Goal: Task Accomplishment & Management: Manage account settings

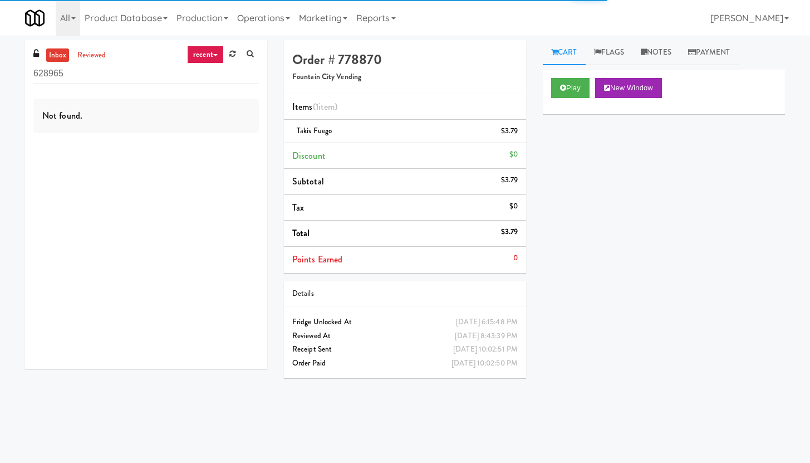
click at [157, 82] on input "628965" at bounding box center [146, 73] width 226 height 21
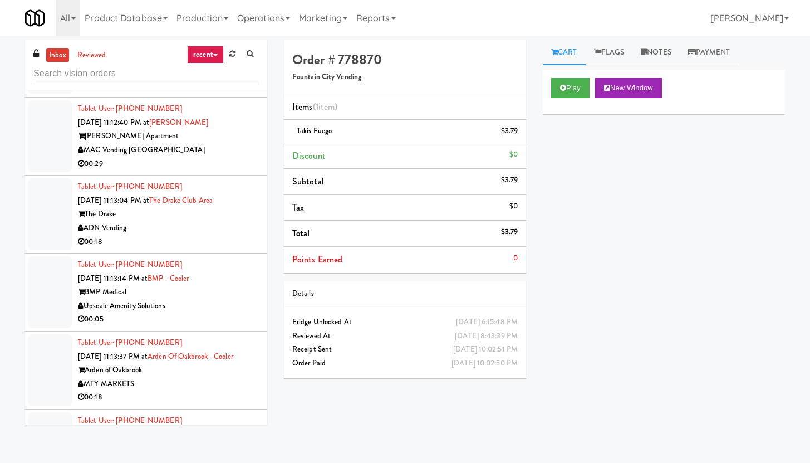
scroll to position [2758, 0]
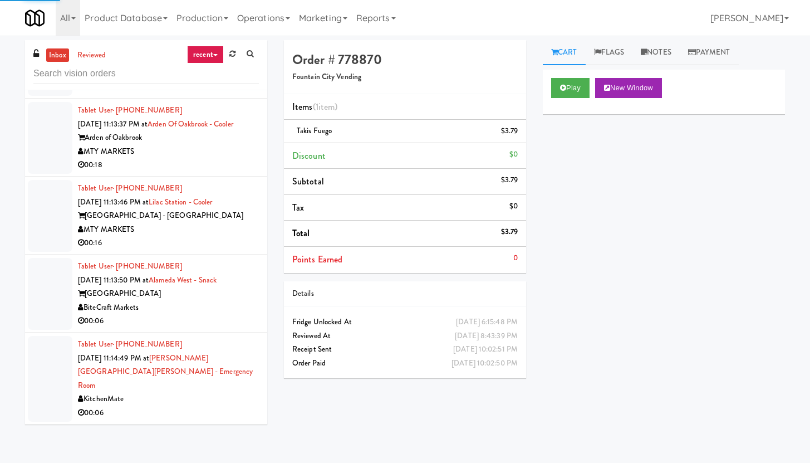
click at [179, 250] on div "00:16" at bounding box center [168, 243] width 181 height 14
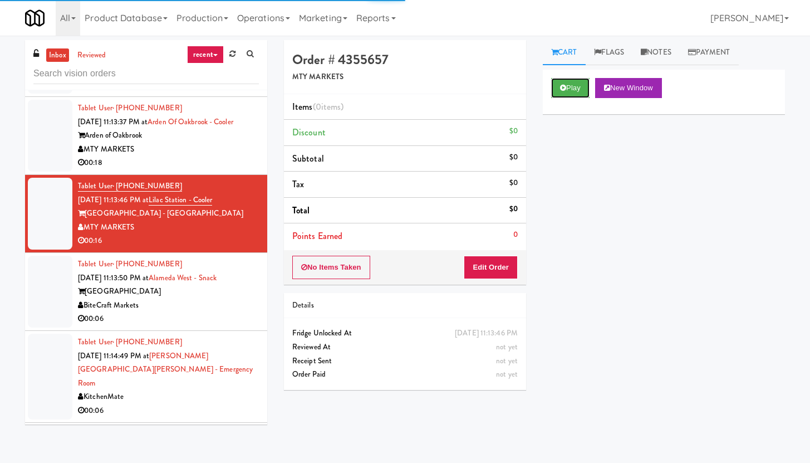
click at [579, 96] on button "Play" at bounding box center [570, 88] width 38 height 20
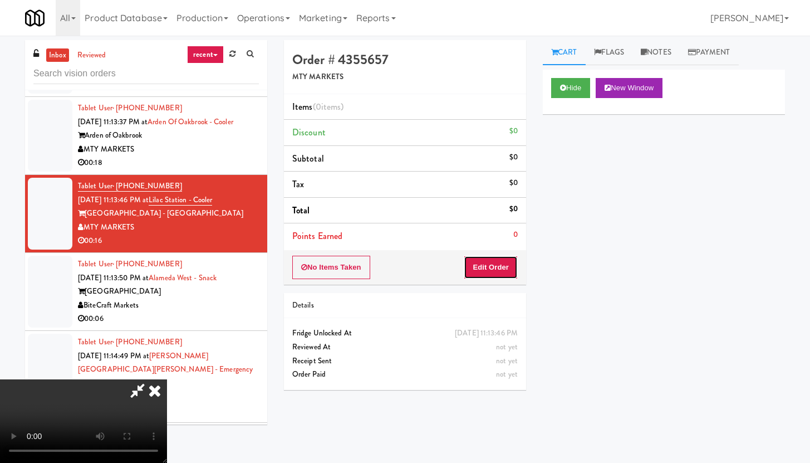
click at [496, 278] on button "Edit Order" at bounding box center [491, 267] width 54 height 23
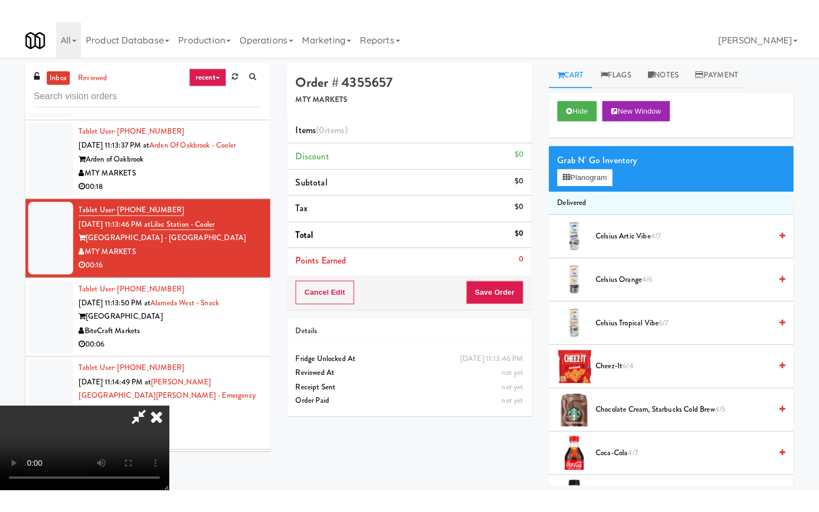
scroll to position [77, 0]
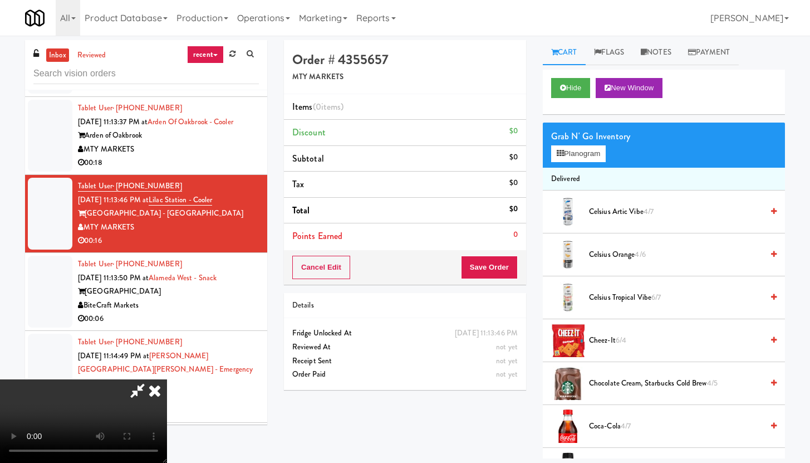
click at [167, 419] on video at bounding box center [83, 421] width 167 height 84
click at [167, 384] on video at bounding box center [83, 421] width 167 height 84
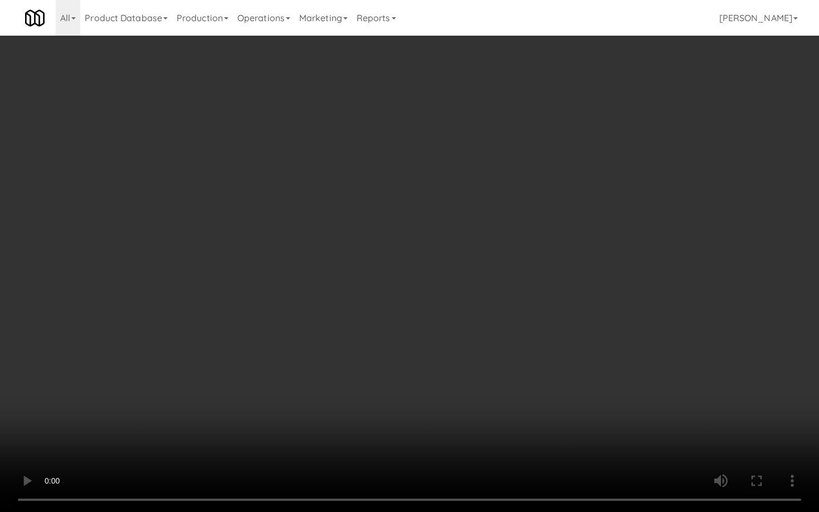
click at [425, 378] on video at bounding box center [409, 256] width 819 height 512
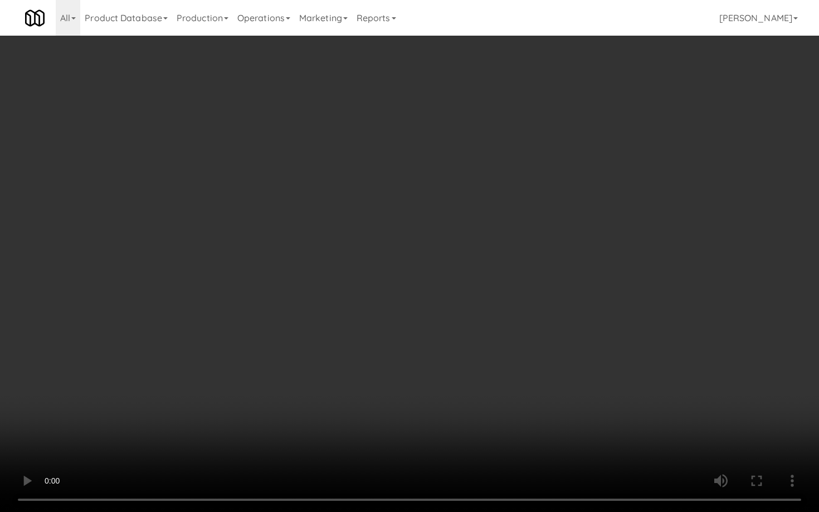
click at [425, 378] on video at bounding box center [409, 256] width 819 height 512
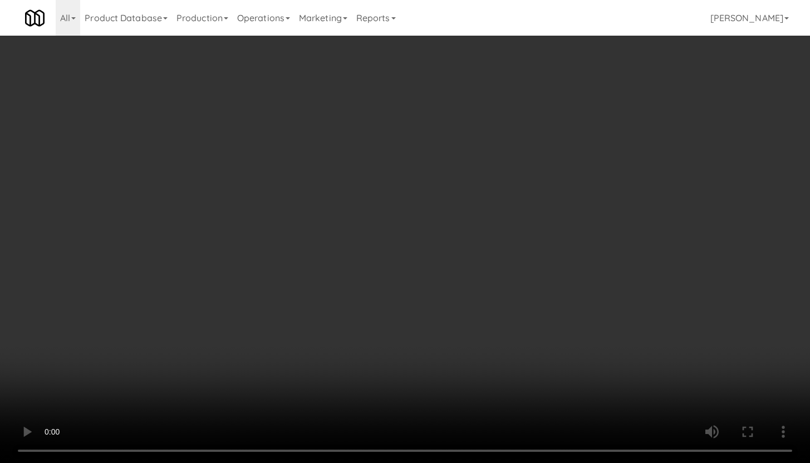
scroll to position [1273, 0]
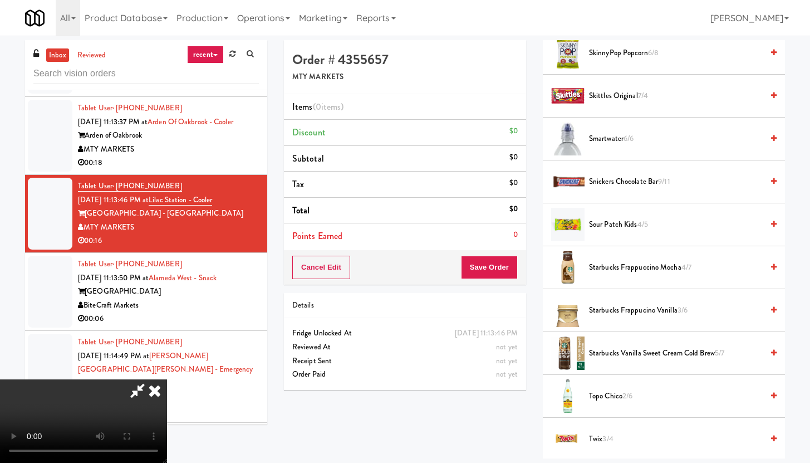
click at [609, 222] on span "Sour Patch Kids 4/5" at bounding box center [676, 225] width 174 height 14
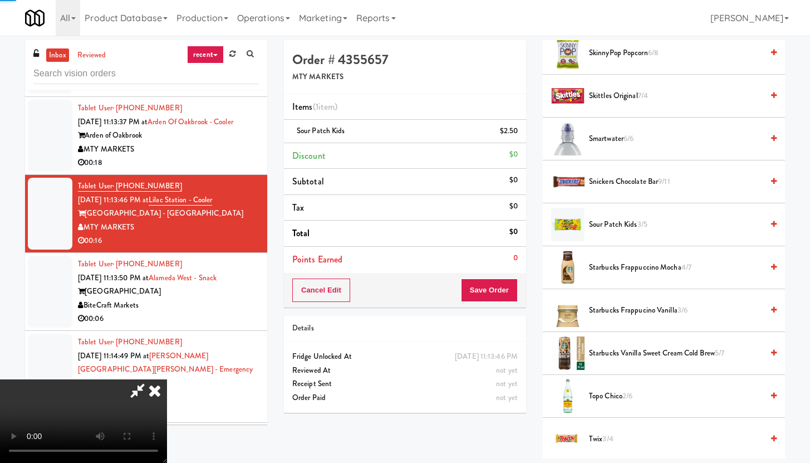
click at [610, 175] on span "Snickers Chocolate Bar 9/11" at bounding box center [676, 182] width 174 height 14
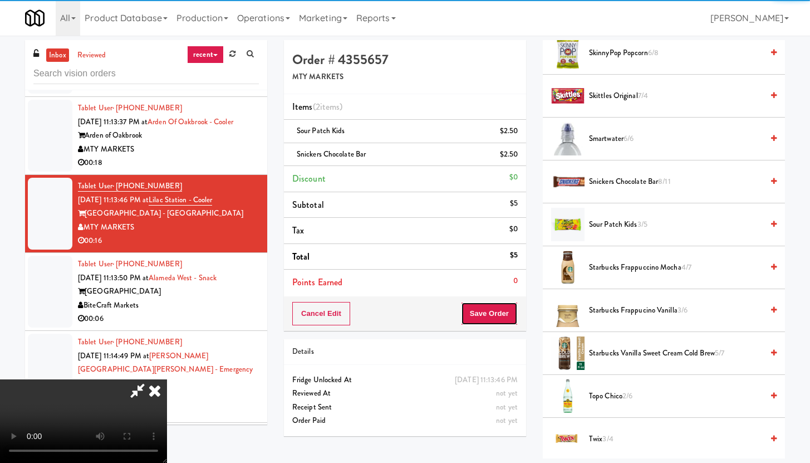
click at [515, 307] on button "Save Order" at bounding box center [489, 313] width 57 height 23
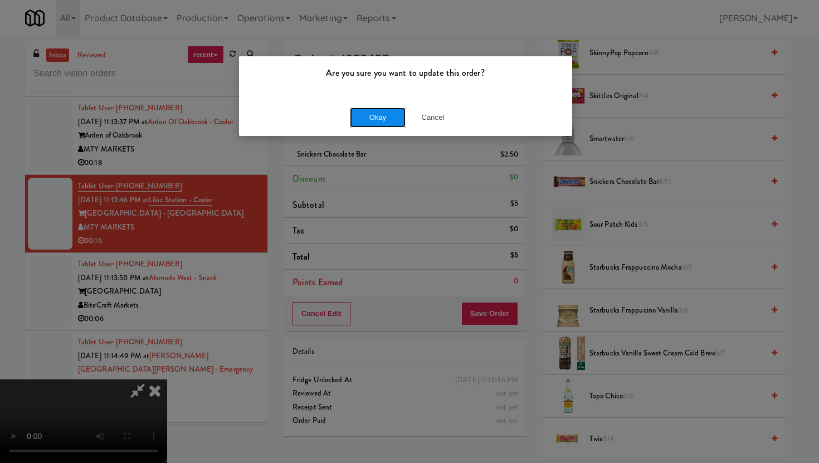
click at [367, 120] on button "Okay" at bounding box center [378, 117] width 56 height 20
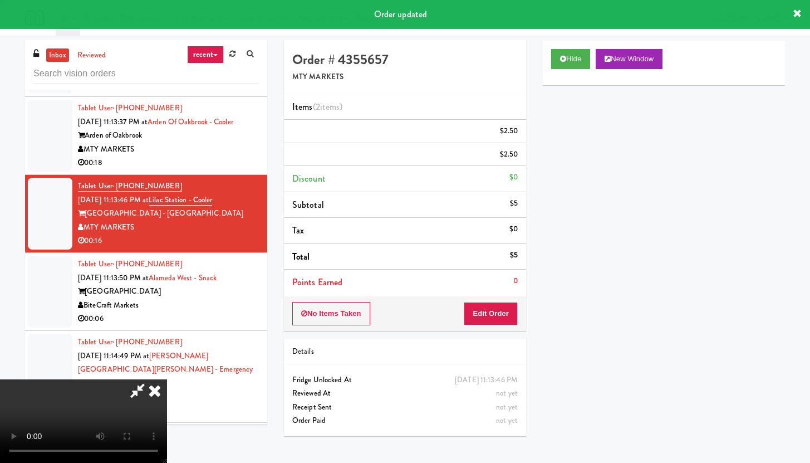
scroll to position [28, 0]
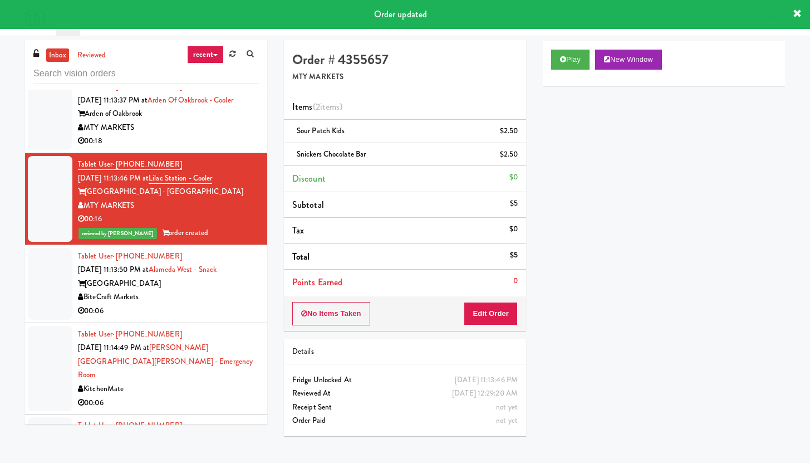
click at [215, 304] on div "BiteCraft Markets" at bounding box center [168, 297] width 181 height 14
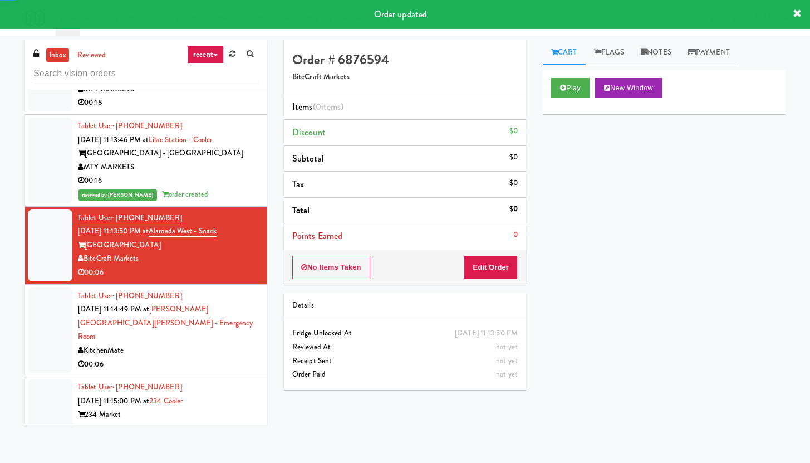
scroll to position [2902, 0]
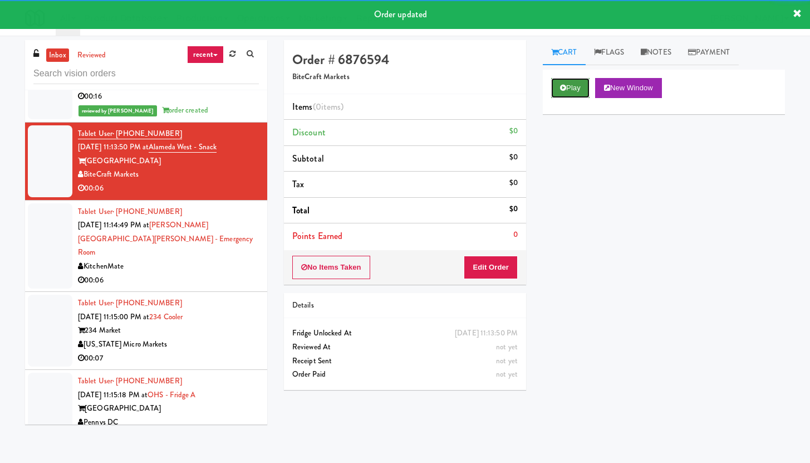
click at [561, 85] on icon at bounding box center [563, 87] width 6 height 7
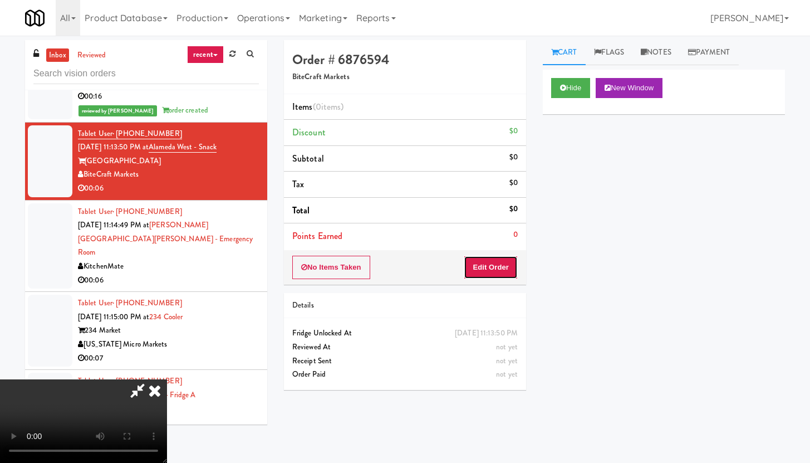
click at [492, 264] on button "Edit Order" at bounding box center [491, 267] width 54 height 23
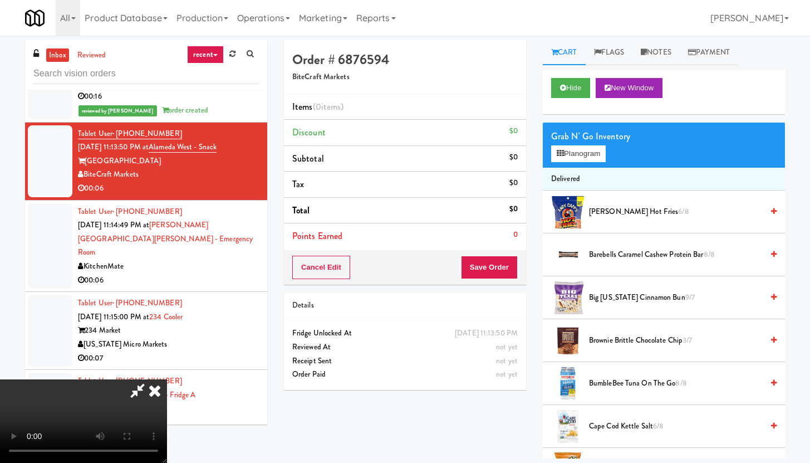
scroll to position [0, 0]
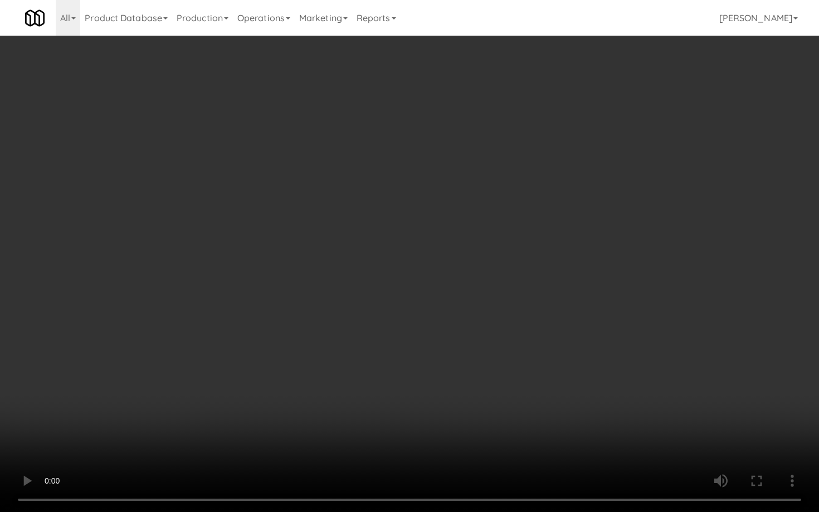
click at [422, 424] on video at bounding box center [409, 256] width 819 height 512
click at [437, 399] on video at bounding box center [409, 256] width 819 height 512
click at [443, 388] on video at bounding box center [409, 256] width 819 height 512
click at [445, 385] on video at bounding box center [409, 256] width 819 height 512
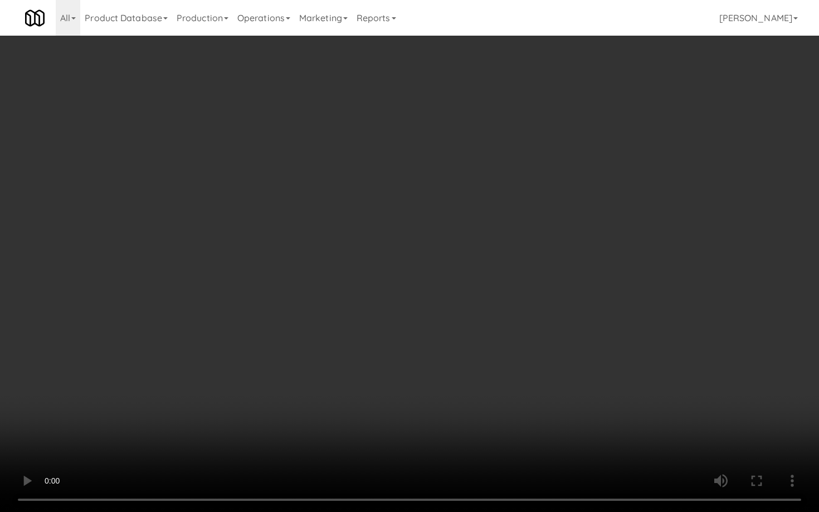
click at [445, 385] on video at bounding box center [409, 256] width 819 height 512
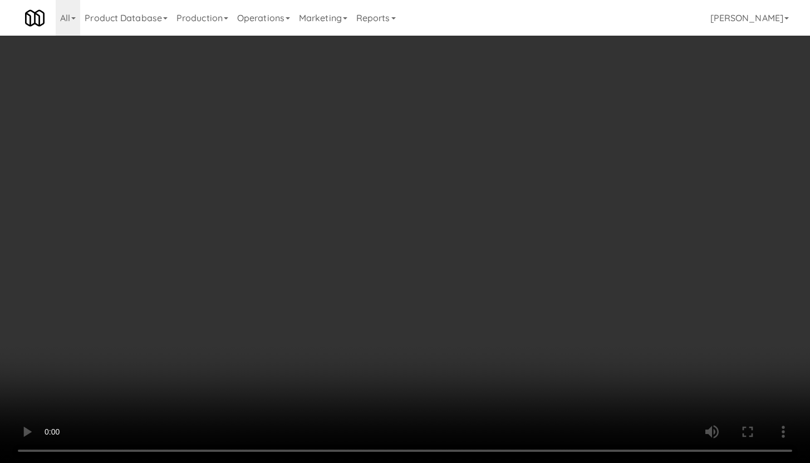
scroll to position [815, 0]
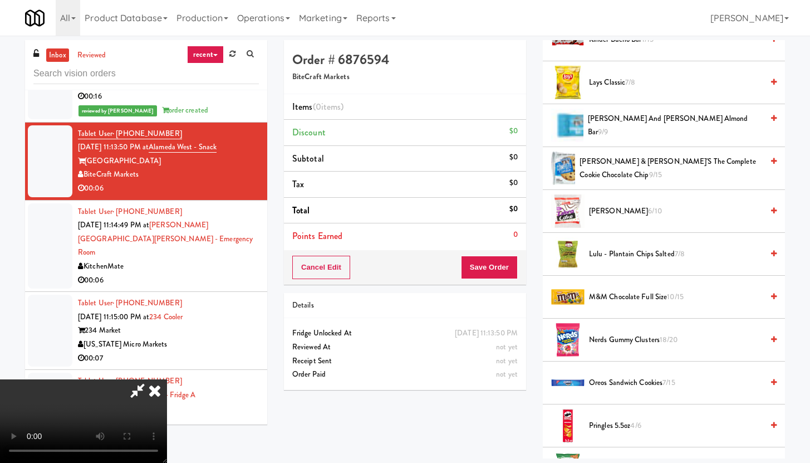
click at [630, 296] on span "M&M Chocolate Full Size 10/15" at bounding box center [676, 297] width 174 height 14
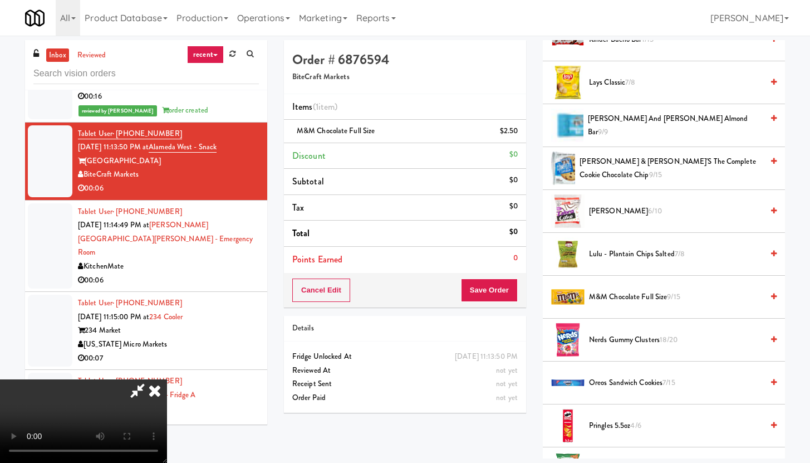
click at [630, 296] on span "M&M Chocolate Full Size 9/15" at bounding box center [676, 297] width 174 height 14
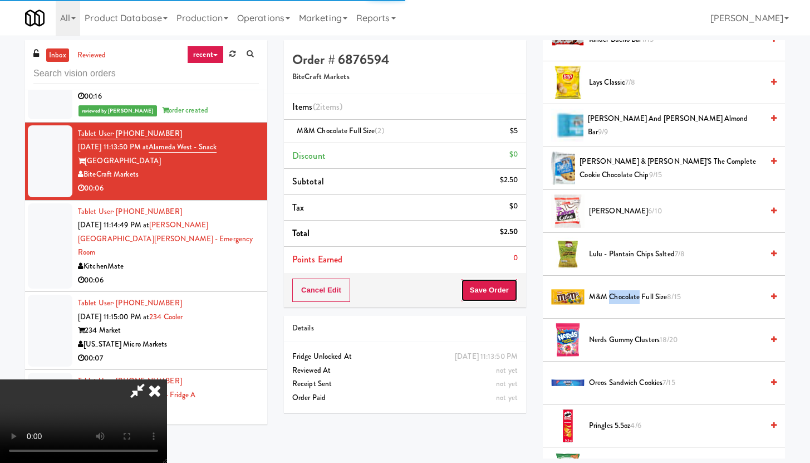
click at [505, 296] on button "Save Order" at bounding box center [489, 289] width 57 height 23
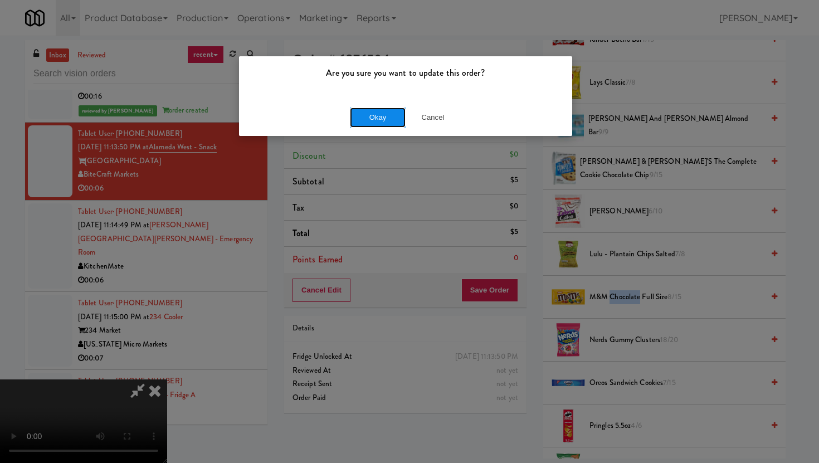
click at [378, 111] on button "Okay" at bounding box center [378, 117] width 56 height 20
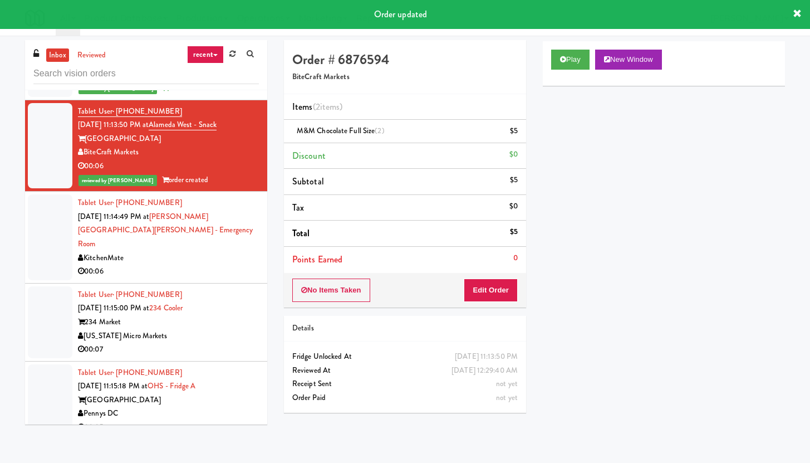
scroll to position [2927, 0]
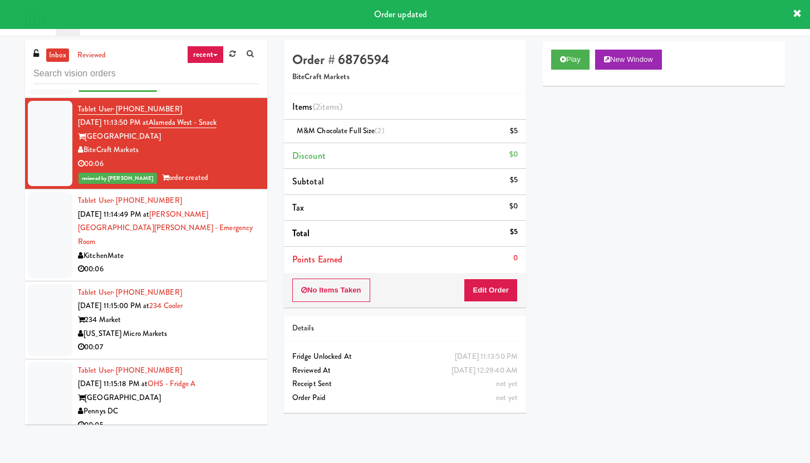
click at [212, 275] on div "00:06" at bounding box center [168, 269] width 181 height 14
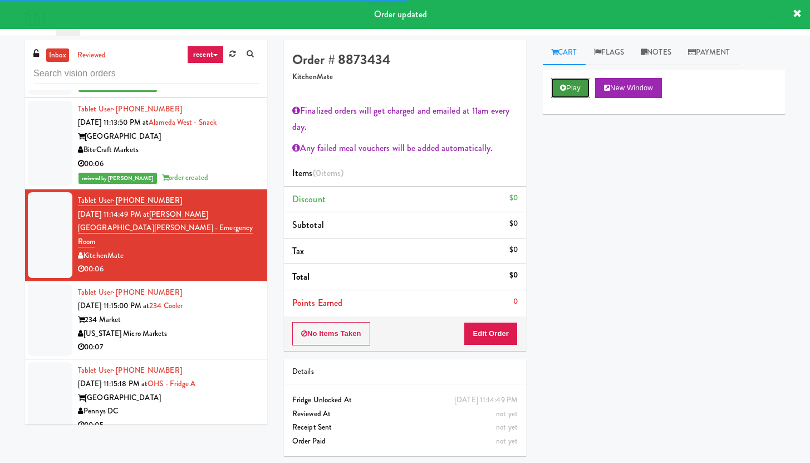
click at [570, 92] on button "Play" at bounding box center [570, 88] width 38 height 20
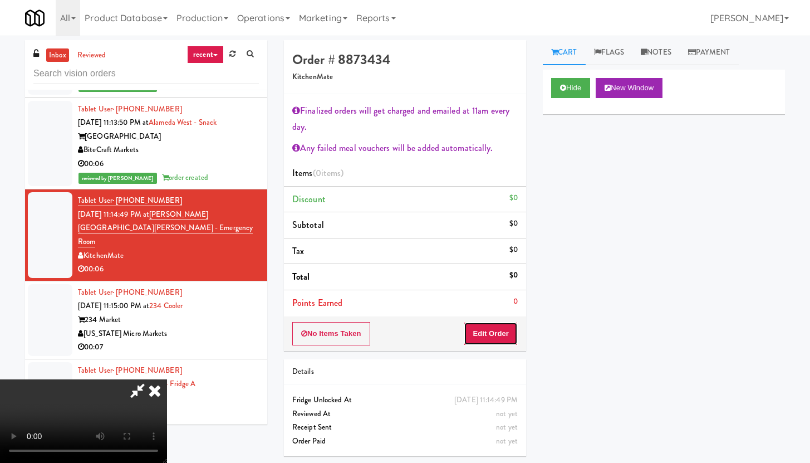
click at [479, 330] on button "Edit Order" at bounding box center [491, 333] width 54 height 23
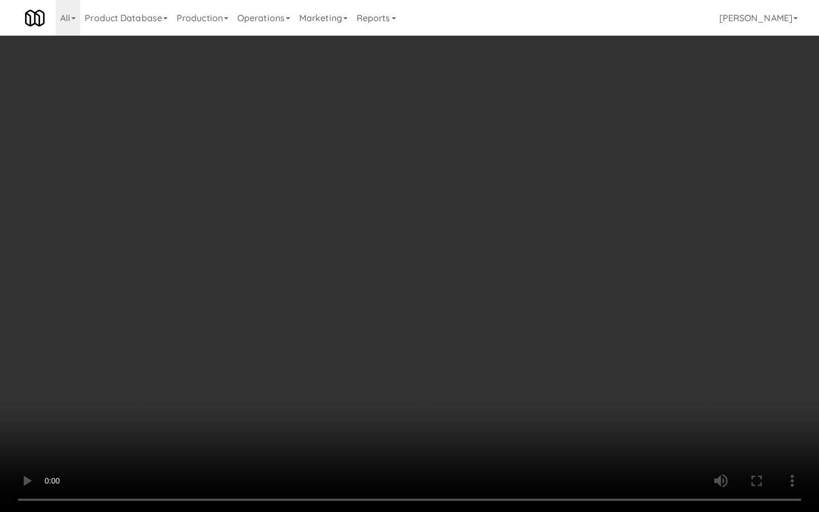
click at [505, 394] on video at bounding box center [409, 256] width 819 height 512
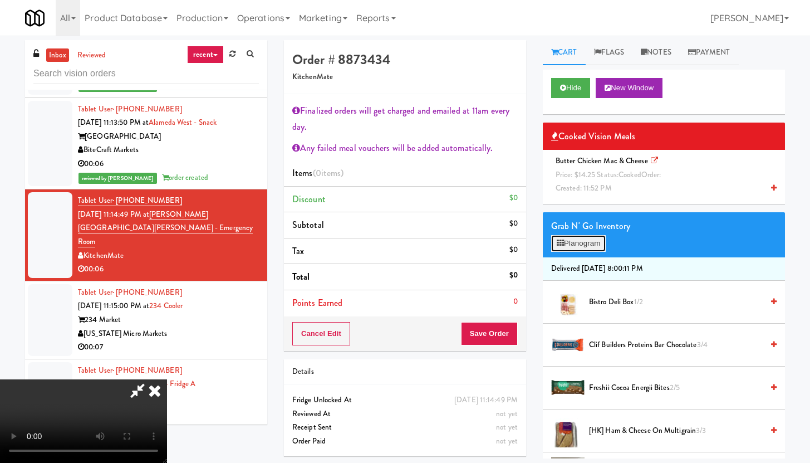
click at [586, 240] on button "Planogram" at bounding box center [578, 243] width 55 height 17
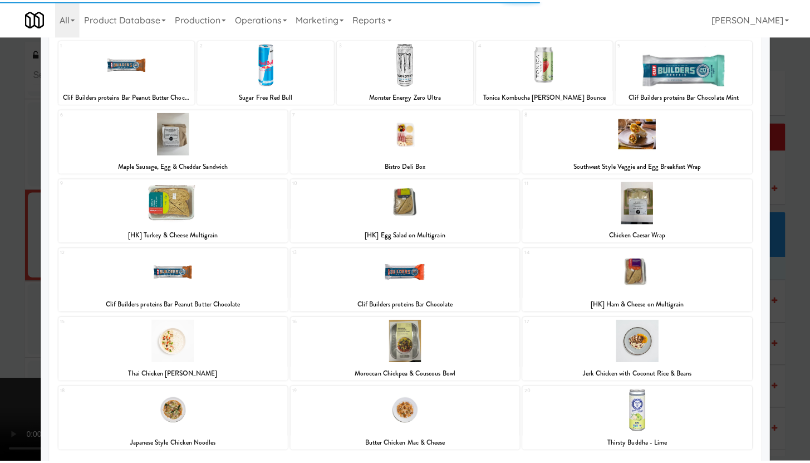
scroll to position [133, 0]
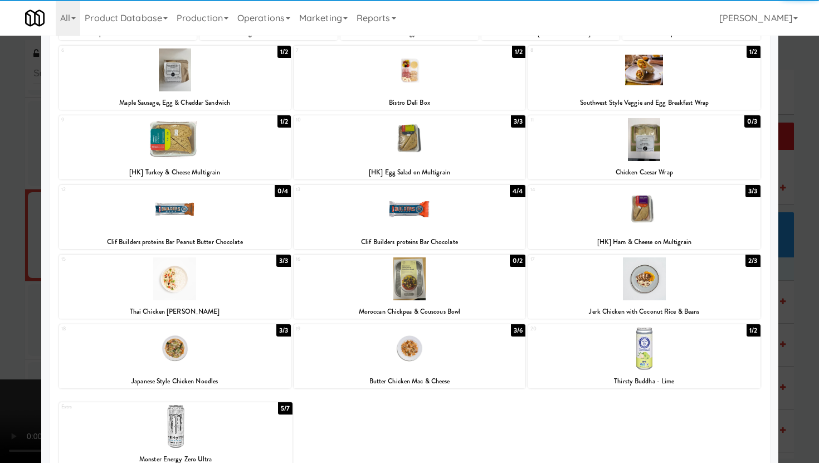
click at [651, 365] on div at bounding box center [644, 348] width 232 height 43
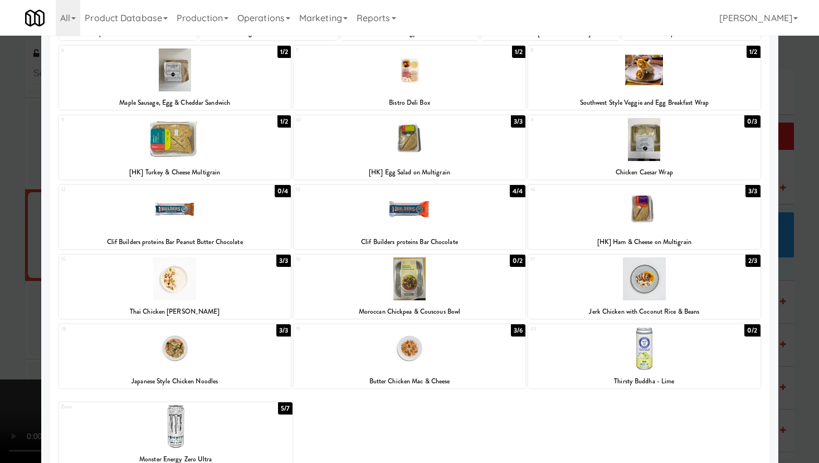
click at [0, 327] on div at bounding box center [409, 231] width 819 height 463
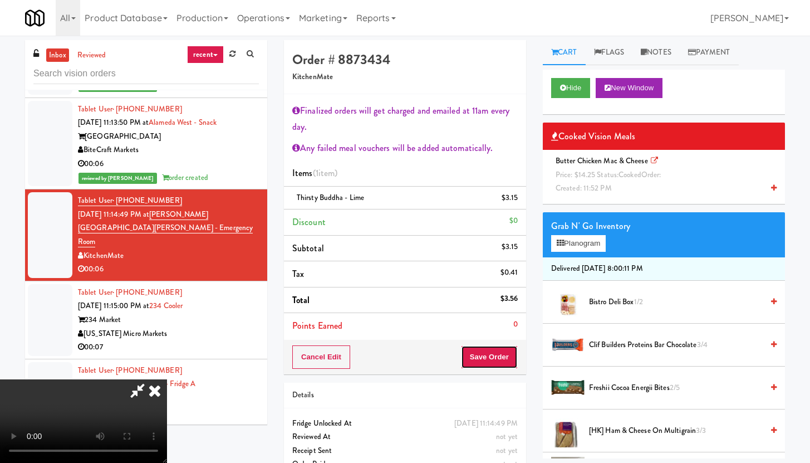
click at [511, 356] on button "Save Order" at bounding box center [489, 356] width 57 height 23
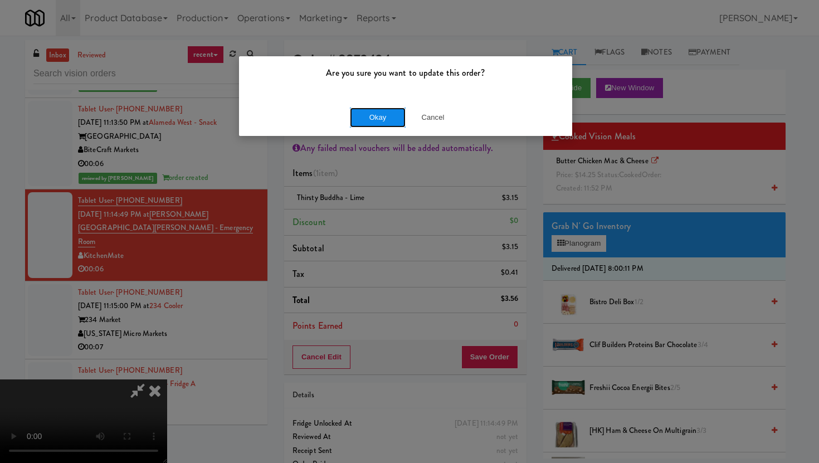
click at [400, 120] on button "Okay" at bounding box center [378, 117] width 56 height 20
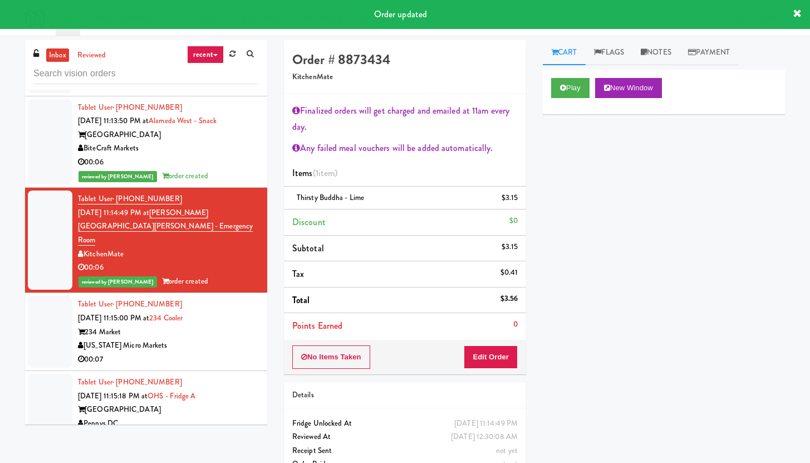
scroll to position [2929, 0]
click at [241, 331] on div "234 Market" at bounding box center [168, 332] width 181 height 14
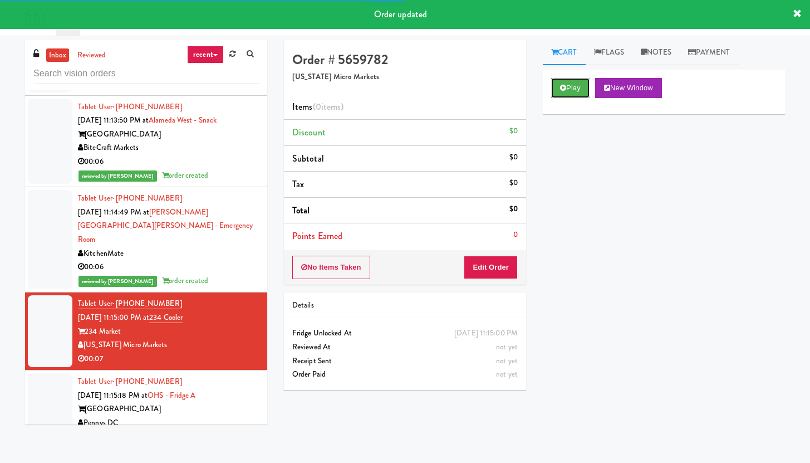
click at [581, 87] on button "Play" at bounding box center [570, 88] width 38 height 20
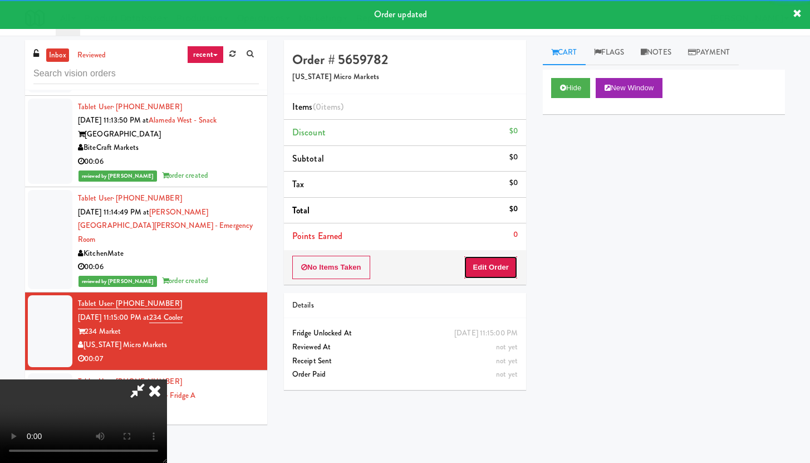
click at [497, 271] on button "Edit Order" at bounding box center [491, 267] width 54 height 23
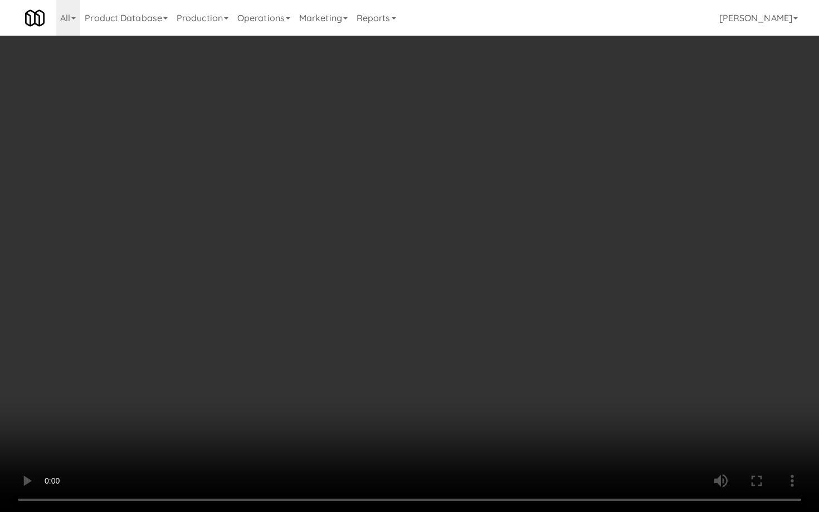
click at [430, 387] on video at bounding box center [409, 256] width 819 height 512
click at [443, 379] on video at bounding box center [409, 256] width 819 height 512
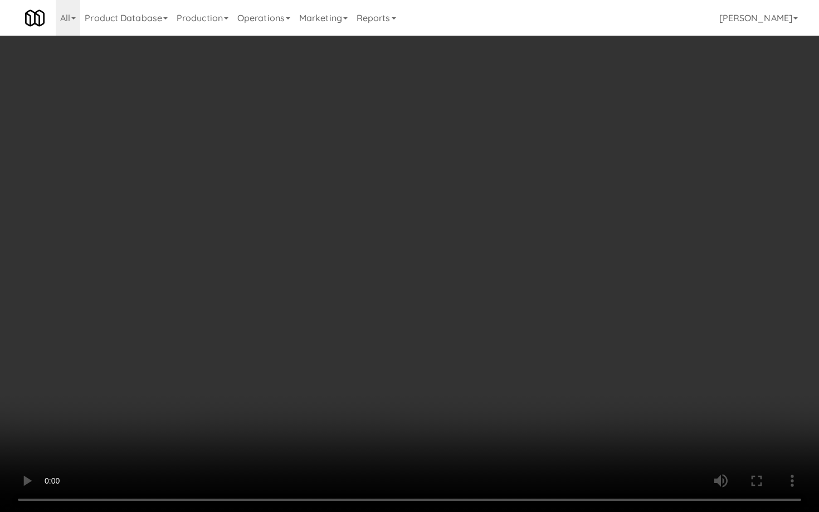
click at [443, 379] on video at bounding box center [409, 256] width 819 height 512
click at [361, 407] on video at bounding box center [409, 256] width 819 height 512
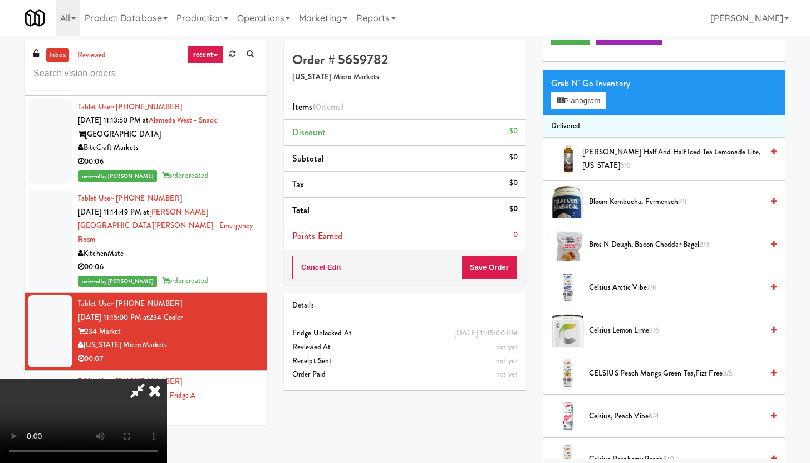
click at [620, 161] on span "6/0" at bounding box center [625, 165] width 11 height 11
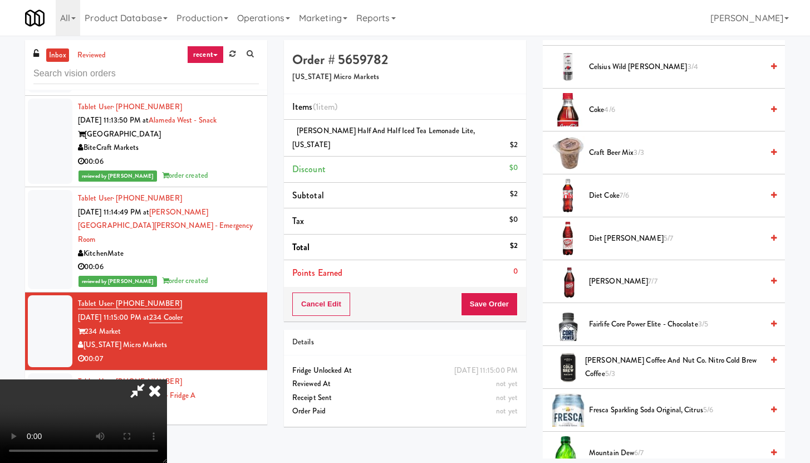
scroll to position [575, 0]
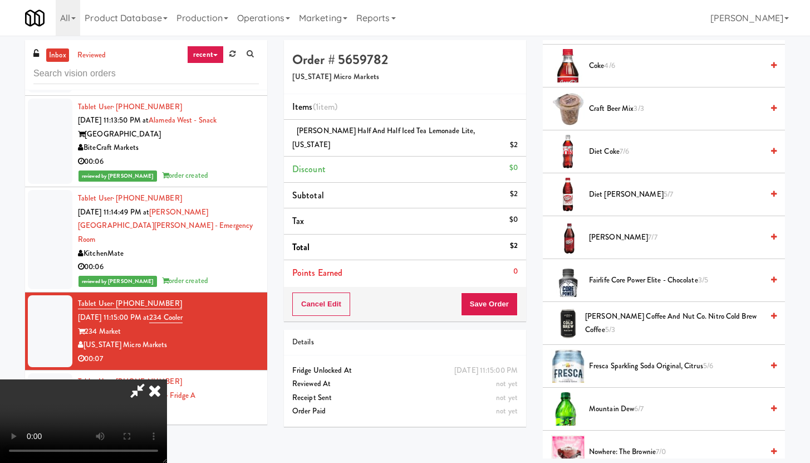
click at [620, 194] on span "Diet [PERSON_NAME] 5/7" at bounding box center [676, 195] width 174 height 14
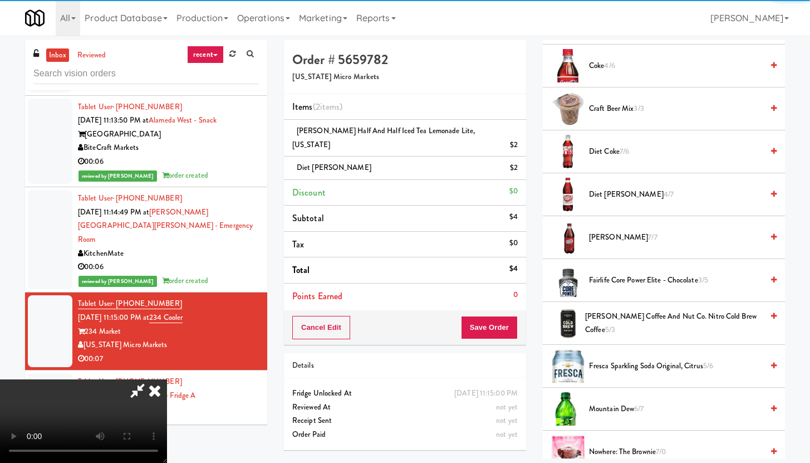
click at [167, 379] on video at bounding box center [83, 421] width 167 height 84
click at [503, 317] on button "Save Order" at bounding box center [489, 327] width 57 height 23
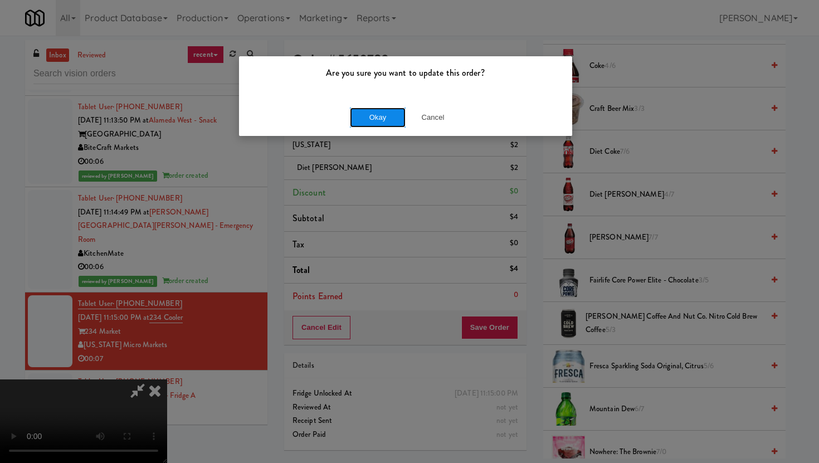
click at [395, 122] on button "Okay" at bounding box center [378, 117] width 56 height 20
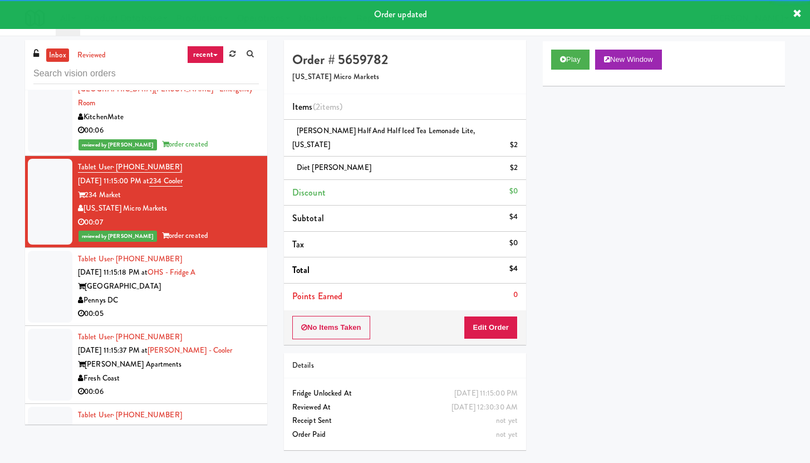
scroll to position [3103, 0]
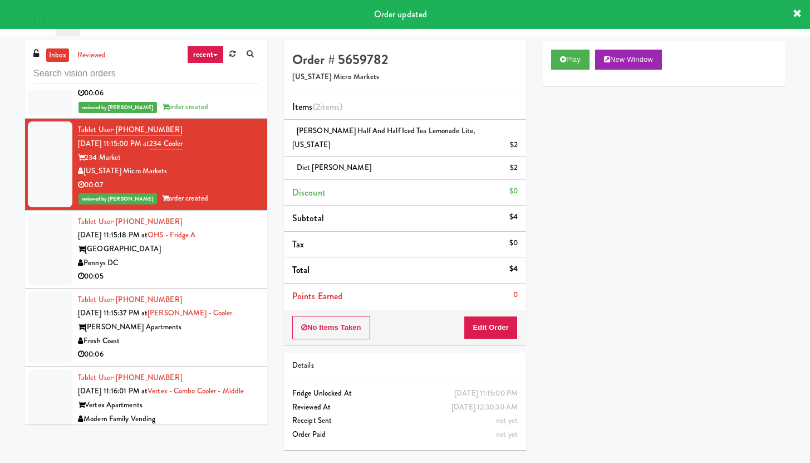
click at [216, 283] on div "00:05" at bounding box center [168, 277] width 181 height 14
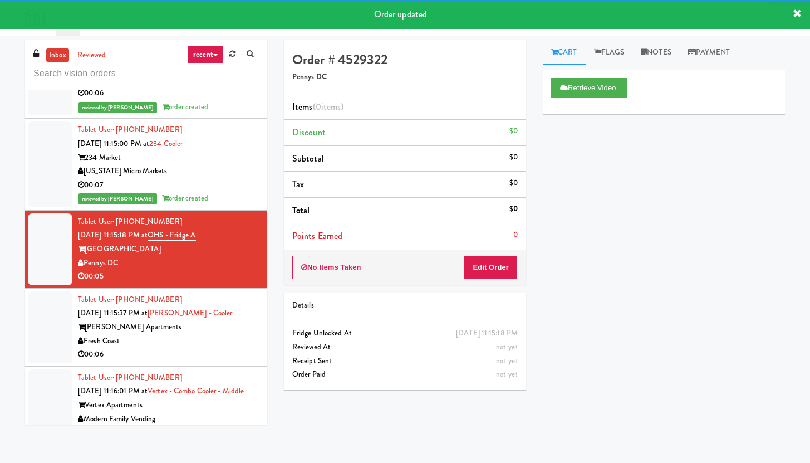
click at [211, 351] on div "00:06" at bounding box center [168, 354] width 181 height 14
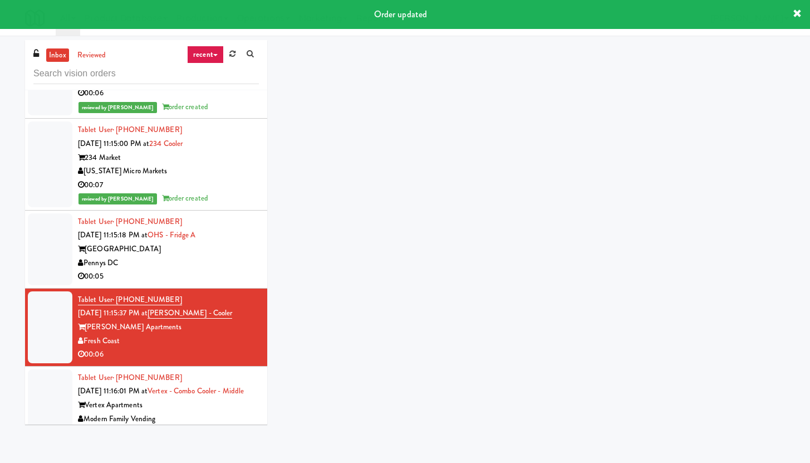
scroll to position [3276, 0]
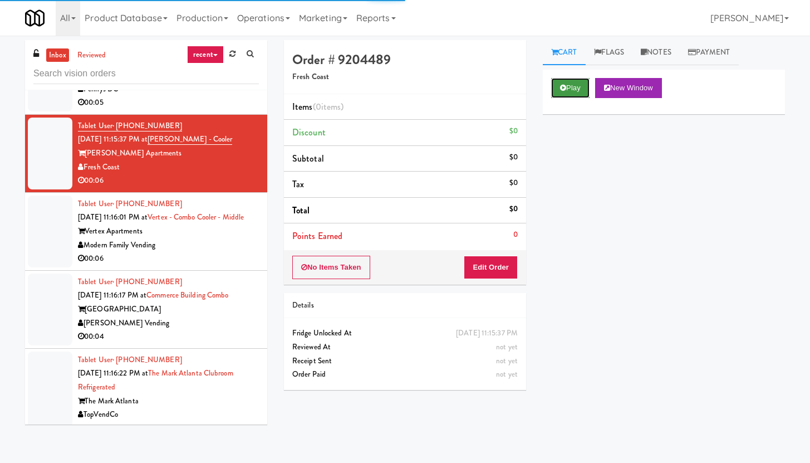
click at [585, 90] on button "Play" at bounding box center [570, 88] width 38 height 20
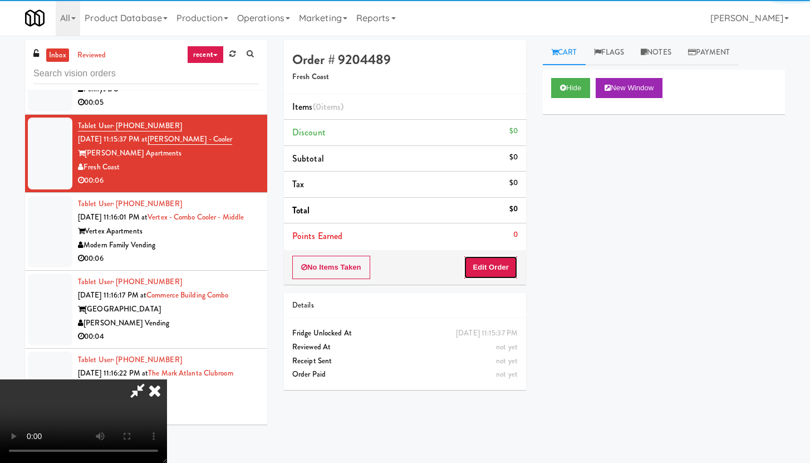
click at [509, 266] on button "Edit Order" at bounding box center [491, 267] width 54 height 23
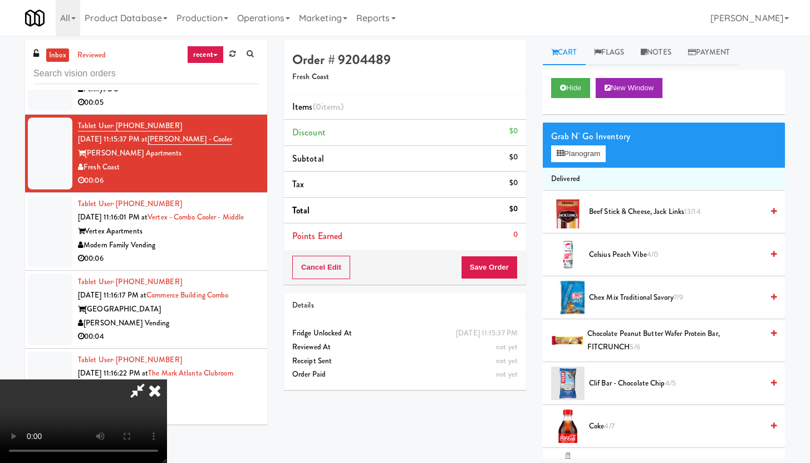
scroll to position [0, 0]
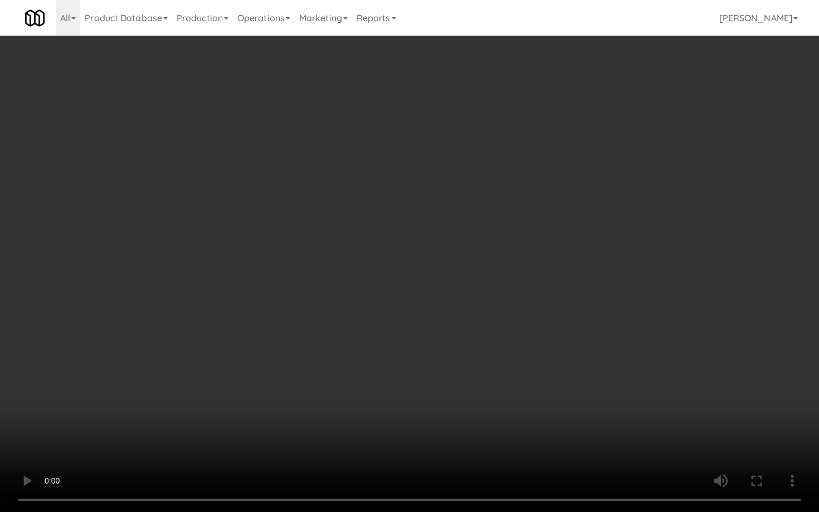
click at [414, 374] on video at bounding box center [409, 256] width 819 height 512
click at [414, 373] on video at bounding box center [409, 256] width 819 height 512
click at [417, 367] on video at bounding box center [409, 256] width 819 height 512
click at [443, 350] on video at bounding box center [409, 256] width 819 height 512
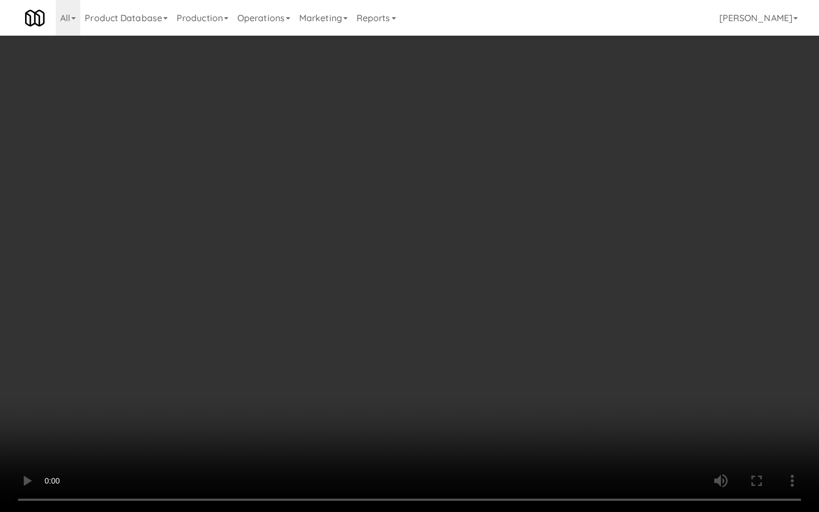
click at [443, 350] on video at bounding box center [409, 256] width 819 height 512
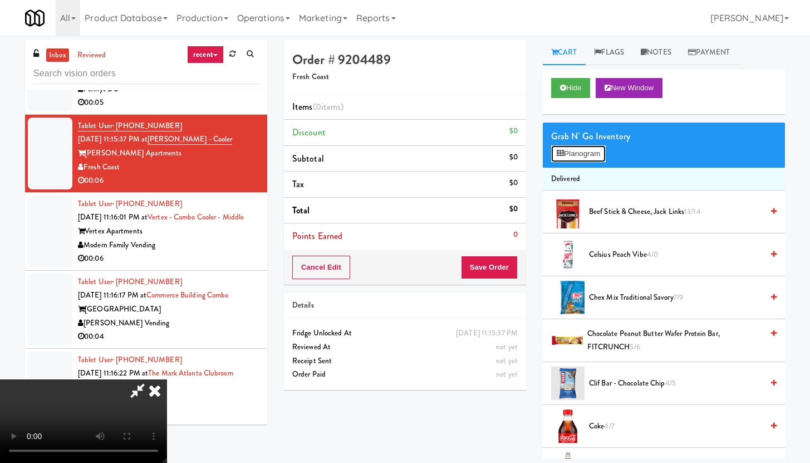
click at [599, 154] on button "Planogram" at bounding box center [578, 153] width 55 height 17
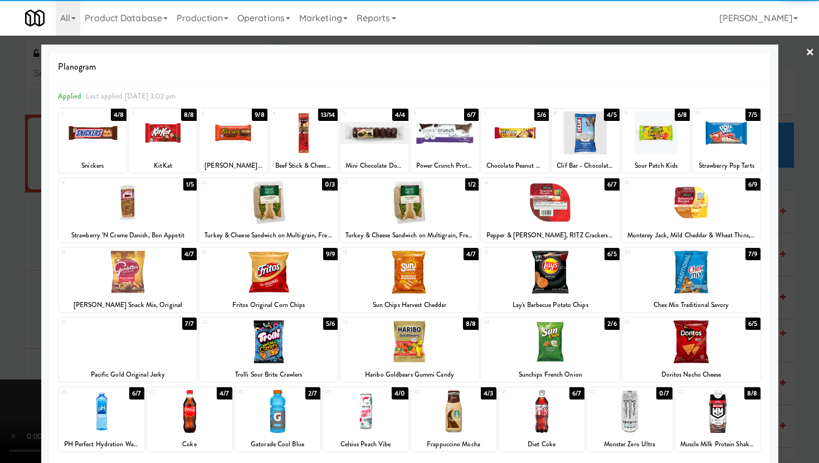
click at [147, 207] on div at bounding box center [128, 202] width 138 height 43
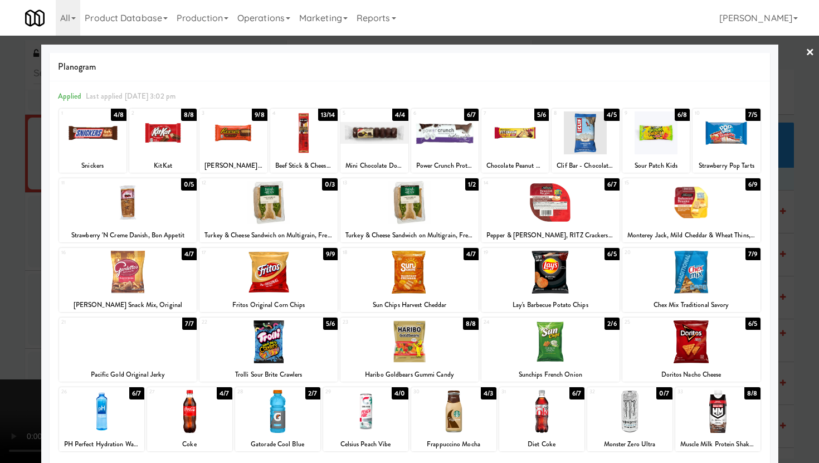
click at [0, 225] on div at bounding box center [409, 231] width 819 height 463
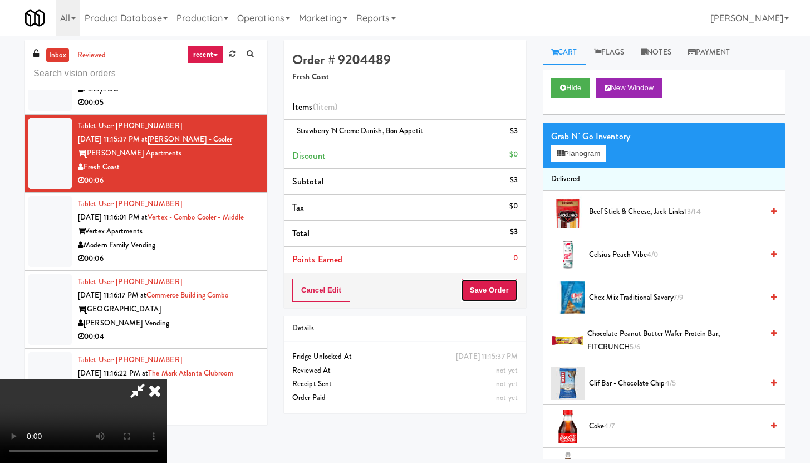
click at [503, 282] on button "Save Order" at bounding box center [489, 289] width 57 height 23
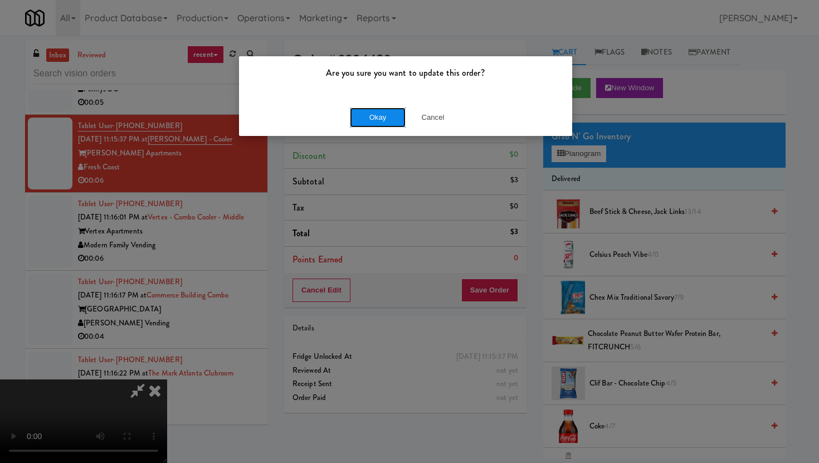
click at [366, 112] on button "Okay" at bounding box center [378, 117] width 56 height 20
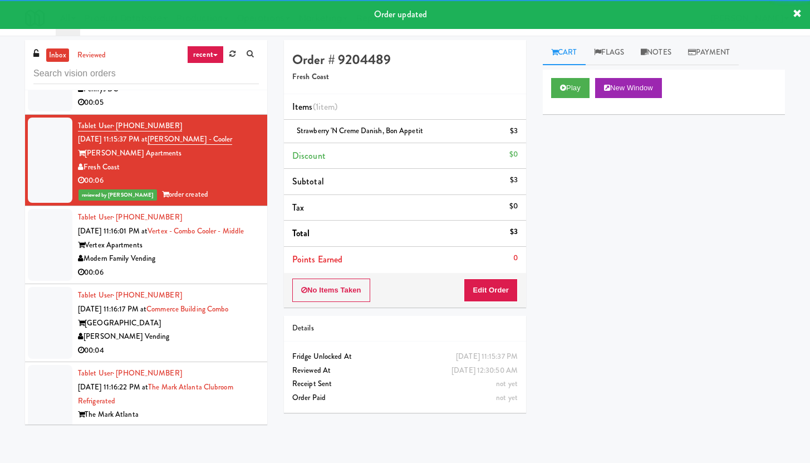
click at [207, 280] on div "00:06" at bounding box center [168, 273] width 181 height 14
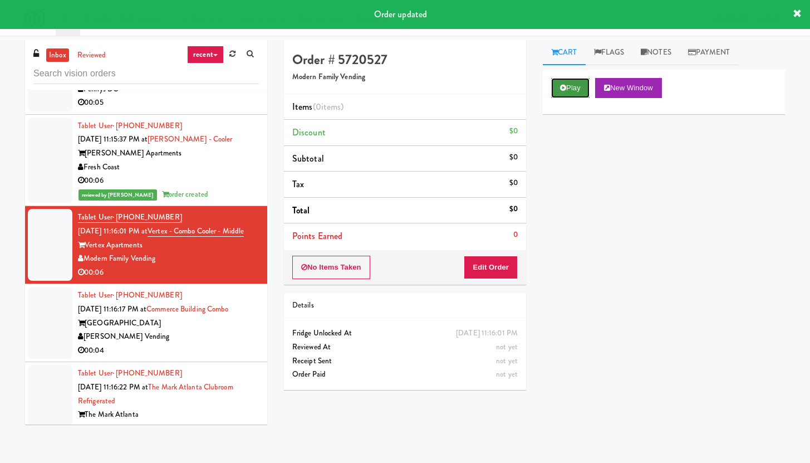
click at [570, 82] on button "Play" at bounding box center [570, 88] width 38 height 20
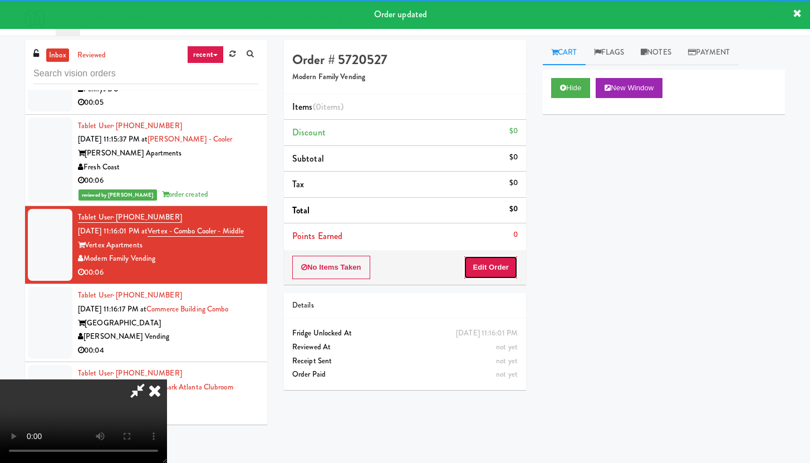
click at [503, 264] on button "Edit Order" at bounding box center [491, 267] width 54 height 23
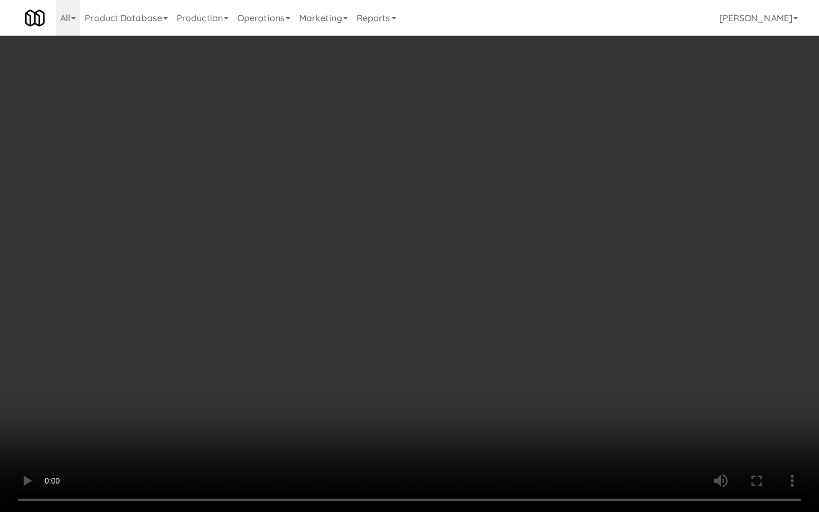
click at [626, 398] on video at bounding box center [409, 256] width 819 height 512
click at [637, 389] on video at bounding box center [409, 256] width 819 height 512
click at [653, 375] on video at bounding box center [409, 256] width 819 height 512
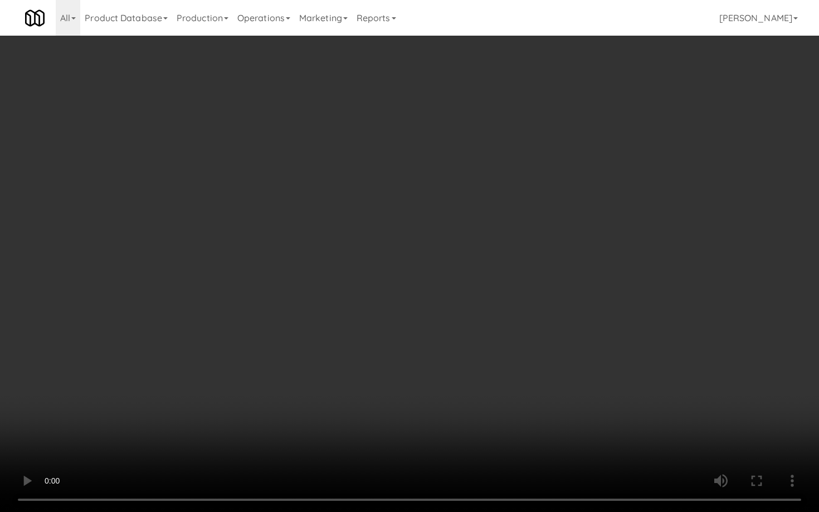
click at [562, 313] on video at bounding box center [409, 256] width 819 height 512
click at [575, 301] on video at bounding box center [409, 256] width 819 height 512
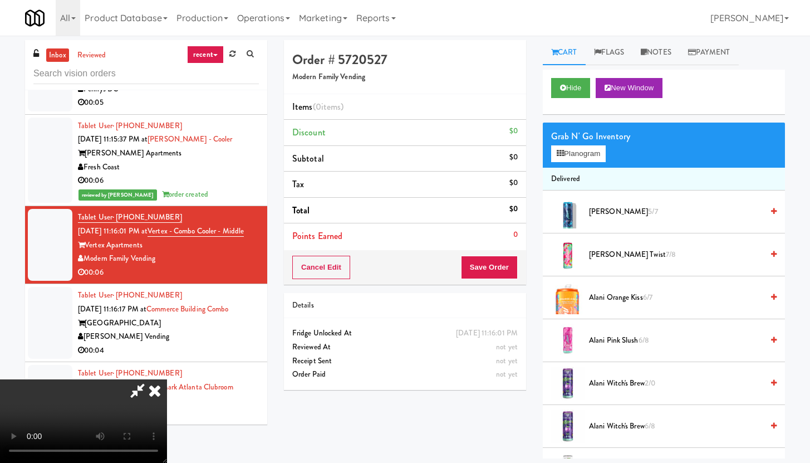
click at [620, 257] on span "[PERSON_NAME] Twist 7/8" at bounding box center [676, 255] width 174 height 14
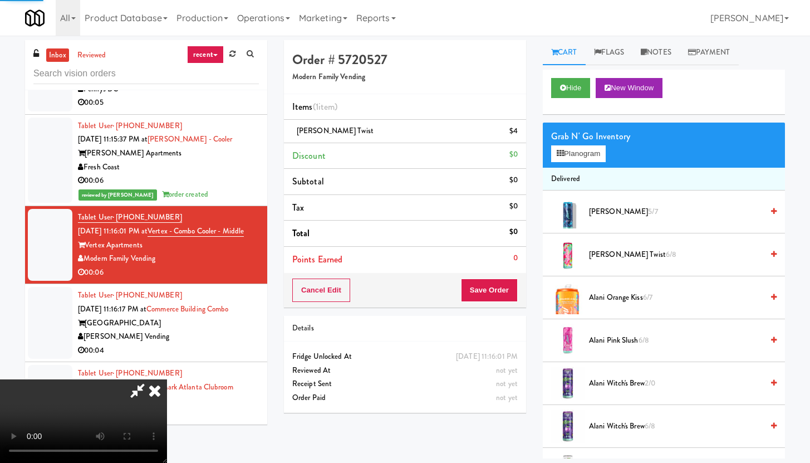
click at [606, 340] on span "Alani Pink Slush 6/8" at bounding box center [676, 341] width 174 height 14
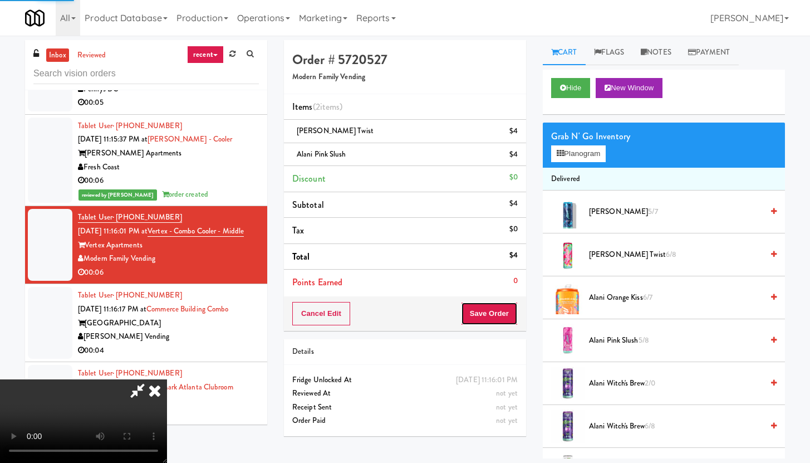
click at [506, 316] on button "Save Order" at bounding box center [489, 313] width 57 height 23
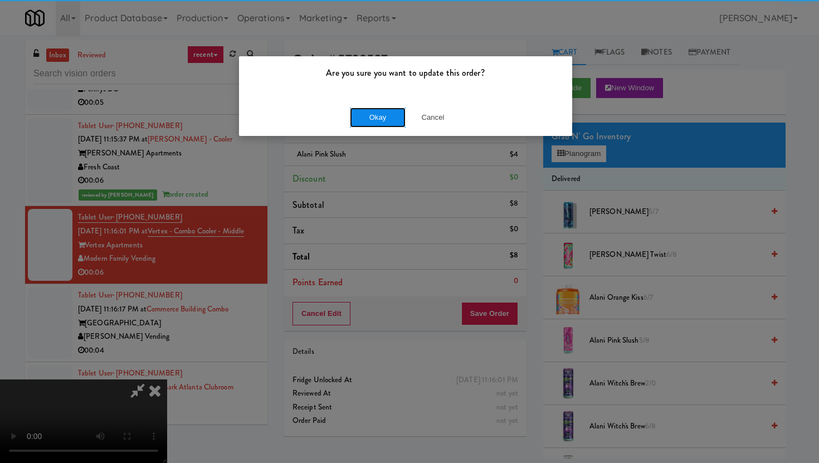
click at [361, 109] on button "Okay" at bounding box center [378, 117] width 56 height 20
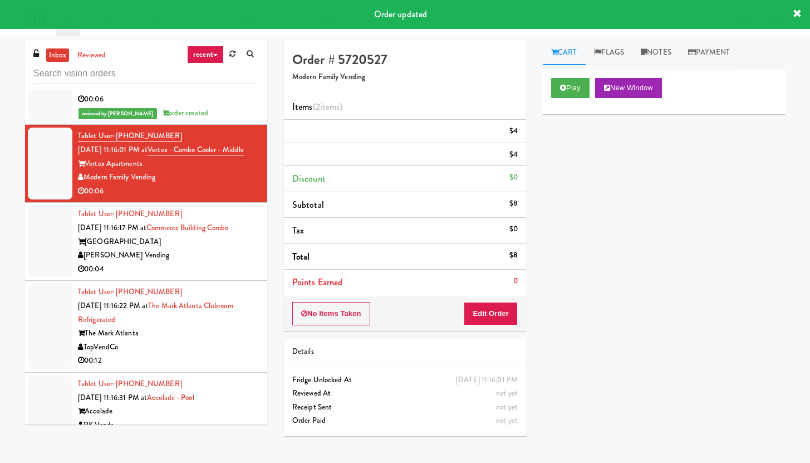
scroll to position [3380, 0]
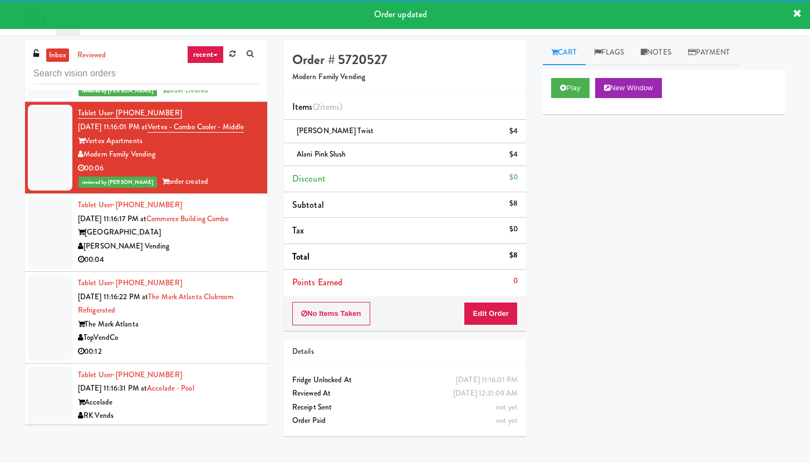
click at [209, 253] on div "[PERSON_NAME] Vending" at bounding box center [168, 246] width 181 height 14
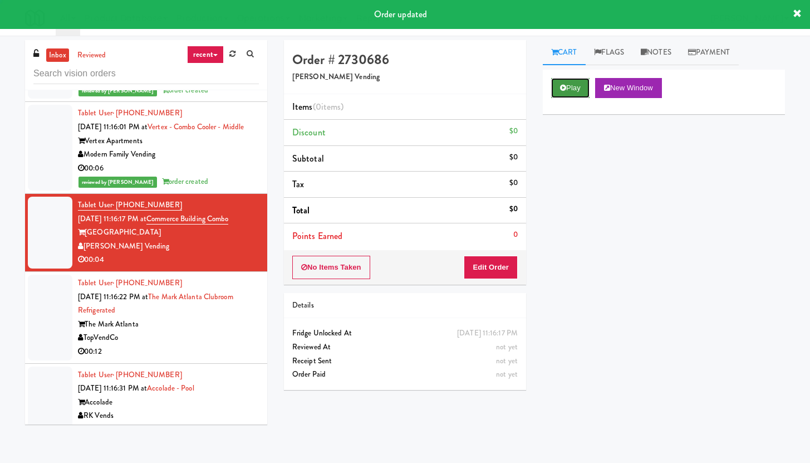
click at [576, 87] on button "Play" at bounding box center [570, 88] width 38 height 20
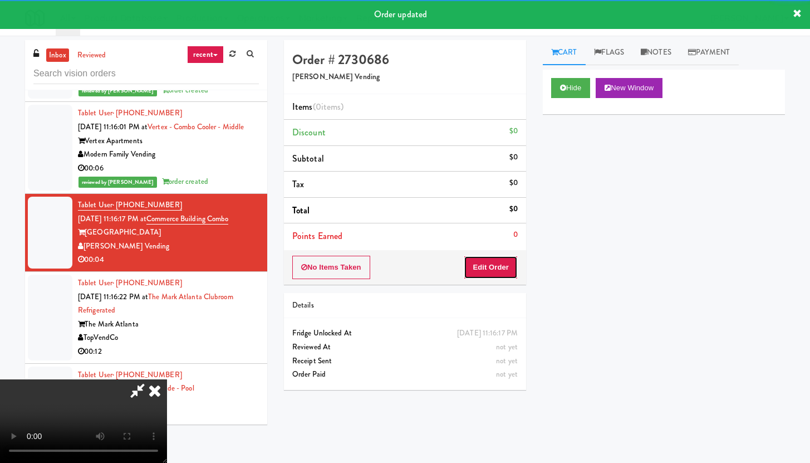
click at [508, 273] on button "Edit Order" at bounding box center [491, 267] width 54 height 23
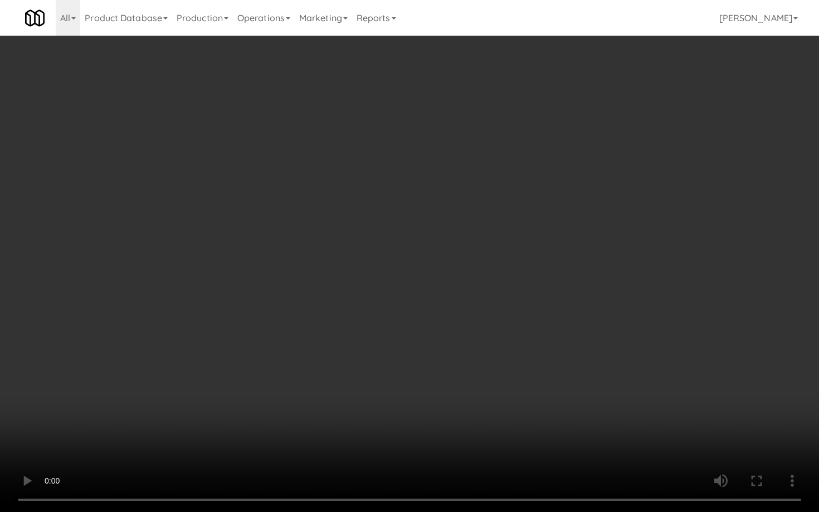
click at [468, 344] on video at bounding box center [409, 256] width 819 height 512
click at [501, 321] on video at bounding box center [409, 256] width 819 height 512
click at [523, 322] on video at bounding box center [409, 256] width 819 height 512
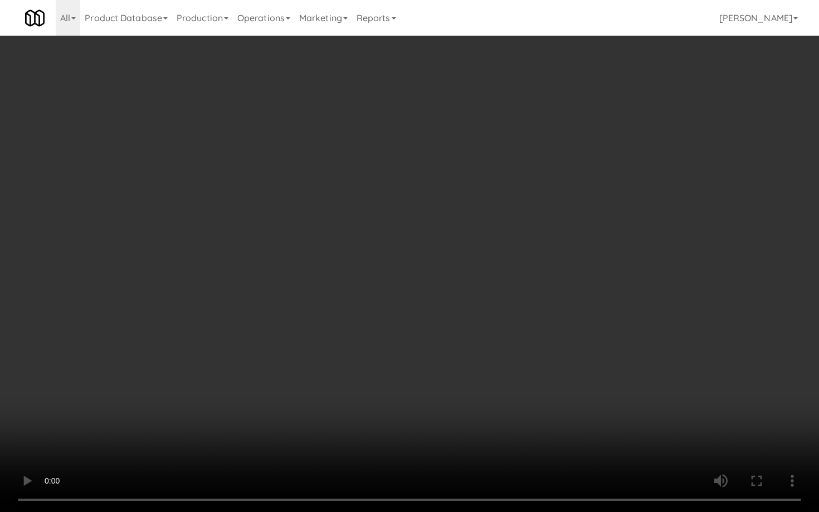
click at [523, 322] on video at bounding box center [409, 256] width 819 height 512
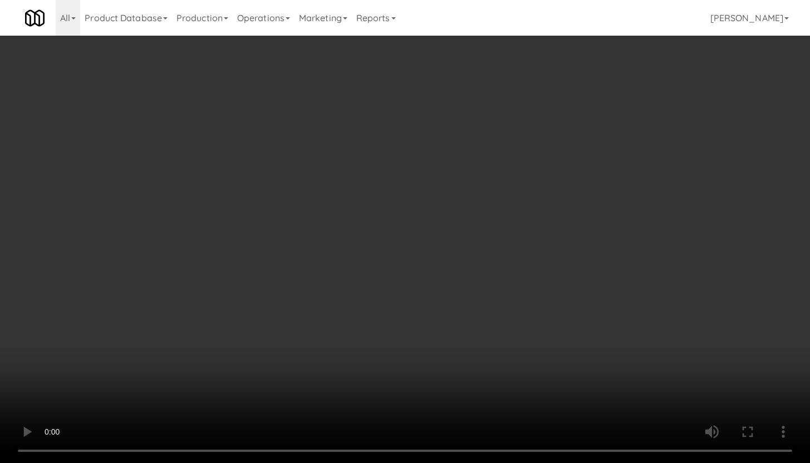
scroll to position [964, 0]
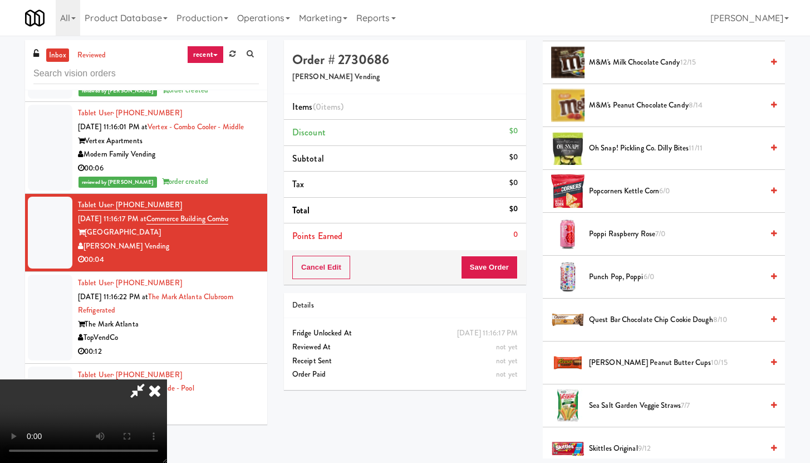
click at [620, 283] on span "Punch Pop, Poppi 6/0" at bounding box center [676, 277] width 174 height 14
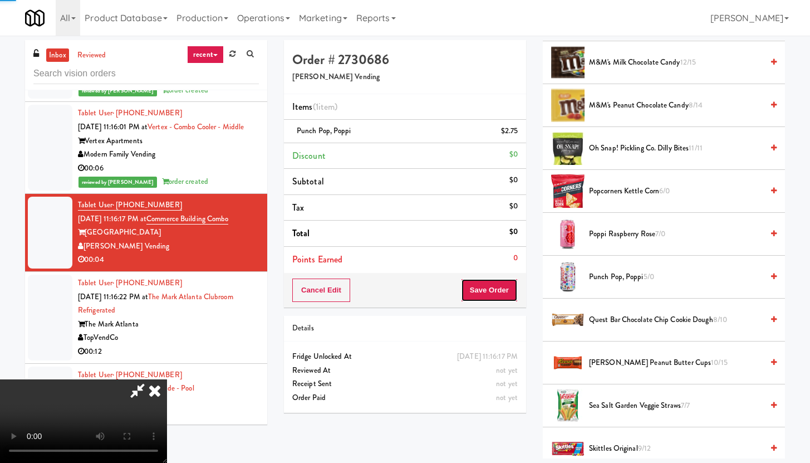
click at [492, 298] on button "Save Order" at bounding box center [489, 289] width 57 height 23
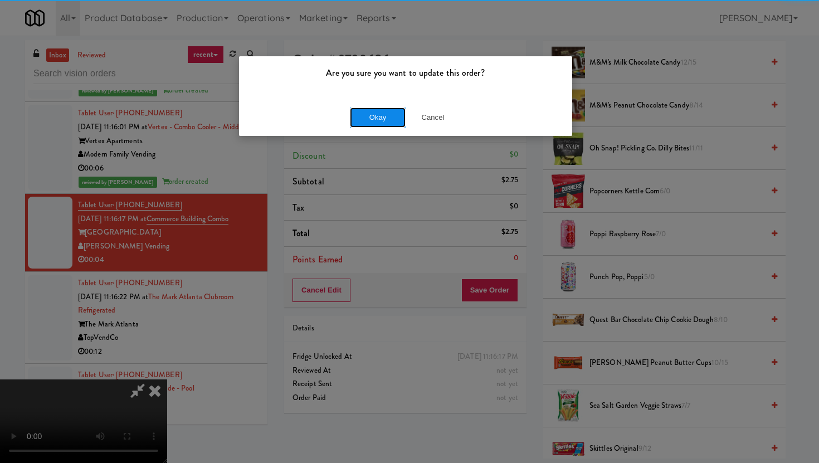
click at [379, 108] on button "Okay" at bounding box center [378, 117] width 56 height 20
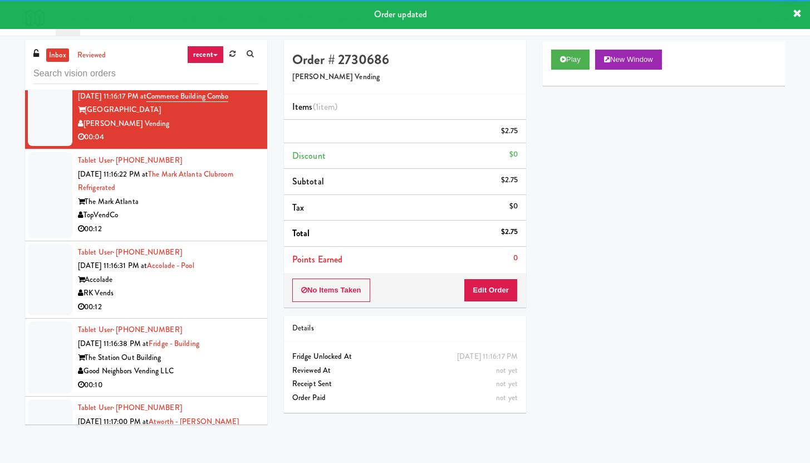
scroll to position [3504, 0]
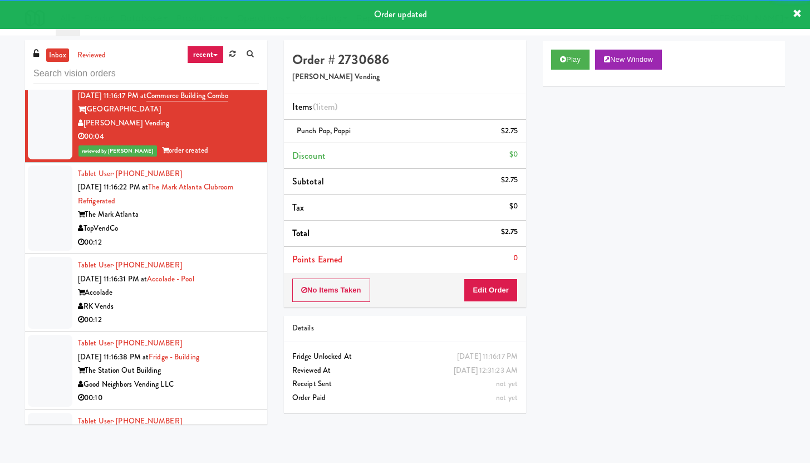
click at [207, 254] on li "Tablet User · (678) 634-5757 [DATE] 11:16:22 PM at The [GEOGRAPHIC_DATA] Refrig…" at bounding box center [146, 209] width 242 height 92
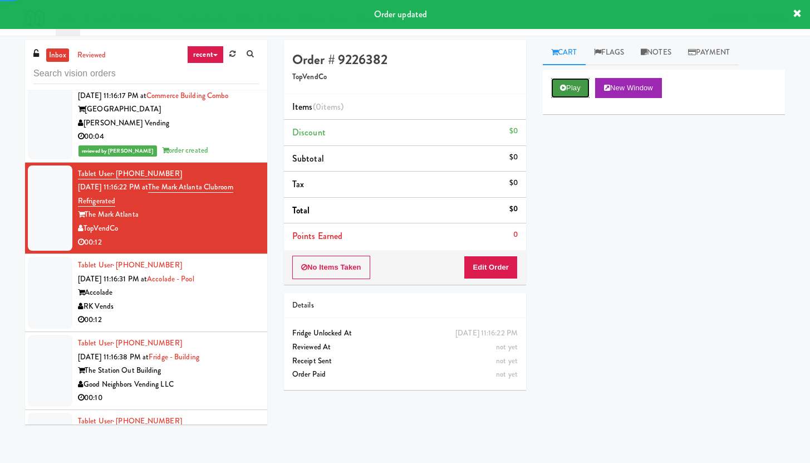
click at [573, 81] on button "Play" at bounding box center [570, 88] width 38 height 20
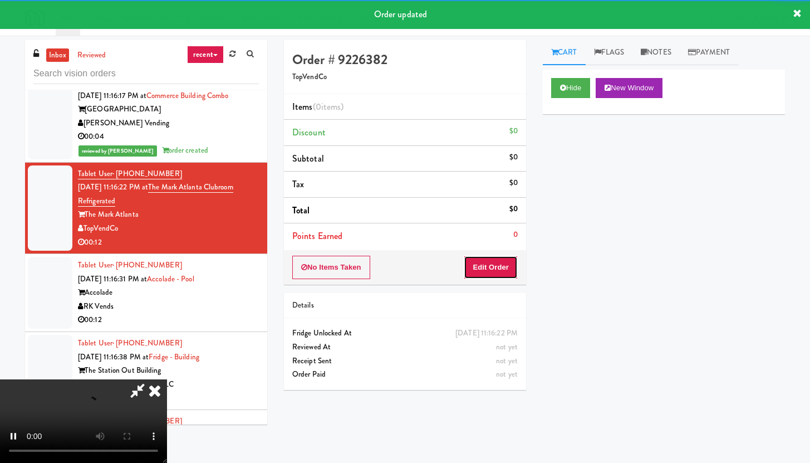
click at [510, 264] on button "Edit Order" at bounding box center [491, 267] width 54 height 23
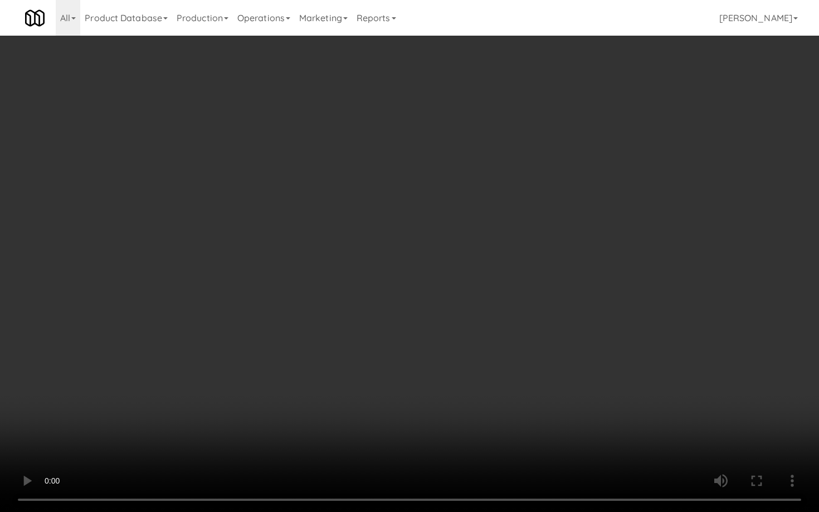
click at [476, 372] on video at bounding box center [409, 256] width 819 height 512
click at [504, 354] on video at bounding box center [409, 256] width 819 height 512
click at [553, 328] on video at bounding box center [409, 256] width 819 height 512
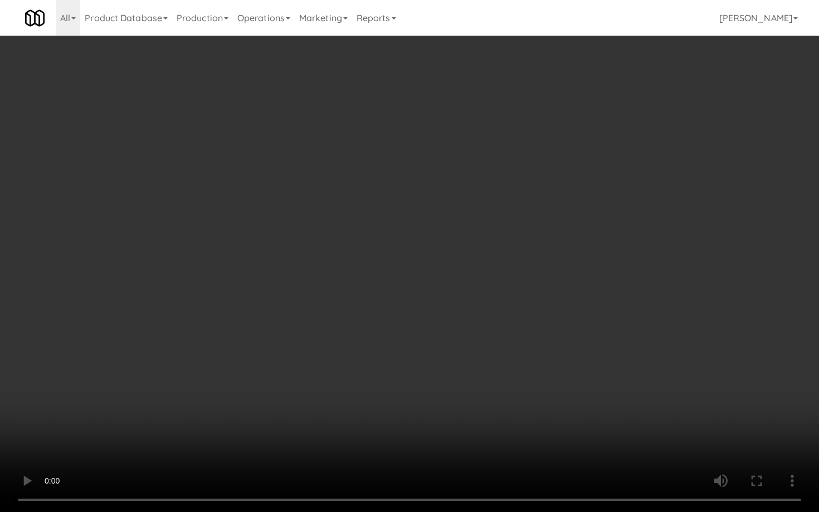
click at [553, 328] on video at bounding box center [409, 256] width 819 height 512
click at [616, 433] on video at bounding box center [409, 256] width 819 height 512
click at [629, 415] on video at bounding box center [409, 256] width 819 height 512
click at [632, 406] on video at bounding box center [409, 256] width 819 height 512
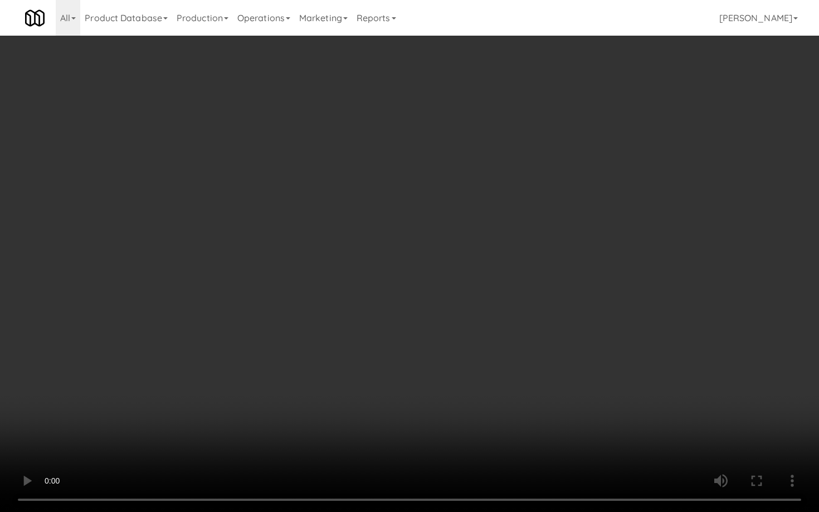
click at [634, 405] on video at bounding box center [409, 256] width 819 height 512
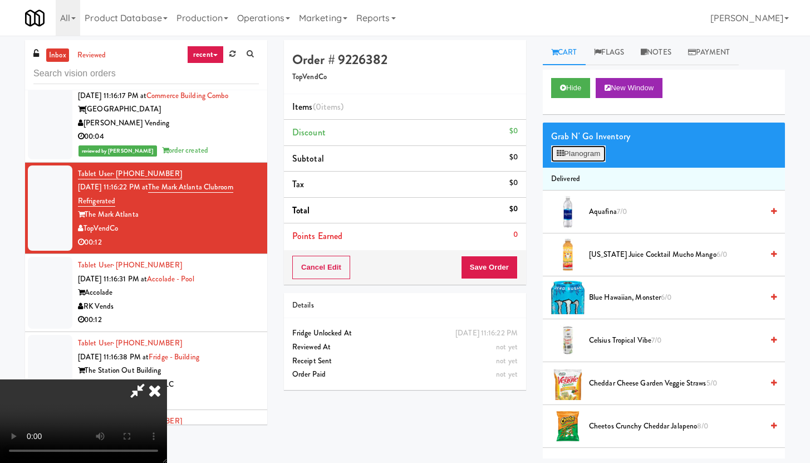
click at [581, 154] on button "Planogram" at bounding box center [578, 153] width 55 height 17
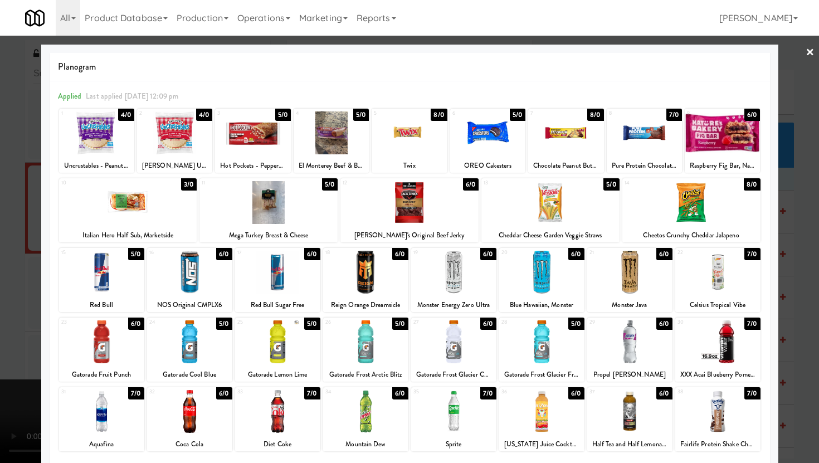
click at [722, 285] on div at bounding box center [717, 272] width 85 height 43
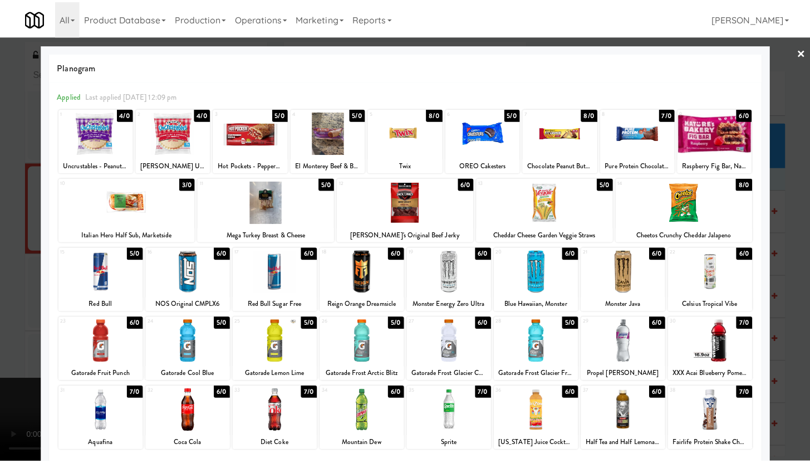
scroll to position [30, 0]
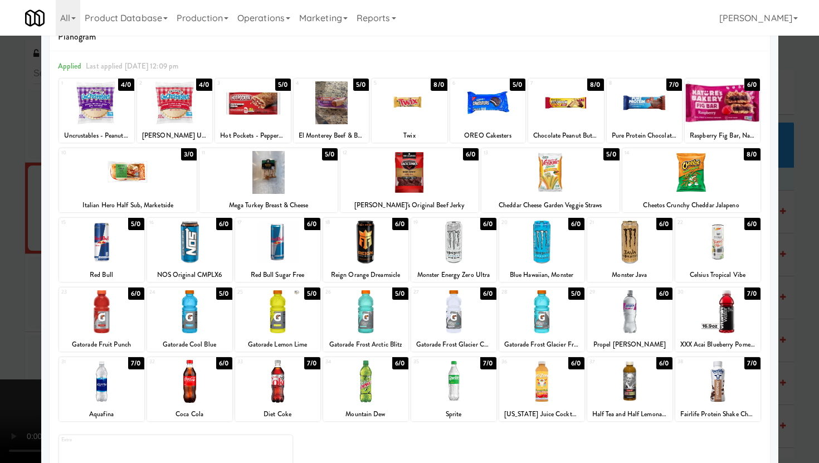
click at [108, 258] on div at bounding box center [101, 242] width 85 height 43
click at [0, 289] on div at bounding box center [409, 231] width 819 height 463
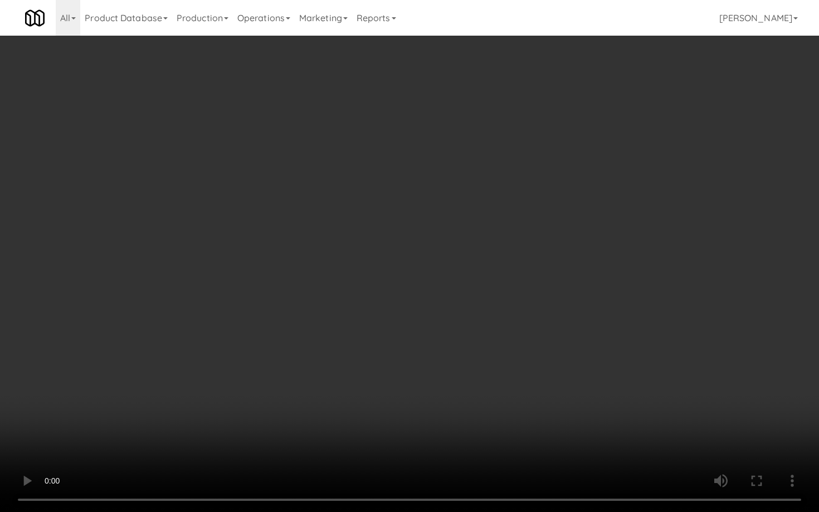
click at [488, 407] on video at bounding box center [409, 256] width 819 height 512
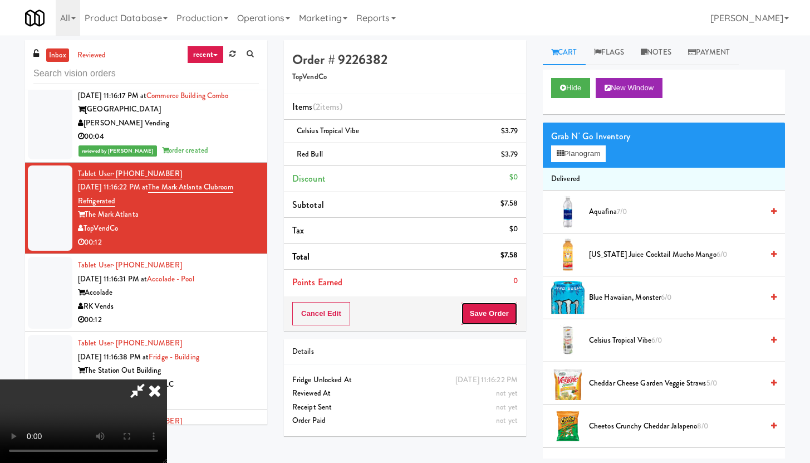
click at [513, 306] on button "Save Order" at bounding box center [489, 313] width 57 height 23
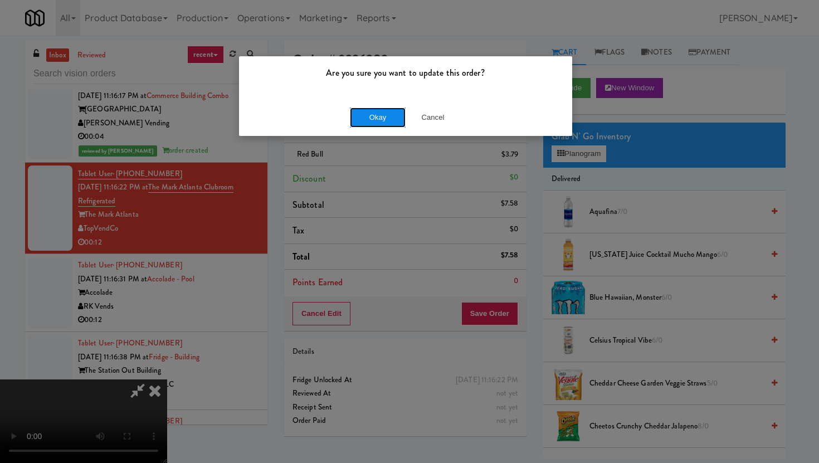
click at [371, 113] on button "Okay" at bounding box center [378, 117] width 56 height 20
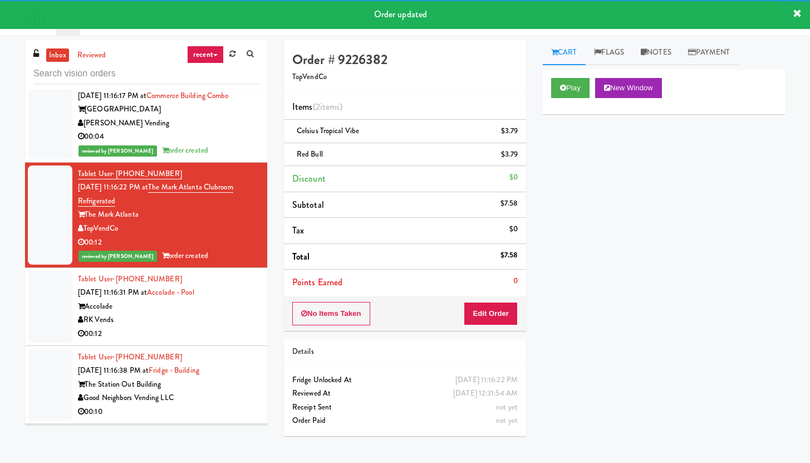
click at [227, 341] on div "00:12" at bounding box center [168, 334] width 181 height 14
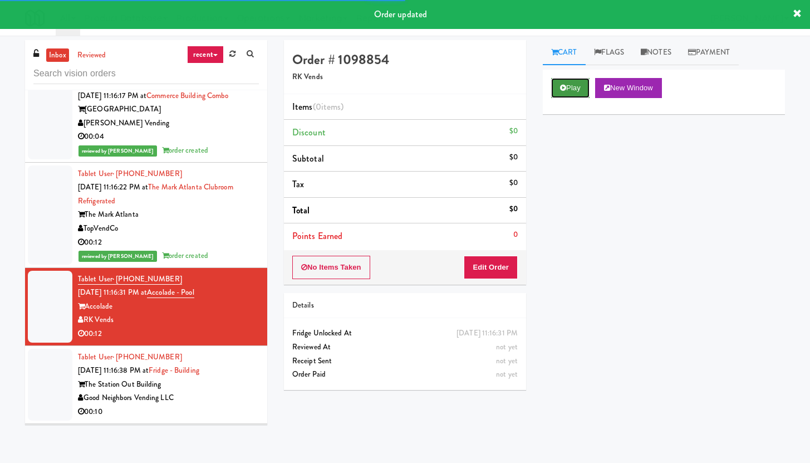
click at [559, 91] on button "Play" at bounding box center [570, 88] width 38 height 20
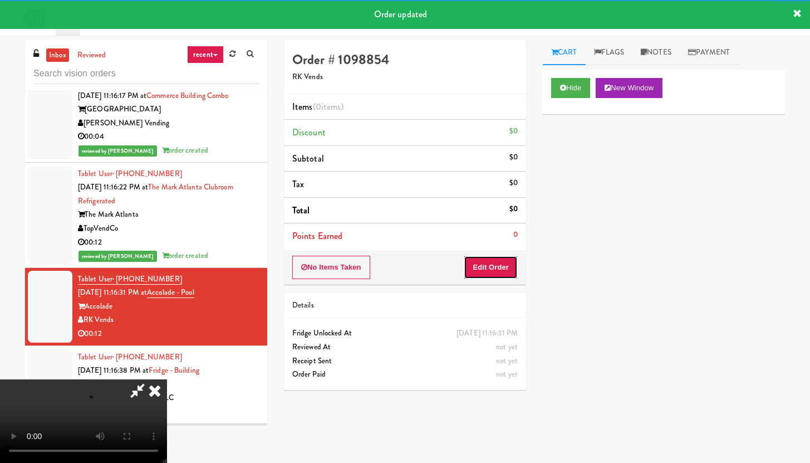
click at [502, 267] on button "Edit Order" at bounding box center [491, 267] width 54 height 23
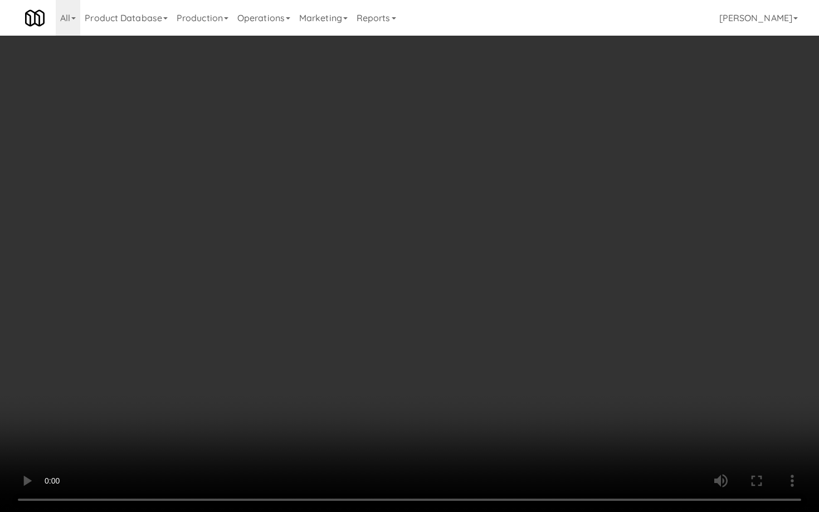
click at [390, 379] on video at bounding box center [409, 256] width 819 height 512
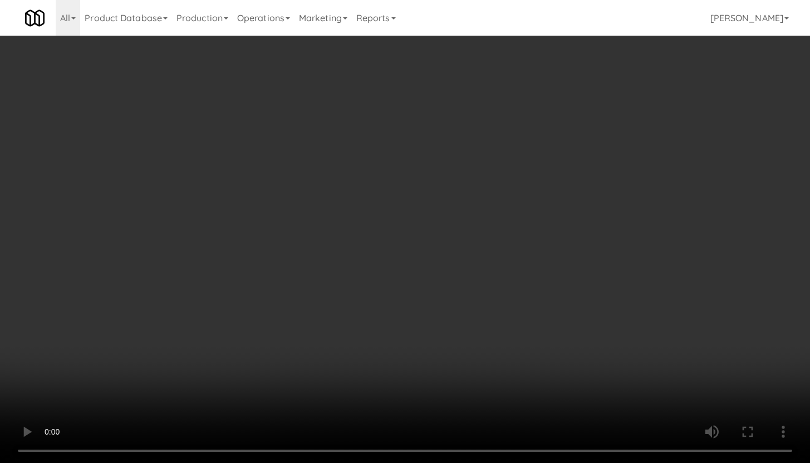
scroll to position [422, 0]
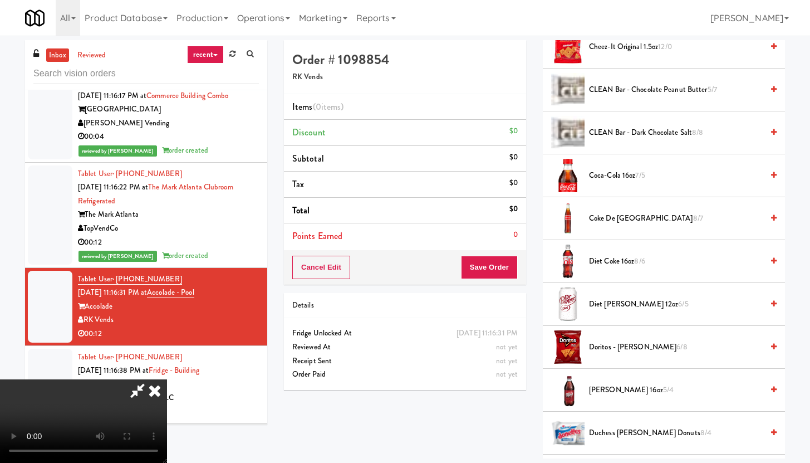
click at [607, 222] on span "Coke de Mexico 8/7" at bounding box center [676, 219] width 174 height 14
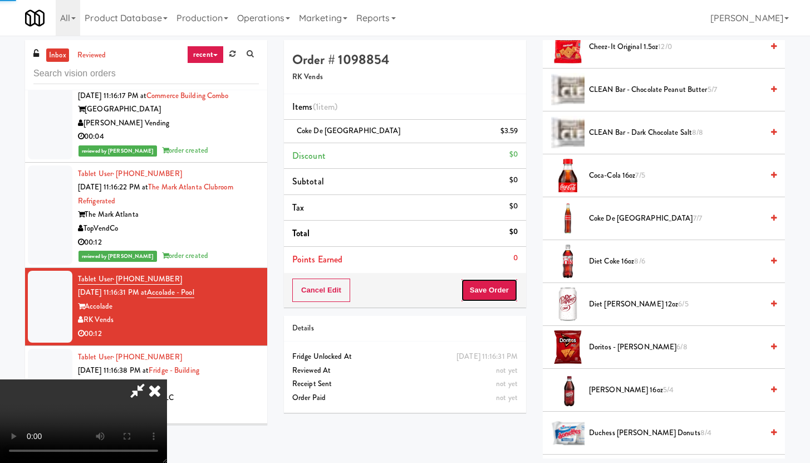
click at [512, 290] on button "Save Order" at bounding box center [489, 289] width 57 height 23
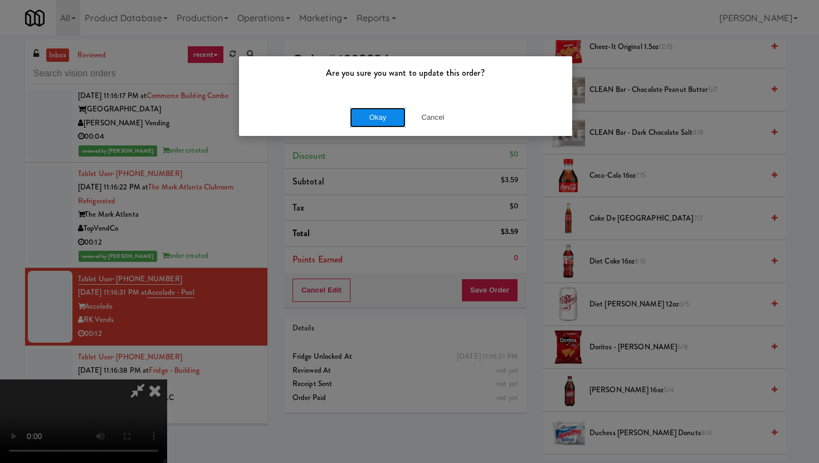
click at [362, 112] on button "Okay" at bounding box center [378, 117] width 56 height 20
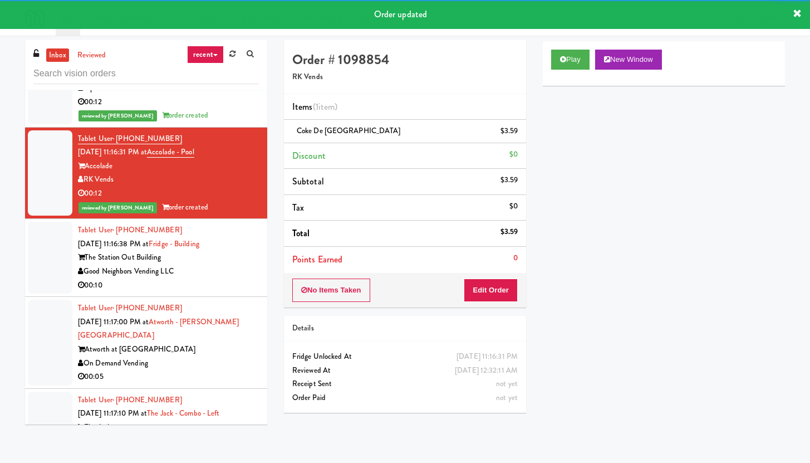
scroll to position [3749, 0]
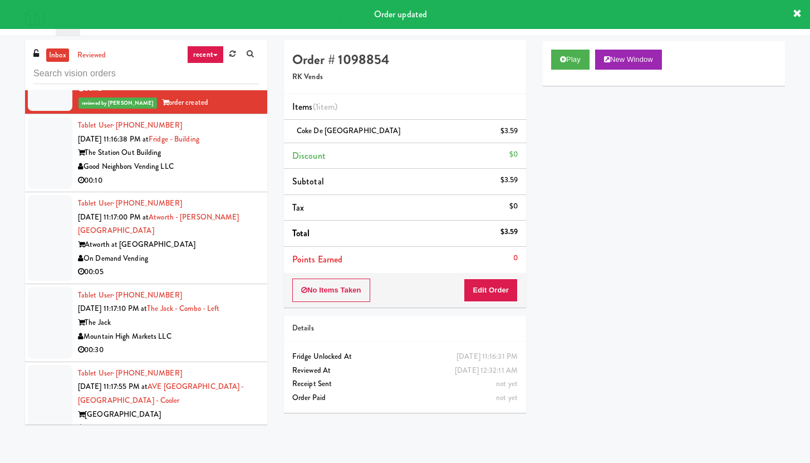
click at [234, 188] on div "00:10" at bounding box center [168, 181] width 181 height 14
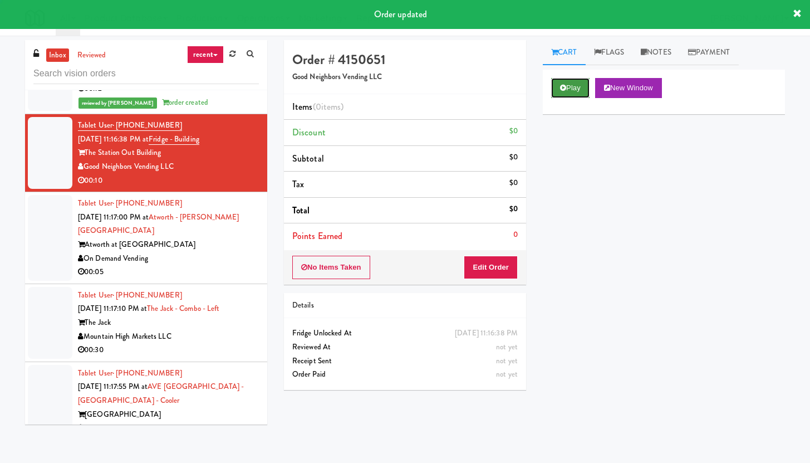
click at [565, 89] on icon at bounding box center [563, 87] width 6 height 7
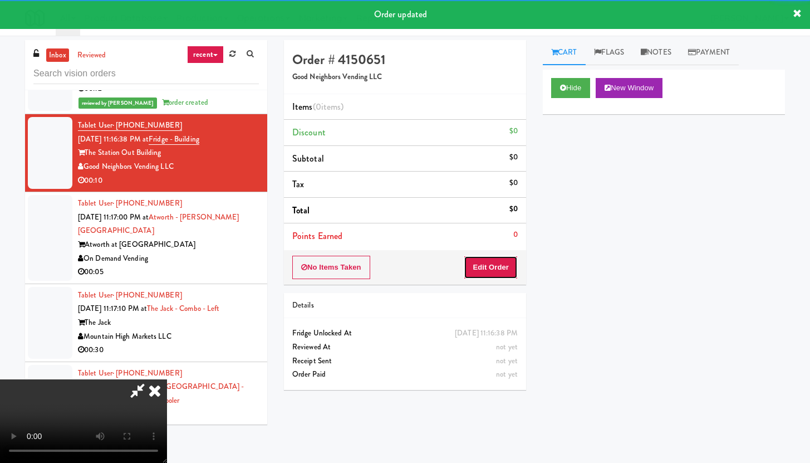
click at [503, 271] on button "Edit Order" at bounding box center [491, 267] width 54 height 23
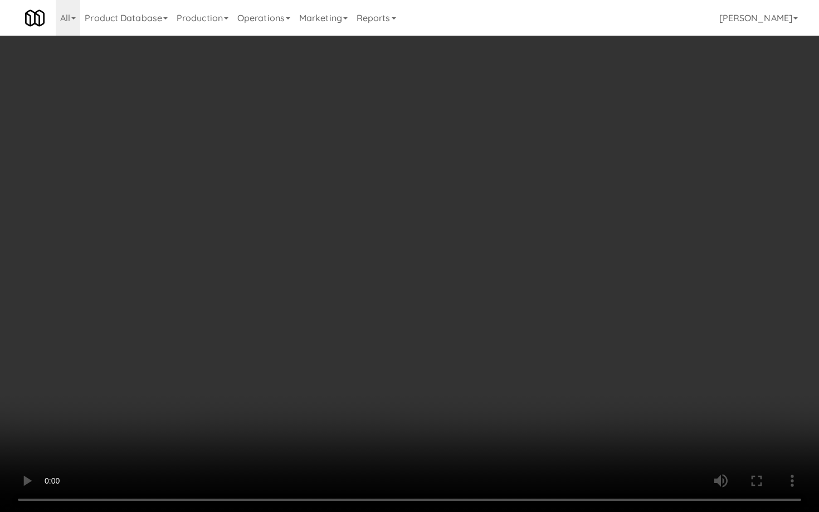
click at [558, 371] on video at bounding box center [409, 256] width 819 height 512
click at [565, 360] on video at bounding box center [409, 256] width 819 height 512
click at [566, 356] on video at bounding box center [409, 256] width 819 height 512
click at [567, 350] on video at bounding box center [409, 256] width 819 height 512
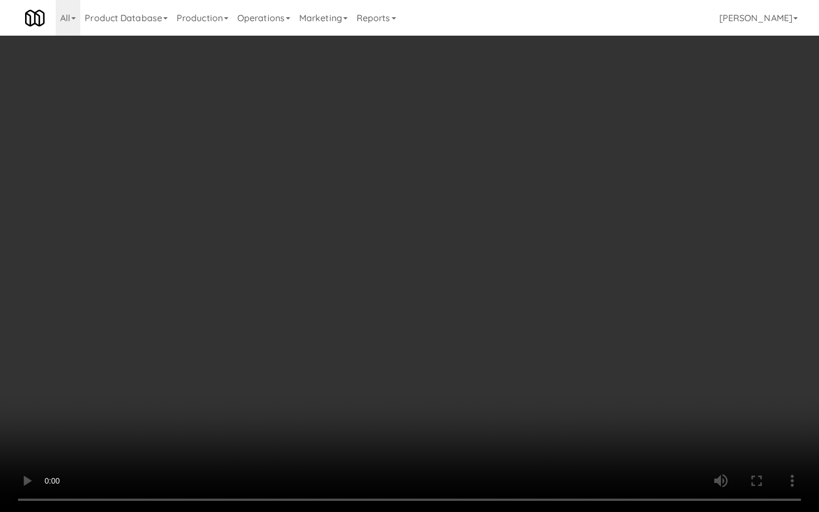
click at [567, 350] on video at bounding box center [409, 256] width 819 height 512
click at [587, 325] on video at bounding box center [409, 256] width 819 height 512
click at [589, 324] on video at bounding box center [409, 256] width 819 height 512
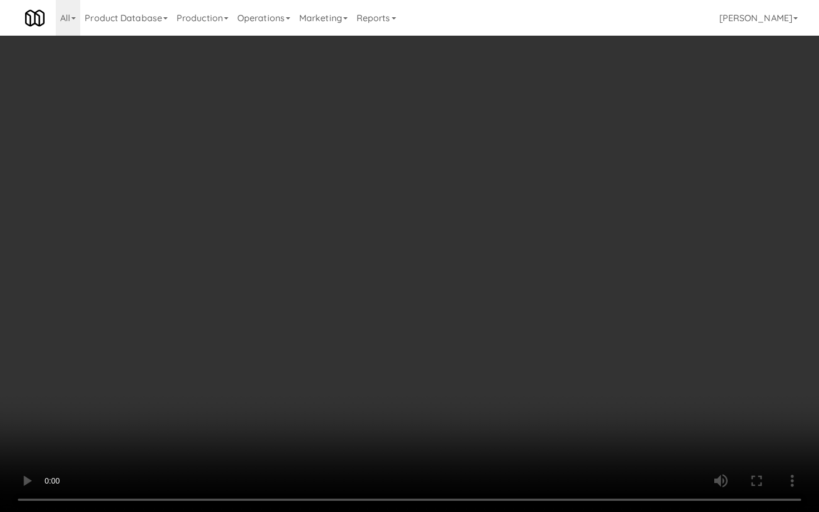
click at [588, 325] on video at bounding box center [409, 256] width 819 height 512
click at [587, 325] on video at bounding box center [409, 256] width 819 height 512
click at [579, 417] on video at bounding box center [409, 256] width 819 height 512
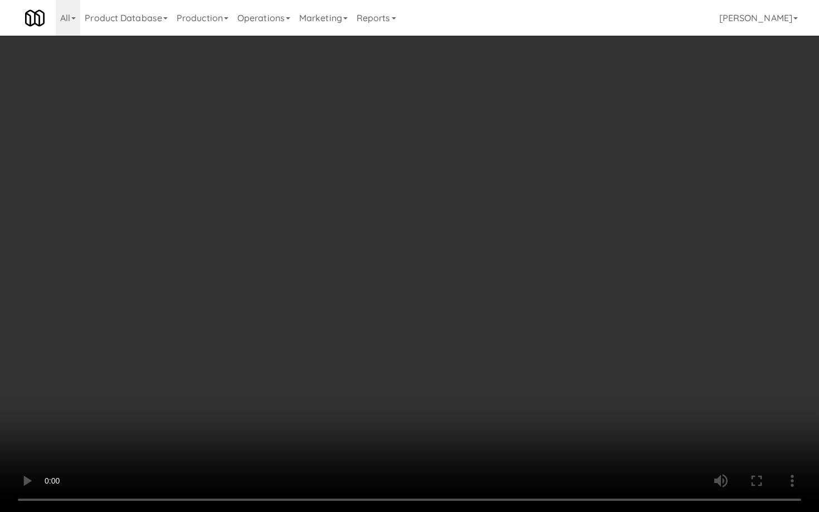
click at [487, 399] on video at bounding box center [409, 256] width 819 height 512
click at [512, 358] on video at bounding box center [409, 256] width 819 height 512
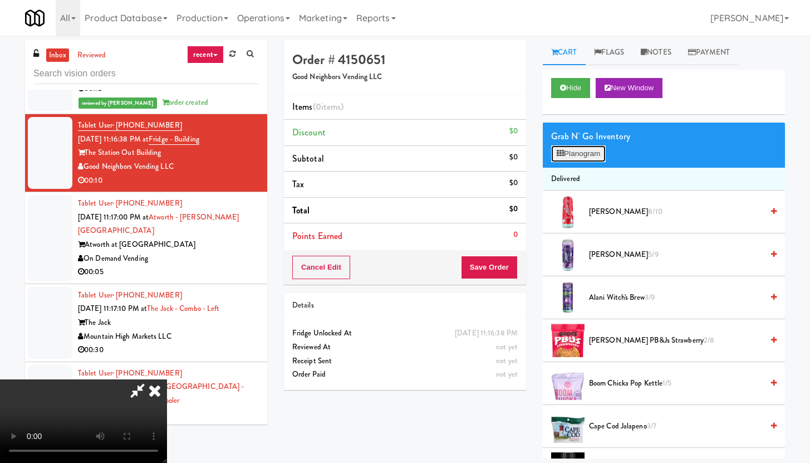
click at [567, 151] on button "Planogram" at bounding box center [578, 153] width 55 height 17
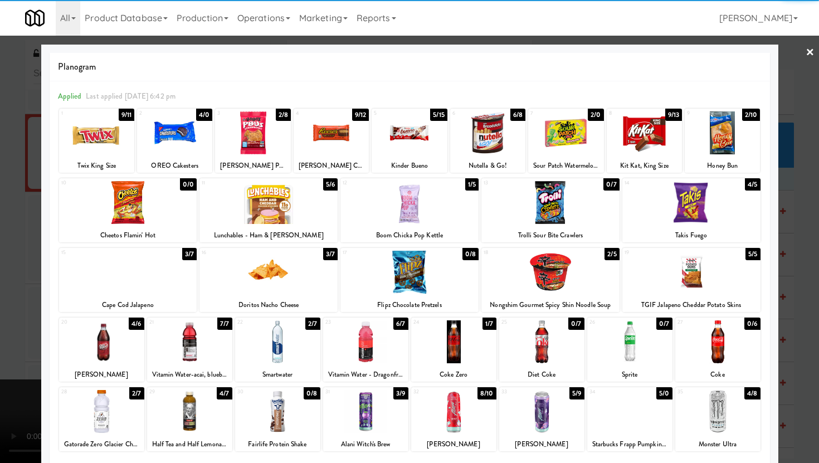
click at [189, 143] on div at bounding box center [174, 132] width 75 height 43
click at [262, 213] on div at bounding box center [268, 202] width 138 height 43
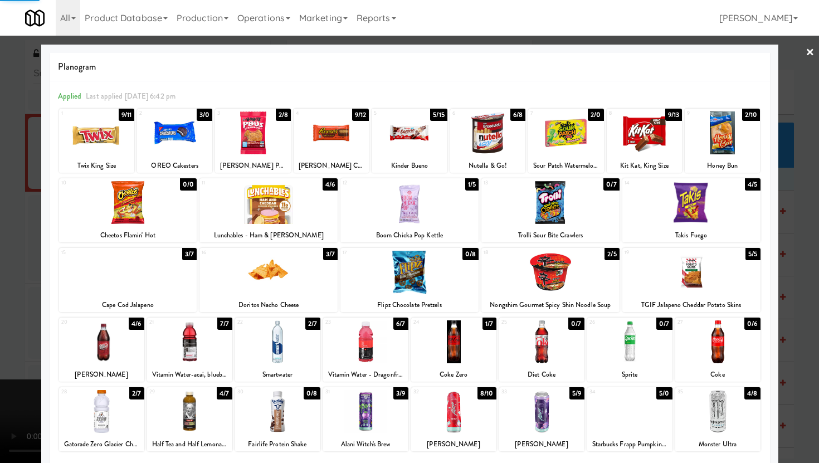
click at [150, 287] on div at bounding box center [128, 272] width 138 height 43
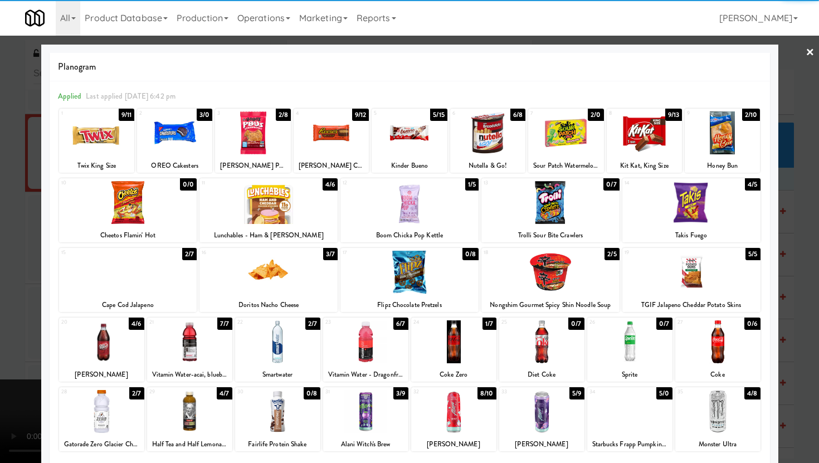
click at [0, 299] on div at bounding box center [409, 231] width 819 height 463
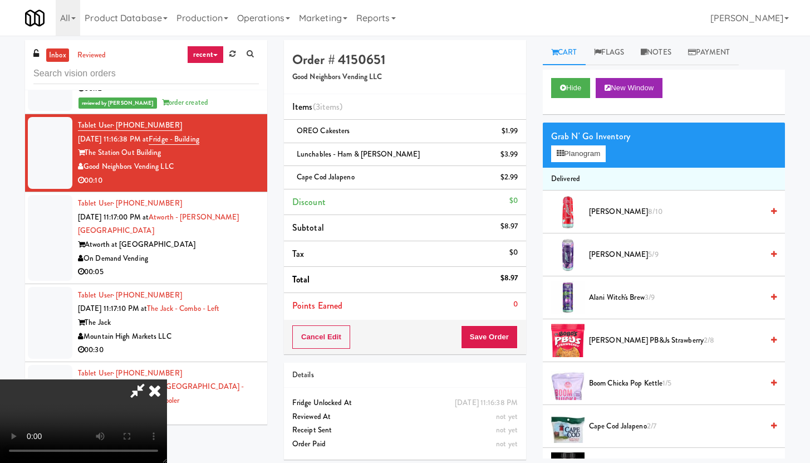
click at [167, 379] on video at bounding box center [83, 421] width 167 height 84
click at [498, 330] on button "Save Order" at bounding box center [489, 336] width 57 height 23
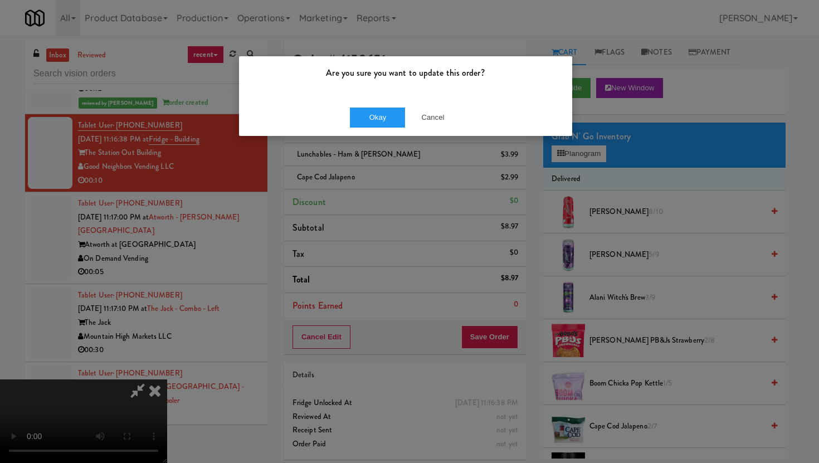
click at [378, 103] on div "Okay Cancel" at bounding box center [405, 117] width 333 height 37
click at [383, 111] on button "Okay" at bounding box center [378, 117] width 56 height 20
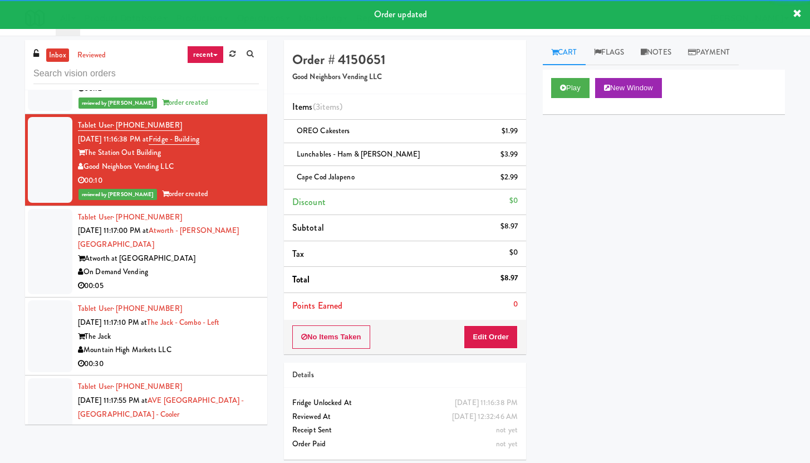
click at [218, 291] on div "00:05" at bounding box center [168, 286] width 181 height 14
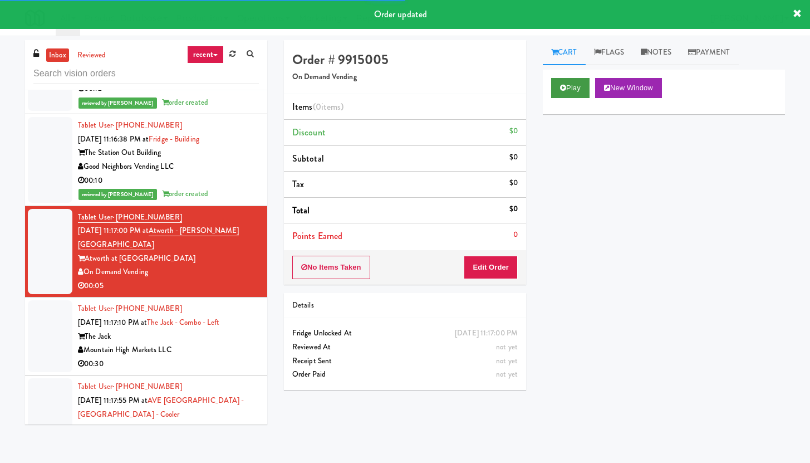
click at [576, 77] on div "Play New Window" at bounding box center [664, 92] width 242 height 45
click at [573, 89] on button "Play" at bounding box center [570, 88] width 38 height 20
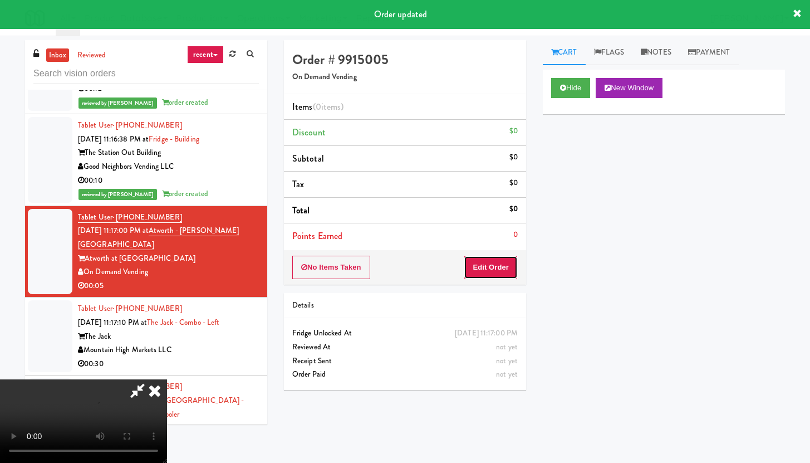
click at [496, 260] on button "Edit Order" at bounding box center [491, 267] width 54 height 23
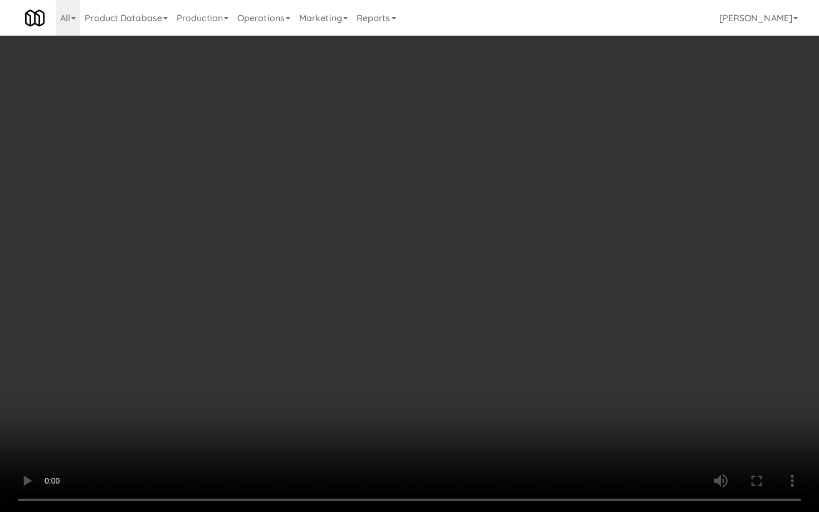
click at [404, 378] on video at bounding box center [409, 256] width 819 height 512
click at [421, 352] on video at bounding box center [409, 256] width 819 height 512
click at [430, 362] on video at bounding box center [409, 256] width 819 height 512
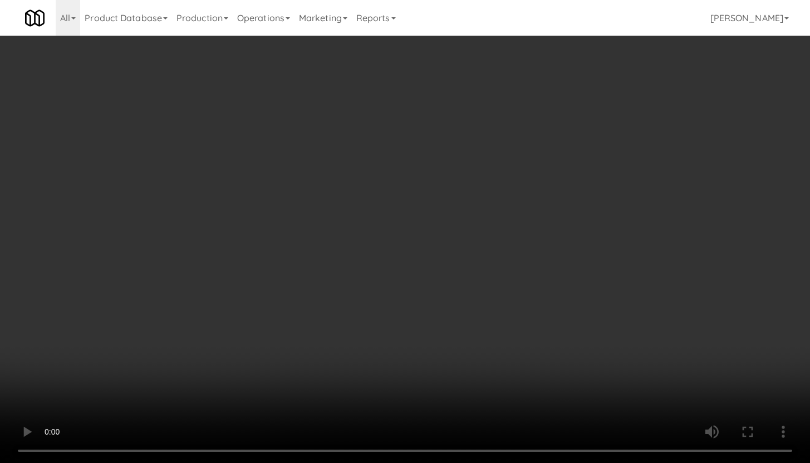
scroll to position [1173, 0]
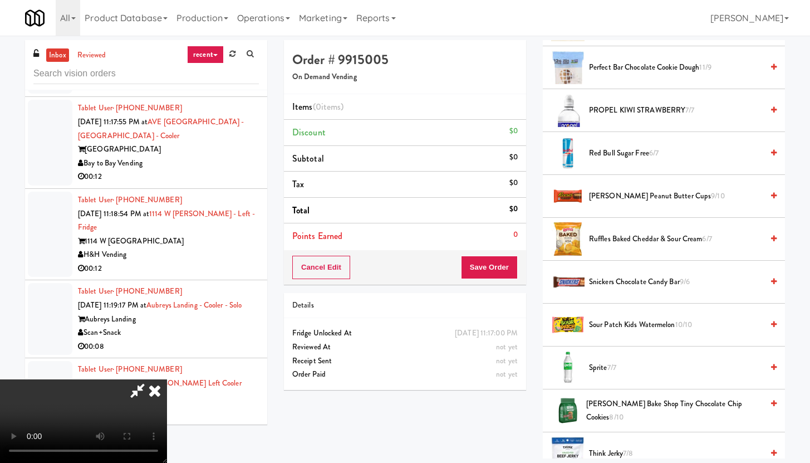
click at [628, 190] on span "[PERSON_NAME] Peanut Butter Cups 9/10" at bounding box center [676, 196] width 174 height 14
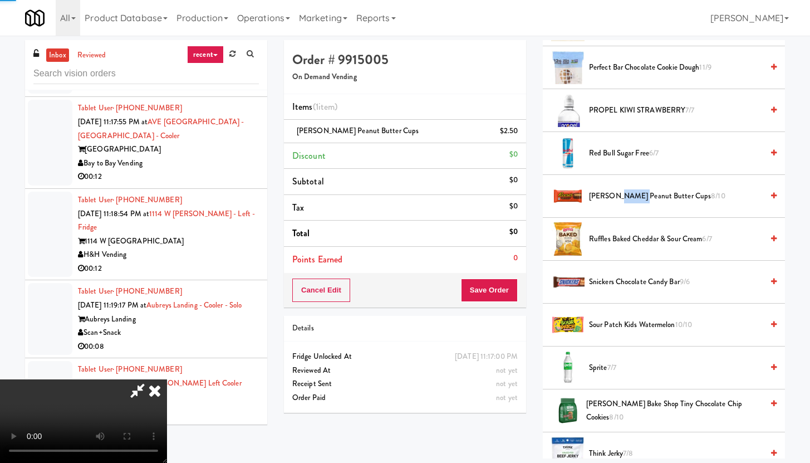
click at [628, 190] on span "[PERSON_NAME] Peanut Butter Cups 8/10" at bounding box center [676, 196] width 174 height 14
click at [628, 190] on span "[PERSON_NAME] Peanut Butter Cups 6/10" at bounding box center [676, 196] width 174 height 14
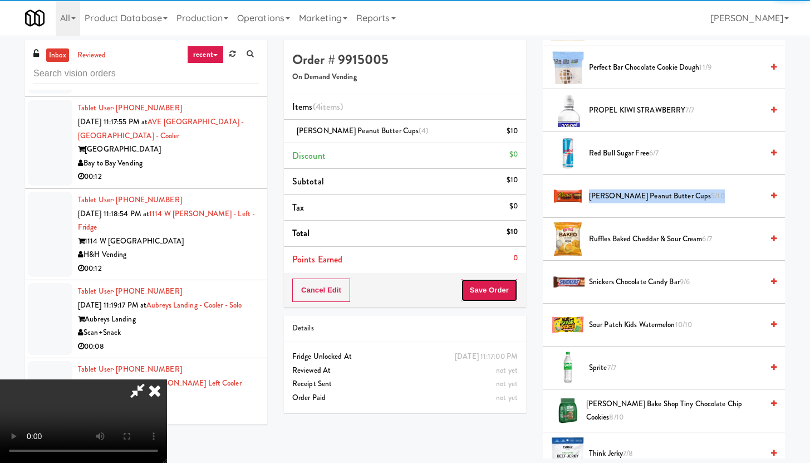
click at [508, 290] on button "Save Order" at bounding box center [489, 289] width 57 height 23
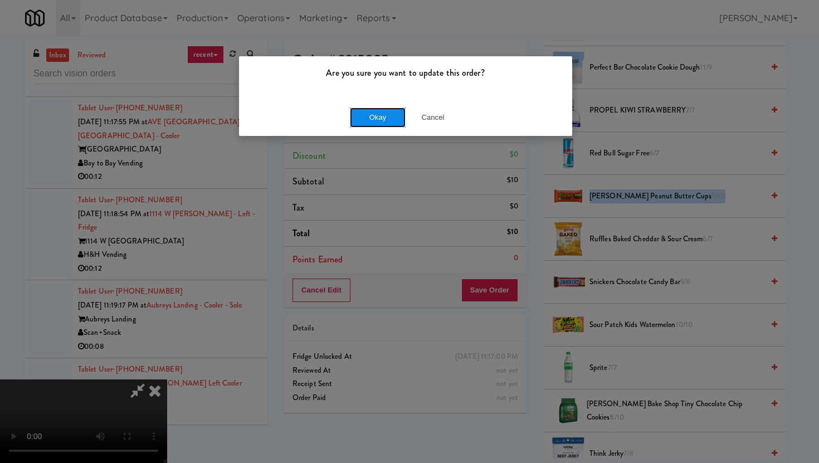
click at [364, 126] on button "Okay" at bounding box center [378, 117] width 56 height 20
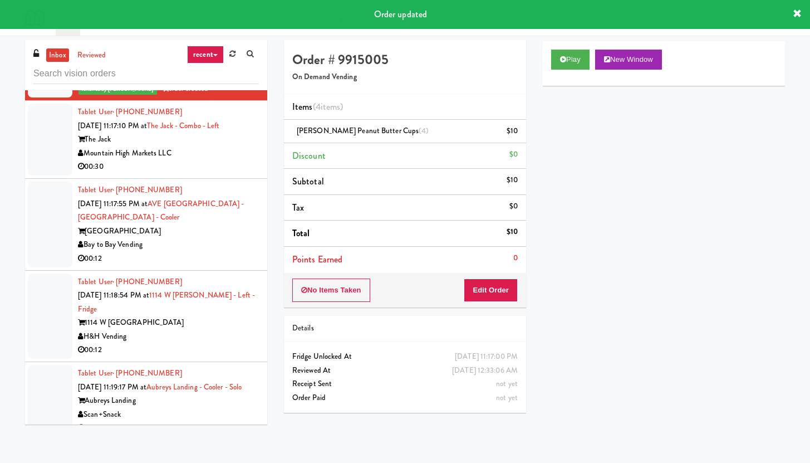
scroll to position [3946, 0]
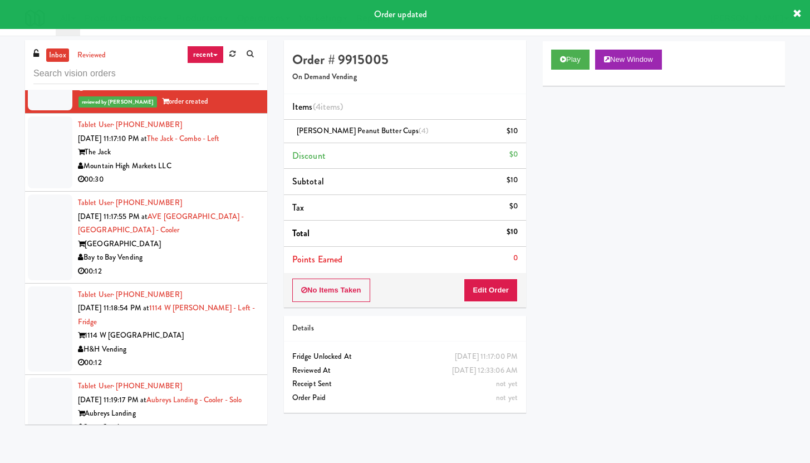
click at [219, 186] on div "00:30" at bounding box center [168, 180] width 181 height 14
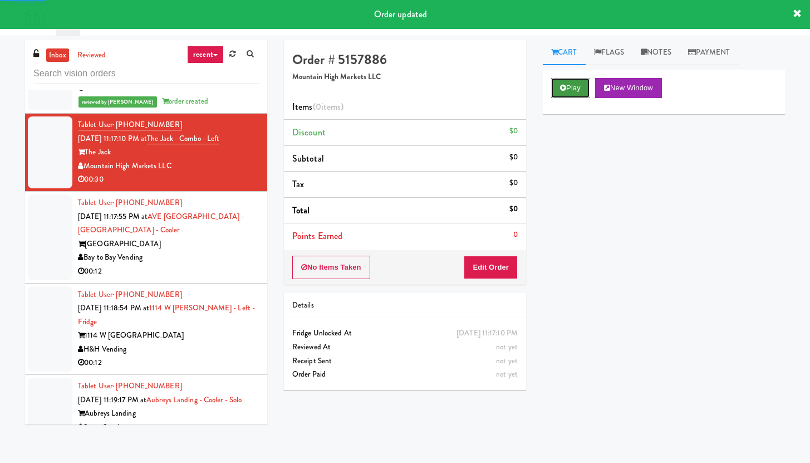
click at [572, 90] on button "Play" at bounding box center [570, 88] width 38 height 20
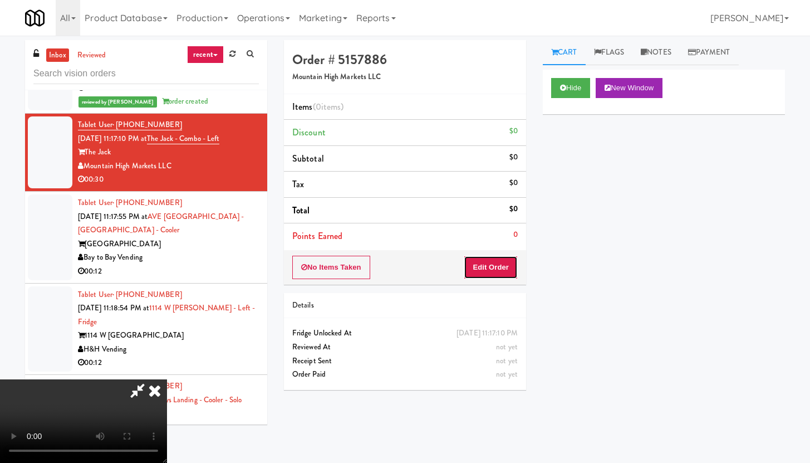
click at [507, 266] on button "Edit Order" at bounding box center [491, 267] width 54 height 23
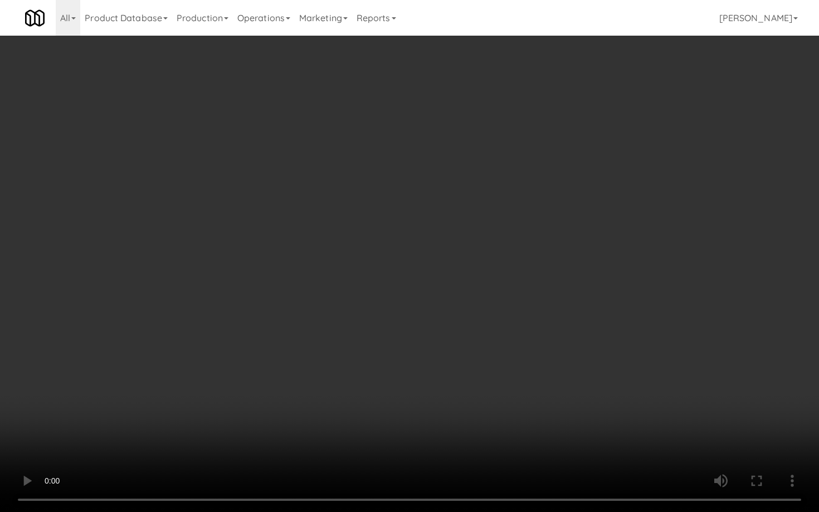
click at [290, 313] on video at bounding box center [409, 256] width 819 height 512
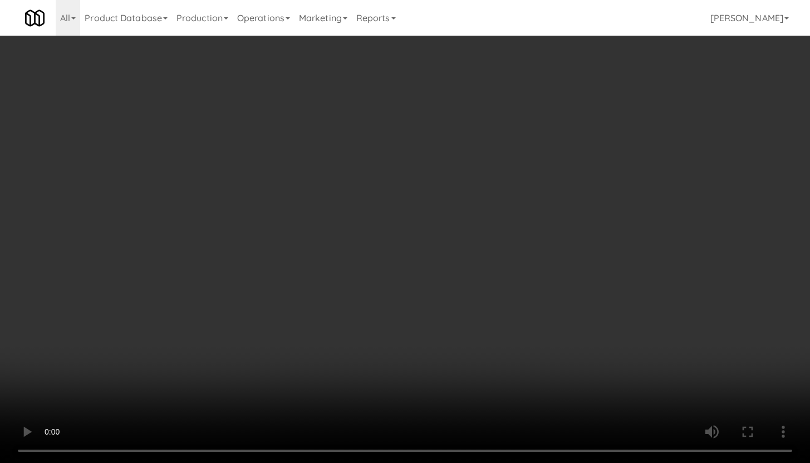
scroll to position [77, 0]
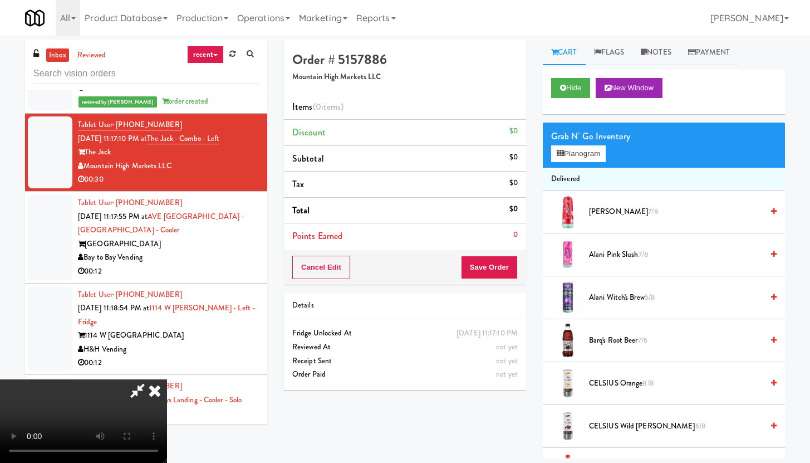
click at [162, 379] on video at bounding box center [83, 421] width 167 height 84
click at [161, 379] on video at bounding box center [83, 421] width 167 height 84
click at [611, 337] on span "Barq's Root Beer 7/6" at bounding box center [676, 341] width 174 height 14
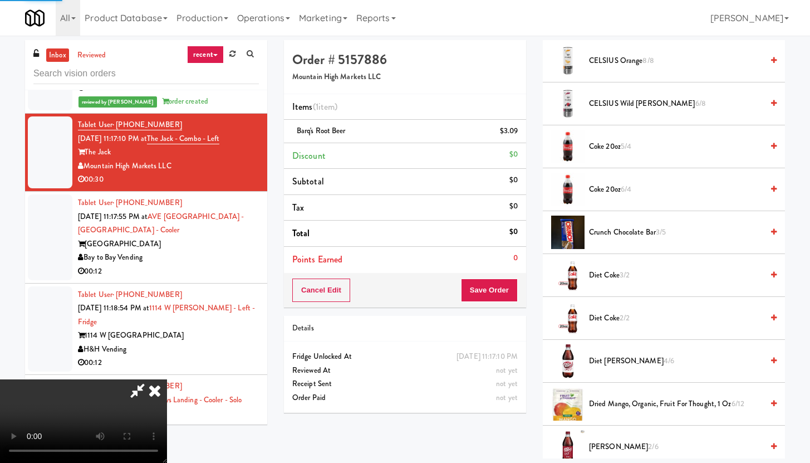
scroll to position [455, 0]
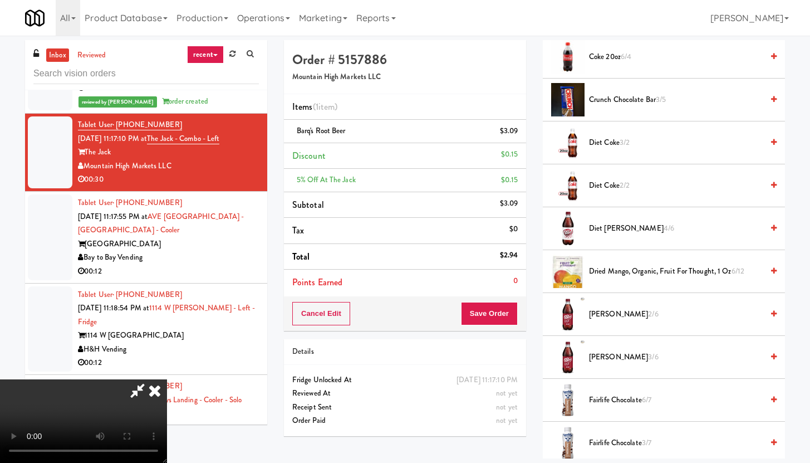
click at [588, 141] on div "Diet Coke 3/2" at bounding box center [681, 143] width 192 height 14
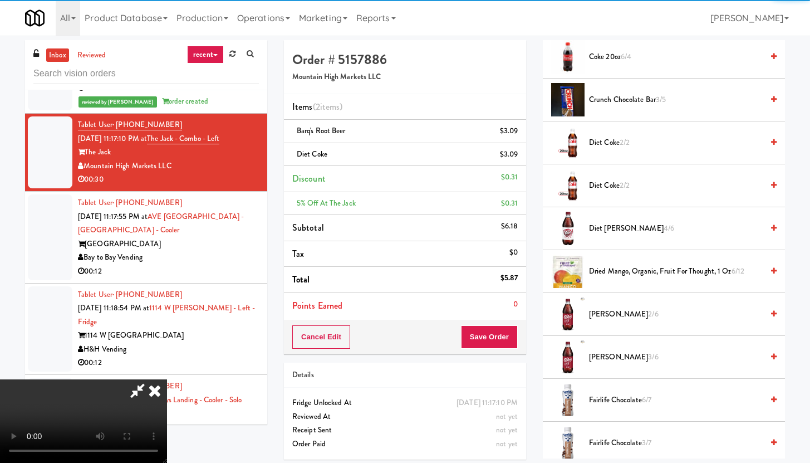
click at [497, 351] on div "Cancel Edit Save Order" at bounding box center [405, 337] width 242 height 35
click at [507, 337] on button "Save Order" at bounding box center [489, 336] width 57 height 23
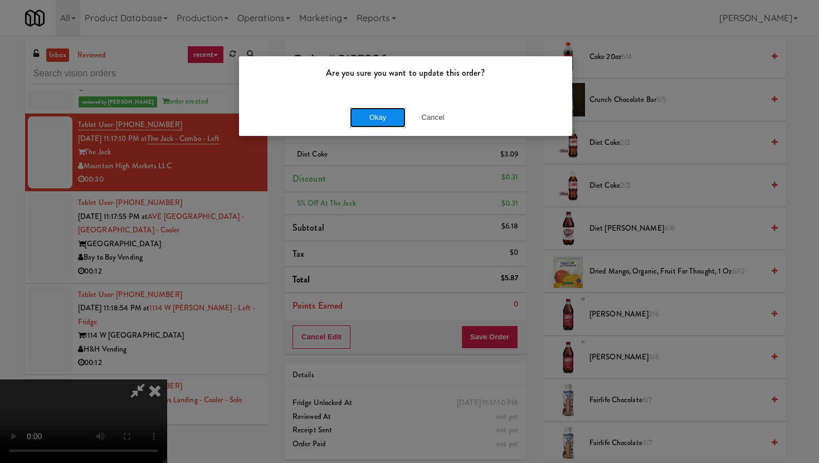
click at [370, 116] on button "Okay" at bounding box center [378, 117] width 56 height 20
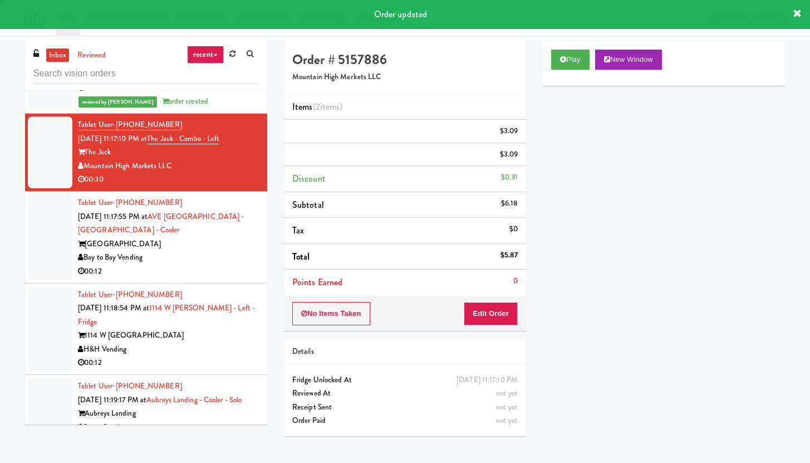
scroll to position [0, 0]
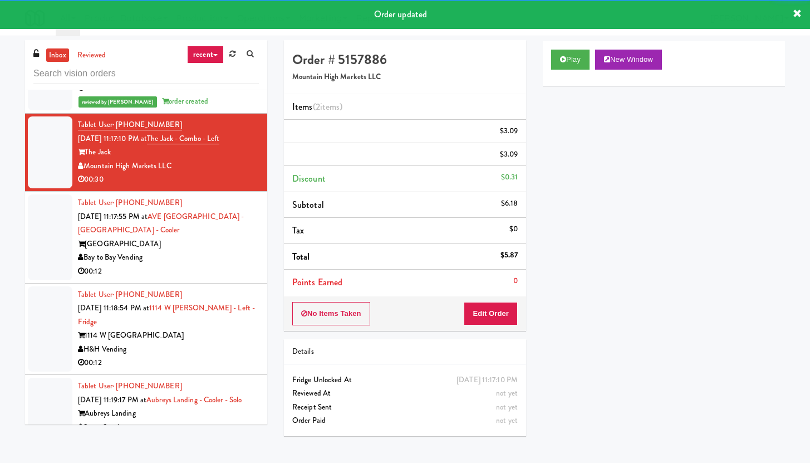
click at [229, 251] on div "[GEOGRAPHIC_DATA]" at bounding box center [168, 244] width 181 height 14
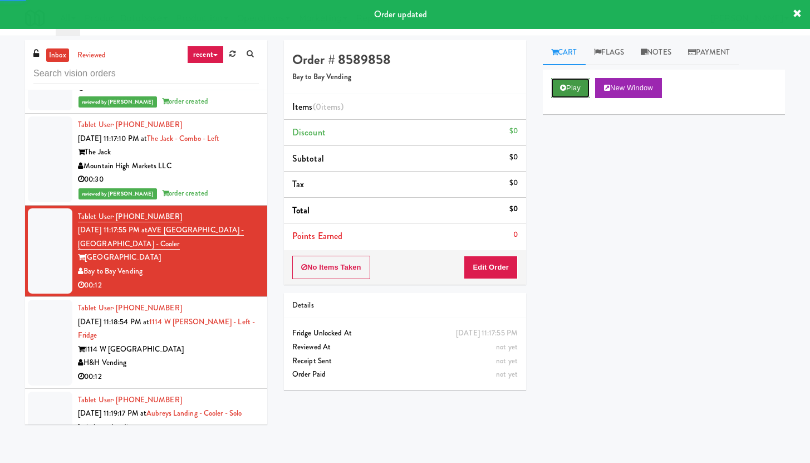
click at [577, 85] on button "Play" at bounding box center [570, 88] width 38 height 20
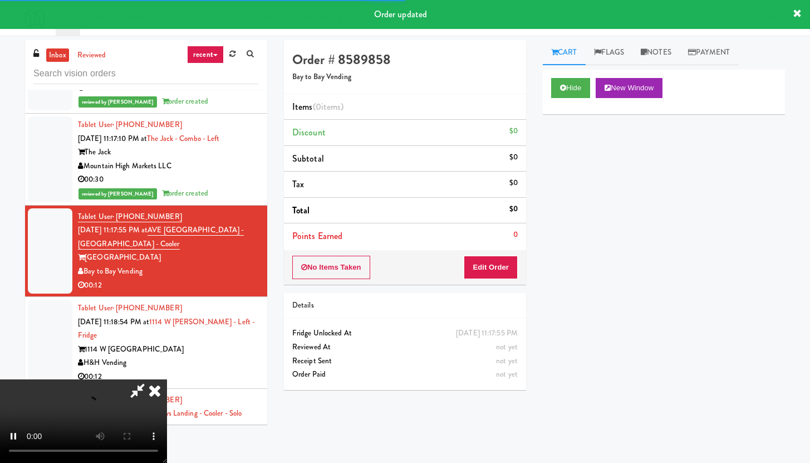
click at [517, 249] on div "Items (0 items ) Discount $0 Subtotal $0 Tax $0 Total $0 Points Earned 0" at bounding box center [405, 172] width 242 height 156
click at [513, 258] on button "Edit Order" at bounding box center [491, 267] width 54 height 23
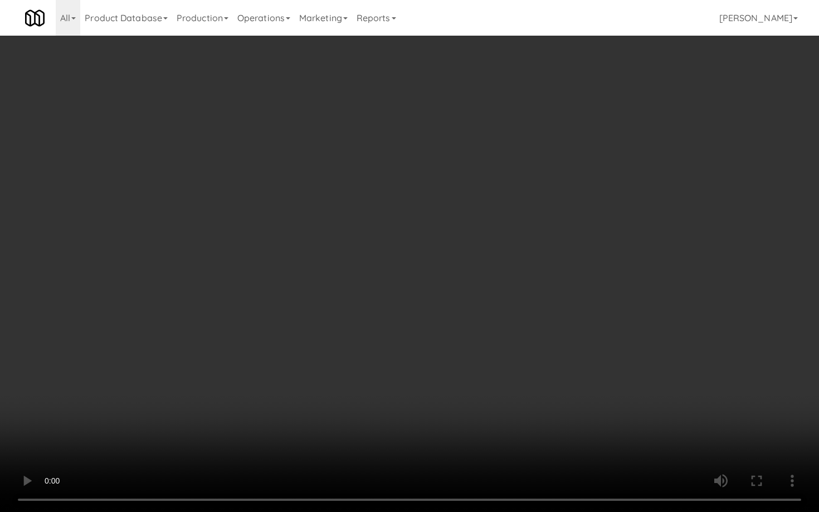
click at [444, 403] on video at bounding box center [409, 256] width 819 height 512
click at [451, 392] on video at bounding box center [409, 256] width 819 height 512
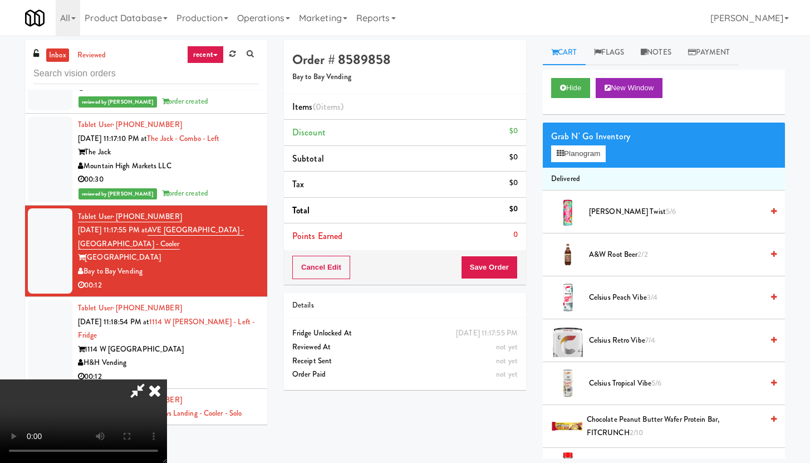
click at [615, 252] on span "A&W Root Beer 2/2" at bounding box center [676, 255] width 174 height 14
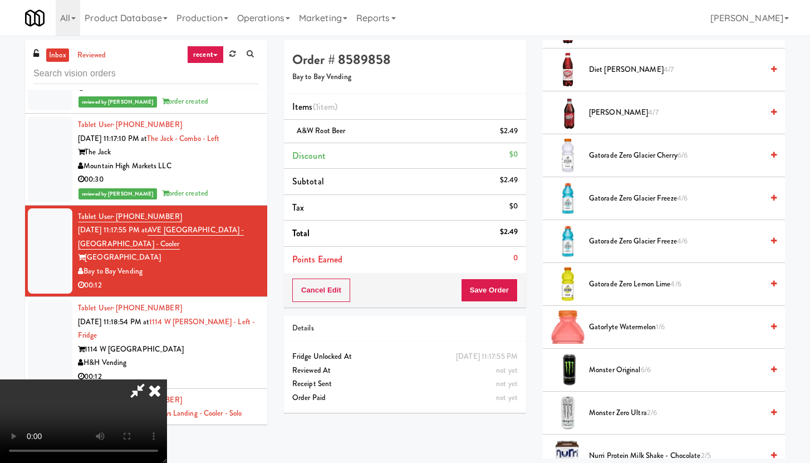
scroll to position [407, 0]
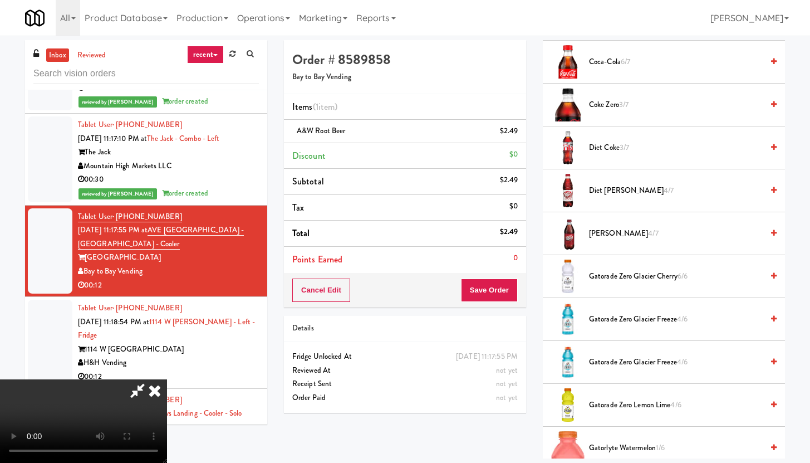
click at [604, 67] on span "Coca-Cola 6/7" at bounding box center [676, 62] width 174 height 14
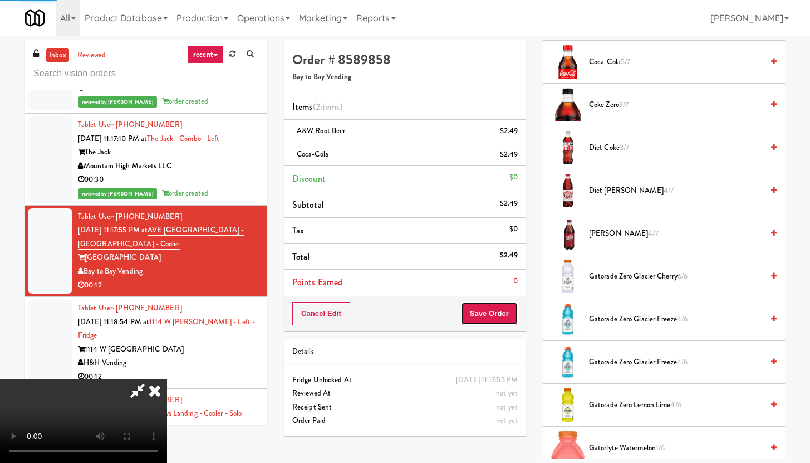
click at [513, 310] on button "Save Order" at bounding box center [489, 313] width 57 height 23
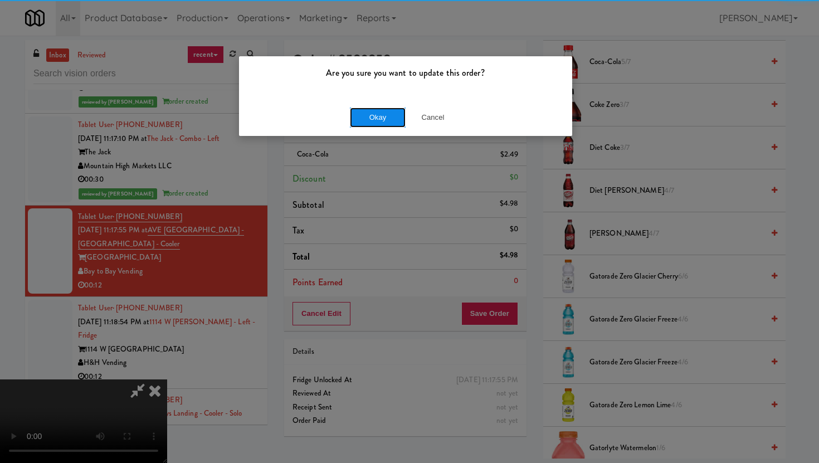
click at [361, 112] on button "Okay" at bounding box center [378, 117] width 56 height 20
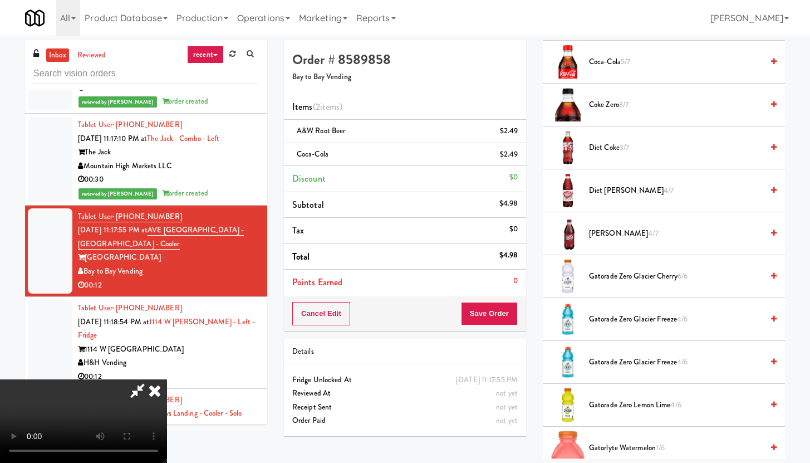
scroll to position [28, 0]
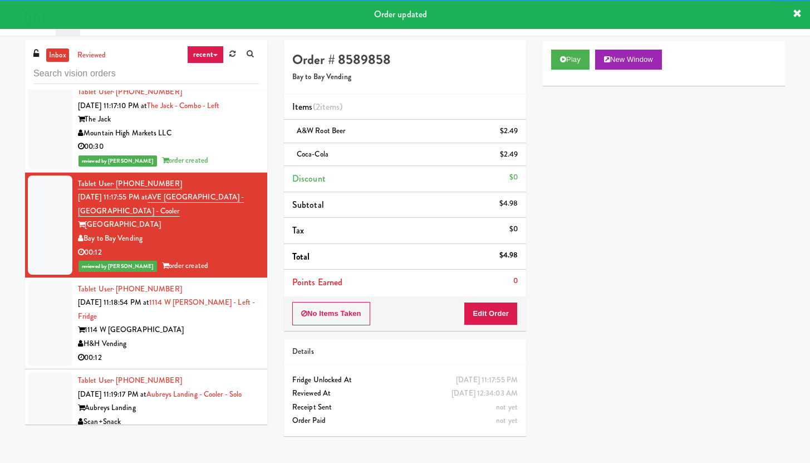
click at [187, 339] on div "H&H Vending" at bounding box center [168, 344] width 181 height 14
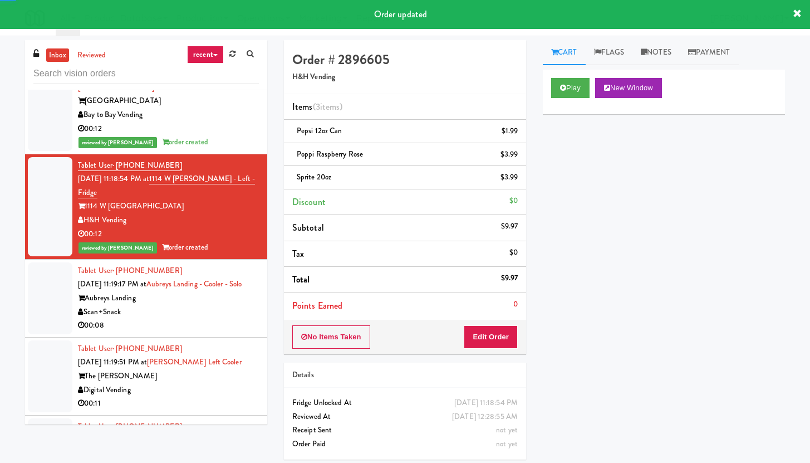
scroll to position [4162, 0]
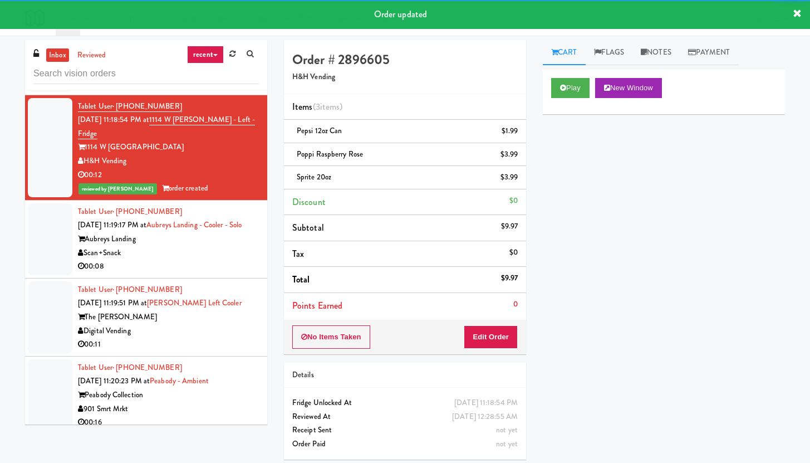
click at [179, 256] on div "Scan+Snack" at bounding box center [168, 253] width 181 height 14
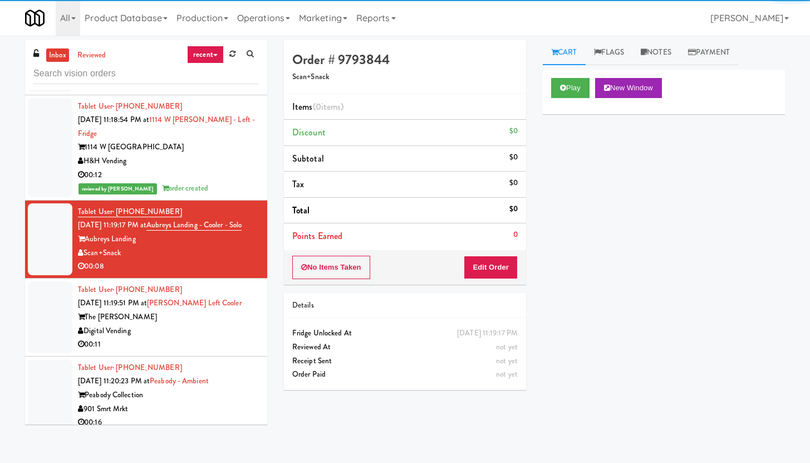
scroll to position [5853, 0]
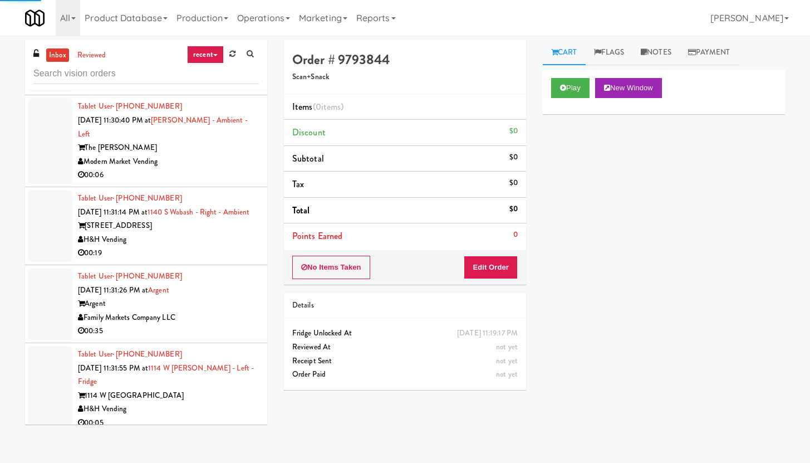
click at [222, 187] on li "Tablet User · (504) 458-7258 [DATE] 11:30:40 PM at [PERSON_NAME] - Ambient - Le…" at bounding box center [146, 141] width 242 height 92
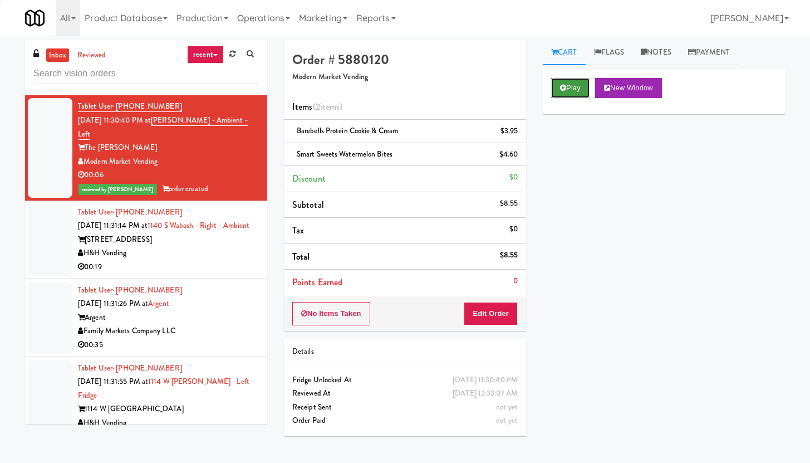
click at [584, 88] on button "Play" at bounding box center [570, 88] width 38 height 20
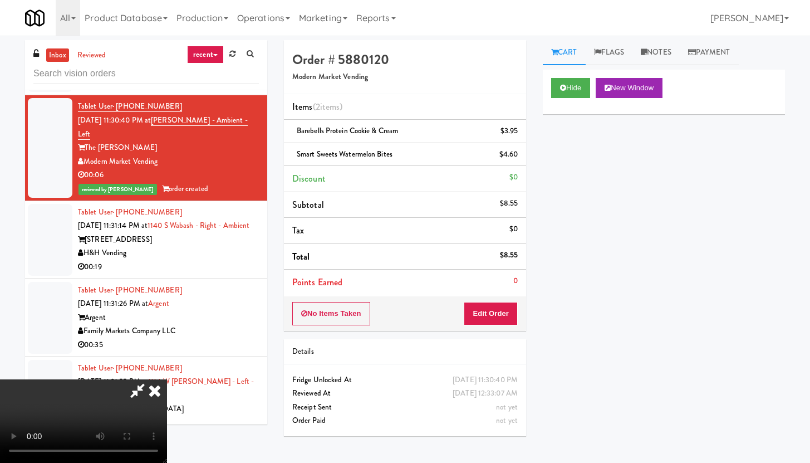
click at [159, 386] on icon at bounding box center [155, 390] width 25 height 22
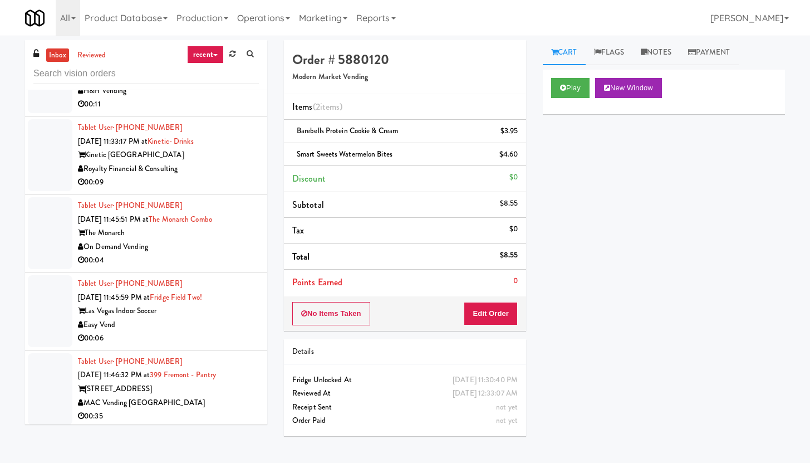
scroll to position [7223, 0]
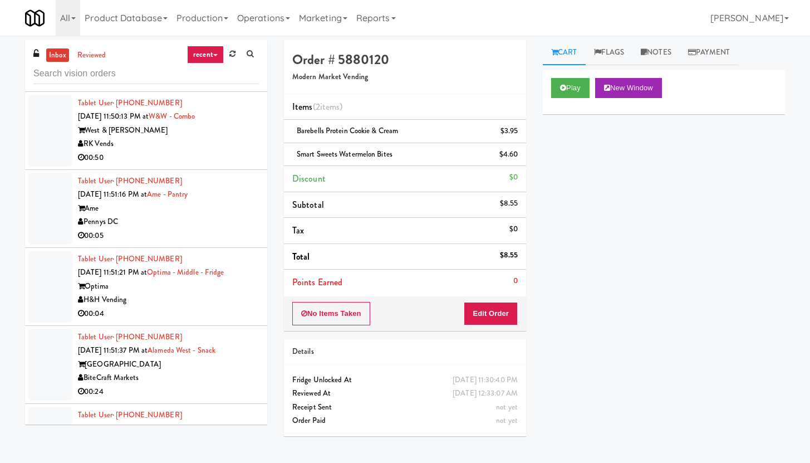
click at [218, 243] on div "00:05" at bounding box center [168, 236] width 181 height 14
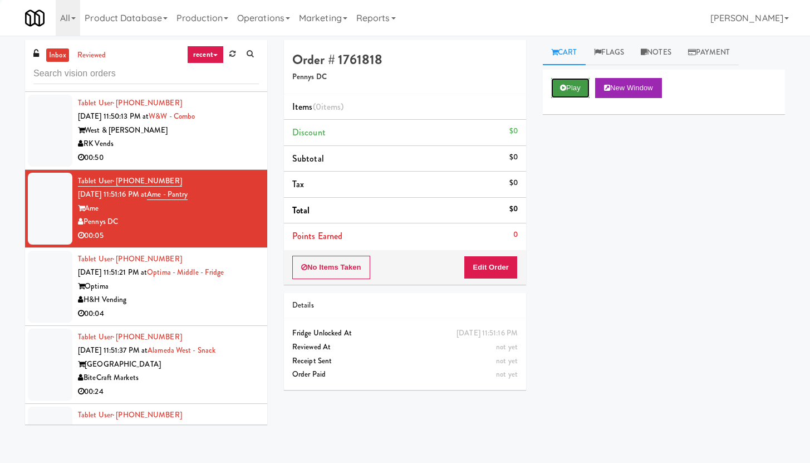
click at [584, 85] on button "Play" at bounding box center [570, 88] width 38 height 20
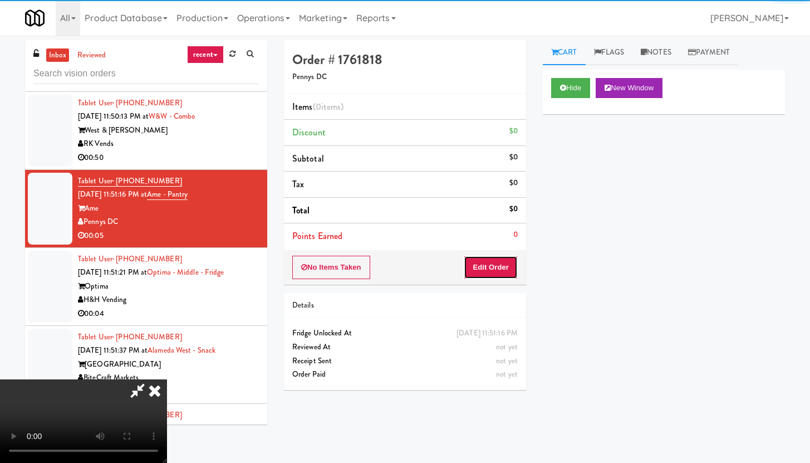
click at [483, 269] on button "Edit Order" at bounding box center [491, 267] width 54 height 23
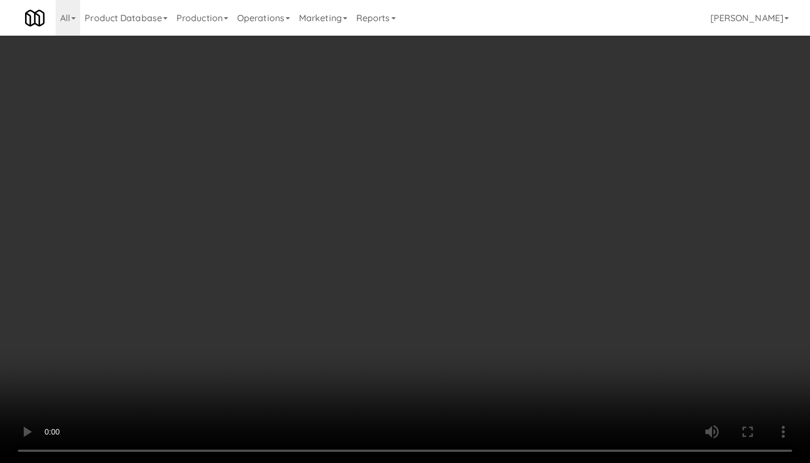
scroll to position [7168, 0]
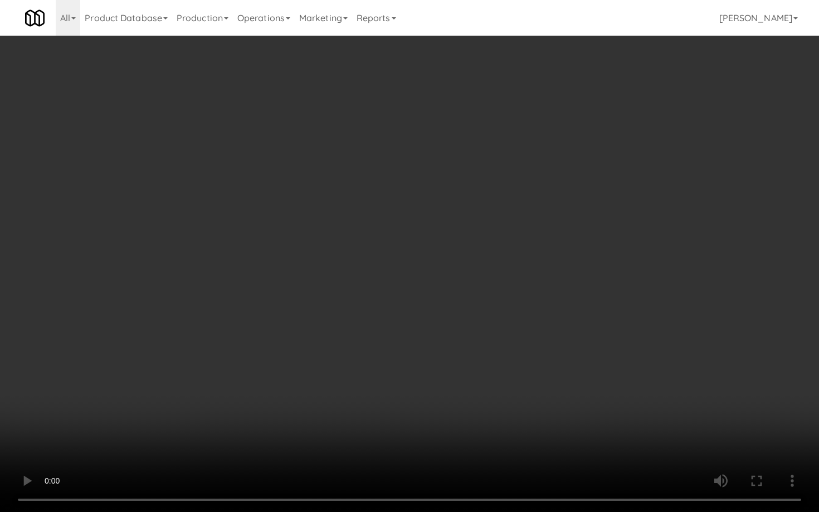
click at [431, 389] on video at bounding box center [409, 256] width 819 height 512
click at [430, 389] on video at bounding box center [409, 256] width 819 height 512
click at [420, 298] on video at bounding box center [409, 256] width 819 height 512
click at [450, 270] on video at bounding box center [409, 256] width 819 height 512
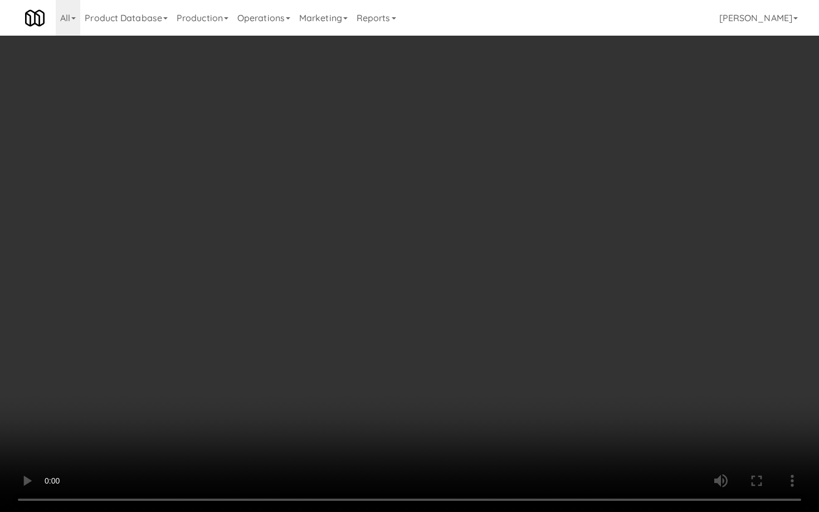
click at [450, 270] on video at bounding box center [409, 256] width 819 height 512
click at [472, 255] on video at bounding box center [409, 256] width 819 height 512
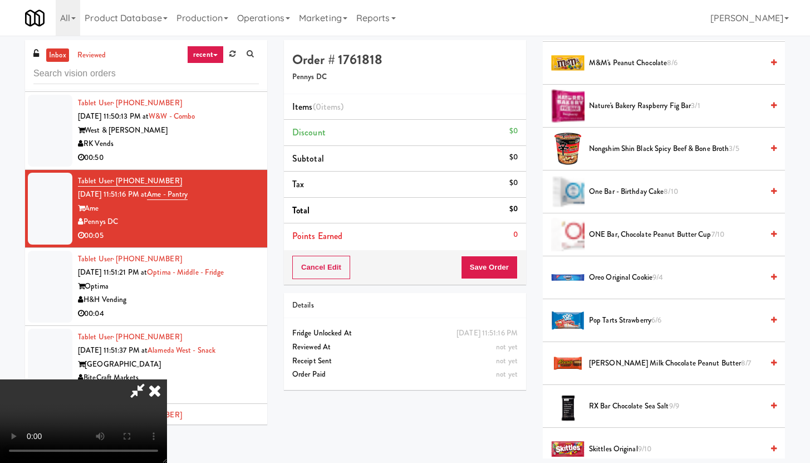
scroll to position [753, 0]
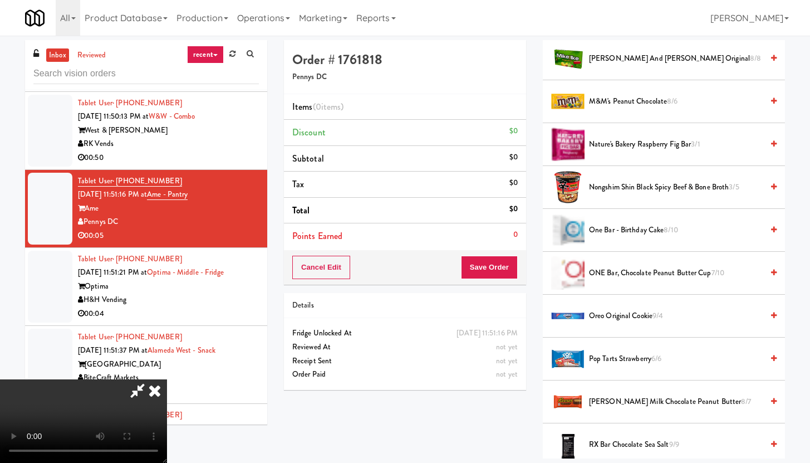
click at [629, 267] on span "ONE Bar, Chocolate Peanut Butter Cup 7/10" at bounding box center [676, 273] width 174 height 14
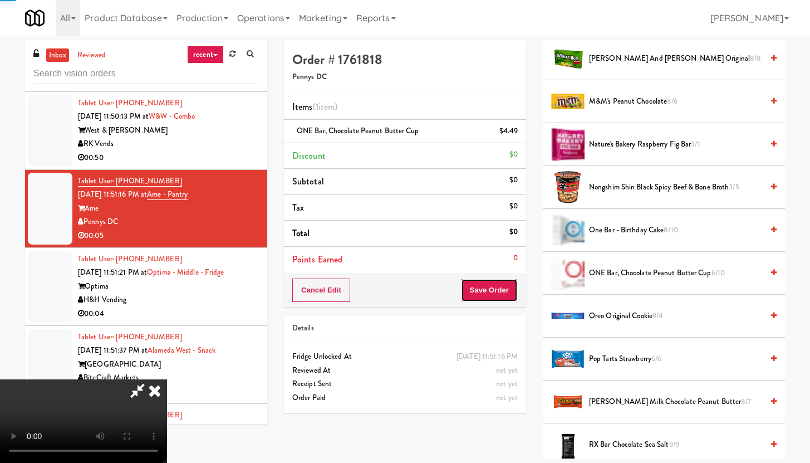
click at [491, 292] on button "Save Order" at bounding box center [489, 289] width 57 height 23
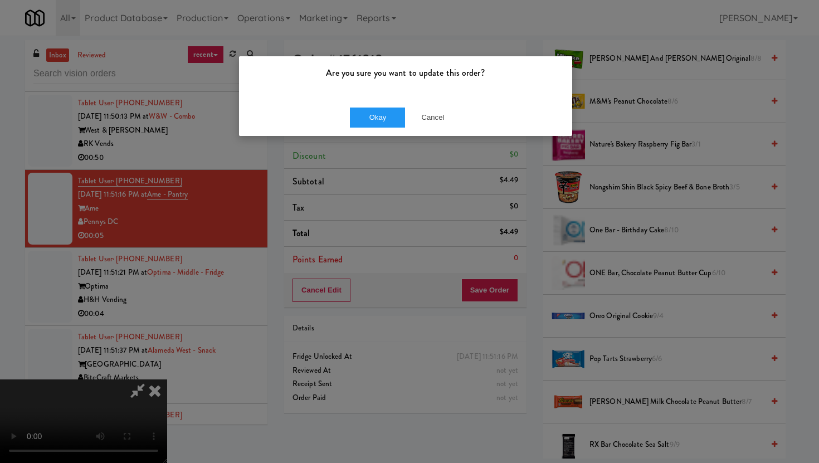
click at [370, 103] on div "Okay Cancel" at bounding box center [405, 117] width 333 height 37
click at [373, 116] on button "Okay" at bounding box center [378, 117] width 56 height 20
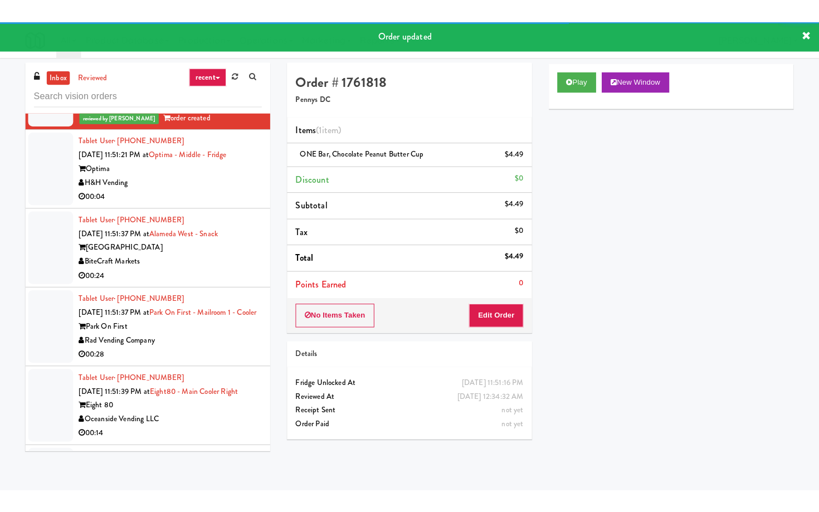
scroll to position [7442, 0]
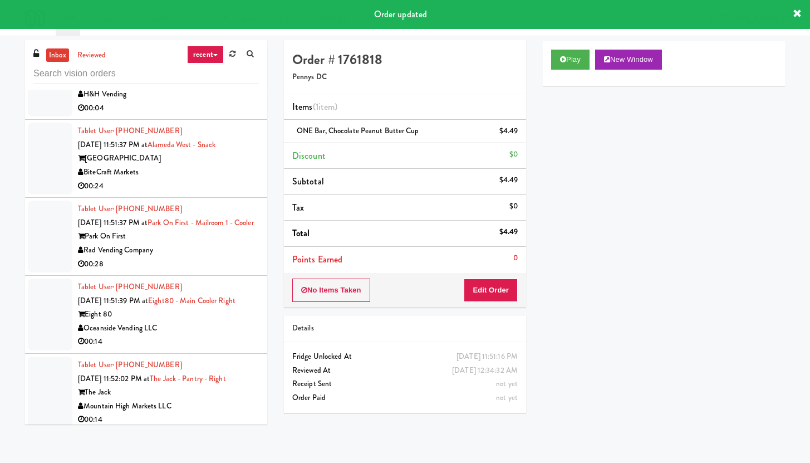
click at [200, 115] on div "00:04" at bounding box center [168, 108] width 181 height 14
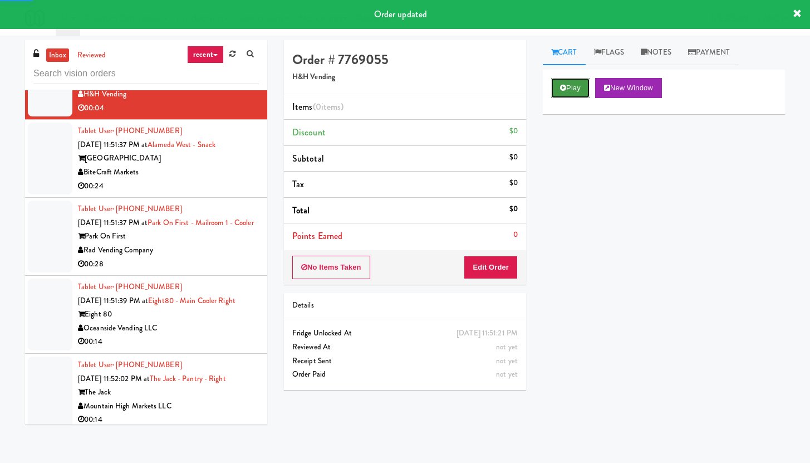
click at [575, 92] on button "Play" at bounding box center [570, 88] width 38 height 20
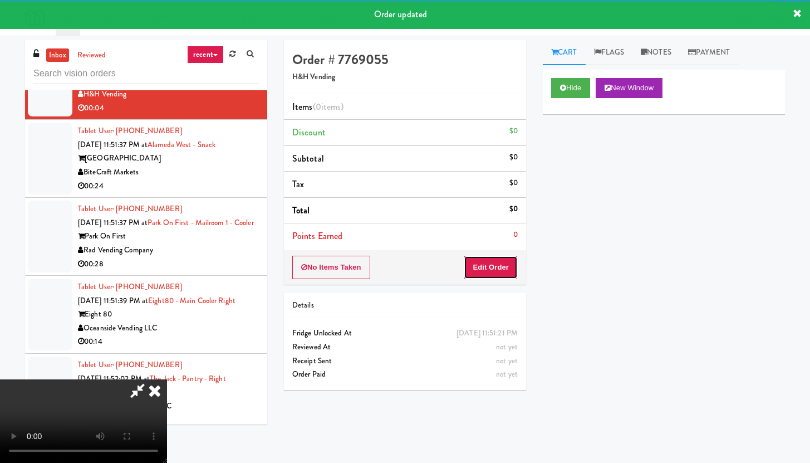
click at [507, 266] on button "Edit Order" at bounding box center [491, 267] width 54 height 23
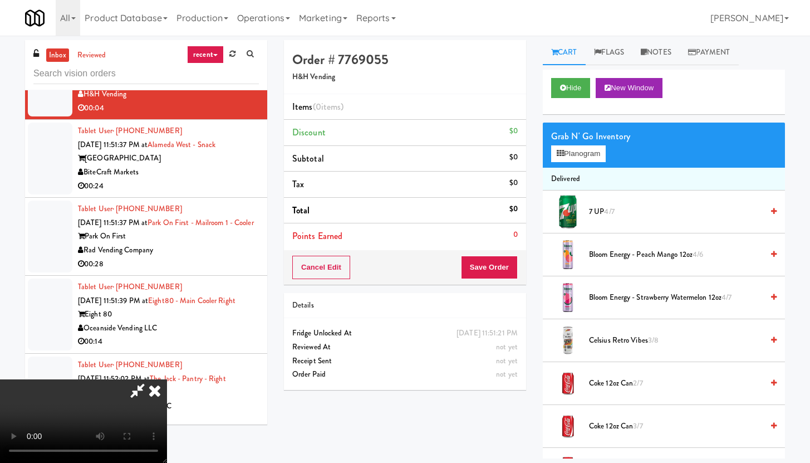
scroll to position [7387, 0]
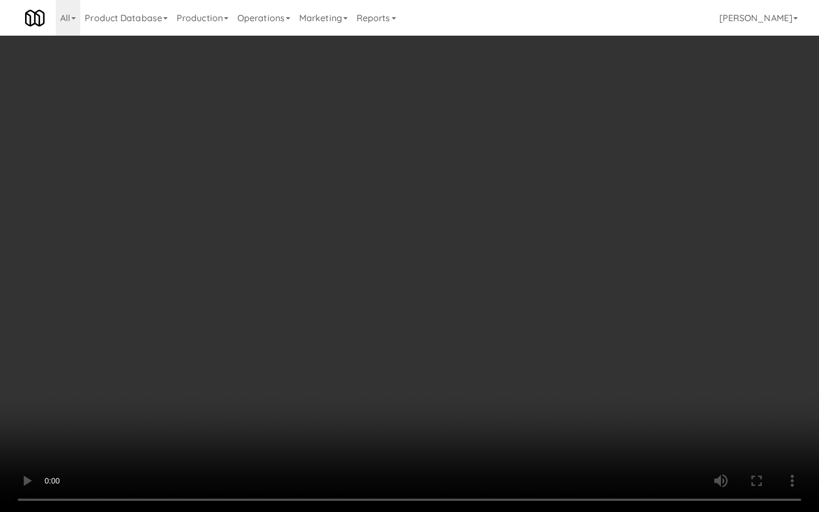
click at [587, 339] on video at bounding box center [409, 256] width 819 height 512
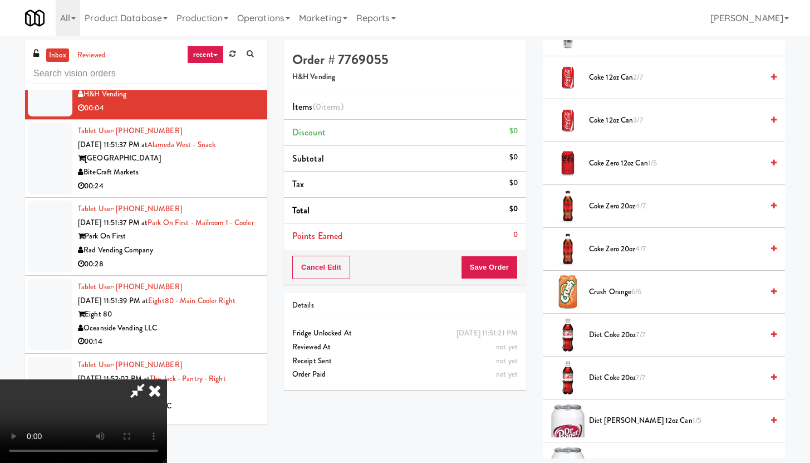
scroll to position [976, 0]
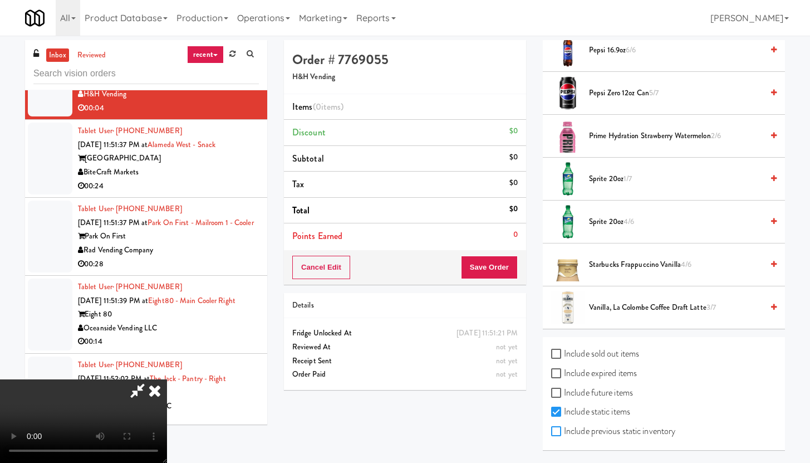
click at [558, 429] on input "Include previous static inventory" at bounding box center [557, 431] width 13 height 9
checkbox input "true"
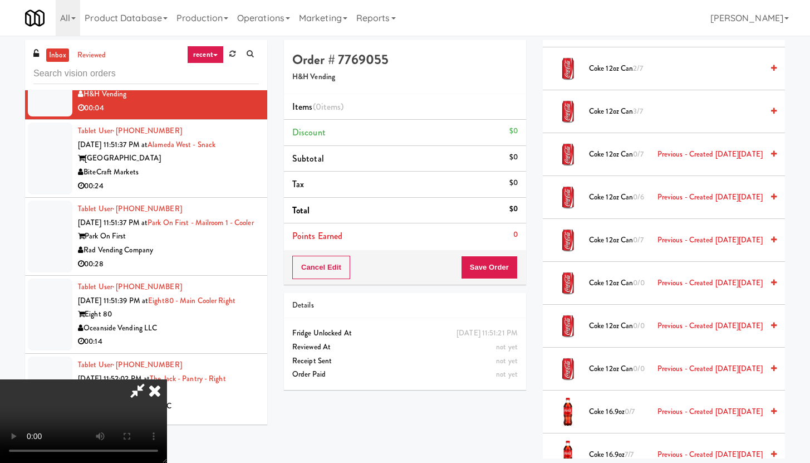
scroll to position [664, 0]
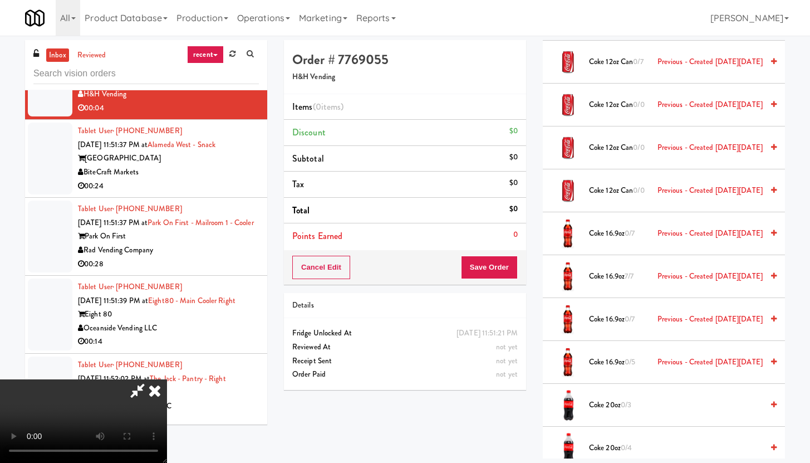
click at [167, 379] on video at bounding box center [83, 421] width 167 height 84
click at [599, 227] on span "Coke 16.9oz 0/7 Previous - Created [DATE][DATE]" at bounding box center [676, 234] width 174 height 14
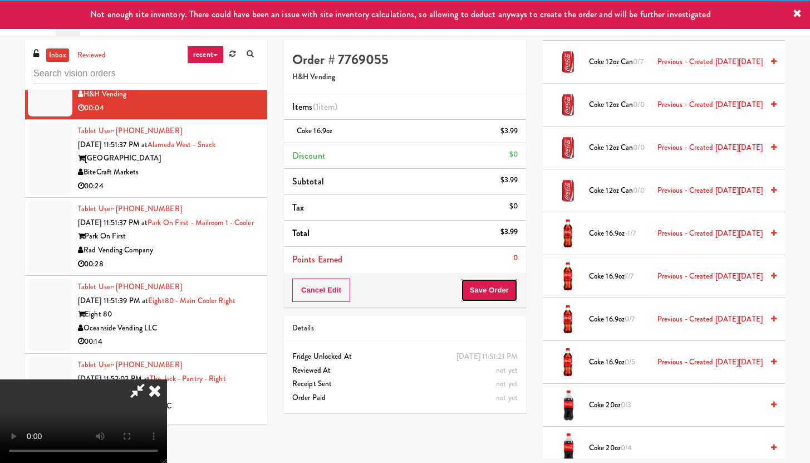
click at [505, 292] on button "Save Order" at bounding box center [489, 289] width 57 height 23
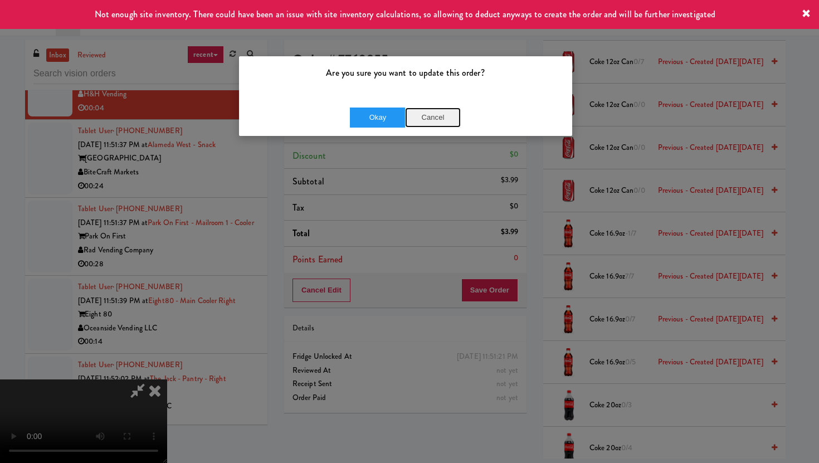
click at [423, 115] on button "Cancel" at bounding box center [433, 117] width 56 height 20
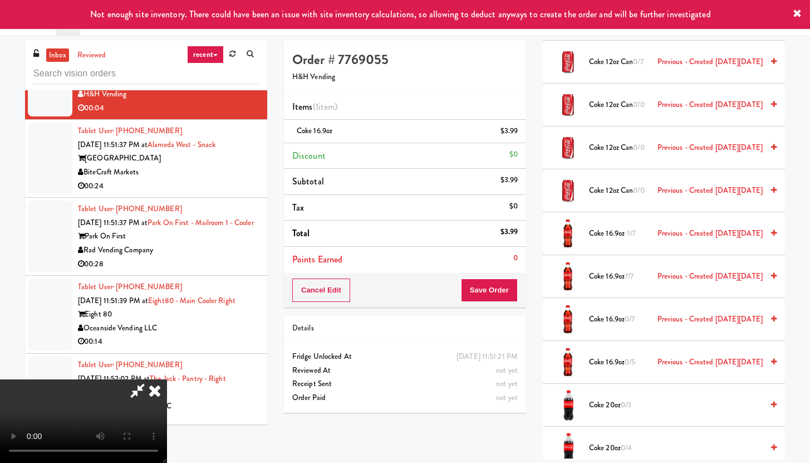
click at [517, 133] on icon at bounding box center [519, 134] width 6 height 7
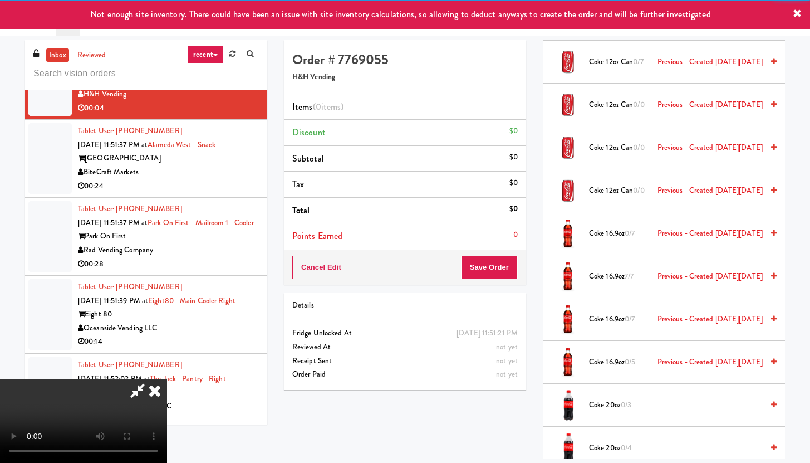
click at [623, 405] on span "0/3" at bounding box center [626, 404] width 11 height 11
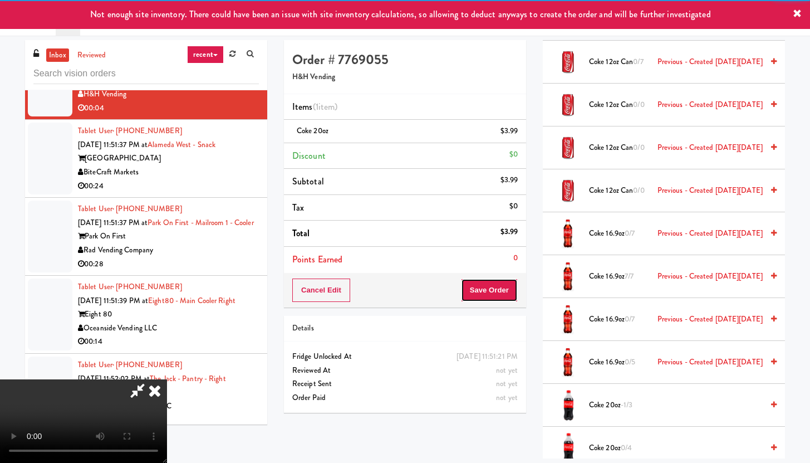
click at [503, 287] on button "Save Order" at bounding box center [489, 289] width 57 height 23
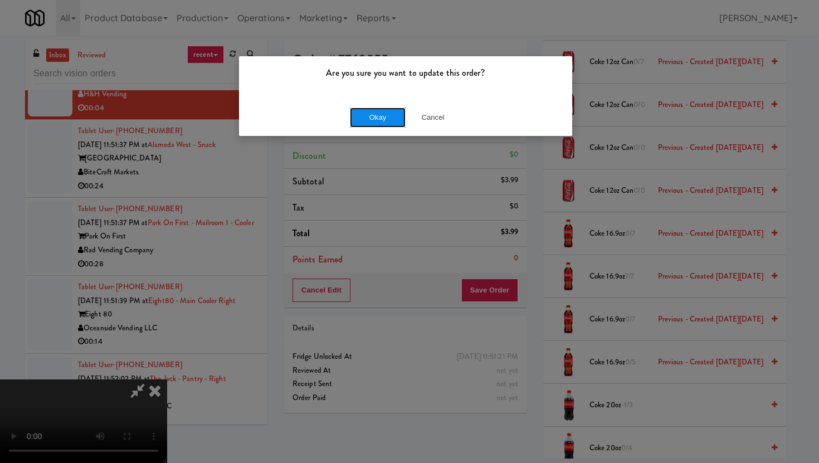
click at [370, 110] on button "Okay" at bounding box center [378, 117] width 56 height 20
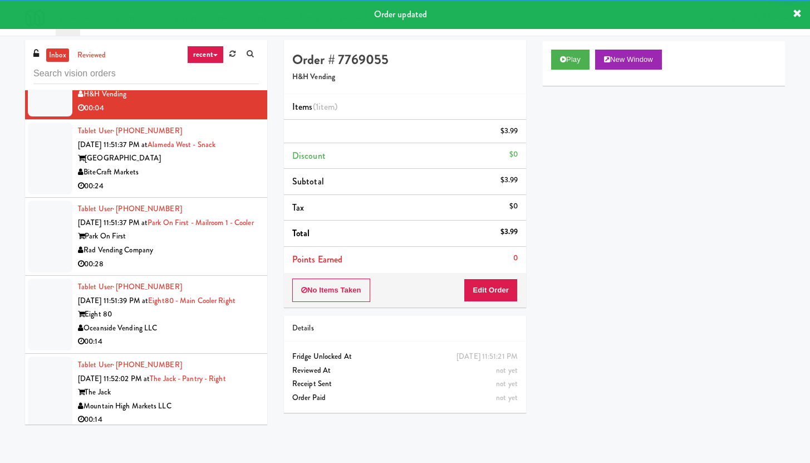
scroll to position [7444, 0]
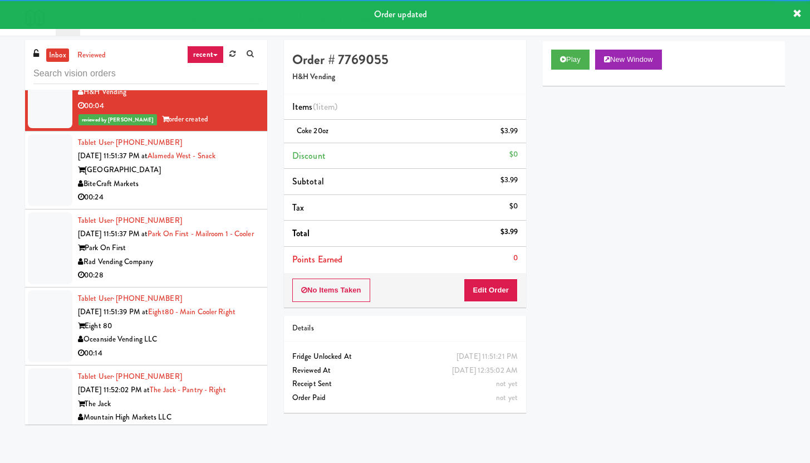
click at [243, 204] on div "00:24" at bounding box center [168, 197] width 181 height 14
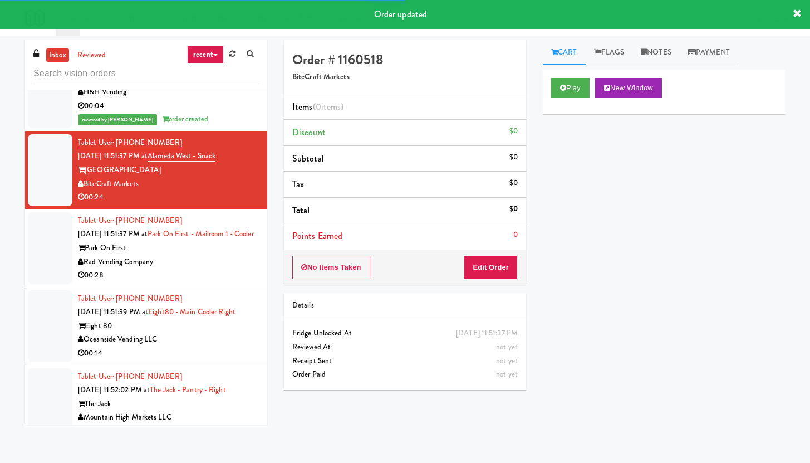
click at [551, 76] on div "Play New Window" at bounding box center [664, 92] width 242 height 45
click at [560, 81] on button "Play" at bounding box center [570, 88] width 38 height 20
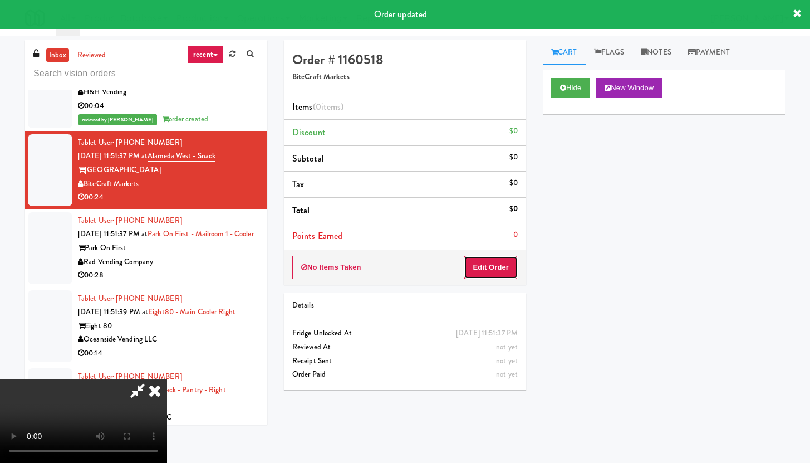
click at [513, 263] on button "Edit Order" at bounding box center [491, 267] width 54 height 23
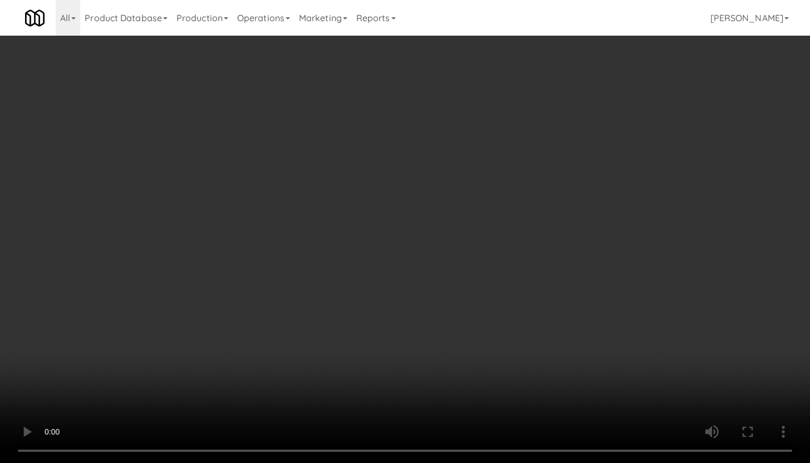
scroll to position [7389, 0]
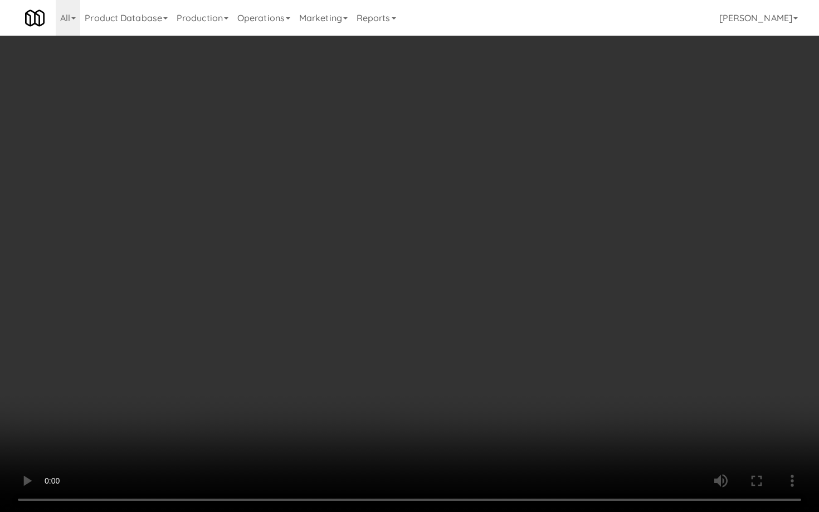
click at [454, 381] on video at bounding box center [409, 256] width 819 height 512
click at [469, 365] on video at bounding box center [409, 256] width 819 height 512
click at [472, 360] on video at bounding box center [409, 256] width 819 height 512
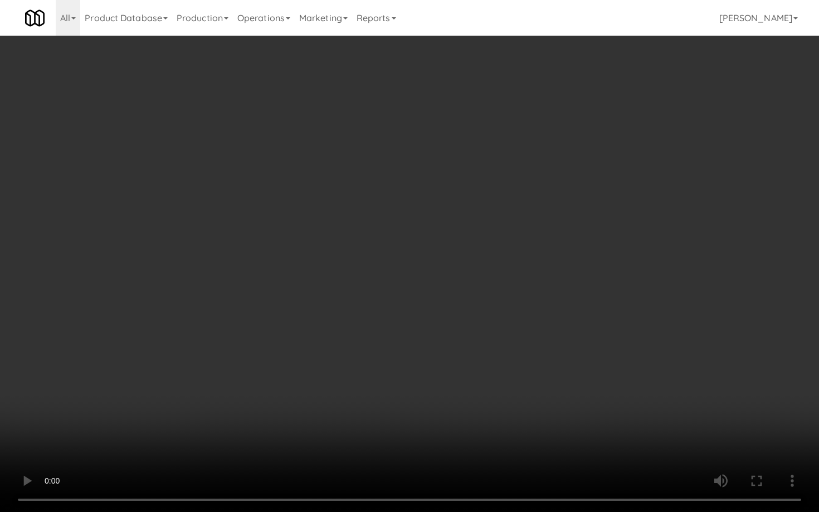
click at [472, 360] on video at bounding box center [409, 256] width 819 height 512
click at [483, 344] on video at bounding box center [409, 256] width 819 height 512
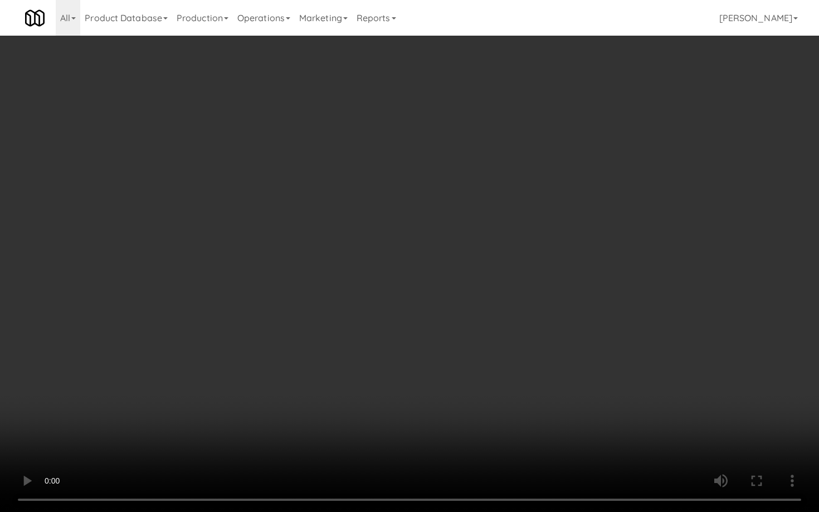
click at [483, 344] on video at bounding box center [409, 256] width 819 height 512
click at [718, 381] on video at bounding box center [409, 256] width 819 height 512
click at [755, 426] on video at bounding box center [409, 256] width 819 height 512
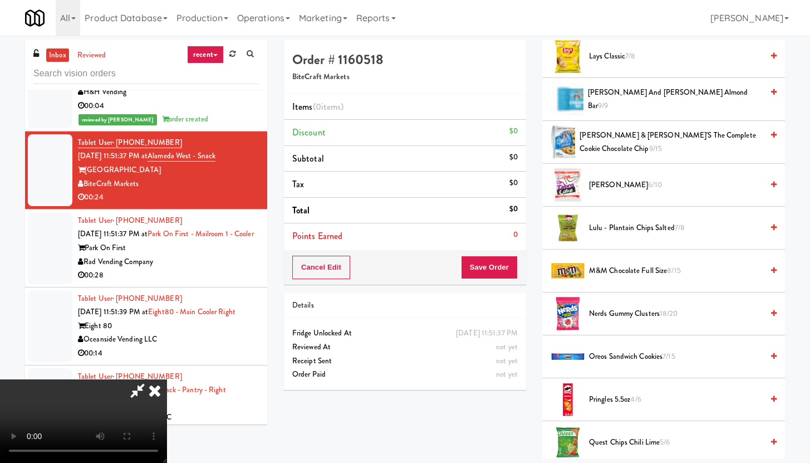
scroll to position [876, 0]
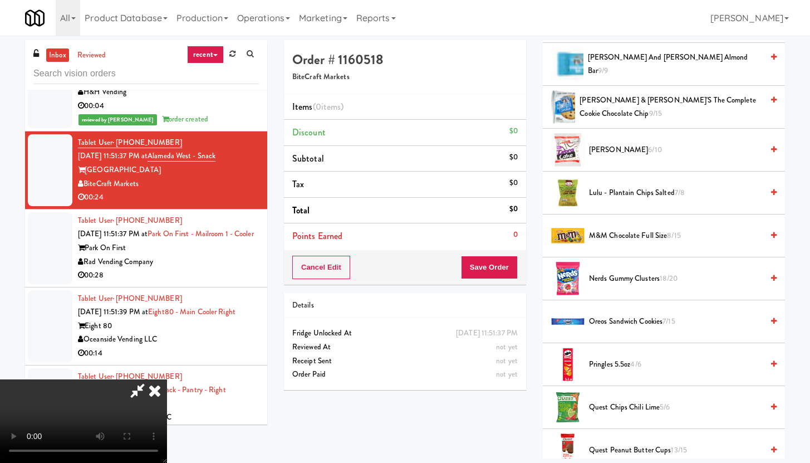
click at [617, 237] on span "M&M Chocolate Full Size 8/15" at bounding box center [676, 236] width 174 height 14
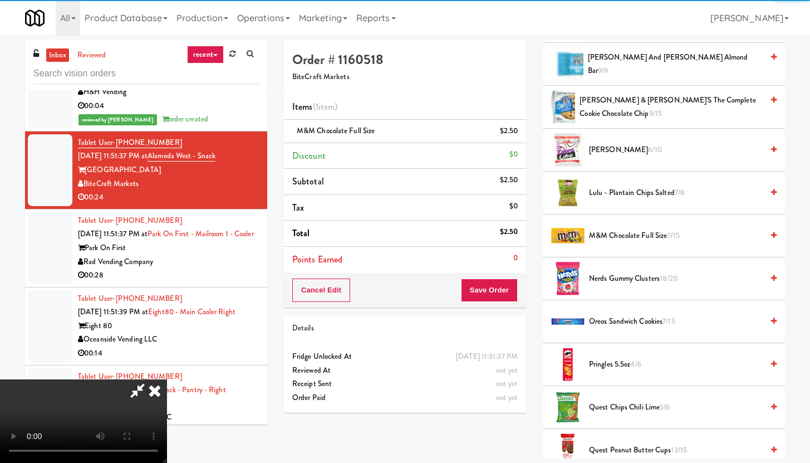
click at [623, 274] on span "Nerds Gummy Clusters 18/20" at bounding box center [676, 279] width 174 height 14
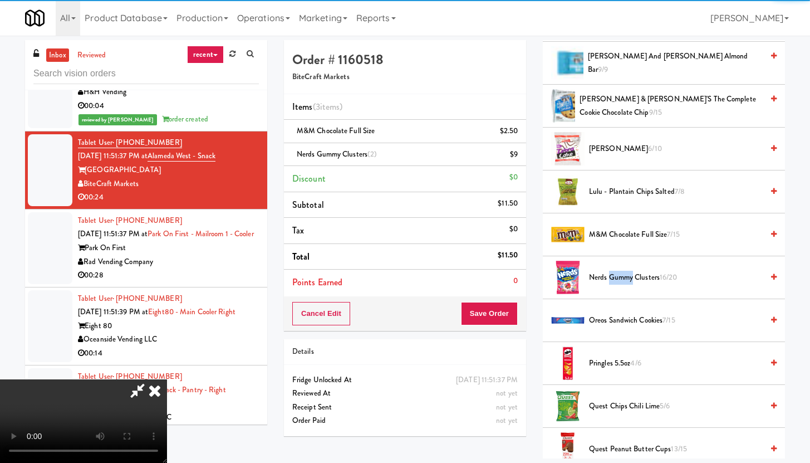
scroll to position [879, 0]
drag, startPoint x: 621, startPoint y: 355, endPoint x: 618, endPoint y: 360, distance: 5.7
click at [620, 355] on span "Pringles 5.5oz 4/6" at bounding box center [676, 362] width 174 height 14
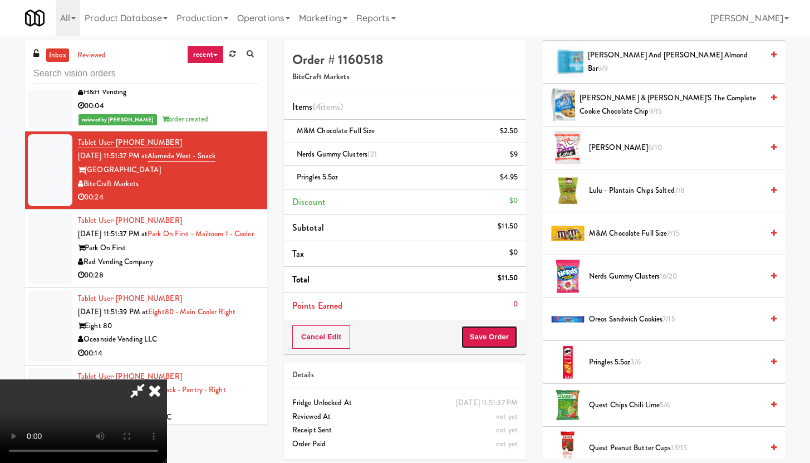
click at [504, 347] on button "Save Order" at bounding box center [489, 336] width 57 height 23
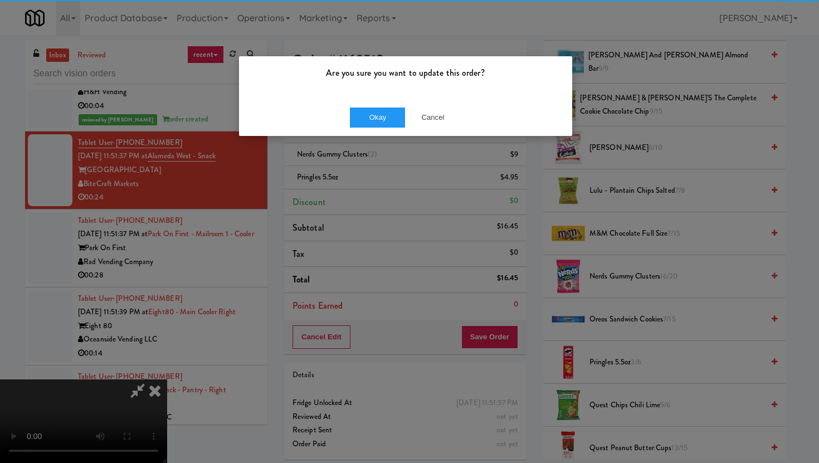
click at [396, 88] on div "Are you sure you want to update this order?" at bounding box center [405, 77] width 333 height 42
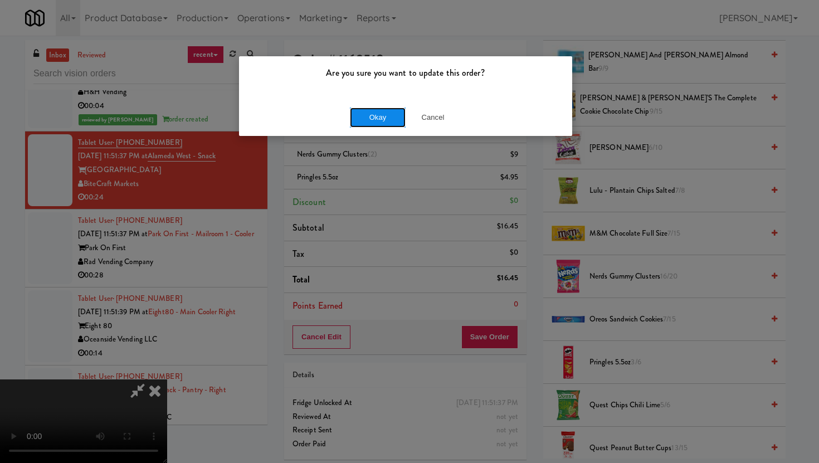
click at [381, 111] on button "Okay" at bounding box center [378, 117] width 56 height 20
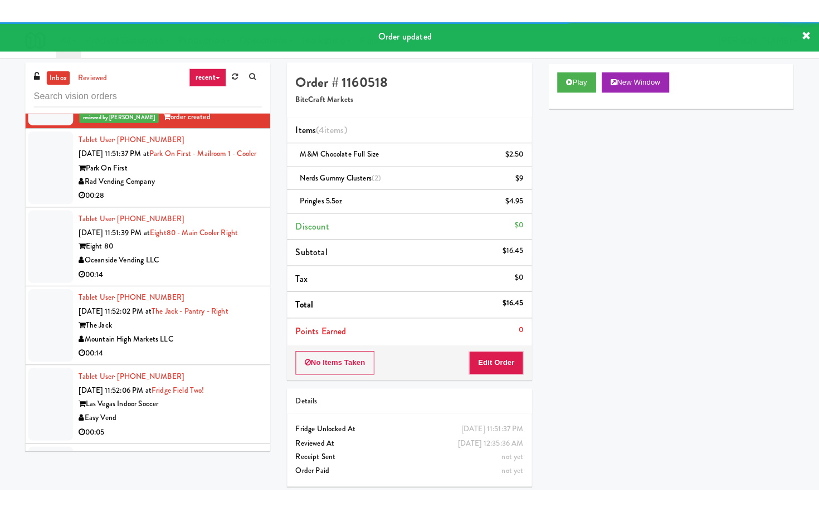
scroll to position [7612, 0]
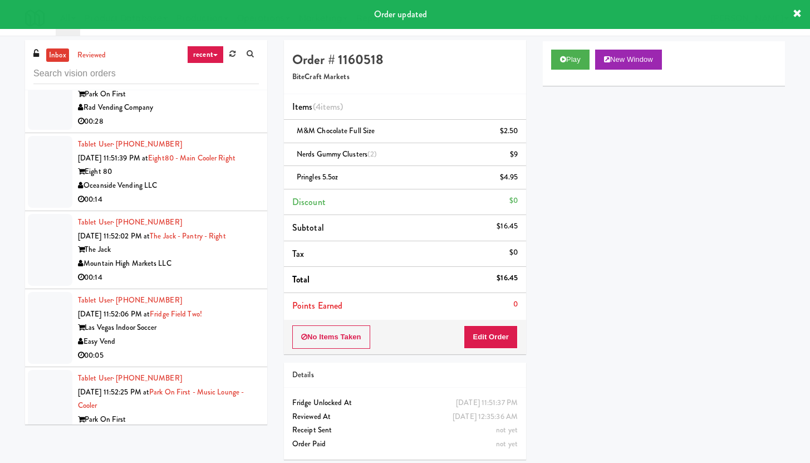
click at [202, 115] on div "Rad Vending Company" at bounding box center [168, 108] width 181 height 14
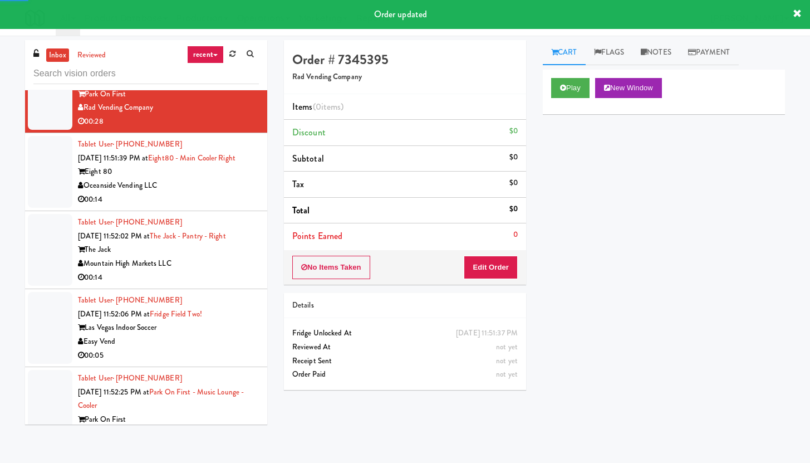
click at [582, 76] on div "Play New Window" at bounding box center [664, 92] width 242 height 45
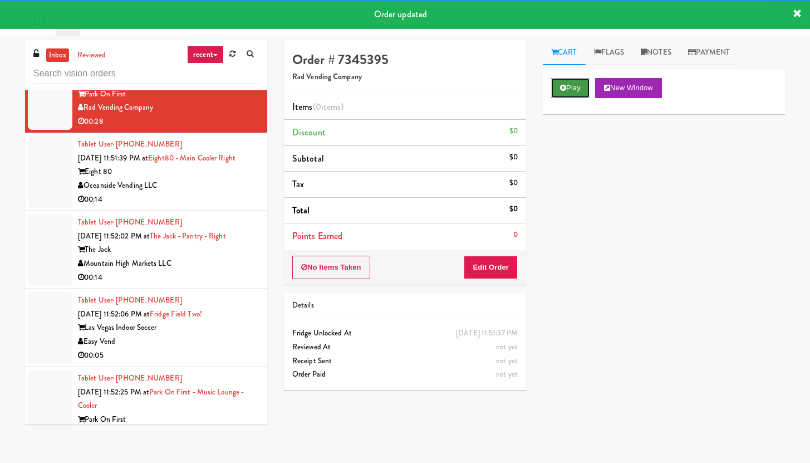
click at [577, 92] on button "Play" at bounding box center [570, 88] width 38 height 20
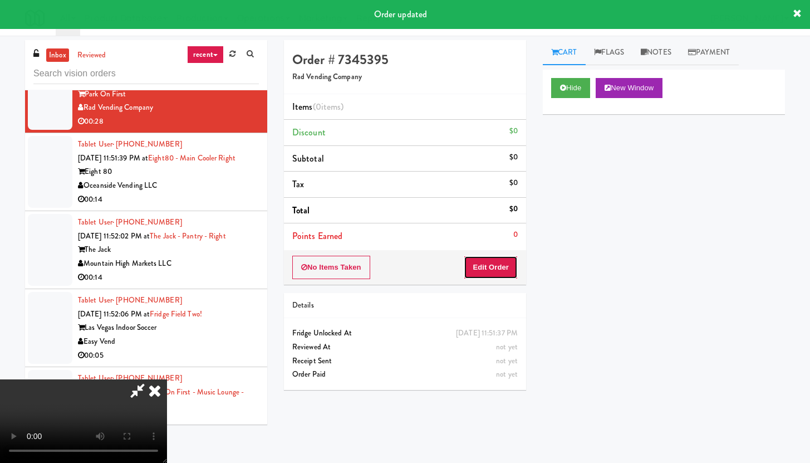
click at [501, 271] on button "Edit Order" at bounding box center [491, 267] width 54 height 23
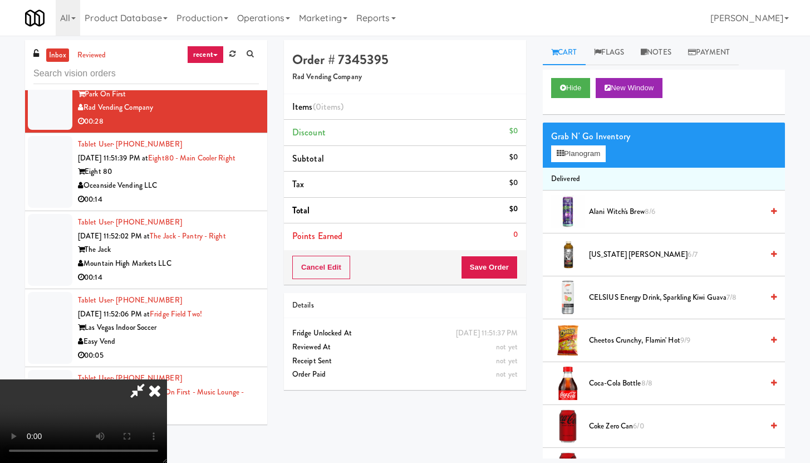
scroll to position [7557, 0]
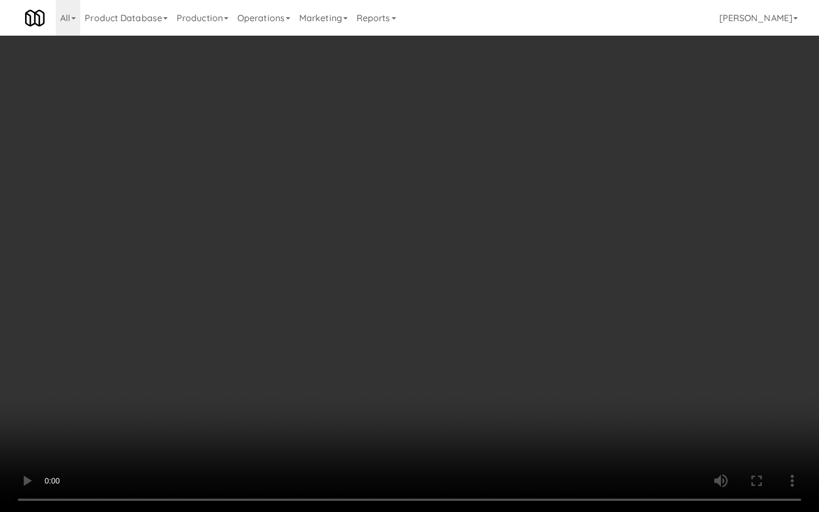
click at [459, 347] on video at bounding box center [409, 256] width 819 height 512
click at [460, 346] on video at bounding box center [409, 256] width 819 height 512
click at [472, 340] on video at bounding box center [409, 256] width 819 height 512
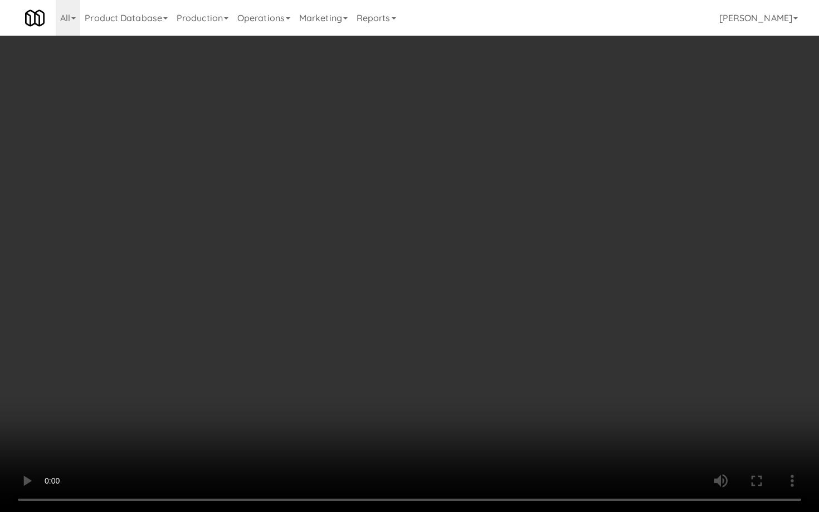
click at [472, 340] on video at bounding box center [409, 256] width 819 height 512
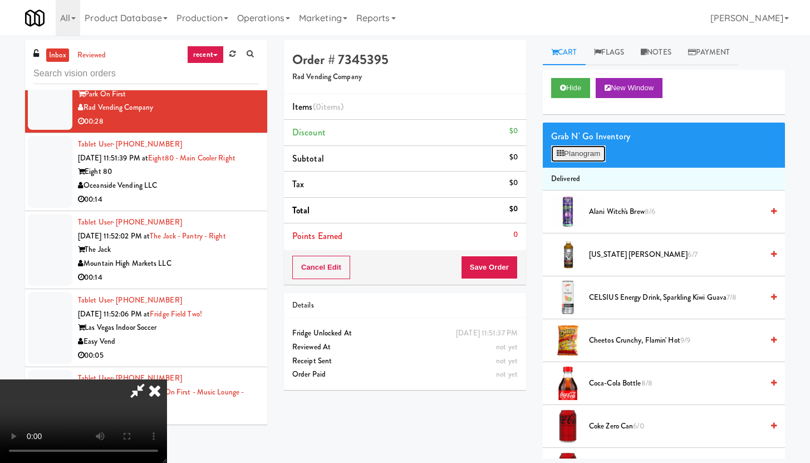
click at [595, 149] on button "Planogram" at bounding box center [578, 153] width 55 height 17
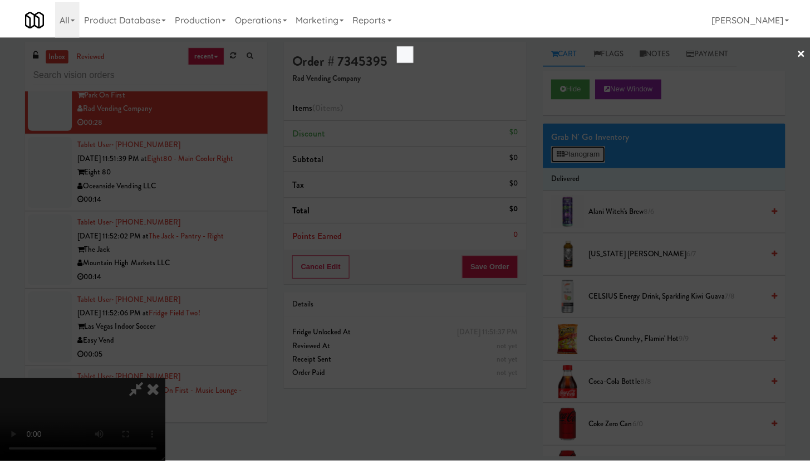
scroll to position [7557, 0]
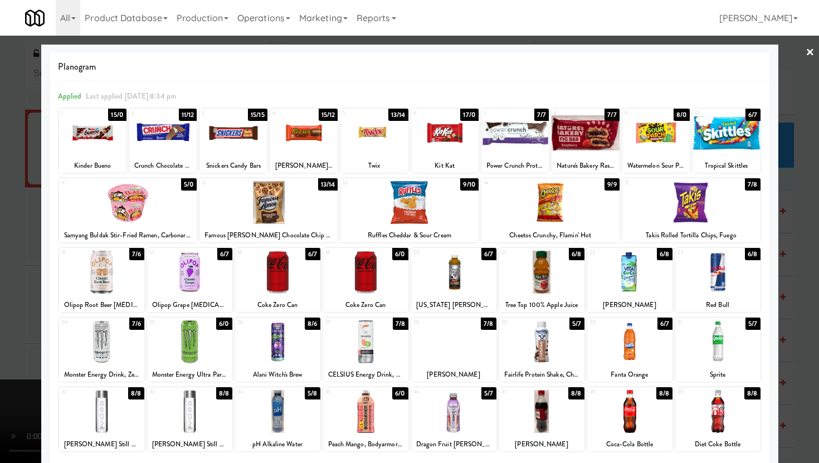
click at [665, 127] on div at bounding box center [655, 132] width 67 height 43
click at [114, 204] on div at bounding box center [128, 202] width 138 height 43
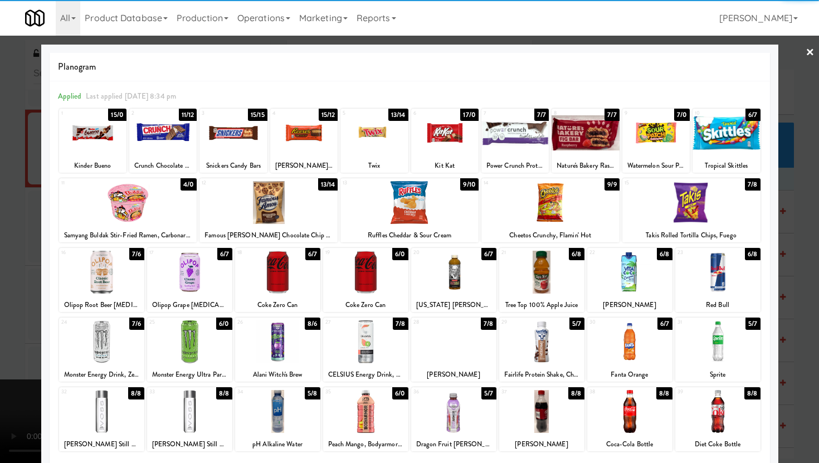
click at [509, 221] on div at bounding box center [550, 202] width 138 height 43
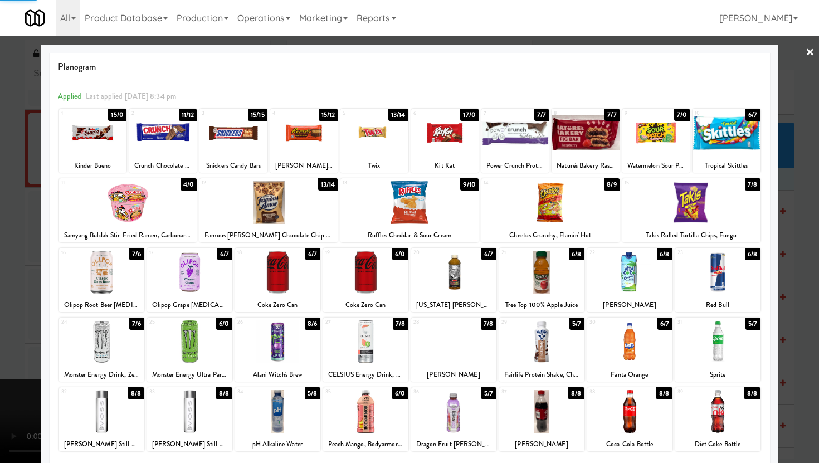
click at [0, 209] on div at bounding box center [409, 231] width 819 height 463
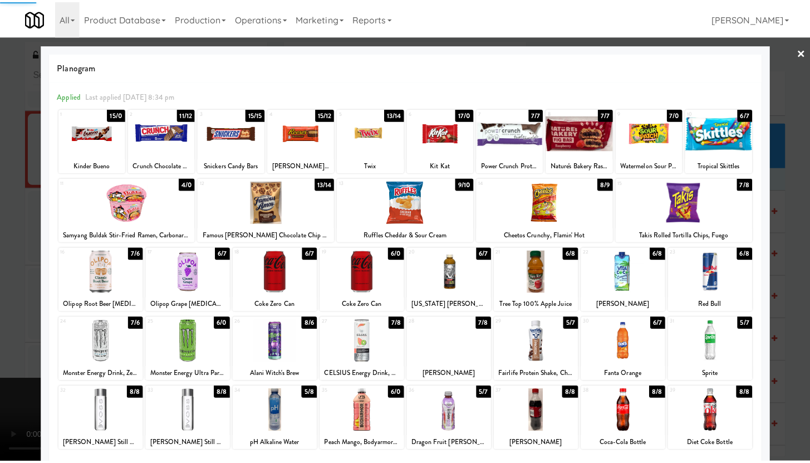
scroll to position [7612, 0]
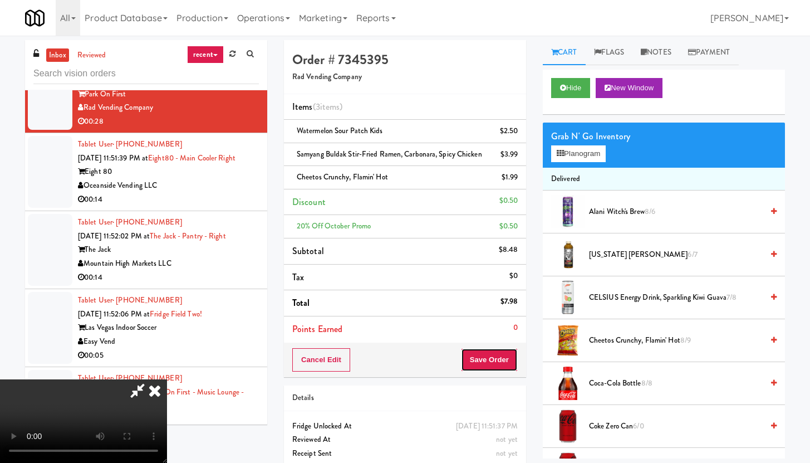
click at [516, 357] on button "Save Order" at bounding box center [489, 359] width 57 height 23
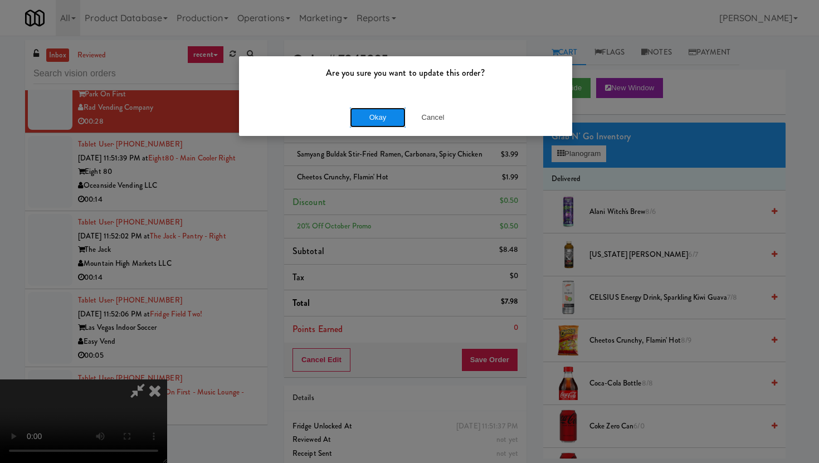
click at [364, 121] on button "Okay" at bounding box center [378, 117] width 56 height 20
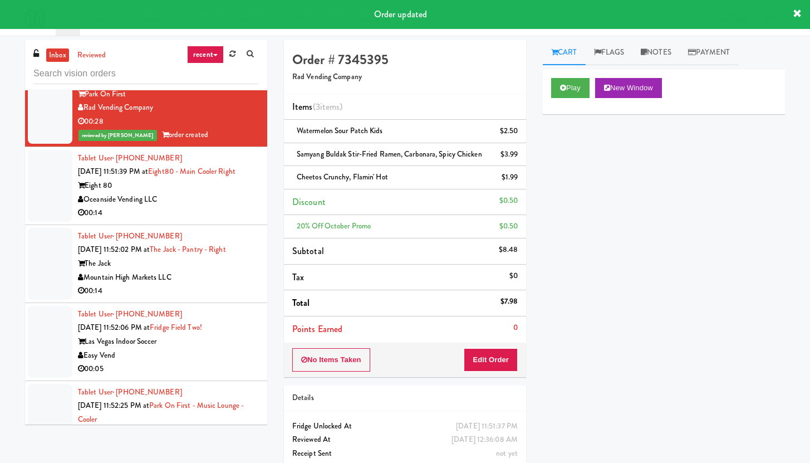
click at [208, 220] on div "00:14" at bounding box center [168, 213] width 181 height 14
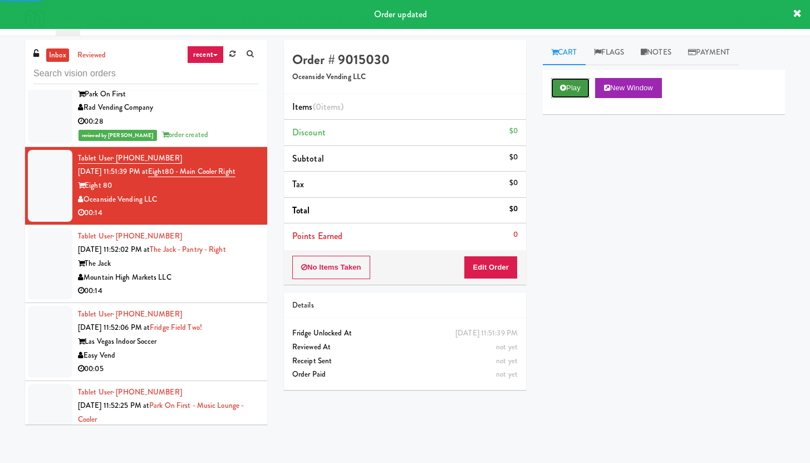
click at [562, 95] on button "Play" at bounding box center [570, 88] width 38 height 20
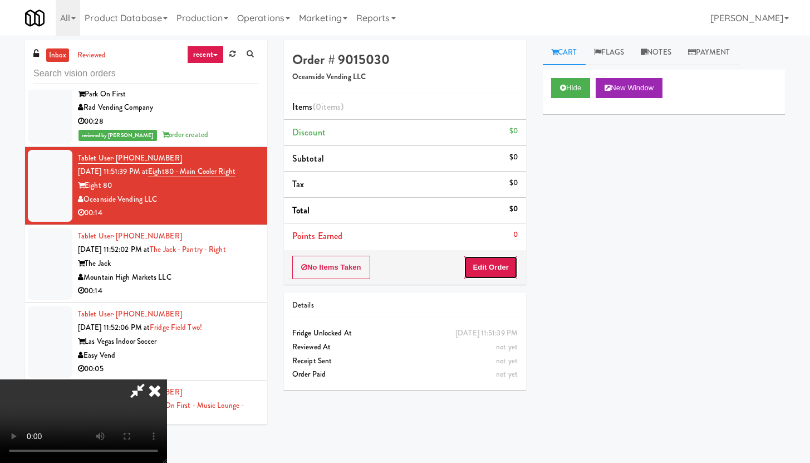
click at [502, 264] on button "Edit Order" at bounding box center [491, 267] width 54 height 23
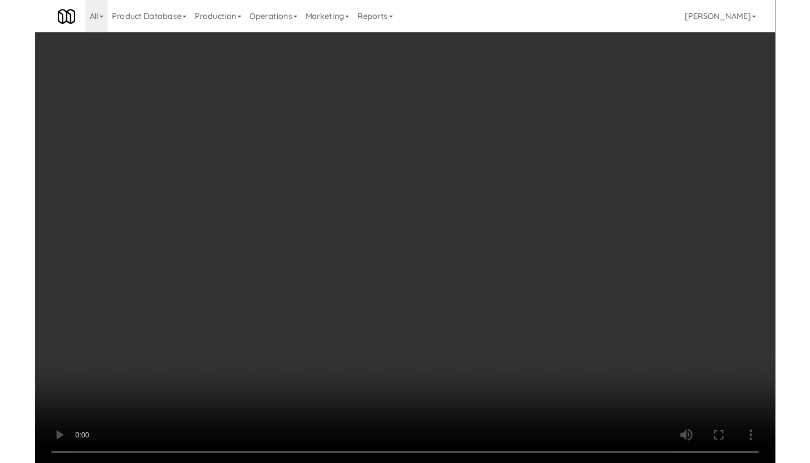
scroll to position [7557, 0]
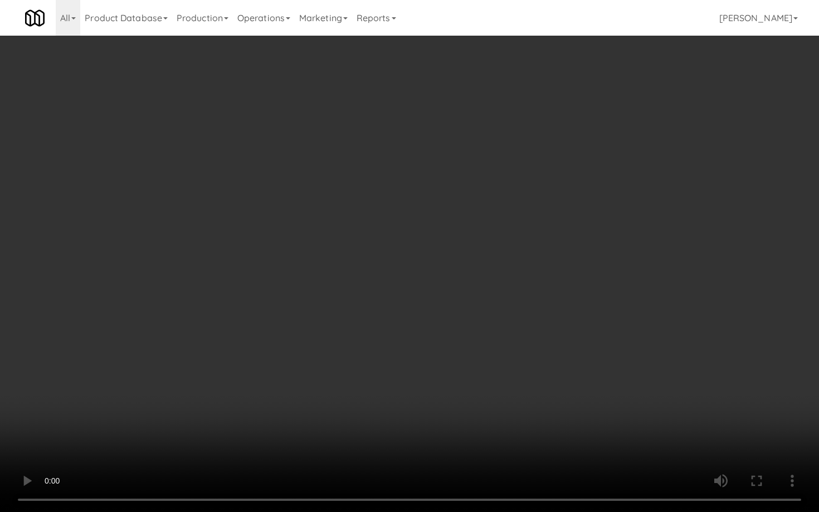
click at [414, 378] on video at bounding box center [409, 256] width 819 height 512
click at [424, 365] on video at bounding box center [409, 256] width 819 height 512
click at [426, 363] on video at bounding box center [409, 256] width 819 height 512
click at [427, 362] on video at bounding box center [409, 256] width 819 height 512
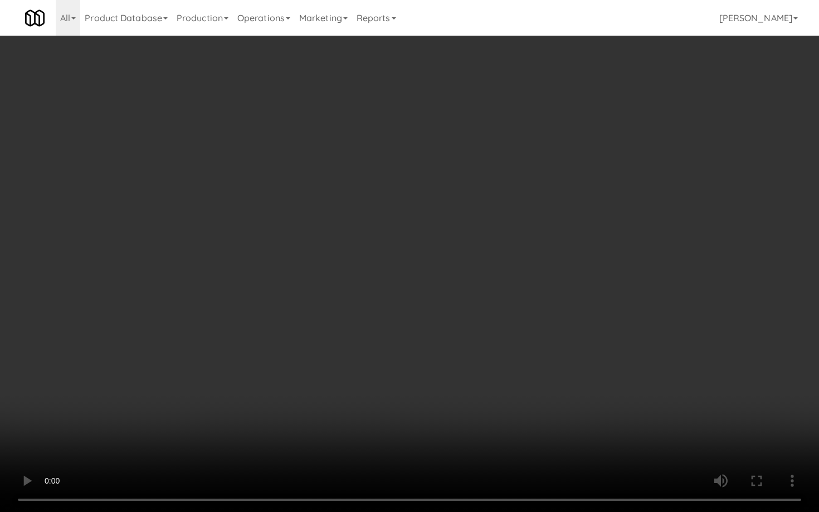
click at [427, 362] on video at bounding box center [409, 256] width 819 height 512
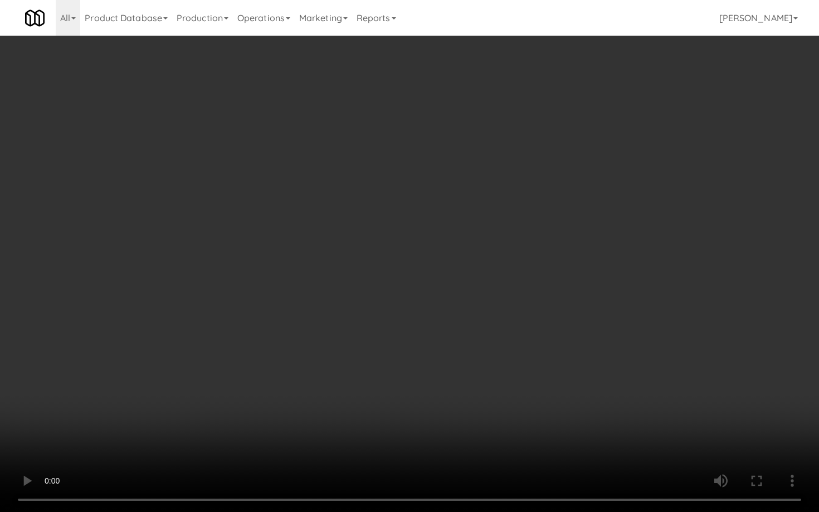
click at [432, 359] on video at bounding box center [409, 256] width 819 height 512
click at [742, 345] on video at bounding box center [409, 256] width 819 height 512
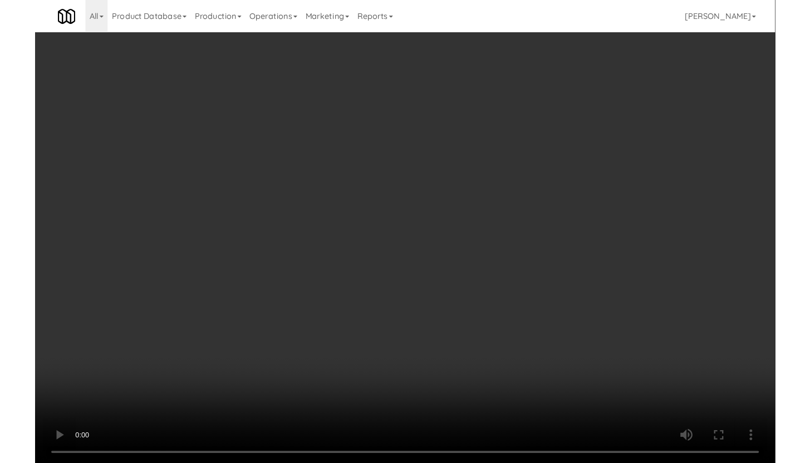
scroll to position [7612, 0]
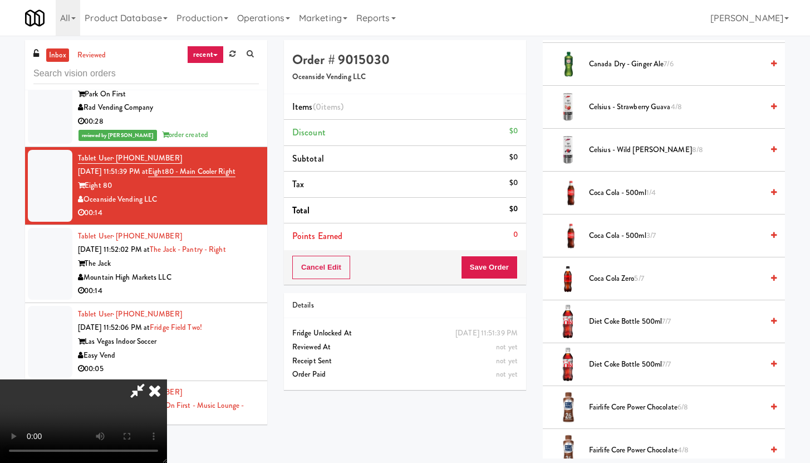
click at [618, 327] on span "Diet Coke Bottle 500ml 7/7" at bounding box center [676, 322] width 174 height 14
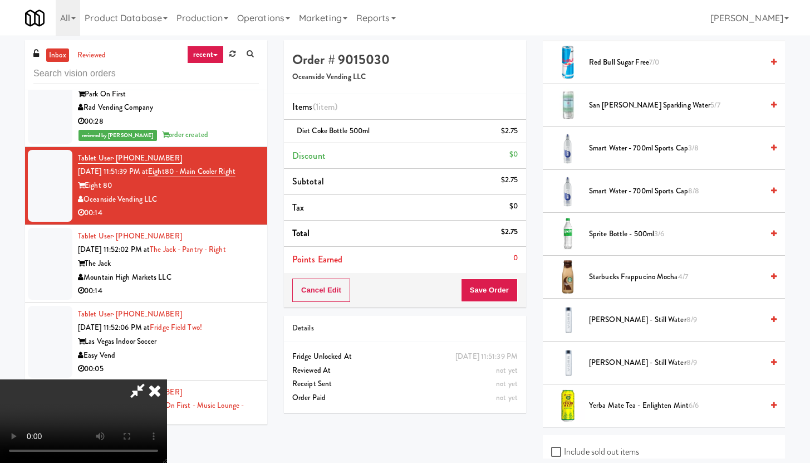
scroll to position [1534, 0]
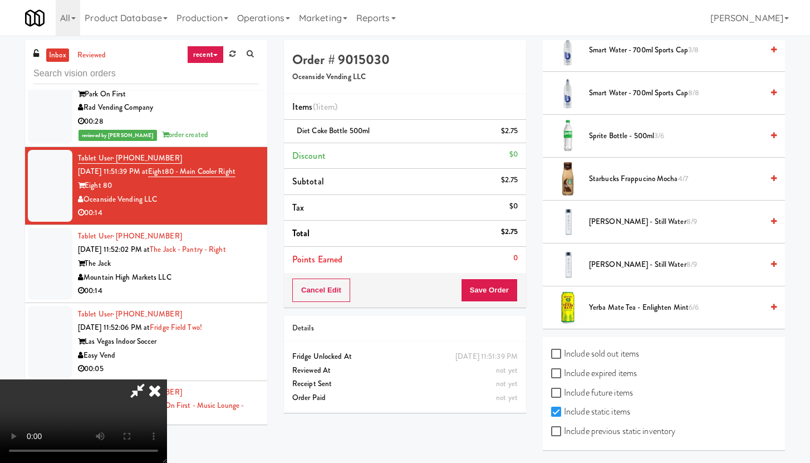
click at [605, 272] on li "[PERSON_NAME] - Still Water 8/9" at bounding box center [664, 264] width 242 height 43
click at [590, 268] on span "[PERSON_NAME] - Still Water 8/9" at bounding box center [676, 265] width 174 height 14
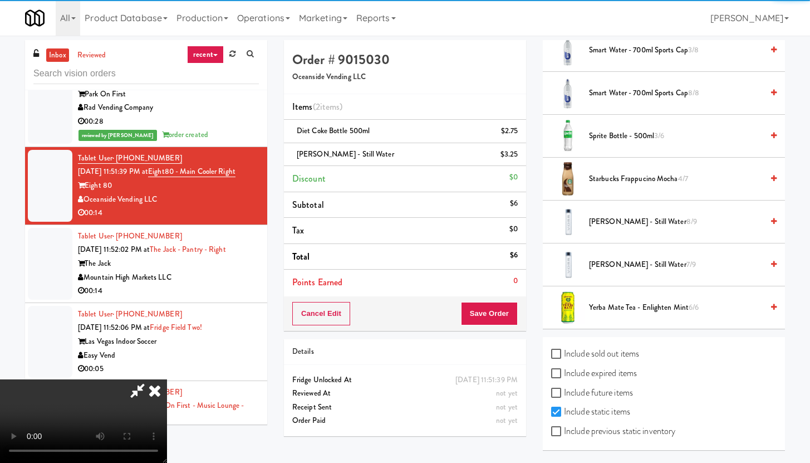
click at [521, 301] on div "Cancel Edit Save Order" at bounding box center [405, 313] width 242 height 35
click at [517, 305] on button "Save Order" at bounding box center [489, 313] width 57 height 23
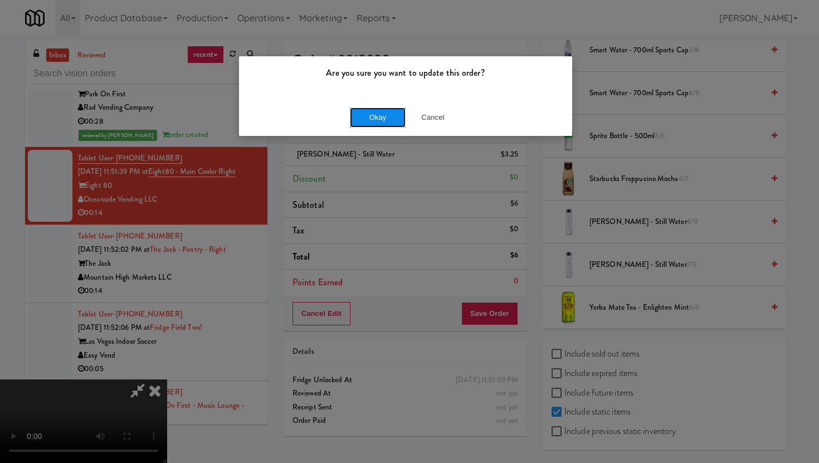
click at [365, 119] on button "Okay" at bounding box center [378, 117] width 56 height 20
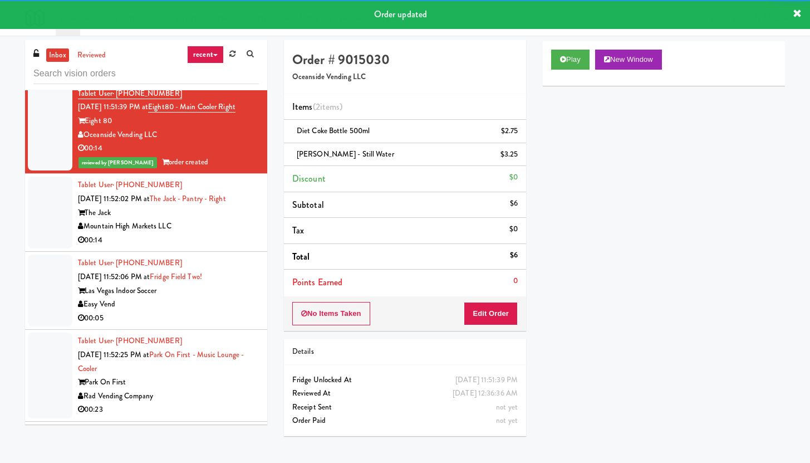
scroll to position [7769, 0]
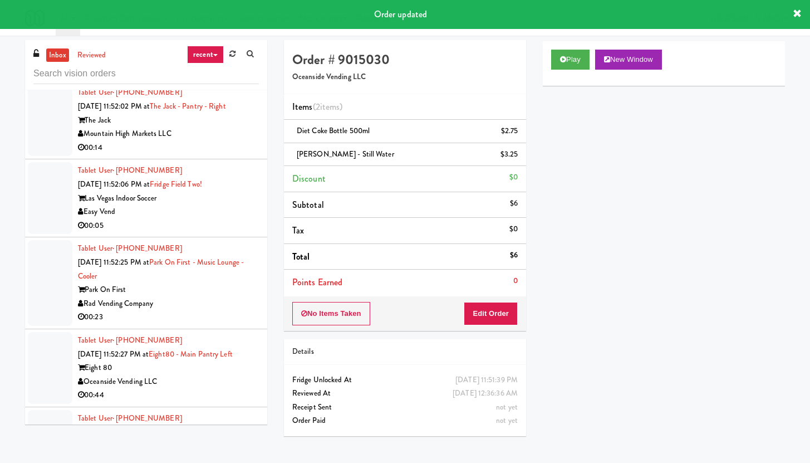
click at [232, 155] on div "00:14" at bounding box center [168, 148] width 181 height 14
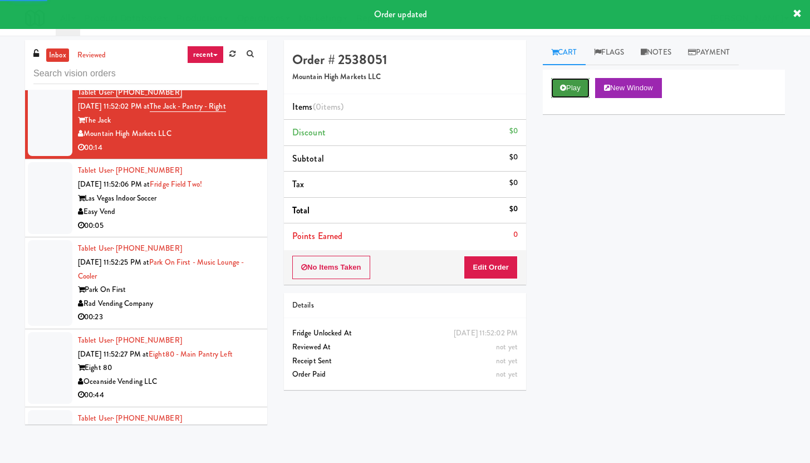
click at [571, 91] on button "Play" at bounding box center [570, 88] width 38 height 20
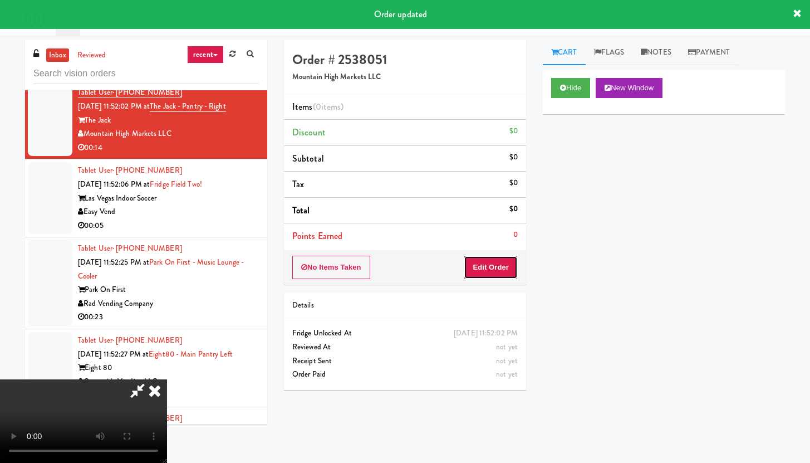
click at [497, 267] on button "Edit Order" at bounding box center [491, 267] width 54 height 23
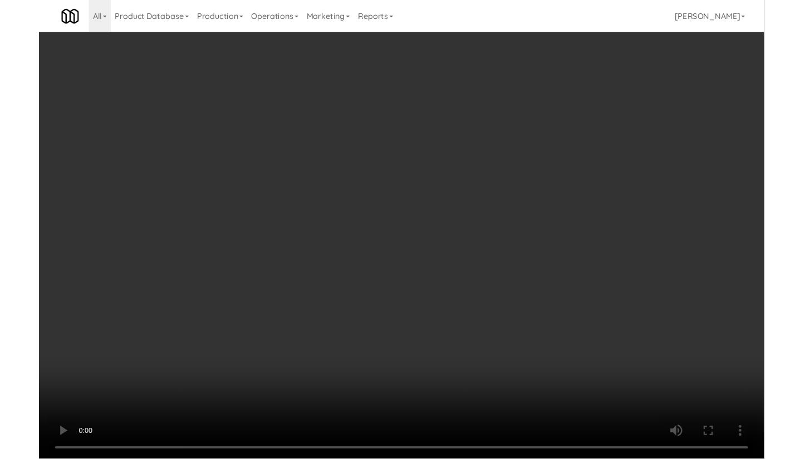
scroll to position [7714, 0]
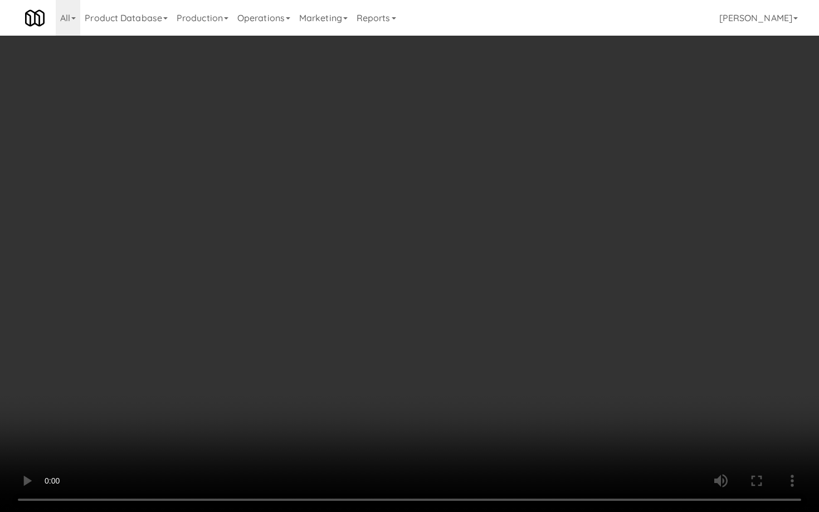
click at [419, 358] on video at bounding box center [409, 256] width 819 height 512
click at [433, 336] on video at bounding box center [409, 256] width 819 height 512
click at [501, 347] on video at bounding box center [409, 256] width 819 height 512
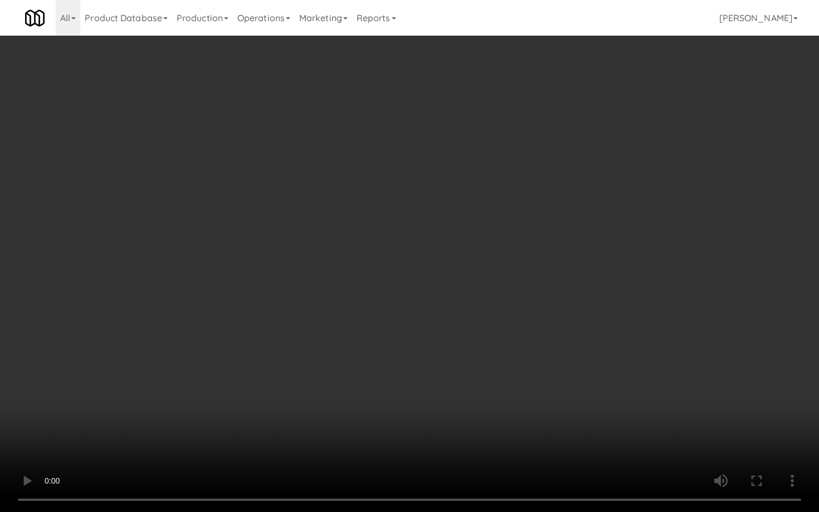
click at [501, 348] on video at bounding box center [409, 256] width 819 height 512
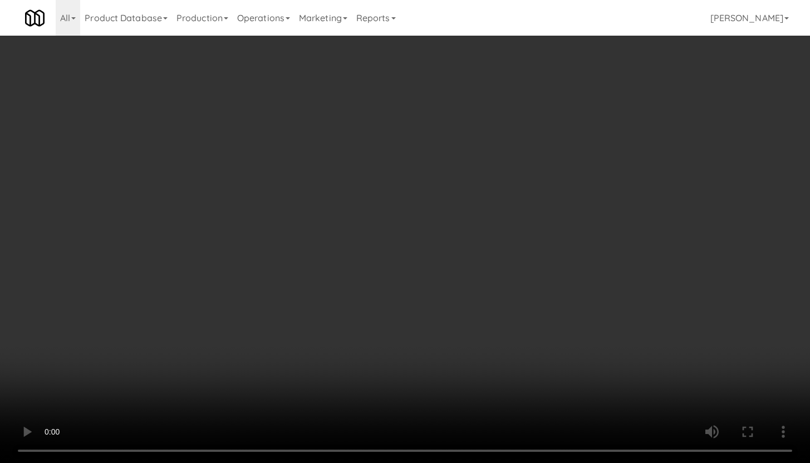
click at [599, 163] on div "Grab N' Go Inventory Planogram" at bounding box center [664, 145] width 242 height 45
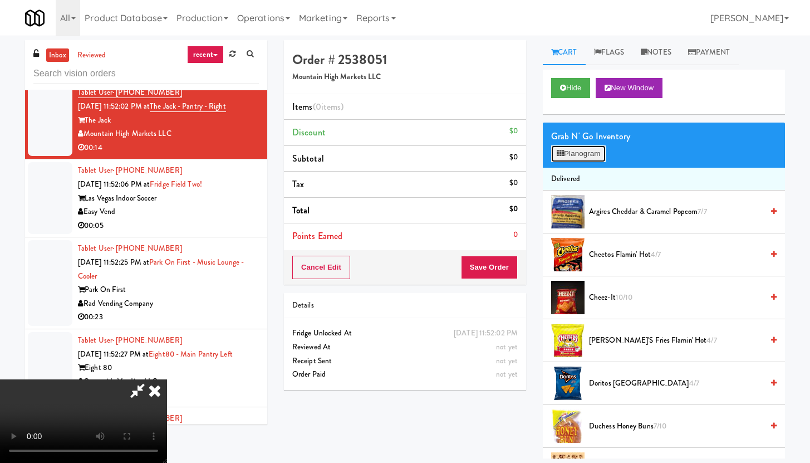
click at [598, 158] on button "Planogram" at bounding box center [578, 153] width 55 height 17
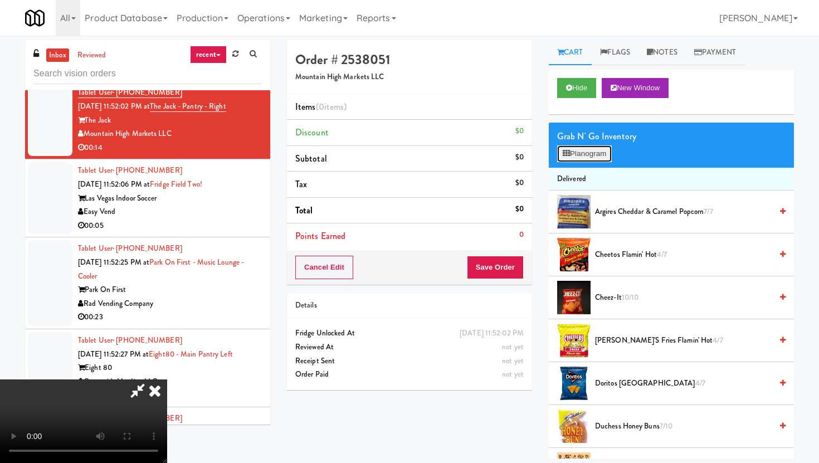
scroll to position [7714, 0]
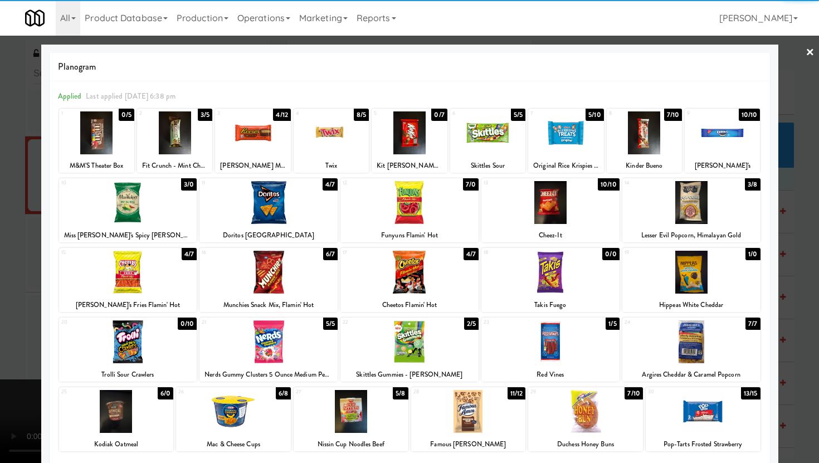
click at [177, 131] on div at bounding box center [174, 132] width 75 height 43
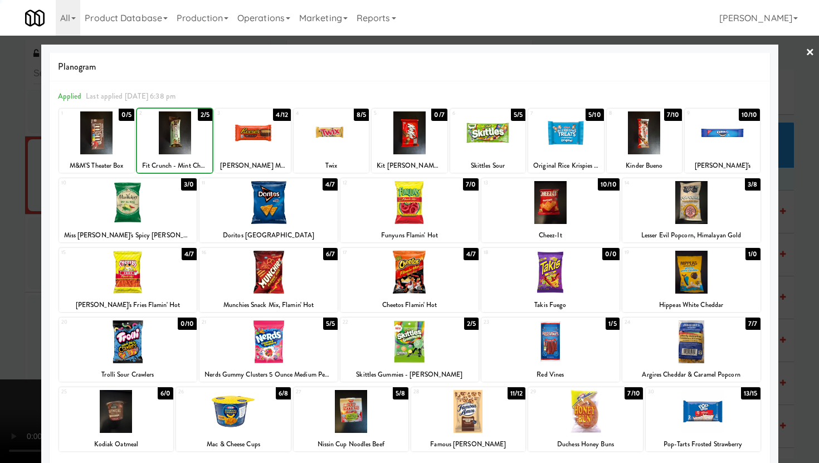
click at [177, 131] on div at bounding box center [174, 132] width 75 height 43
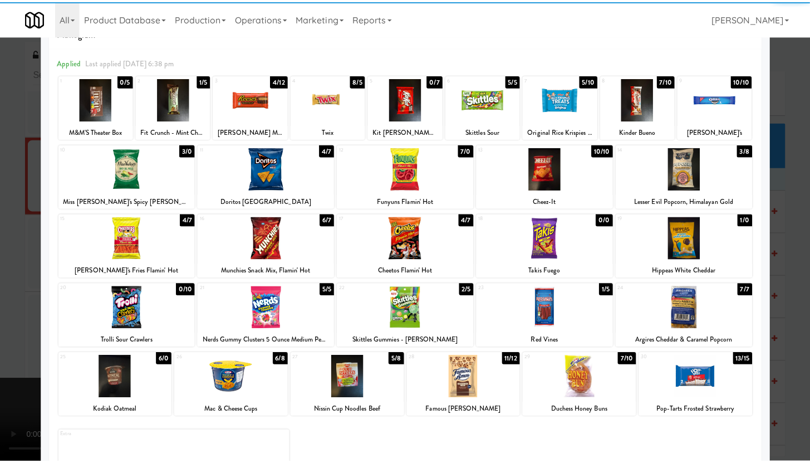
scroll to position [84, 0]
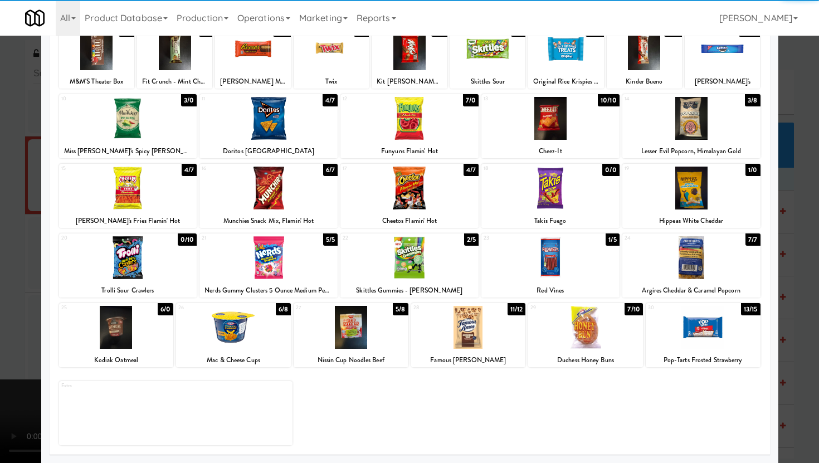
click at [121, 339] on div at bounding box center [116, 327] width 115 height 43
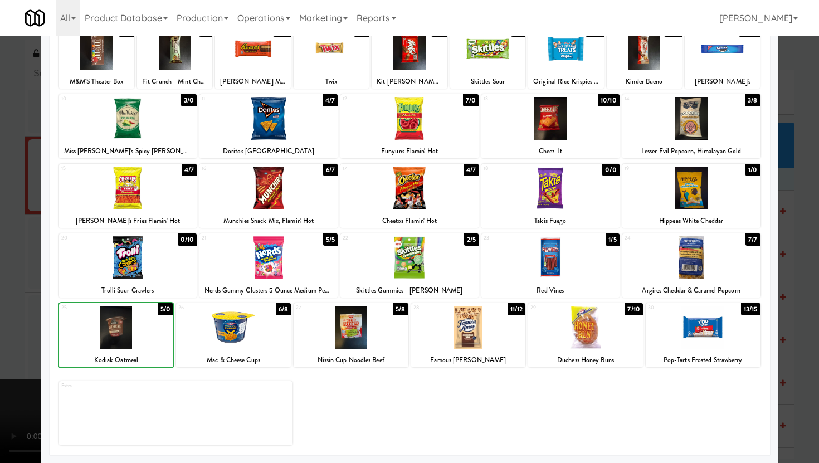
click at [121, 339] on div at bounding box center [116, 327] width 115 height 43
click at [0, 332] on div at bounding box center [409, 231] width 819 height 463
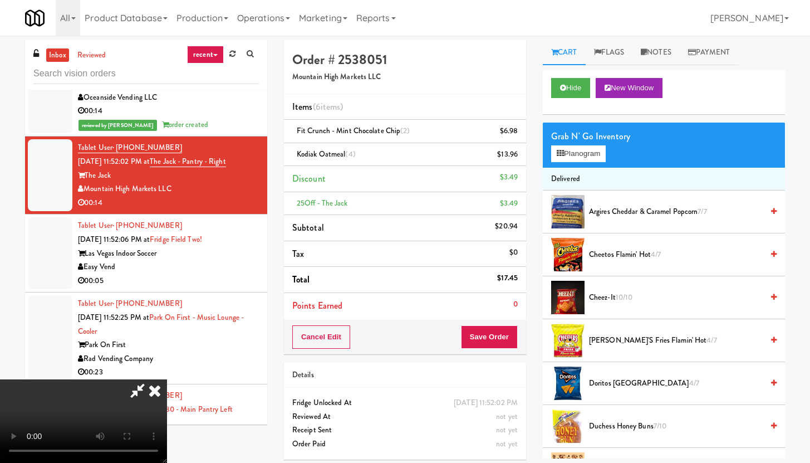
scroll to position [7769, 0]
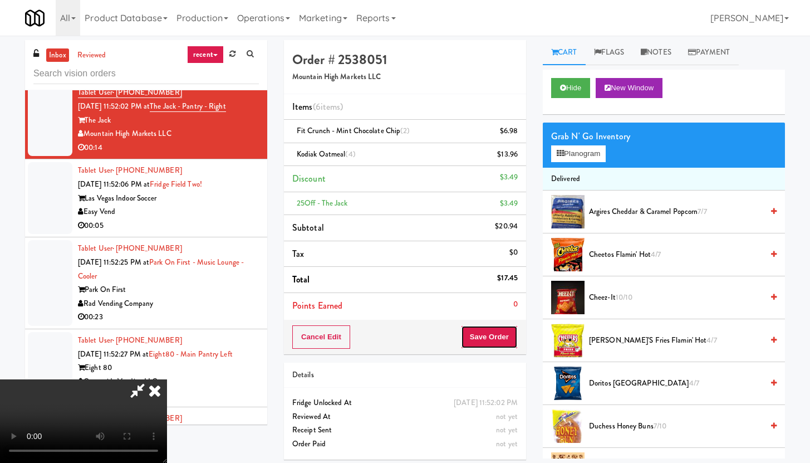
click at [517, 341] on button "Save Order" at bounding box center [489, 336] width 57 height 23
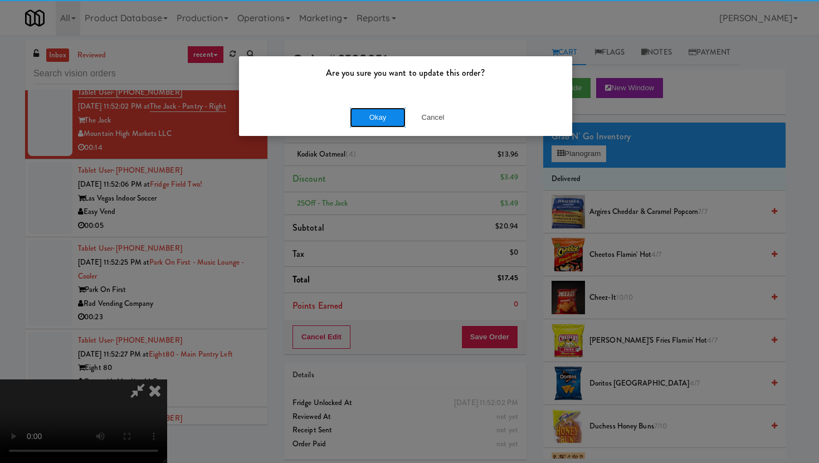
click at [381, 120] on button "Okay" at bounding box center [378, 117] width 56 height 20
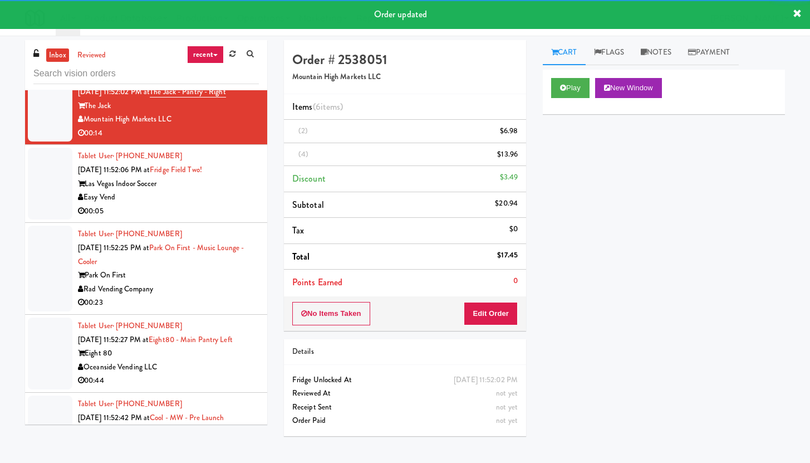
scroll to position [7799, 0]
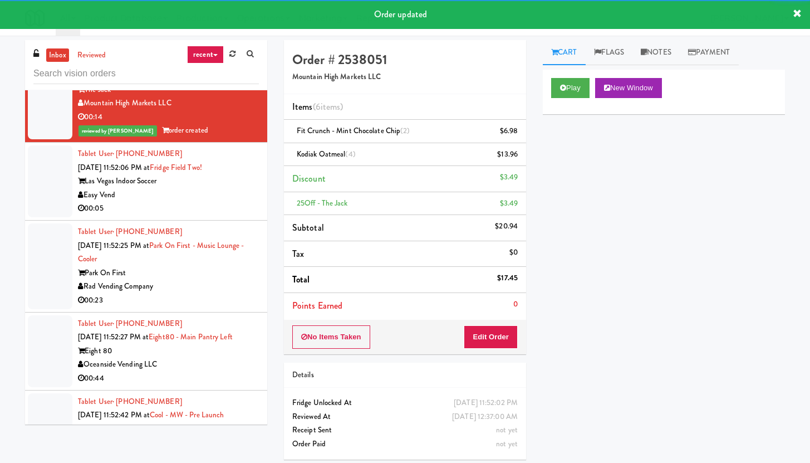
click at [231, 202] on div "Easy Vend" at bounding box center [168, 195] width 181 height 14
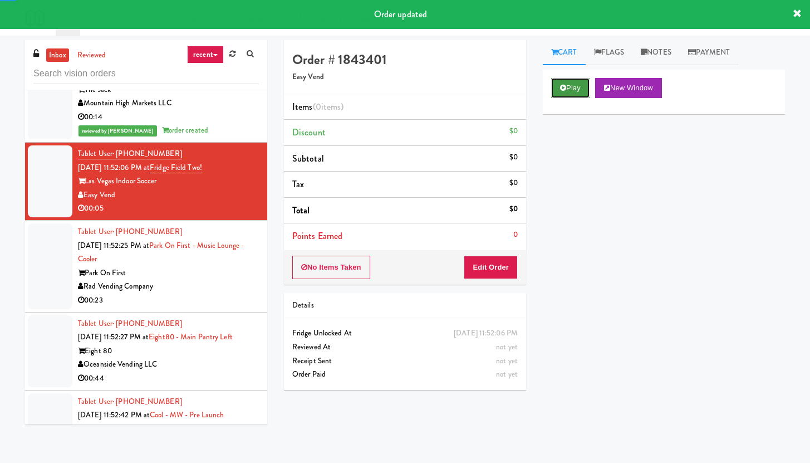
click at [580, 89] on button "Play" at bounding box center [570, 88] width 38 height 20
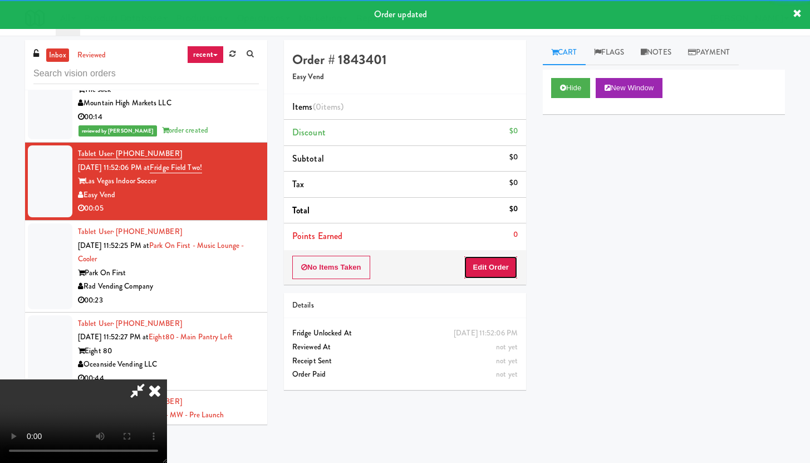
click at [508, 261] on button "Edit Order" at bounding box center [491, 267] width 54 height 23
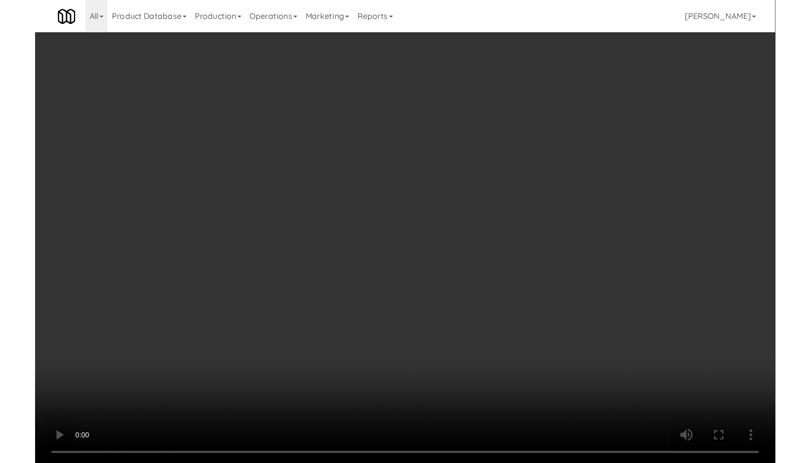
scroll to position [7745, 0]
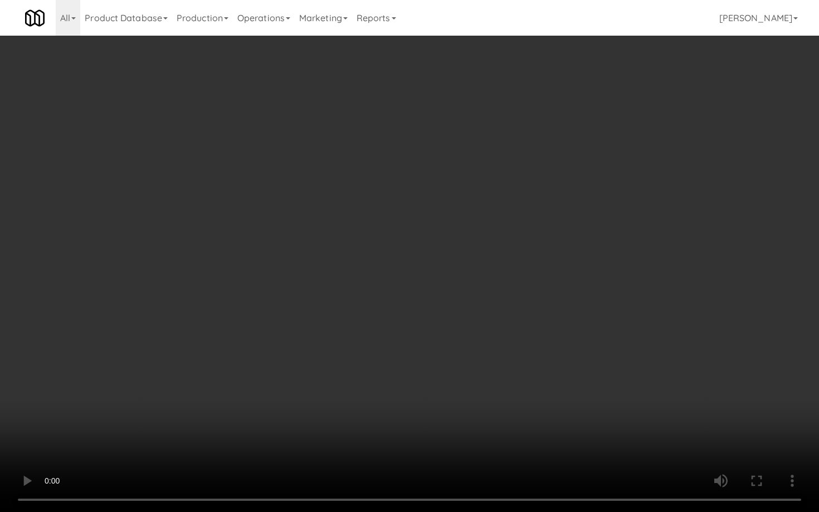
click at [424, 385] on video at bounding box center [409, 256] width 819 height 512
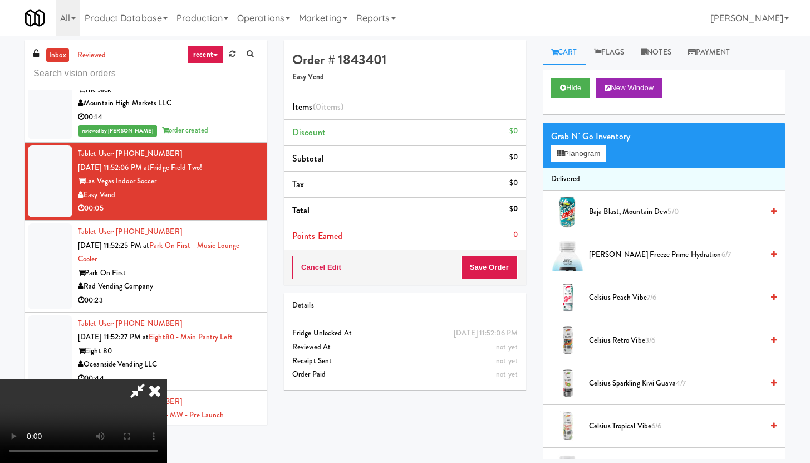
scroll to position [441, 0]
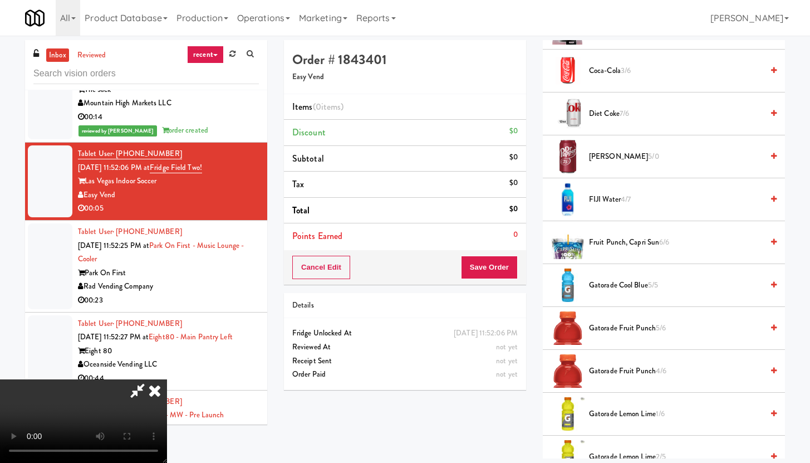
click at [601, 73] on span "Coca-Cola 3/6" at bounding box center [676, 71] width 174 height 14
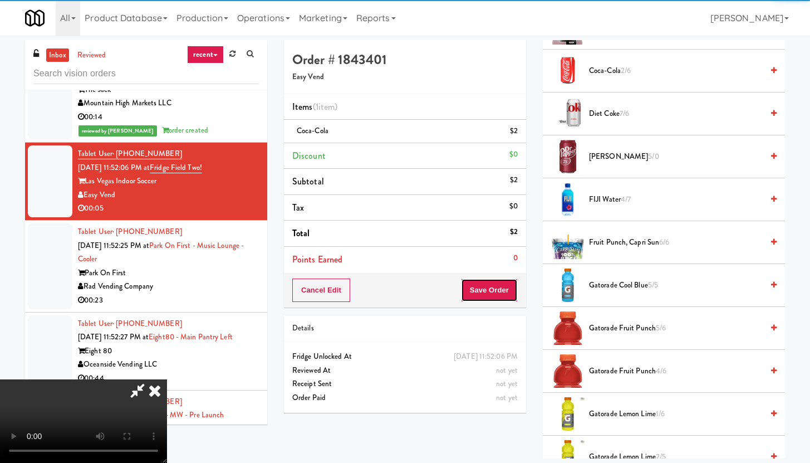
click at [511, 278] on button "Save Order" at bounding box center [489, 289] width 57 height 23
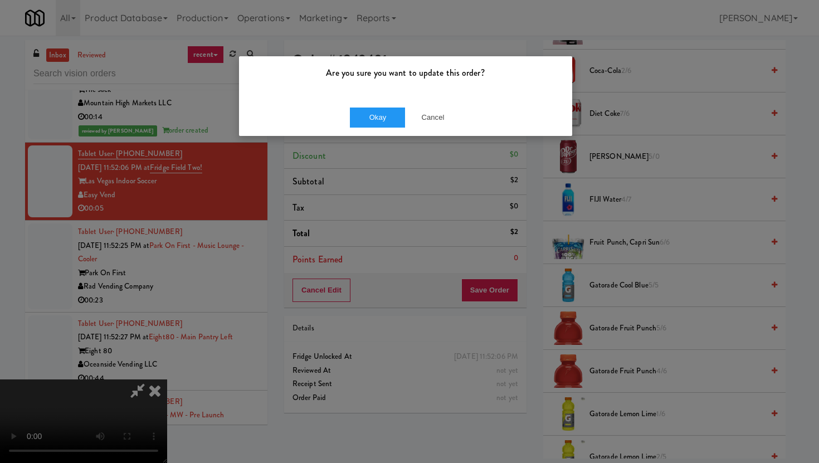
click at [380, 131] on div "Okay Cancel" at bounding box center [405, 117] width 333 height 37
click at [387, 116] on button "Okay" at bounding box center [378, 117] width 56 height 20
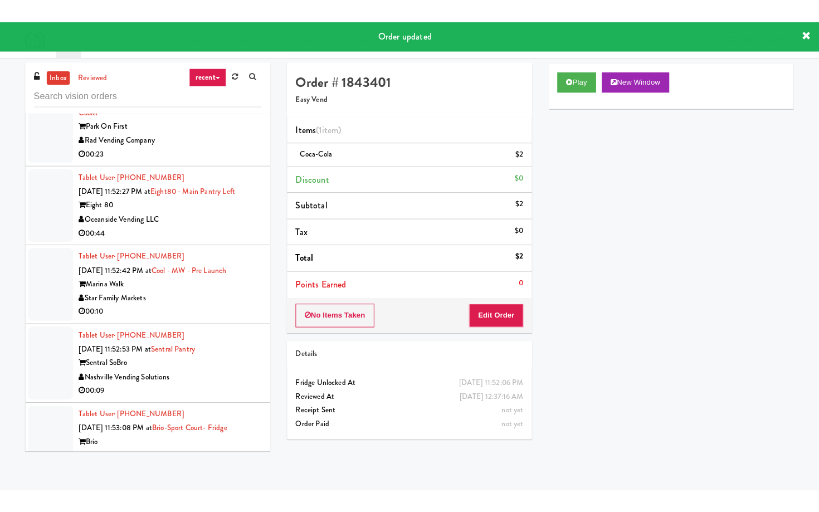
scroll to position [7980, 0]
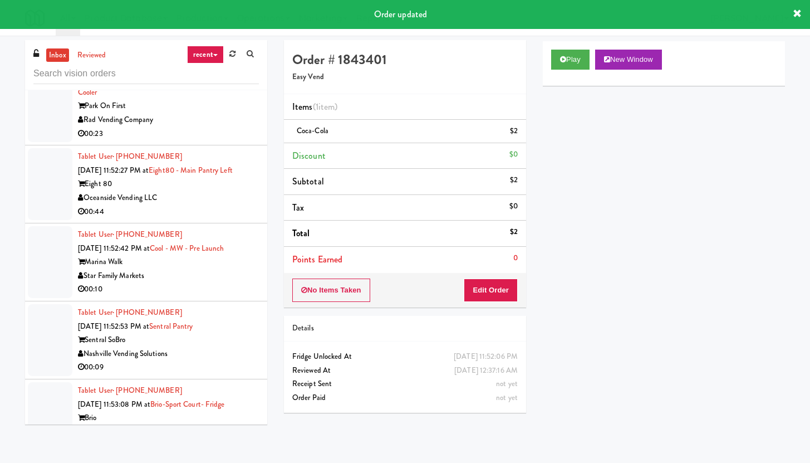
click at [224, 127] on div "Rad Vending Company" at bounding box center [168, 120] width 181 height 14
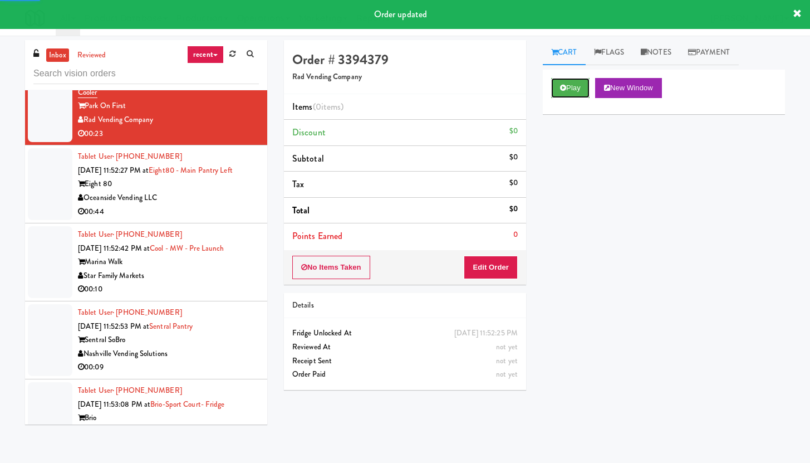
drag, startPoint x: 575, startPoint y: 87, endPoint x: 528, endPoint y: 157, distance: 84.2
click at [575, 87] on button "Play" at bounding box center [570, 88] width 38 height 20
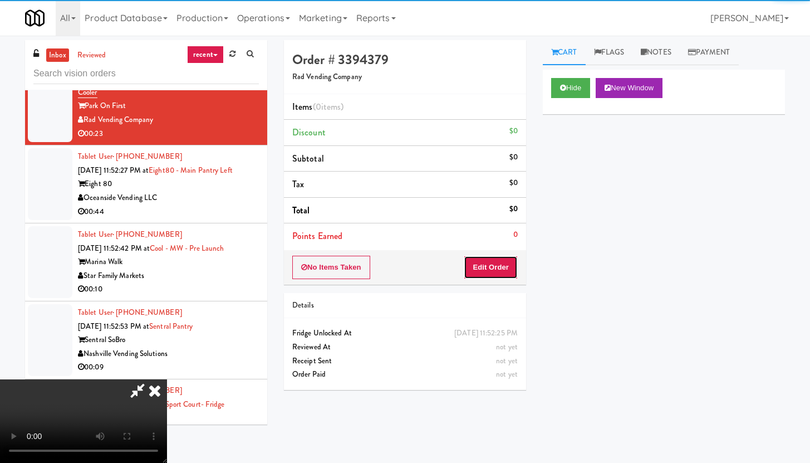
click at [501, 256] on button "Edit Order" at bounding box center [491, 267] width 54 height 23
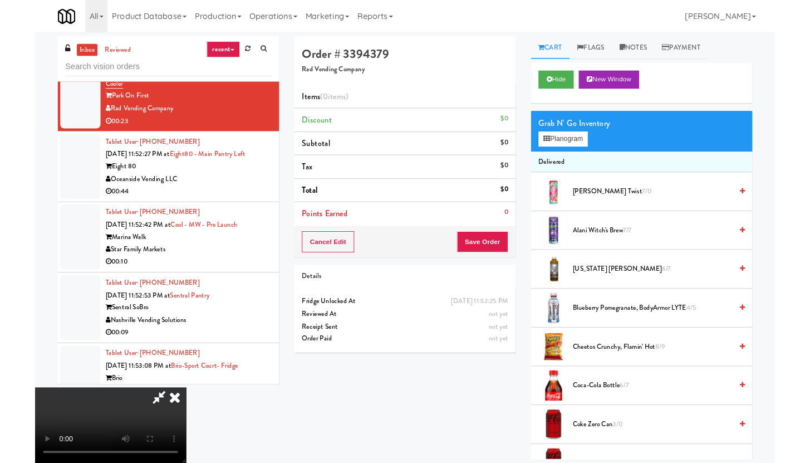
scroll to position [7925, 0]
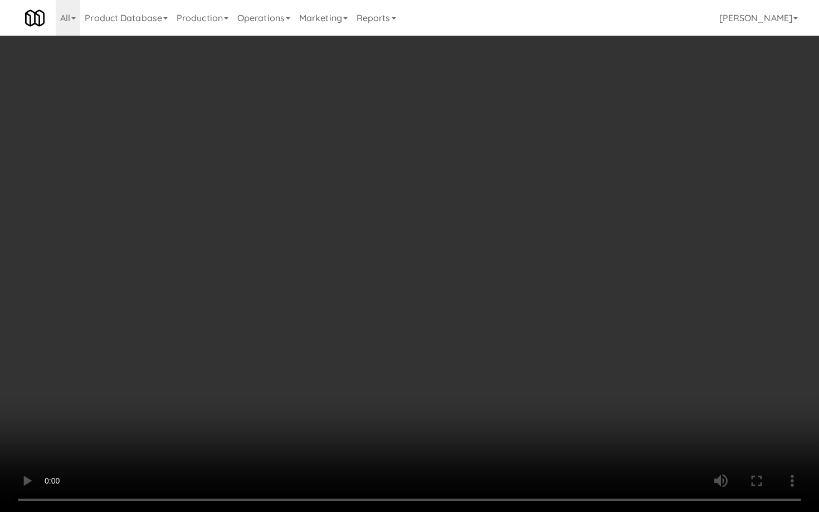
click at [613, 368] on video at bounding box center [409, 256] width 819 height 512
click at [613, 366] on video at bounding box center [409, 256] width 819 height 512
click at [615, 363] on video at bounding box center [409, 256] width 819 height 512
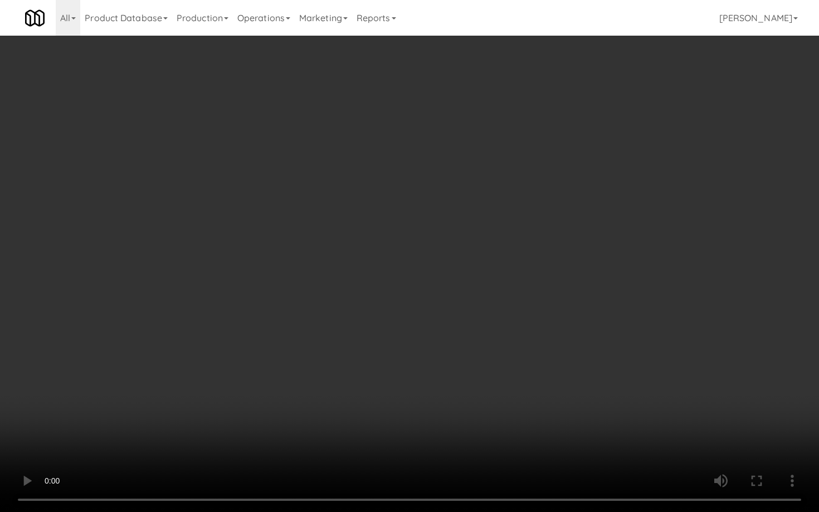
click at [615, 363] on video at bounding box center [409, 256] width 819 height 512
click at [628, 360] on video at bounding box center [409, 256] width 819 height 512
click at [628, 361] on video at bounding box center [409, 256] width 819 height 512
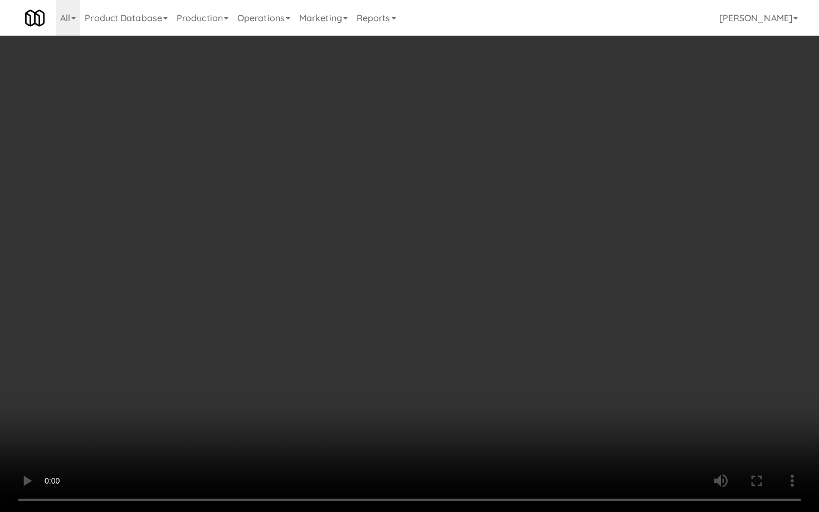
click at [629, 357] on video at bounding box center [409, 256] width 819 height 512
click at [629, 359] on video at bounding box center [409, 256] width 819 height 512
click at [566, 393] on video at bounding box center [409, 256] width 819 height 512
click at [567, 391] on video at bounding box center [409, 256] width 819 height 512
click at [557, 359] on video at bounding box center [409, 256] width 819 height 512
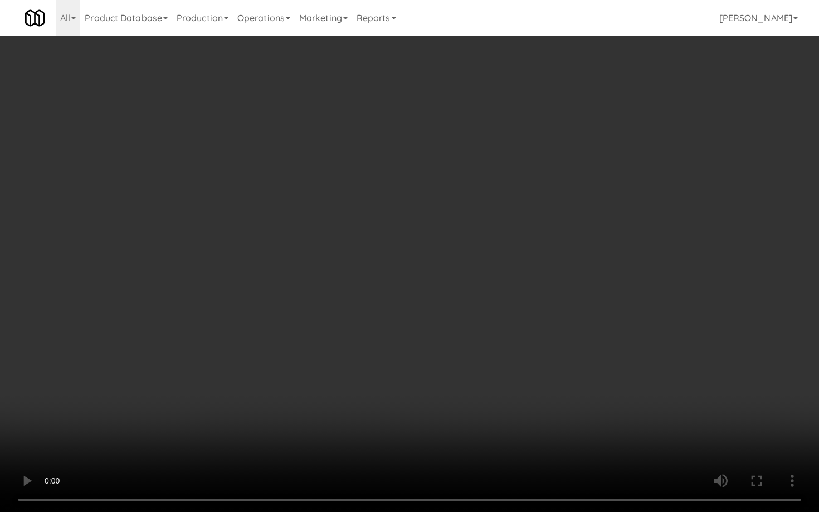
click at [557, 359] on video at bounding box center [409, 256] width 819 height 512
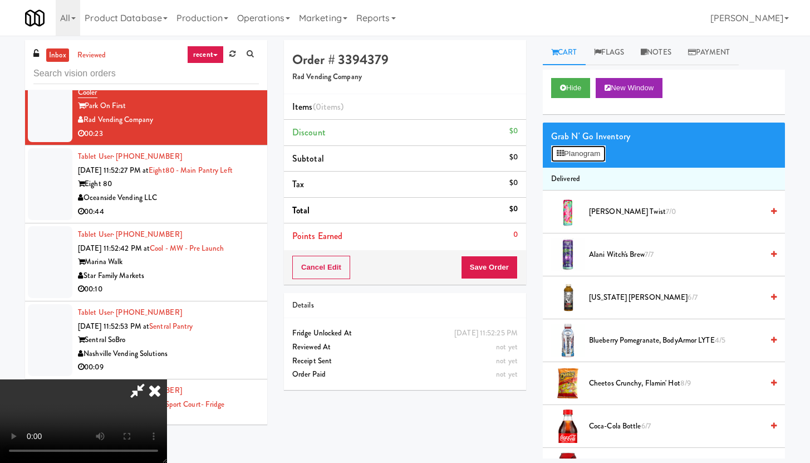
click at [581, 160] on button "Planogram" at bounding box center [578, 153] width 55 height 17
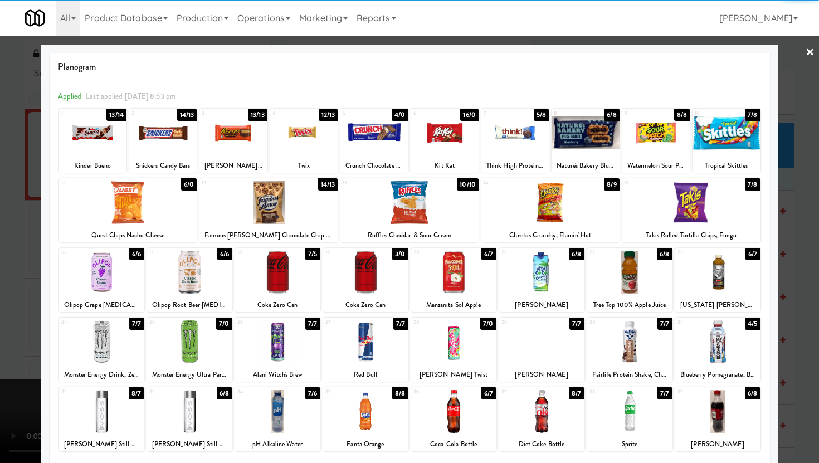
click at [685, 213] on div at bounding box center [691, 202] width 138 height 43
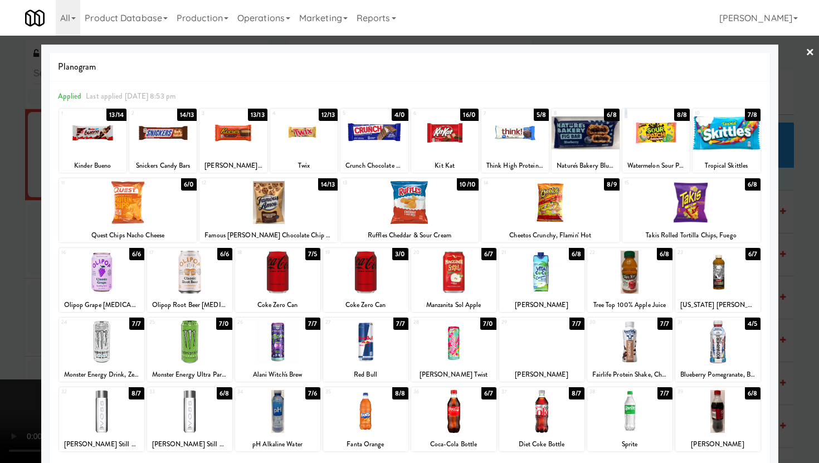
click at [641, 118] on div "9 8/8 Watermelon Sour Patch Kids" at bounding box center [655, 141] width 67 height 64
click at [172, 131] on div at bounding box center [162, 132] width 67 height 43
click at [298, 138] on div at bounding box center [303, 132] width 67 height 43
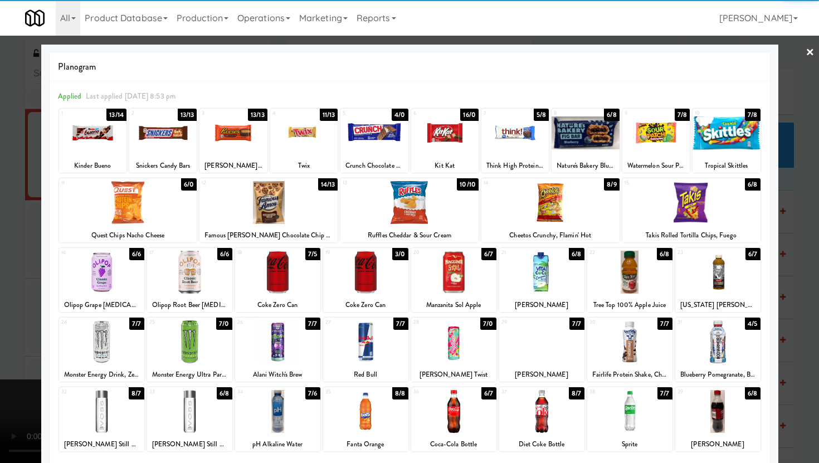
click at [104, 145] on div at bounding box center [92, 132] width 67 height 43
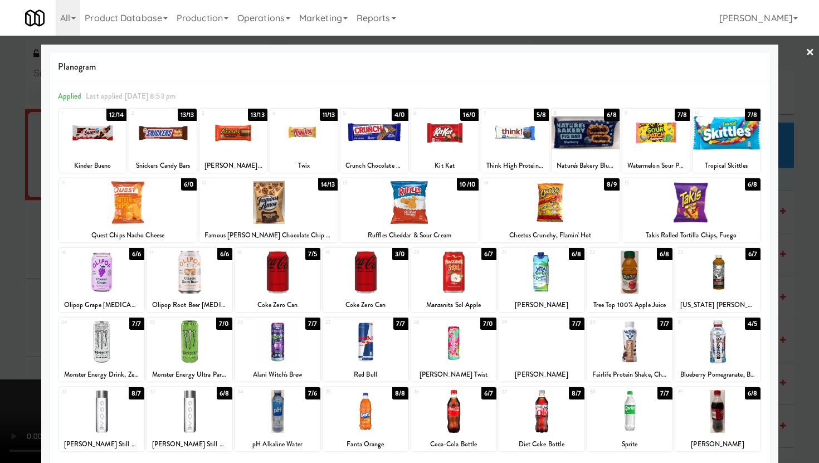
click at [275, 283] on div at bounding box center [277, 272] width 85 height 43
drag, startPoint x: 0, startPoint y: 275, endPoint x: 11, endPoint y: 280, distance: 12.0
click at [0, 275] on div at bounding box center [409, 231] width 819 height 463
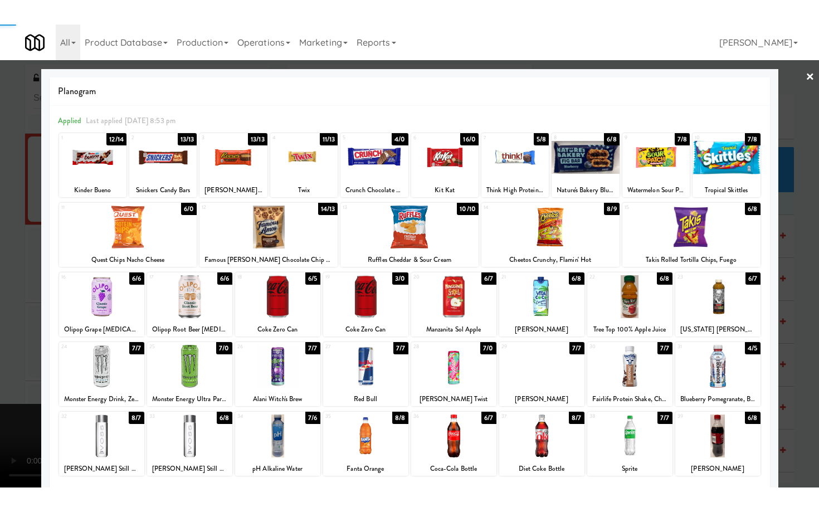
scroll to position [7980, 0]
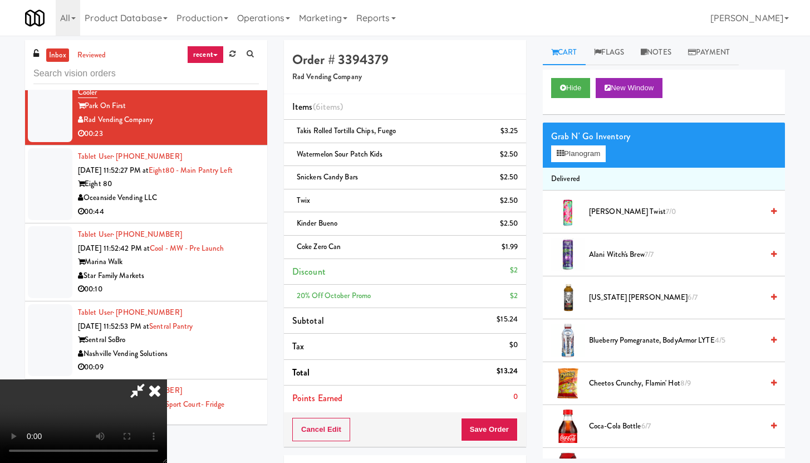
click at [167, 398] on video at bounding box center [83, 421] width 167 height 84
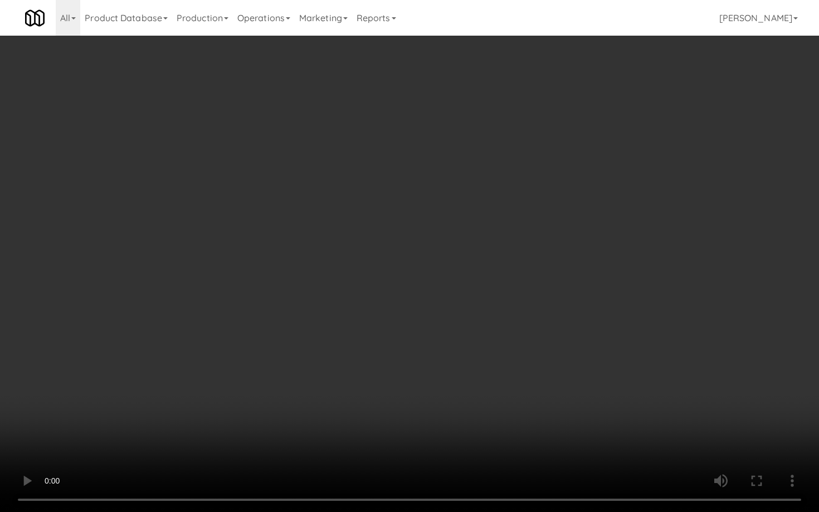
click at [466, 458] on video at bounding box center [409, 256] width 819 height 512
click at [467, 457] on video at bounding box center [409, 256] width 819 height 512
click at [466, 446] on video at bounding box center [409, 256] width 819 height 512
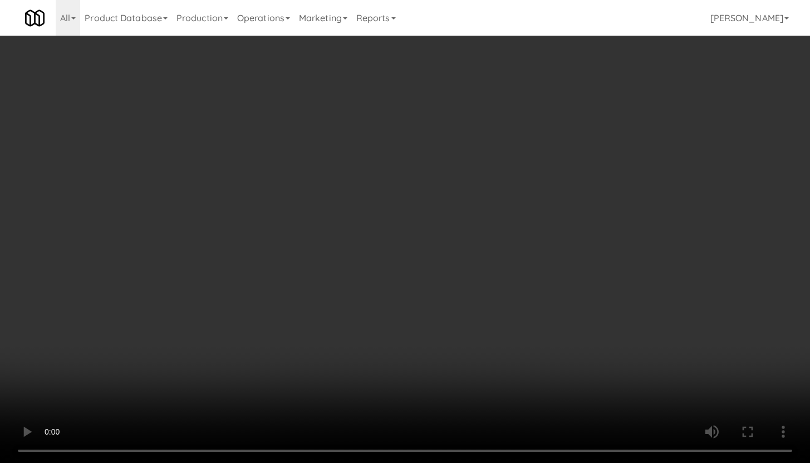
scroll to position [7980, 0]
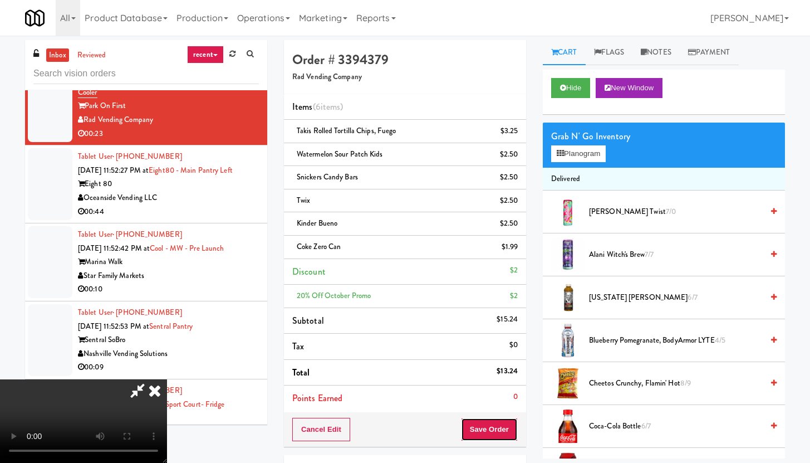
click at [516, 420] on button "Save Order" at bounding box center [489, 429] width 57 height 23
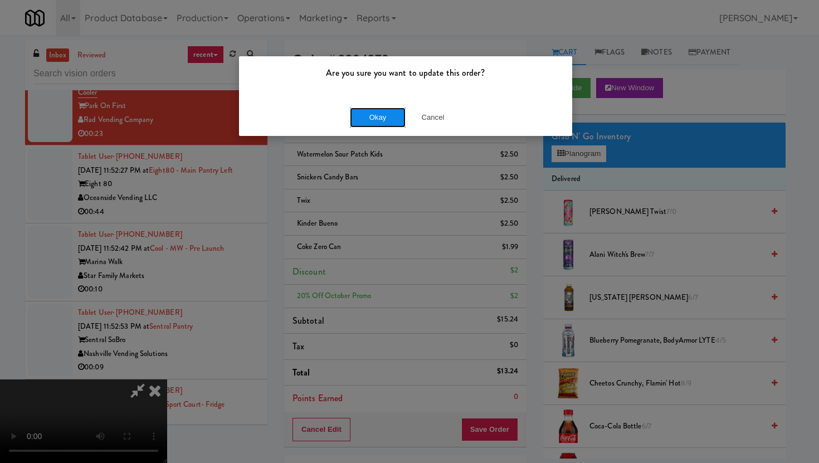
click at [369, 116] on button "Okay" at bounding box center [378, 117] width 56 height 20
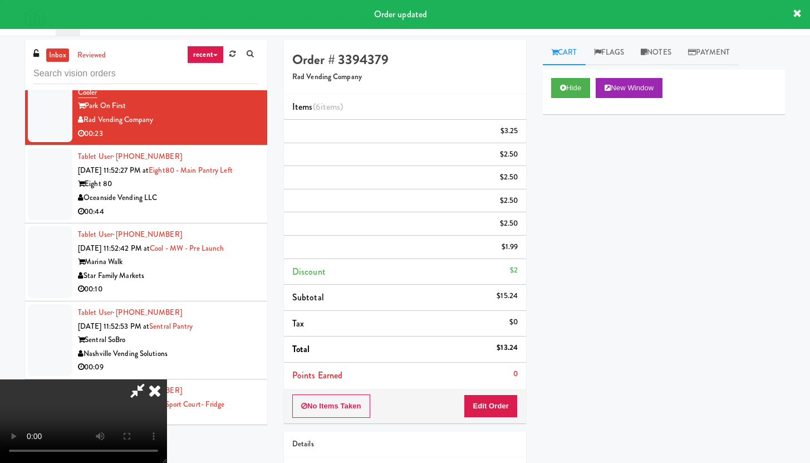
scroll to position [8010, 0]
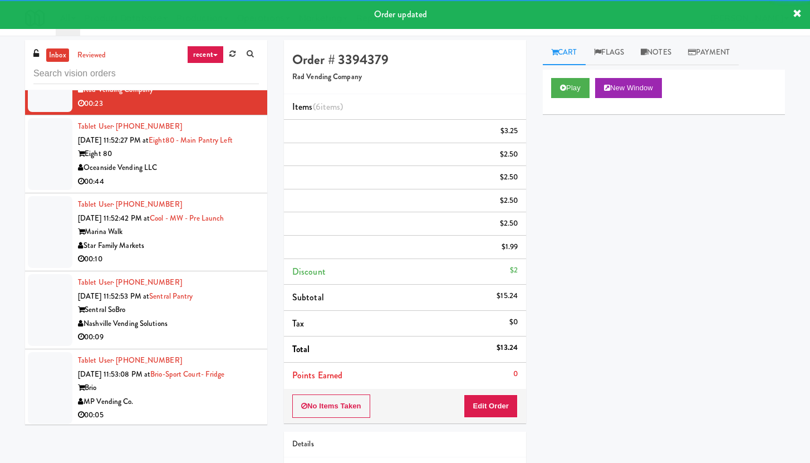
click at [200, 193] on li "Tablet User · (949) 433-0348 [DATE] 11:52:27 PM at Eight80 - Main Pantry Left E…" at bounding box center [146, 154] width 242 height 78
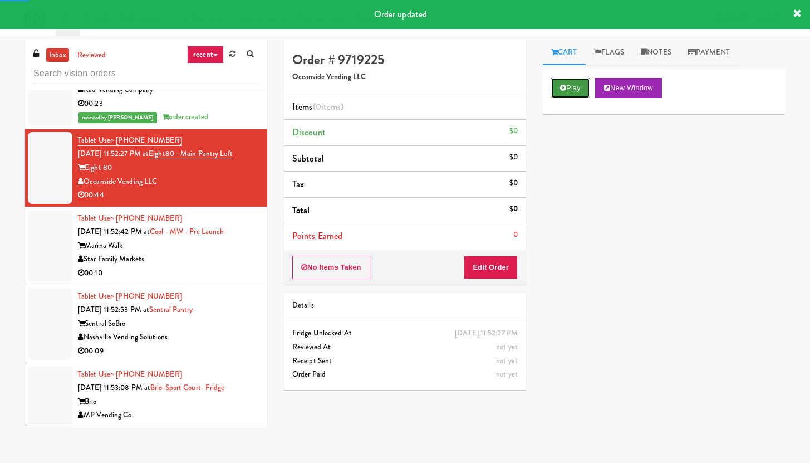
click at [570, 88] on button "Play" at bounding box center [570, 88] width 38 height 20
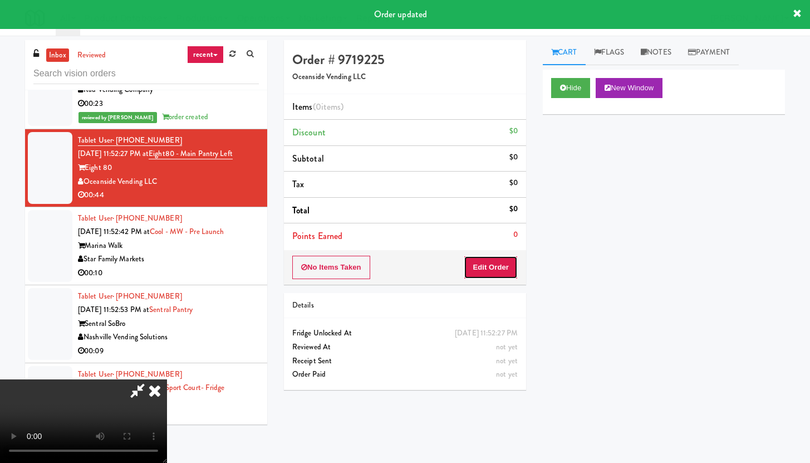
click at [481, 267] on button "Edit Order" at bounding box center [491, 267] width 54 height 23
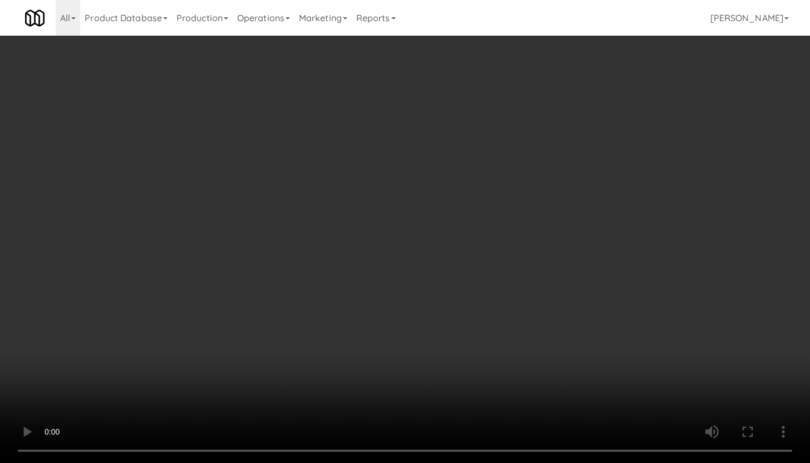
scroll to position [7955, 0]
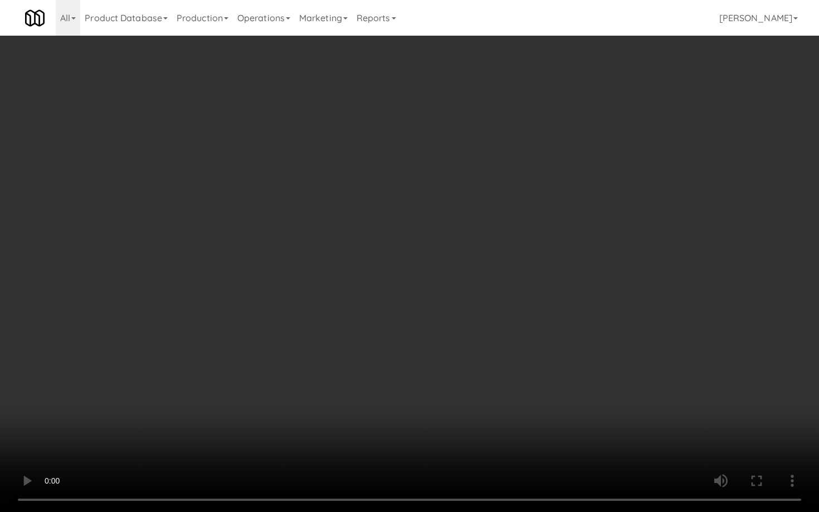
click at [470, 325] on video at bounding box center [409, 256] width 819 height 512
click at [470, 324] on video at bounding box center [409, 256] width 819 height 512
click at [470, 322] on video at bounding box center [409, 256] width 819 height 512
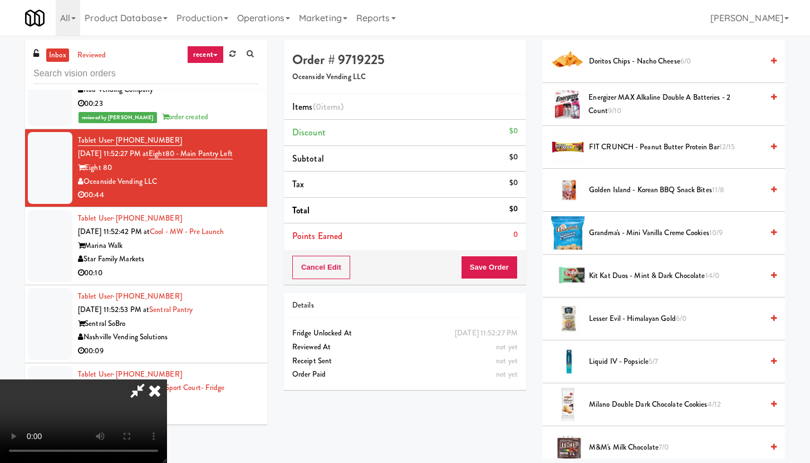
scroll to position [320, 0]
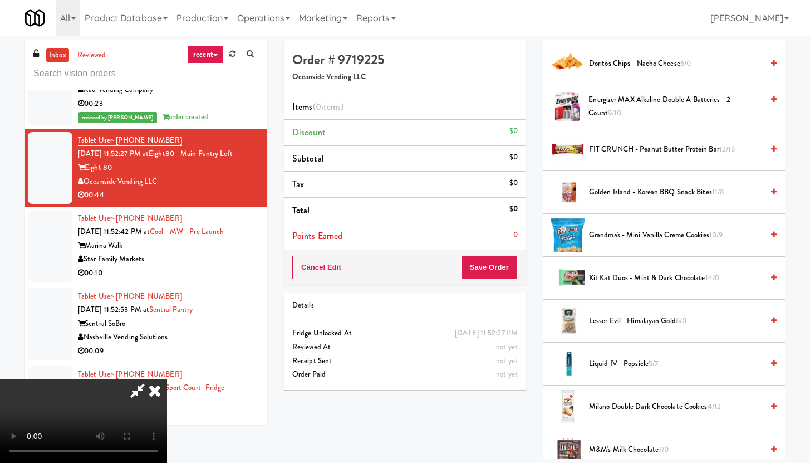
click at [634, 322] on span "Lesser Evil - Himalayan Gold 6/0" at bounding box center [676, 321] width 174 height 14
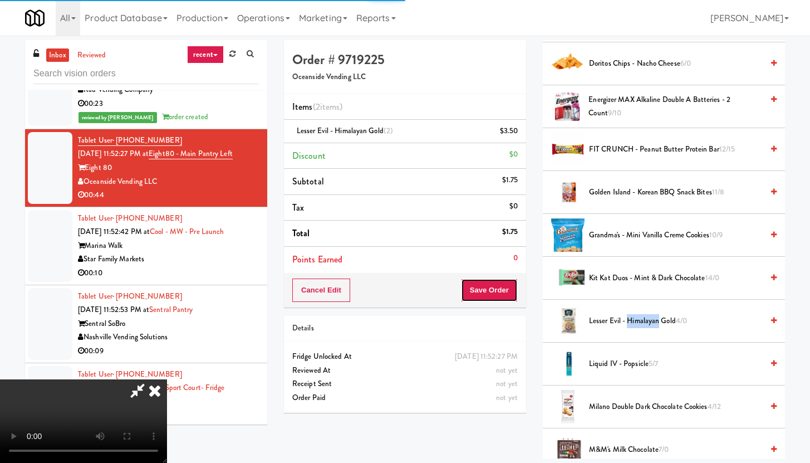
click at [494, 294] on button "Save Order" at bounding box center [489, 289] width 57 height 23
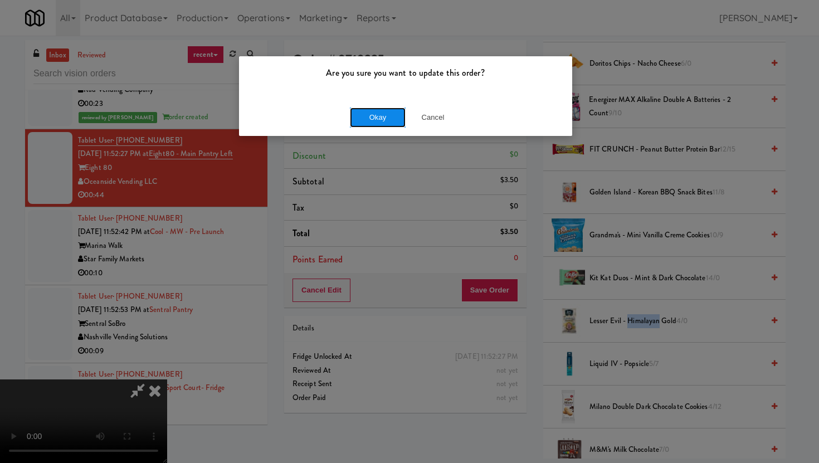
click at [379, 108] on button "Okay" at bounding box center [378, 117] width 56 height 20
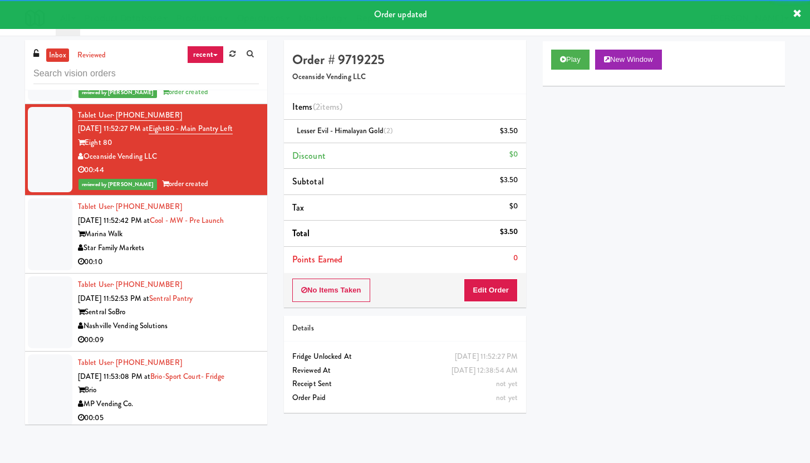
scroll to position [8047, 0]
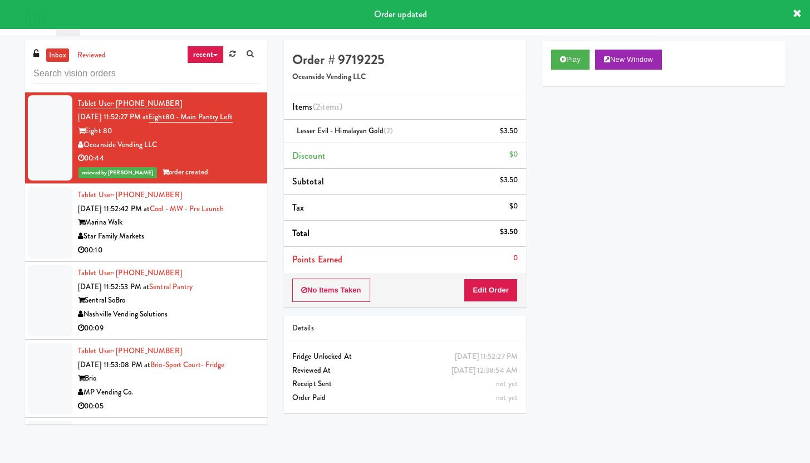
click at [207, 257] on div "00:10" at bounding box center [168, 250] width 181 height 14
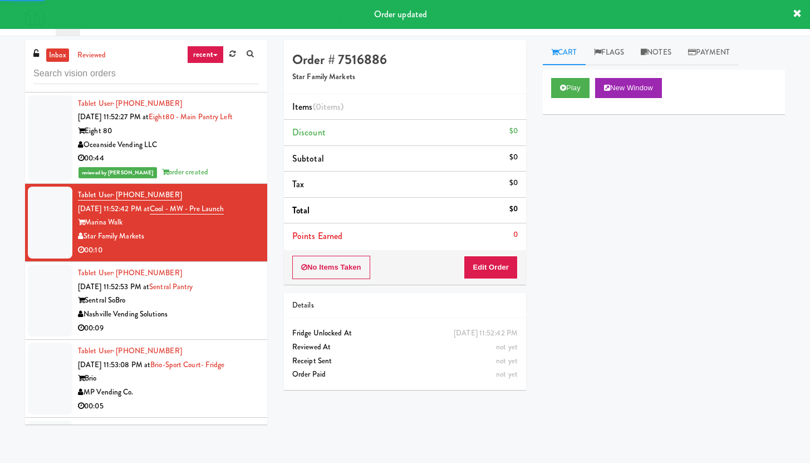
click at [593, 84] on div "Play New Window" at bounding box center [664, 88] width 226 height 20
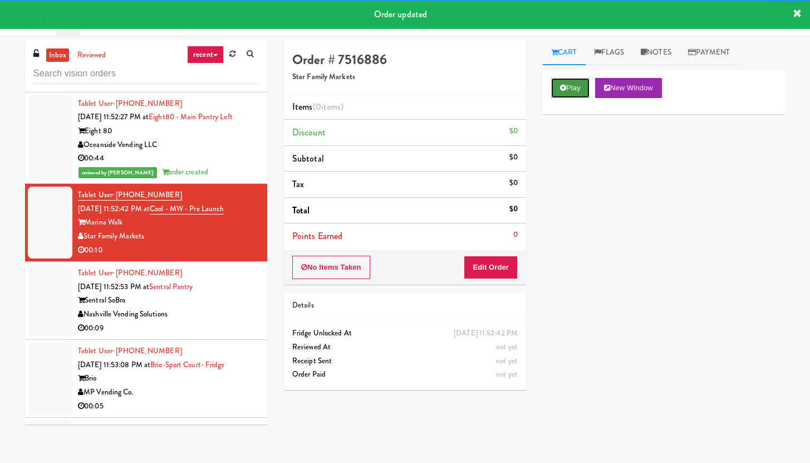
click at [567, 86] on button "Play" at bounding box center [570, 88] width 38 height 20
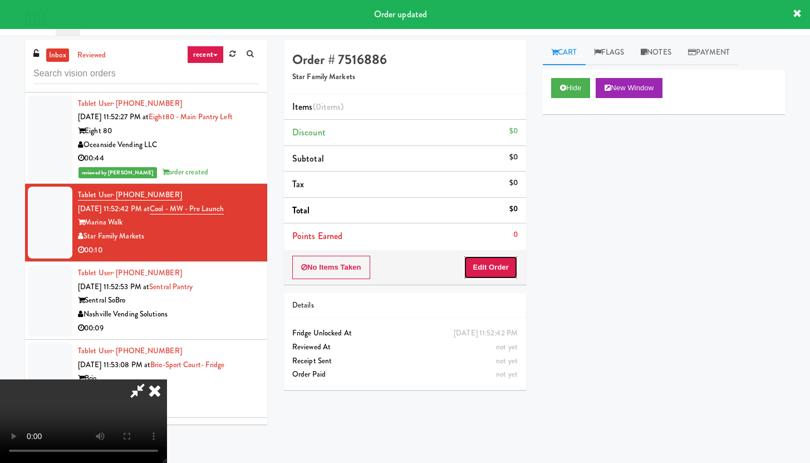
click at [478, 267] on button "Edit Order" at bounding box center [491, 267] width 54 height 23
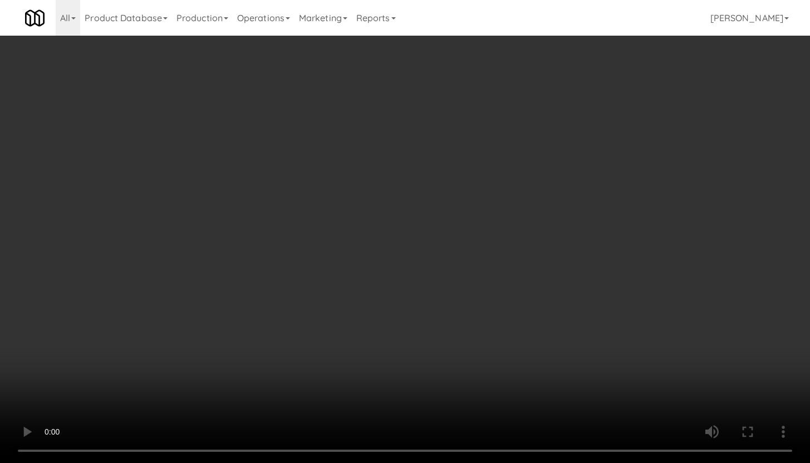
scroll to position [7992, 0]
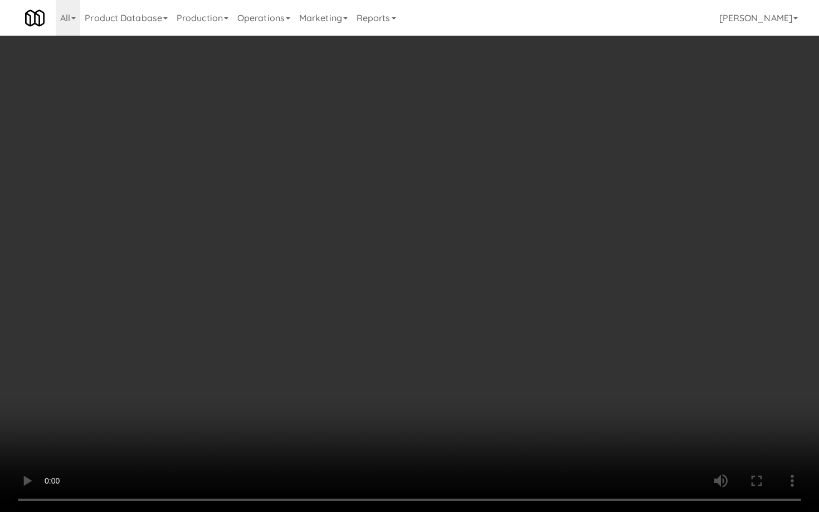
click at [419, 376] on video at bounding box center [409, 256] width 819 height 512
click at [435, 361] on video at bounding box center [409, 256] width 819 height 512
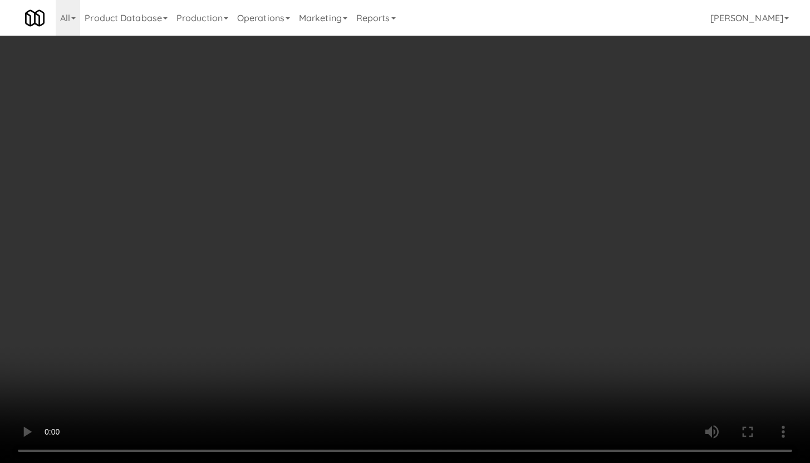
scroll to position [8047, 0]
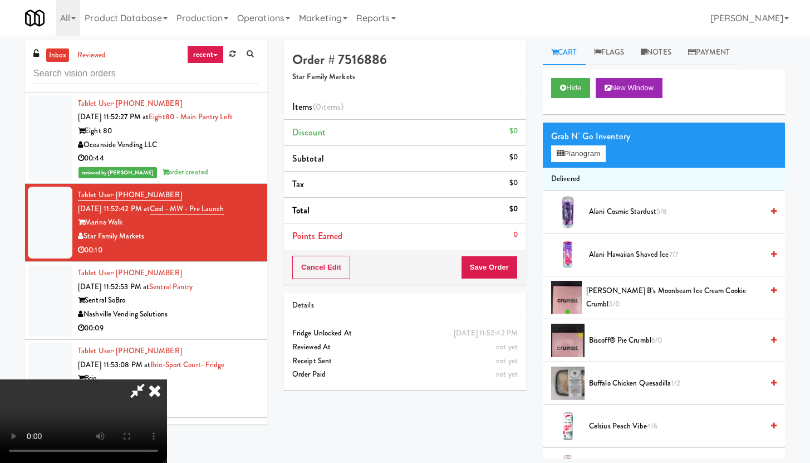
click at [550, 149] on div "Grab N' Go Inventory Planogram" at bounding box center [664, 145] width 242 height 45
click at [611, 153] on div "Grab N' Go Inventory Planogram" at bounding box center [664, 145] width 242 height 45
click at [577, 154] on button "Planogram" at bounding box center [578, 153] width 55 height 17
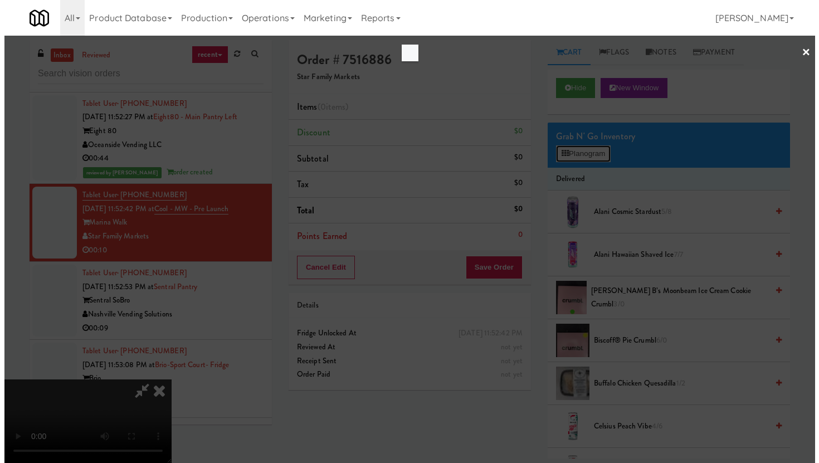
scroll to position [7992, 0]
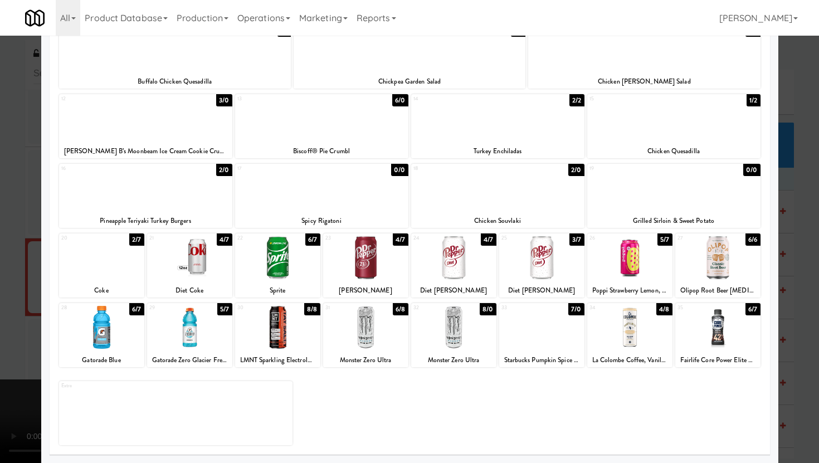
click at [199, 336] on div at bounding box center [189, 327] width 85 height 43
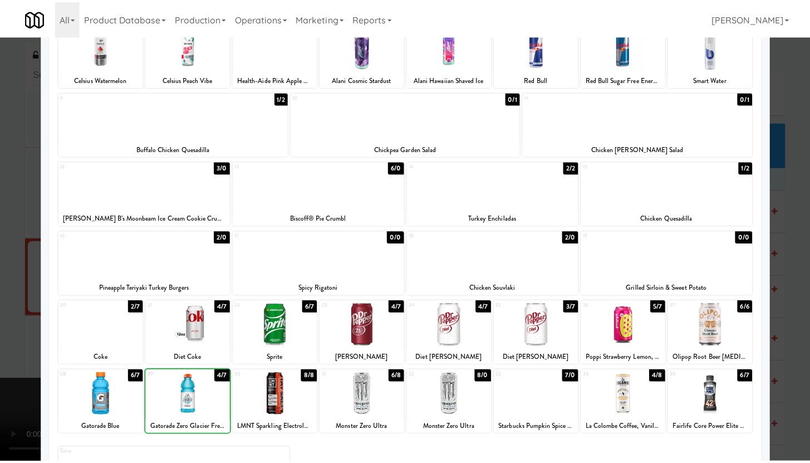
scroll to position [0, 0]
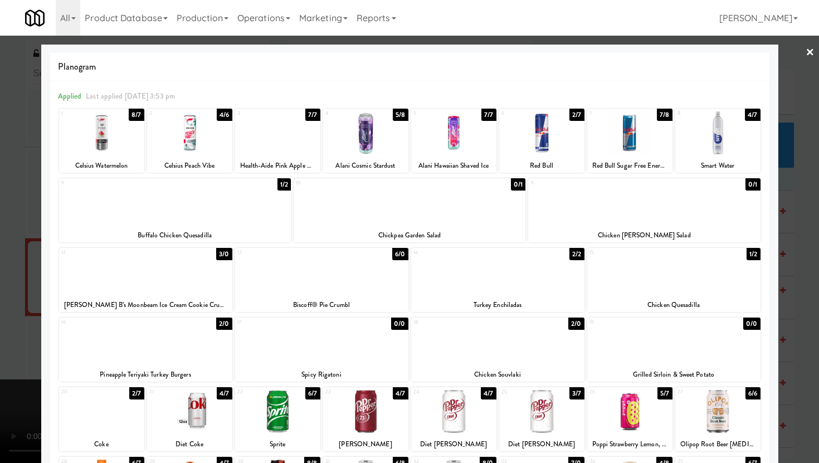
click at [202, 227] on div "9 1/2 Buffalo Chicken Quesadilla" at bounding box center [175, 210] width 232 height 64
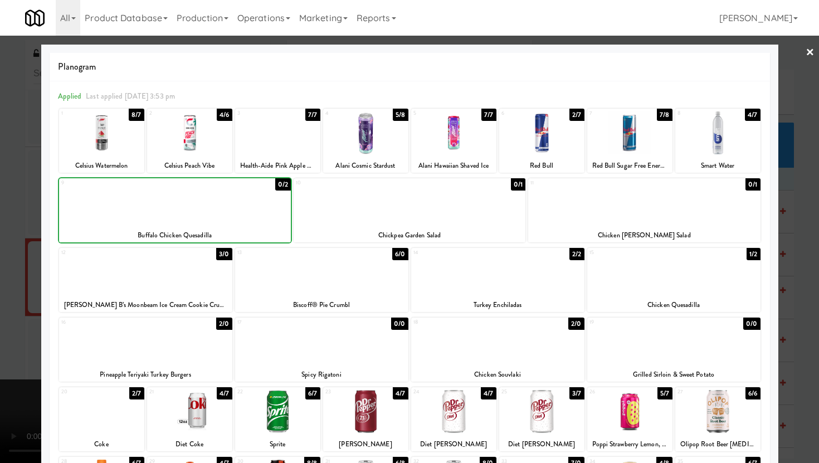
click at [0, 236] on div at bounding box center [409, 231] width 819 height 463
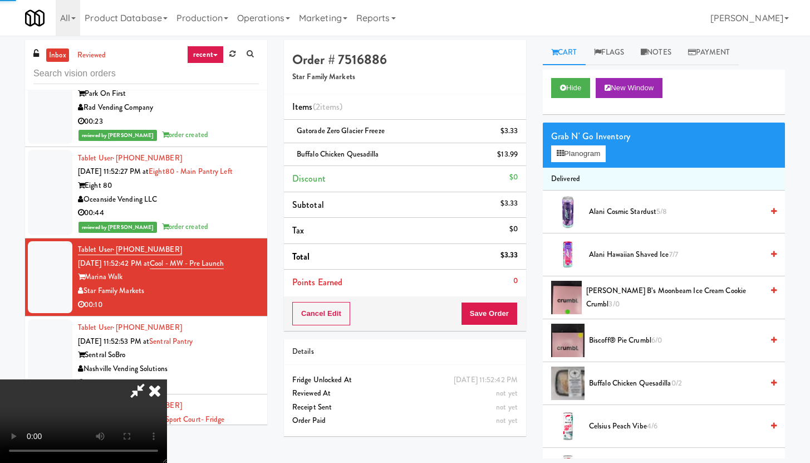
scroll to position [8047, 0]
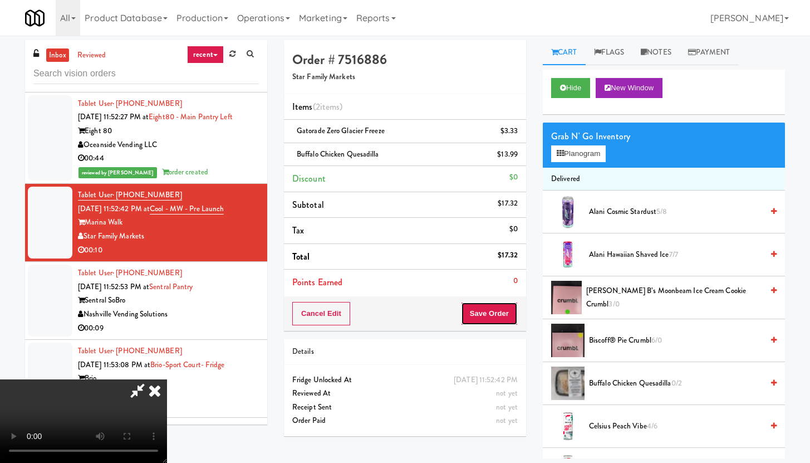
click at [499, 306] on button "Save Order" at bounding box center [489, 313] width 57 height 23
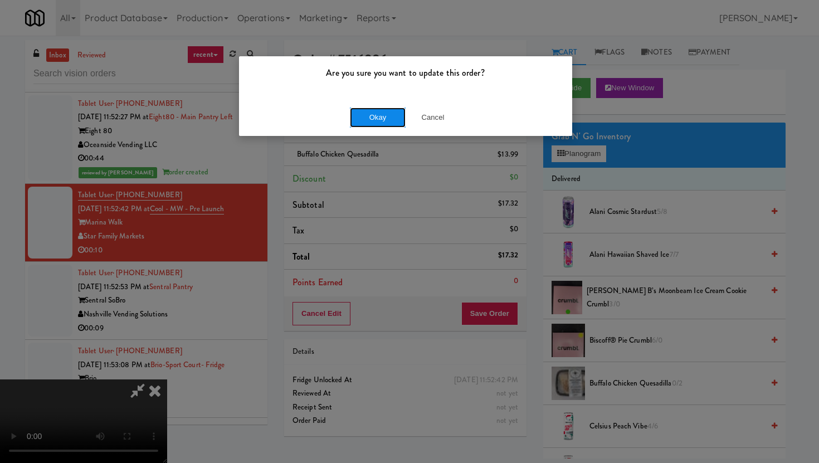
click at [379, 120] on button "Okay" at bounding box center [378, 117] width 56 height 20
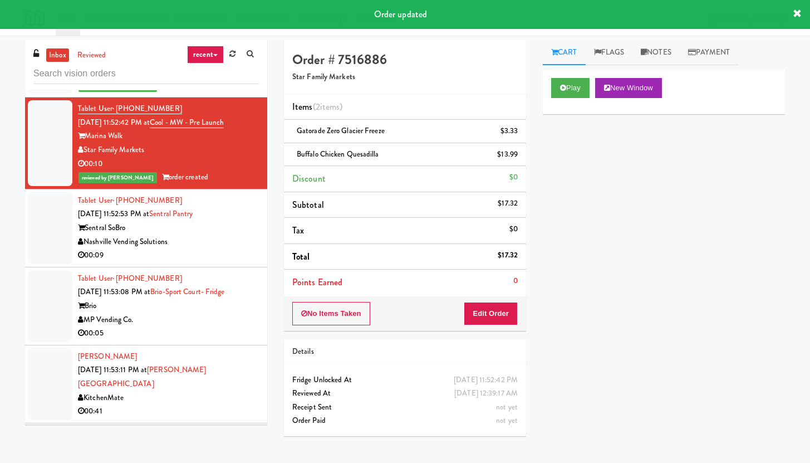
scroll to position [8156, 0]
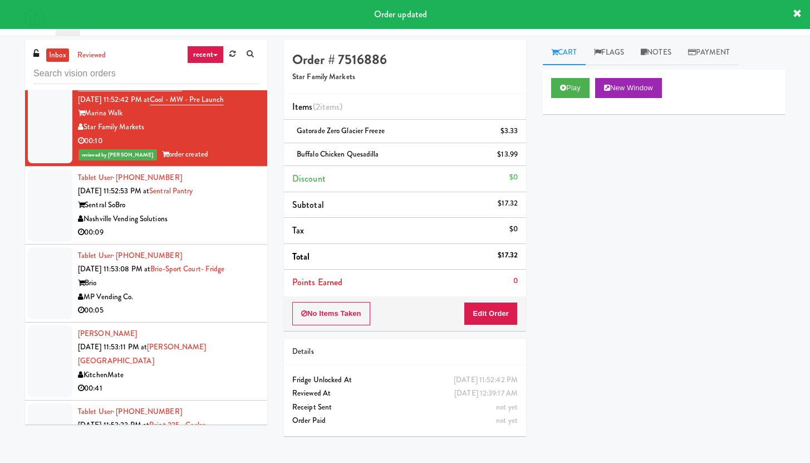
click at [237, 226] on div "Nashville Vending Solutions" at bounding box center [168, 219] width 181 height 14
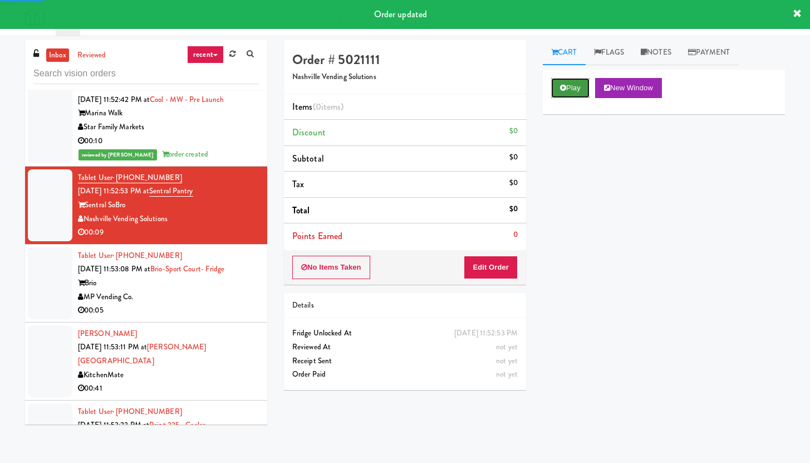
click at [581, 85] on button "Play" at bounding box center [570, 88] width 38 height 20
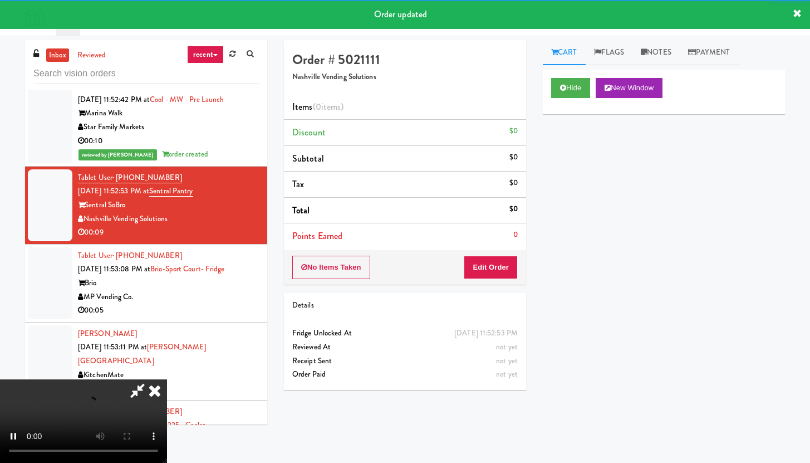
click at [486, 285] on div "Order # 5021111 Nashville Vending Solutions Items (0 items ) Discount $0 Subtot…" at bounding box center [405, 219] width 259 height 358
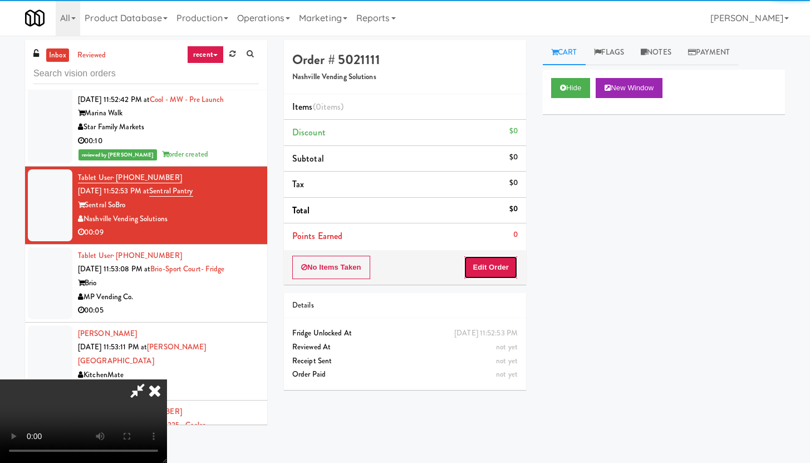
click at [496, 266] on button "Edit Order" at bounding box center [491, 267] width 54 height 23
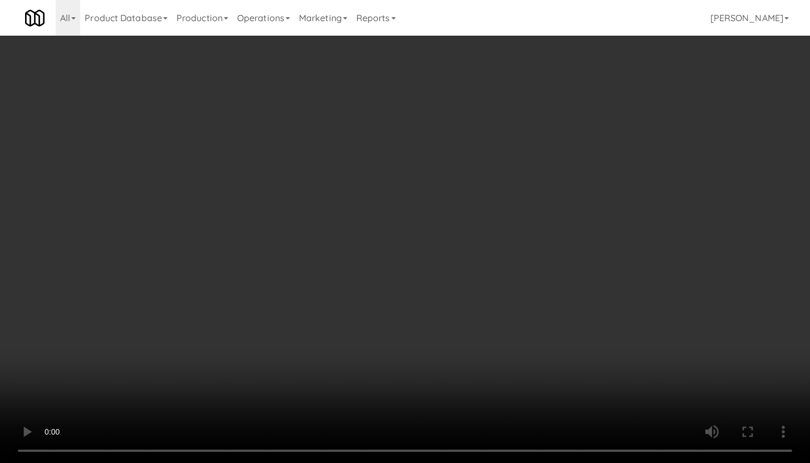
scroll to position [8101, 0]
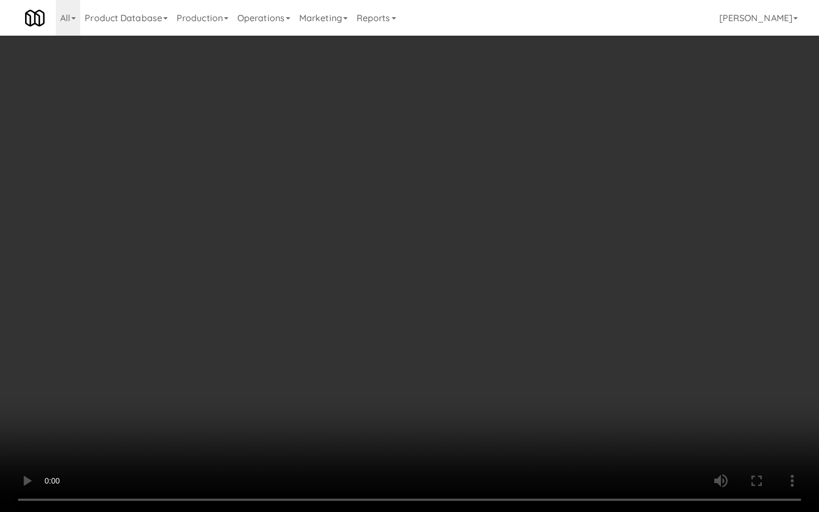
click at [425, 370] on video at bounding box center [409, 256] width 819 height 512
click at [427, 368] on video at bounding box center [409, 256] width 819 height 512
click at [434, 361] on video at bounding box center [409, 256] width 819 height 512
click at [439, 357] on video at bounding box center [409, 256] width 819 height 512
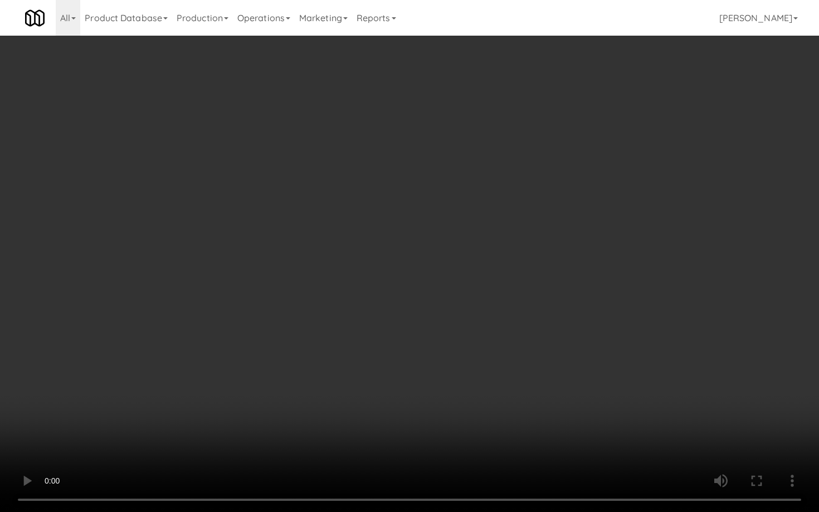
click at [439, 357] on video at bounding box center [409, 256] width 819 height 512
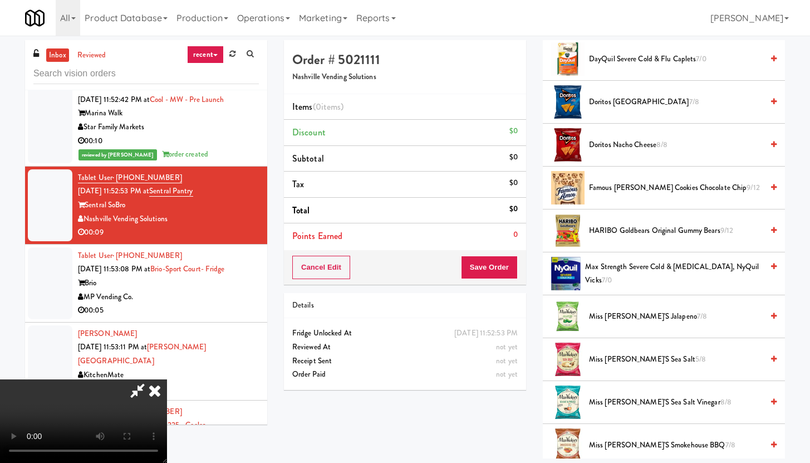
scroll to position [335, 0]
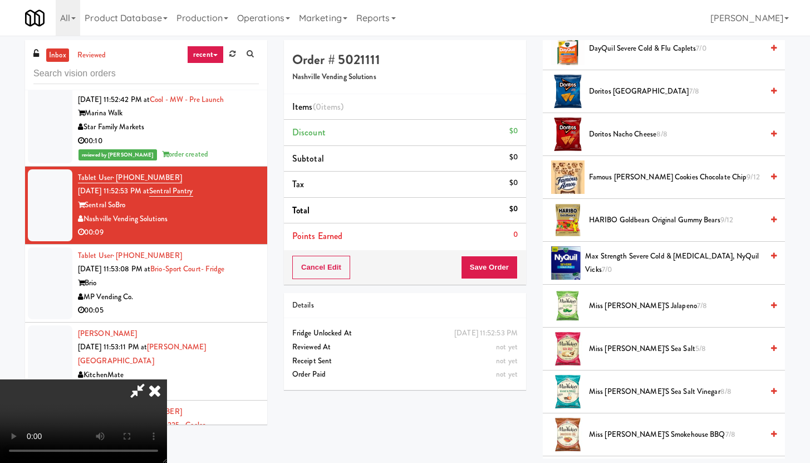
click at [626, 133] on span "Doritos Nacho Cheese 8/8" at bounding box center [676, 135] width 174 height 14
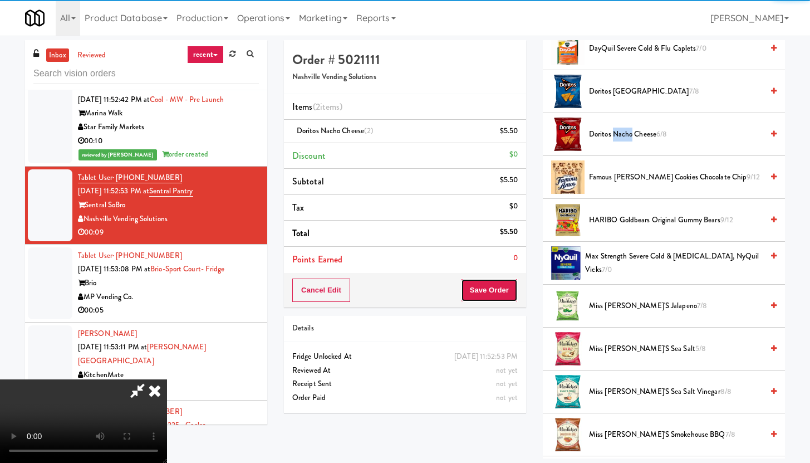
click at [502, 292] on button "Save Order" at bounding box center [489, 289] width 57 height 23
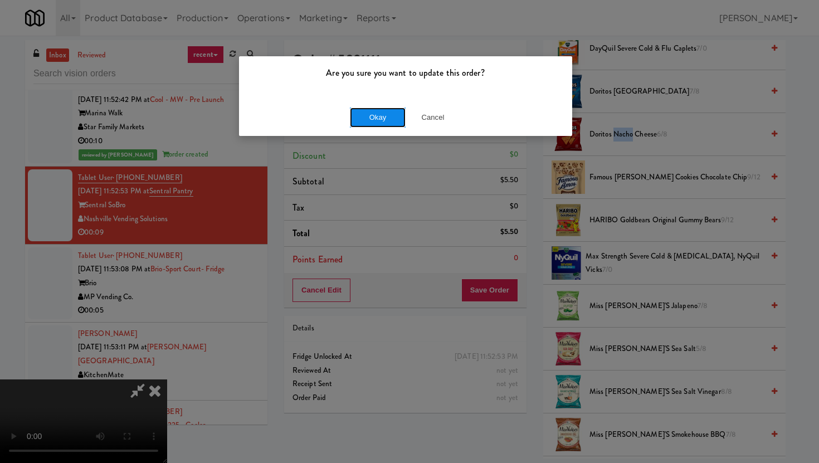
click at [364, 110] on button "Okay" at bounding box center [378, 117] width 56 height 20
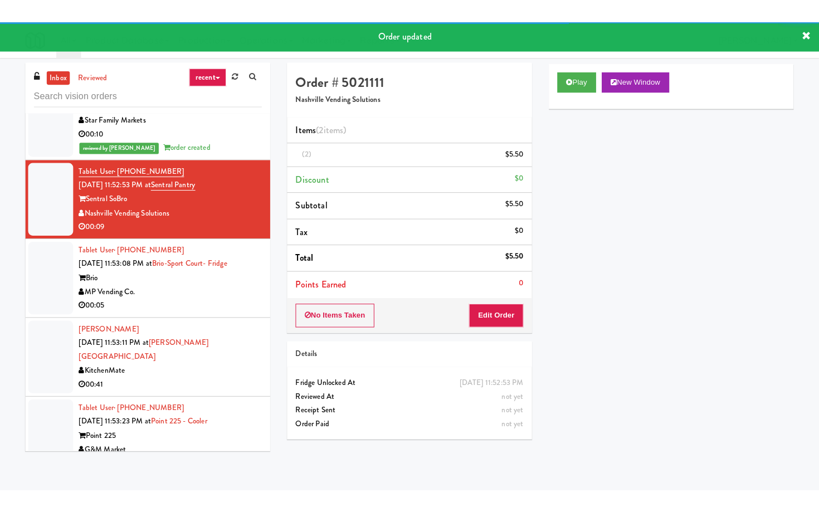
scroll to position [8345, 0]
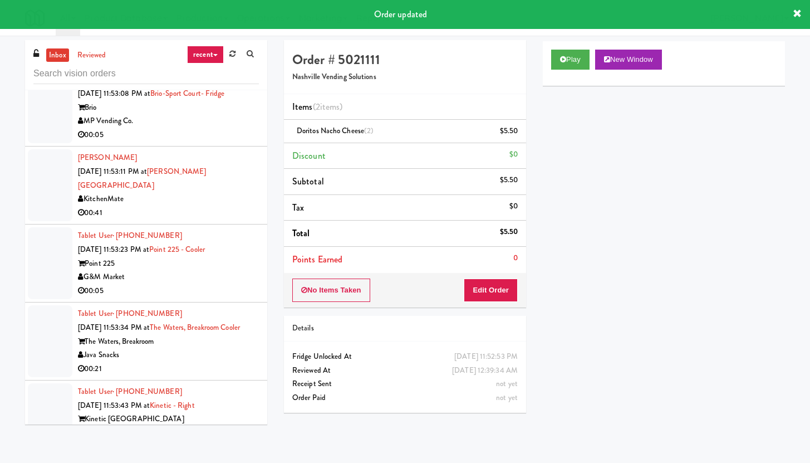
click at [209, 142] on div "00:05" at bounding box center [168, 135] width 181 height 14
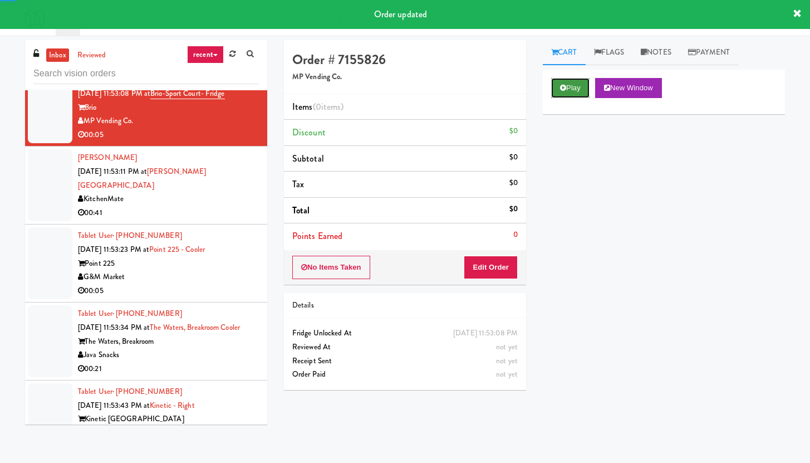
click at [565, 80] on button "Play" at bounding box center [570, 88] width 38 height 20
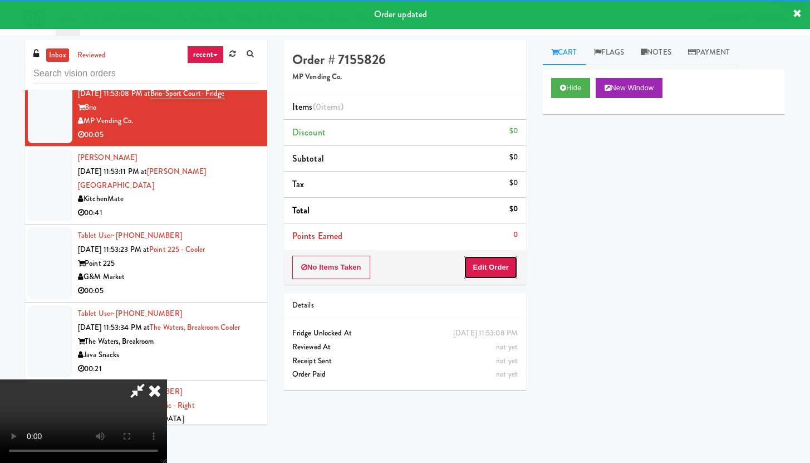
click at [499, 276] on button "Edit Order" at bounding box center [491, 267] width 54 height 23
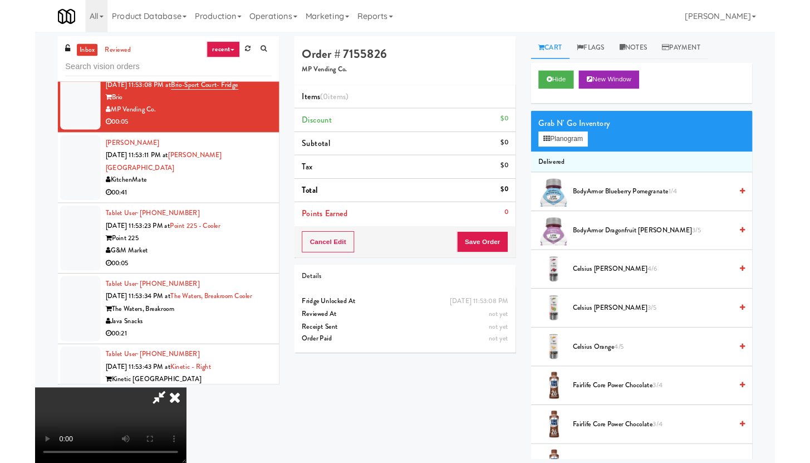
scroll to position [8290, 0]
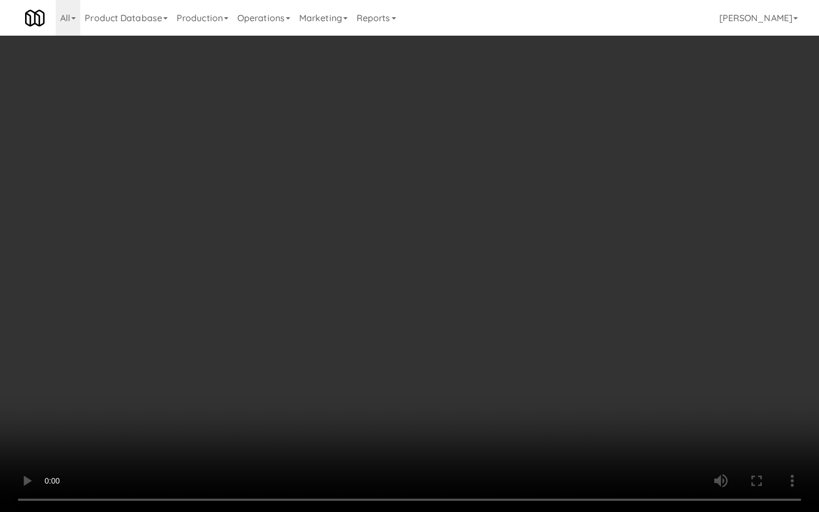
click at [553, 334] on video at bounding box center [409, 256] width 819 height 512
click at [562, 329] on video at bounding box center [409, 256] width 819 height 512
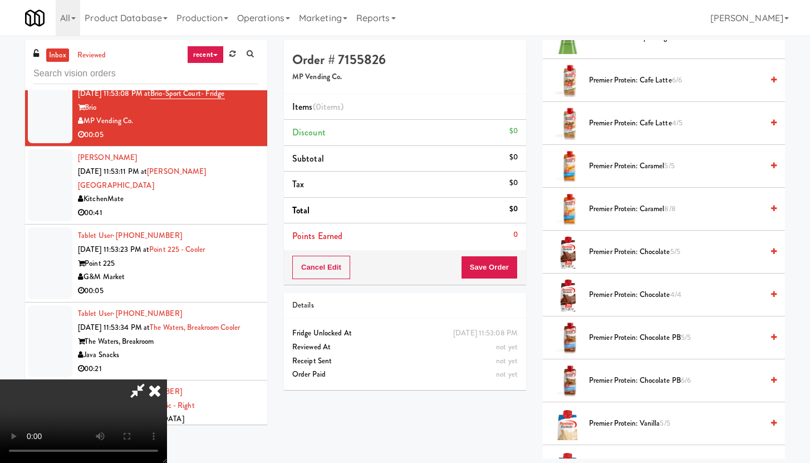
scroll to position [1219, 0]
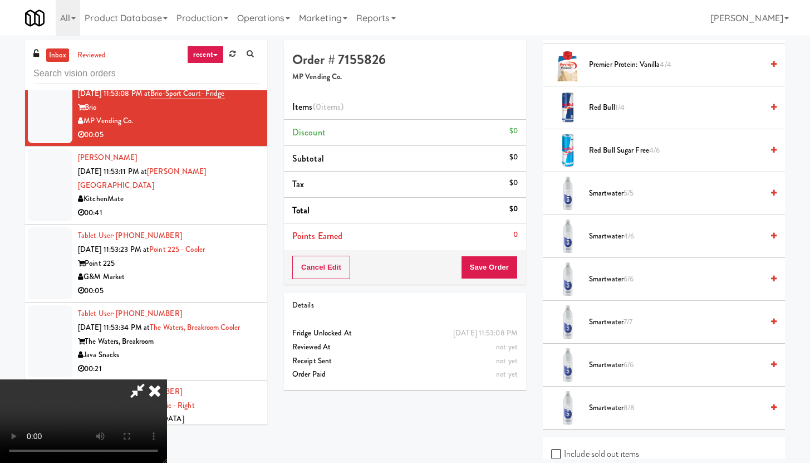
drag, startPoint x: 595, startPoint y: 317, endPoint x: 596, endPoint y: 322, distance: 5.7
click at [595, 318] on span "Smartwater 7/7" at bounding box center [676, 322] width 174 height 14
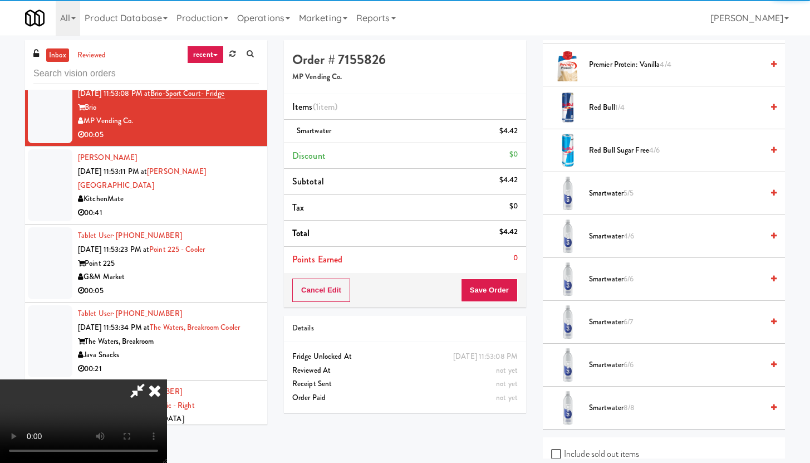
click at [520, 281] on div "Cancel Edit Save Order" at bounding box center [405, 290] width 242 height 35
click at [509, 288] on button "Save Order" at bounding box center [489, 289] width 57 height 23
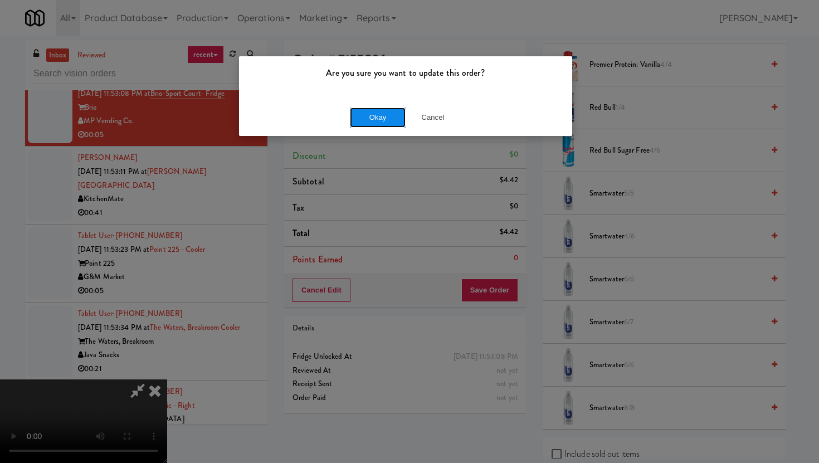
click at [379, 122] on button "Okay" at bounding box center [378, 117] width 56 height 20
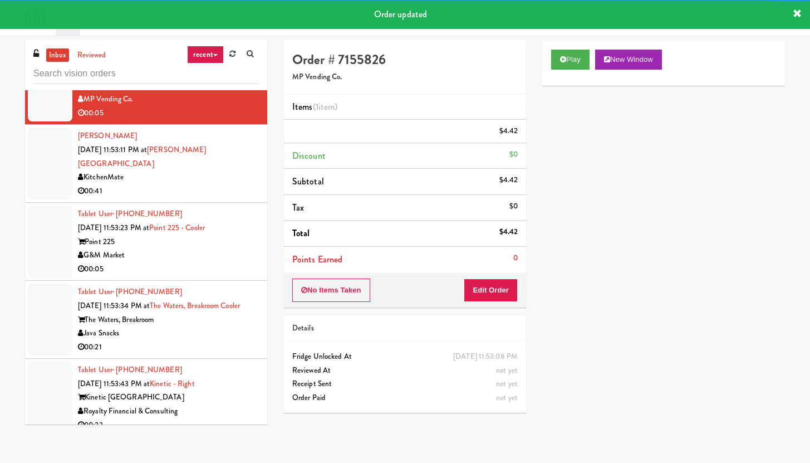
scroll to position [8378, 0]
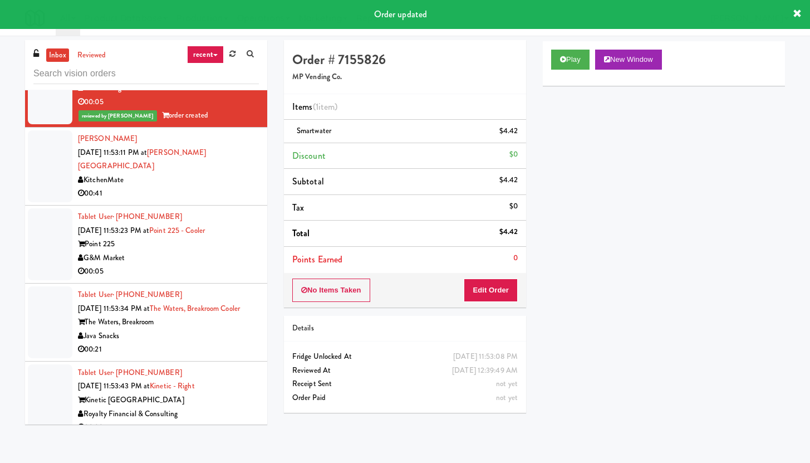
click at [247, 200] on div "00:41" at bounding box center [168, 194] width 181 height 14
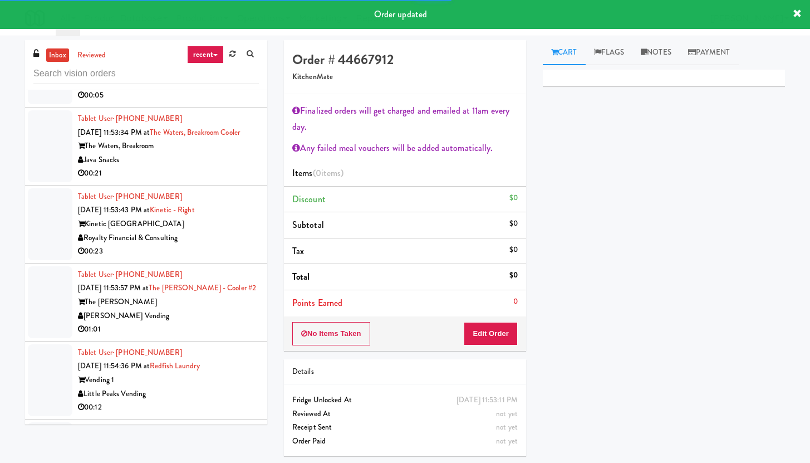
scroll to position [8543, 0]
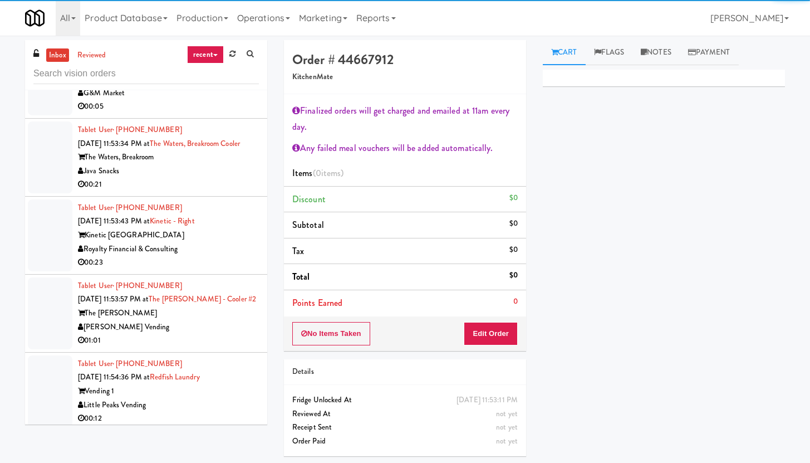
click at [213, 100] on div "G&M Market" at bounding box center [168, 93] width 181 height 14
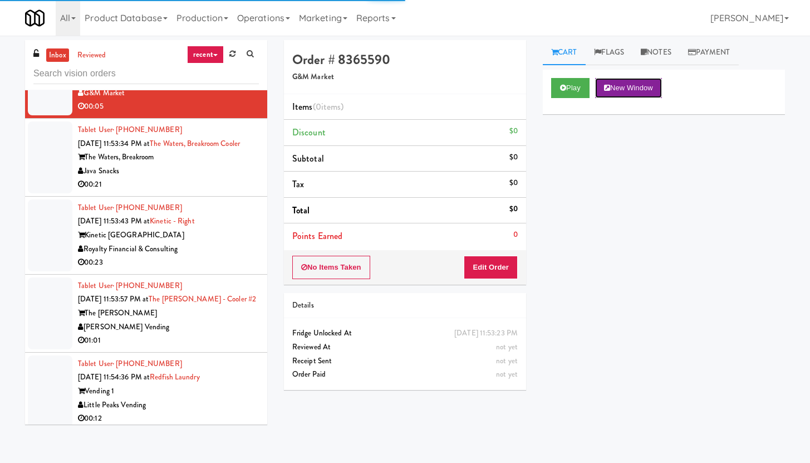
click at [609, 84] on icon at bounding box center [607, 87] width 6 height 7
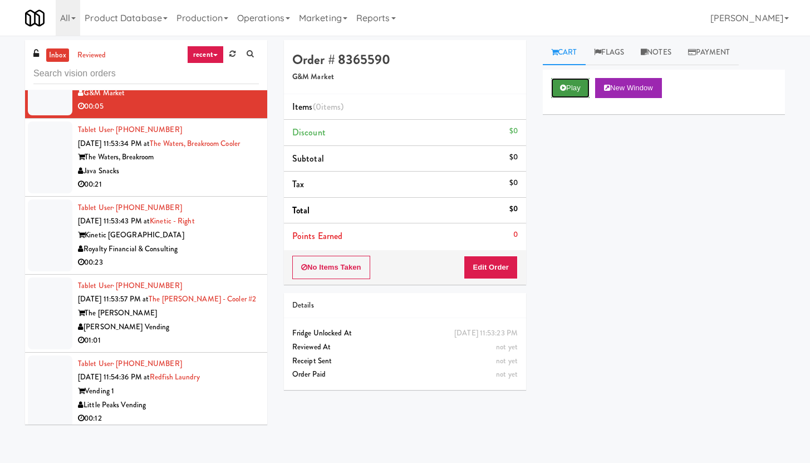
click at [575, 85] on button "Play" at bounding box center [570, 88] width 38 height 20
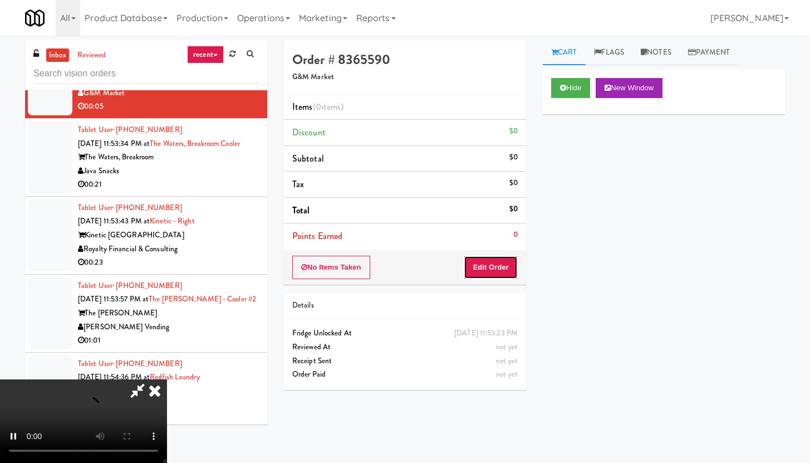
click at [506, 270] on button "Edit Order" at bounding box center [491, 267] width 54 height 23
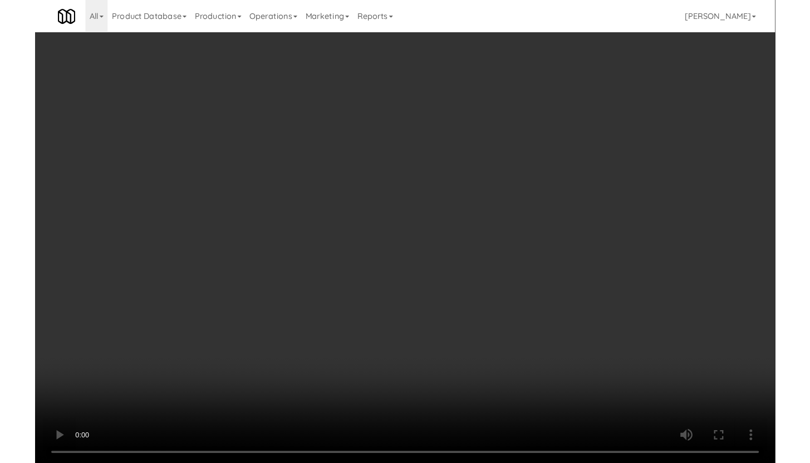
scroll to position [8488, 0]
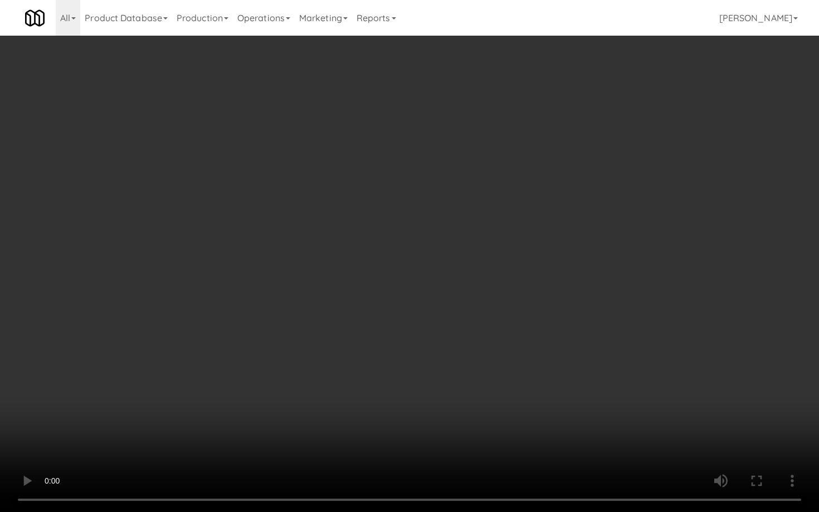
click at [439, 380] on video at bounding box center [409, 256] width 819 height 512
click at [462, 362] on video at bounding box center [409, 256] width 819 height 512
click at [496, 342] on video at bounding box center [409, 256] width 819 height 512
click at [530, 317] on video at bounding box center [409, 256] width 819 height 512
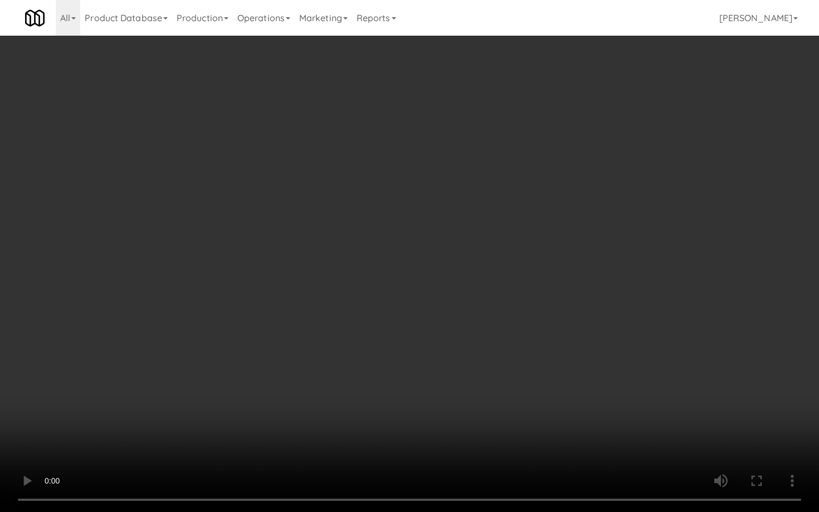
click at [530, 317] on video at bounding box center [409, 256] width 819 height 512
click at [553, 297] on video at bounding box center [409, 256] width 819 height 512
click at [564, 281] on video at bounding box center [409, 256] width 819 height 512
click at [563, 285] on video at bounding box center [409, 256] width 819 height 512
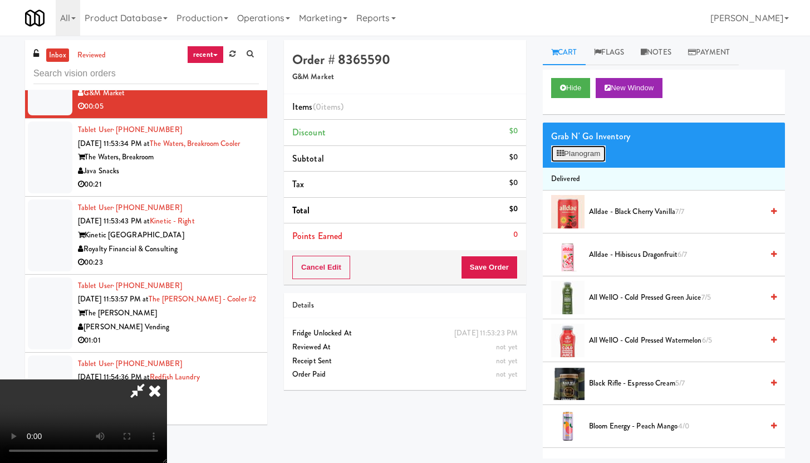
click at [594, 158] on button "Planogram" at bounding box center [578, 153] width 55 height 17
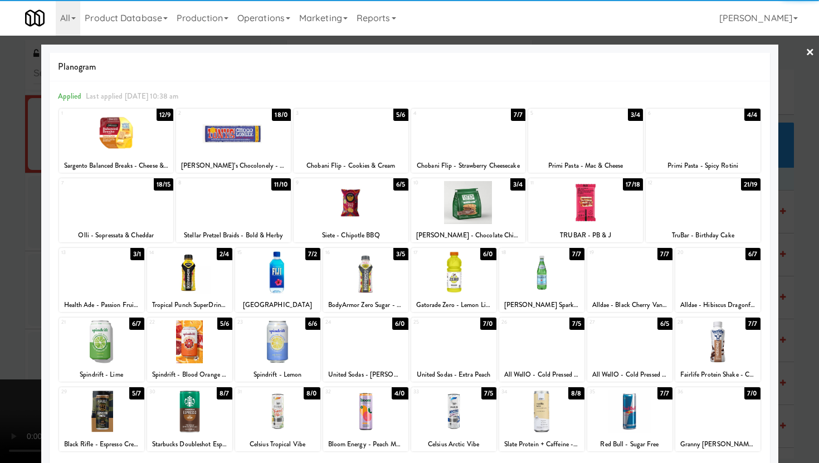
click at [711, 204] on div at bounding box center [702, 202] width 115 height 43
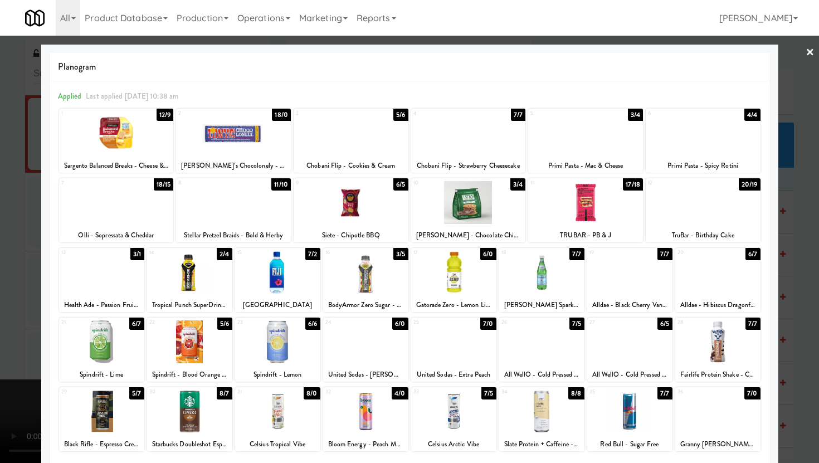
click at [807, 224] on div at bounding box center [409, 231] width 819 height 463
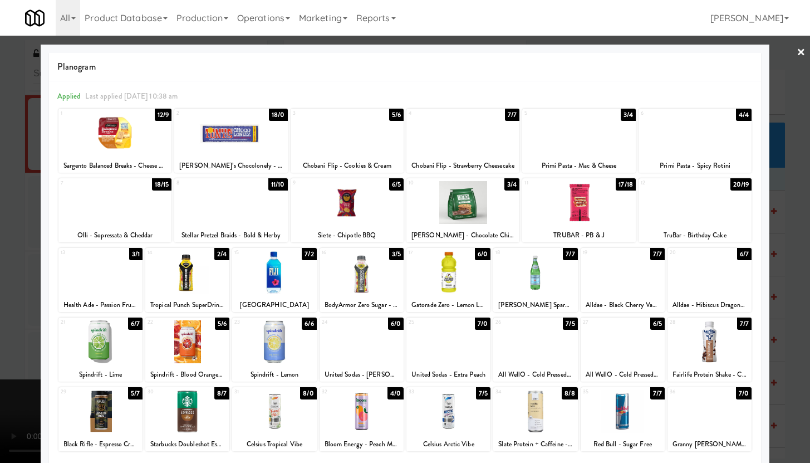
scroll to position [8543, 0]
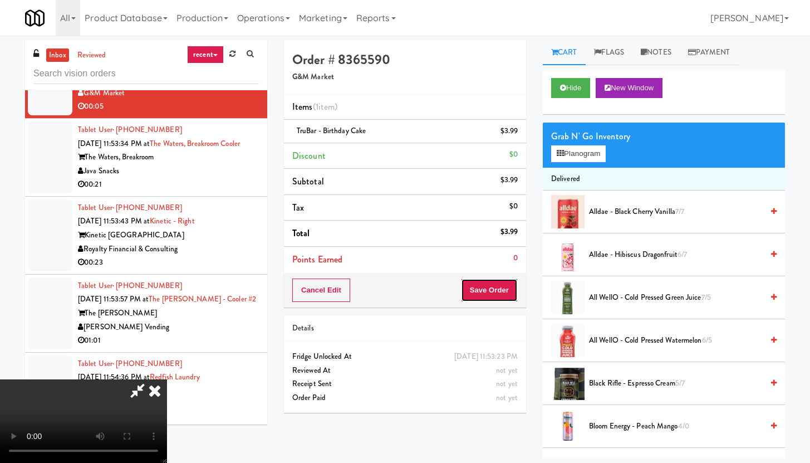
click at [506, 290] on button "Save Order" at bounding box center [489, 289] width 57 height 23
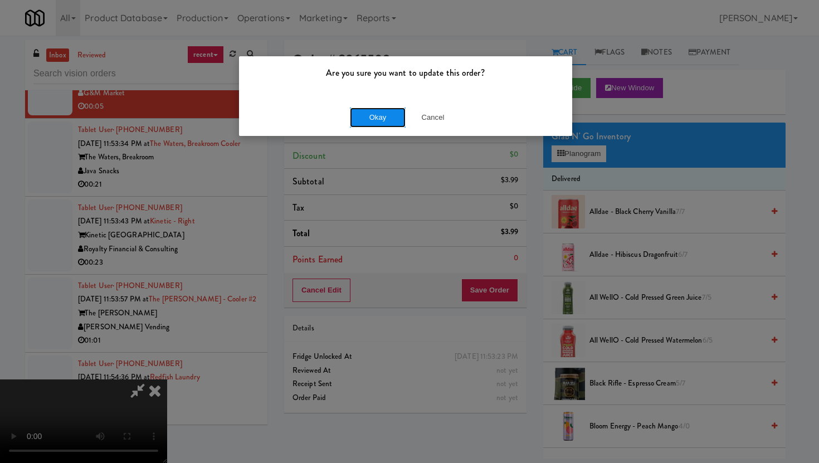
click at [378, 123] on button "Okay" at bounding box center [378, 117] width 56 height 20
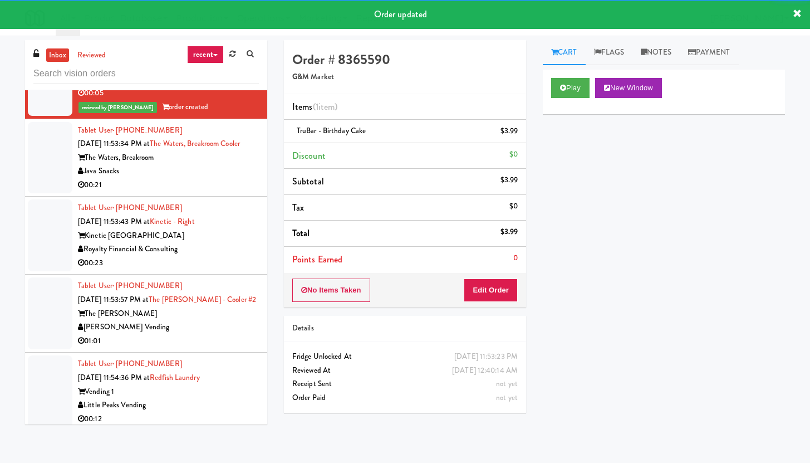
scroll to position [8576, 0]
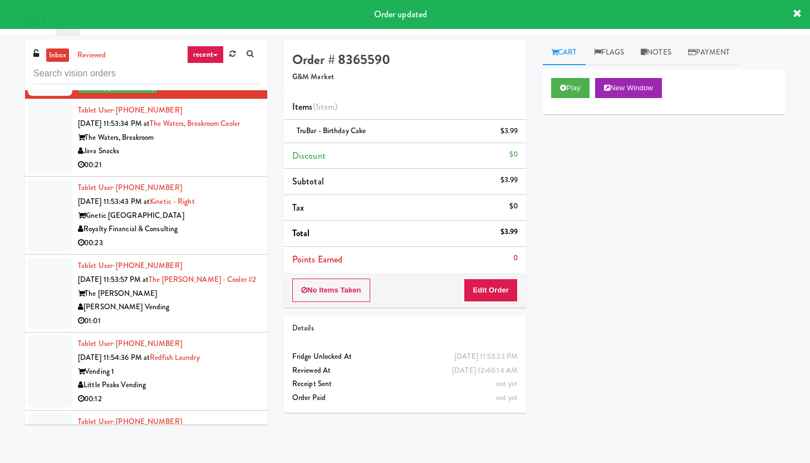
click at [196, 158] on div "Java Snacks" at bounding box center [168, 151] width 181 height 14
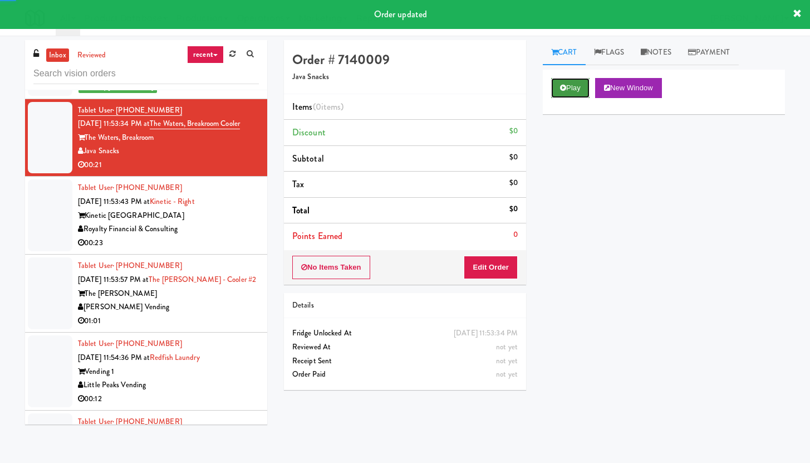
click at [564, 95] on button "Play" at bounding box center [570, 88] width 38 height 20
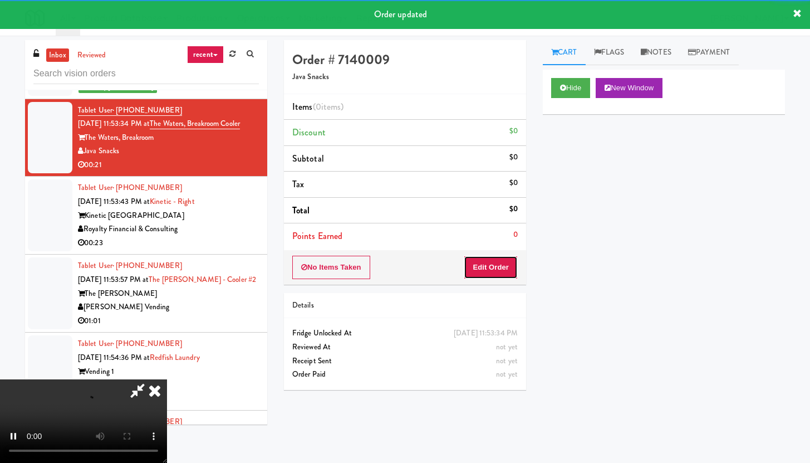
click at [488, 263] on button "Edit Order" at bounding box center [491, 267] width 54 height 23
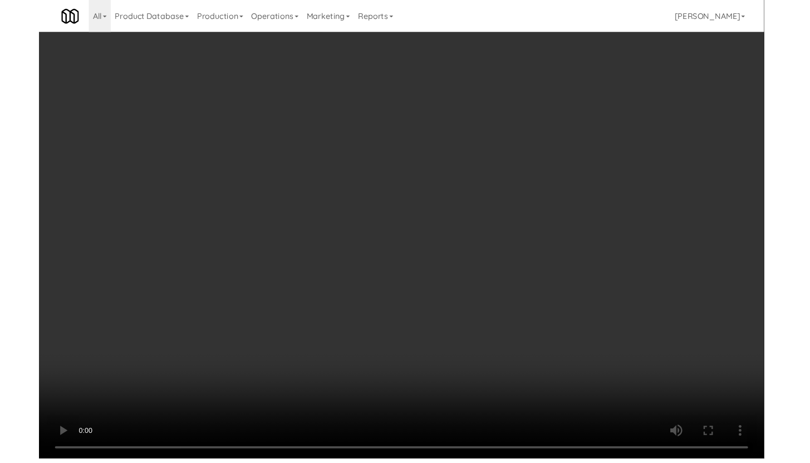
scroll to position [8521, 0]
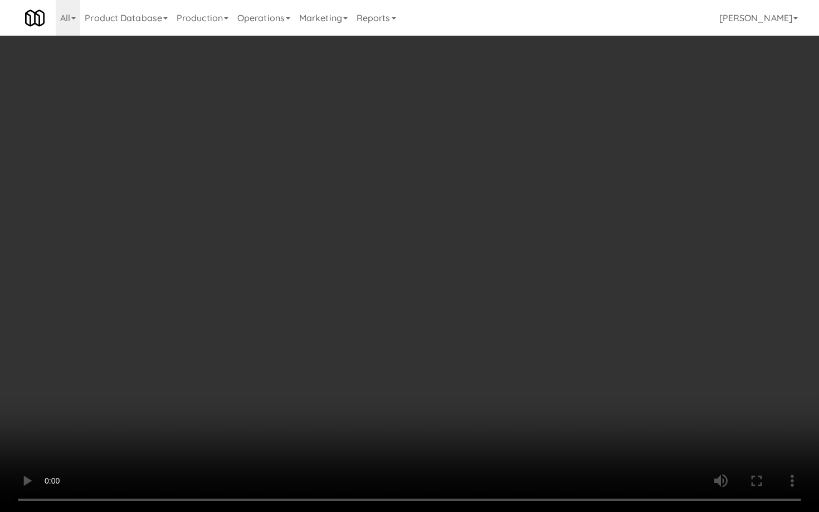
click at [424, 359] on video at bounding box center [409, 256] width 819 height 512
click at [438, 351] on video at bounding box center [409, 256] width 819 height 512
click at [462, 333] on video at bounding box center [409, 256] width 819 height 512
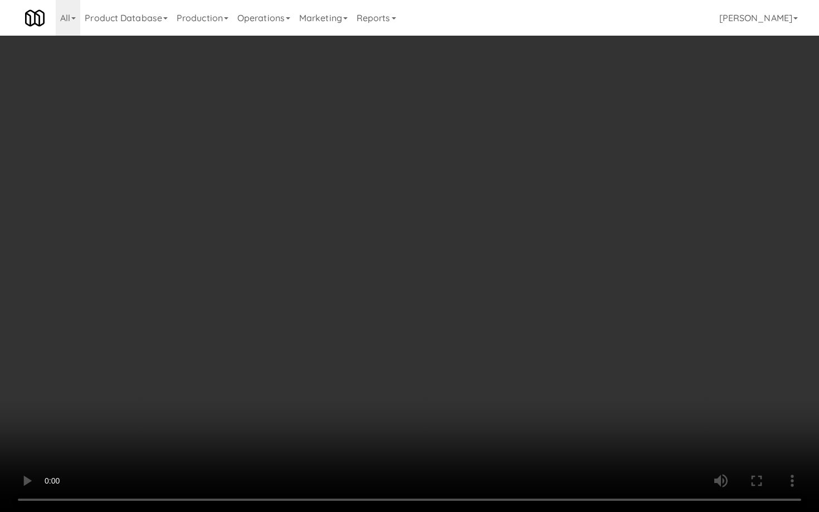
click at [462, 333] on video at bounding box center [409, 256] width 819 height 512
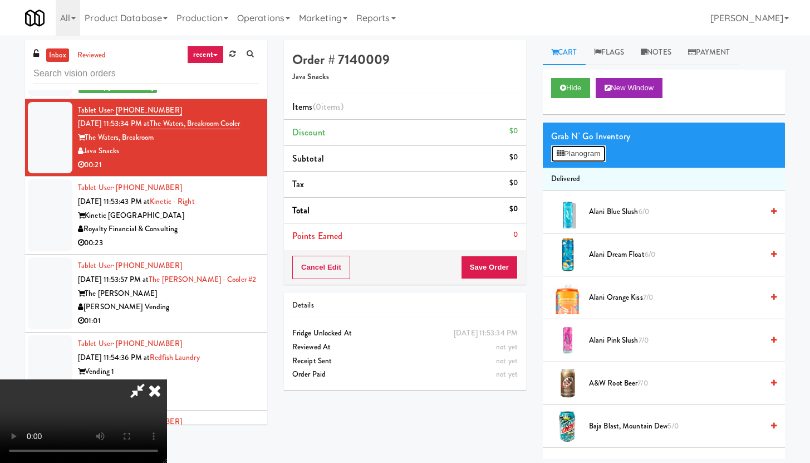
click at [604, 158] on button "Planogram" at bounding box center [578, 153] width 55 height 17
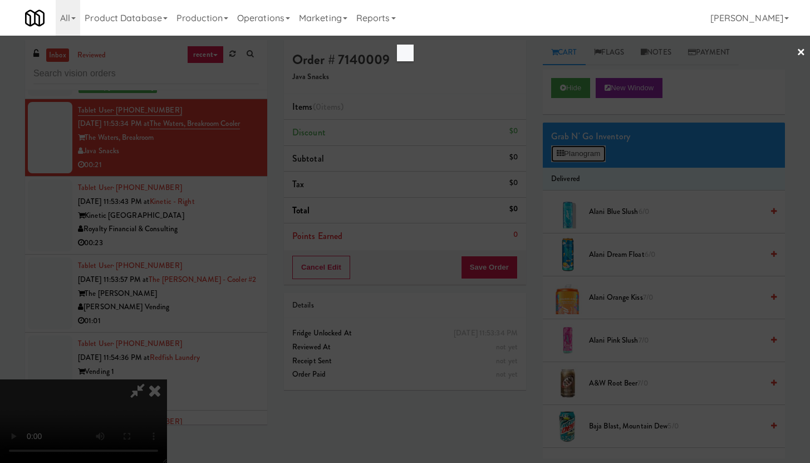
scroll to position [8521, 0]
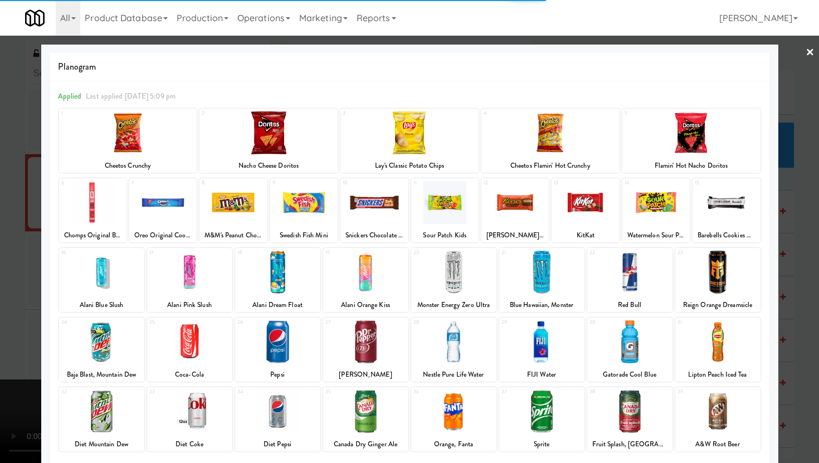
click at [457, 360] on div at bounding box center [453, 341] width 85 height 43
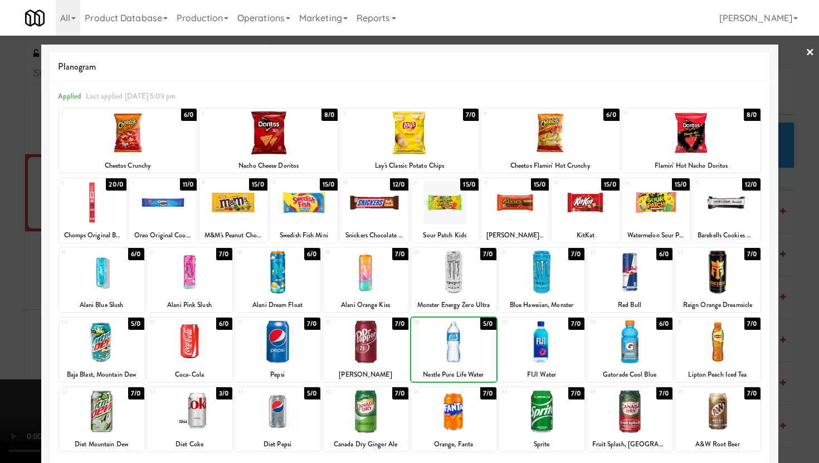
click at [457, 360] on div at bounding box center [453, 341] width 85 height 43
click at [151, 212] on div at bounding box center [162, 202] width 67 height 43
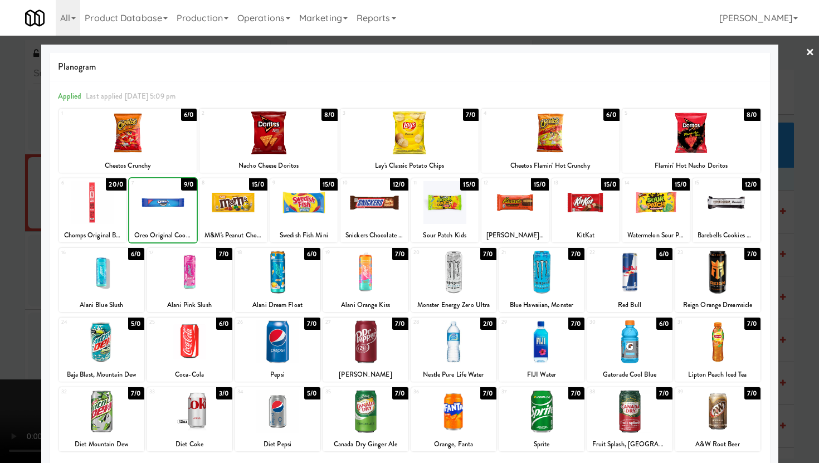
click at [0, 242] on div at bounding box center [409, 231] width 819 height 463
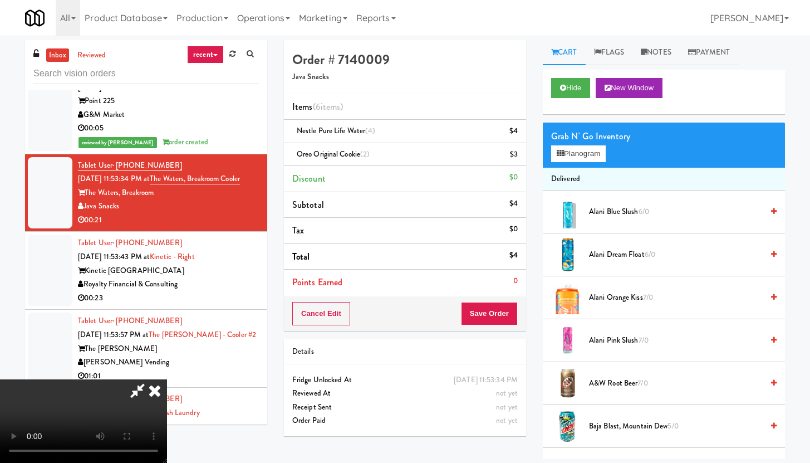
scroll to position [8576, 0]
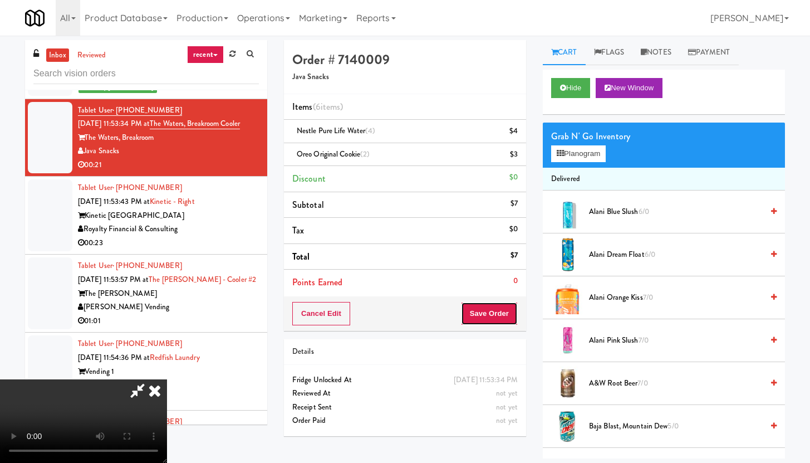
click at [504, 314] on button "Save Order" at bounding box center [489, 313] width 57 height 23
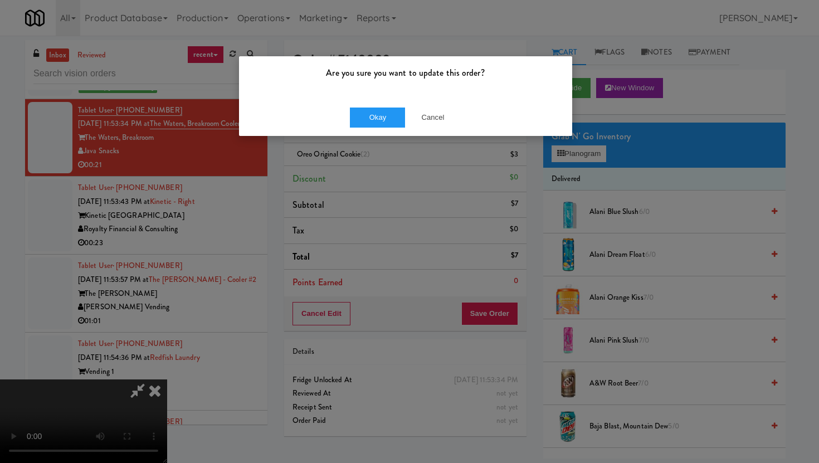
click at [381, 106] on div "Okay Cancel" at bounding box center [405, 117] width 333 height 37
click at [379, 117] on button "Okay" at bounding box center [378, 117] width 56 height 20
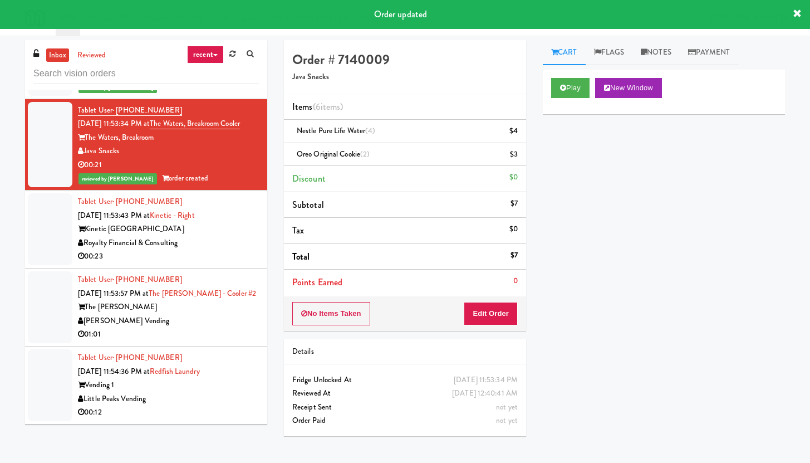
drag, startPoint x: 213, startPoint y: 324, endPoint x: 220, endPoint y: 314, distance: 12.0
click at [214, 236] on div "Kinetic [GEOGRAPHIC_DATA]" at bounding box center [168, 229] width 181 height 14
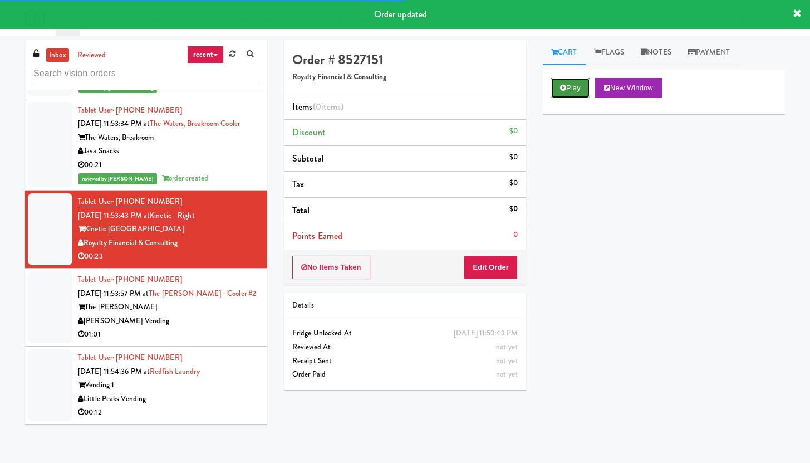
click at [576, 85] on button "Play" at bounding box center [570, 88] width 38 height 20
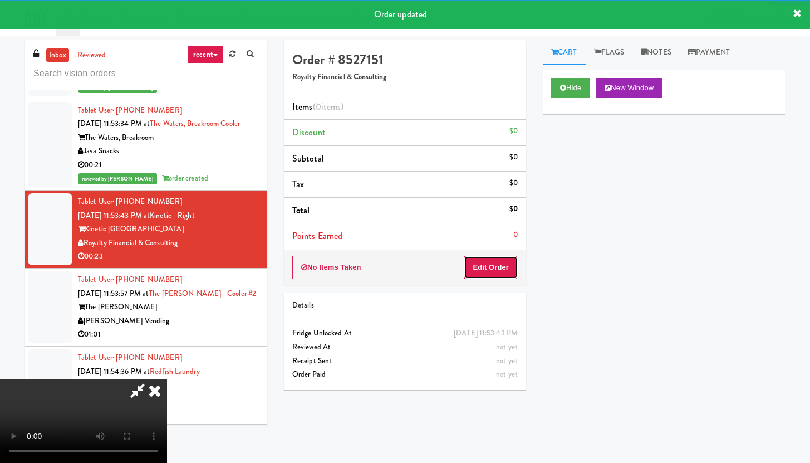
click at [488, 263] on button "Edit Order" at bounding box center [491, 267] width 54 height 23
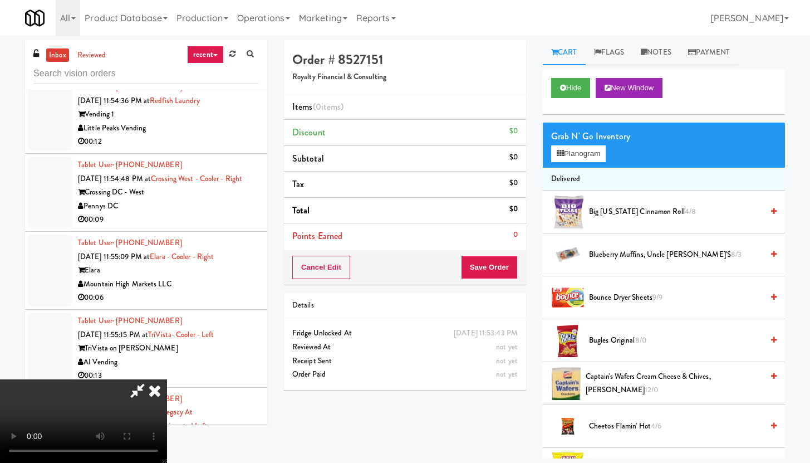
scroll to position [8792, 0]
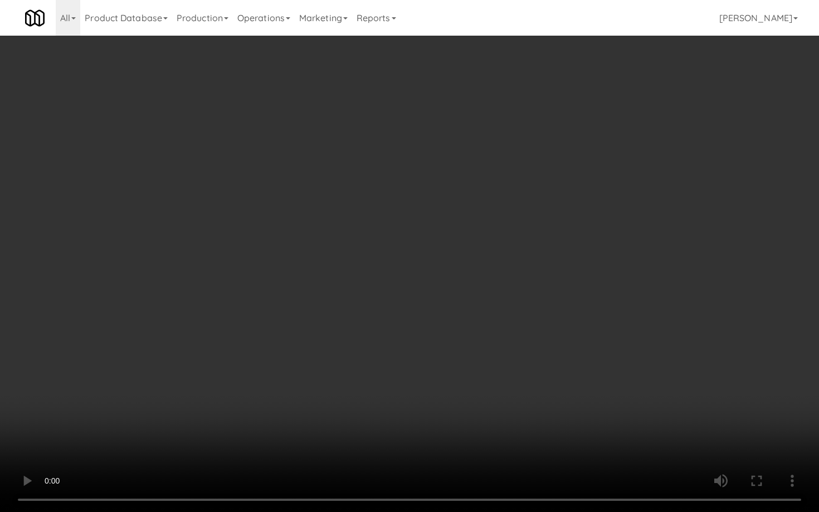
click at [461, 288] on video at bounding box center [409, 256] width 819 height 512
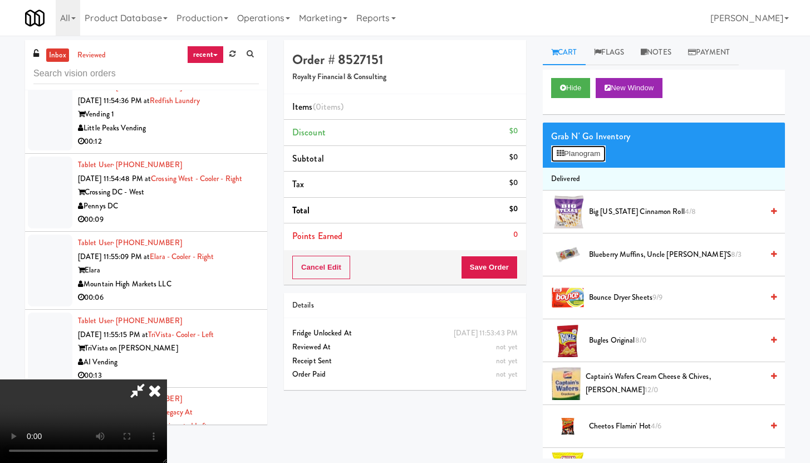
click at [590, 148] on button "Planogram" at bounding box center [578, 153] width 55 height 17
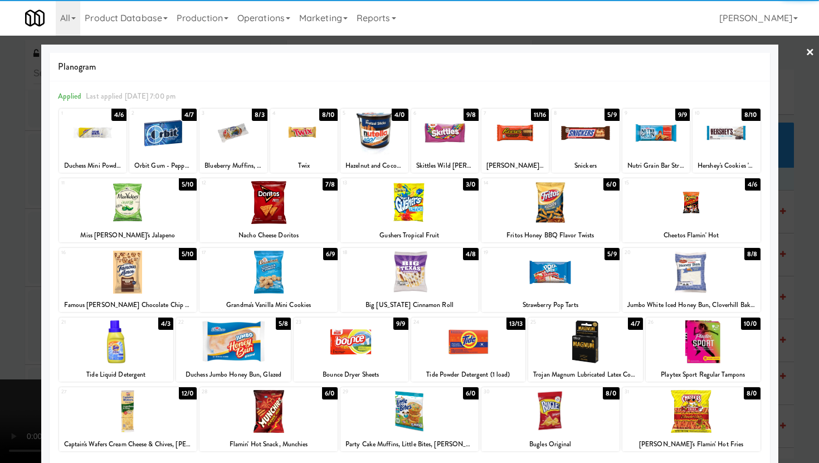
click at [258, 339] on div at bounding box center [233, 341] width 115 height 43
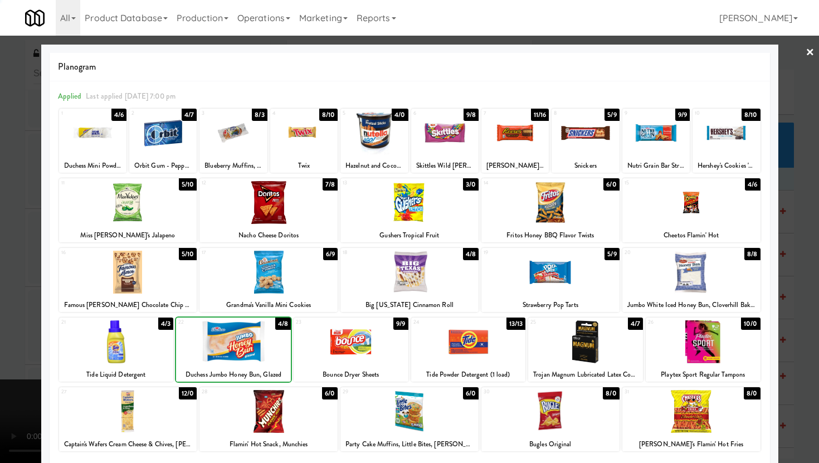
click at [0, 280] on div at bounding box center [409, 231] width 819 height 463
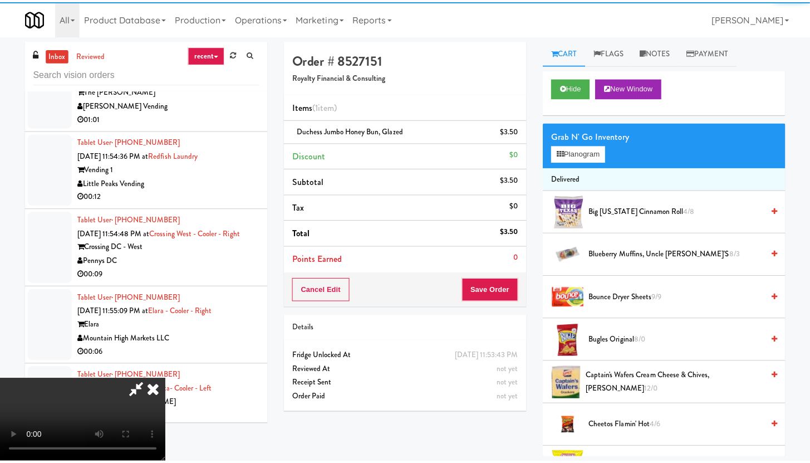
scroll to position [8847, 0]
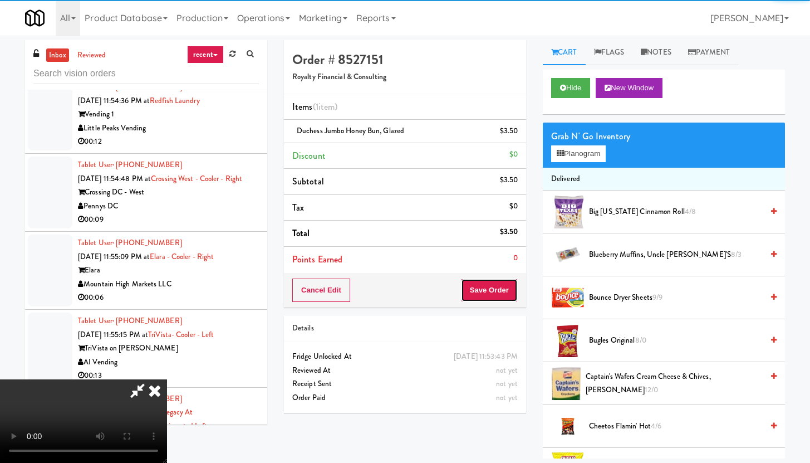
click at [496, 298] on button "Save Order" at bounding box center [489, 289] width 57 height 23
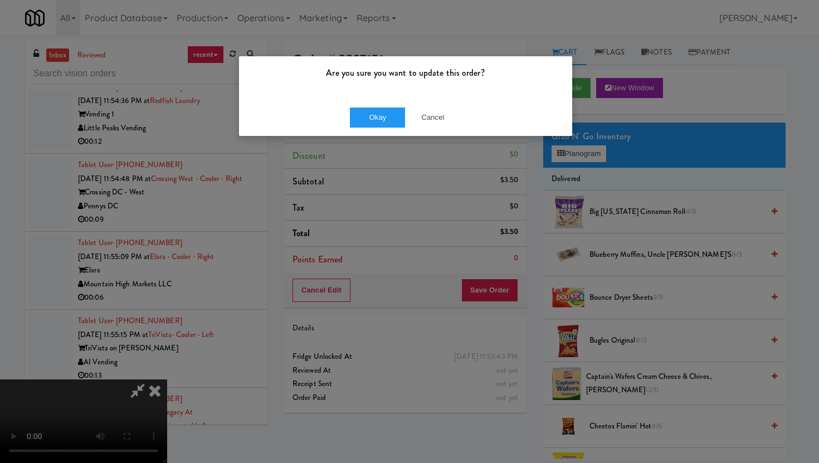
click at [379, 106] on div "Okay Cancel" at bounding box center [405, 117] width 333 height 37
click at [380, 110] on button "Okay" at bounding box center [378, 117] width 56 height 20
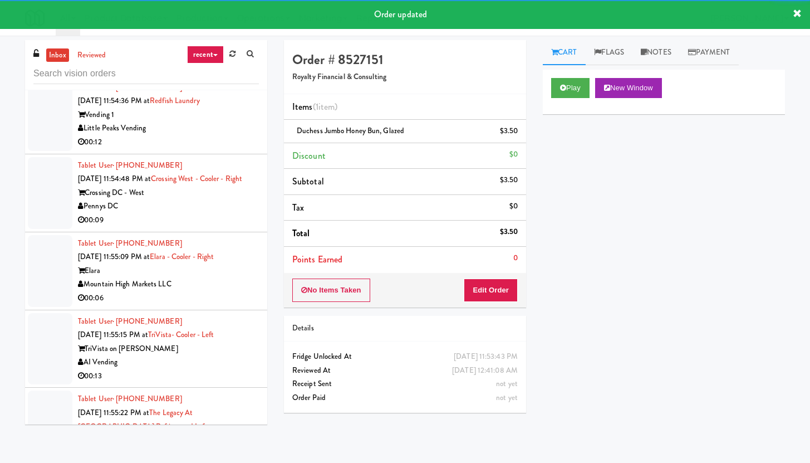
click at [202, 71] on div "01:01" at bounding box center [168, 64] width 181 height 14
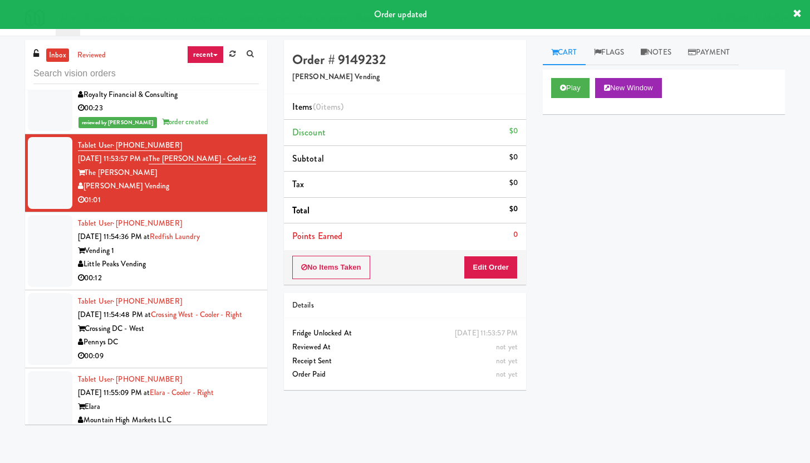
scroll to position [8689, 0]
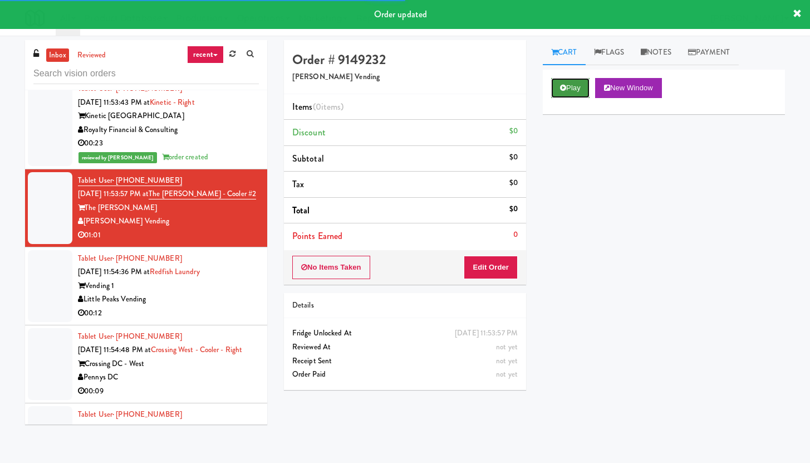
click at [564, 94] on button "Play" at bounding box center [570, 88] width 38 height 20
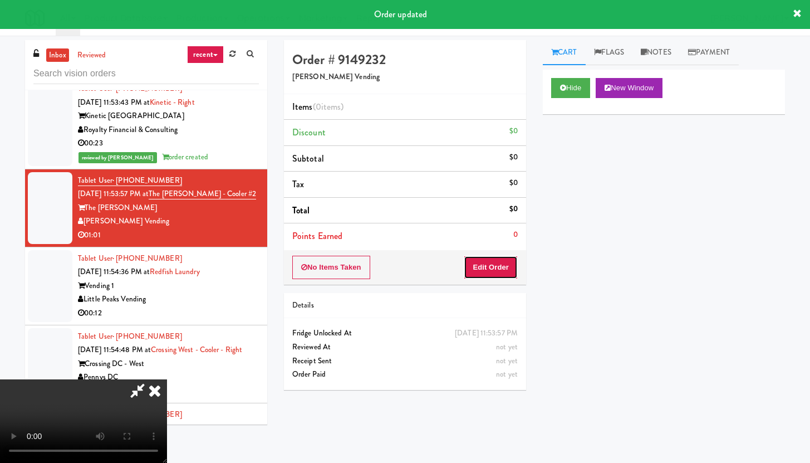
click at [496, 257] on button "Edit Order" at bounding box center [491, 267] width 54 height 23
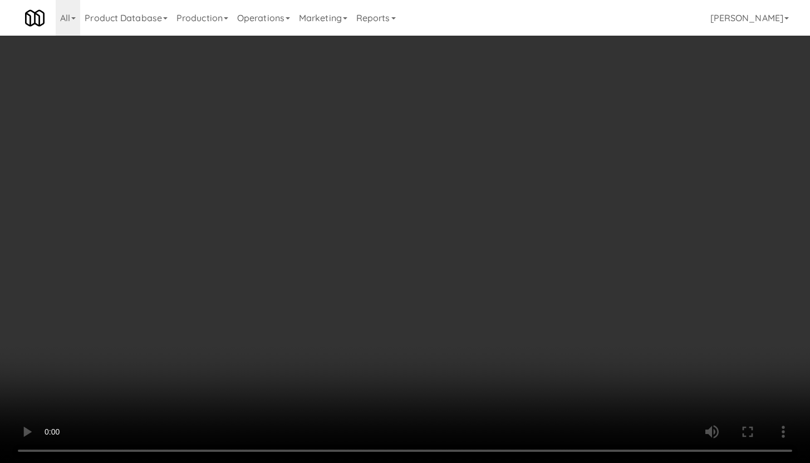
scroll to position [8635, 0]
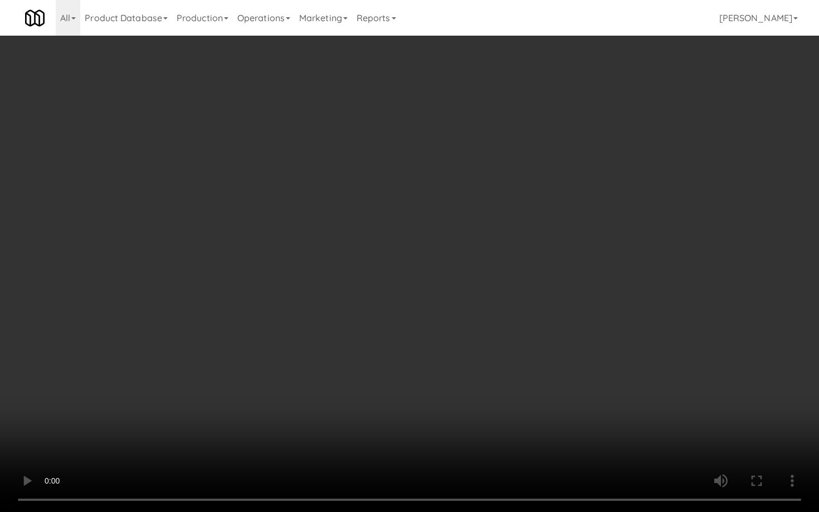
click at [752, 455] on video at bounding box center [409, 256] width 819 height 512
click at [705, 420] on video at bounding box center [409, 256] width 819 height 512
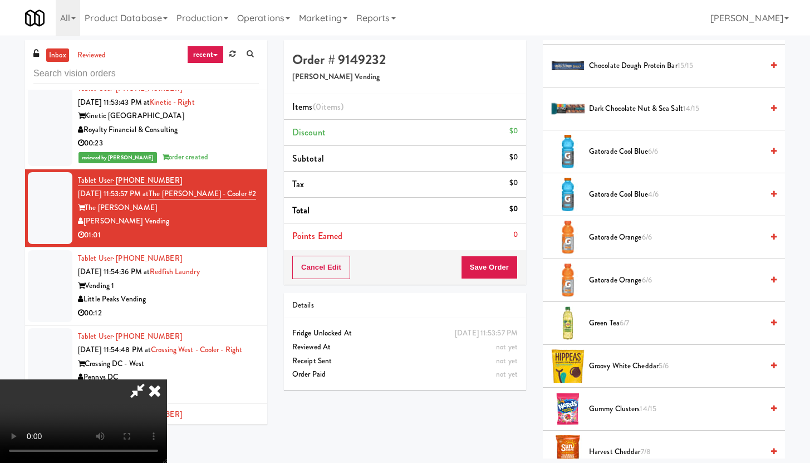
scroll to position [459, 0]
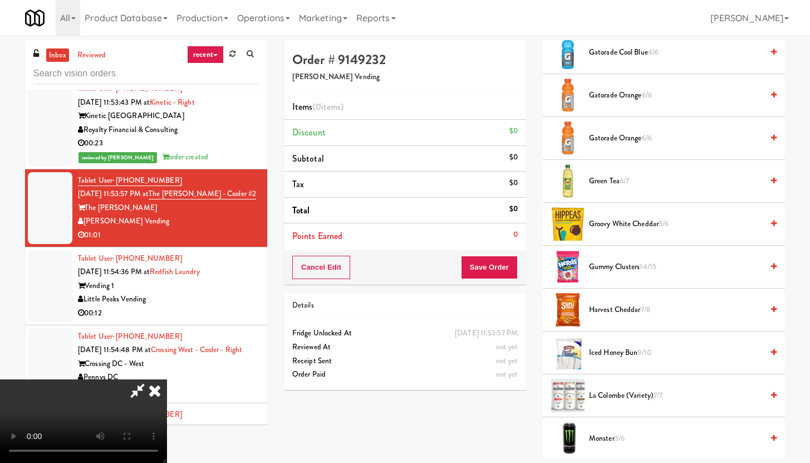
click at [615, 53] on span "Gatorade Cool Blue 4/6" at bounding box center [676, 53] width 174 height 14
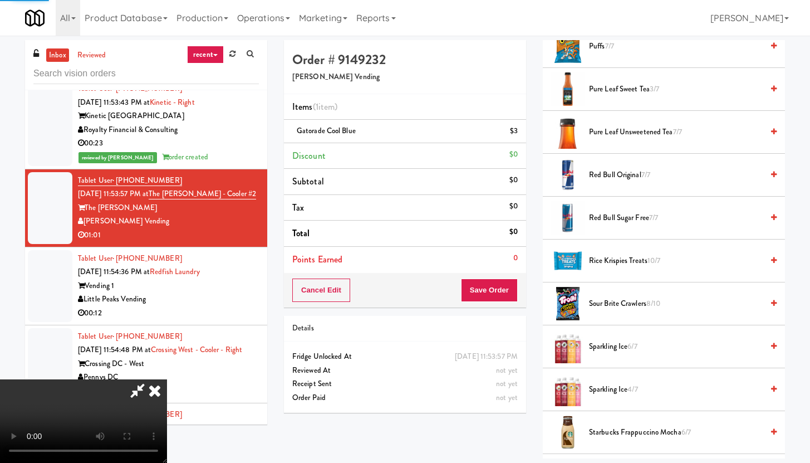
scroll to position [1190, 0]
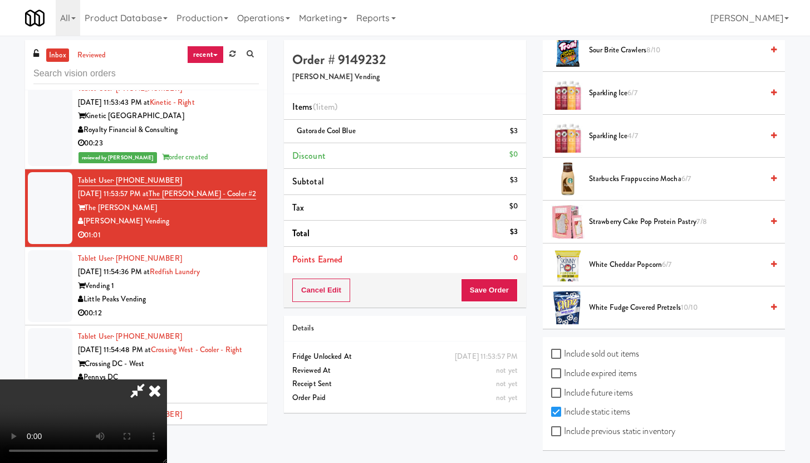
click at [607, 140] on span "Sparkling Ice 4/7" at bounding box center [676, 136] width 174 height 14
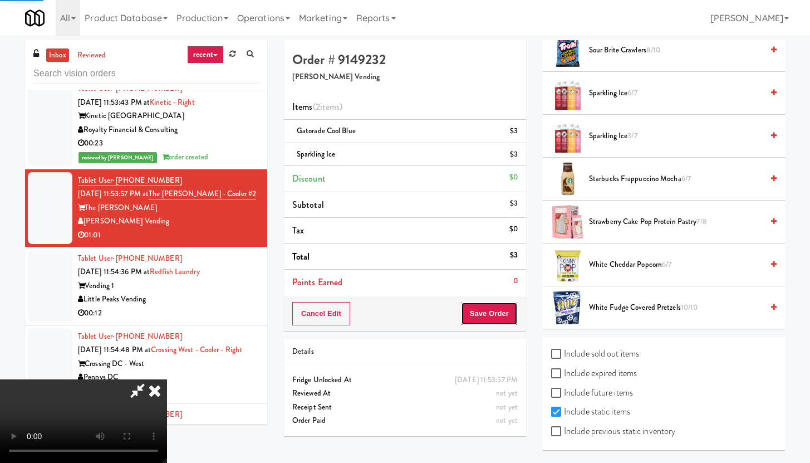
click at [502, 311] on button "Save Order" at bounding box center [489, 313] width 57 height 23
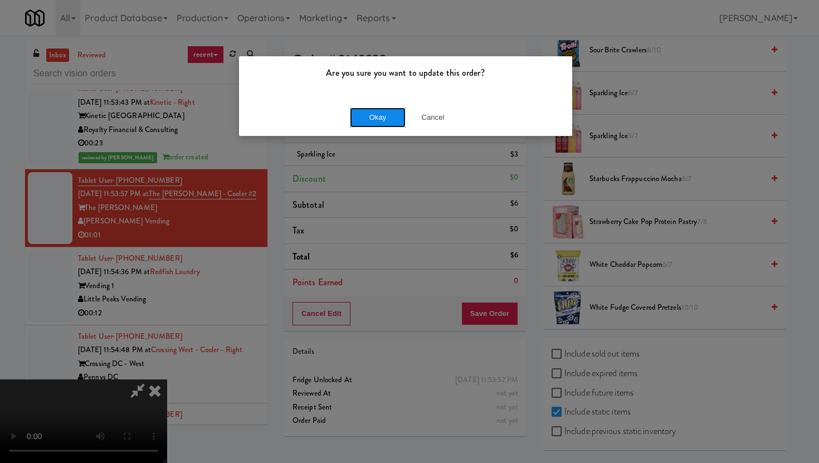
click at [365, 121] on button "Okay" at bounding box center [378, 117] width 56 height 20
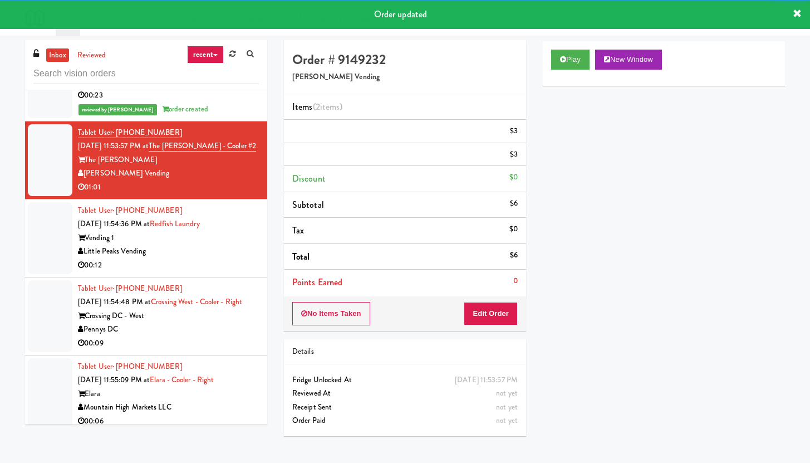
scroll to position [8851, 0]
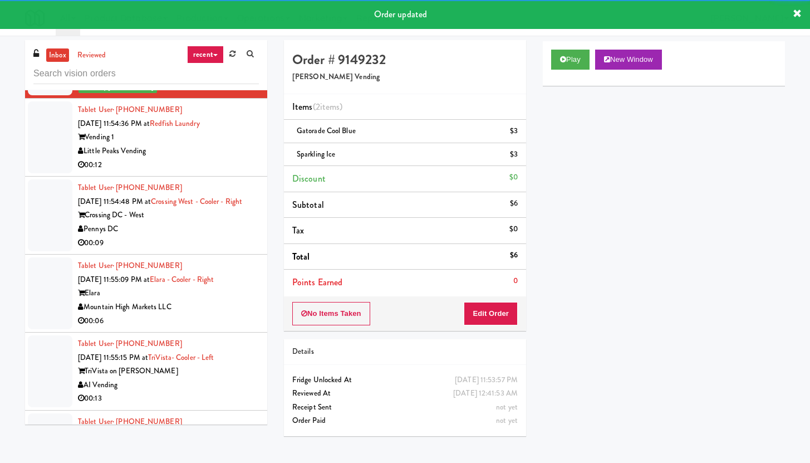
click at [215, 172] on div "00:12" at bounding box center [168, 165] width 181 height 14
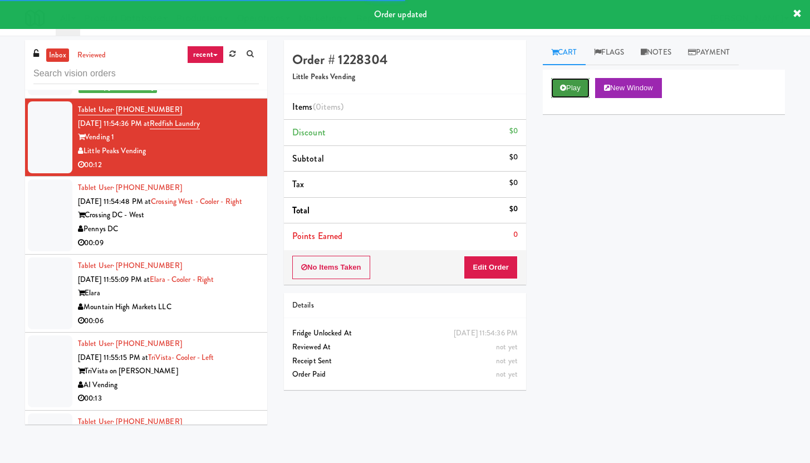
click at [567, 91] on button "Play" at bounding box center [570, 88] width 38 height 20
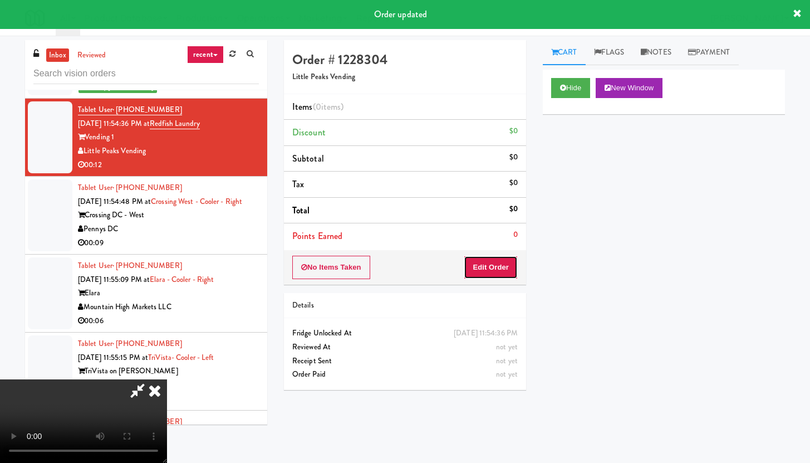
click at [484, 278] on button "Edit Order" at bounding box center [491, 267] width 54 height 23
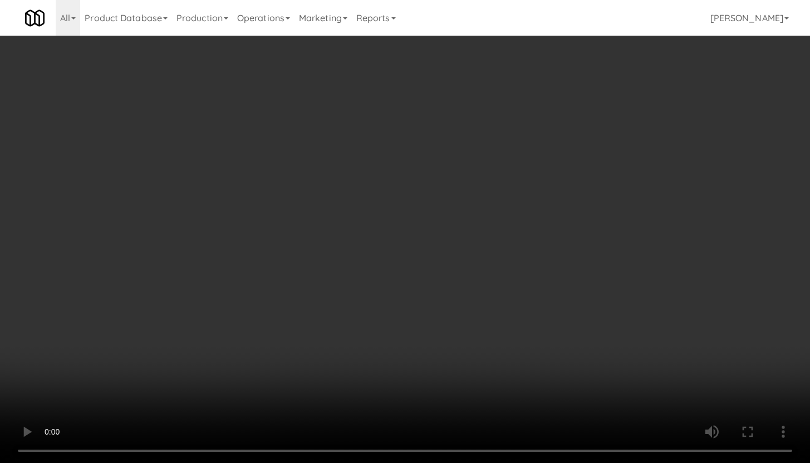
scroll to position [8797, 0]
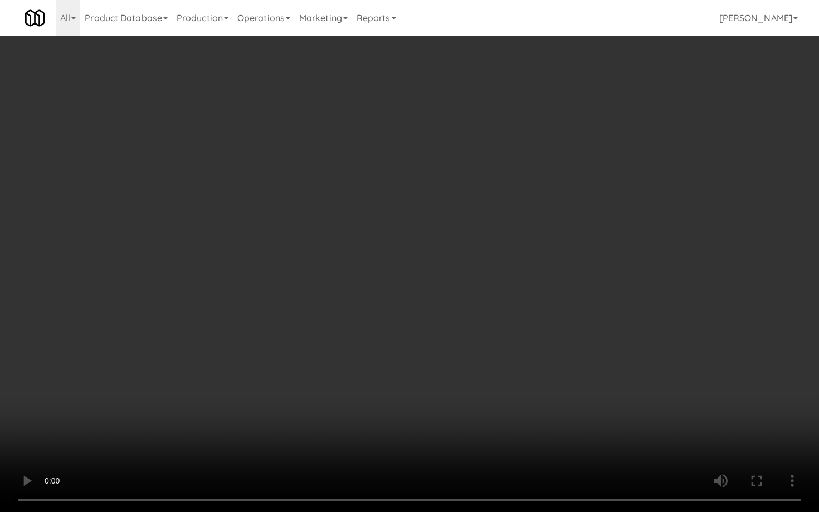
click at [447, 382] on video at bounding box center [409, 256] width 819 height 512
click at [472, 358] on video at bounding box center [409, 256] width 819 height 512
click at [472, 360] on video at bounding box center [409, 256] width 819 height 512
click at [537, 364] on video at bounding box center [409, 256] width 819 height 512
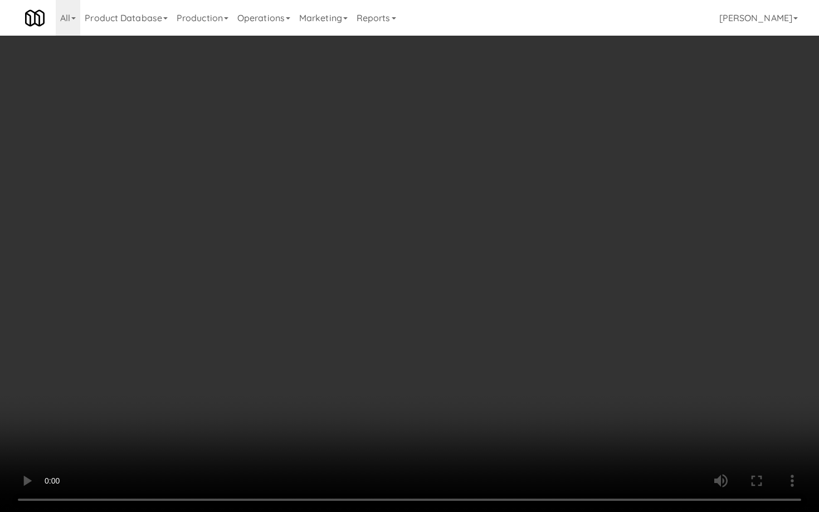
click at [481, 273] on video at bounding box center [409, 256] width 819 height 512
click at [502, 237] on video at bounding box center [409, 256] width 819 height 512
drag, startPoint x: 502, startPoint y: 237, endPoint x: 520, endPoint y: 223, distance: 23.1
click at [502, 237] on video at bounding box center [409, 256] width 819 height 512
click at [528, 213] on video at bounding box center [409, 256] width 819 height 512
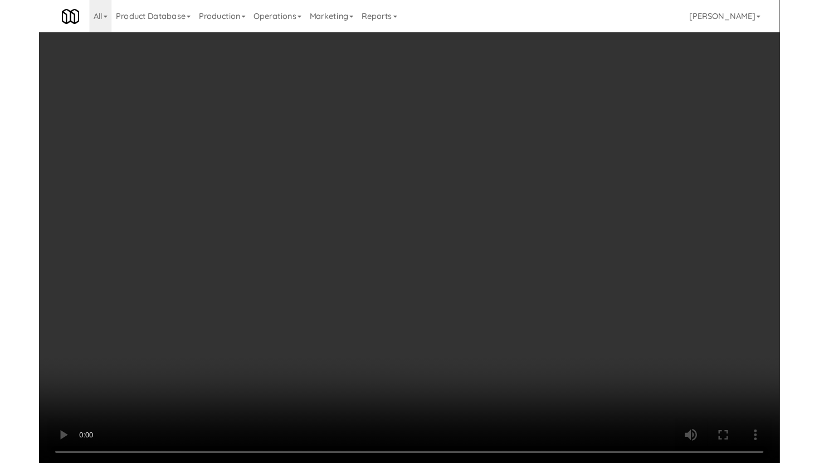
scroll to position [8851, 0]
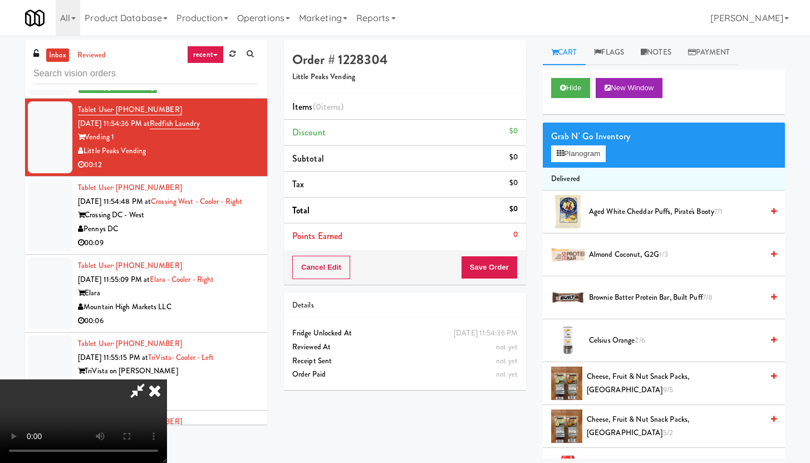
click at [167, 379] on video at bounding box center [83, 421] width 167 height 84
click at [586, 153] on button "Planogram" at bounding box center [578, 153] width 55 height 17
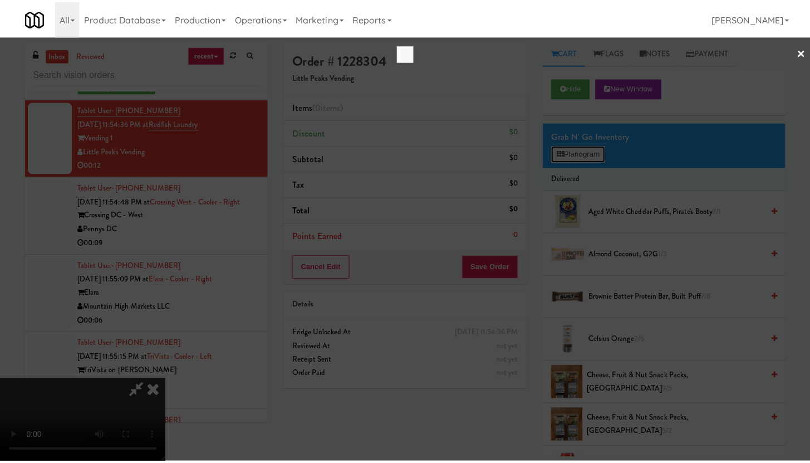
scroll to position [8797, 0]
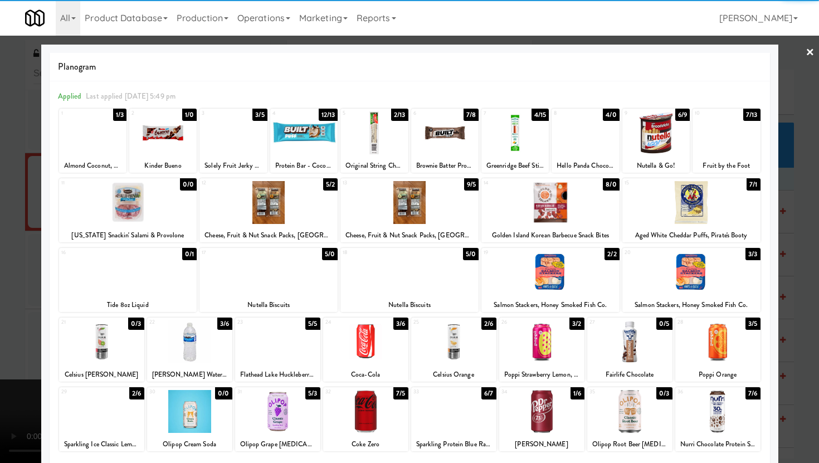
click at [262, 279] on div at bounding box center [268, 272] width 138 height 43
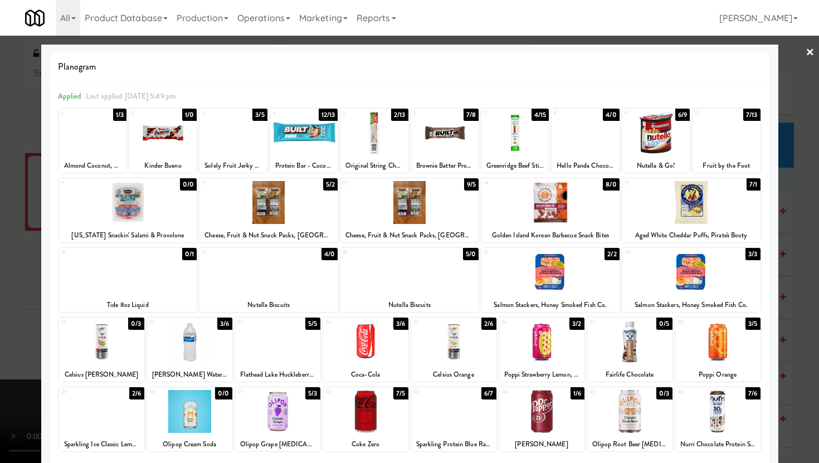
click at [705, 132] on div at bounding box center [725, 132] width 67 height 43
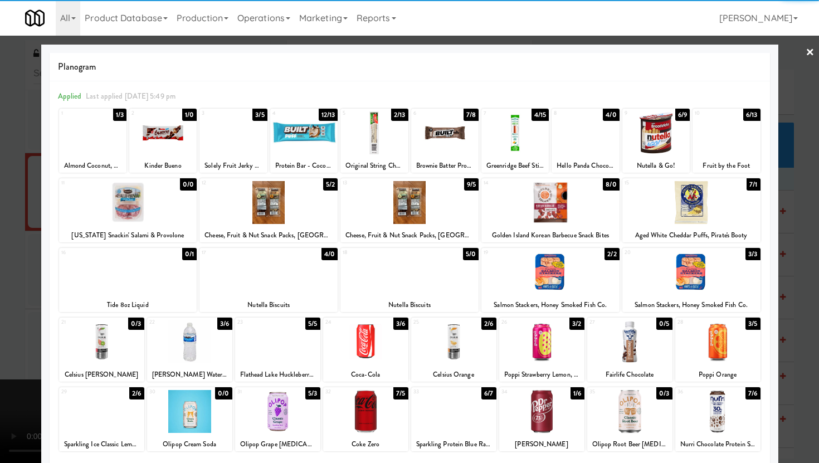
click at [2, 166] on div at bounding box center [409, 231] width 819 height 463
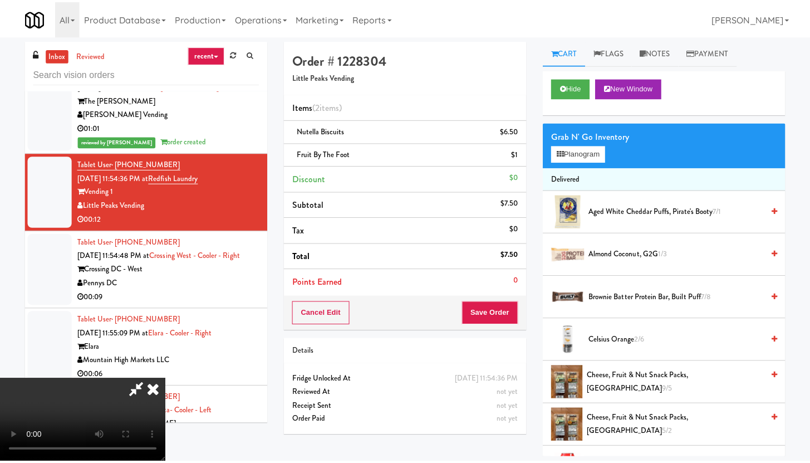
scroll to position [8851, 0]
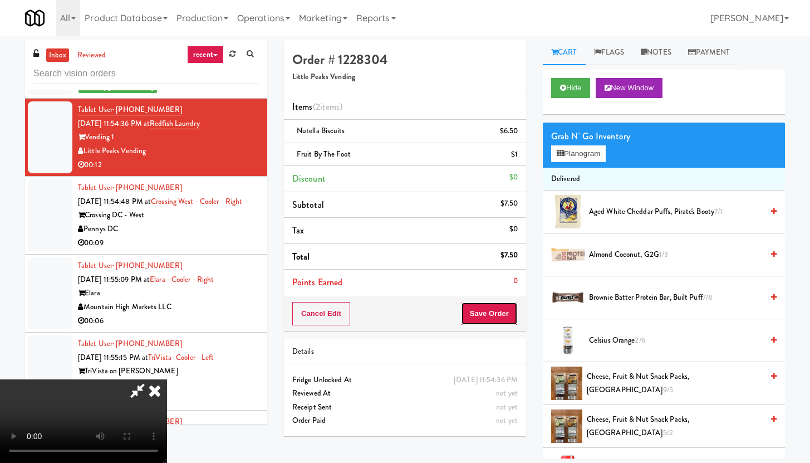
click at [501, 321] on button "Save Order" at bounding box center [489, 313] width 57 height 23
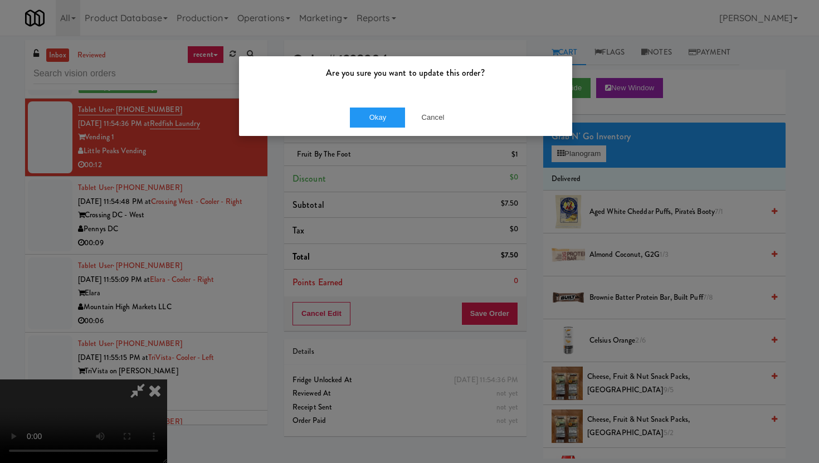
click at [379, 128] on div "Okay Cancel" at bounding box center [405, 117] width 333 height 37
click at [384, 115] on button "Okay" at bounding box center [378, 117] width 56 height 20
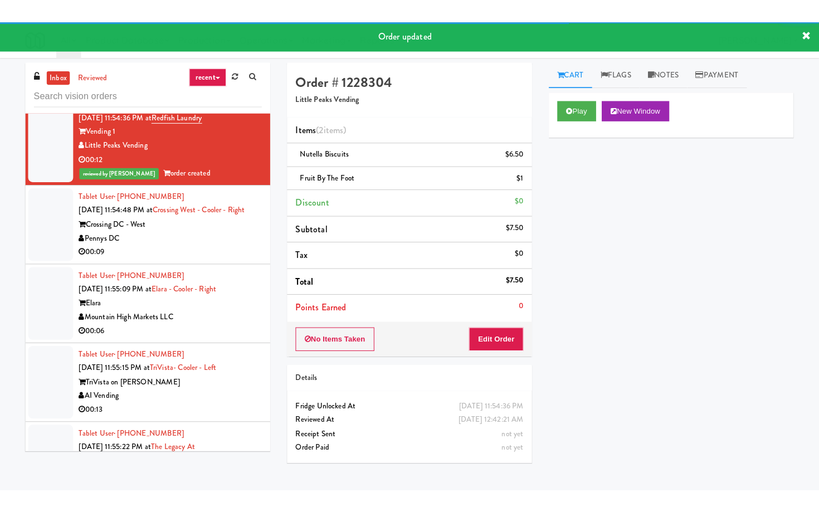
scroll to position [8882, 0]
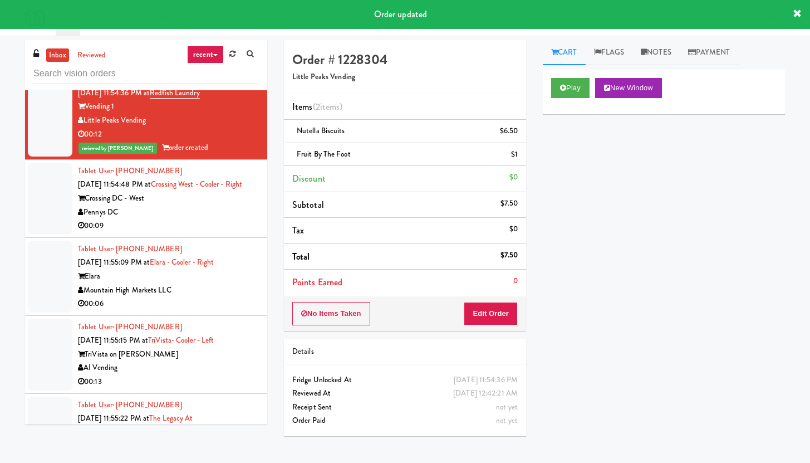
click at [194, 205] on div "Crossing DC - West" at bounding box center [168, 199] width 181 height 14
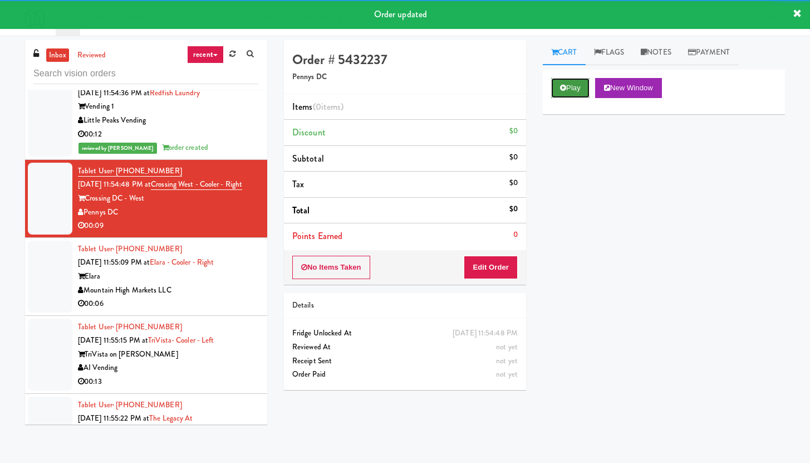
click at [579, 81] on button "Play" at bounding box center [570, 88] width 38 height 20
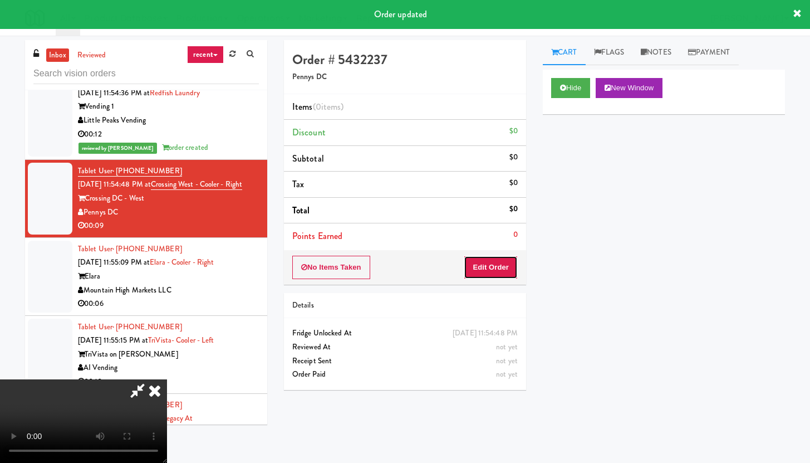
click at [483, 264] on button "Edit Order" at bounding box center [491, 267] width 54 height 23
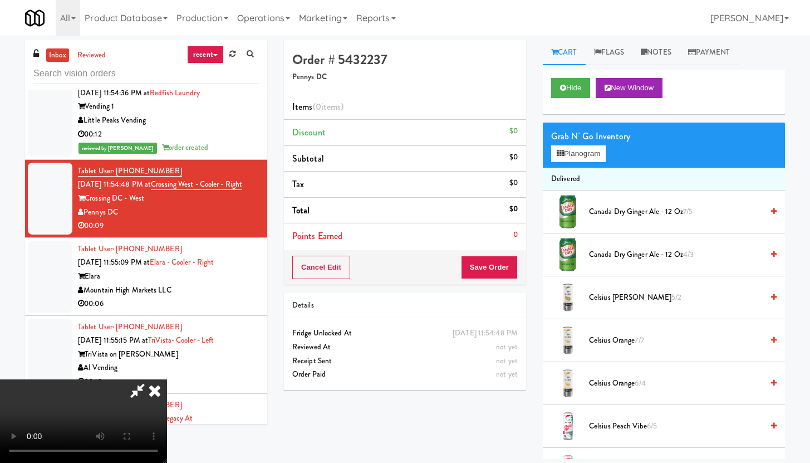
click at [167, 379] on video at bounding box center [83, 421] width 167 height 84
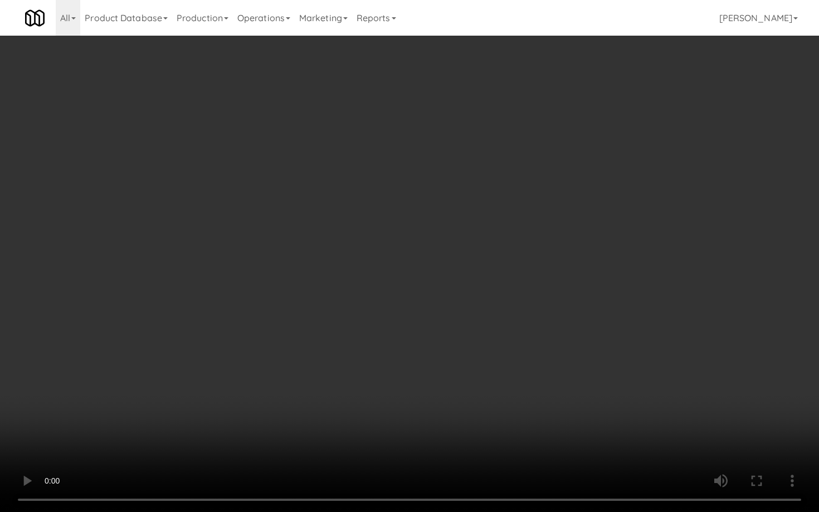
click at [325, 411] on video at bounding box center [409, 256] width 819 height 512
click at [601, 367] on video at bounding box center [409, 256] width 819 height 512
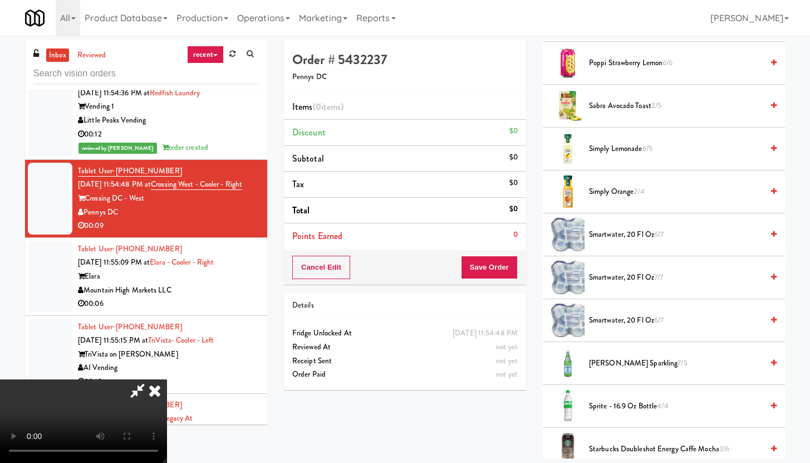
scroll to position [1059, 0]
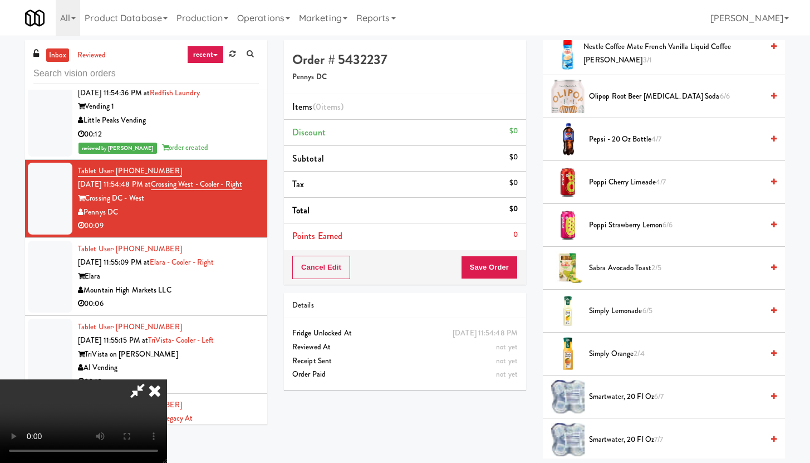
click at [619, 146] on span "Pepsi - 20 oz bottle 4/7" at bounding box center [676, 140] width 174 height 14
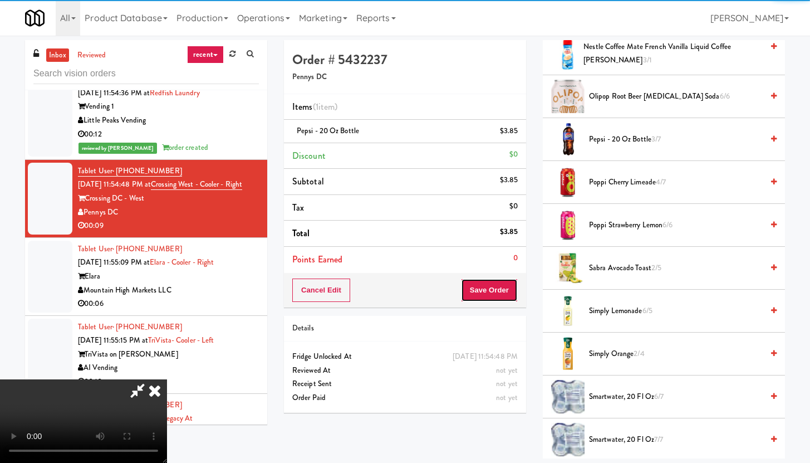
click at [493, 288] on button "Save Order" at bounding box center [489, 289] width 57 height 23
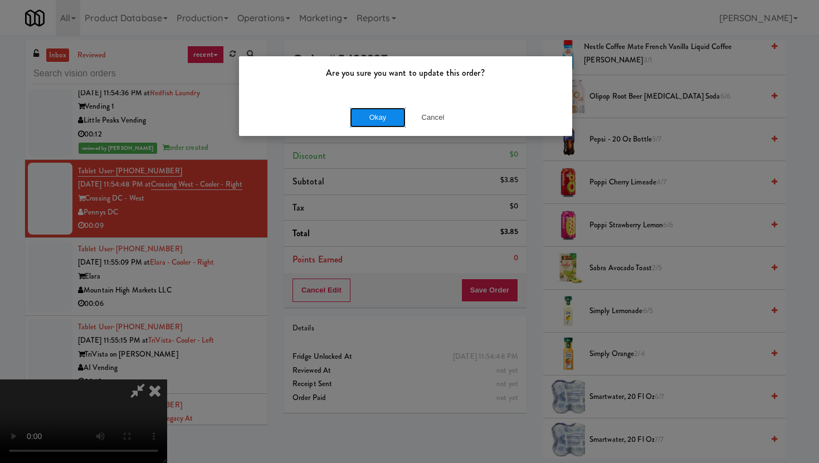
click at [384, 112] on button "Okay" at bounding box center [378, 117] width 56 height 20
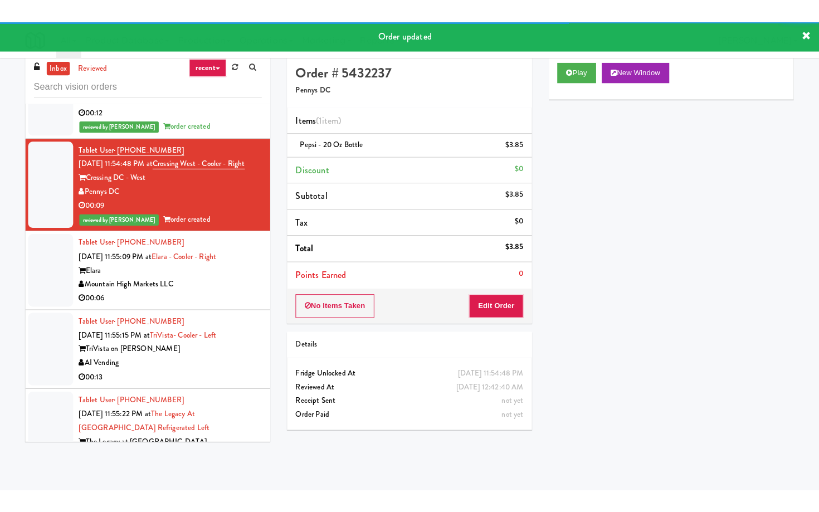
scroll to position [9053, 0]
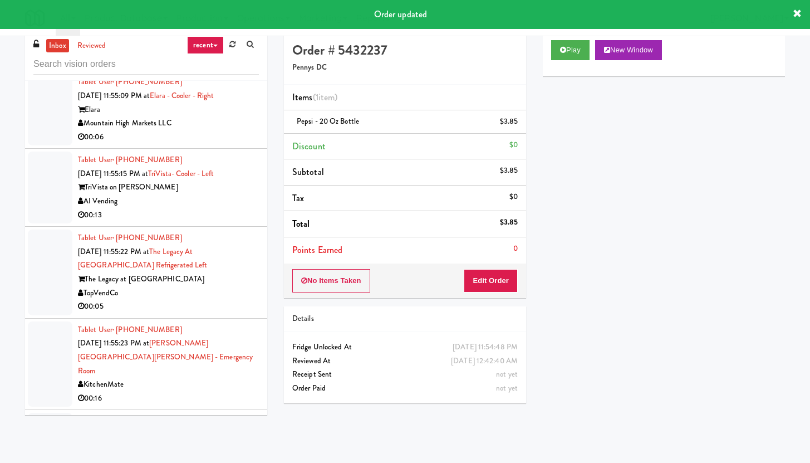
click at [227, 130] on div "Mountain High Markets LLC" at bounding box center [168, 123] width 181 height 14
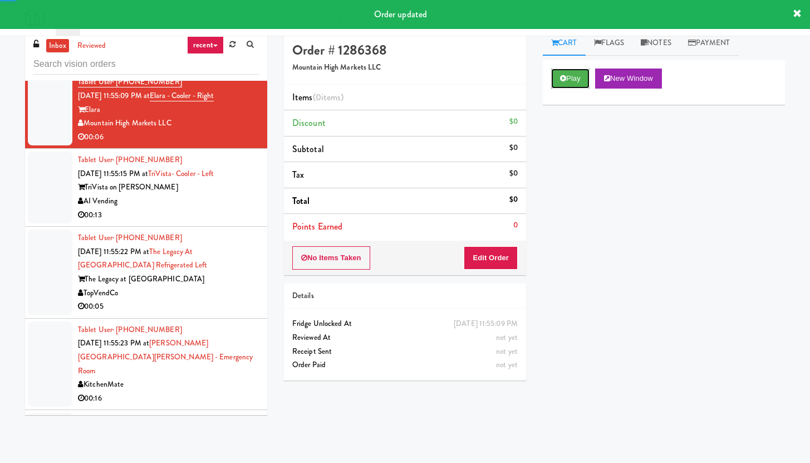
click at [570, 79] on button "Play" at bounding box center [570, 78] width 38 height 20
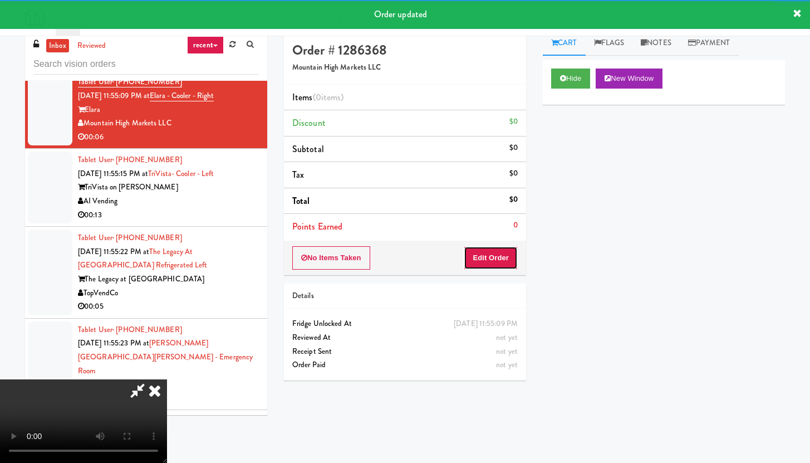
click at [502, 267] on button "Edit Order" at bounding box center [491, 257] width 54 height 23
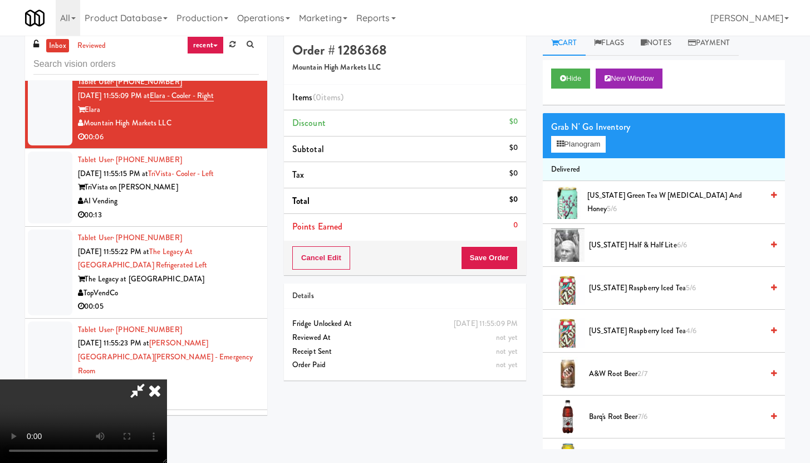
scroll to position [8998, 0]
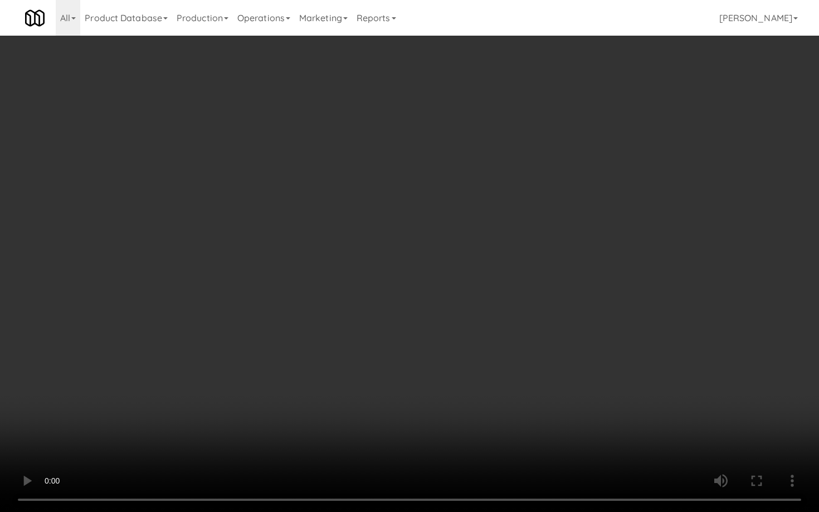
click at [508, 259] on video at bounding box center [409, 256] width 819 height 512
click at [509, 261] on video at bounding box center [409, 256] width 819 height 512
click at [517, 251] on video at bounding box center [409, 256] width 819 height 512
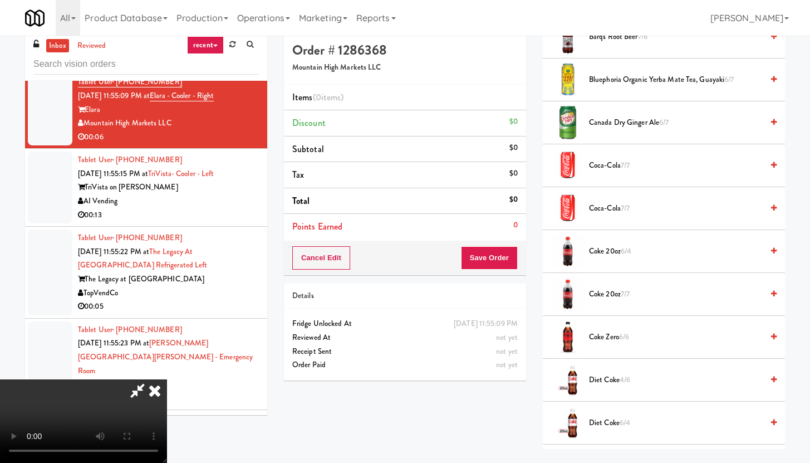
scroll to position [417, 0]
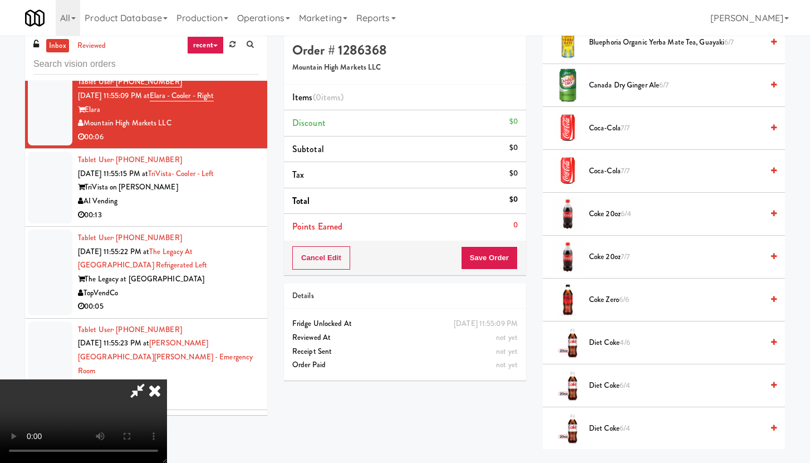
click at [614, 338] on span "Diet Coke 4/6" at bounding box center [676, 343] width 174 height 14
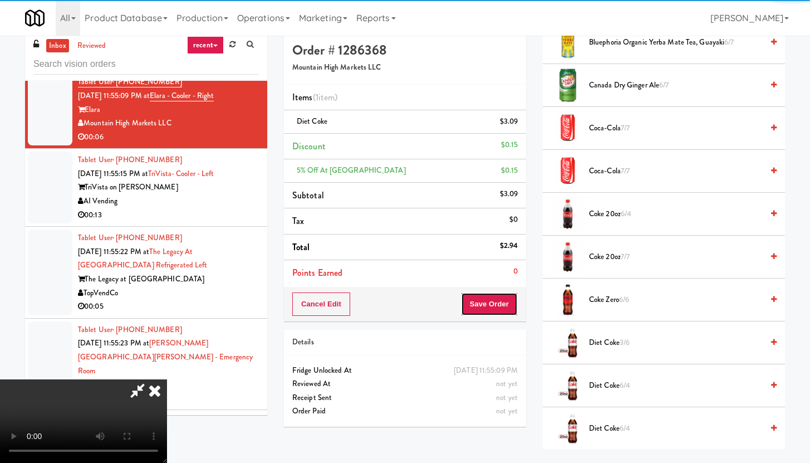
click at [497, 278] on div "Order # 1286368 Mountain High Markets LLC Items (1 item ) Diet Coke $3.09 Disco…" at bounding box center [405, 176] width 242 height 291
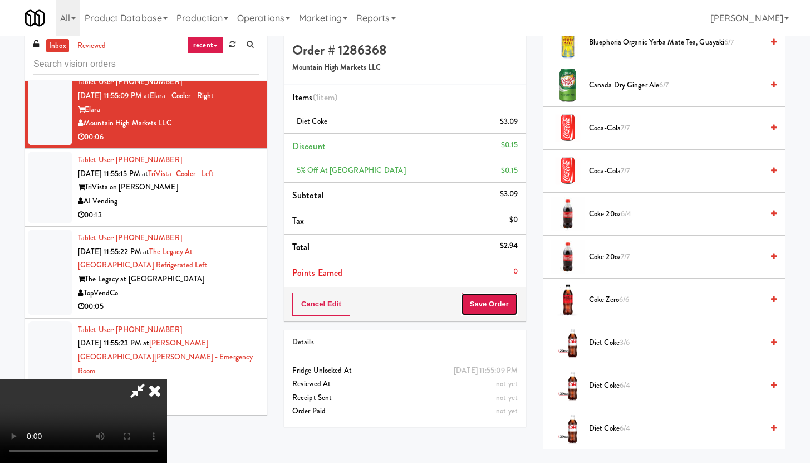
click at [497, 312] on button "Save Order" at bounding box center [489, 303] width 57 height 23
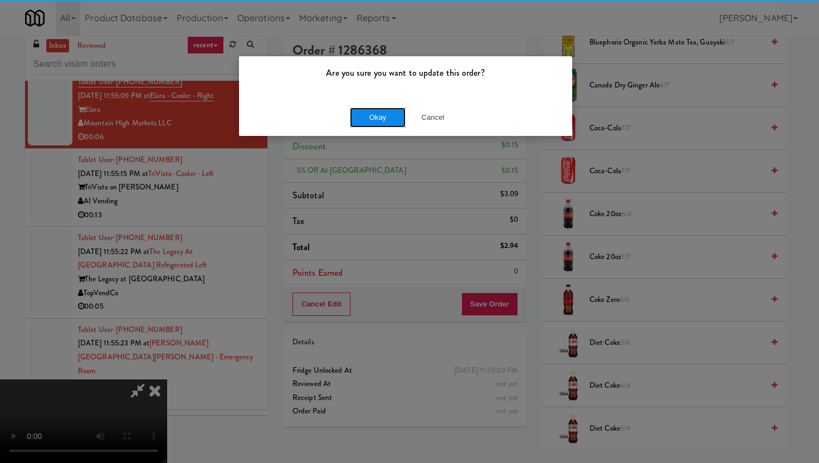
click at [384, 114] on button "Okay" at bounding box center [378, 117] width 56 height 20
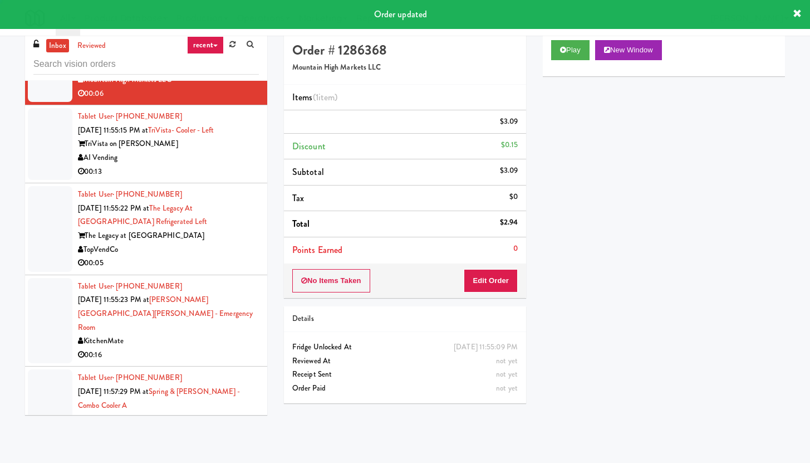
scroll to position [9142, 0]
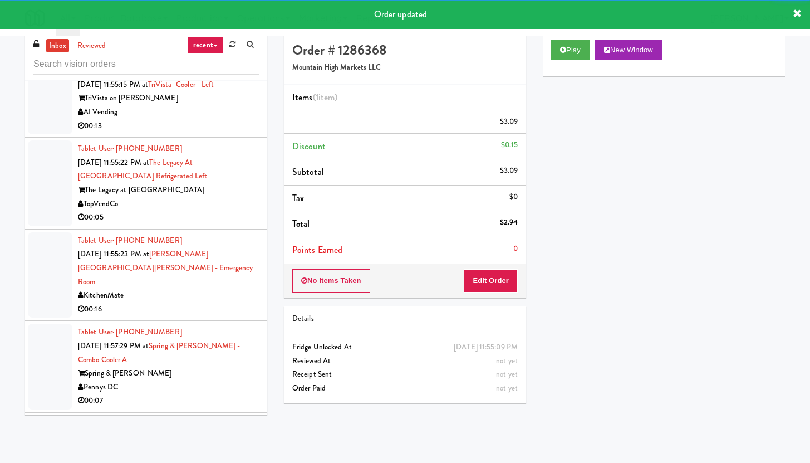
click at [230, 133] on div "00:13" at bounding box center [168, 126] width 181 height 14
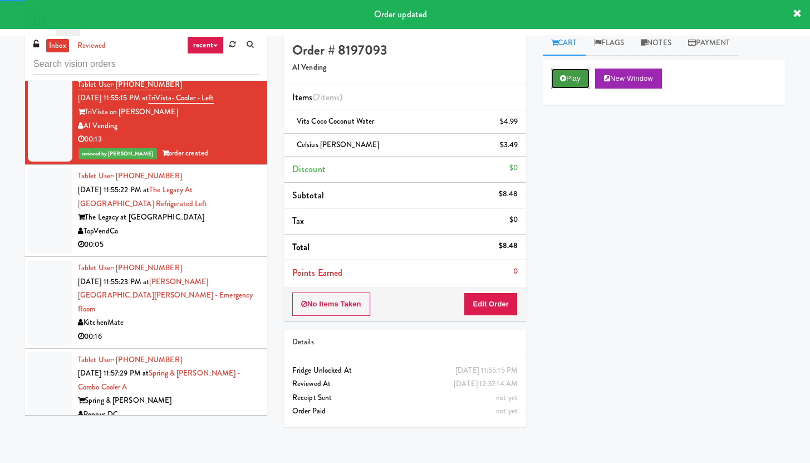
click at [565, 80] on icon at bounding box center [563, 78] width 6 height 7
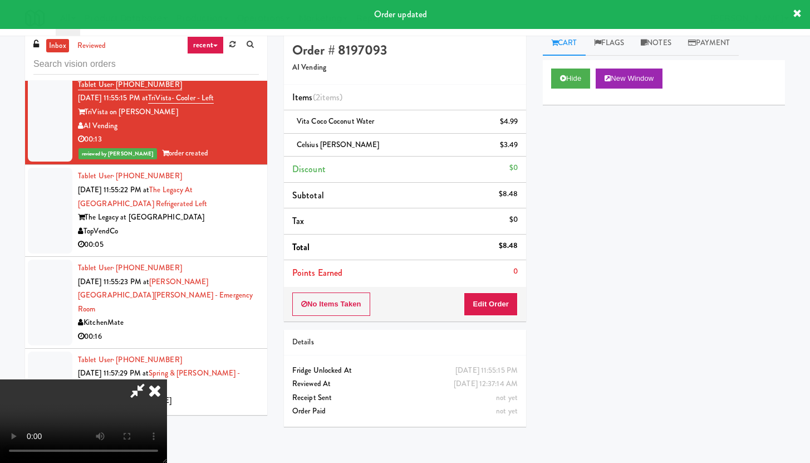
click at [158, 388] on icon at bounding box center [155, 390] width 25 height 22
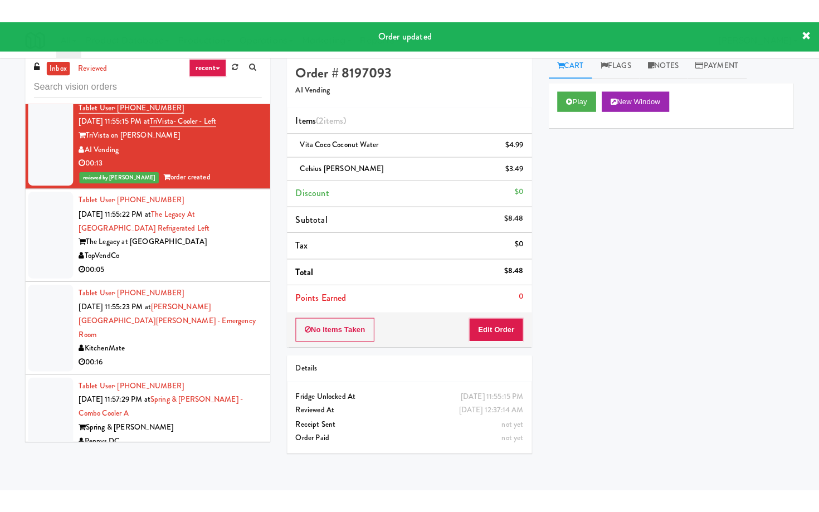
scroll to position [10170, 0]
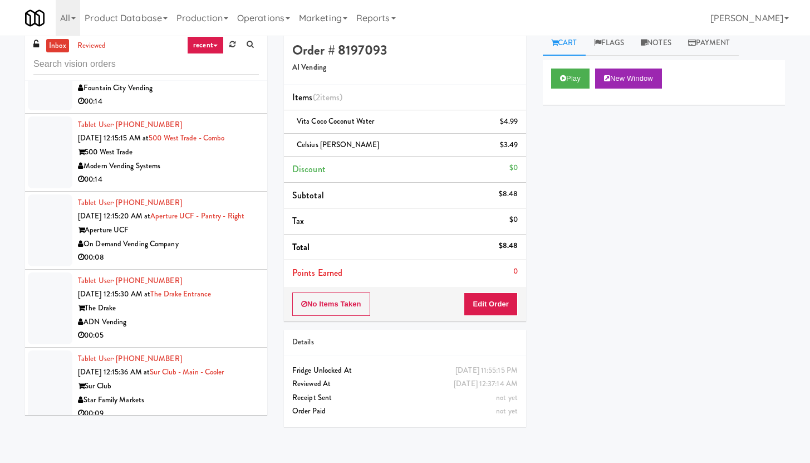
click at [204, 192] on li "Tablet User · (972) 439-0534 [DATE] 12:15:15 AM at [GEOGRAPHIC_DATA] - Combo 50…" at bounding box center [146, 153] width 242 height 78
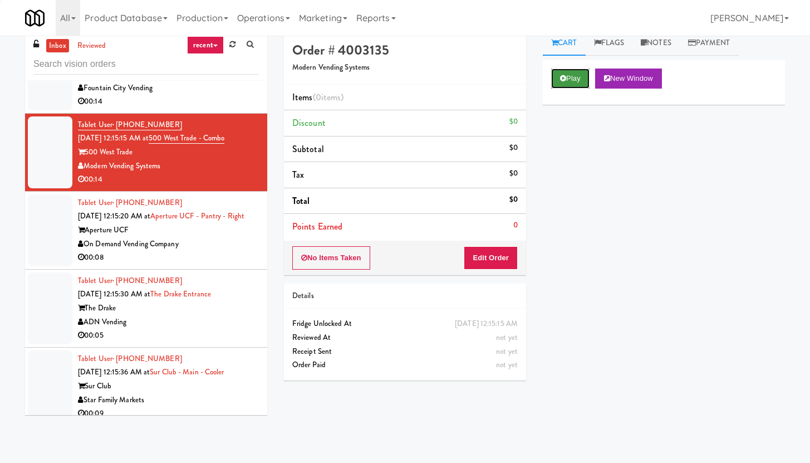
click at [576, 83] on button "Play" at bounding box center [570, 78] width 38 height 20
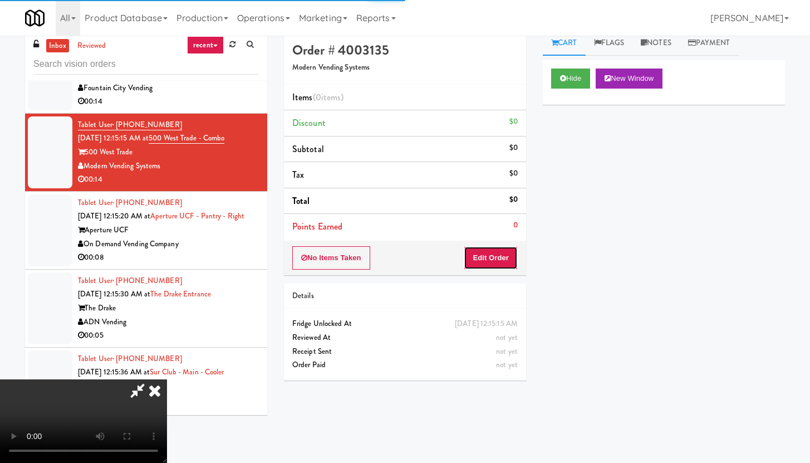
click at [492, 264] on button "Edit Order" at bounding box center [491, 257] width 54 height 23
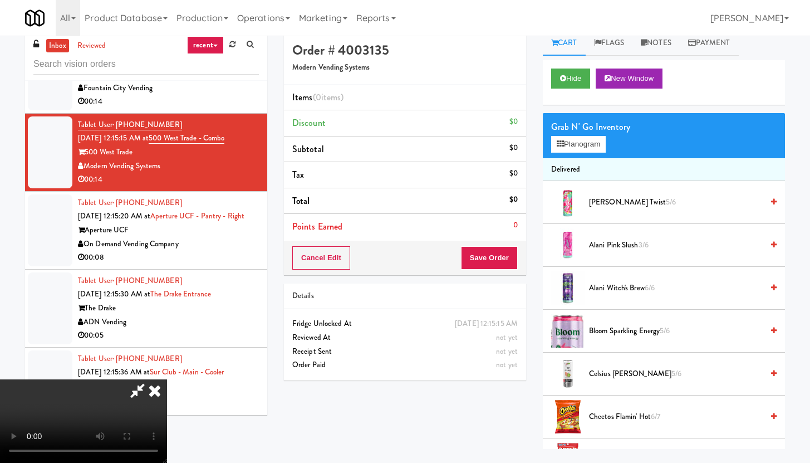
scroll to position [10115, 0]
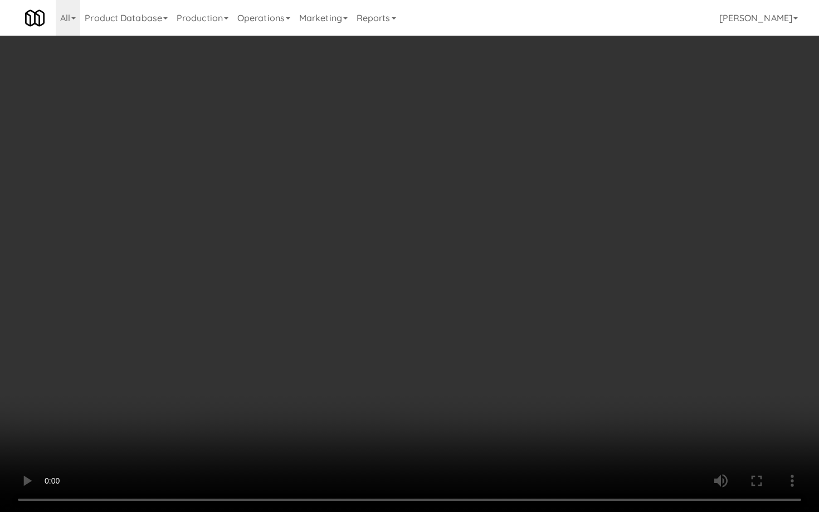
click at [406, 267] on video at bounding box center [409, 256] width 819 height 512
click at [408, 266] on video at bounding box center [409, 256] width 819 height 512
click at [510, 277] on video at bounding box center [409, 256] width 819 height 512
click at [511, 276] on video at bounding box center [409, 256] width 819 height 512
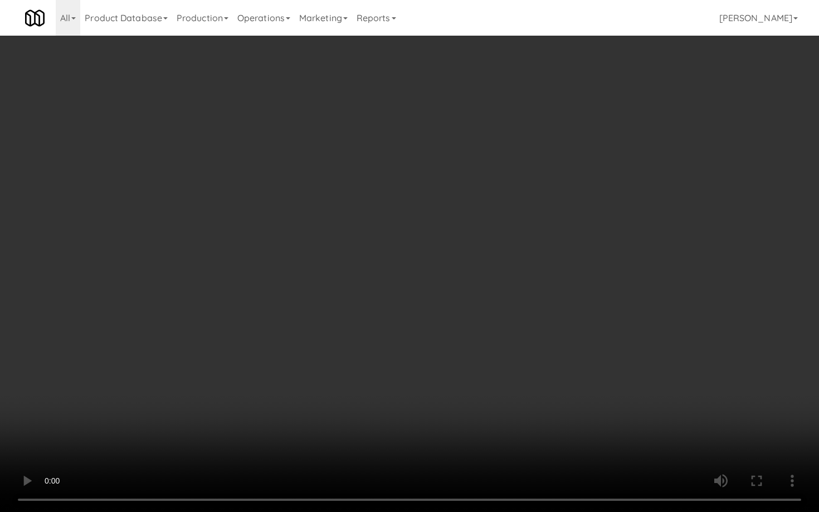
click at [512, 276] on video at bounding box center [409, 256] width 819 height 512
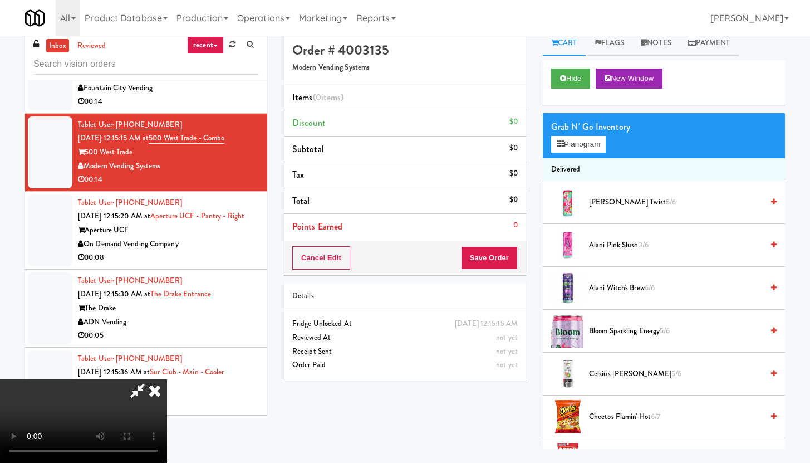
scroll to position [727, 0]
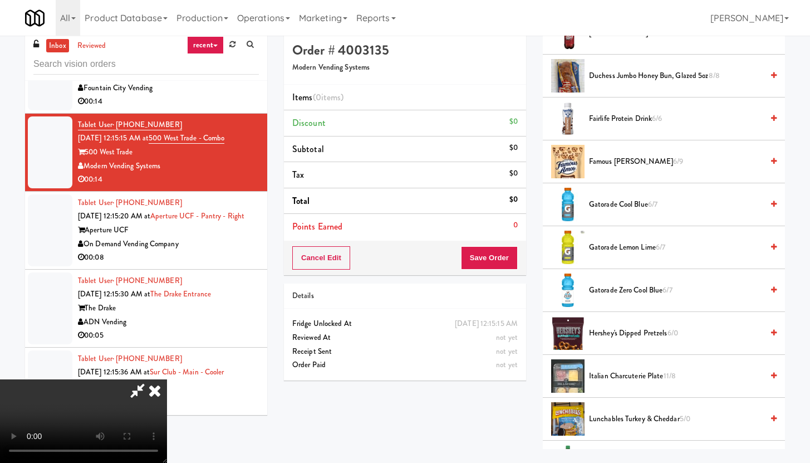
click at [609, 78] on span "Duchess Jumbo Honey Bun, Glazed 5oz 8/8" at bounding box center [676, 76] width 174 height 14
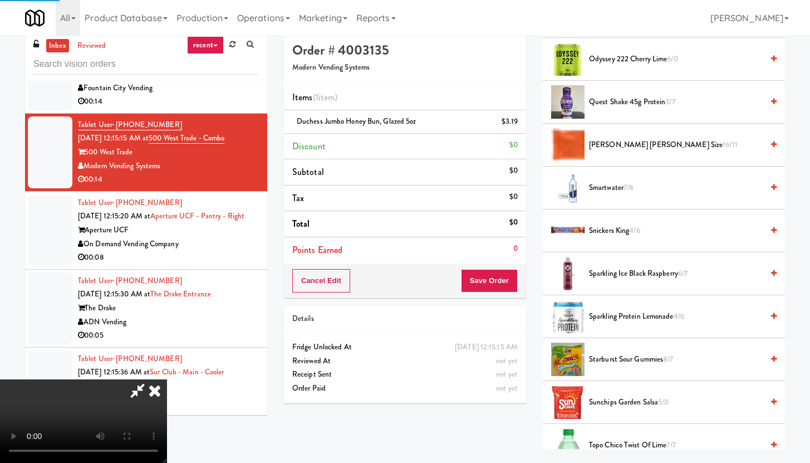
scroll to position [1405, 0]
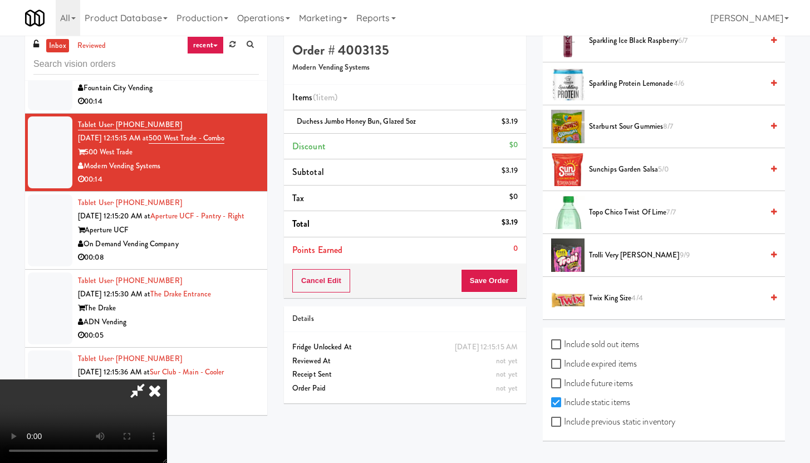
click at [613, 256] on span "Trolli Very [PERSON_NAME] 9/9" at bounding box center [676, 255] width 174 height 14
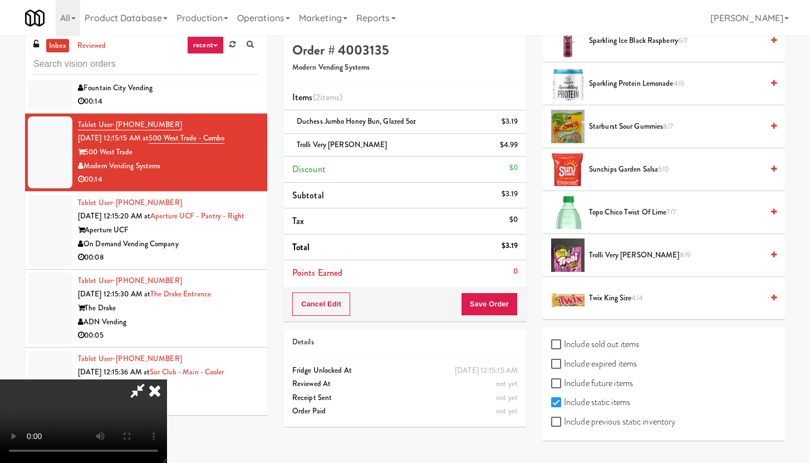
click at [167, 379] on video at bounding box center [83, 421] width 167 height 84
click at [521, 302] on div "Cancel Edit Save Order" at bounding box center [405, 304] width 242 height 35
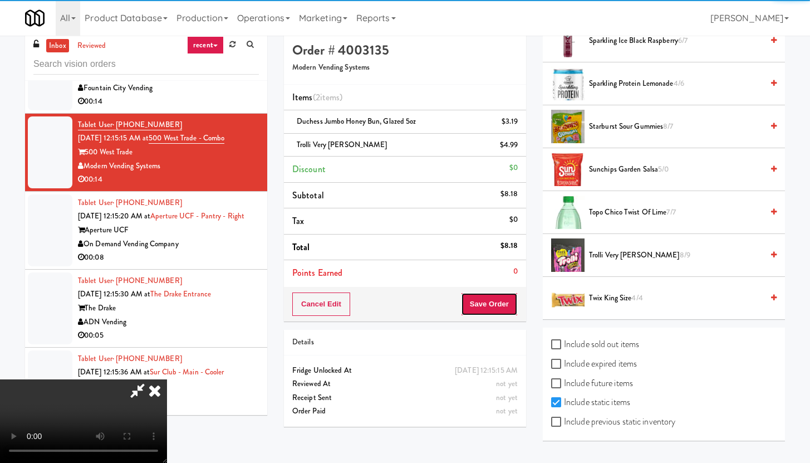
click at [506, 304] on button "Save Order" at bounding box center [489, 303] width 57 height 23
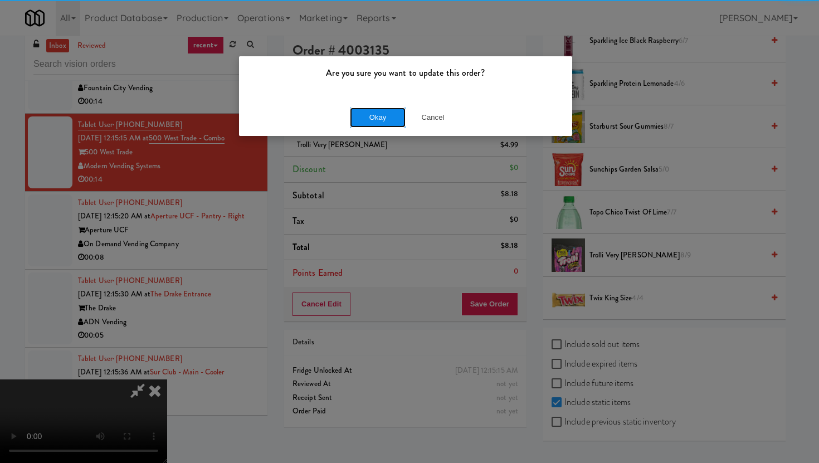
click at [375, 116] on button "Okay" at bounding box center [378, 117] width 56 height 20
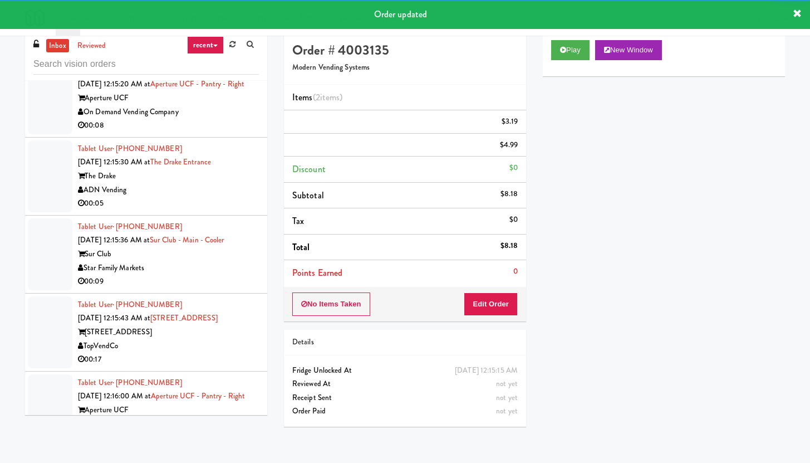
scroll to position [10335, 0]
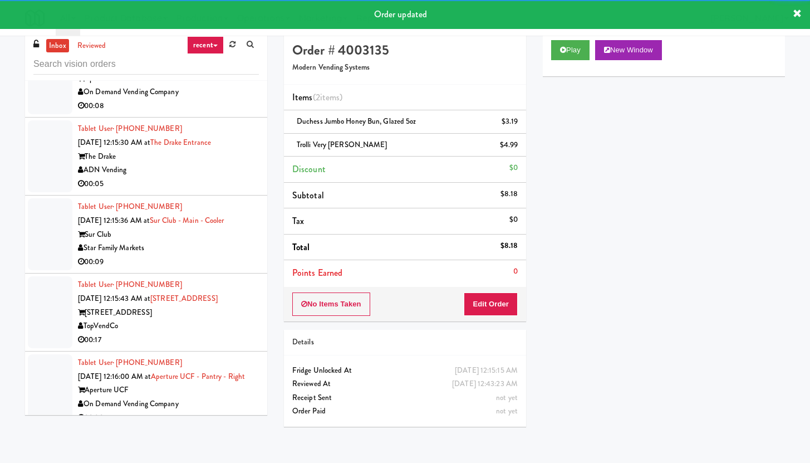
click at [209, 113] on div "00:08" at bounding box center [168, 106] width 181 height 14
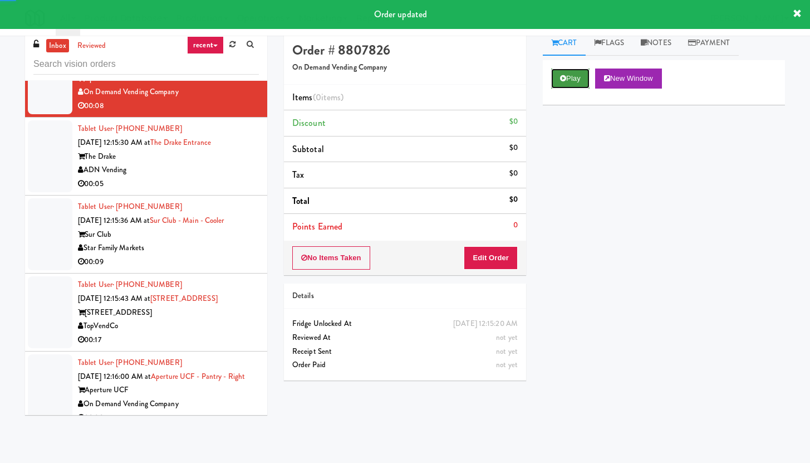
click at [564, 81] on button "Play" at bounding box center [570, 78] width 38 height 20
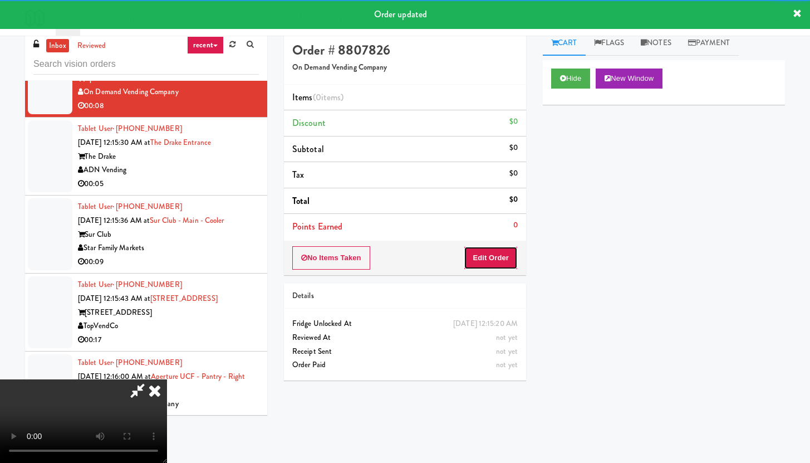
click at [493, 261] on button "Edit Order" at bounding box center [491, 257] width 54 height 23
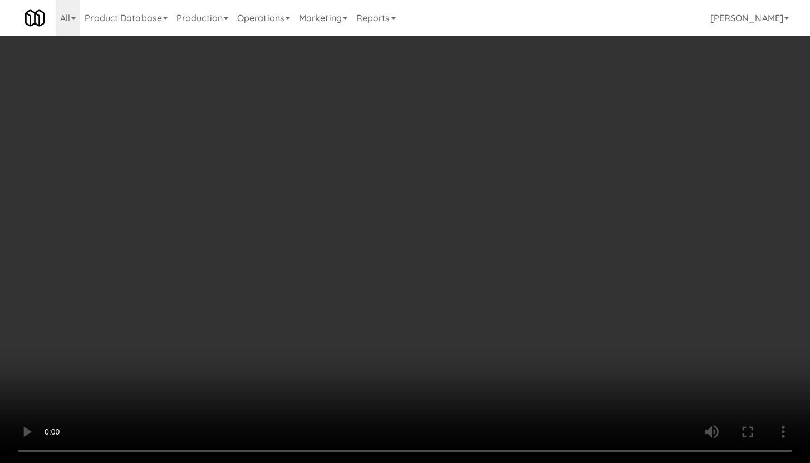
scroll to position [10280, 0]
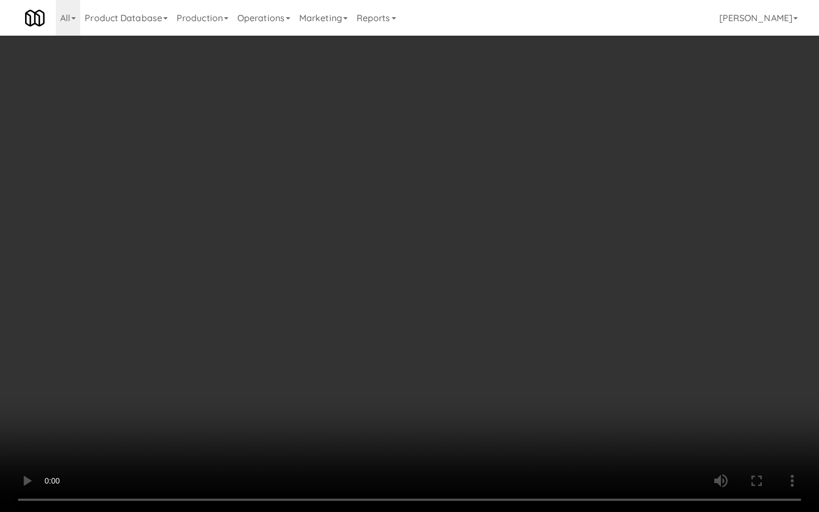
click at [446, 351] on video at bounding box center [409, 256] width 819 height 512
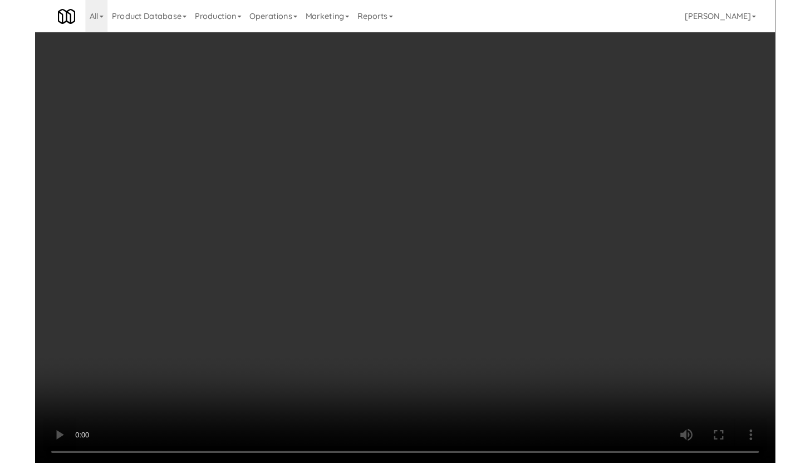
scroll to position [10335, 0]
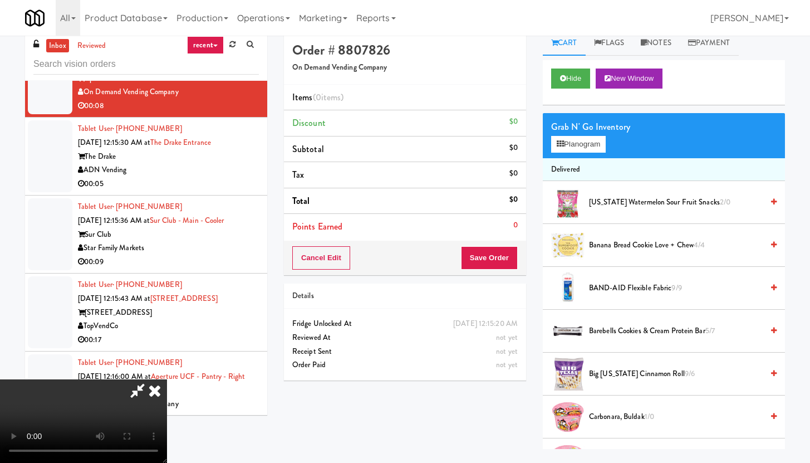
click at [597, 207] on span "[US_STATE] Watermelon Sour Fruit Snacks 2/0" at bounding box center [676, 202] width 174 height 14
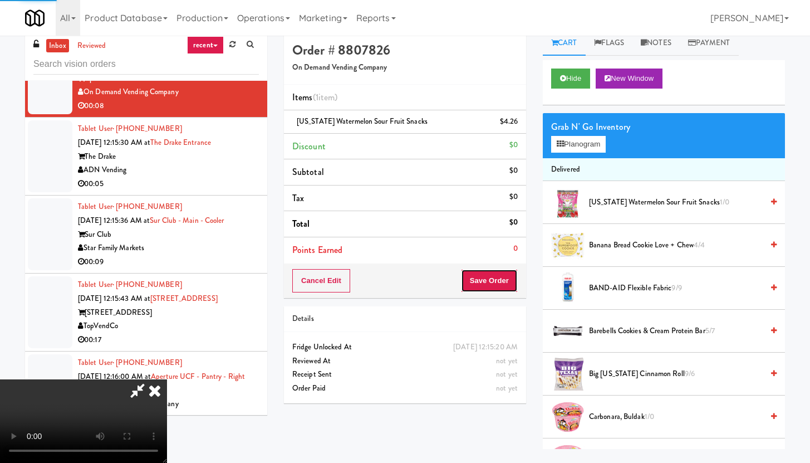
drag, startPoint x: 504, startPoint y: 274, endPoint x: 501, endPoint y: 281, distance: 7.5
click at [502, 280] on button "Save Order" at bounding box center [489, 280] width 57 height 23
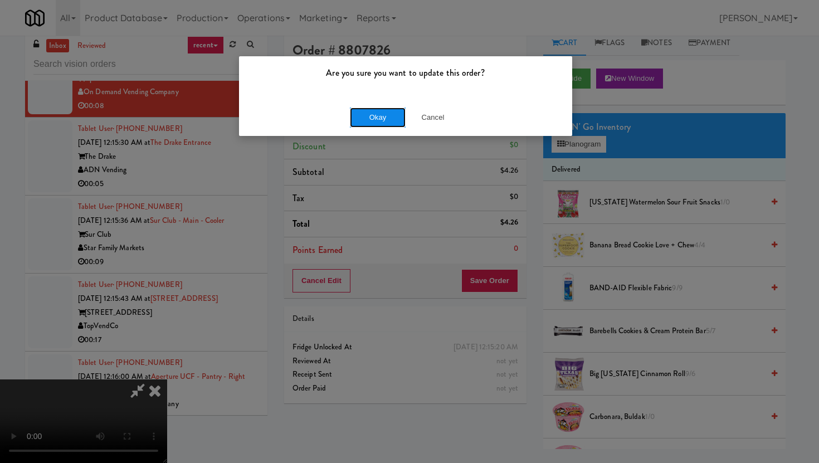
click at [376, 120] on button "Okay" at bounding box center [378, 117] width 56 height 20
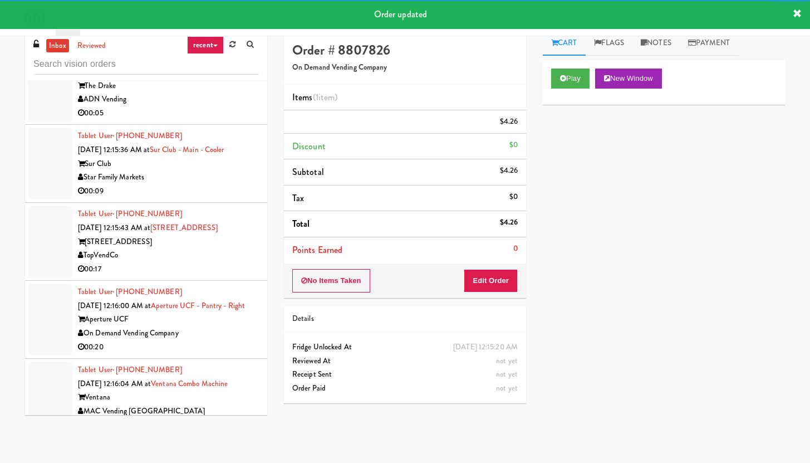
scroll to position [10444, 0]
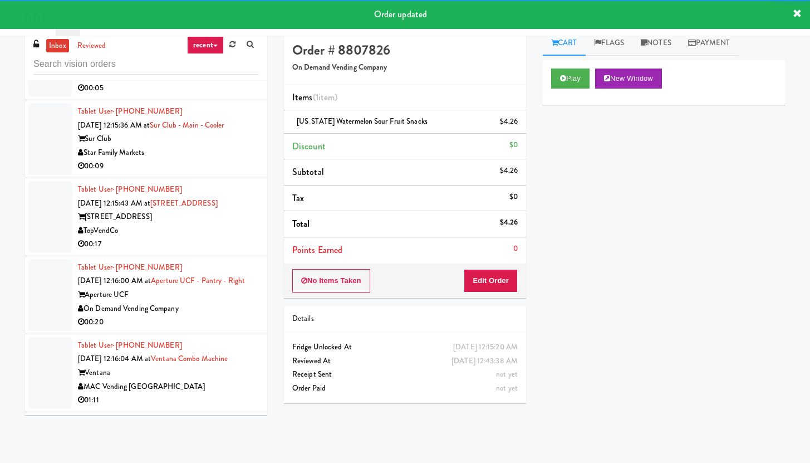
click at [221, 178] on li "Tablet User · (248) 804-7315 [DATE] 12:15:36 AM at [GEOGRAPHIC_DATA] - Main - C…" at bounding box center [146, 139] width 242 height 78
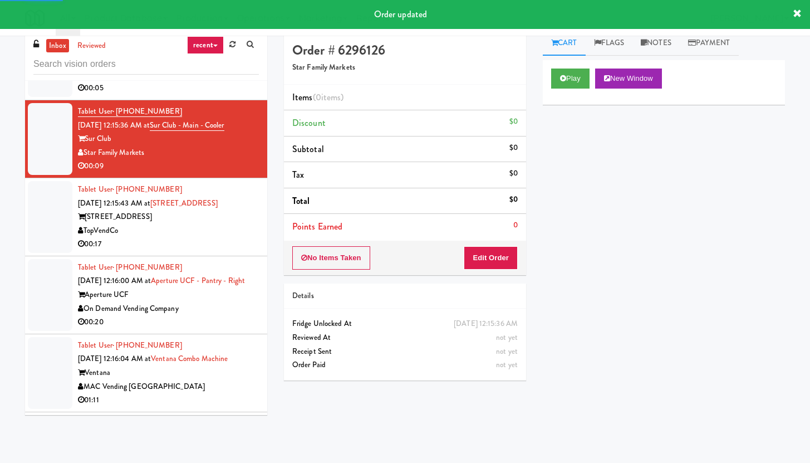
click at [253, 100] on li "Tablet User · (919) 901-3728 [DATE] 12:15:30 AM at The Drake Entrance The Drake…" at bounding box center [146, 61] width 242 height 78
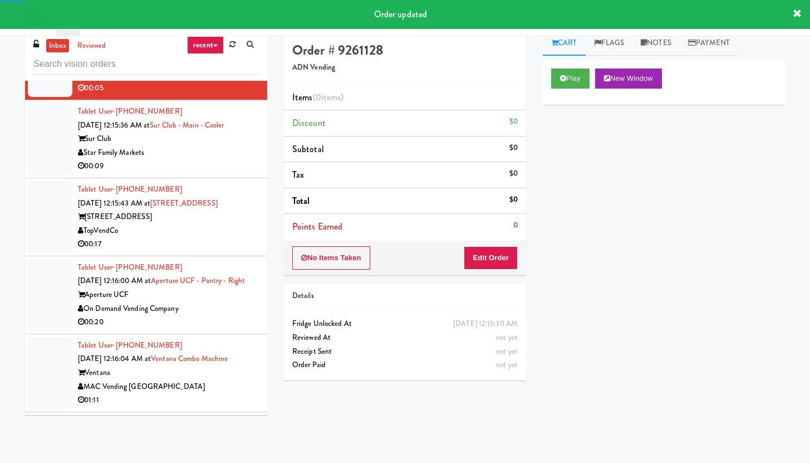
click at [550, 87] on div "Play New Window" at bounding box center [664, 82] width 242 height 45
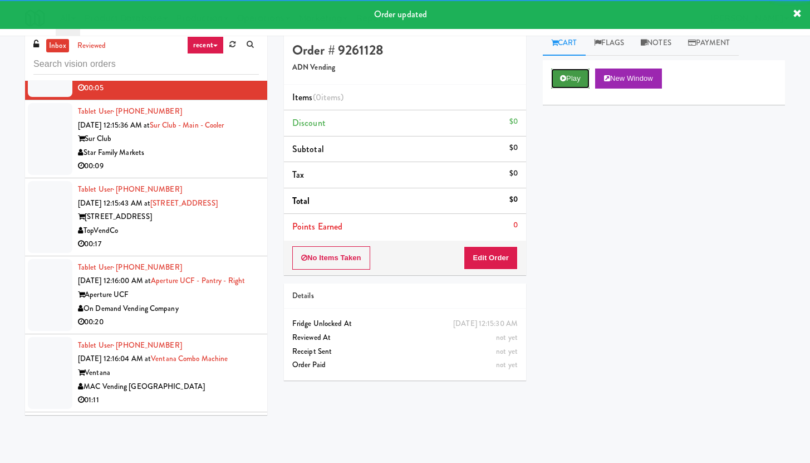
click at [564, 74] on button "Play" at bounding box center [570, 78] width 38 height 20
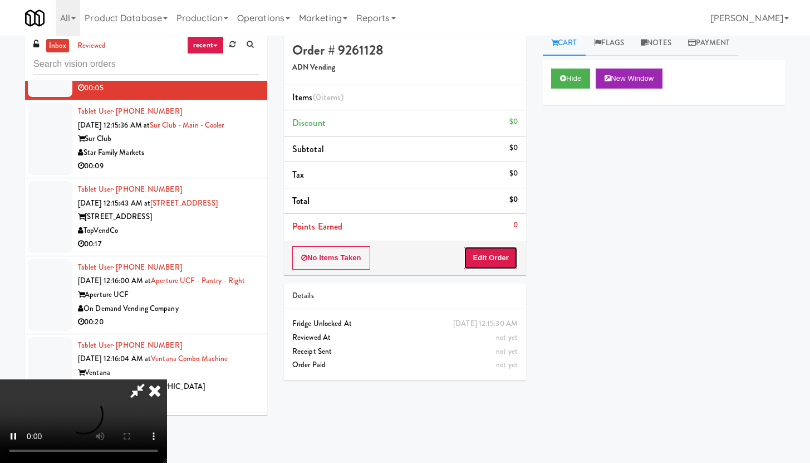
click at [497, 251] on button "Edit Order" at bounding box center [491, 257] width 54 height 23
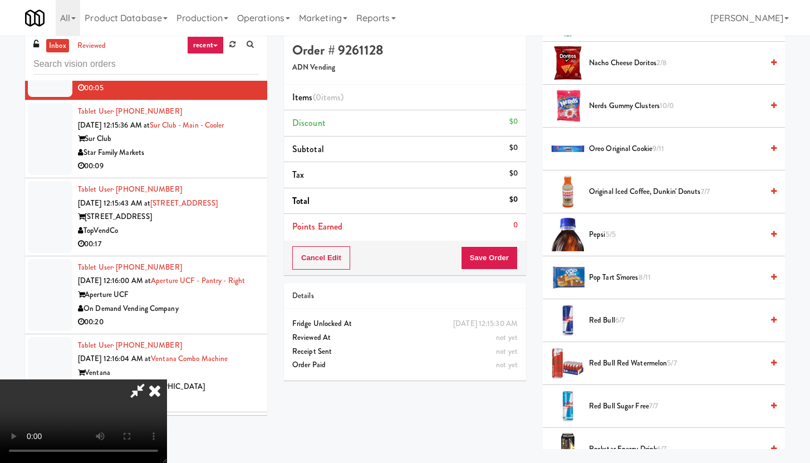
scroll to position [1361, 0]
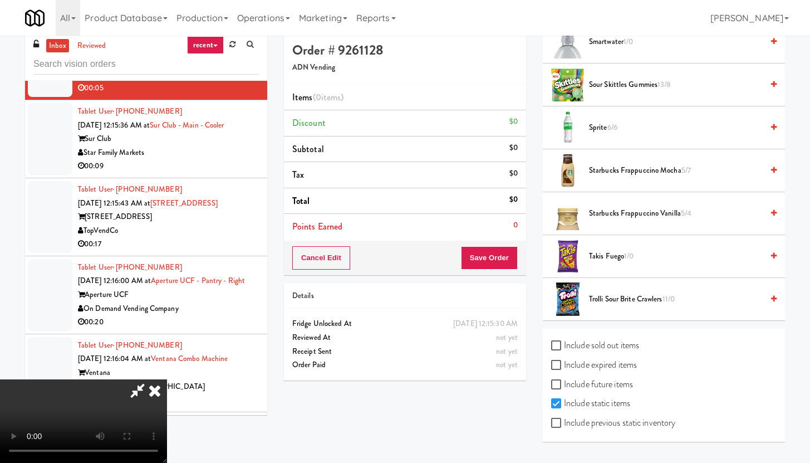
drag, startPoint x: 614, startPoint y: 117, endPoint x: 612, endPoint y: 124, distance: 6.9
click at [614, 117] on li "Sprite 6/6" at bounding box center [664, 127] width 242 height 43
click at [611, 124] on span "6/6" at bounding box center [612, 127] width 10 height 11
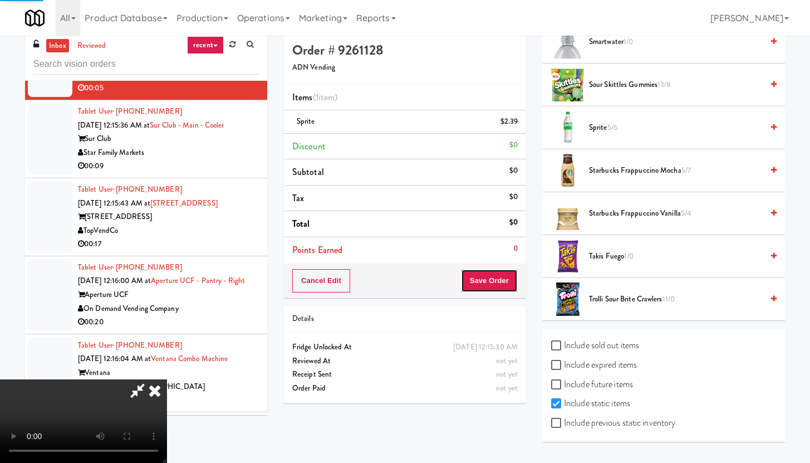
click at [502, 285] on button "Save Order" at bounding box center [489, 280] width 57 height 23
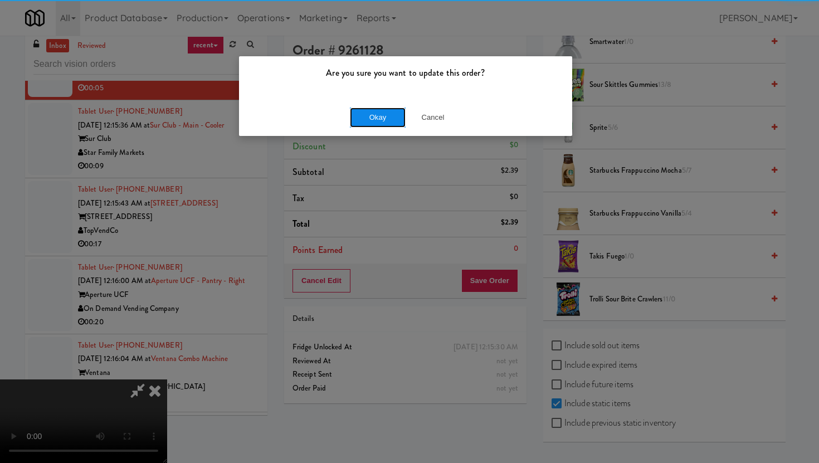
click at [370, 116] on button "Okay" at bounding box center [378, 117] width 56 height 20
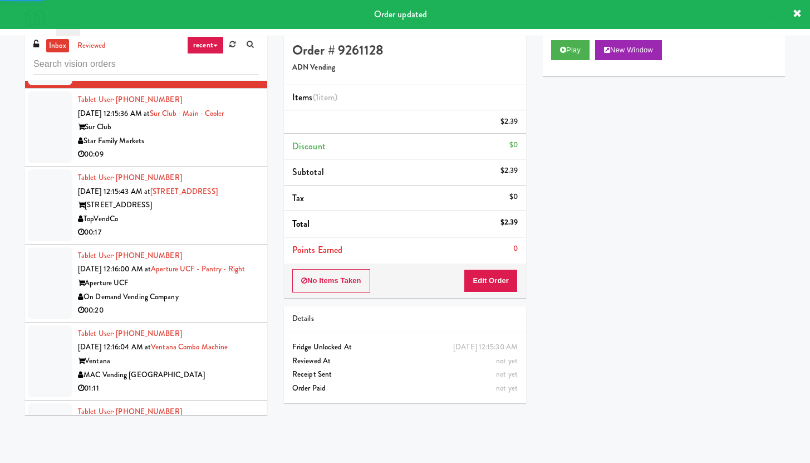
scroll to position [10474, 0]
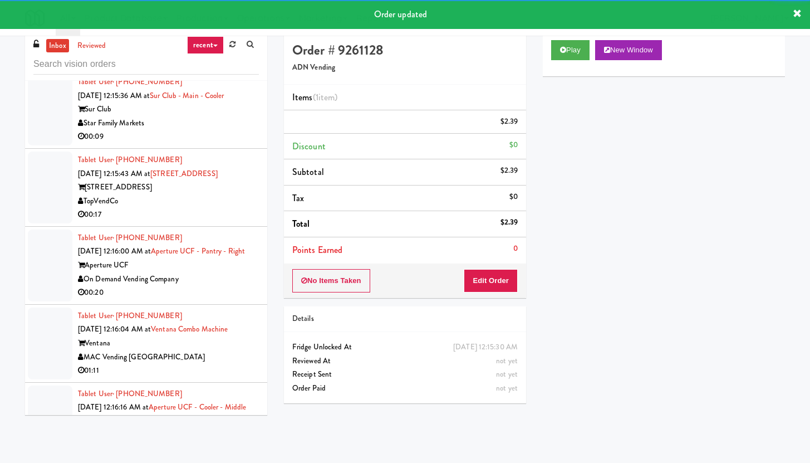
click at [199, 144] on div "00:09" at bounding box center [168, 137] width 181 height 14
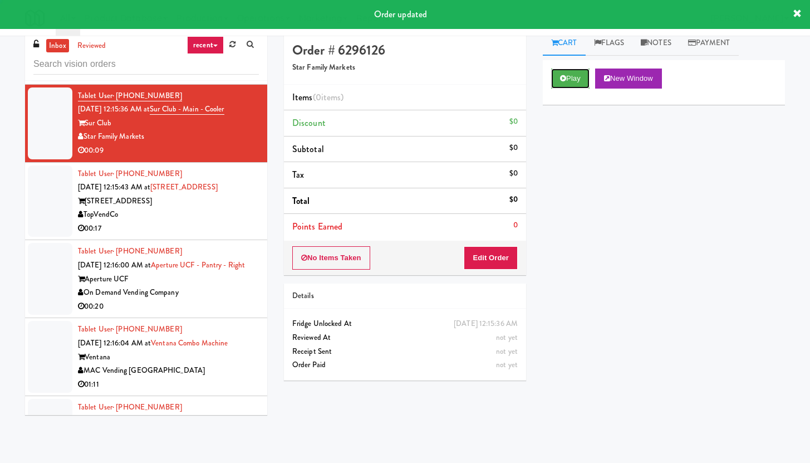
click at [567, 76] on button "Play" at bounding box center [570, 78] width 38 height 20
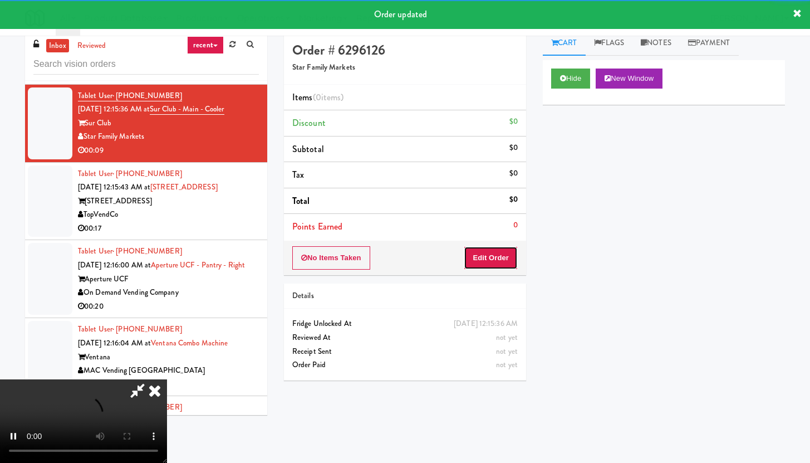
click at [479, 257] on button "Edit Order" at bounding box center [491, 257] width 54 height 23
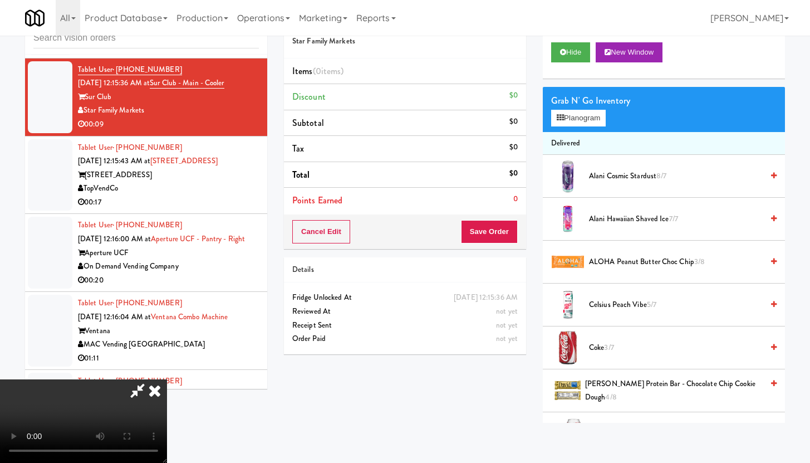
scroll to position [10419, 0]
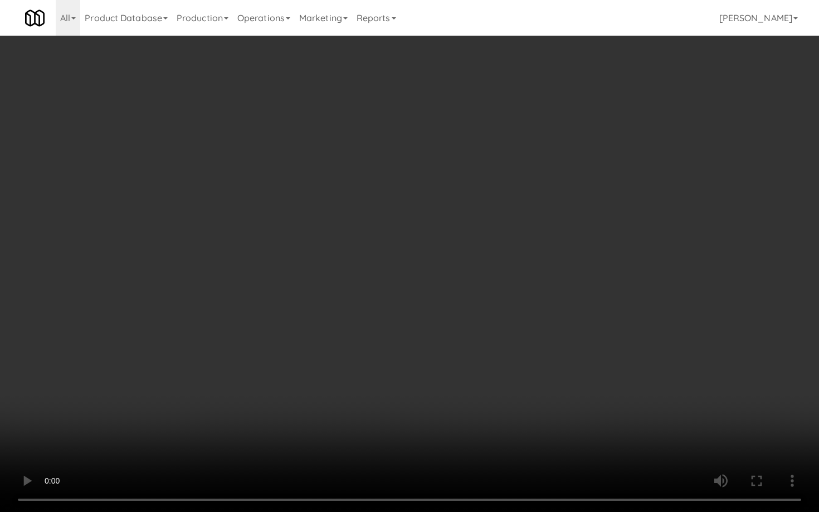
click at [498, 307] on video at bounding box center [409, 256] width 819 height 512
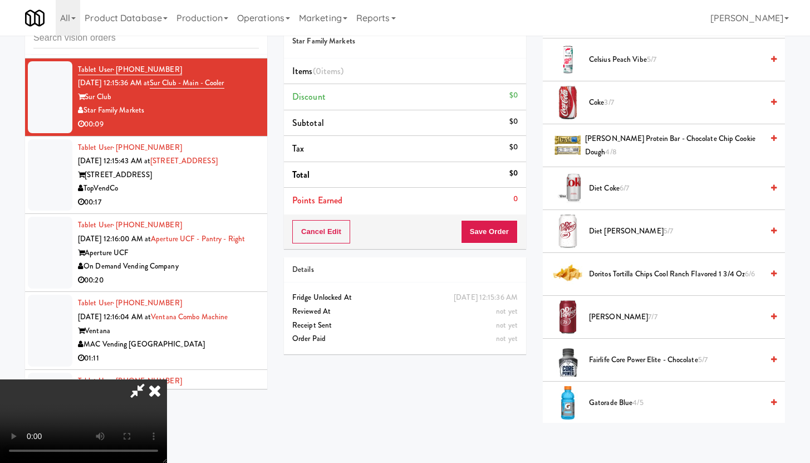
scroll to position [213, 0]
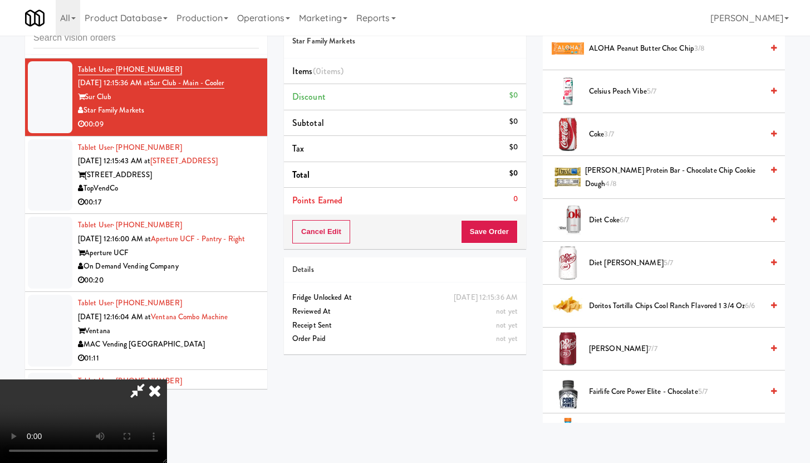
click at [605, 351] on span "[PERSON_NAME] 7/7" at bounding box center [676, 349] width 174 height 14
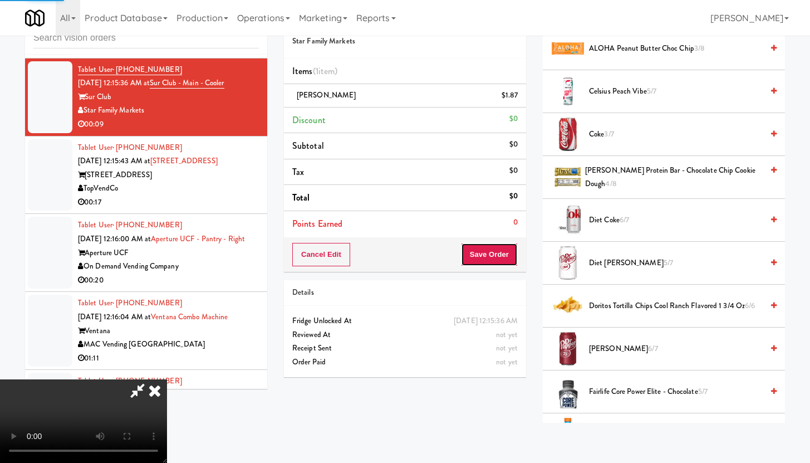
click at [514, 253] on button "Save Order" at bounding box center [489, 254] width 57 height 23
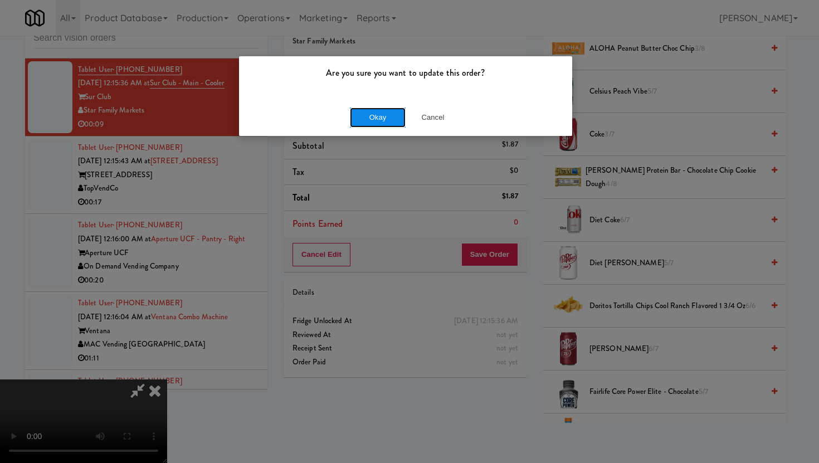
click at [384, 108] on button "Okay" at bounding box center [378, 117] width 56 height 20
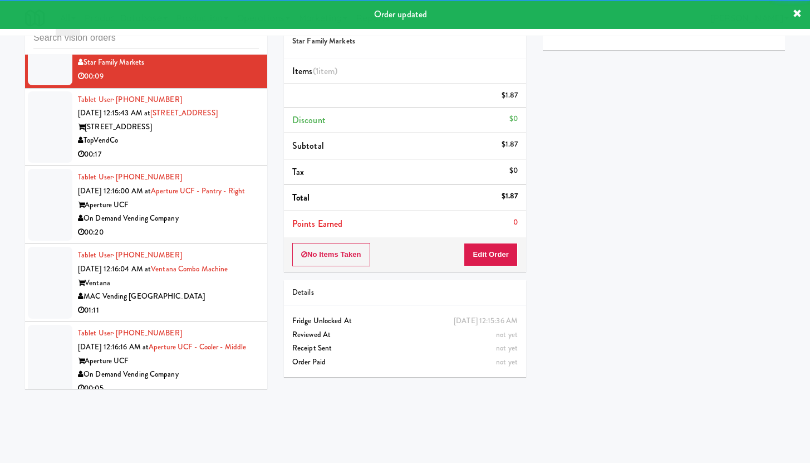
scroll to position [10565, 0]
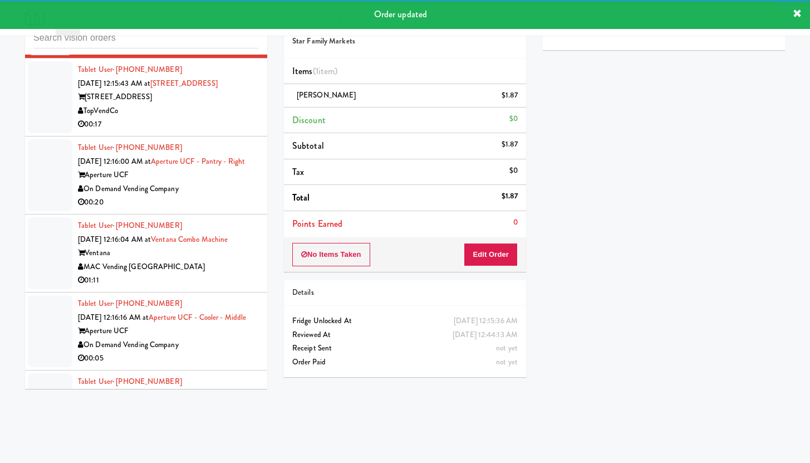
click at [217, 118] on div "TopVendCo" at bounding box center [168, 111] width 181 height 14
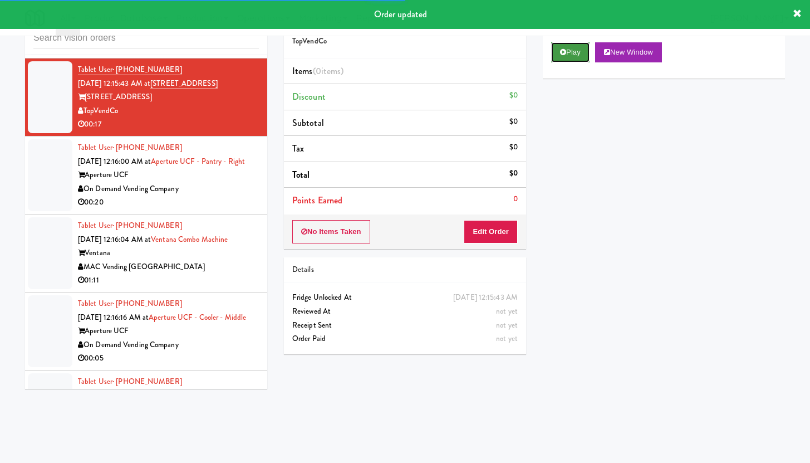
click at [557, 46] on button "Play" at bounding box center [570, 52] width 38 height 20
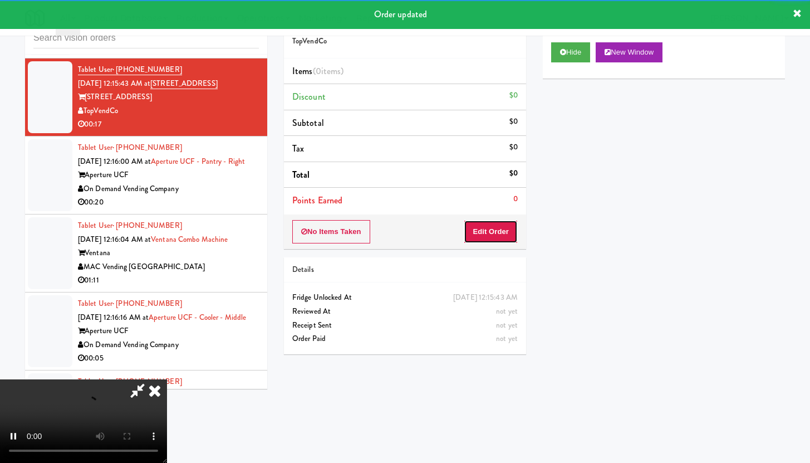
click at [482, 237] on button "Edit Order" at bounding box center [491, 231] width 54 height 23
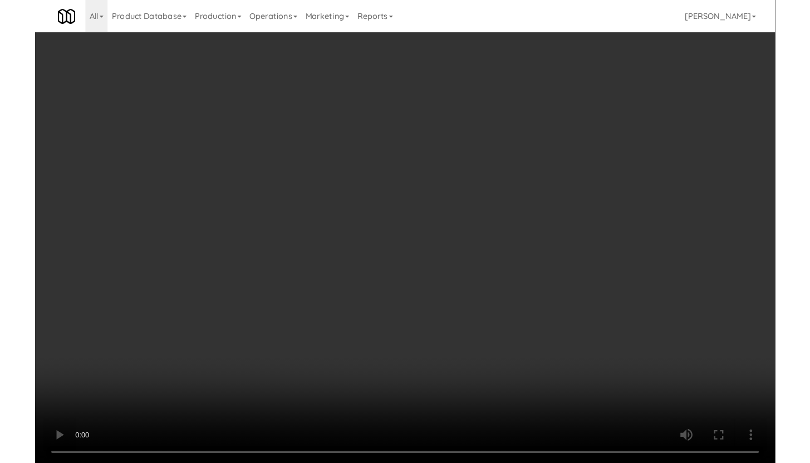
scroll to position [10510, 0]
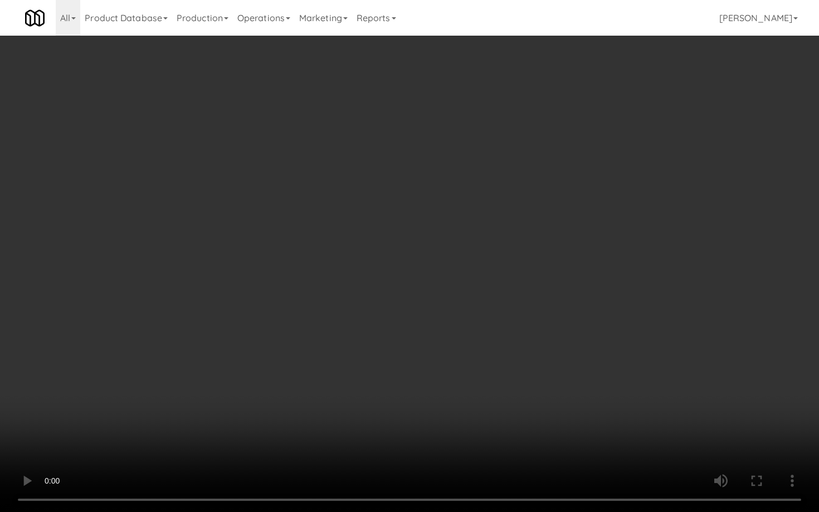
click at [444, 386] on video at bounding box center [409, 256] width 819 height 512
click at [444, 385] on video at bounding box center [409, 256] width 819 height 512
click at [447, 384] on video at bounding box center [409, 256] width 819 height 512
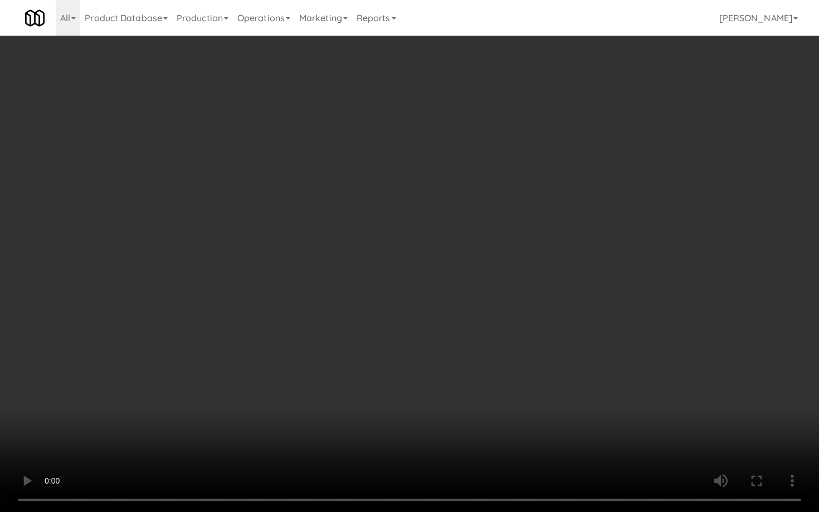
click at [448, 381] on video at bounding box center [409, 256] width 819 height 512
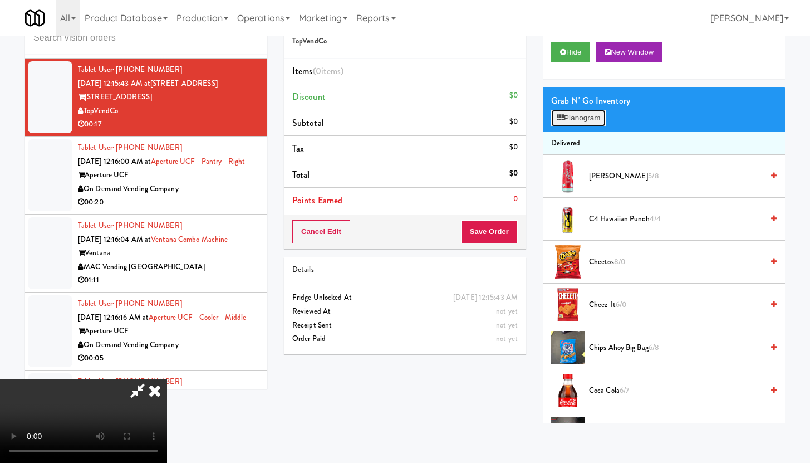
click at [585, 125] on button "Planogram" at bounding box center [578, 118] width 55 height 17
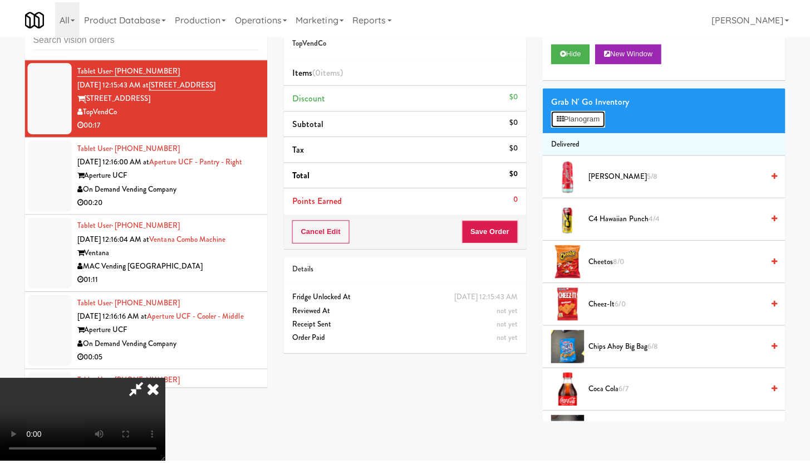
scroll to position [10510, 0]
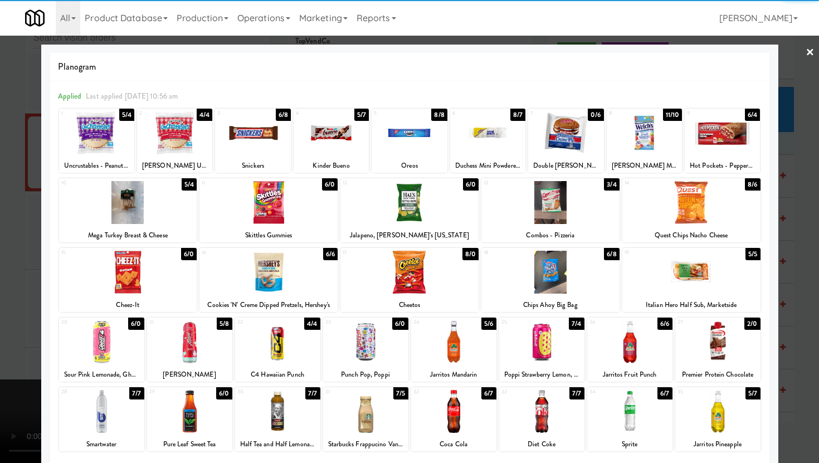
click at [692, 132] on div at bounding box center [721, 132] width 75 height 43
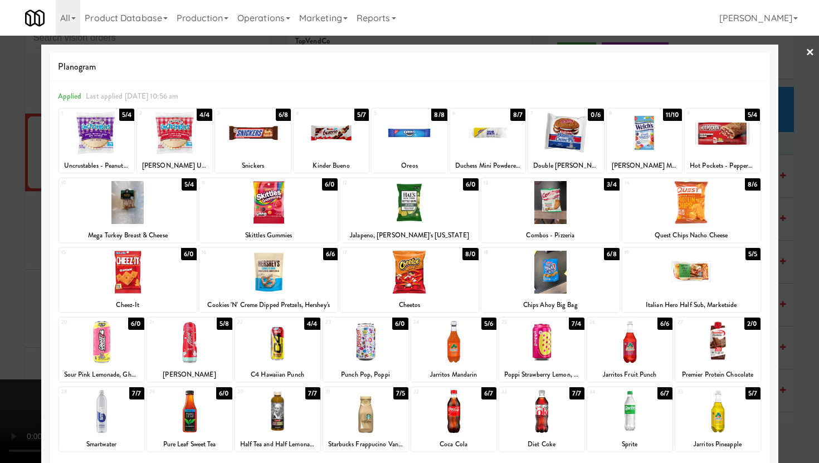
click at [0, 374] on div at bounding box center [409, 231] width 819 height 463
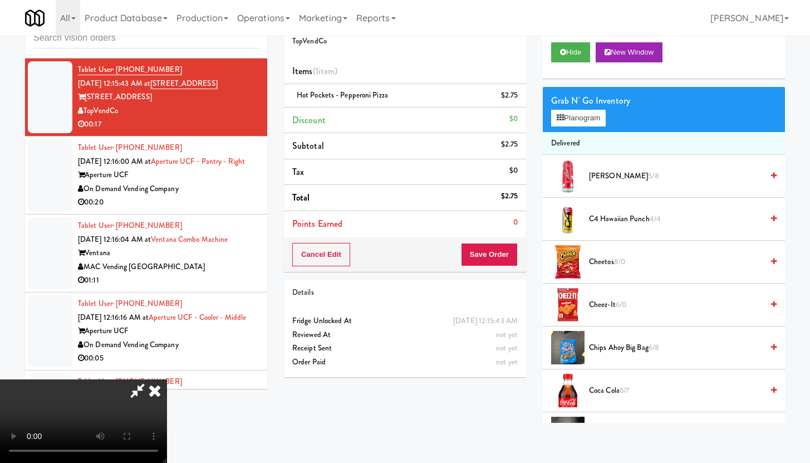
scroll to position [77, 0]
drag, startPoint x: 342, startPoint y: 354, endPoint x: 342, endPoint y: 362, distance: 8.9
click at [167, 379] on video at bounding box center [83, 421] width 167 height 84
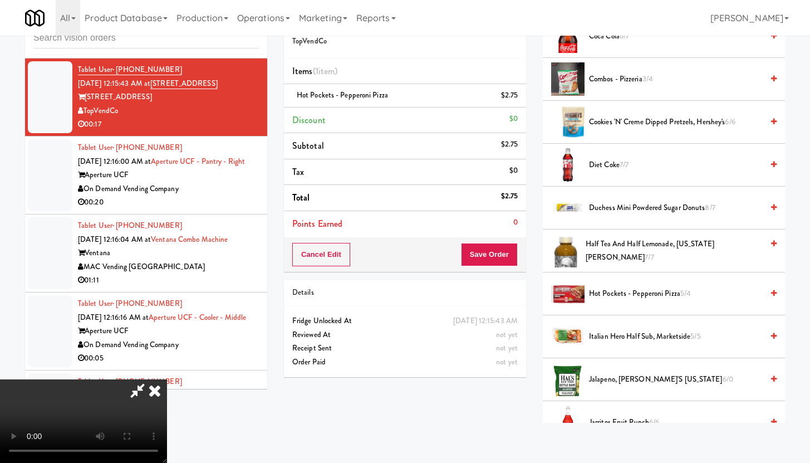
scroll to position [494, 0]
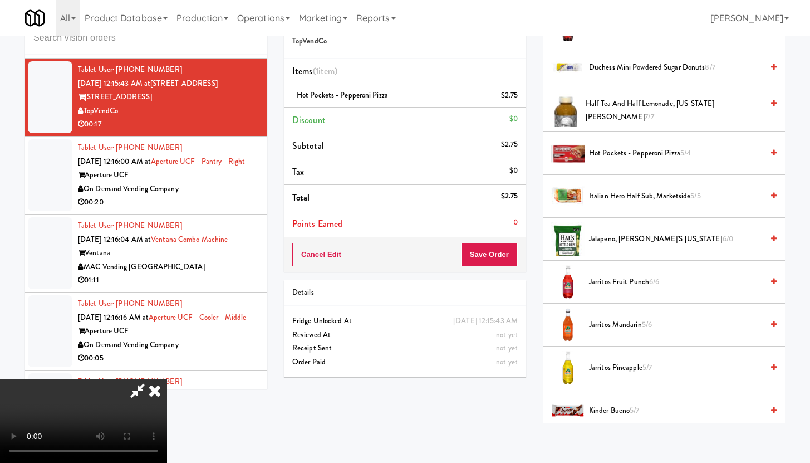
click at [627, 101] on span "Half Tea and Half Lemonade, [US_STATE] [PERSON_NAME] 7/7" at bounding box center [674, 110] width 177 height 27
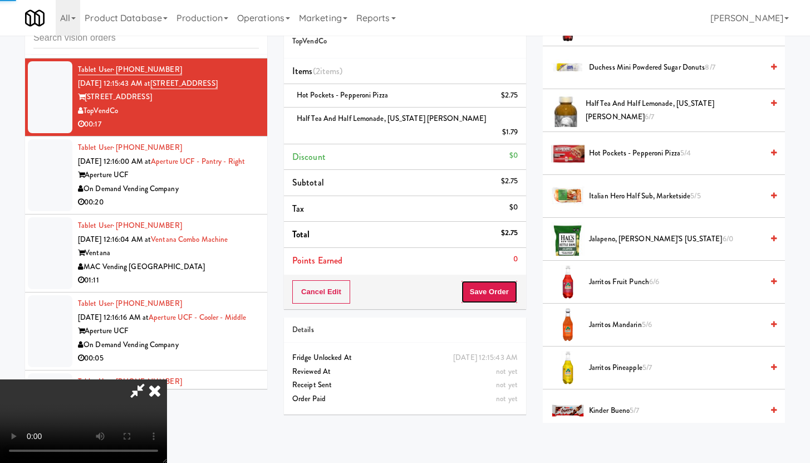
click at [504, 280] on button "Save Order" at bounding box center [489, 291] width 57 height 23
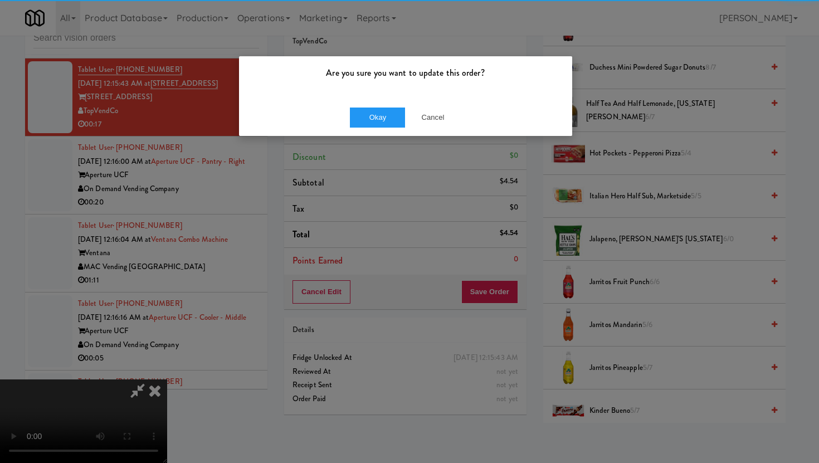
click at [373, 105] on div "Okay Cancel" at bounding box center [405, 117] width 333 height 37
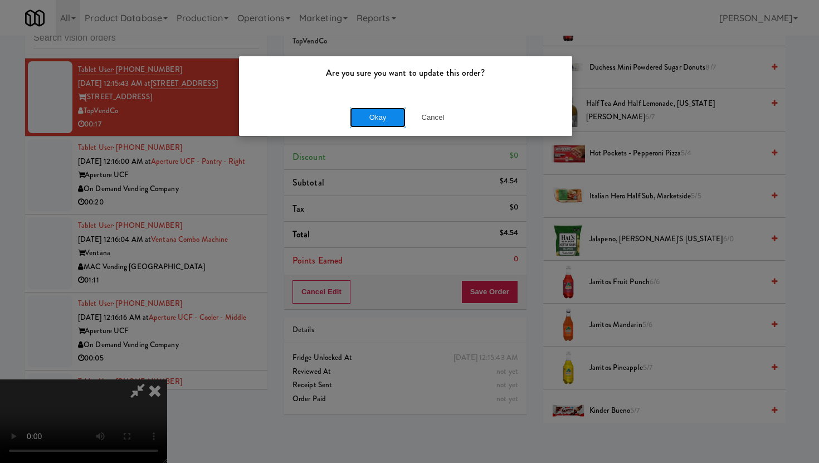
click at [374, 115] on button "Okay" at bounding box center [378, 117] width 56 height 20
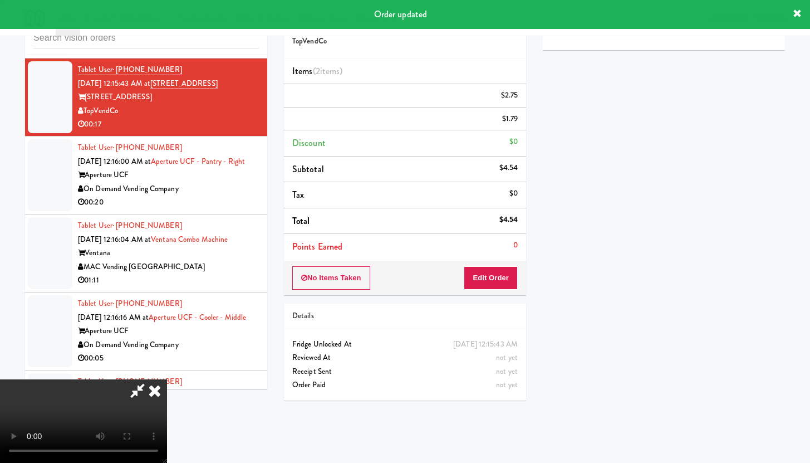
scroll to position [0, 0]
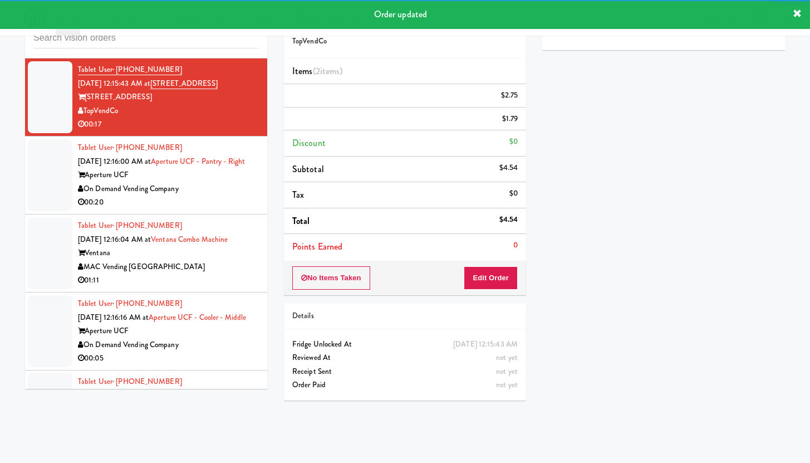
click at [216, 196] on div "On Demand Vending Company" at bounding box center [168, 189] width 181 height 14
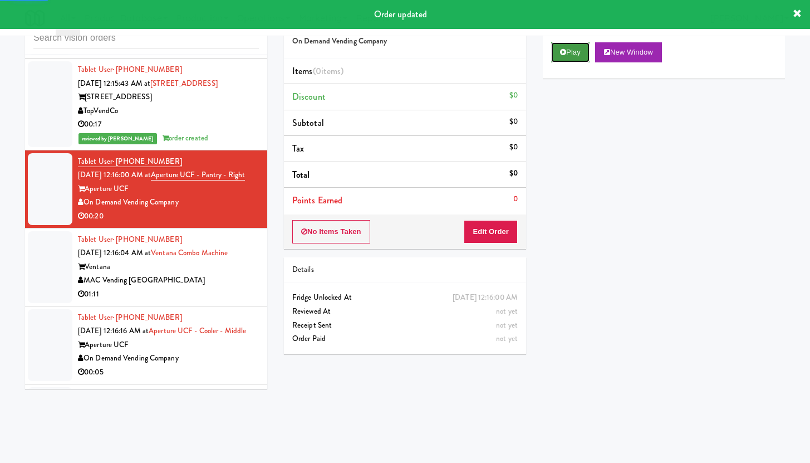
click at [571, 52] on button "Play" at bounding box center [570, 52] width 38 height 20
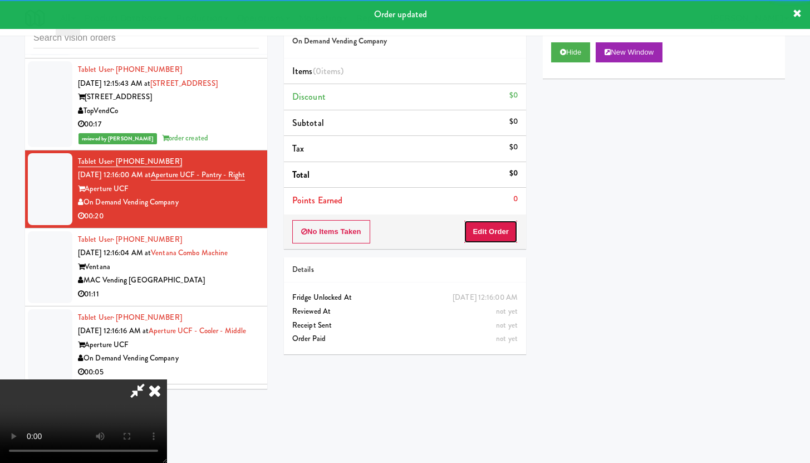
click at [503, 225] on button "Edit Order" at bounding box center [491, 231] width 54 height 23
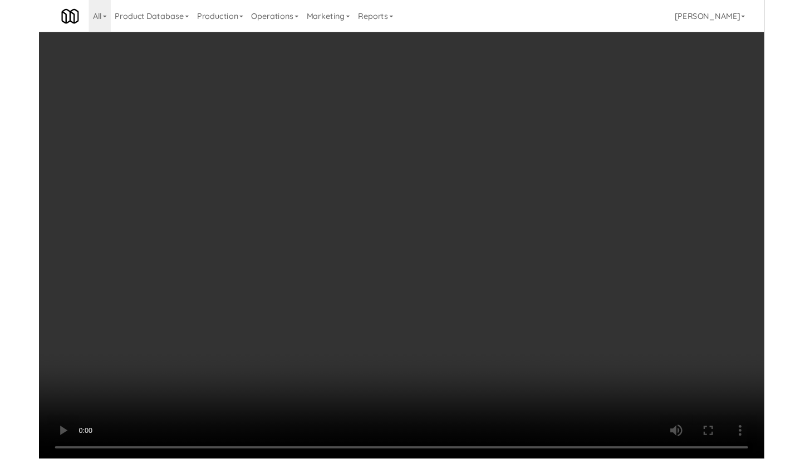
scroll to position [10510, 0]
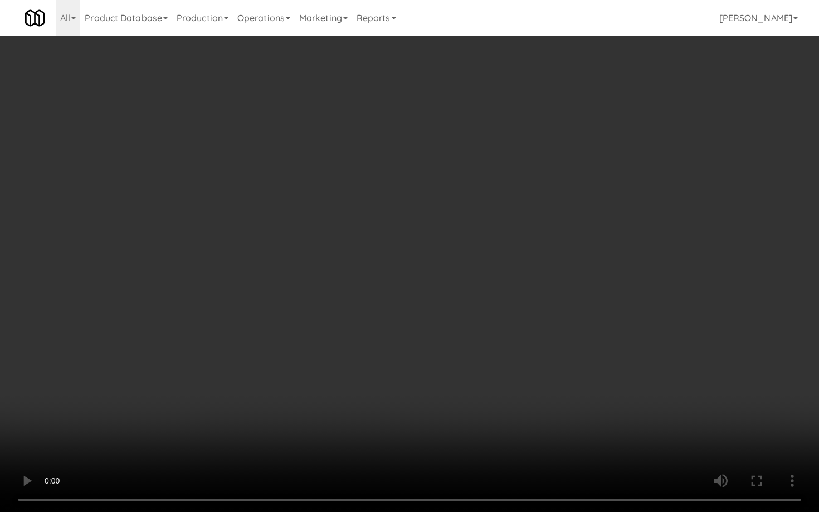
click at [366, 330] on video at bounding box center [409, 256] width 819 height 512
click at [375, 325] on video at bounding box center [409, 256] width 819 height 512
click at [395, 316] on video at bounding box center [409, 256] width 819 height 512
click at [401, 315] on video at bounding box center [409, 256] width 819 height 512
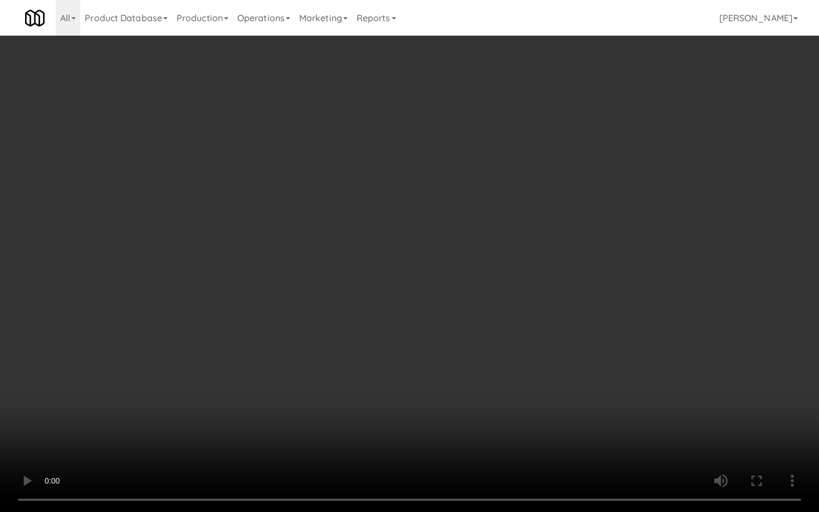
click at [401, 315] on video at bounding box center [409, 256] width 819 height 512
click at [474, 315] on video at bounding box center [409, 256] width 819 height 512
click at [542, 357] on video at bounding box center [409, 256] width 819 height 512
click at [556, 333] on video at bounding box center [409, 256] width 819 height 512
click at [558, 331] on video at bounding box center [409, 256] width 819 height 512
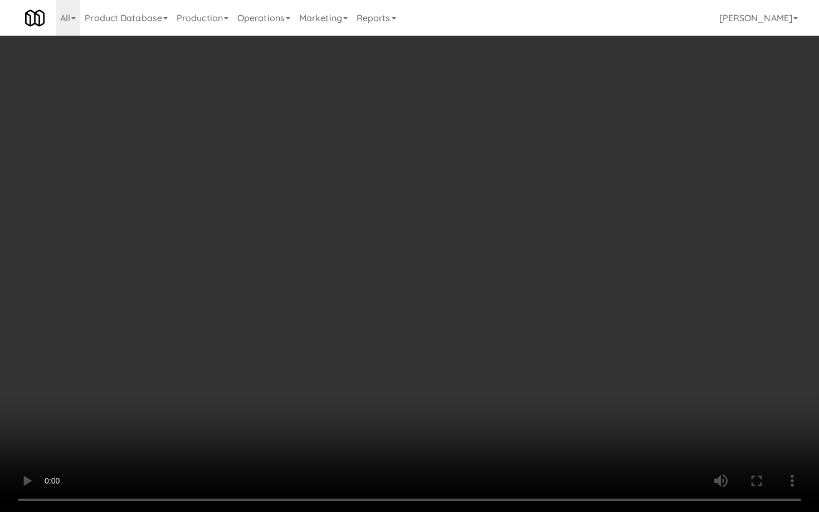
click at [562, 326] on video at bounding box center [409, 256] width 819 height 512
click at [563, 325] on video at bounding box center [409, 256] width 819 height 512
click at [570, 315] on video at bounding box center [409, 256] width 819 height 512
drag, startPoint x: 570, startPoint y: 315, endPoint x: 570, endPoint y: 323, distance: 7.8
click at [570, 316] on video at bounding box center [409, 256] width 819 height 512
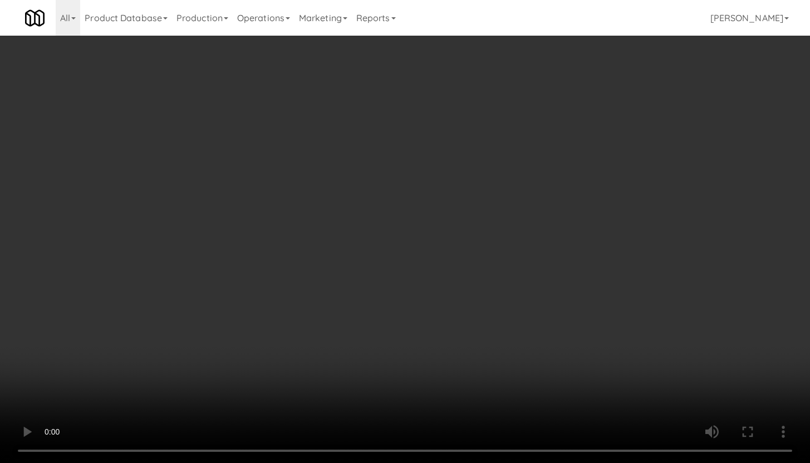
scroll to position [10565, 0]
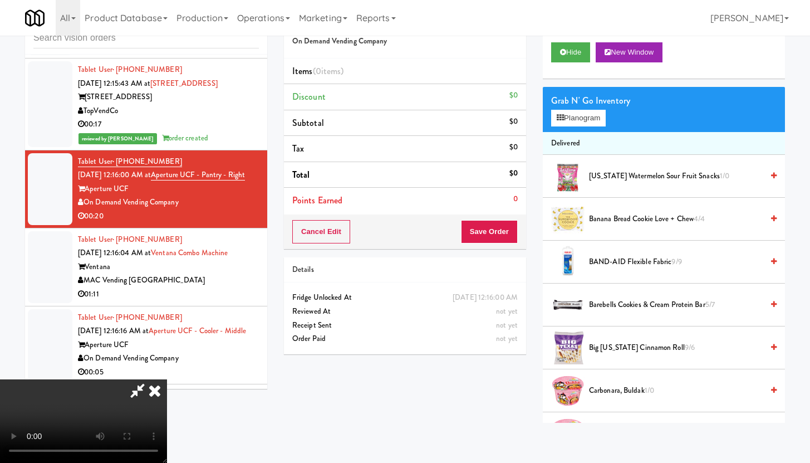
click at [614, 172] on span "[US_STATE] Watermelon Sour Fruit Snacks 1/0" at bounding box center [676, 176] width 174 height 14
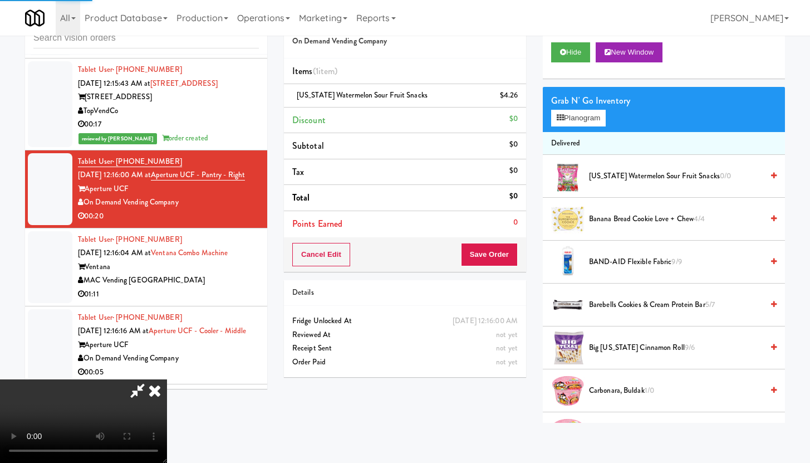
scroll to position [195, 0]
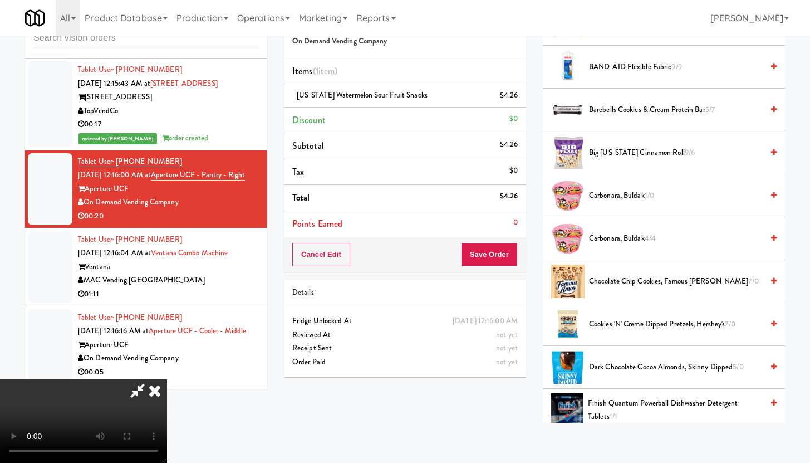
click at [622, 281] on span "Chocolate Chip Cookies, Famous [PERSON_NAME] 7/0" at bounding box center [676, 282] width 174 height 14
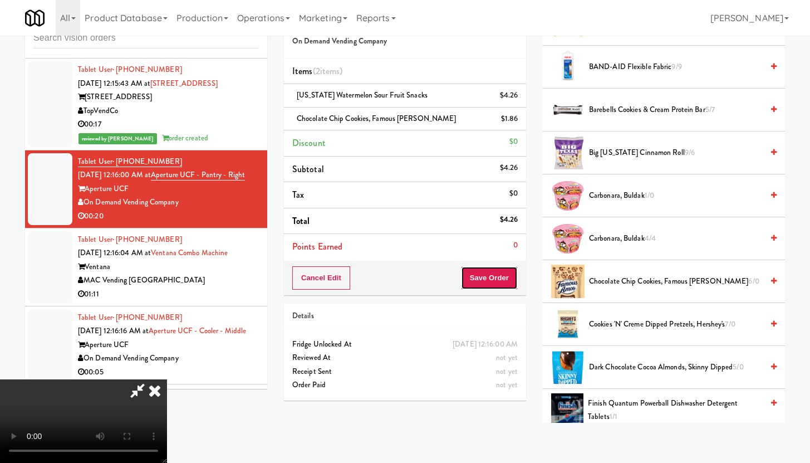
click at [493, 278] on button "Save Order" at bounding box center [489, 277] width 57 height 23
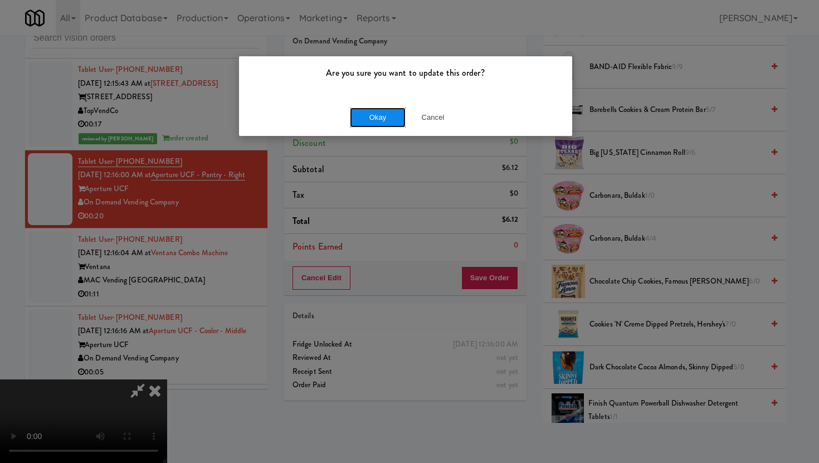
click at [351, 119] on button "Okay" at bounding box center [378, 117] width 56 height 20
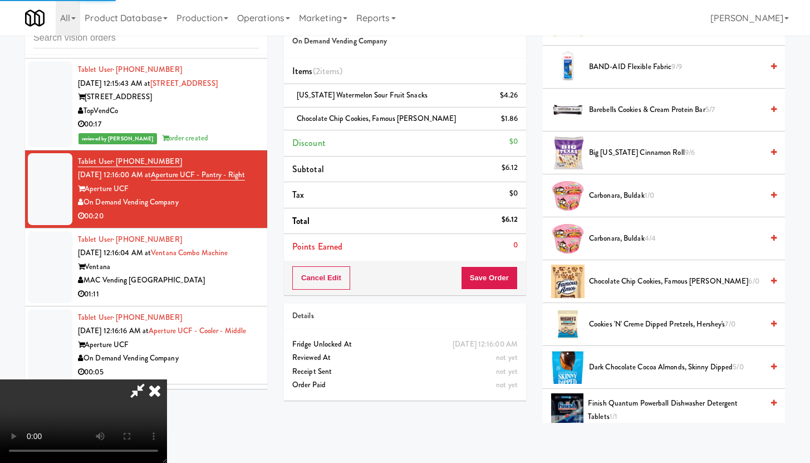
scroll to position [28, 0]
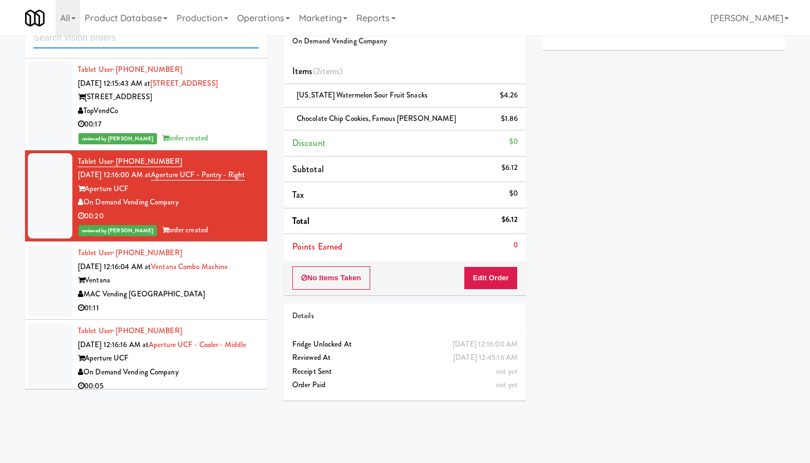
click at [109, 39] on input "text" at bounding box center [146, 38] width 226 height 21
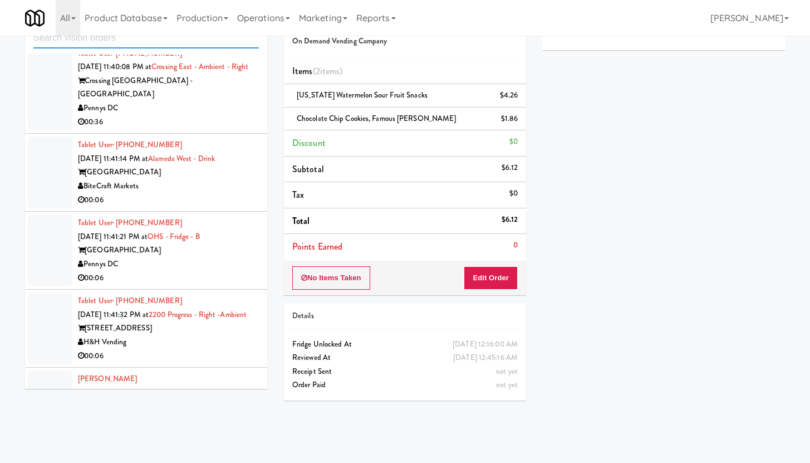
scroll to position [2088, 0]
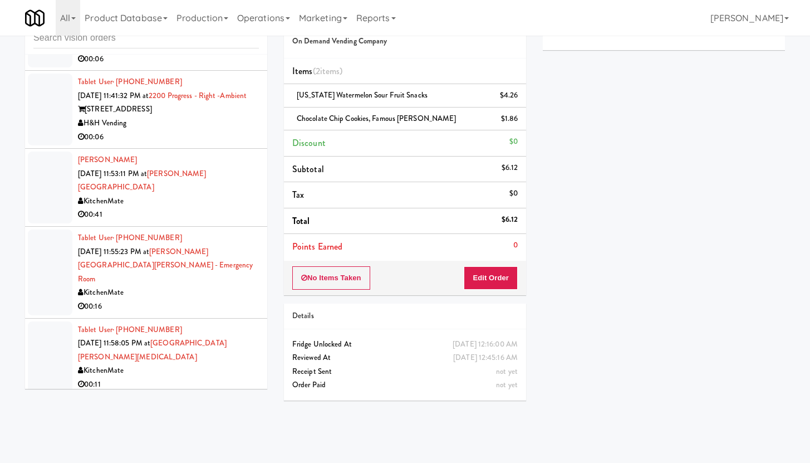
click at [233, 130] on div "H&H Vending" at bounding box center [168, 123] width 181 height 14
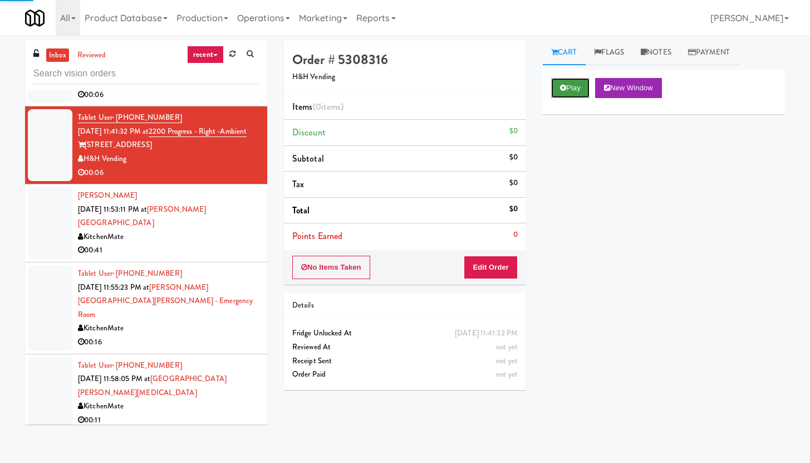
click at [572, 87] on button "Play" at bounding box center [570, 88] width 38 height 20
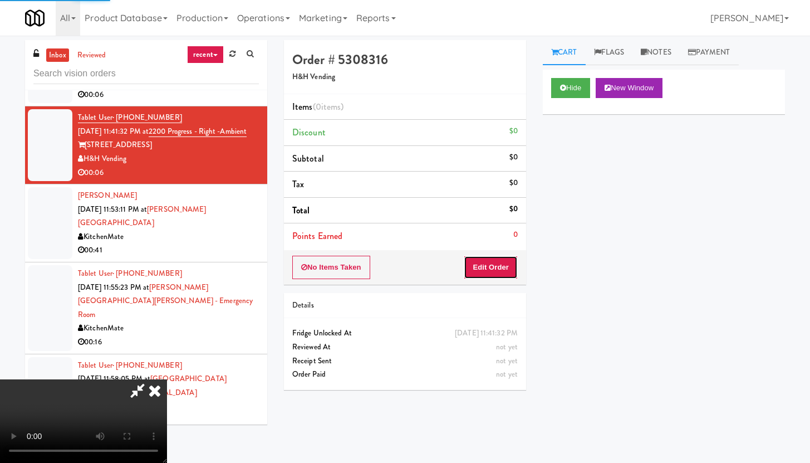
click at [492, 263] on button "Edit Order" at bounding box center [491, 267] width 54 height 23
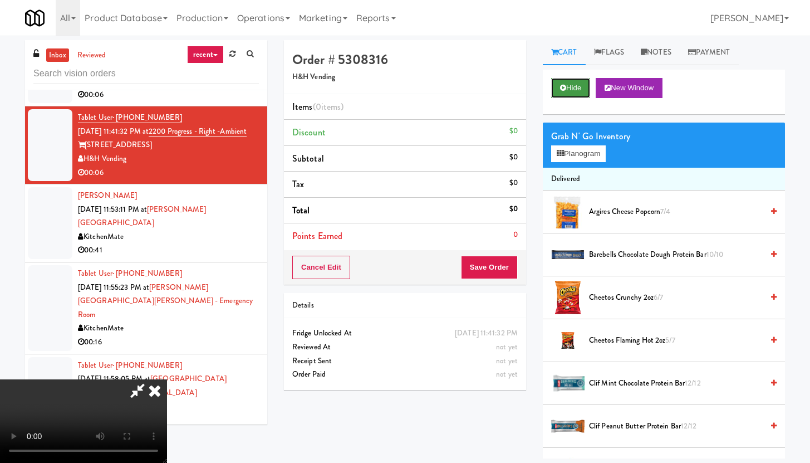
click at [569, 87] on button "Hide" at bounding box center [570, 88] width 39 height 20
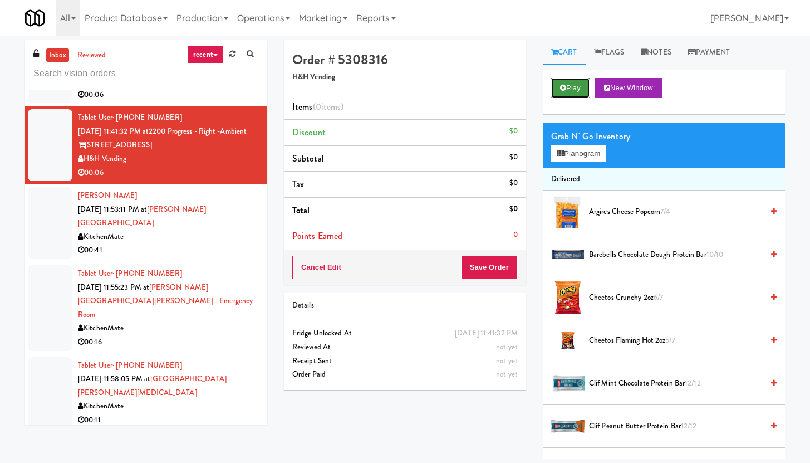
click at [569, 87] on button "Play" at bounding box center [570, 88] width 38 height 20
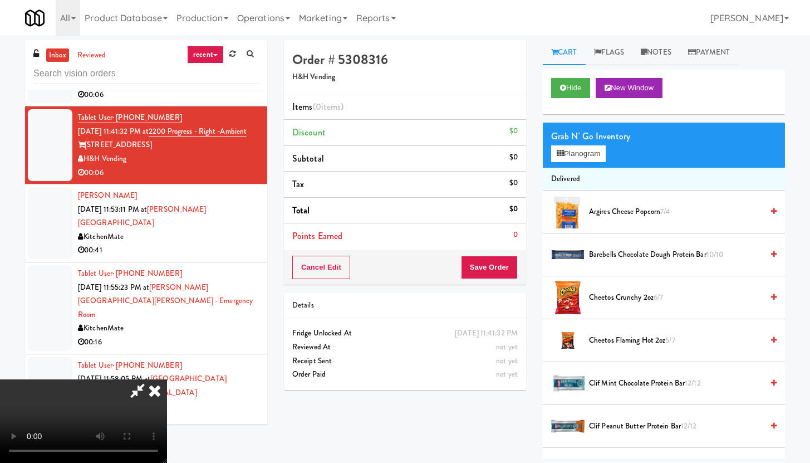
click at [473, 116] on li "Items (0 items )" at bounding box center [405, 107] width 242 height 26
click at [565, 85] on icon at bounding box center [563, 87] width 6 height 7
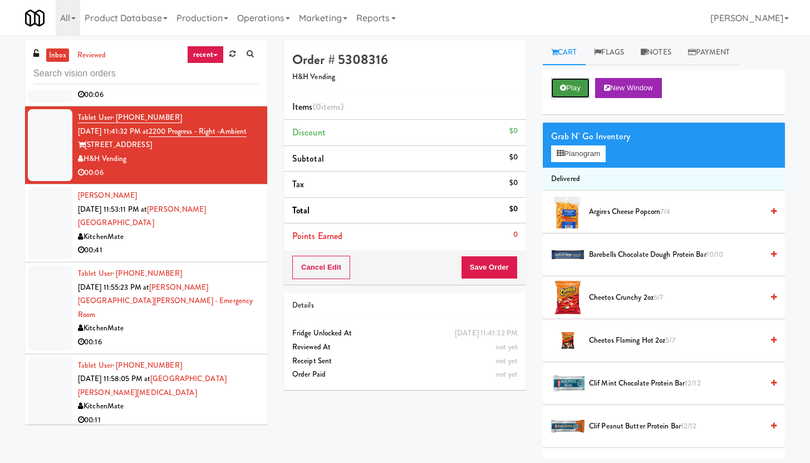
click at [565, 85] on icon at bounding box center [563, 87] width 6 height 7
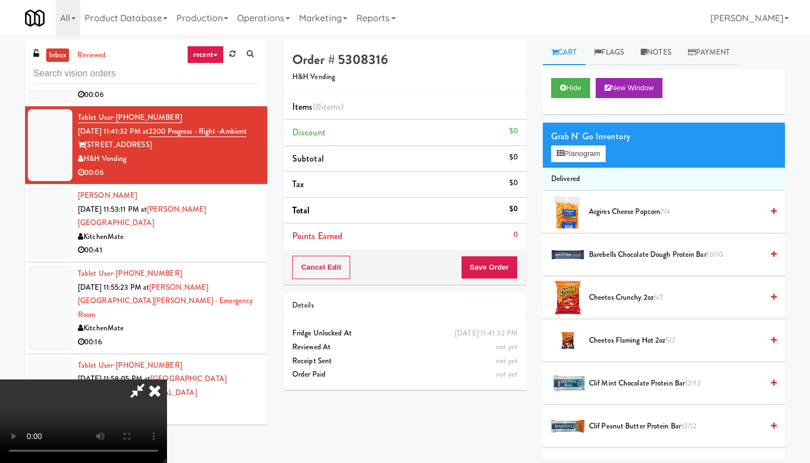
click at [317, 144] on li "Discount $0" at bounding box center [405, 133] width 242 height 26
click at [170, 71] on input "text" at bounding box center [146, 73] width 226 height 21
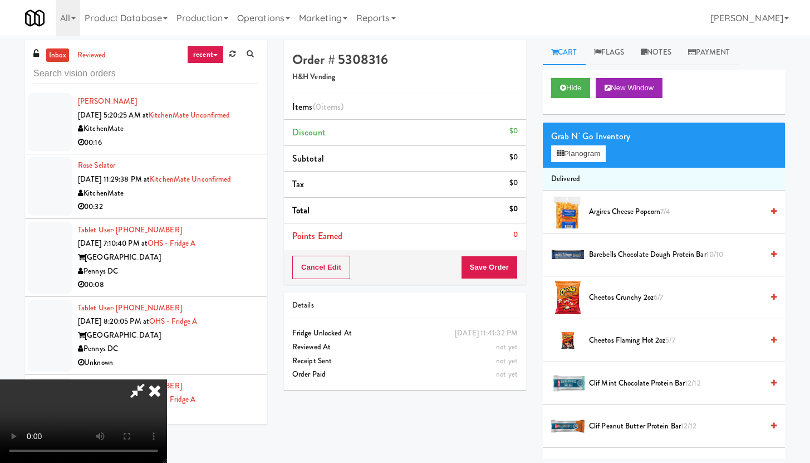
click at [567, 72] on div "Hide New Window" at bounding box center [664, 92] width 242 height 45
click at [569, 89] on button "Hide" at bounding box center [570, 88] width 39 height 20
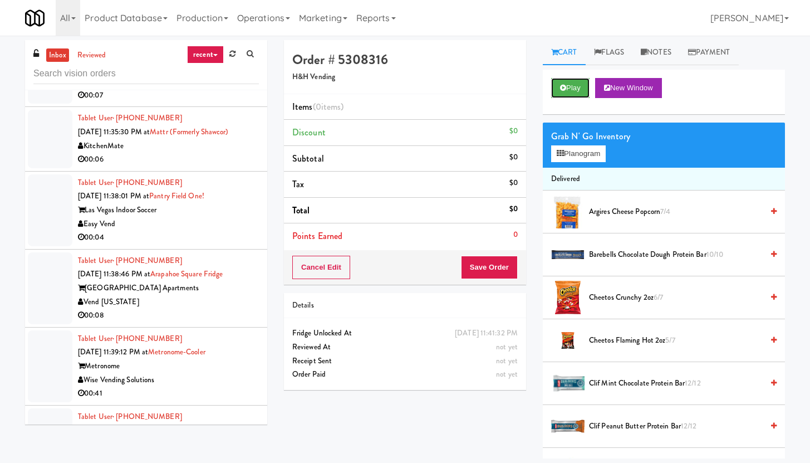
scroll to position [1802, 0]
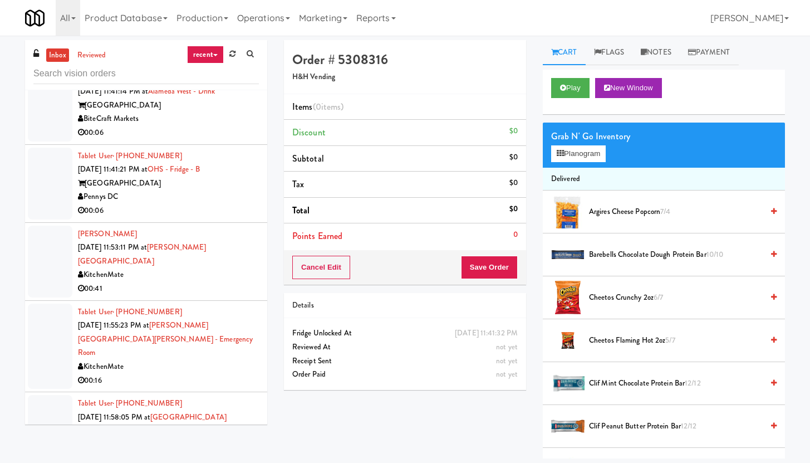
click at [222, 204] on div "00:06" at bounding box center [168, 211] width 181 height 14
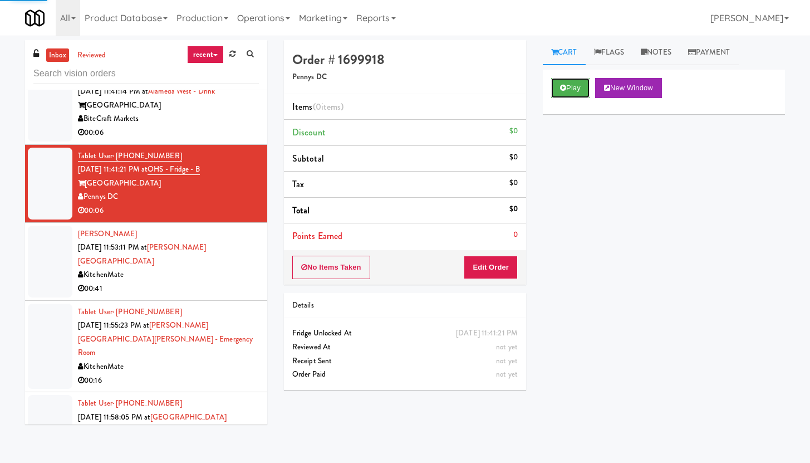
drag, startPoint x: 560, startPoint y: 90, endPoint x: 518, endPoint y: 201, distance: 118.2
click at [560, 90] on button "Play" at bounding box center [570, 88] width 38 height 20
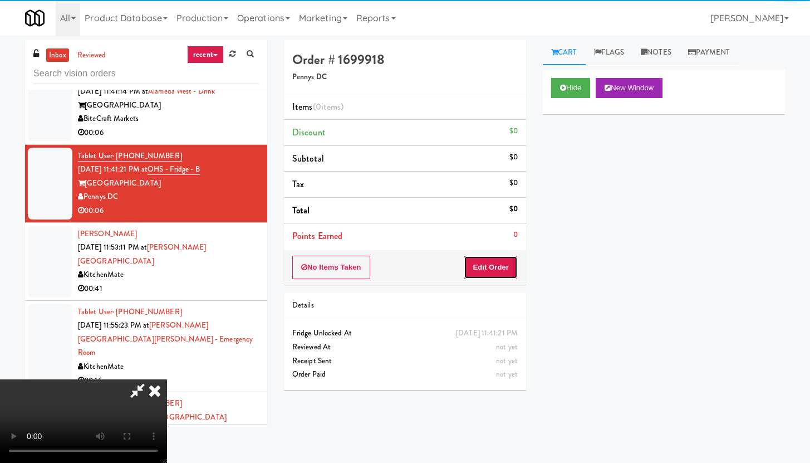
click at [507, 261] on button "Edit Order" at bounding box center [491, 267] width 54 height 23
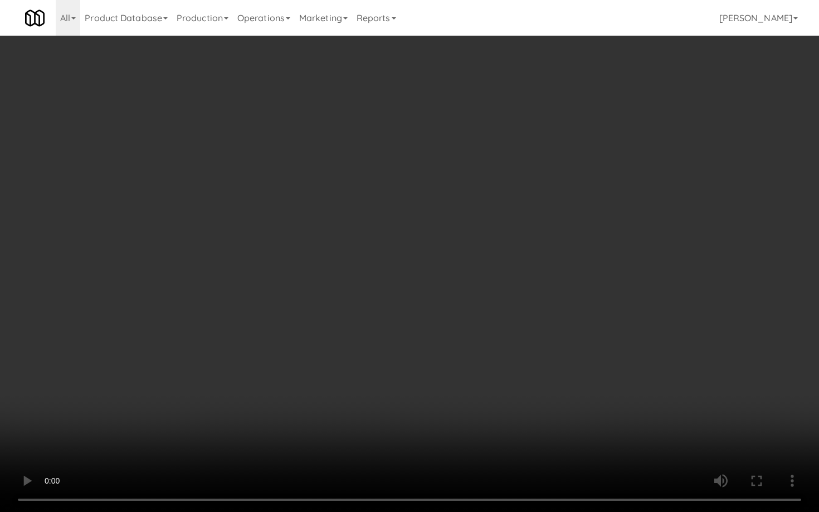
click at [461, 321] on video at bounding box center [409, 256] width 819 height 512
click at [468, 306] on video at bounding box center [409, 256] width 819 height 512
click at [478, 291] on video at bounding box center [409, 256] width 819 height 512
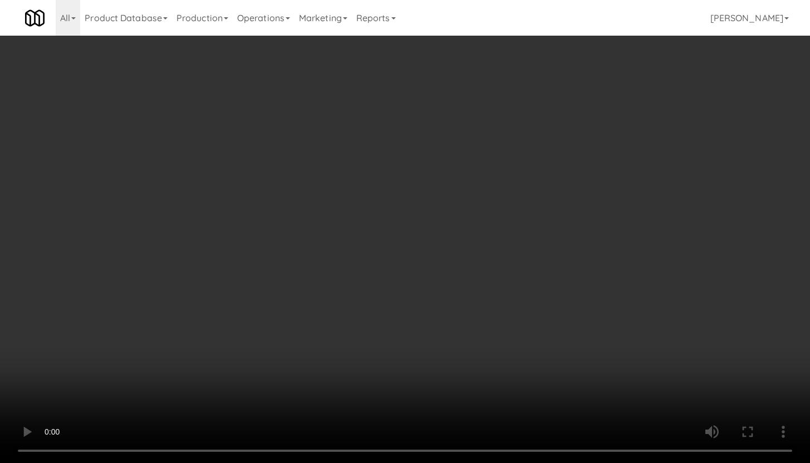
scroll to position [675, 0]
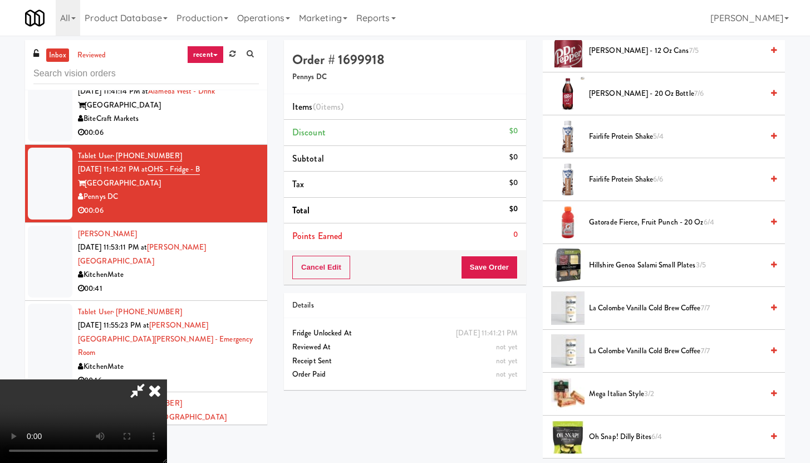
click at [618, 207] on li "Gatorade Fierce, Fruit Punch - 20 oz 6/4" at bounding box center [664, 222] width 242 height 43
click at [615, 233] on li "Gatorade Fierce, Fruit Punch - 20 oz 6/4" at bounding box center [664, 222] width 242 height 43
click at [618, 227] on span "Gatorade Fierce, Fruit Punch - 20 oz 6/4" at bounding box center [676, 222] width 174 height 14
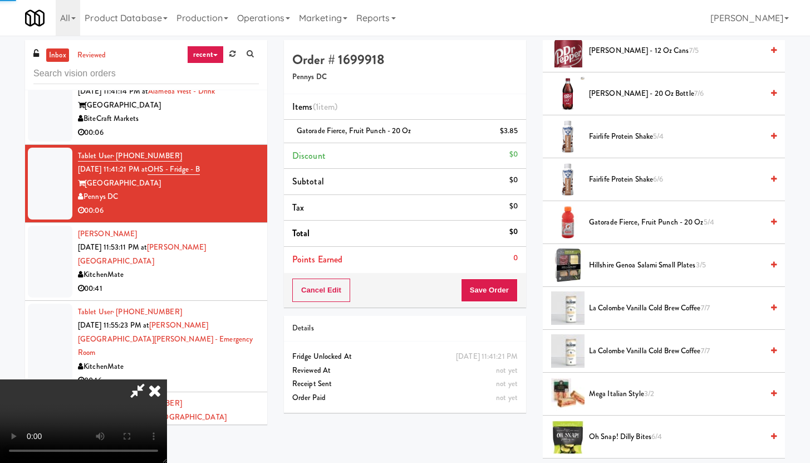
drag, startPoint x: 530, startPoint y: 282, endPoint x: 514, endPoint y: 285, distance: 15.9
click at [529, 282] on div "Order # 1699918 Pennys DC Items (1 item ) Gatorade Fierce, Fruit Punch - 20 oz …" at bounding box center [405, 230] width 259 height 381
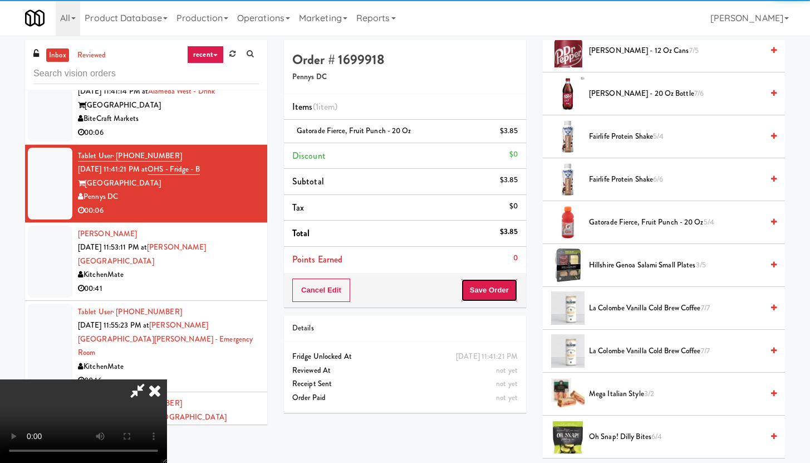
click at [513, 285] on button "Save Order" at bounding box center [489, 289] width 57 height 23
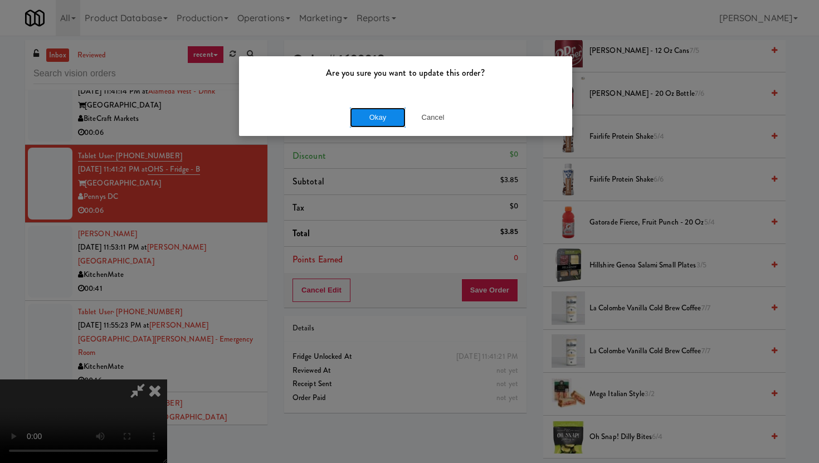
click at [353, 113] on button "Okay" at bounding box center [378, 117] width 56 height 20
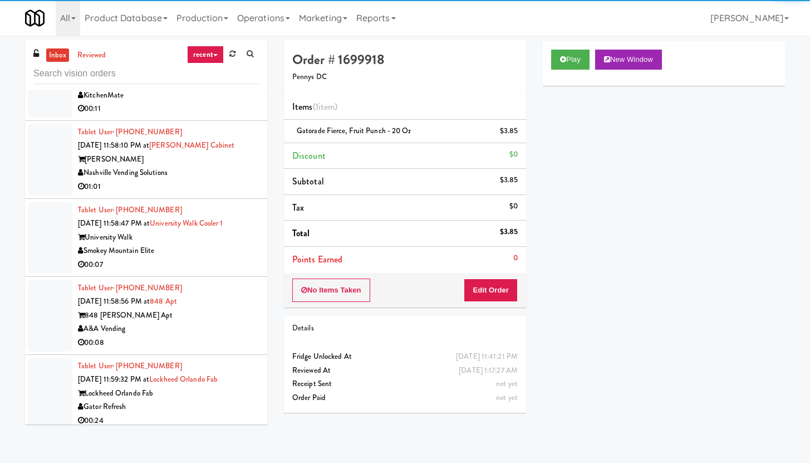
scroll to position [2313, 0]
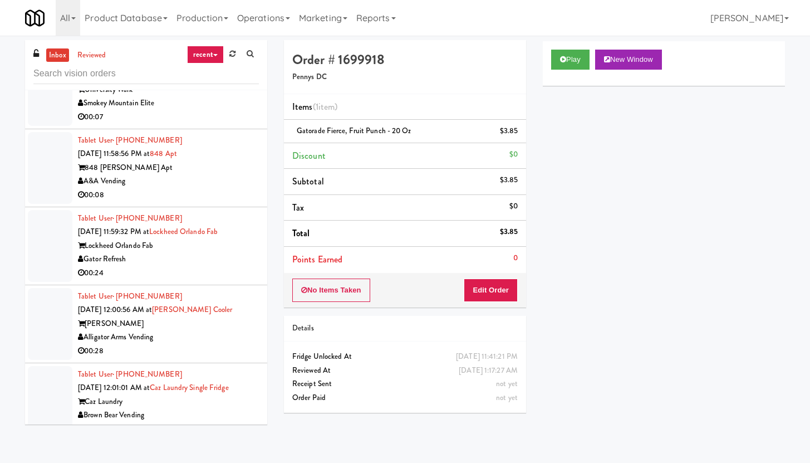
click at [240, 266] on div "00:24" at bounding box center [168, 273] width 181 height 14
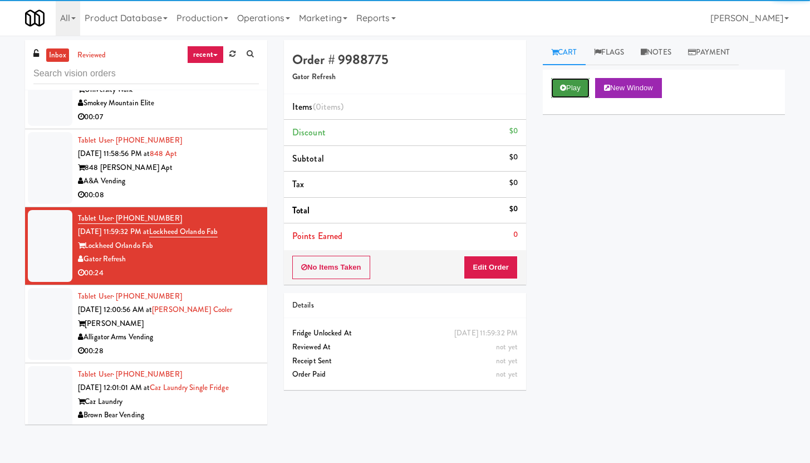
click at [565, 89] on icon at bounding box center [563, 87] width 6 height 7
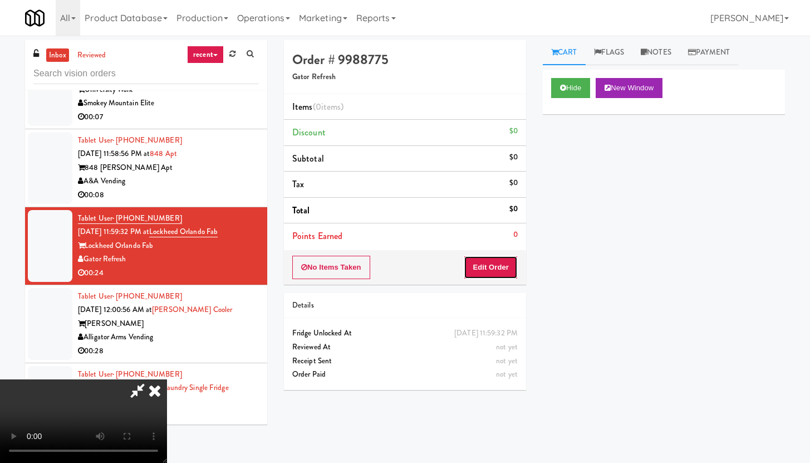
click at [498, 276] on button "Edit Order" at bounding box center [491, 267] width 54 height 23
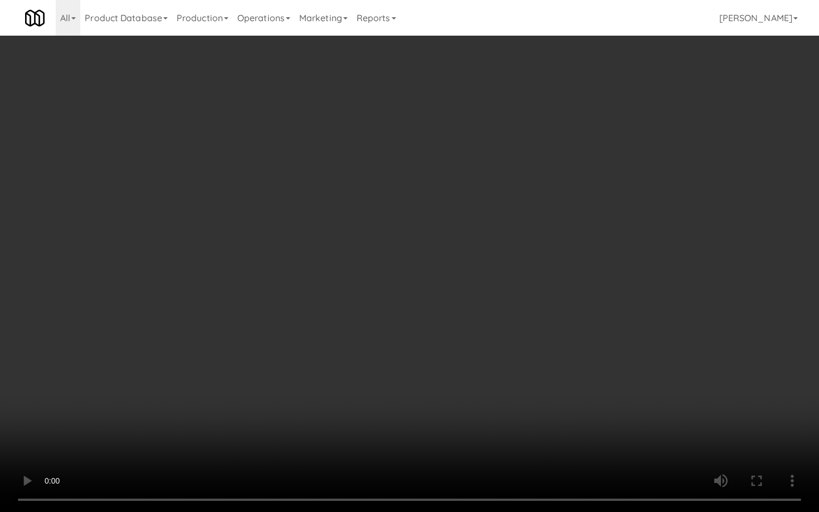
click at [420, 351] on video at bounding box center [409, 256] width 819 height 512
click at [429, 337] on video at bounding box center [409, 256] width 819 height 512
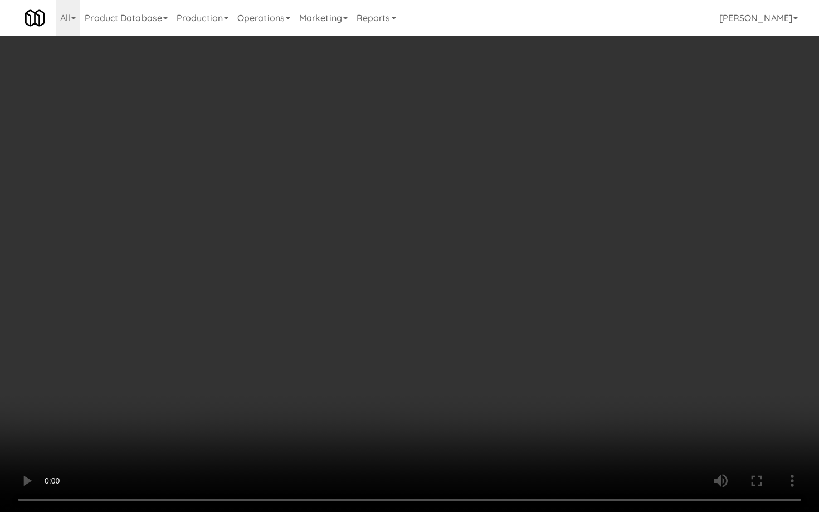
click at [429, 337] on video at bounding box center [409, 256] width 819 height 512
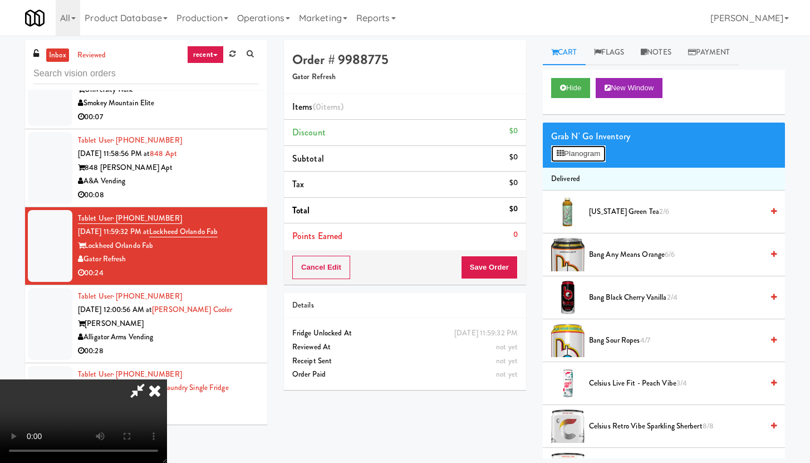
click at [584, 156] on button "Planogram" at bounding box center [578, 153] width 55 height 17
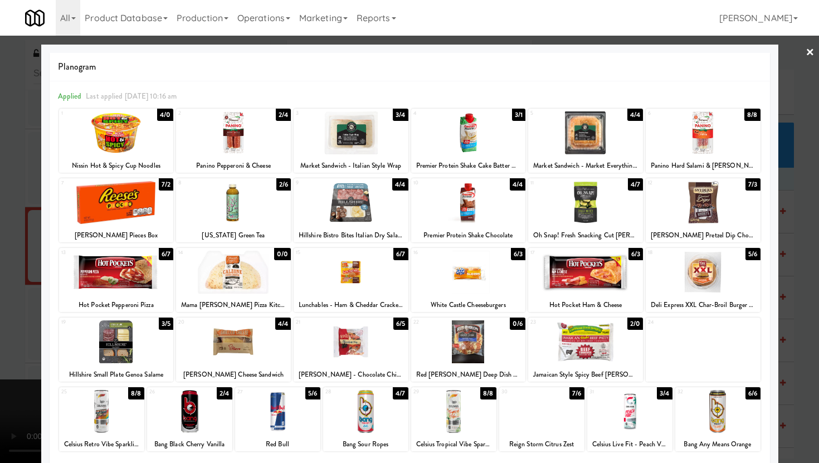
click at [134, 266] on div at bounding box center [116, 272] width 115 height 43
click at [6, 275] on div at bounding box center [409, 231] width 819 height 463
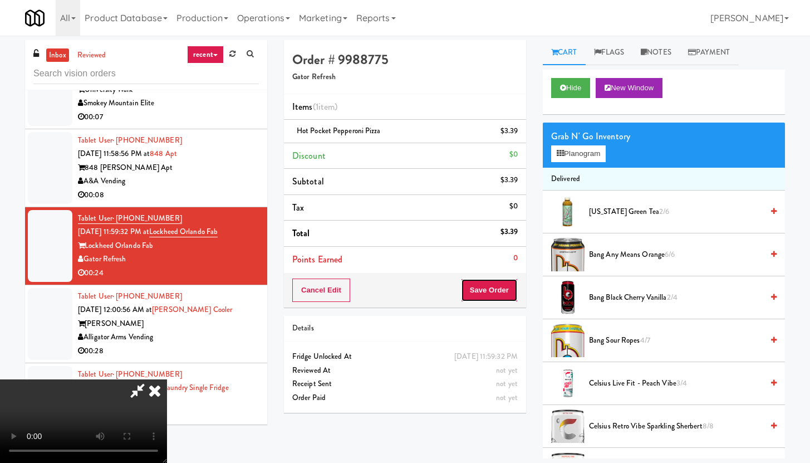
click at [502, 291] on button "Save Order" at bounding box center [489, 289] width 57 height 23
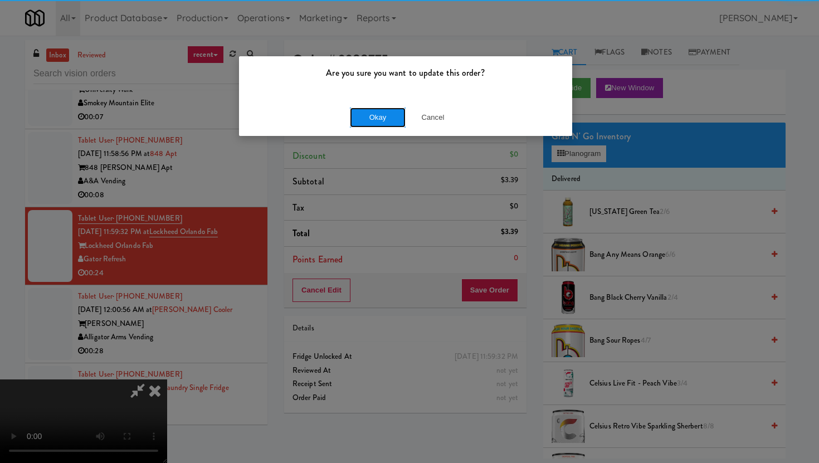
click at [374, 119] on button "Okay" at bounding box center [378, 117] width 56 height 20
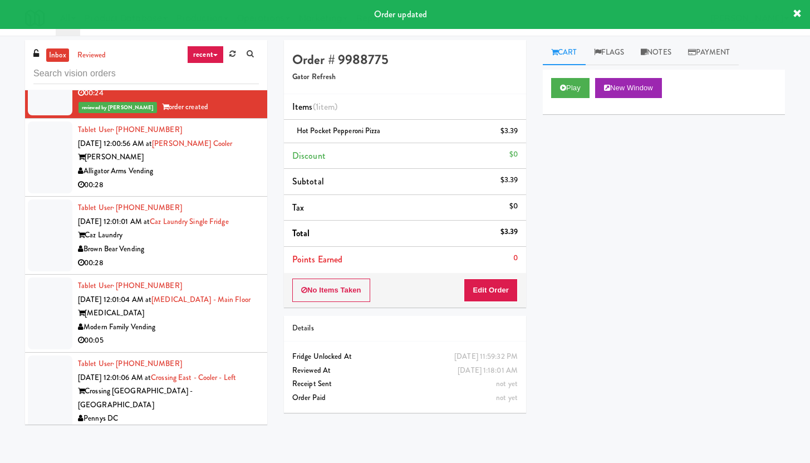
click at [221, 178] on div "00:28" at bounding box center [168, 185] width 181 height 14
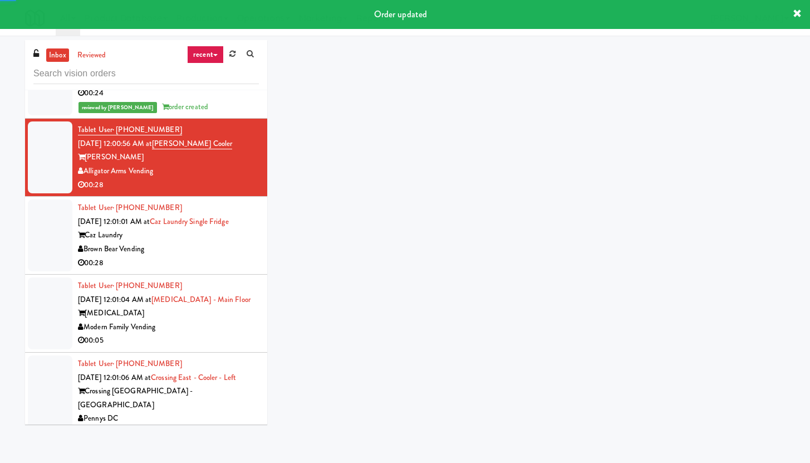
scroll to position [2460, 0]
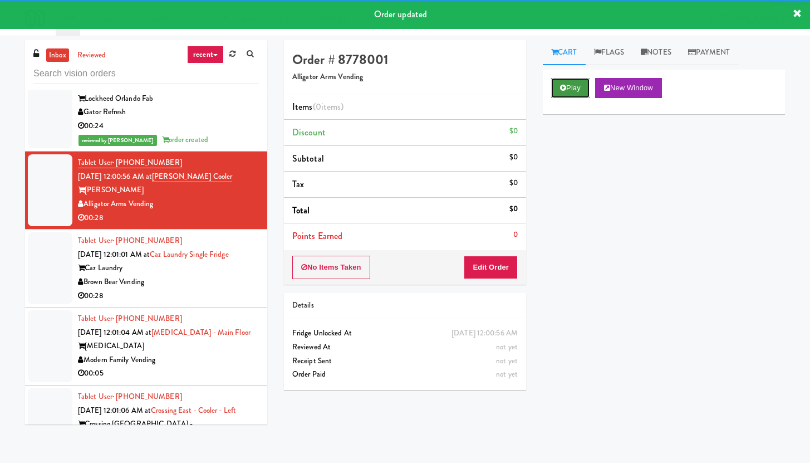
click at [570, 81] on button "Play" at bounding box center [570, 88] width 38 height 20
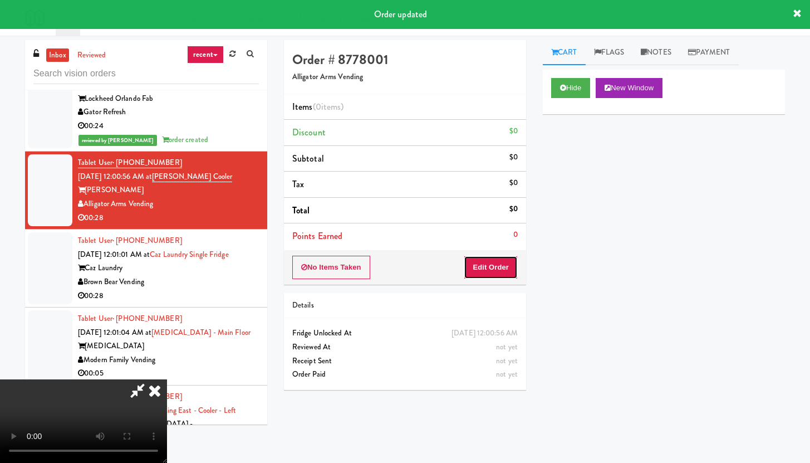
click at [483, 262] on button "Edit Order" at bounding box center [491, 267] width 54 height 23
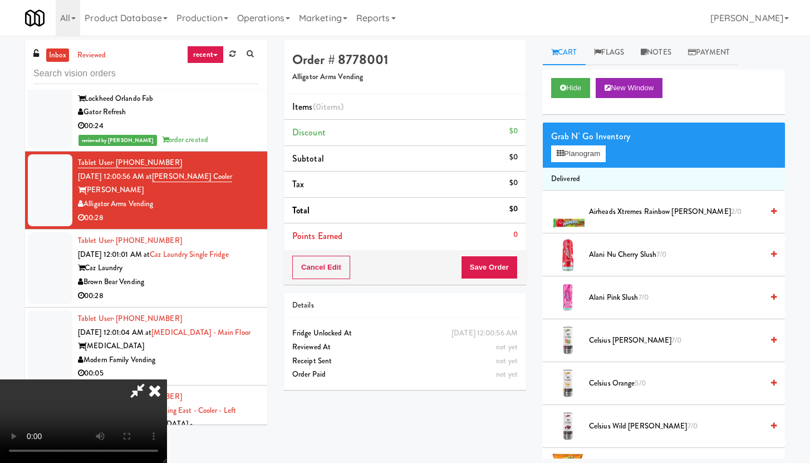
scroll to position [0, 0]
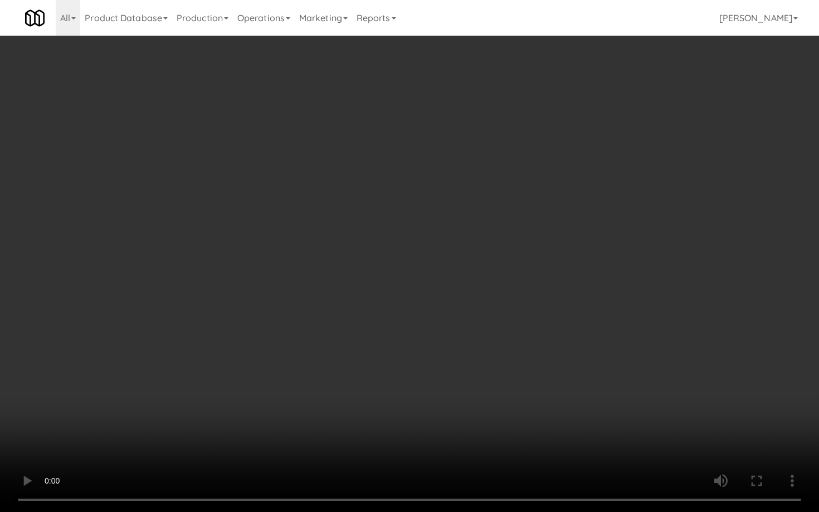
click at [436, 347] on video at bounding box center [409, 256] width 819 height 512
click at [442, 311] on video at bounding box center [409, 256] width 819 height 512
click at [434, 307] on video at bounding box center [409, 256] width 819 height 512
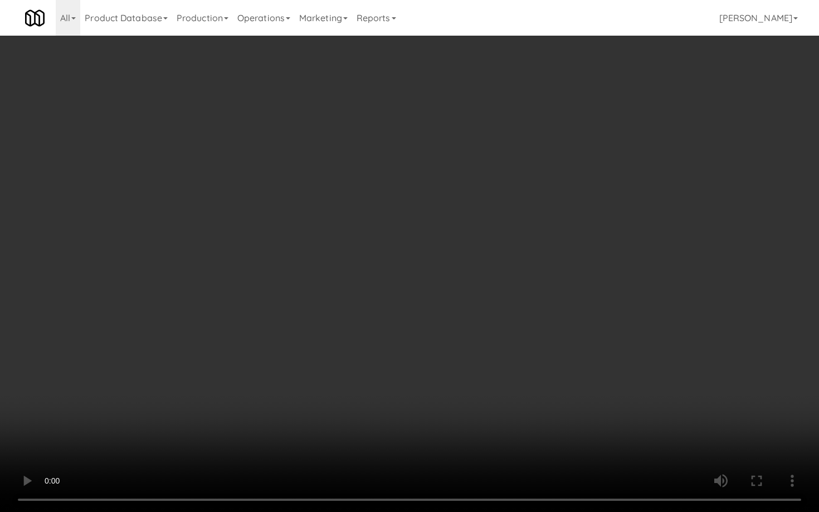
click at [434, 307] on video at bounding box center [409, 256] width 819 height 512
click at [580, 362] on video at bounding box center [409, 256] width 819 height 512
click at [565, 342] on video at bounding box center [409, 256] width 819 height 512
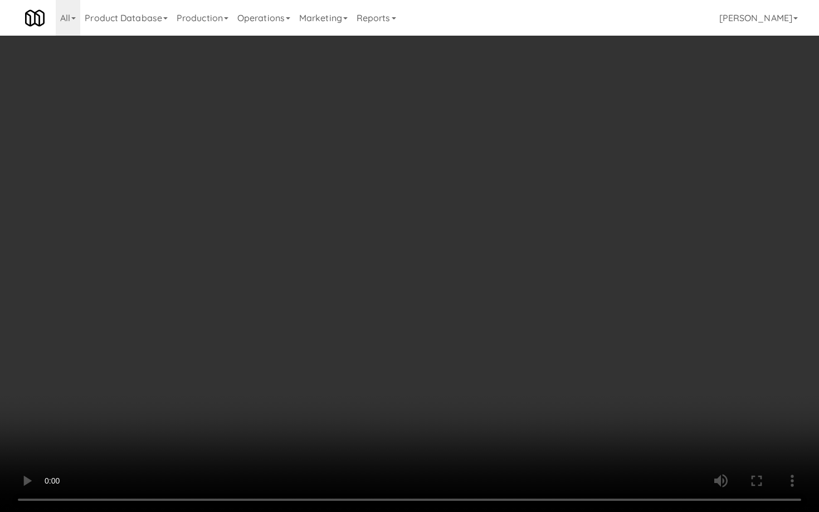
click at [567, 327] on video at bounding box center [409, 256] width 819 height 512
click at [594, 373] on video at bounding box center [409, 256] width 819 height 512
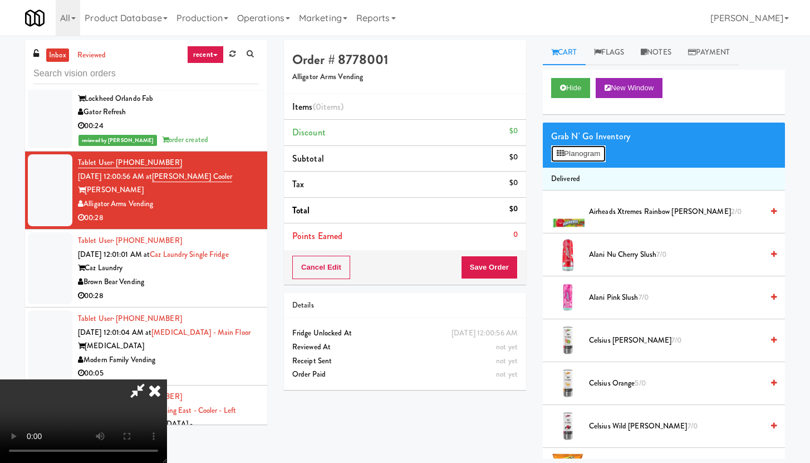
click at [606, 145] on button "Planogram" at bounding box center [578, 153] width 55 height 17
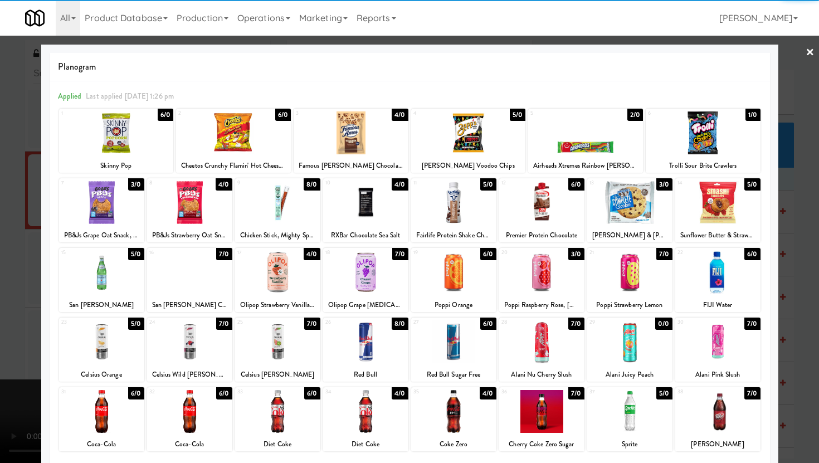
click at [447, 204] on div at bounding box center [453, 202] width 85 height 43
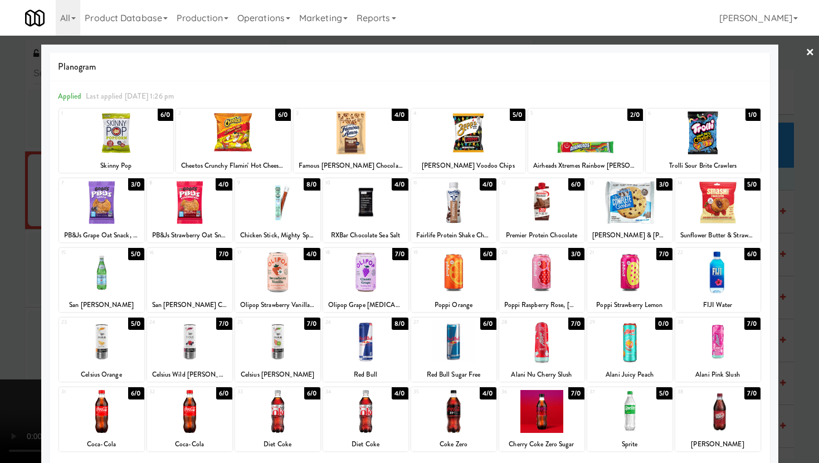
click at [633, 214] on div at bounding box center [629, 202] width 85 height 43
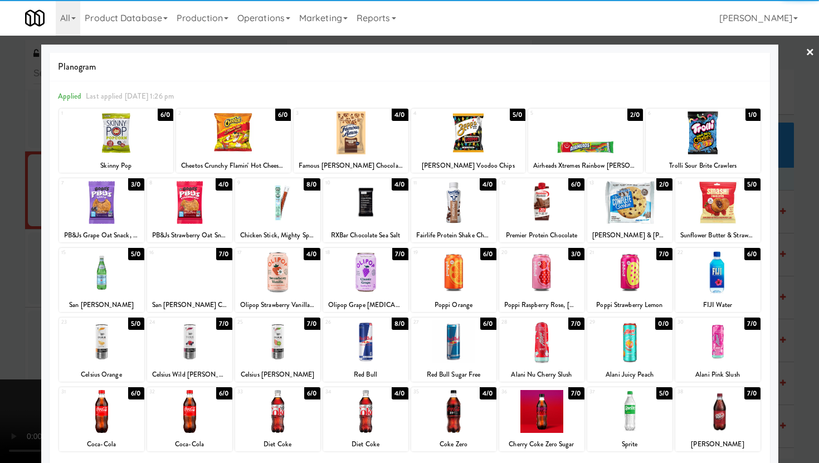
click at [309, 215] on div at bounding box center [277, 202] width 85 height 43
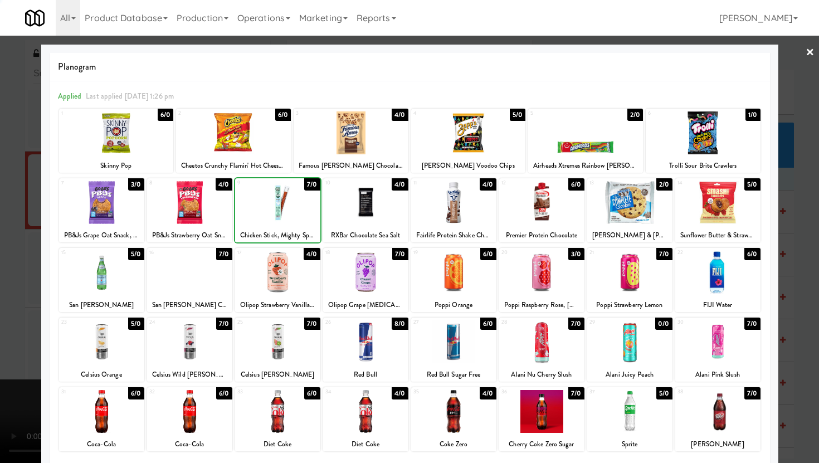
click at [0, 219] on div at bounding box center [409, 231] width 819 height 463
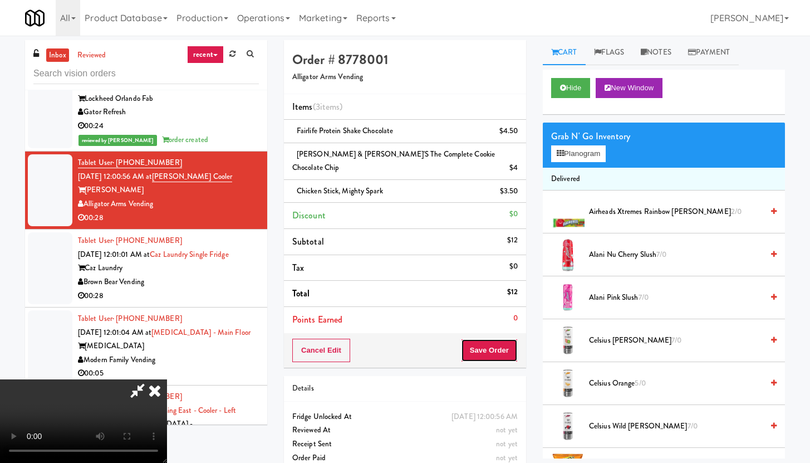
drag, startPoint x: 493, startPoint y: 335, endPoint x: 506, endPoint y: 325, distance: 16.3
click at [493, 339] on button "Save Order" at bounding box center [489, 350] width 57 height 23
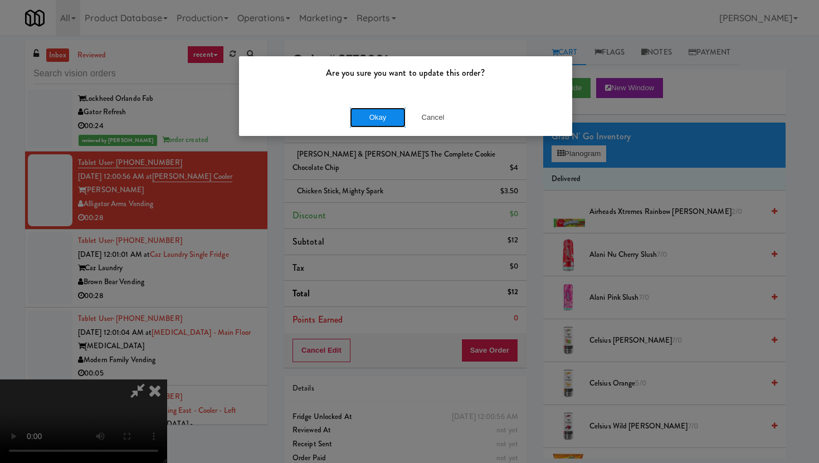
click at [385, 121] on button "Okay" at bounding box center [378, 117] width 56 height 20
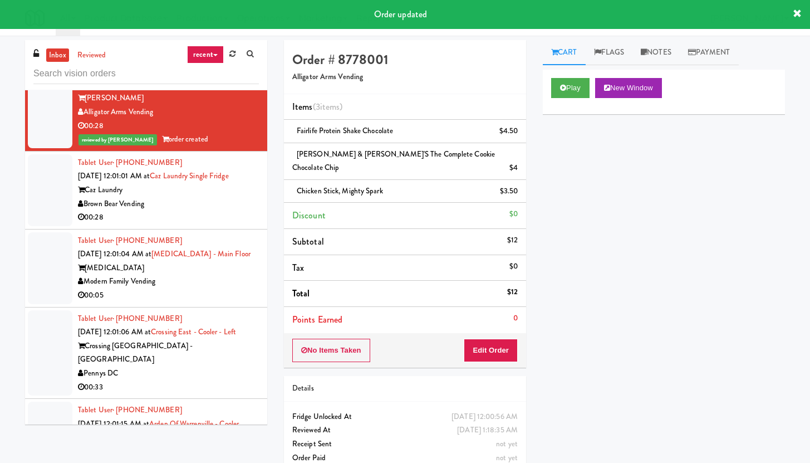
scroll to position [2486, 0]
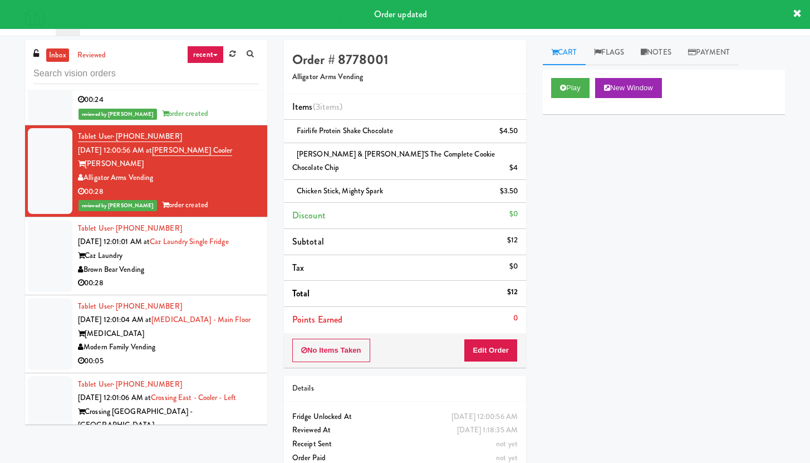
click at [228, 276] on div "00:28" at bounding box center [168, 283] width 181 height 14
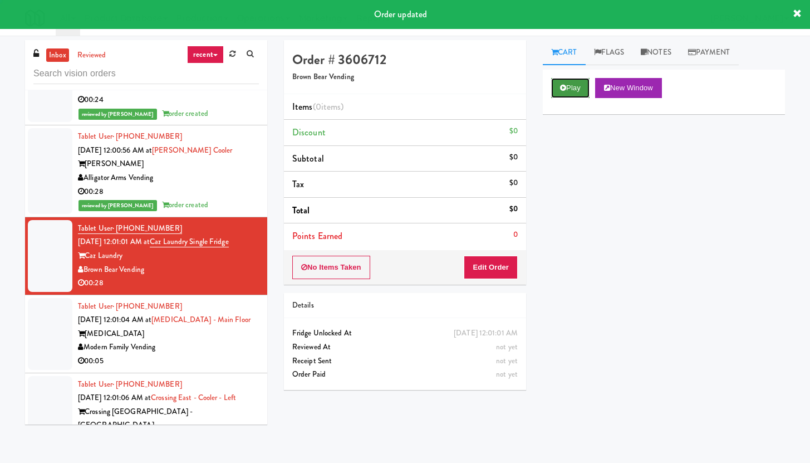
click at [578, 87] on button "Play" at bounding box center [570, 88] width 38 height 20
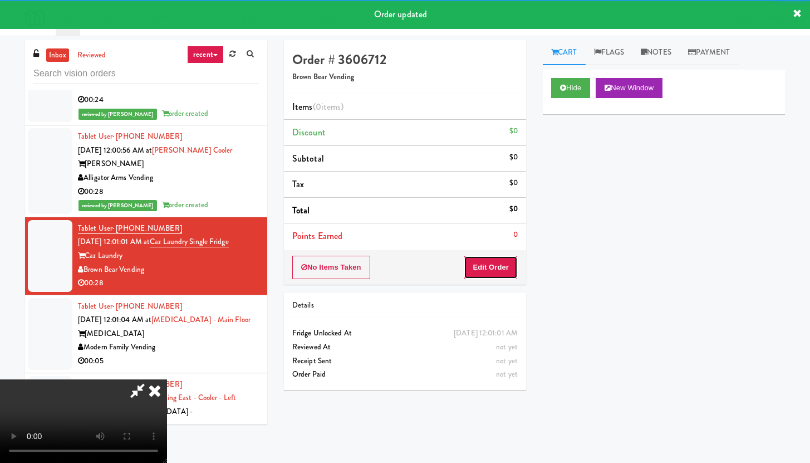
click at [494, 266] on button "Edit Order" at bounding box center [491, 267] width 54 height 23
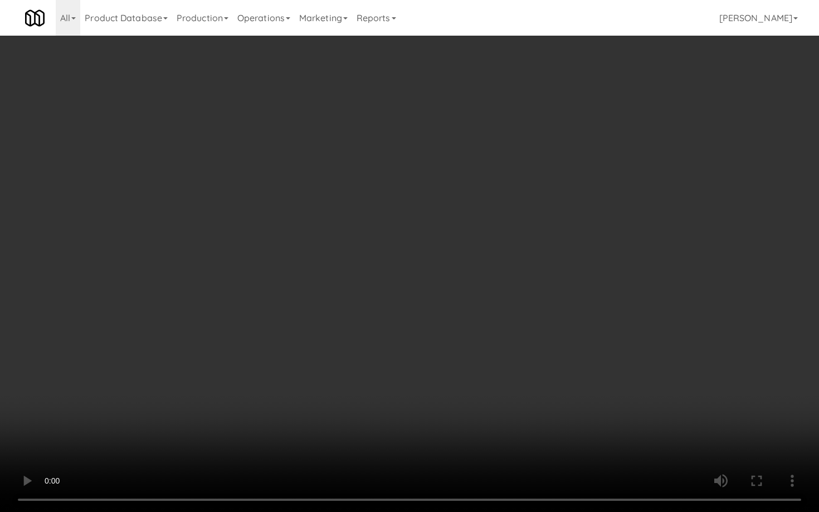
click at [418, 373] on video at bounding box center [409, 256] width 819 height 512
click at [484, 349] on video at bounding box center [409, 256] width 819 height 512
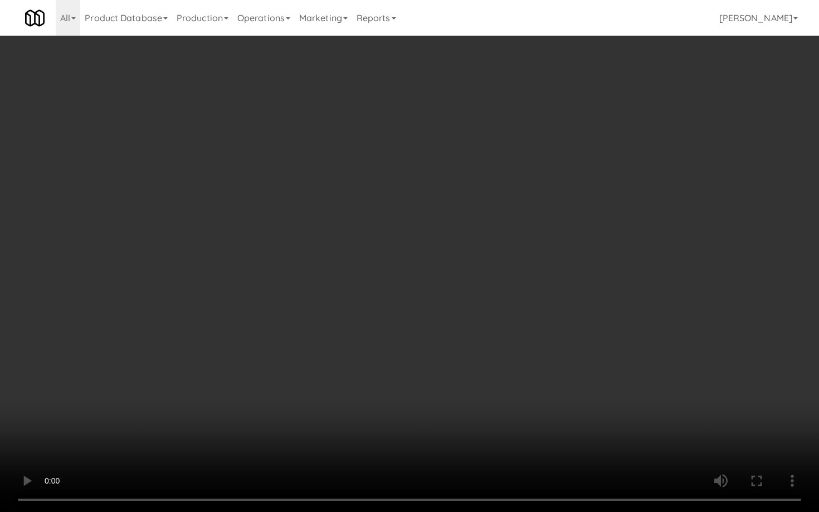
click at [484, 349] on video at bounding box center [409, 256] width 819 height 512
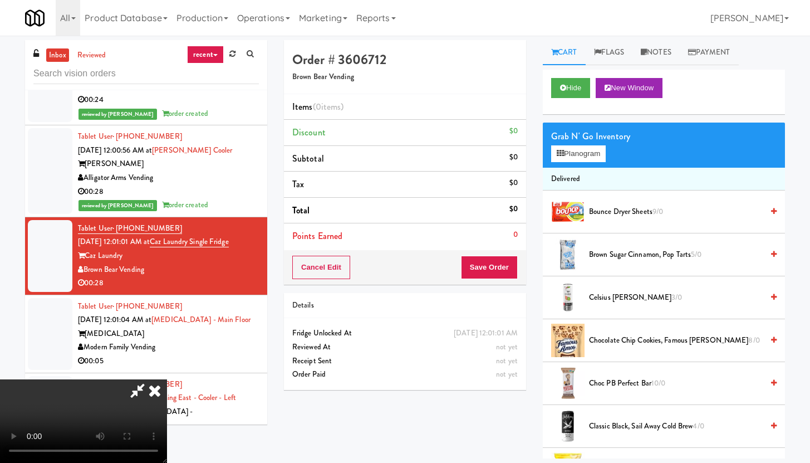
click at [167, 379] on video at bounding box center [83, 421] width 167 height 84
click at [576, 163] on div "Grab N' Go Inventory Planogram" at bounding box center [664, 145] width 242 height 45
click at [580, 157] on button "Planogram" at bounding box center [578, 153] width 55 height 17
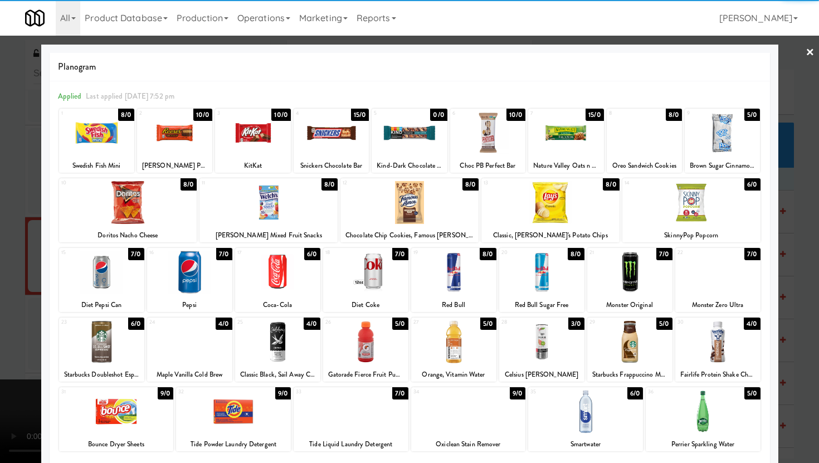
click at [366, 341] on div at bounding box center [365, 341] width 85 height 43
drag, startPoint x: 329, startPoint y: 137, endPoint x: 269, endPoint y: 165, distance: 66.5
click at [329, 136] on div at bounding box center [330, 132] width 75 height 43
click at [119, 202] on div at bounding box center [128, 202] width 138 height 43
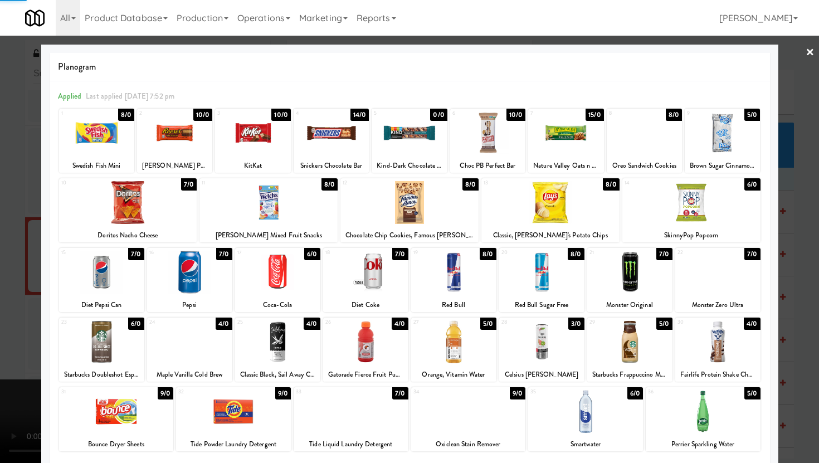
click at [667, 198] on div at bounding box center [691, 202] width 138 height 43
click at [0, 199] on div at bounding box center [409, 231] width 819 height 463
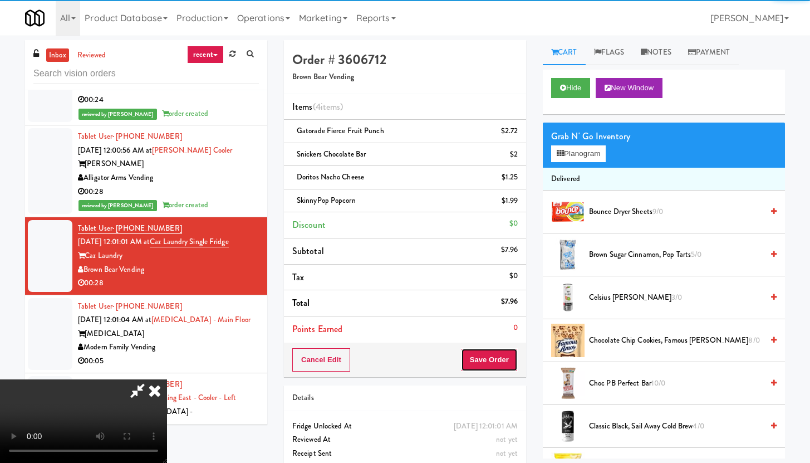
click at [516, 366] on button "Save Order" at bounding box center [489, 359] width 57 height 23
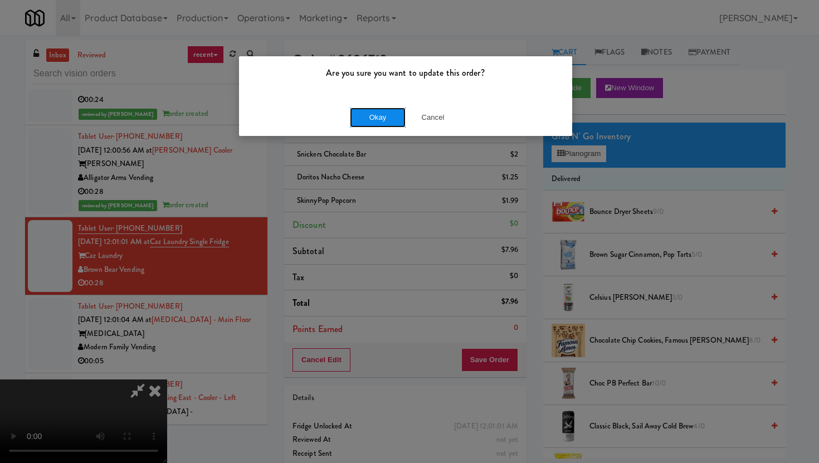
click at [380, 117] on button "Okay" at bounding box center [378, 117] width 56 height 20
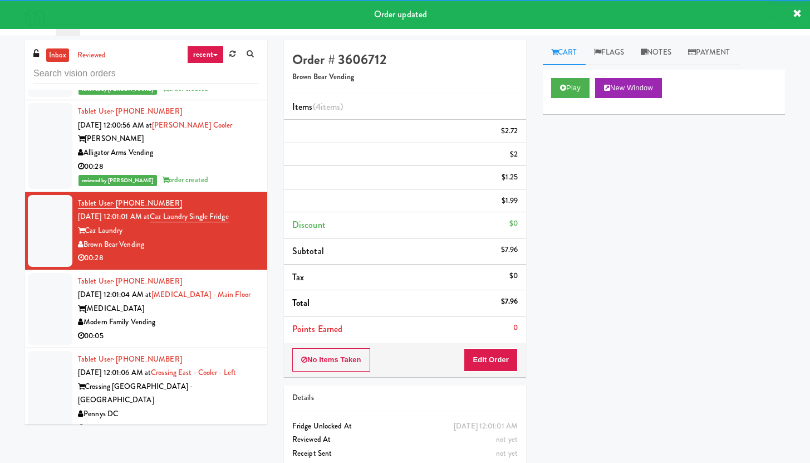
scroll to position [2512, 0]
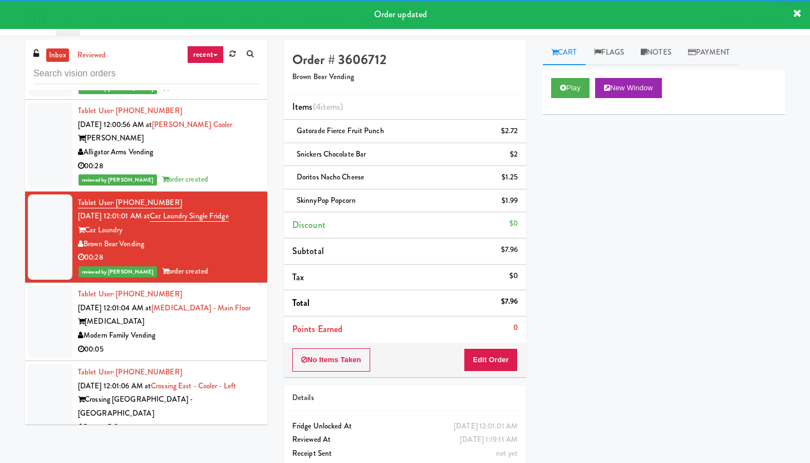
click at [238, 329] on div "Modern Family Vending" at bounding box center [168, 336] width 181 height 14
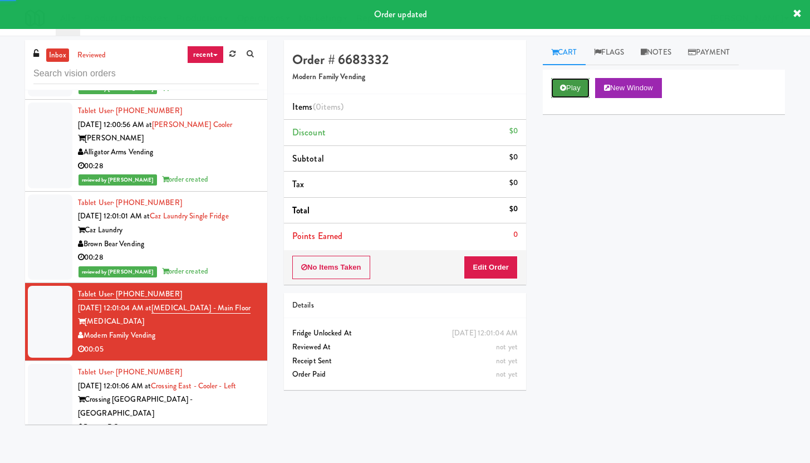
click at [573, 82] on button "Play" at bounding box center [570, 88] width 38 height 20
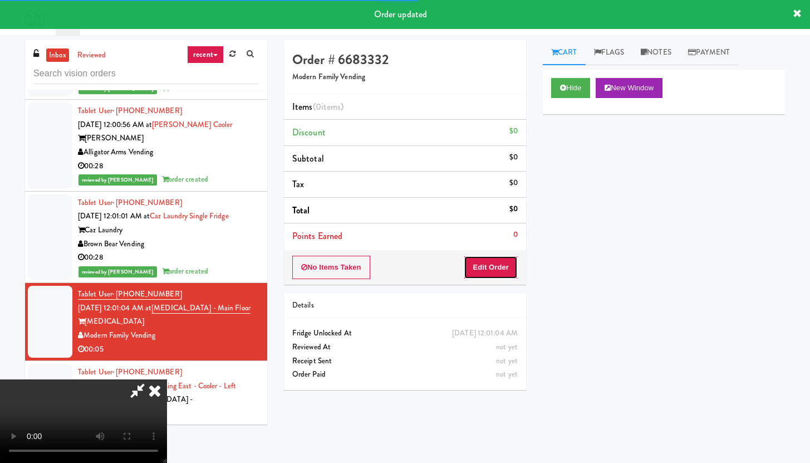
click at [497, 270] on button "Edit Order" at bounding box center [491, 267] width 54 height 23
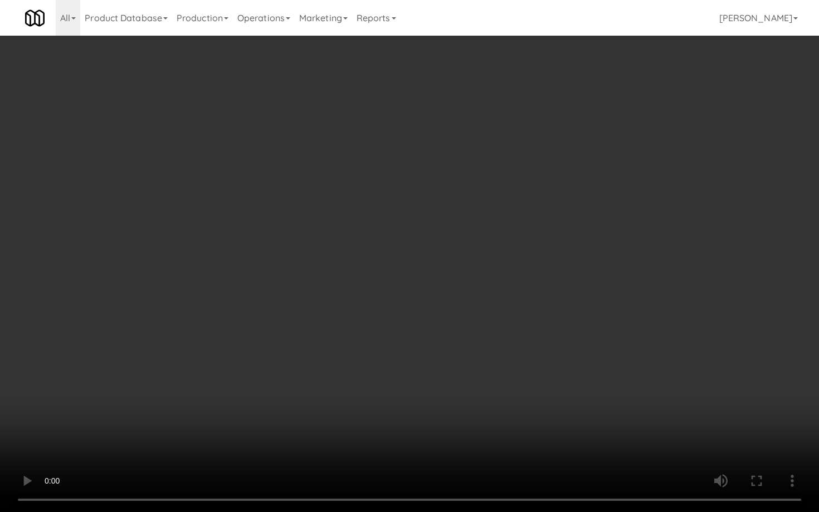
click at [473, 362] on video at bounding box center [409, 256] width 819 height 512
click at [498, 336] on video at bounding box center [409, 256] width 819 height 512
click at [537, 312] on video at bounding box center [409, 256] width 819 height 512
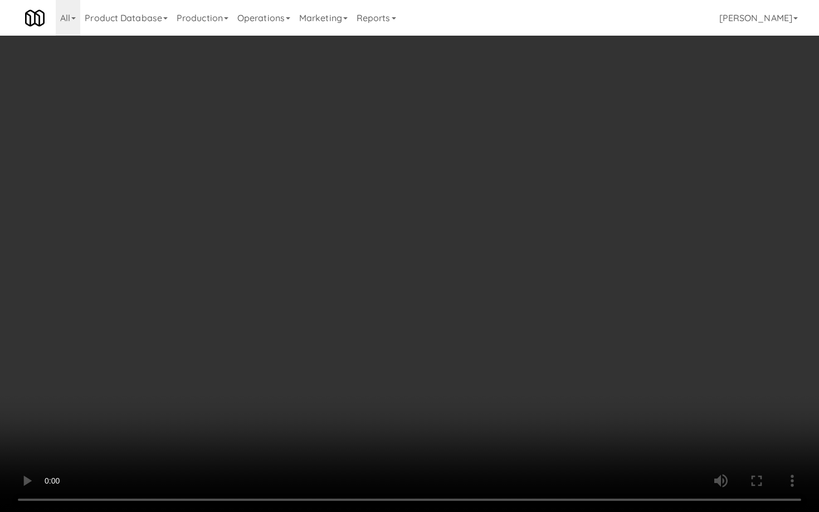
click at [537, 312] on video at bounding box center [409, 256] width 819 height 512
click at [548, 312] on video at bounding box center [409, 256] width 819 height 512
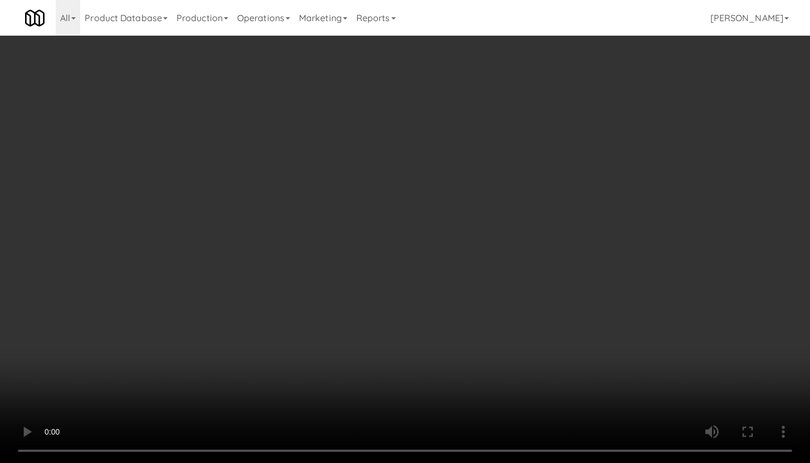
scroll to position [1317, 0]
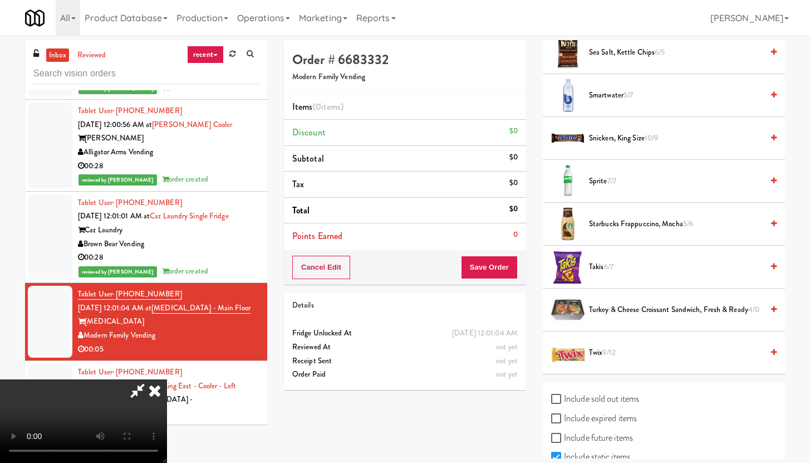
click at [596, 89] on span "Smartwater 5/7" at bounding box center [676, 96] width 174 height 14
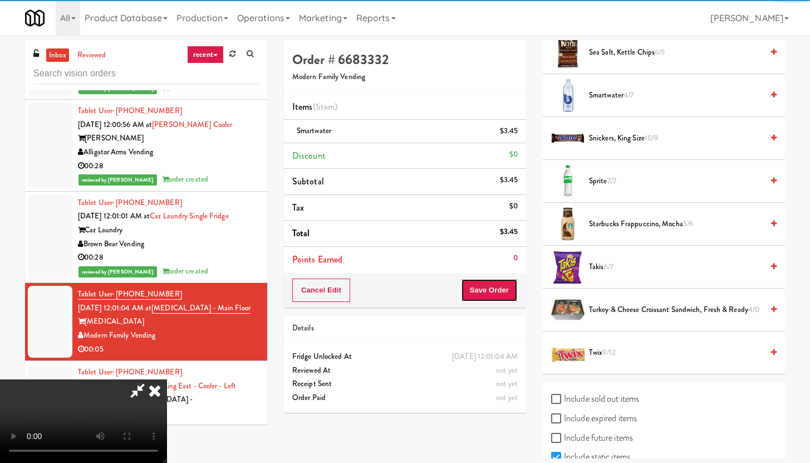
click at [513, 283] on button "Save Order" at bounding box center [489, 289] width 57 height 23
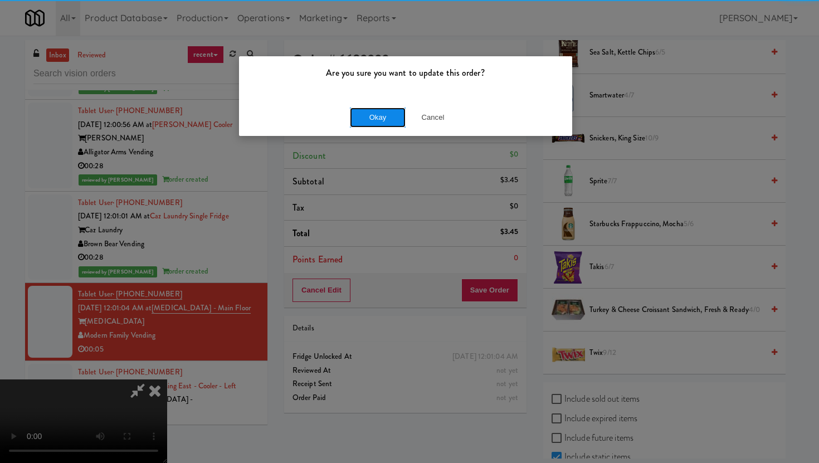
click at [391, 114] on button "Okay" at bounding box center [378, 117] width 56 height 20
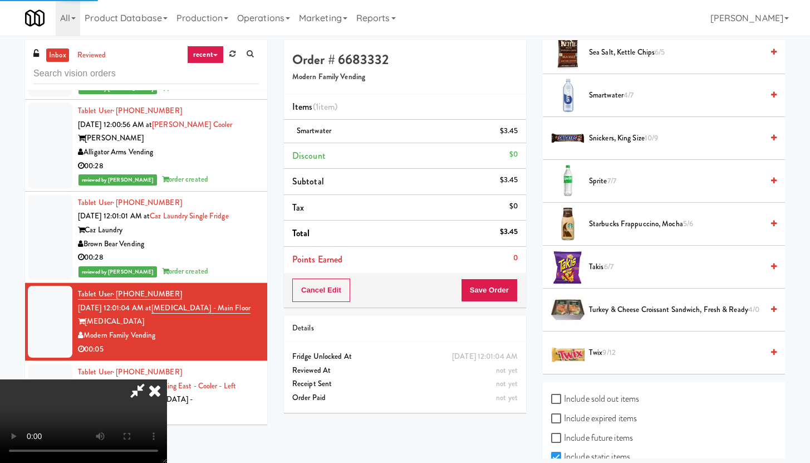
scroll to position [28, 0]
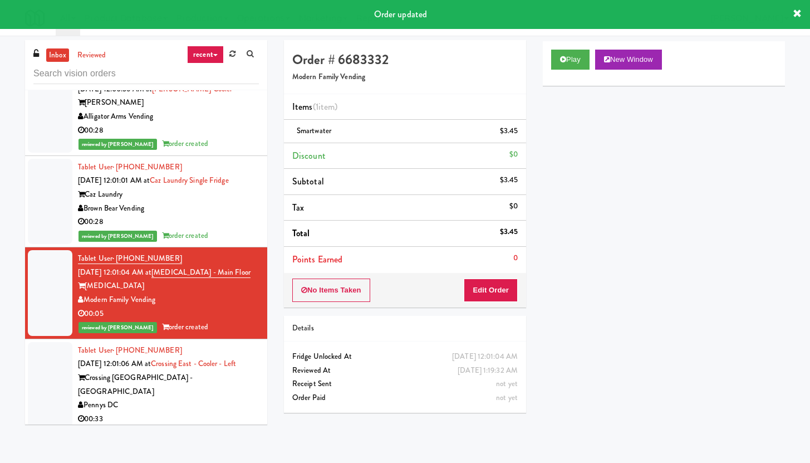
click at [212, 398] on div "Pennys DC" at bounding box center [168, 405] width 181 height 14
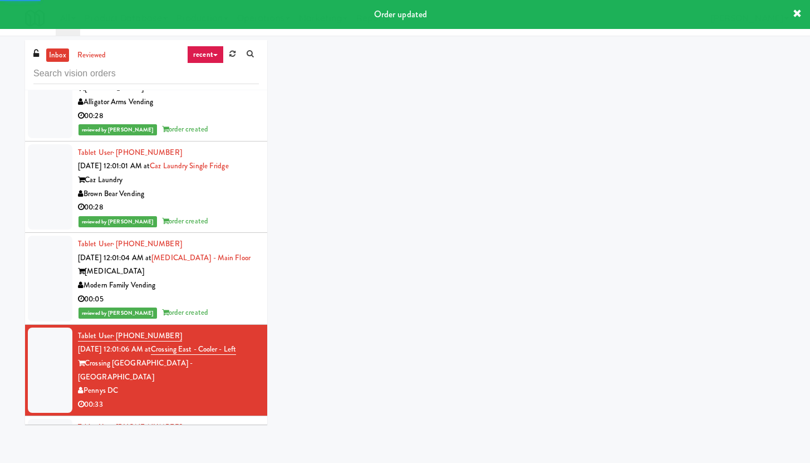
scroll to position [2657, 0]
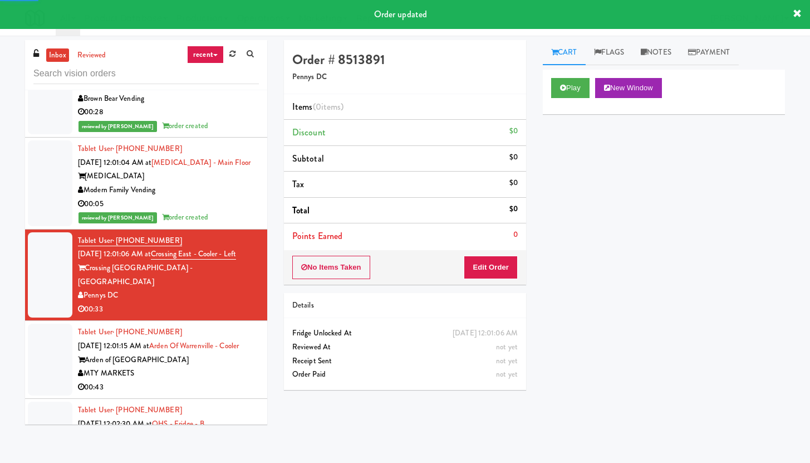
click at [564, 98] on div "Play New Window" at bounding box center [664, 92] width 242 height 45
click at [576, 94] on button "Play" at bounding box center [570, 88] width 38 height 20
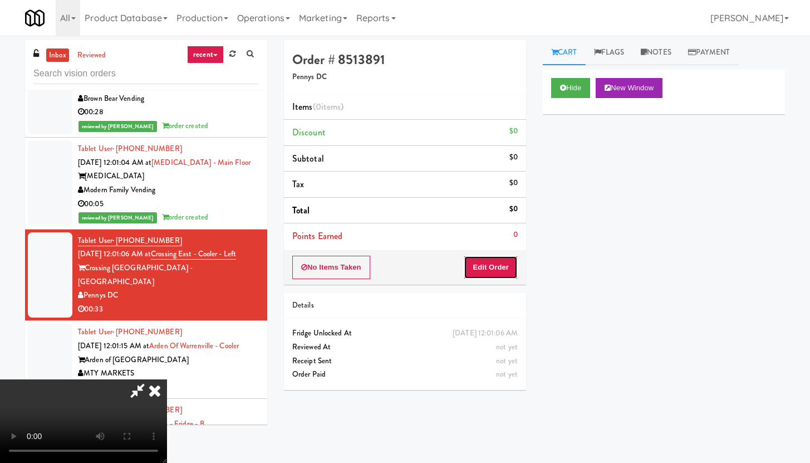
click at [488, 264] on button "Edit Order" at bounding box center [491, 267] width 54 height 23
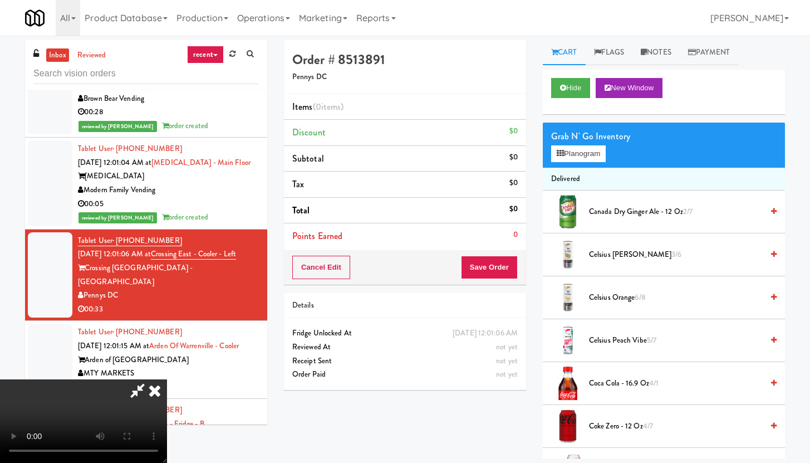
click at [167, 379] on video at bounding box center [83, 421] width 167 height 84
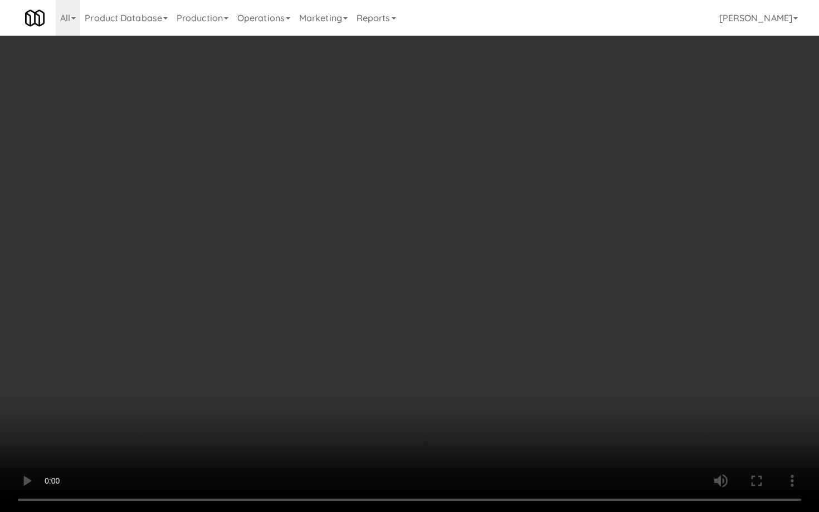
click at [551, 321] on video at bounding box center [409, 256] width 819 height 512
click at [563, 306] on video at bounding box center [409, 256] width 819 height 512
click at [565, 298] on video at bounding box center [409, 256] width 819 height 512
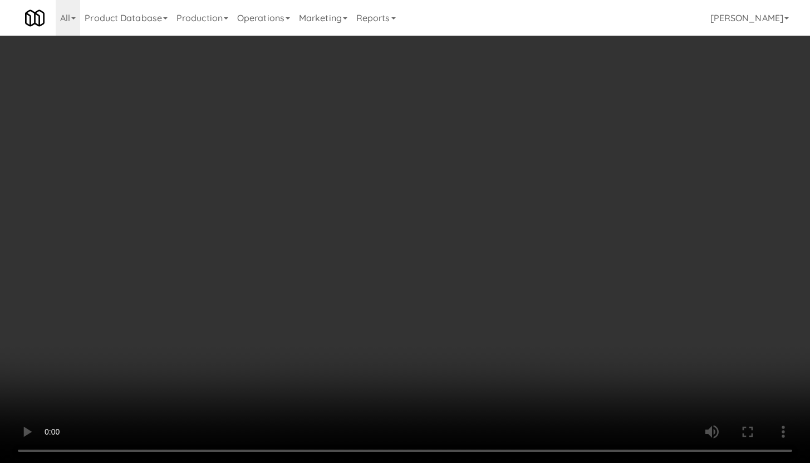
click at [386, 331] on video at bounding box center [405, 231] width 810 height 463
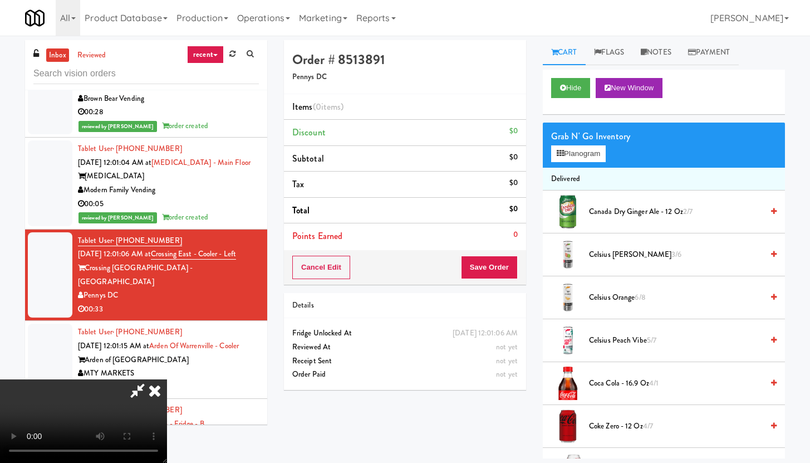
click at [167, 379] on video at bounding box center [83, 421] width 167 height 84
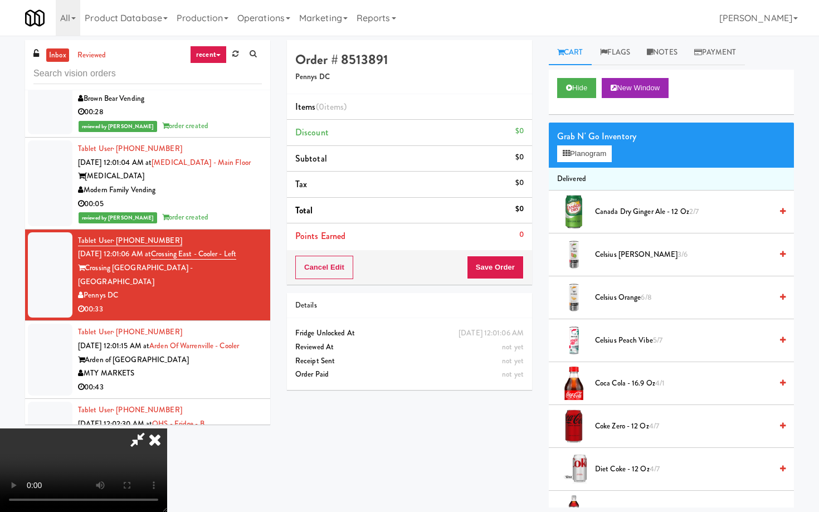
click at [167, 428] on video at bounding box center [83, 470] width 167 height 84
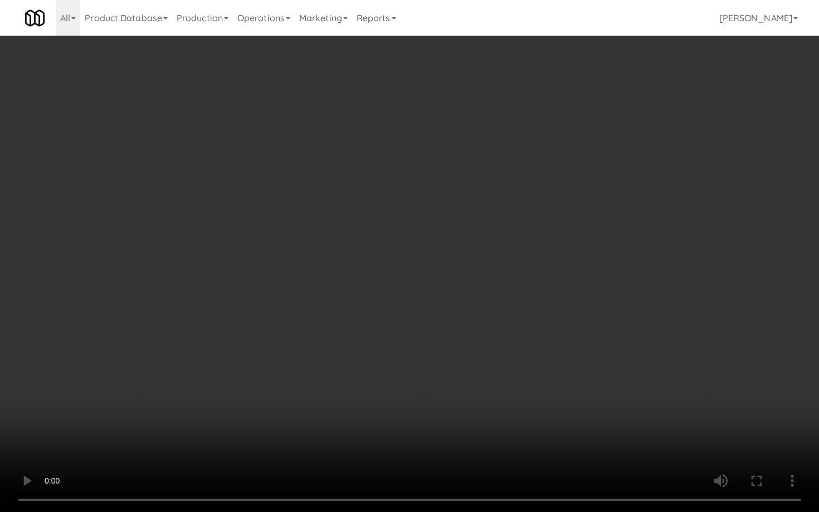
click at [389, 277] on video at bounding box center [409, 256] width 819 height 512
click at [391, 278] on video at bounding box center [409, 256] width 819 height 512
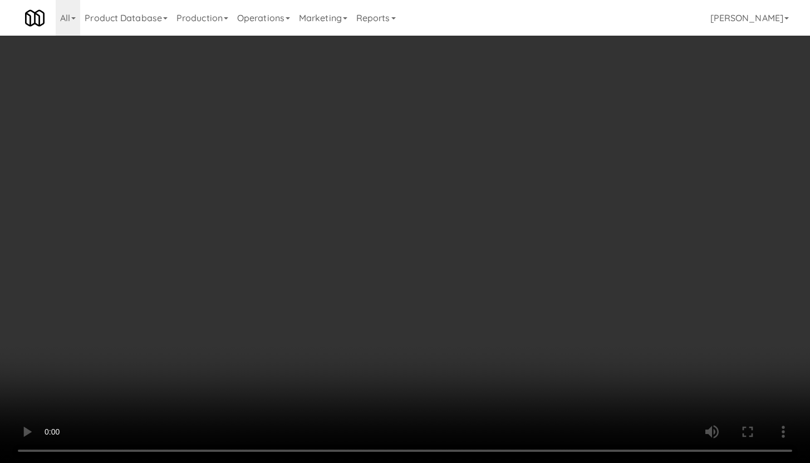
click at [586, 145] on div "Grab N' Go Inventory Planogram" at bounding box center [664, 145] width 242 height 45
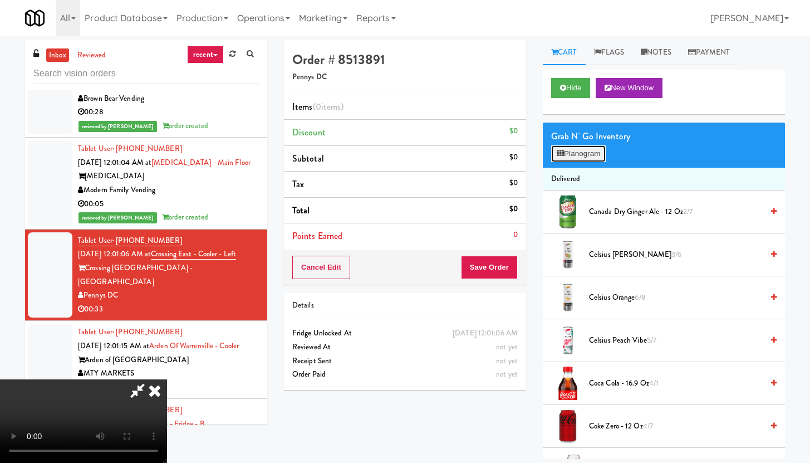
click at [585, 148] on button "Planogram" at bounding box center [578, 153] width 55 height 17
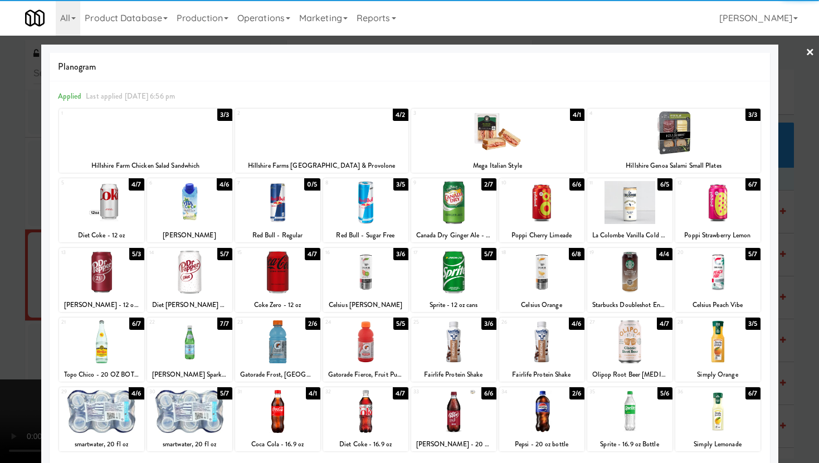
click at [196, 406] on div at bounding box center [189, 411] width 85 height 43
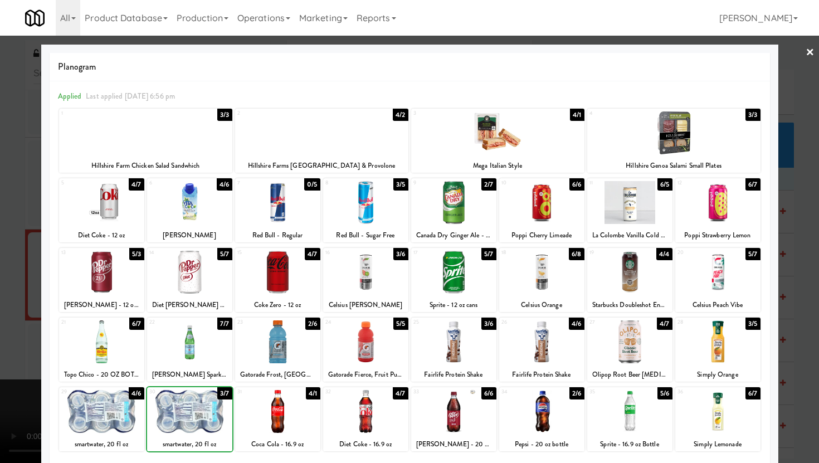
click at [196, 406] on div at bounding box center [189, 411] width 85 height 43
click at [481, 139] on div at bounding box center [497, 132] width 173 height 43
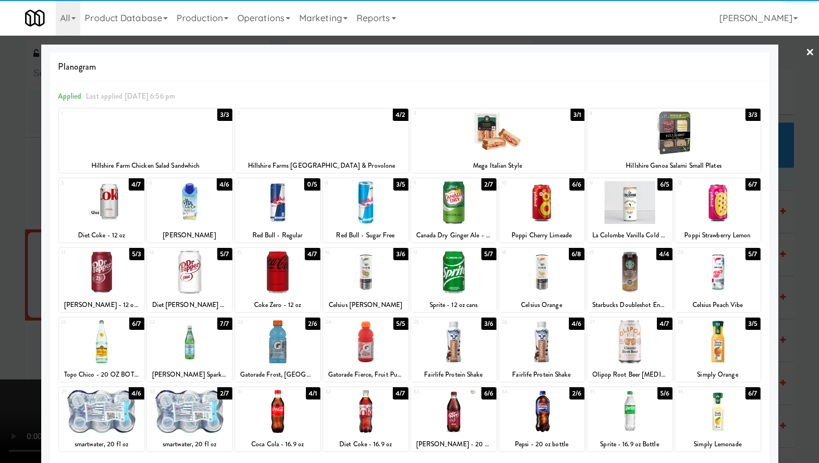
click at [0, 215] on div at bounding box center [409, 231] width 819 height 463
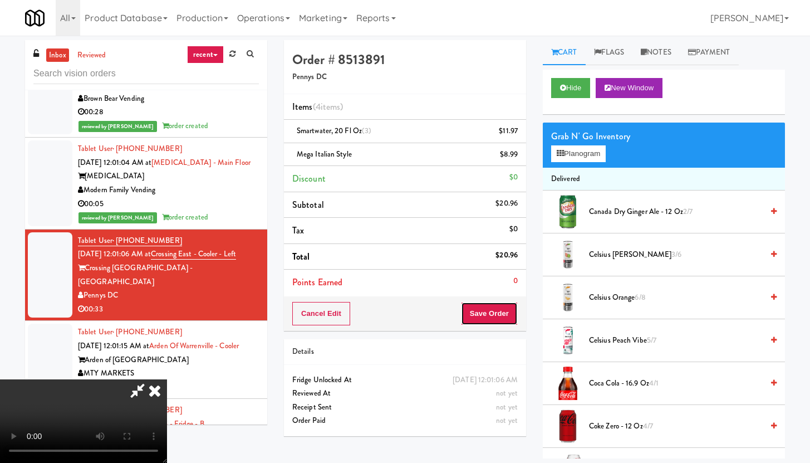
click at [498, 315] on button "Save Order" at bounding box center [489, 313] width 57 height 23
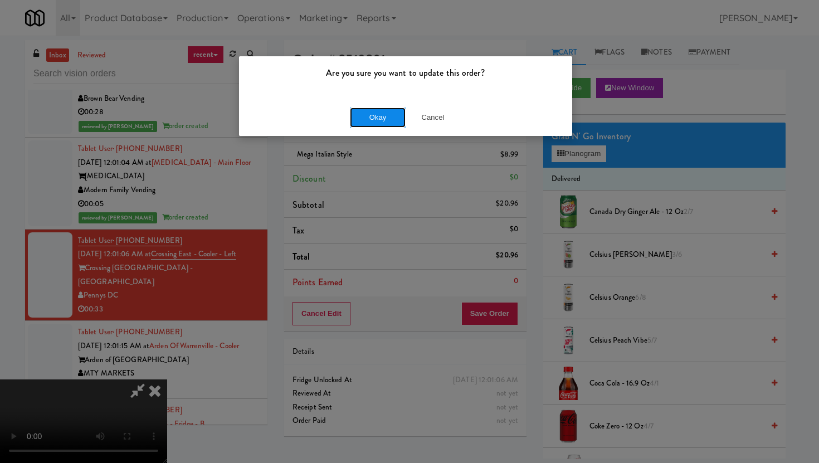
click at [383, 115] on button "Okay" at bounding box center [378, 117] width 56 height 20
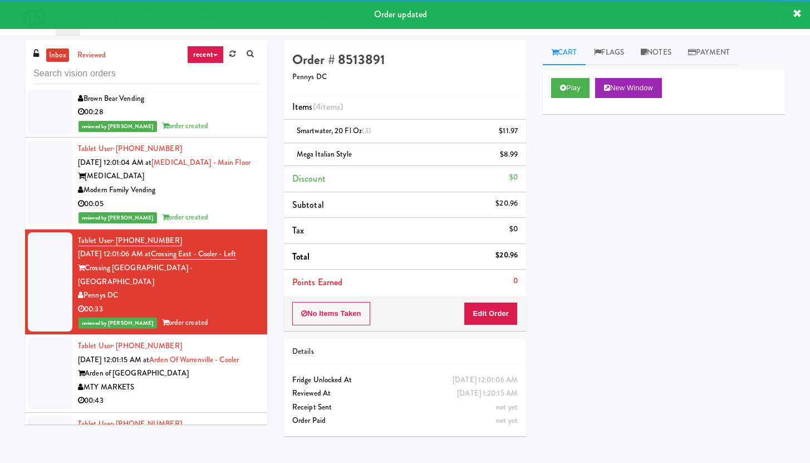
click at [209, 380] on div "MTY MARKETS" at bounding box center [168, 387] width 181 height 14
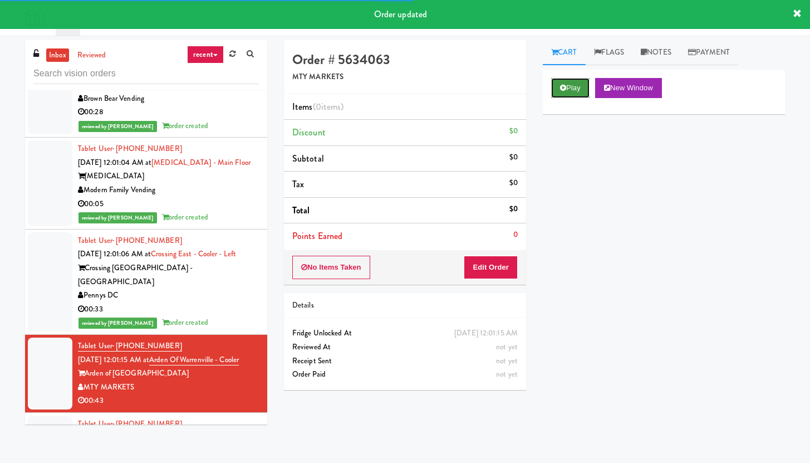
click at [572, 86] on button "Play" at bounding box center [570, 88] width 38 height 20
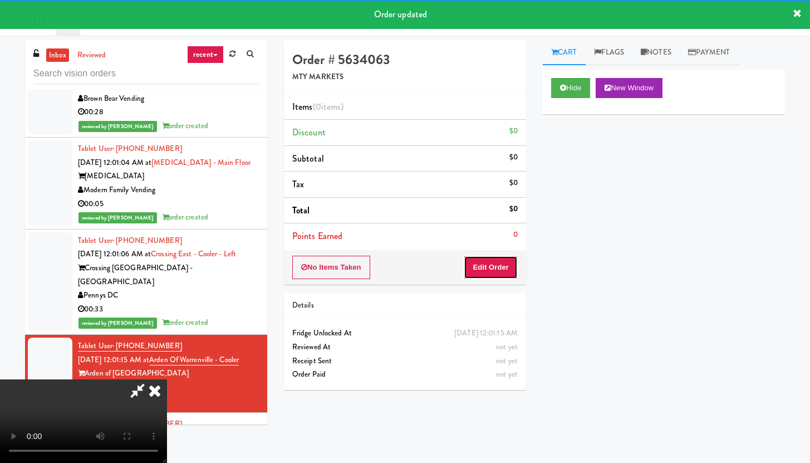
click at [481, 273] on button "Edit Order" at bounding box center [491, 267] width 54 height 23
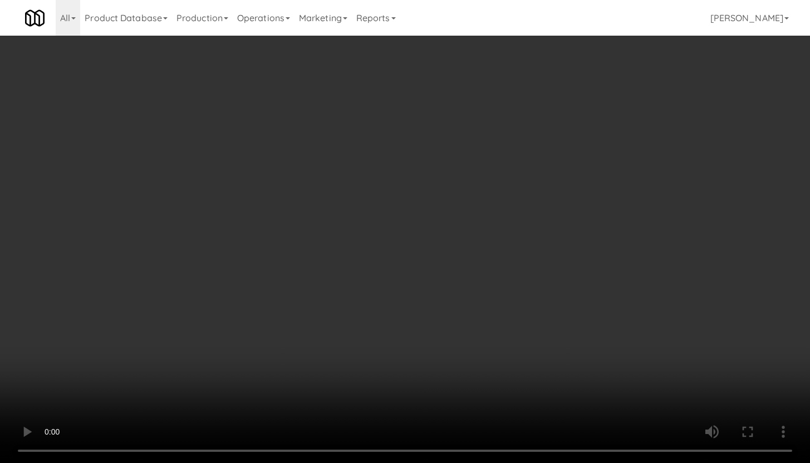
scroll to position [198, 0]
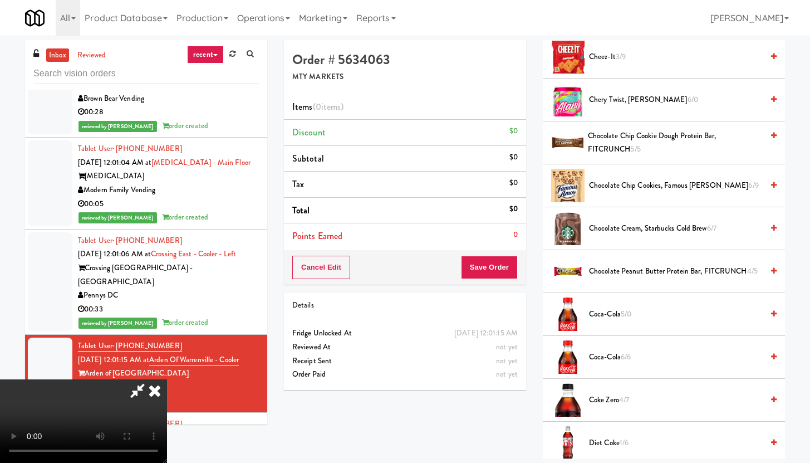
click at [625, 306] on li "Coca-Cola 5/0" at bounding box center [664, 314] width 242 height 43
click at [622, 310] on span "5/0" at bounding box center [626, 313] width 11 height 11
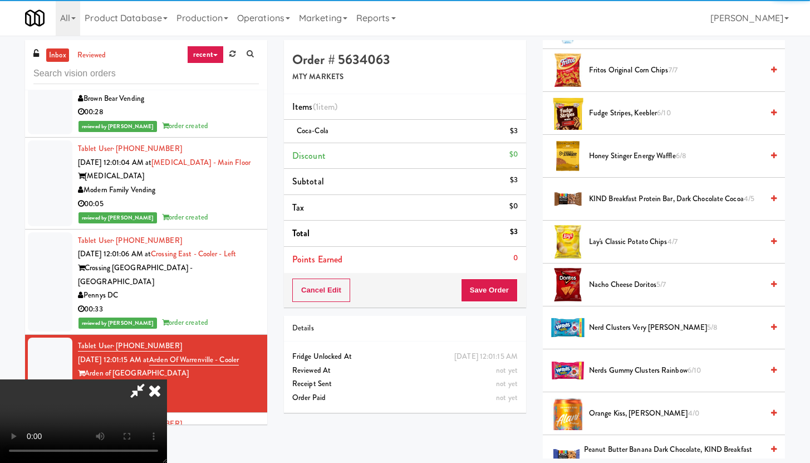
scroll to position [695, 0]
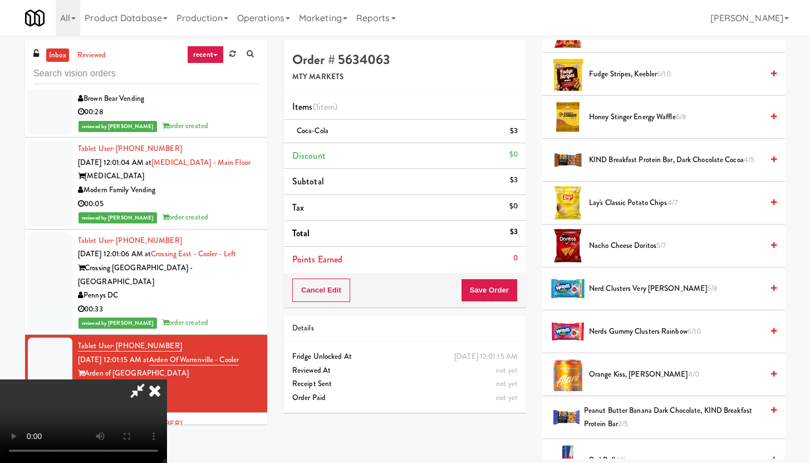
click at [601, 75] on span "Fudge Stripes, Keebler 6/10" at bounding box center [676, 74] width 174 height 14
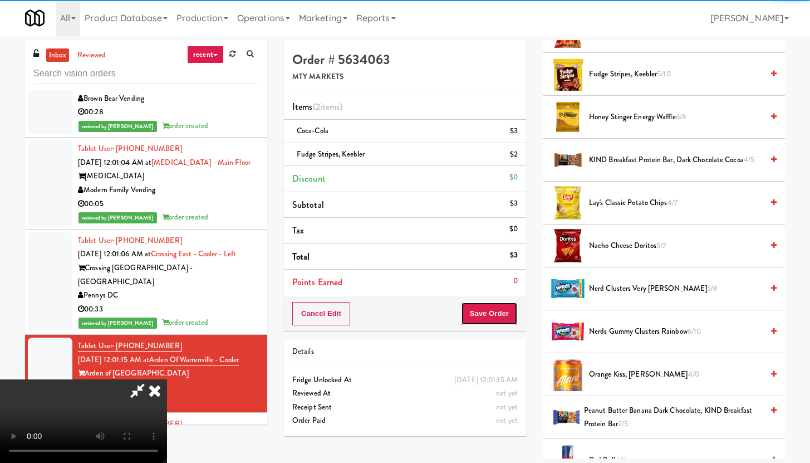
click at [512, 309] on button "Save Order" at bounding box center [489, 313] width 57 height 23
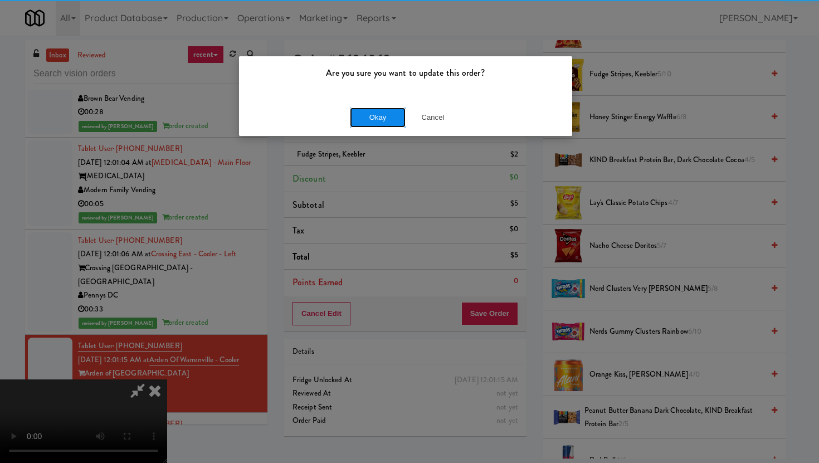
click at [391, 120] on button "Okay" at bounding box center [378, 117] width 56 height 20
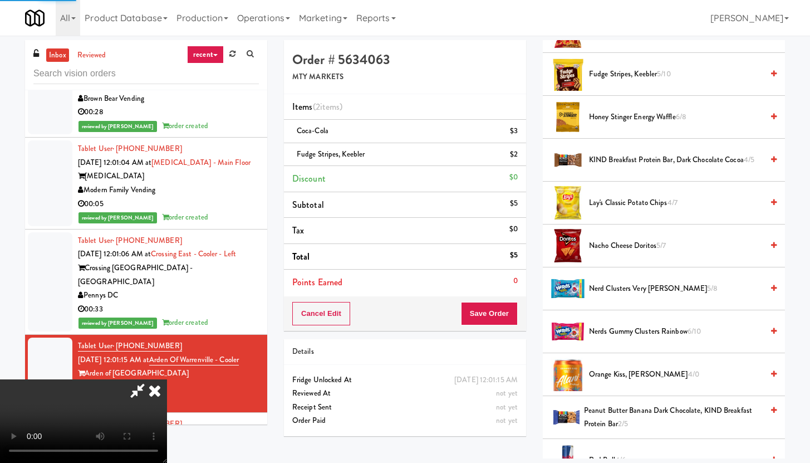
scroll to position [28, 0]
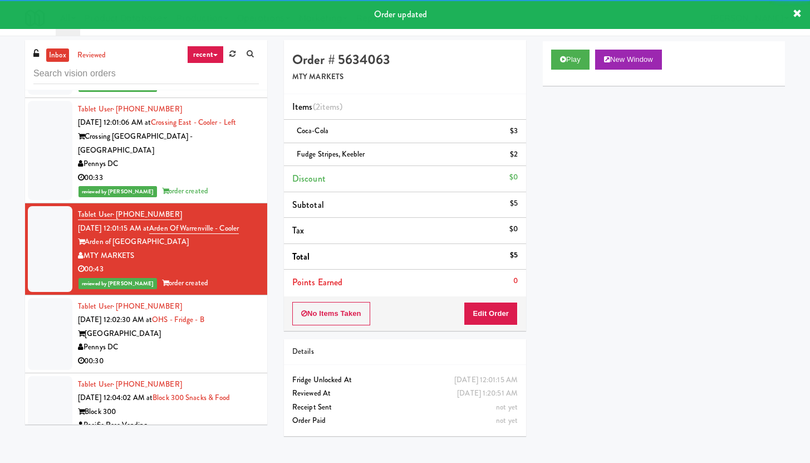
click at [223, 327] on div "[GEOGRAPHIC_DATA]" at bounding box center [168, 334] width 181 height 14
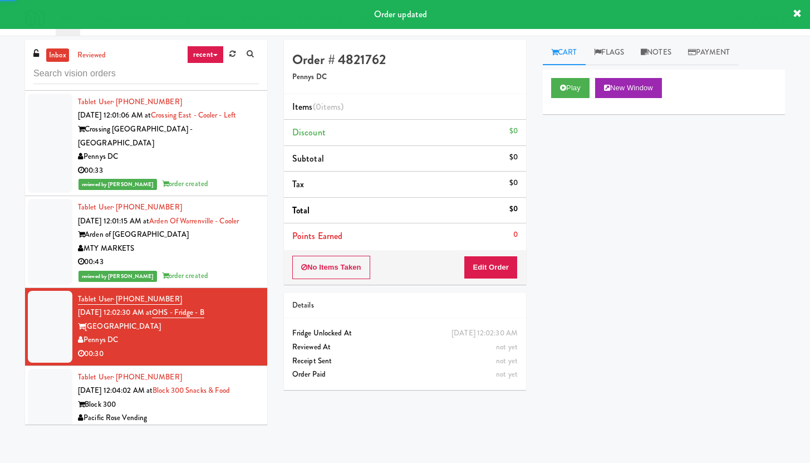
scroll to position [2811, 0]
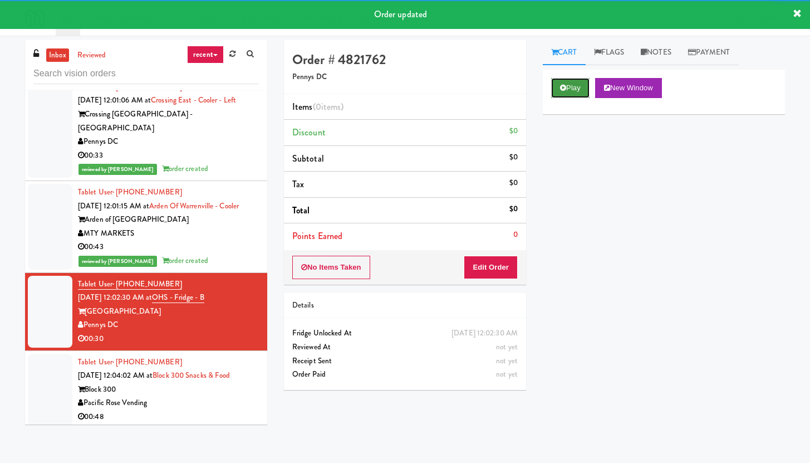
click at [580, 88] on button "Play" at bounding box center [570, 88] width 38 height 20
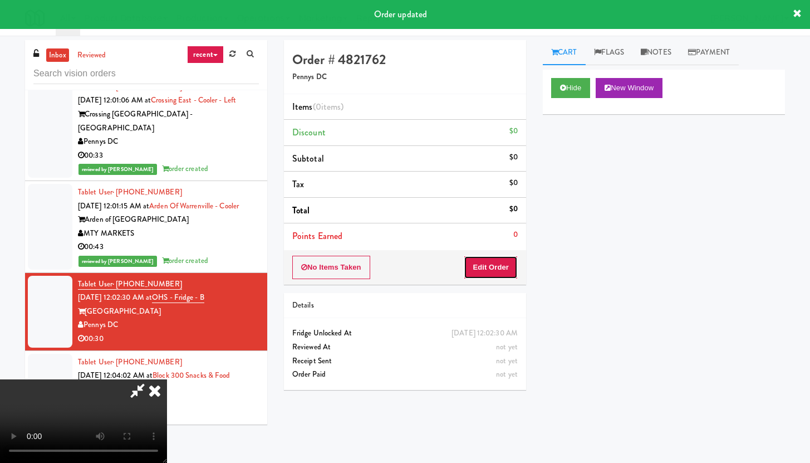
click at [499, 270] on button "Edit Order" at bounding box center [491, 267] width 54 height 23
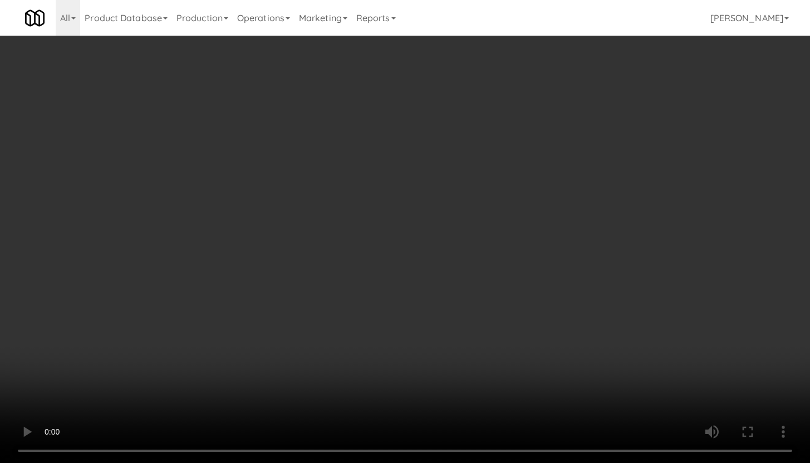
scroll to position [2797, 0]
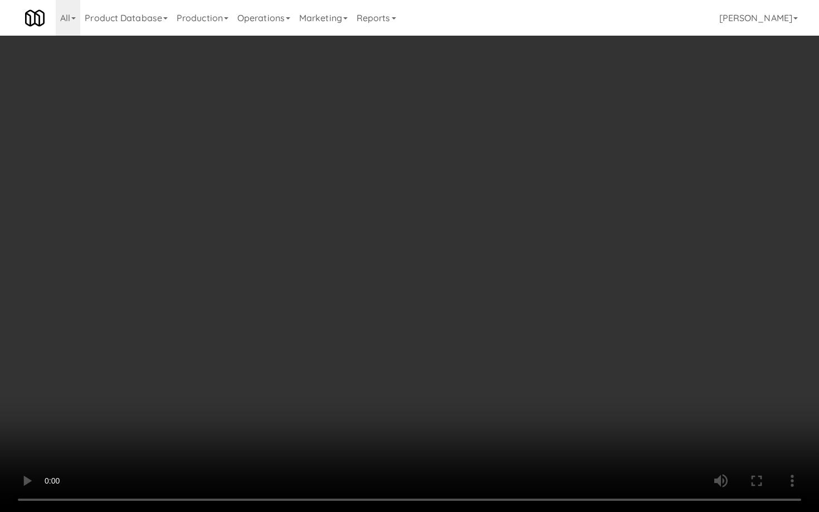
click at [411, 338] on video at bounding box center [409, 256] width 819 height 512
click at [423, 327] on video at bounding box center [409, 256] width 819 height 512
click at [429, 305] on video at bounding box center [409, 256] width 819 height 512
click at [429, 306] on video at bounding box center [409, 256] width 819 height 512
click at [609, 373] on video at bounding box center [409, 256] width 819 height 512
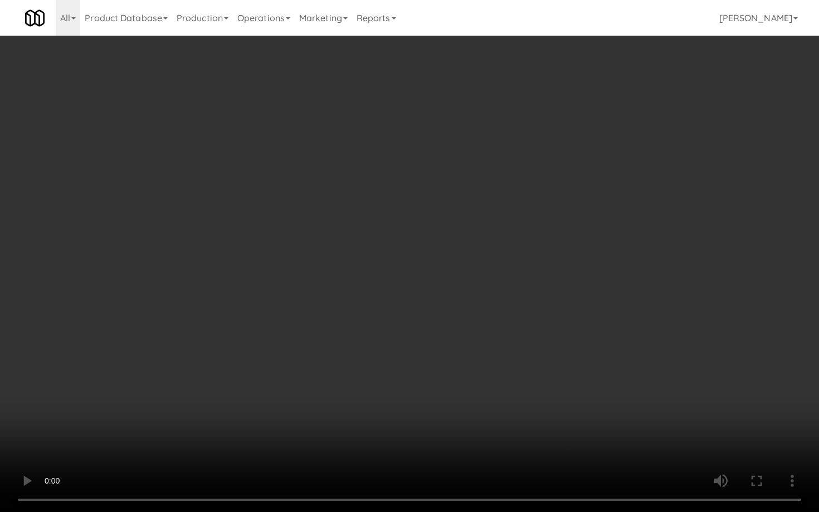
click at [609, 369] on video at bounding box center [409, 256] width 819 height 512
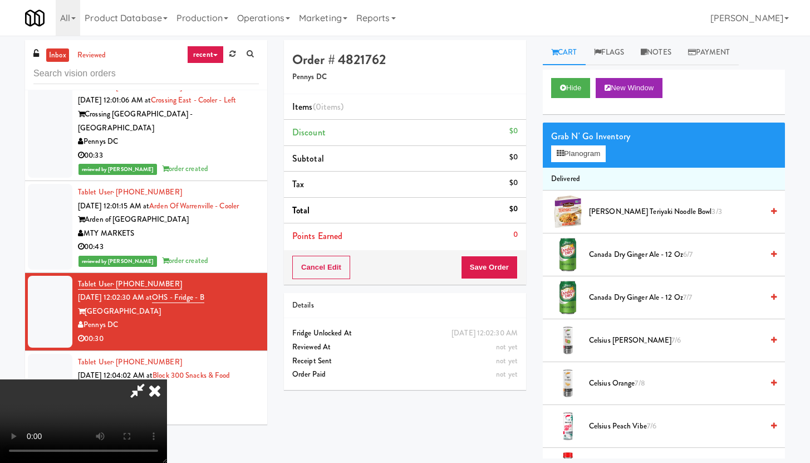
scroll to position [189, 0]
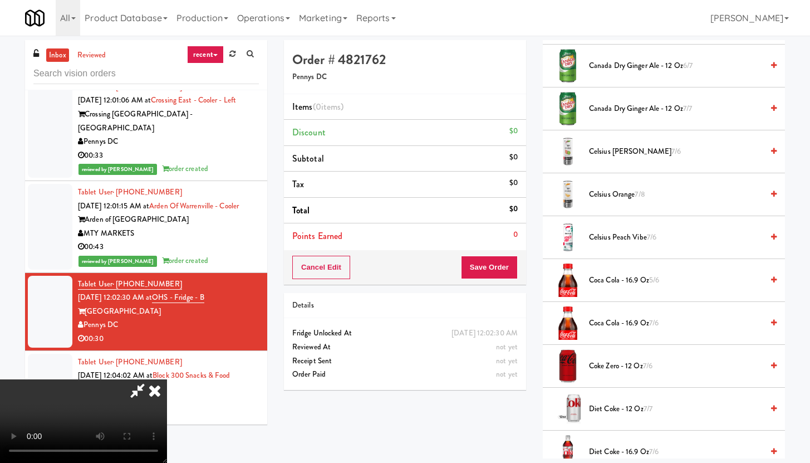
click at [595, 369] on span "Coke Zero - 12 oz 7/6" at bounding box center [676, 366] width 174 height 14
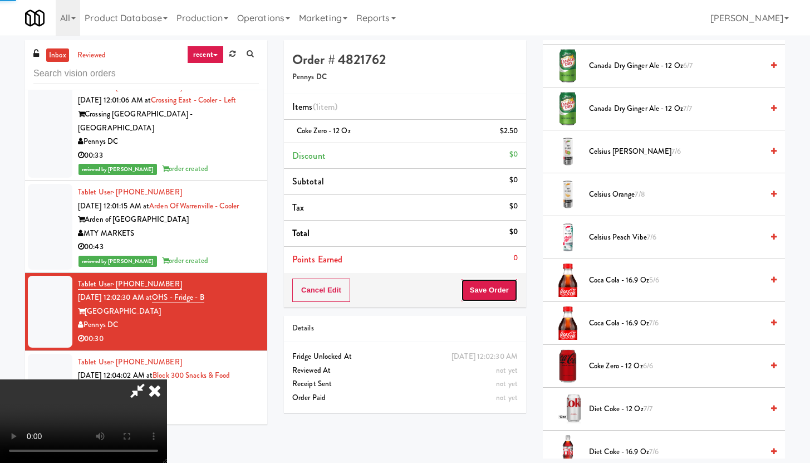
click at [512, 295] on button "Save Order" at bounding box center [489, 289] width 57 height 23
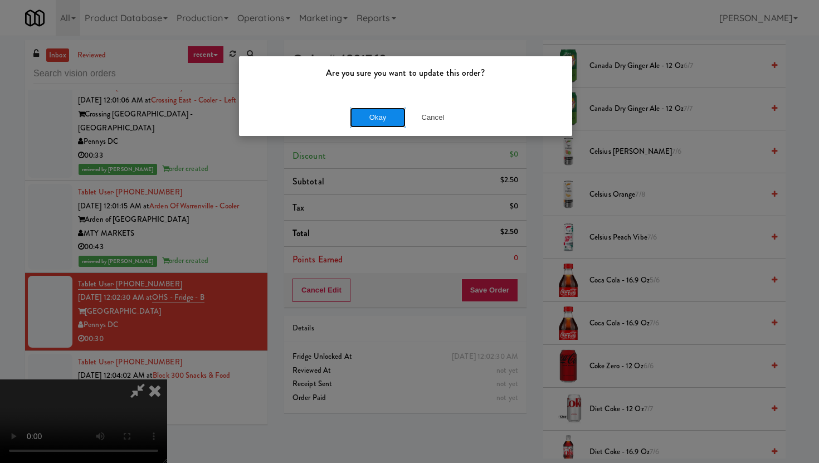
click at [383, 109] on button "Okay" at bounding box center [378, 117] width 56 height 20
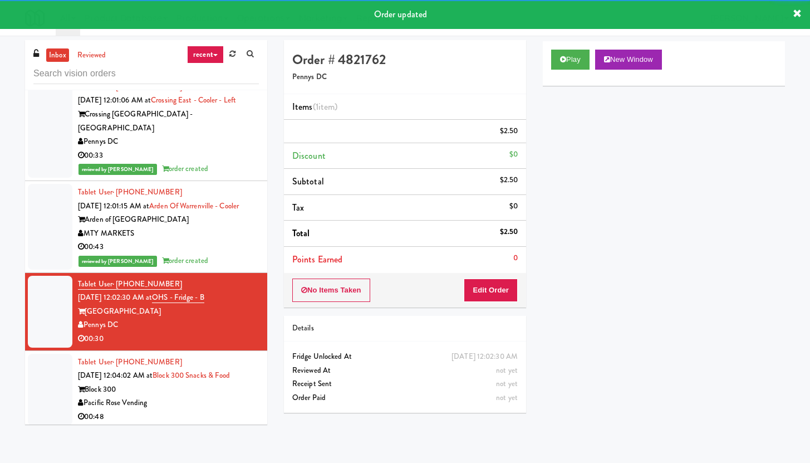
scroll to position [2991, 0]
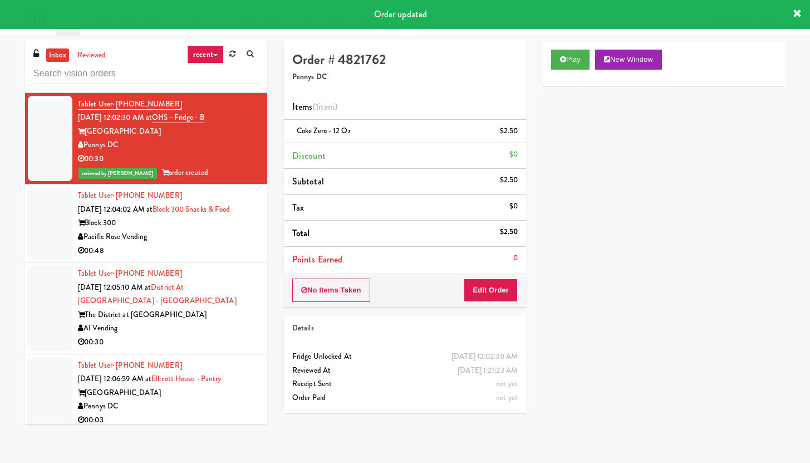
click at [226, 244] on div "00:48" at bounding box center [168, 251] width 181 height 14
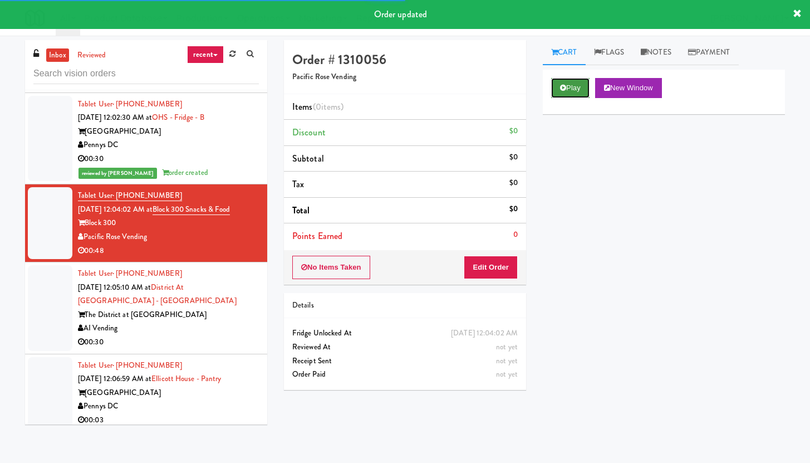
click at [579, 82] on button "Play" at bounding box center [570, 88] width 38 height 20
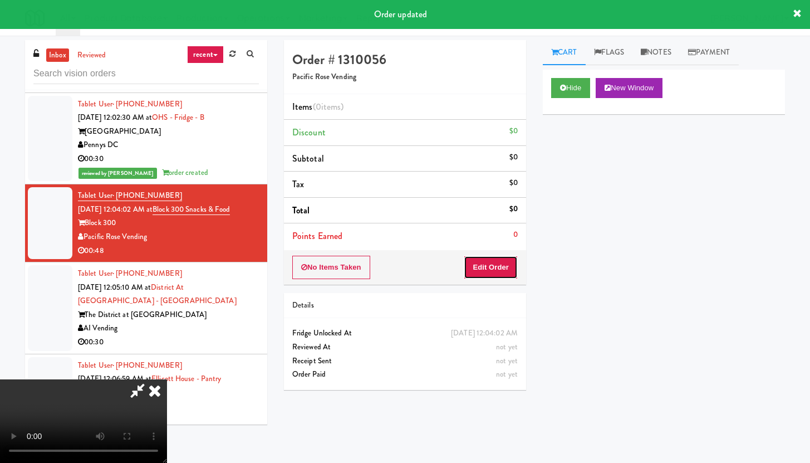
click at [500, 271] on button "Edit Order" at bounding box center [491, 267] width 54 height 23
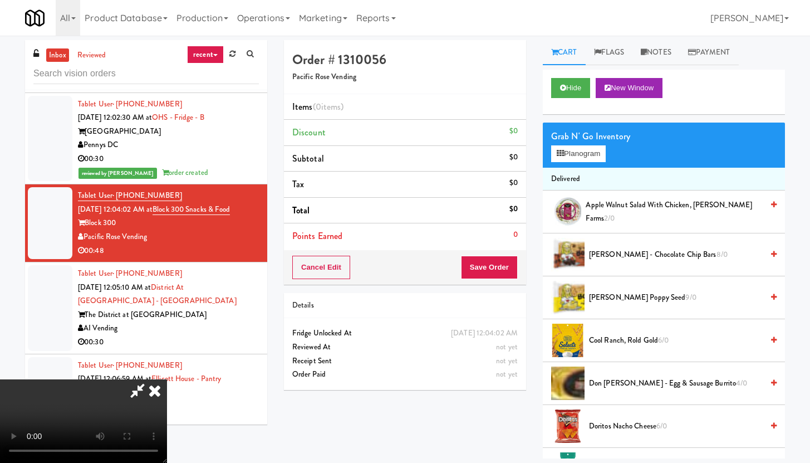
click at [150, 389] on icon at bounding box center [138, 390] width 26 height 22
click at [147, 399] on icon at bounding box center [138, 390] width 26 height 22
click at [151, 393] on icon at bounding box center [155, 390] width 25 height 22
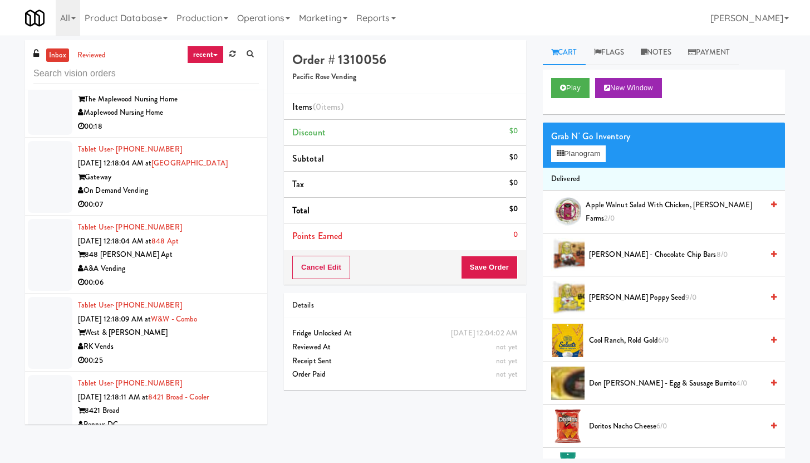
scroll to position [4724, 0]
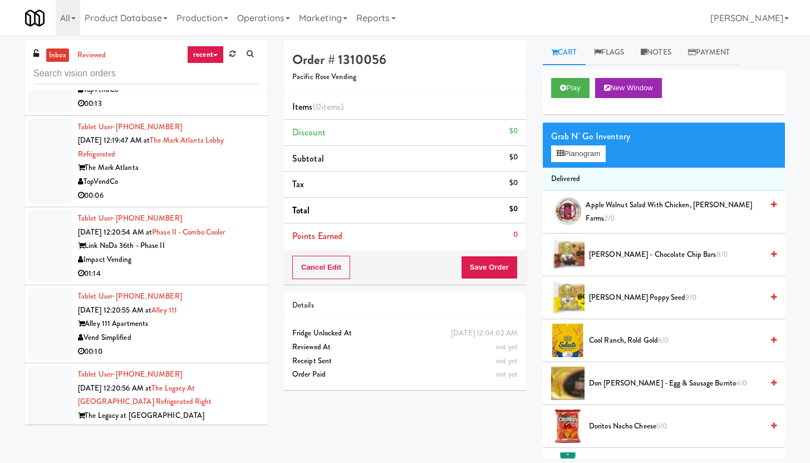
click at [223, 359] on div "00:10" at bounding box center [168, 352] width 181 height 14
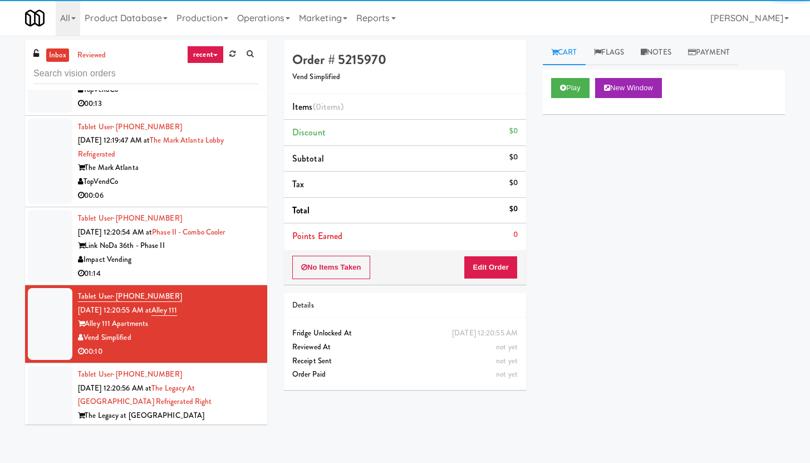
click at [549, 92] on div "Play New Window" at bounding box center [664, 92] width 242 height 45
click at [576, 87] on button "Play" at bounding box center [570, 88] width 38 height 20
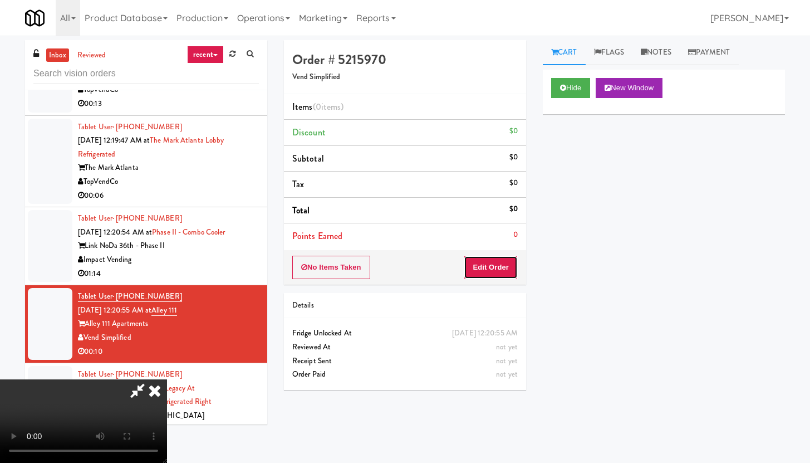
click at [471, 266] on button "Edit Order" at bounding box center [491, 267] width 54 height 23
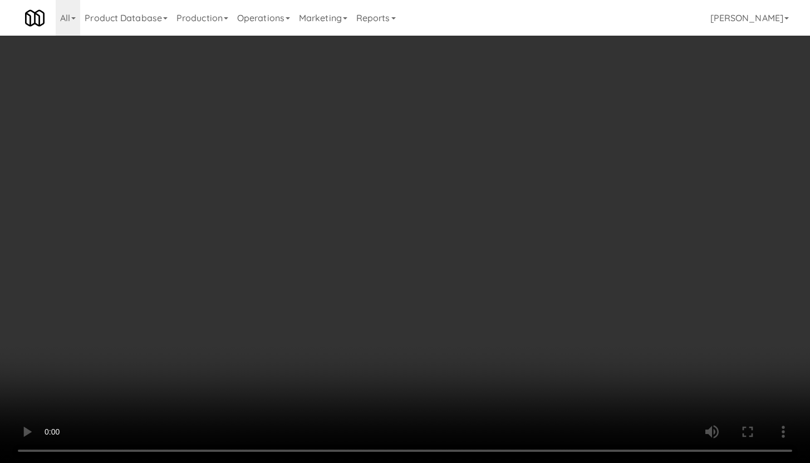
scroll to position [4710, 0]
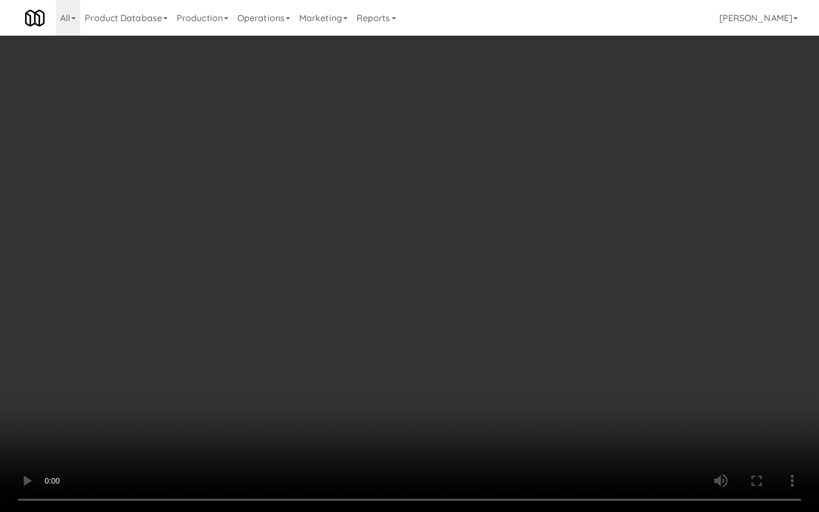
click at [412, 357] on video at bounding box center [409, 256] width 819 height 512
click at [431, 324] on video at bounding box center [409, 256] width 819 height 512
click at [433, 311] on video at bounding box center [409, 256] width 819 height 512
click at [621, 350] on video at bounding box center [409, 256] width 819 height 512
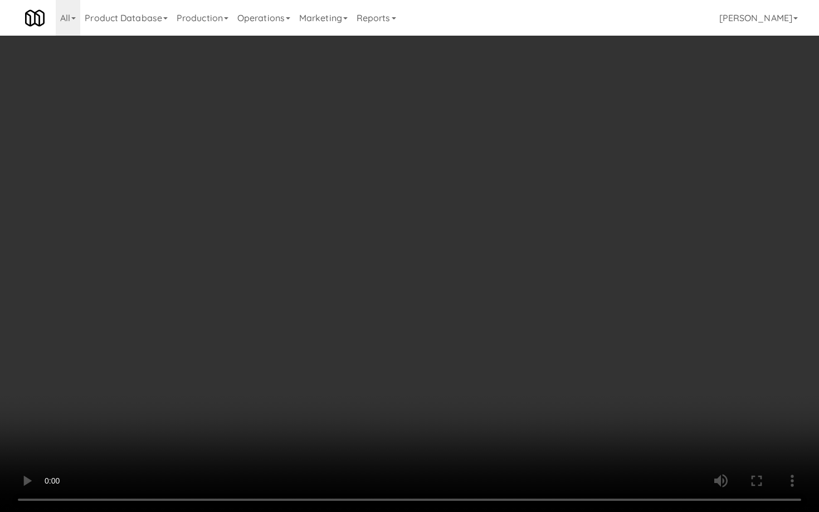
click at [621, 350] on video at bounding box center [409, 256] width 819 height 512
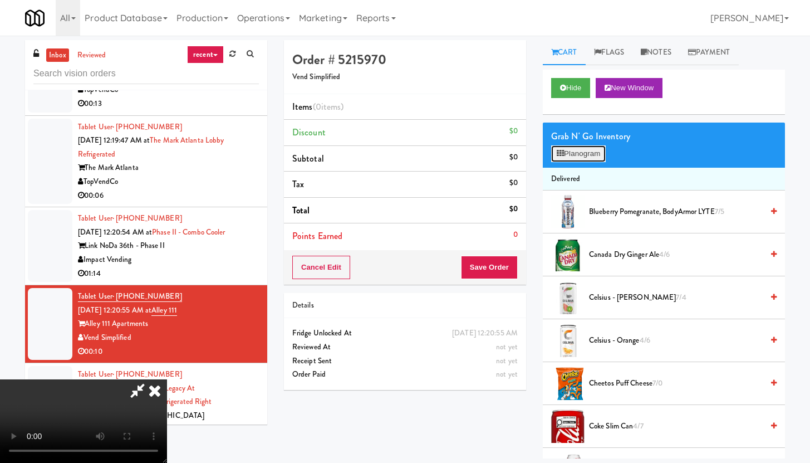
click at [577, 158] on button "Planogram" at bounding box center [578, 153] width 55 height 17
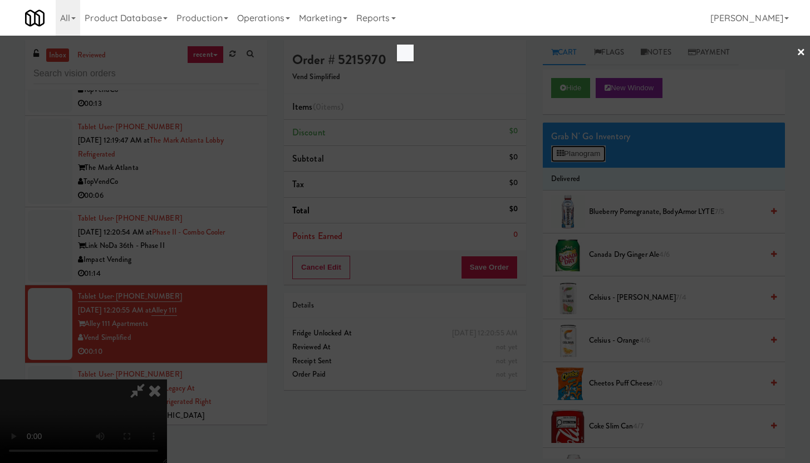
scroll to position [4710, 0]
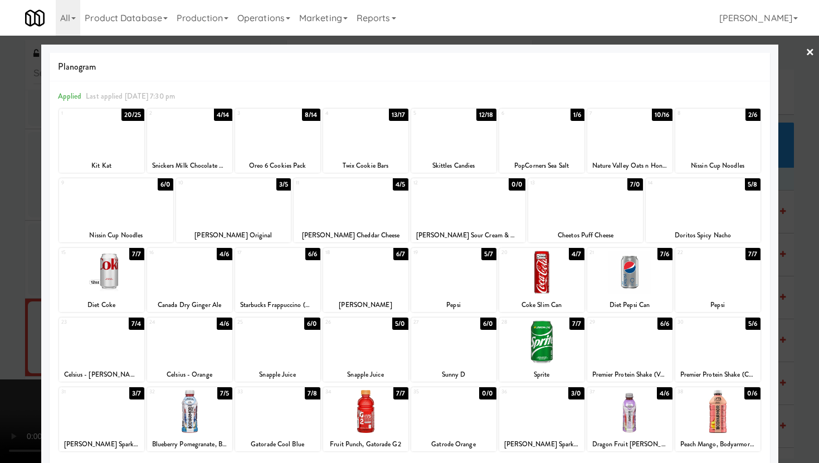
click at [183, 148] on div at bounding box center [189, 132] width 85 height 43
click at [114, 413] on div at bounding box center [101, 411] width 85 height 43
click at [558, 133] on div at bounding box center [541, 132] width 85 height 43
drag, startPoint x: 0, startPoint y: 326, endPoint x: 60, endPoint y: 326, distance: 59.6
click at [0, 326] on div at bounding box center [409, 231] width 819 height 463
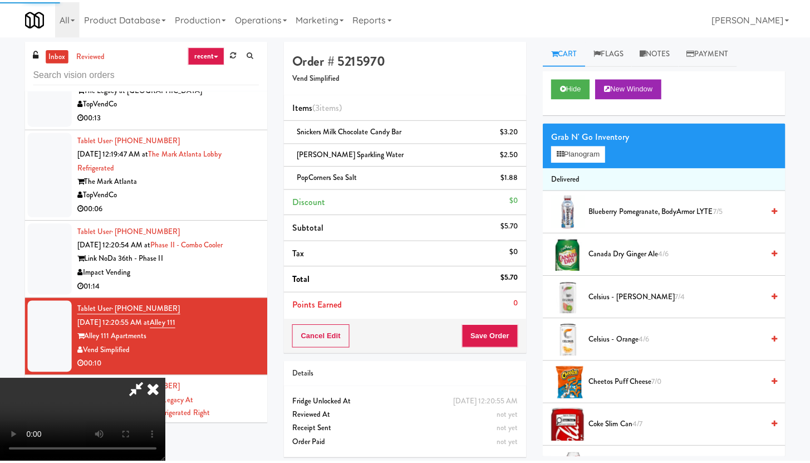
scroll to position [4724, 0]
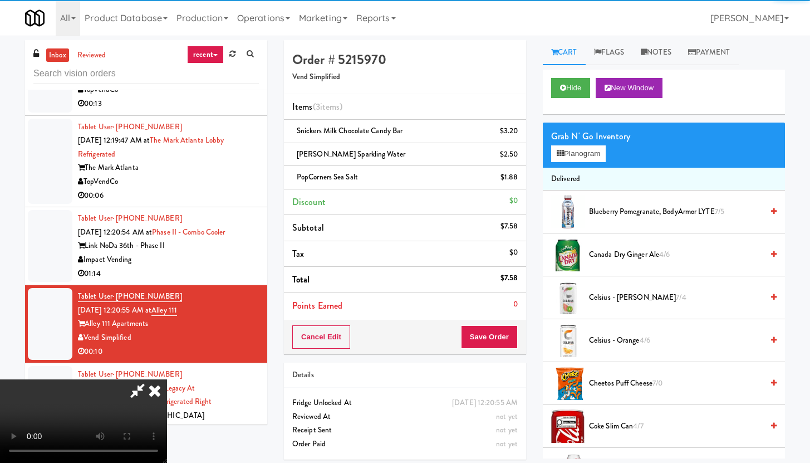
drag, startPoint x: 533, startPoint y: 360, endPoint x: 517, endPoint y: 349, distance: 19.6
click at [533, 360] on div "Order # 5215970 Vend Simplified Items (3 items ) Snickers Milk Chocolate Candy …" at bounding box center [405, 254] width 259 height 428
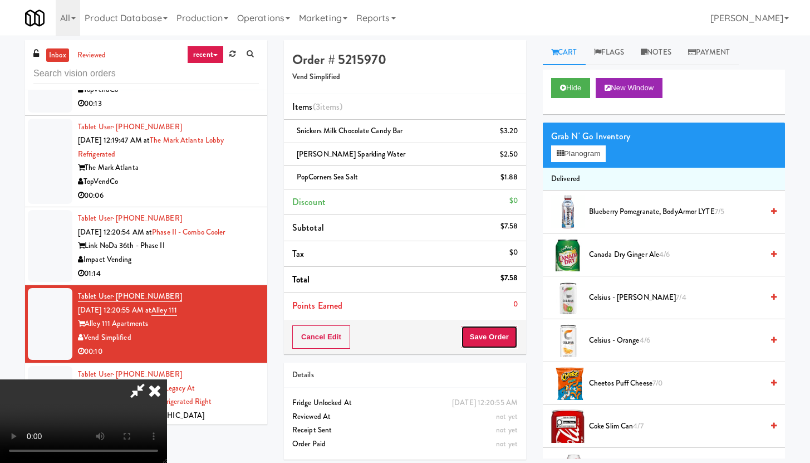
click at [516, 346] on button "Save Order" at bounding box center [489, 336] width 57 height 23
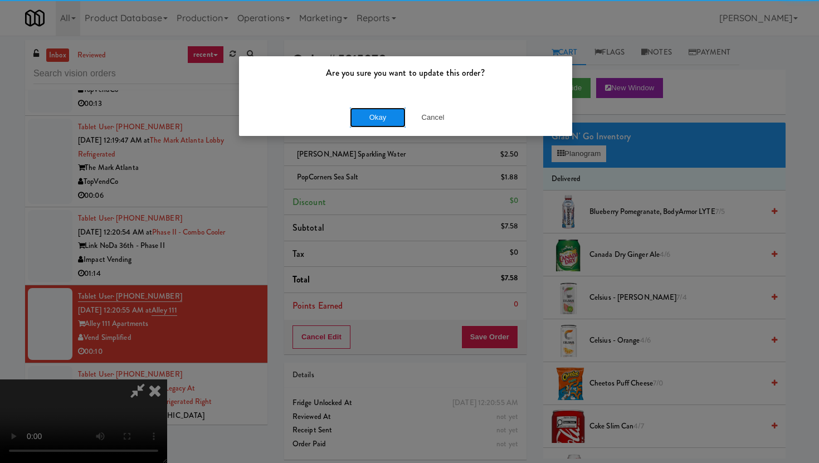
click at [364, 122] on button "Okay" at bounding box center [378, 117] width 56 height 20
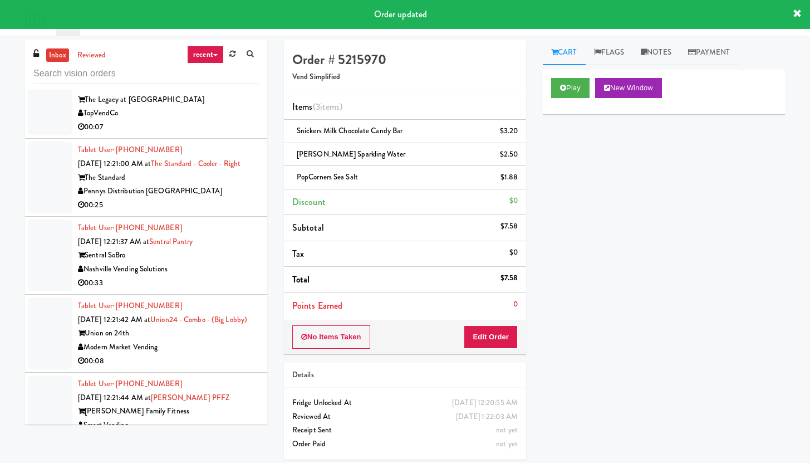
click at [215, 131] on div "00:07" at bounding box center [168, 127] width 181 height 14
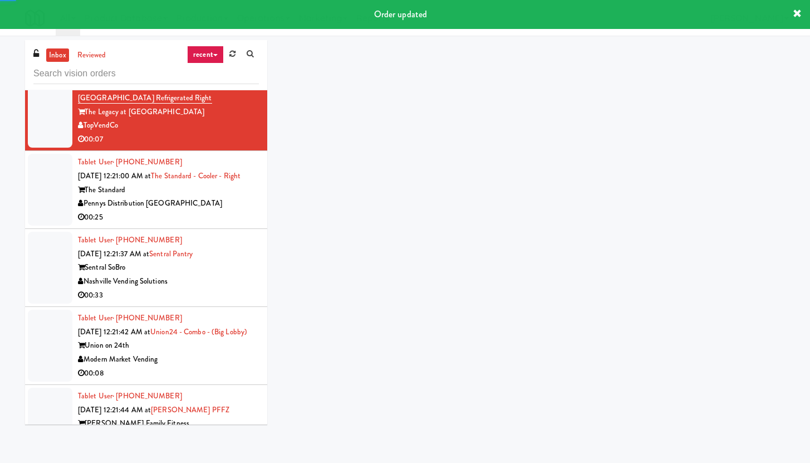
scroll to position [5021, 0]
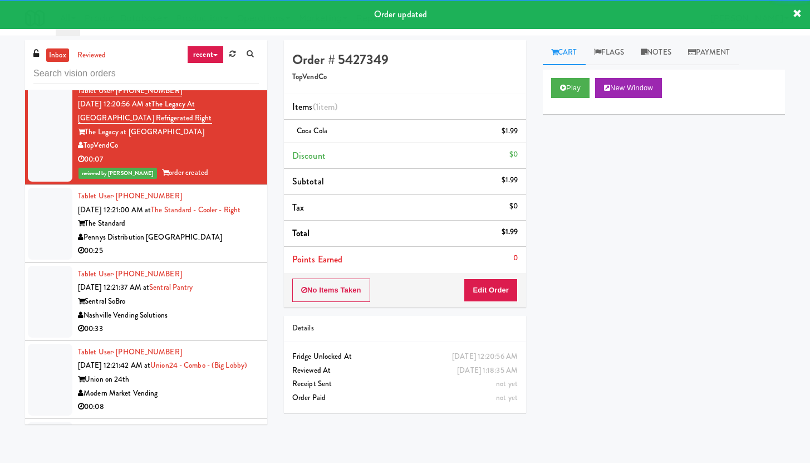
click at [207, 258] on div "00:25" at bounding box center [168, 251] width 181 height 14
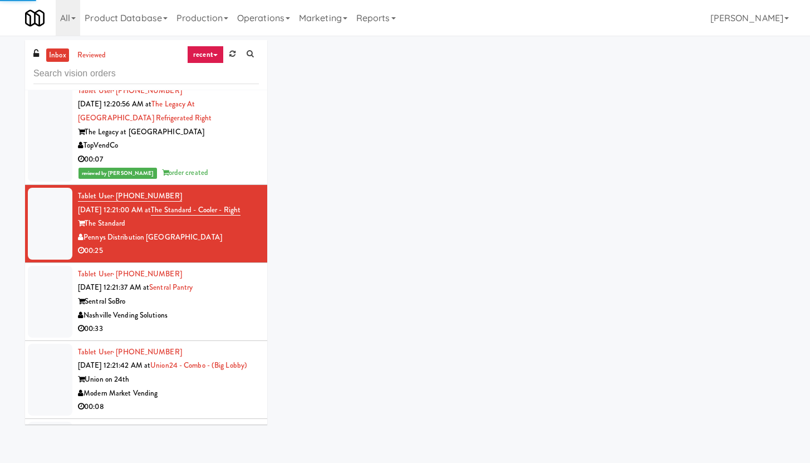
scroll to position [6114, 0]
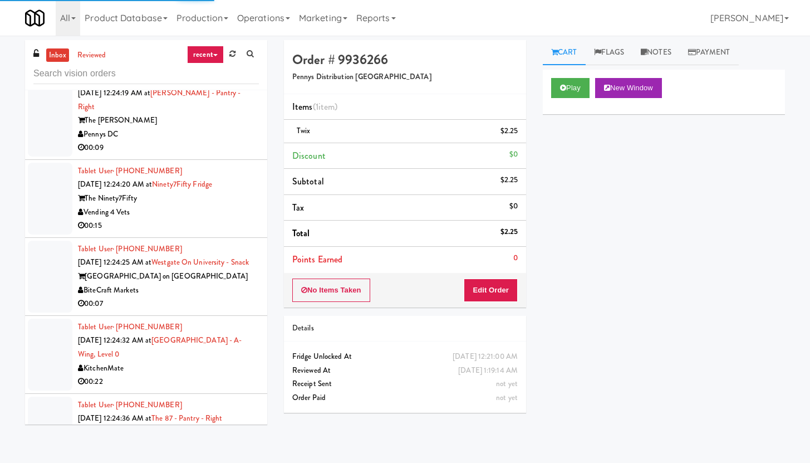
click at [216, 233] on div "00:15" at bounding box center [168, 226] width 181 height 14
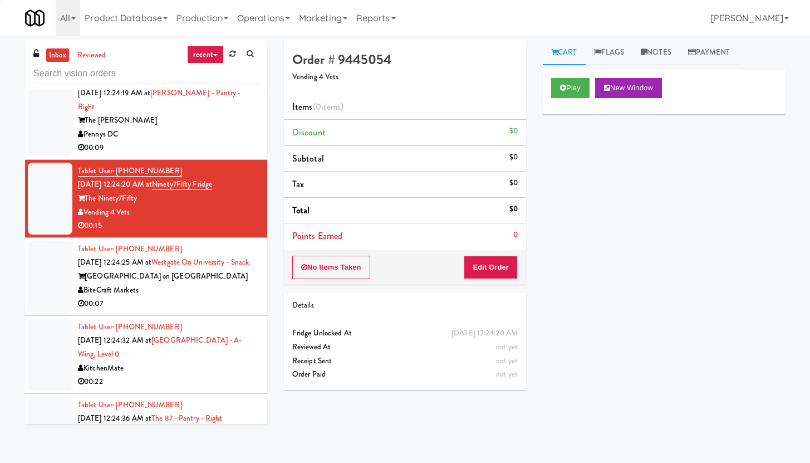
click at [551, 85] on div "Play New Window" at bounding box center [664, 92] width 242 height 45
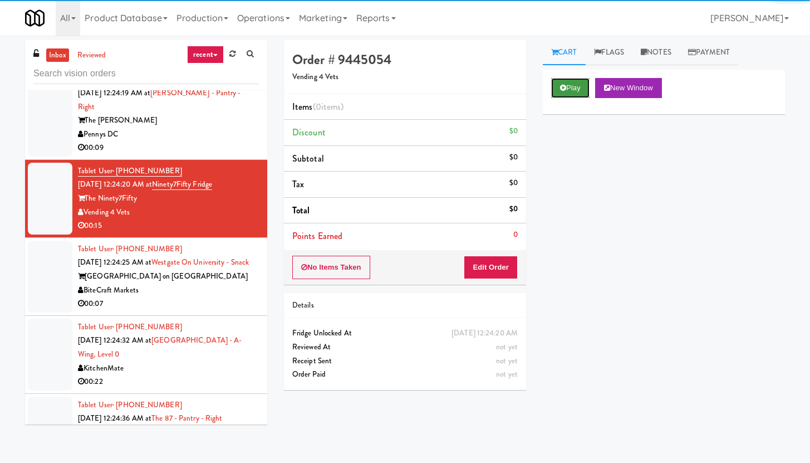
click at [566, 83] on button "Play" at bounding box center [570, 88] width 38 height 20
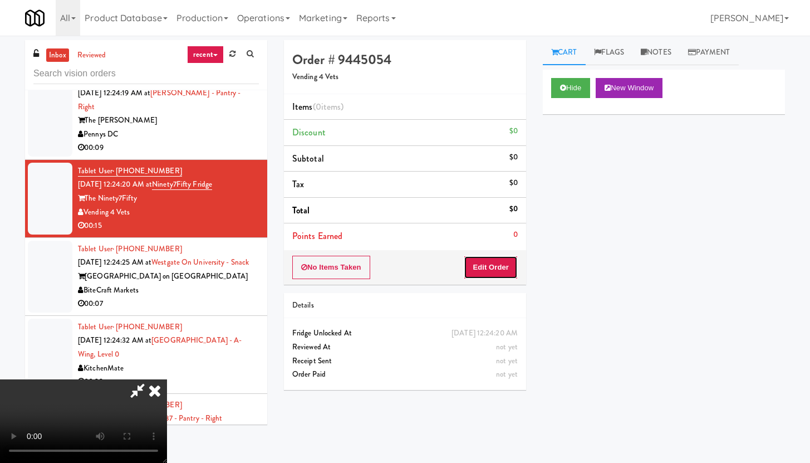
click at [479, 269] on button "Edit Order" at bounding box center [491, 267] width 54 height 23
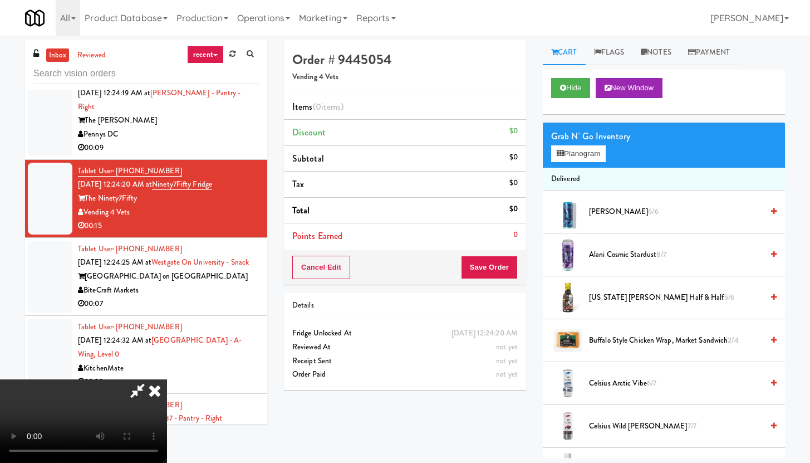
click at [166, 379] on video at bounding box center [83, 421] width 167 height 84
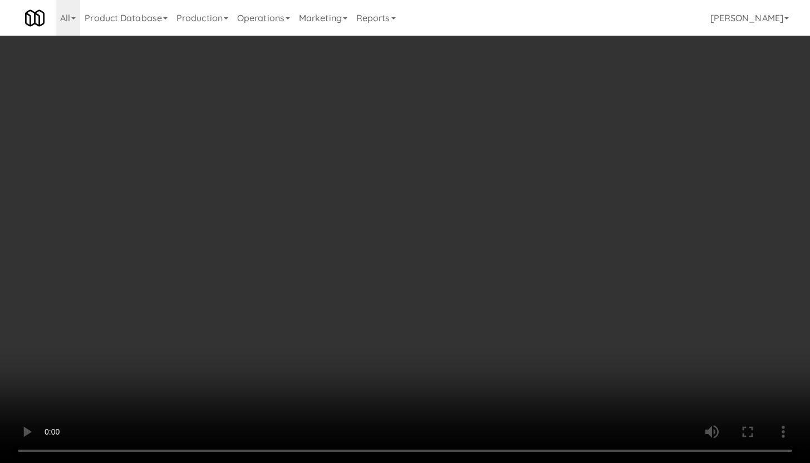
scroll to position [6100, 0]
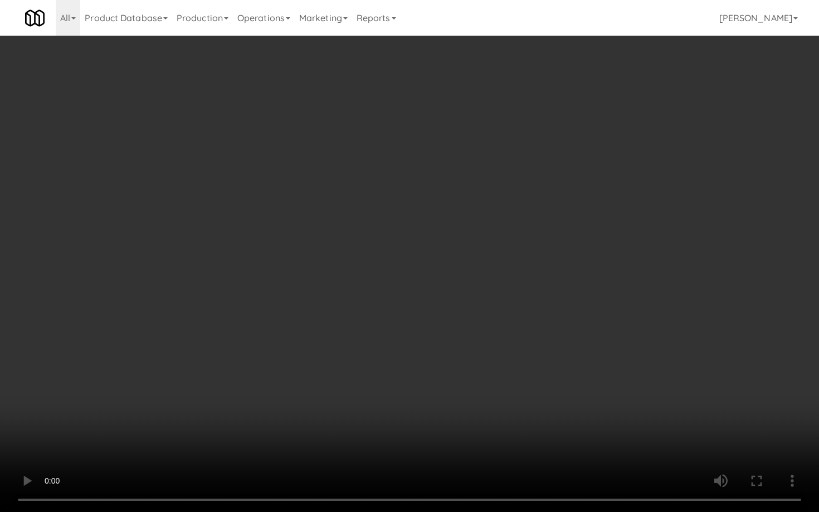
click at [434, 343] on video at bounding box center [409, 256] width 819 height 512
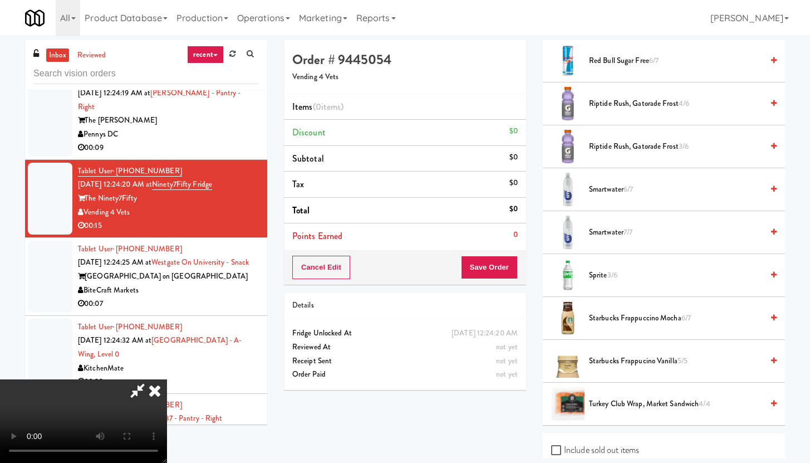
scroll to position [1405, 0]
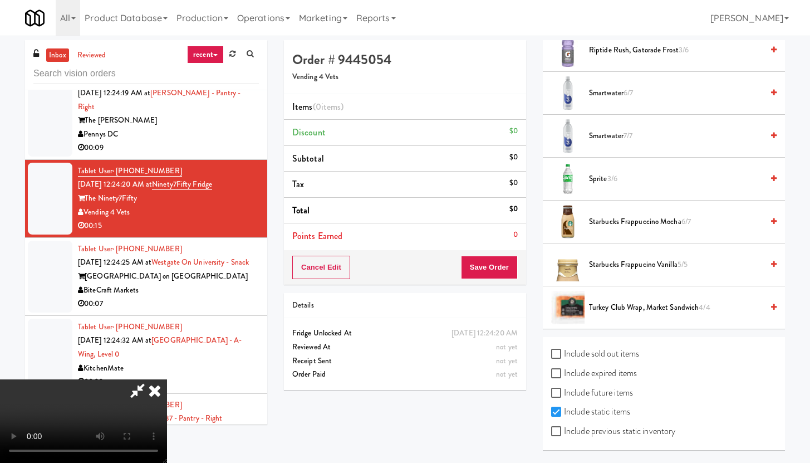
click at [605, 140] on span "Smartwater 7/7" at bounding box center [676, 136] width 174 height 14
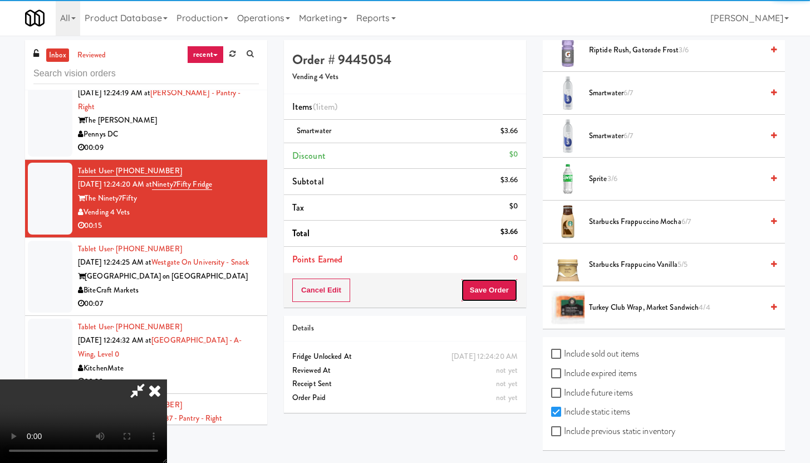
drag, startPoint x: 498, startPoint y: 301, endPoint x: 519, endPoint y: 281, distance: 29.1
click at [498, 301] on button "Save Order" at bounding box center [489, 289] width 57 height 23
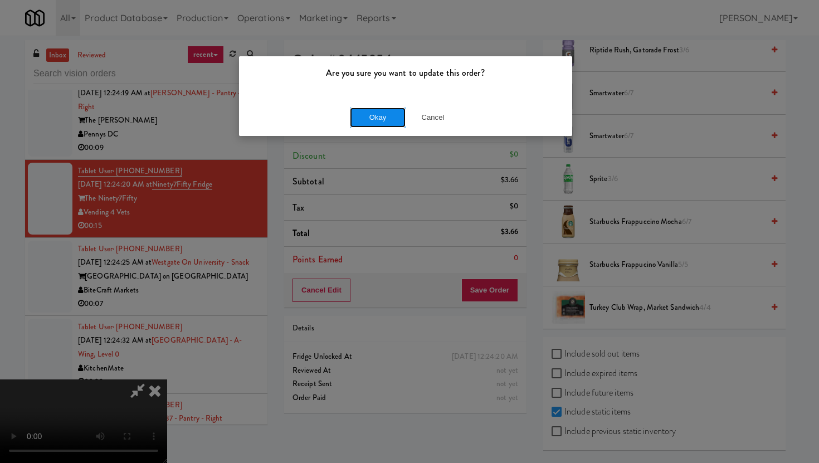
click at [379, 117] on button "Okay" at bounding box center [378, 117] width 56 height 20
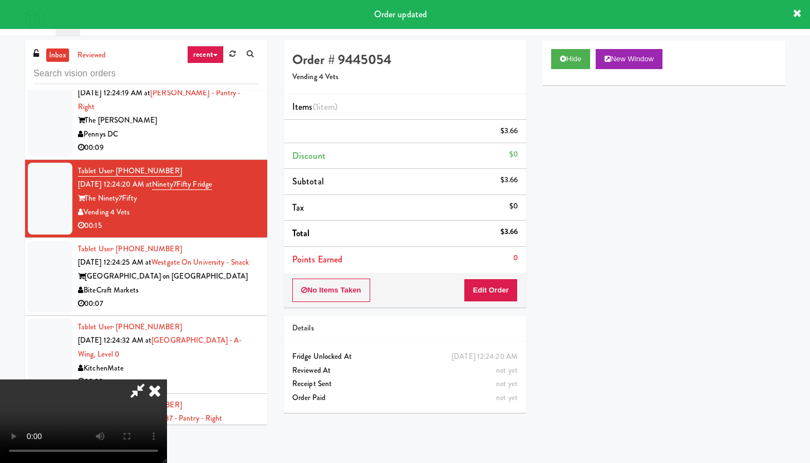
scroll to position [28, 0]
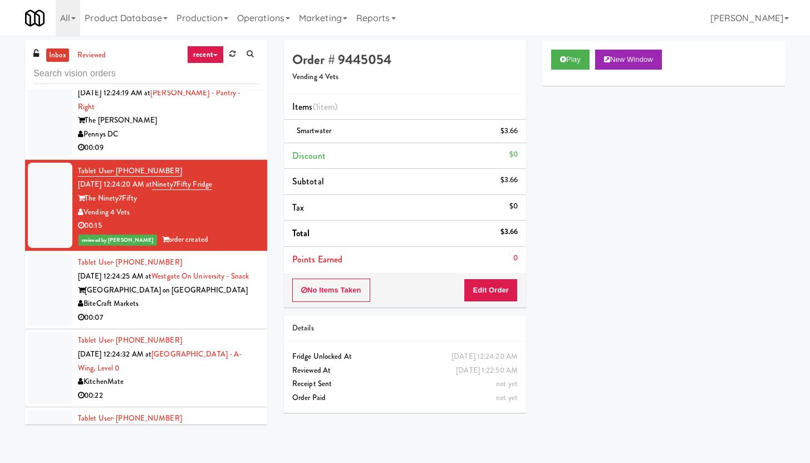
click at [682, 332] on div "Play New Window Primary Flag Clear Flag if unable to determine what was taken o…" at bounding box center [664, 250] width 242 height 418
click at [145, 71] on input "text" at bounding box center [146, 73] width 226 height 21
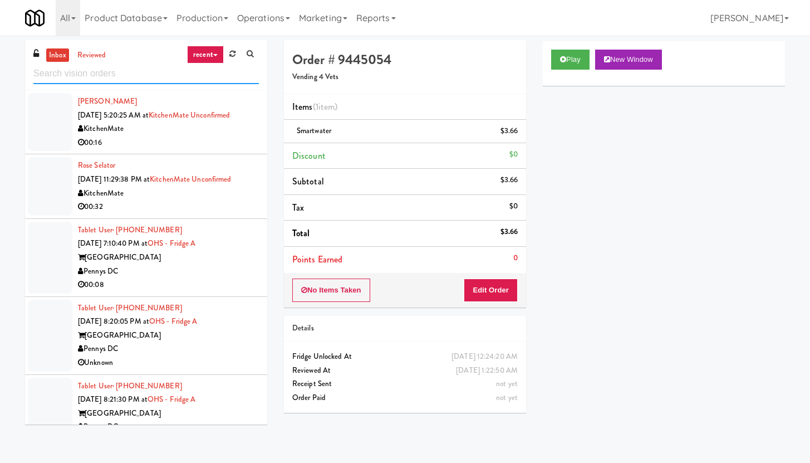
scroll to position [703, 0]
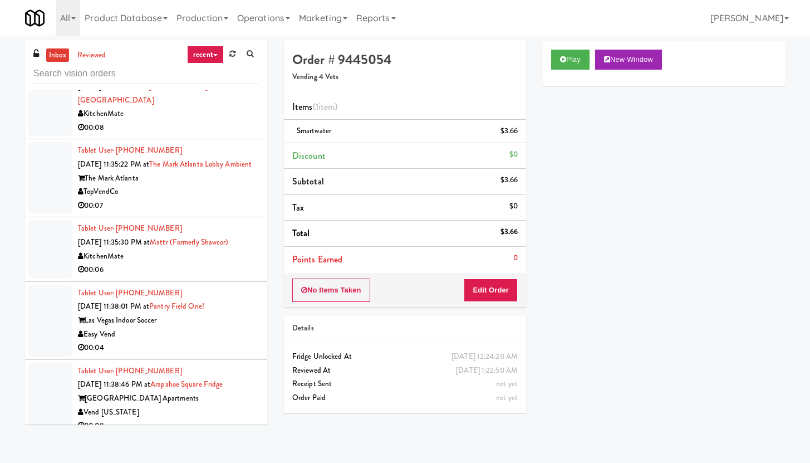
click at [204, 207] on div "00:07" at bounding box center [168, 206] width 181 height 14
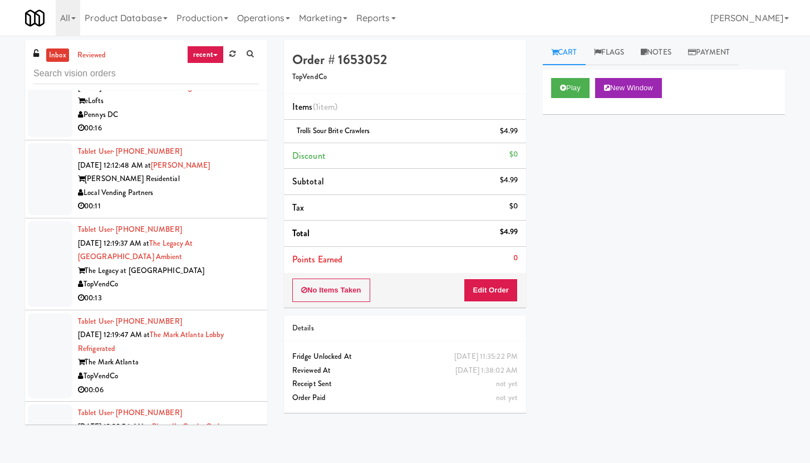
scroll to position [2503, 0]
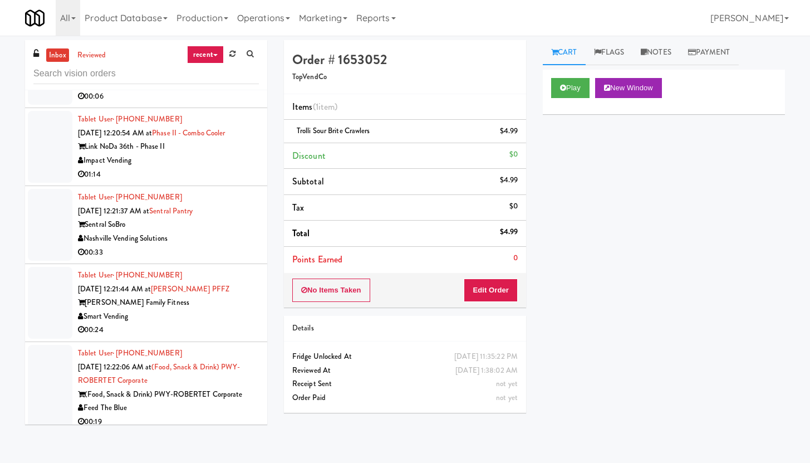
click at [236, 323] on div "00:24" at bounding box center [168, 330] width 181 height 14
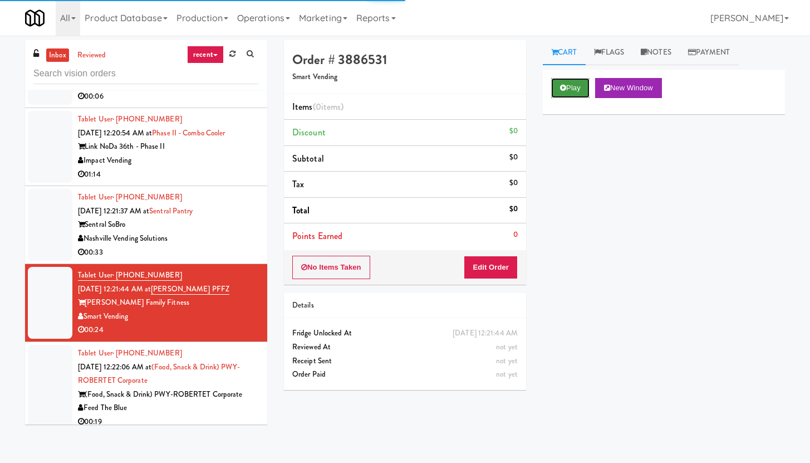
click at [575, 97] on button "Play" at bounding box center [570, 88] width 38 height 20
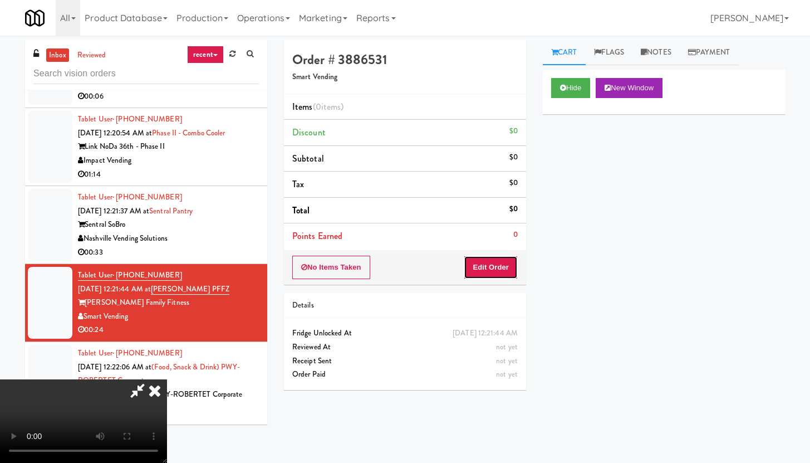
click at [496, 268] on button "Edit Order" at bounding box center [491, 267] width 54 height 23
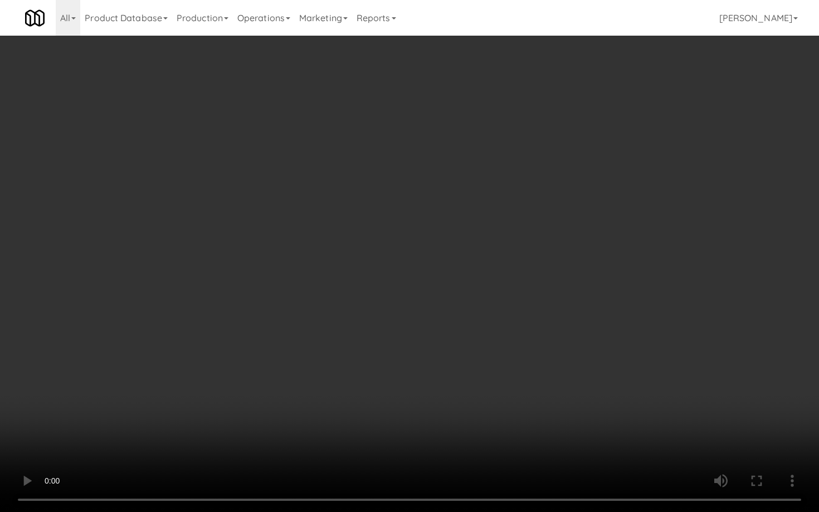
click at [377, 298] on video at bounding box center [409, 256] width 819 height 512
click at [487, 367] on video at bounding box center [409, 256] width 819 height 512
click at [486, 362] on video at bounding box center [409, 256] width 819 height 512
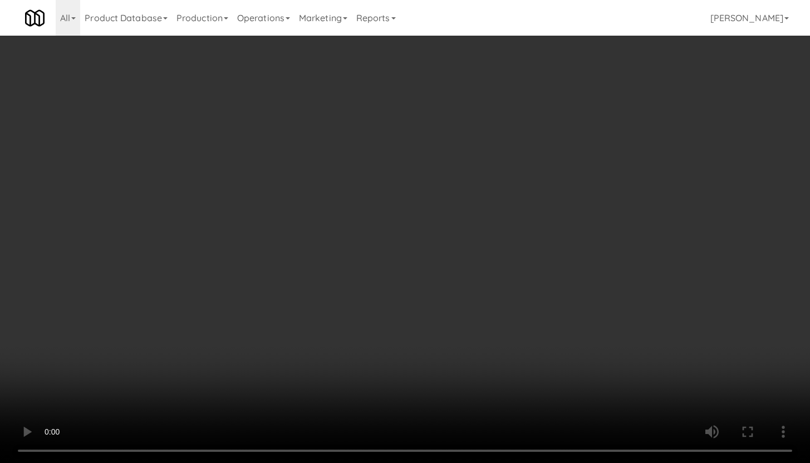
scroll to position [878, 0]
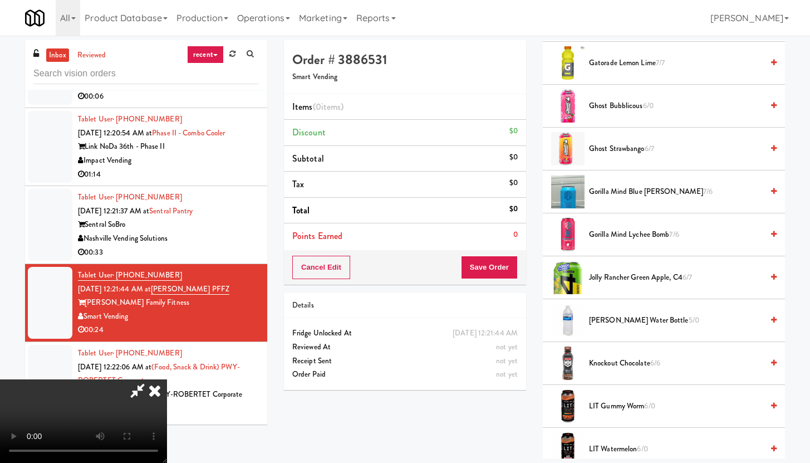
click at [610, 322] on span "[PERSON_NAME] Water Bottle 5/0" at bounding box center [676, 320] width 174 height 14
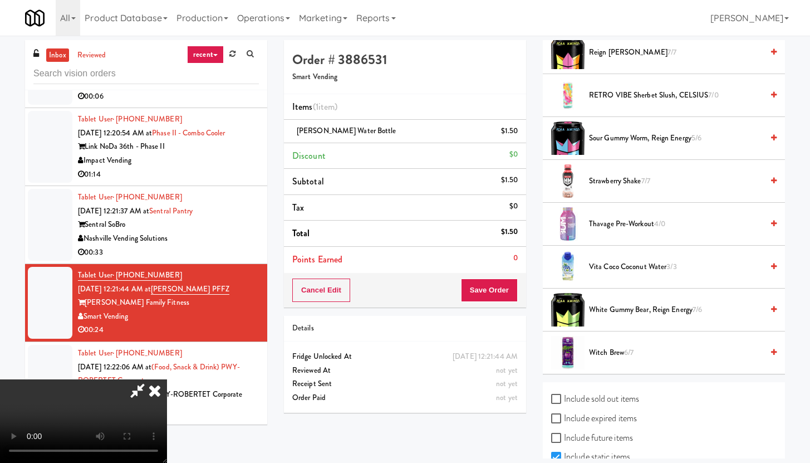
scroll to position [1497, 0]
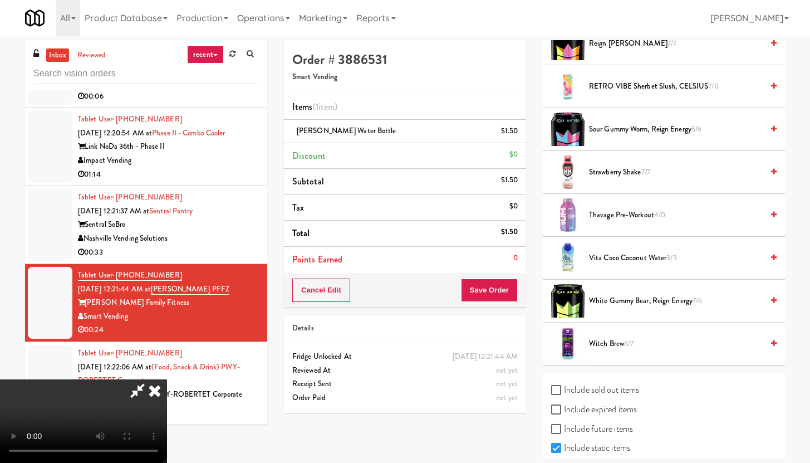
click at [606, 250] on li "Vita Coco Coconut Water 3/3" at bounding box center [664, 258] width 242 height 43
click at [602, 256] on span "Vita Coco Coconut Water 3/3" at bounding box center [676, 258] width 174 height 14
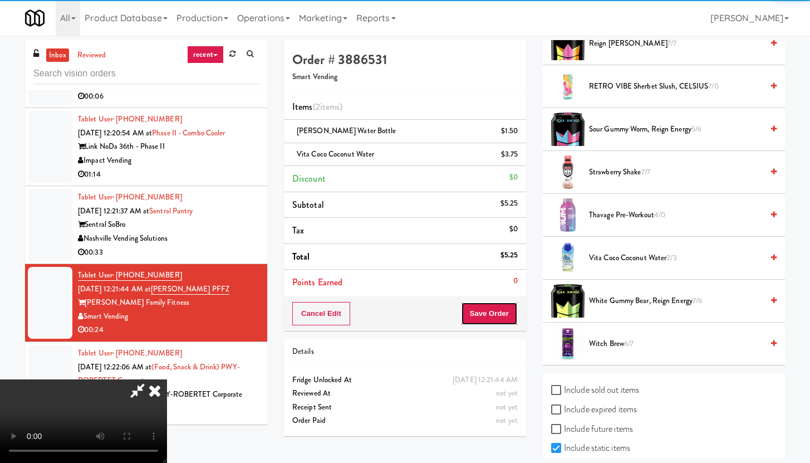
click at [499, 310] on button "Save Order" at bounding box center [489, 313] width 57 height 23
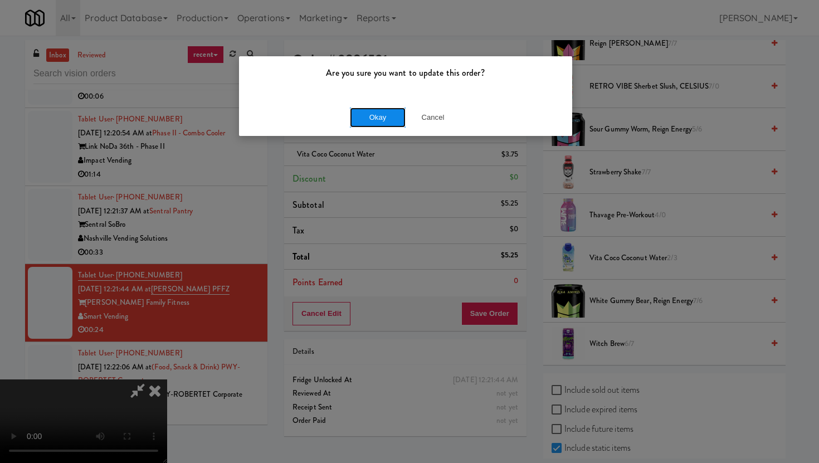
click at [392, 119] on button "Okay" at bounding box center [378, 117] width 56 height 20
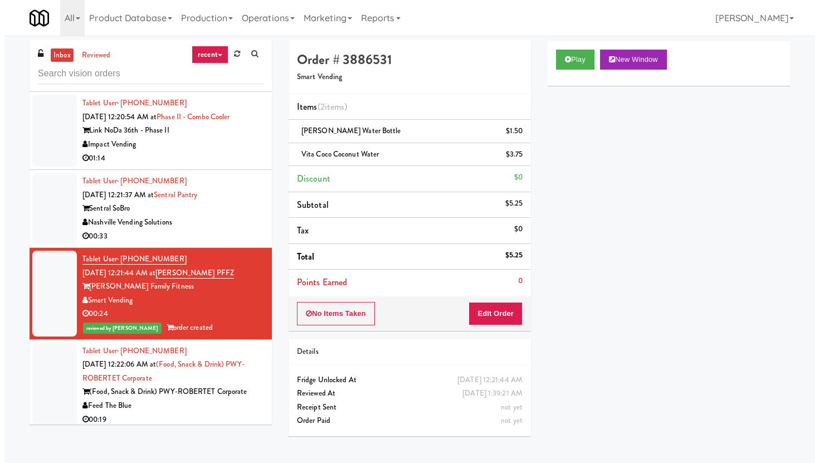
scroll to position [2540, 0]
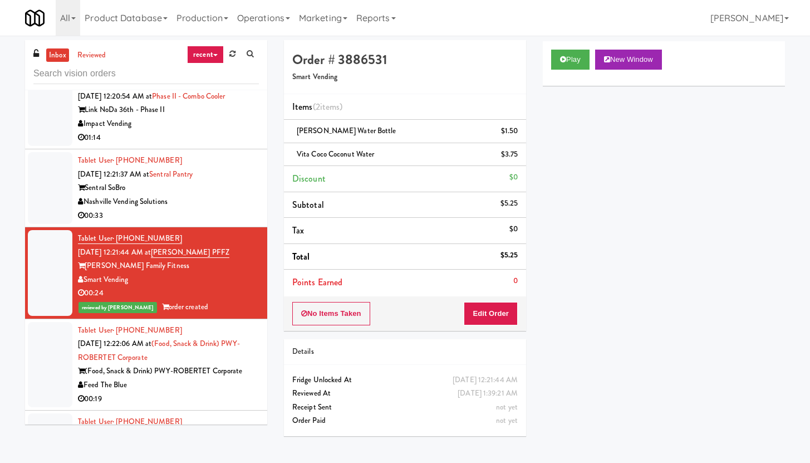
click at [189, 392] on div "00:19" at bounding box center [168, 399] width 181 height 14
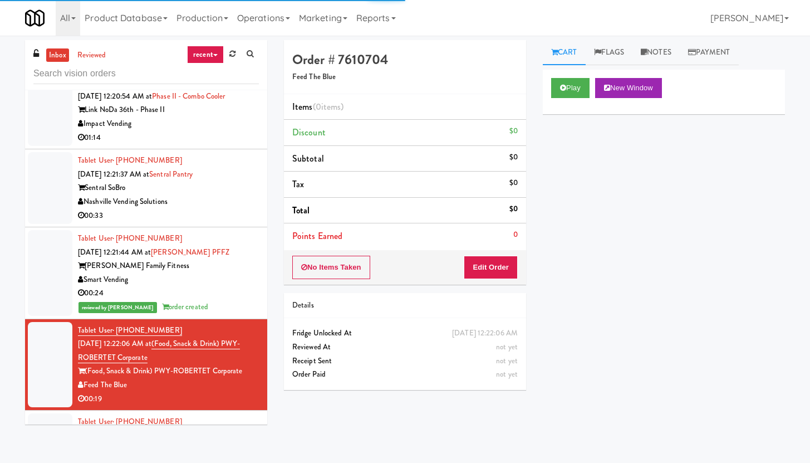
click at [592, 75] on div "Play New Window" at bounding box center [664, 92] width 242 height 45
click at [565, 97] on button "Play" at bounding box center [570, 88] width 38 height 20
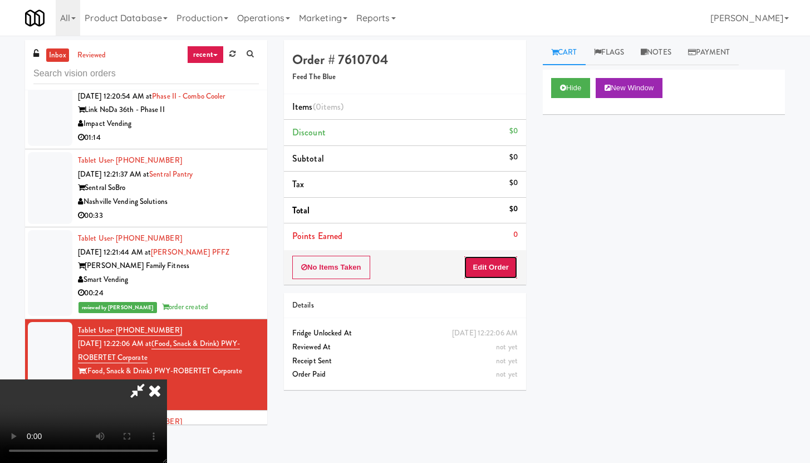
click at [507, 270] on button "Edit Order" at bounding box center [491, 267] width 54 height 23
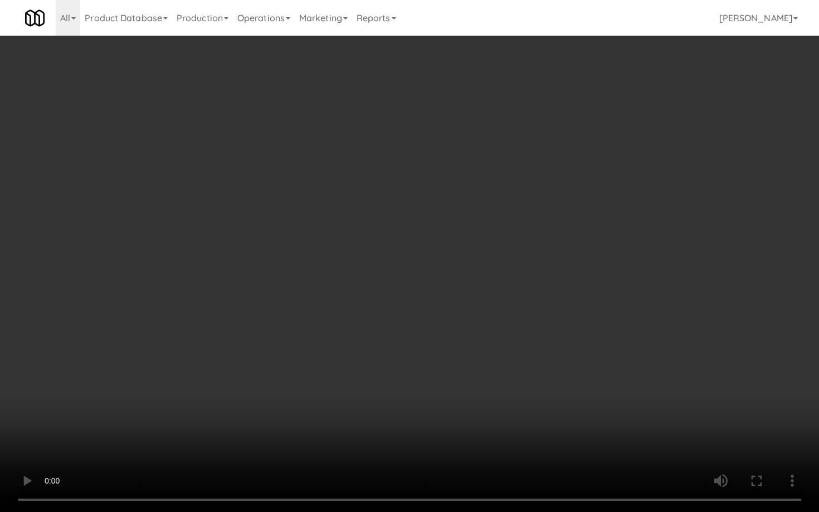
click at [524, 308] on video at bounding box center [409, 256] width 819 height 512
click at [553, 280] on video at bounding box center [409, 256] width 819 height 512
click at [576, 263] on video at bounding box center [409, 256] width 819 height 512
click at [648, 261] on video at bounding box center [409, 256] width 819 height 512
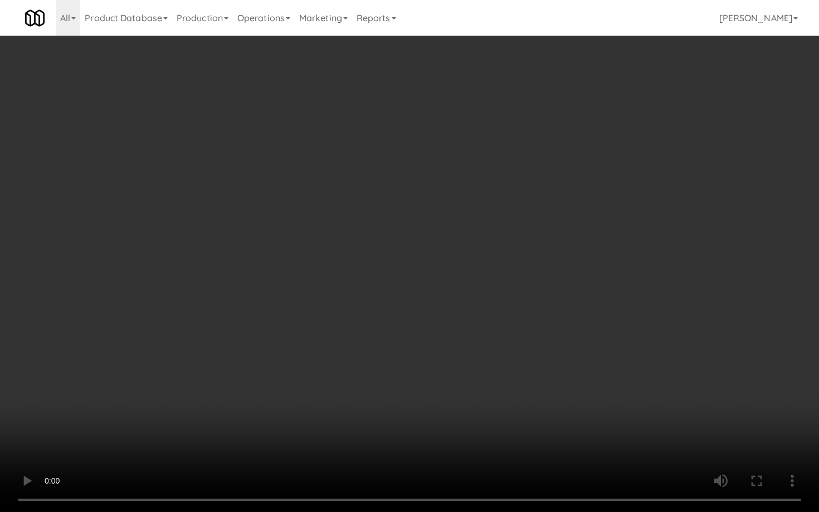
click at [648, 261] on video at bounding box center [409, 256] width 819 height 512
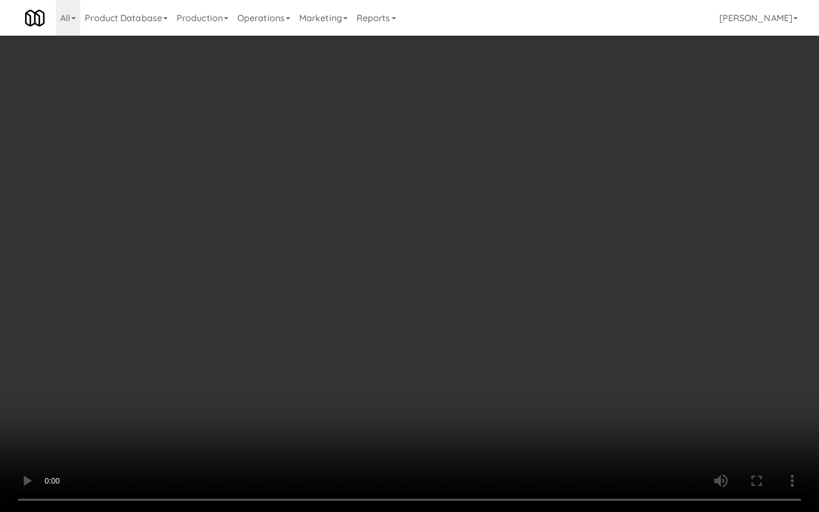
click at [648, 261] on video at bounding box center [409, 256] width 819 height 512
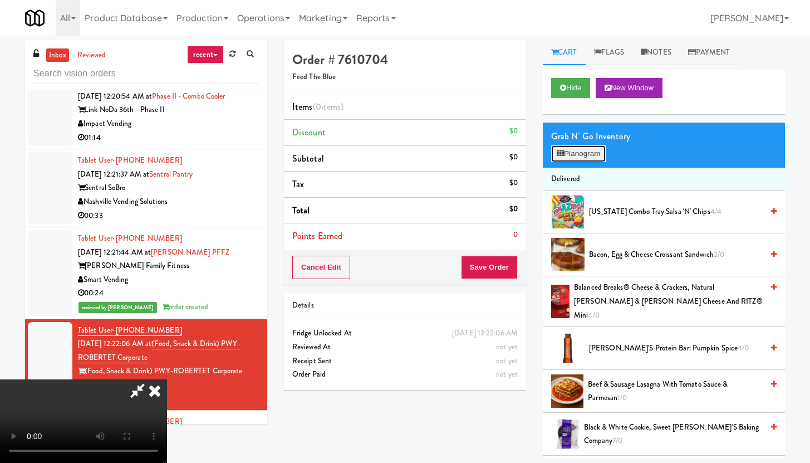
click at [589, 150] on button "Planogram" at bounding box center [578, 153] width 55 height 17
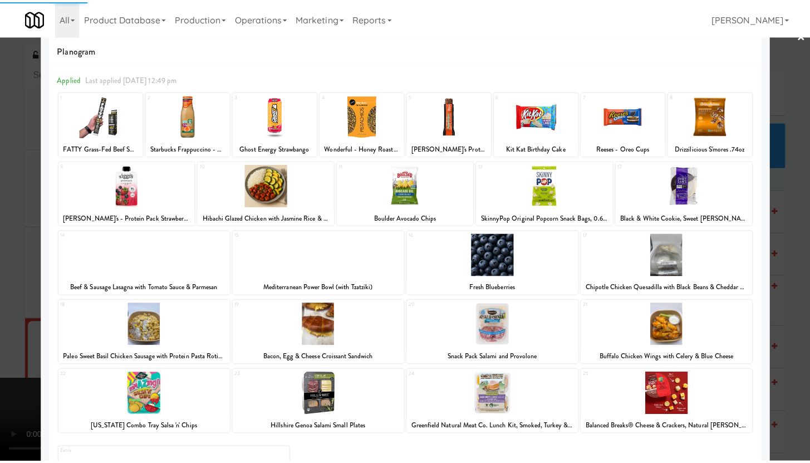
scroll to position [33, 0]
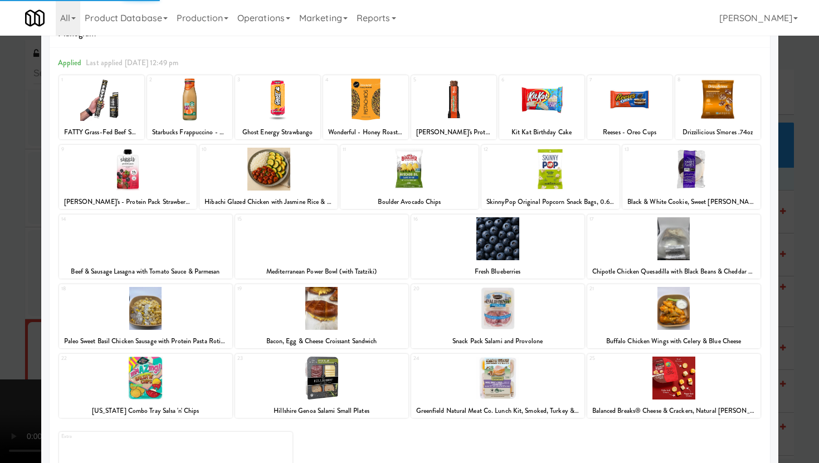
click at [692, 332] on div "21 Buffalo Chicken Wings with Celery & Blue Cheese" at bounding box center [673, 316] width 173 height 64
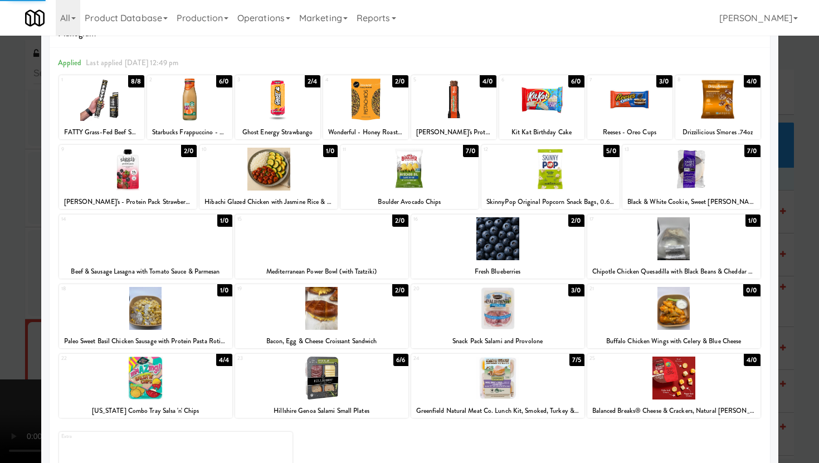
click at [0, 317] on div at bounding box center [409, 231] width 819 height 463
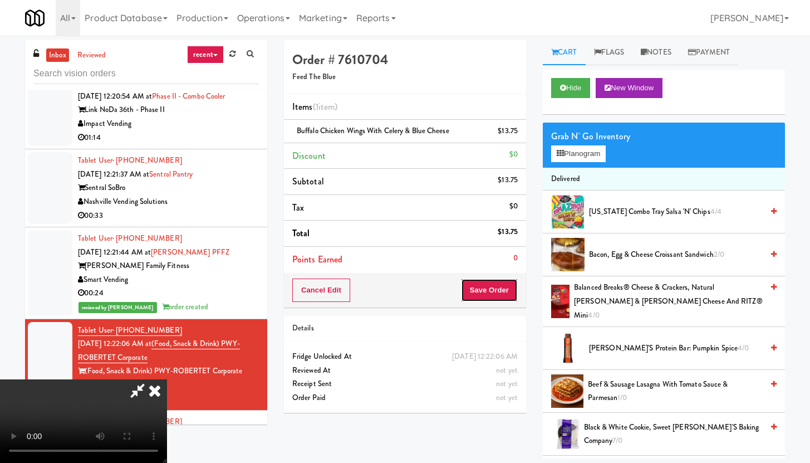
click at [502, 287] on button "Save Order" at bounding box center [489, 289] width 57 height 23
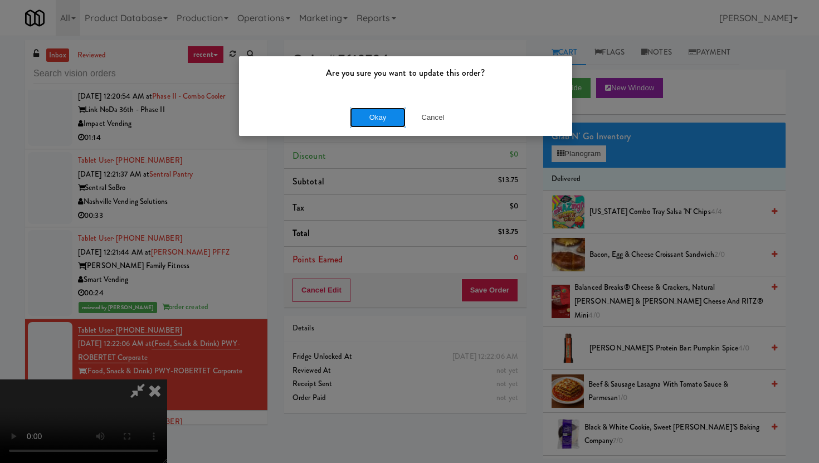
click at [378, 111] on button "Okay" at bounding box center [378, 117] width 56 height 20
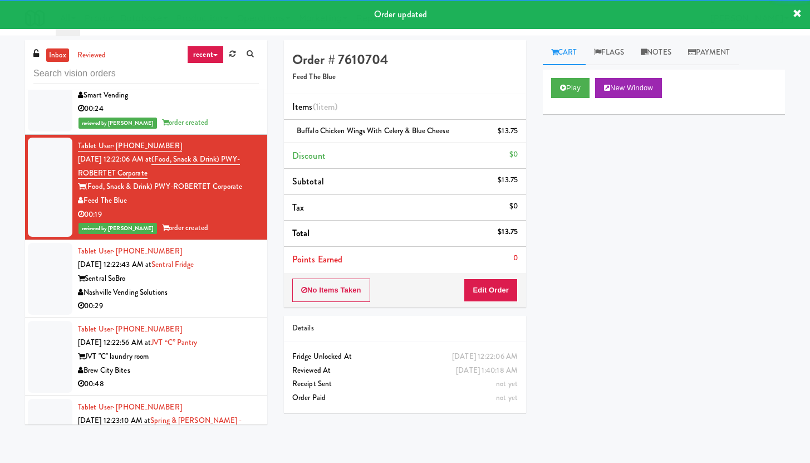
scroll to position [2729, 0]
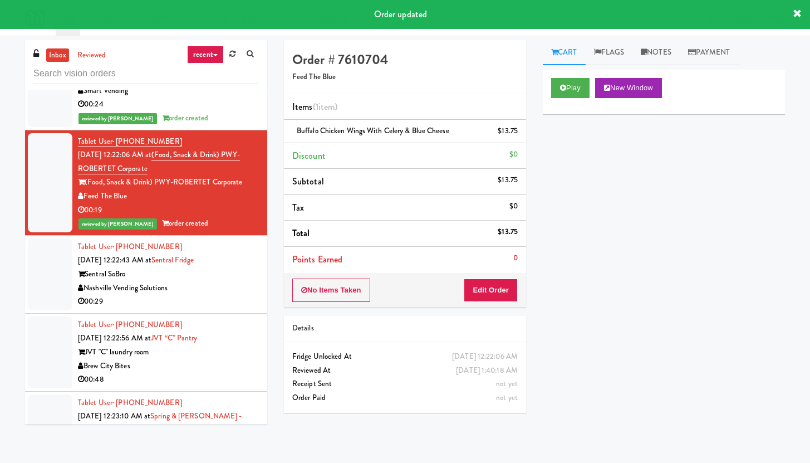
click at [208, 295] on div "00:29" at bounding box center [168, 302] width 181 height 14
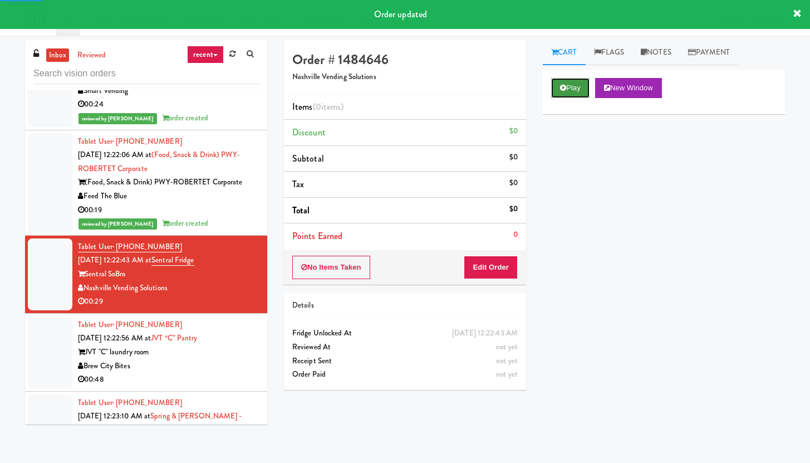
click at [556, 91] on button "Play" at bounding box center [570, 88] width 38 height 20
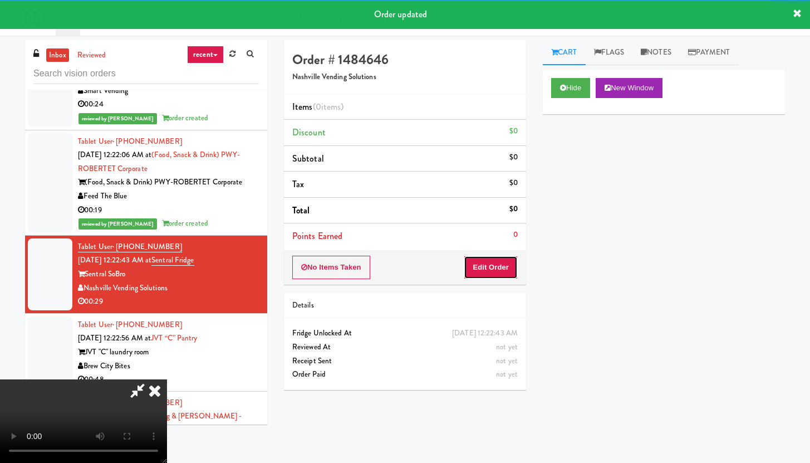
click at [475, 263] on button "Edit Order" at bounding box center [491, 267] width 54 height 23
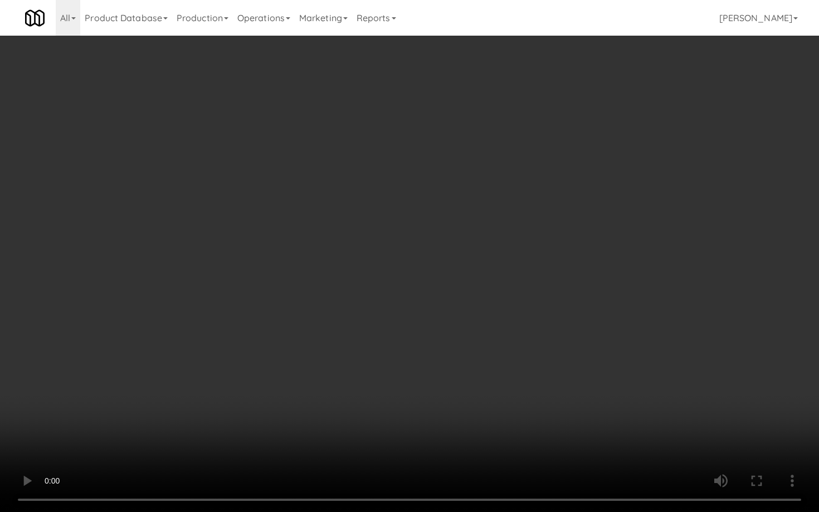
click at [388, 288] on video at bounding box center [409, 256] width 819 height 512
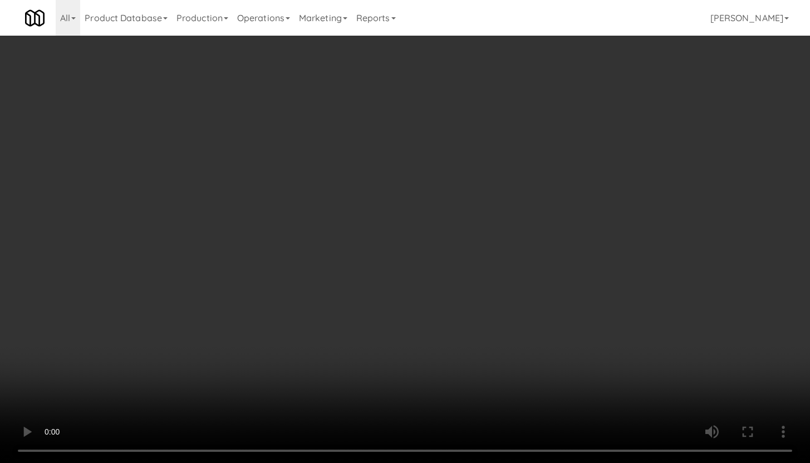
scroll to position [201, 0]
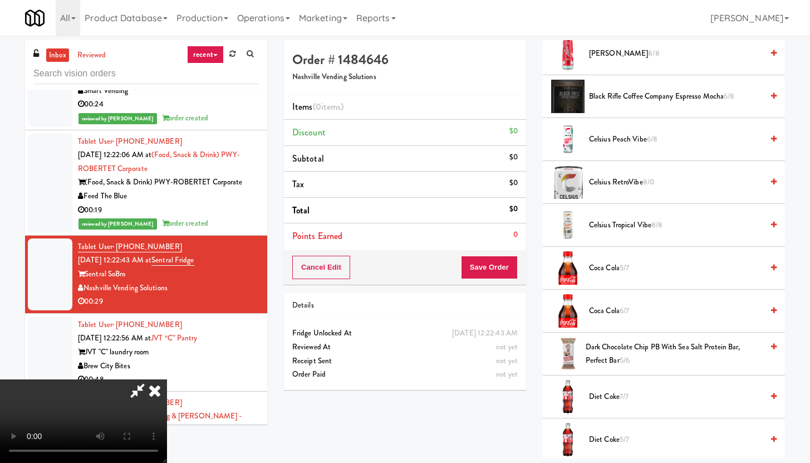
click at [619, 401] on span "Diet Coke 7/7" at bounding box center [676, 397] width 174 height 14
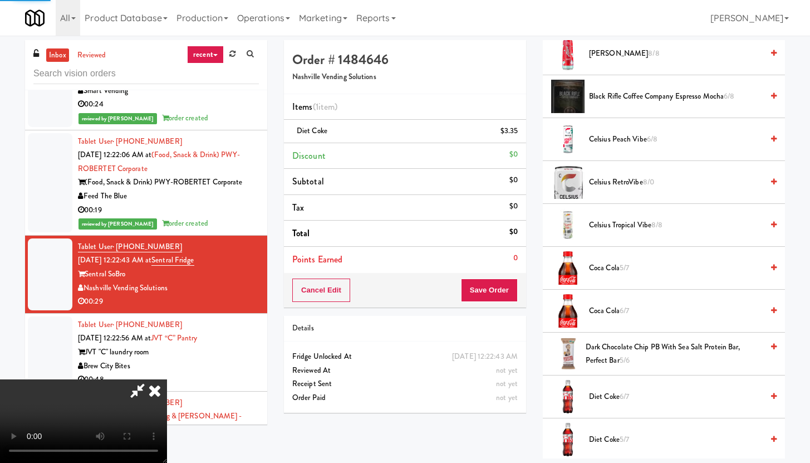
scroll to position [77, 0]
click at [498, 296] on button "Save Order" at bounding box center [489, 289] width 57 height 23
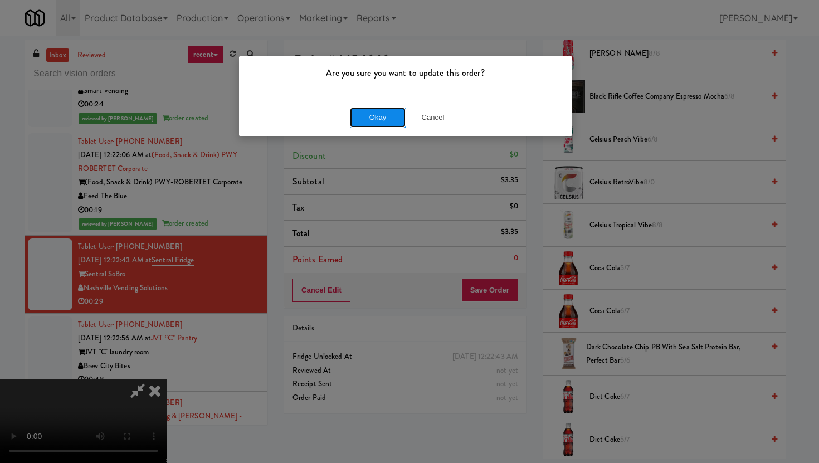
click at [386, 125] on button "Okay" at bounding box center [378, 117] width 56 height 20
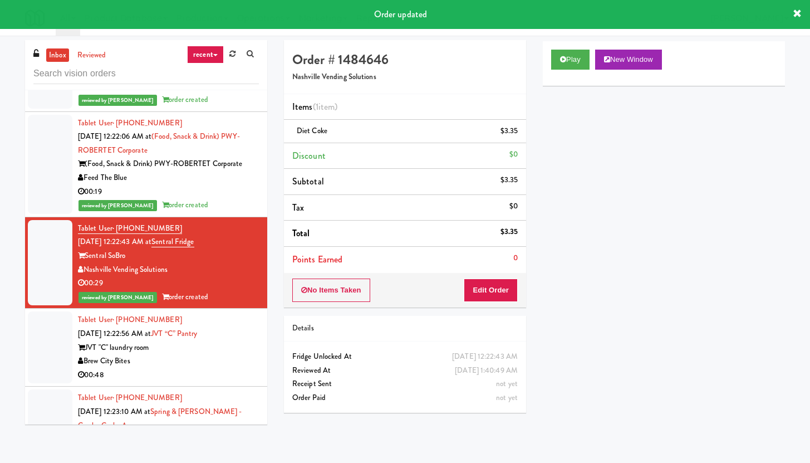
scroll to position [2767, 0]
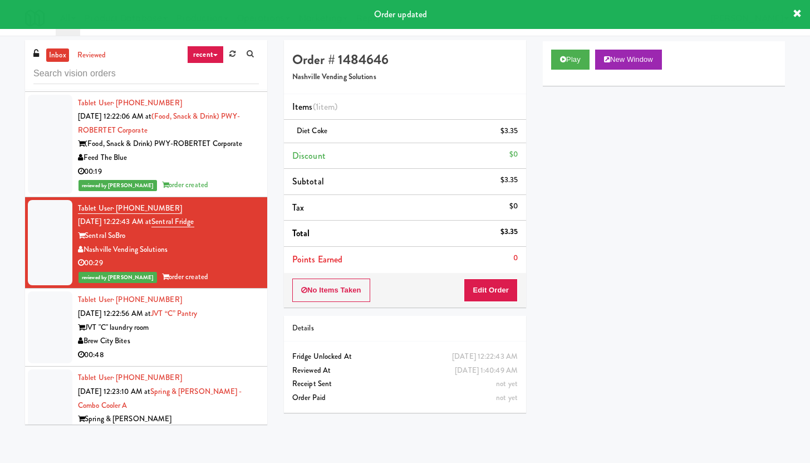
click at [193, 341] on li "Tablet User · (262) 501-8646 [DATE] 12:22:56 AM at JVT “C” pantry JVT "C" laund…" at bounding box center [146, 327] width 242 height 78
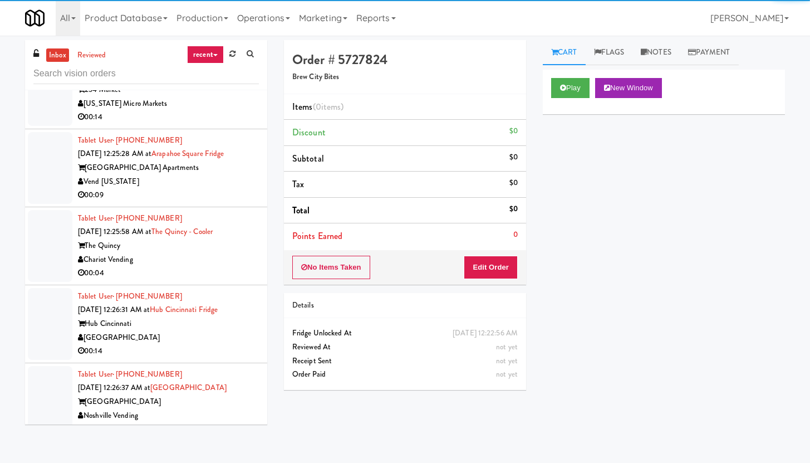
scroll to position [3617, 0]
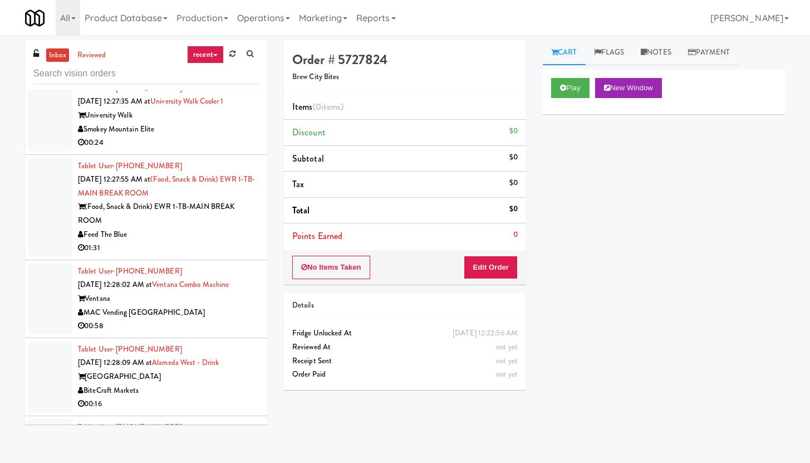
click at [208, 241] on div "01:31" at bounding box center [168, 248] width 181 height 14
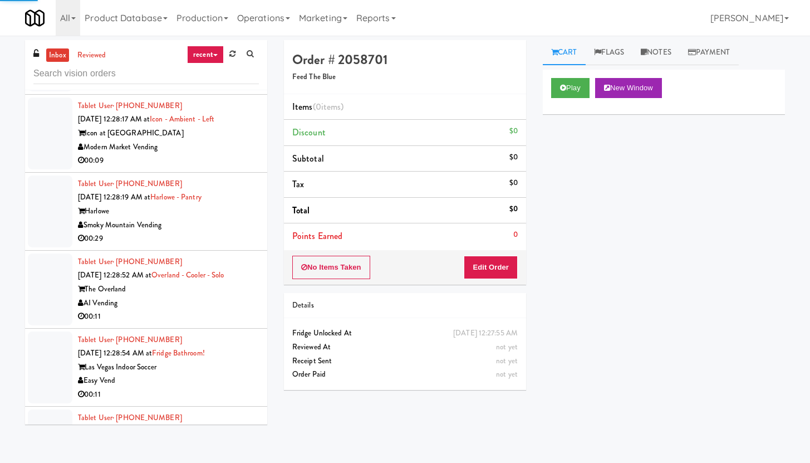
scroll to position [4660, 0]
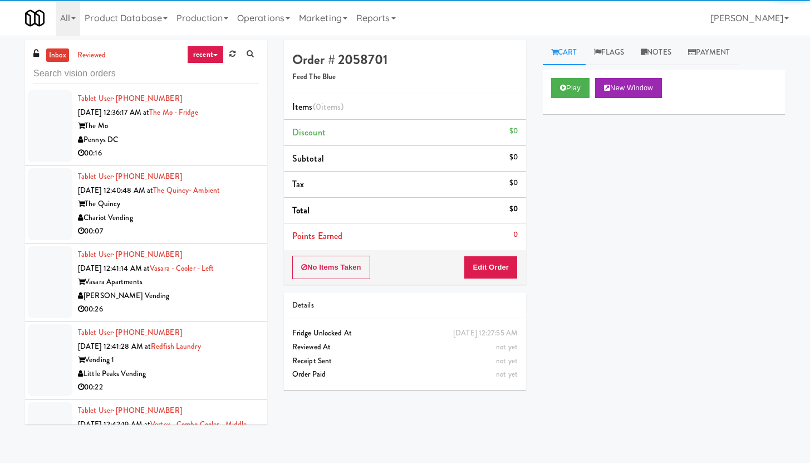
click at [198, 224] on div "00:07" at bounding box center [168, 231] width 181 height 14
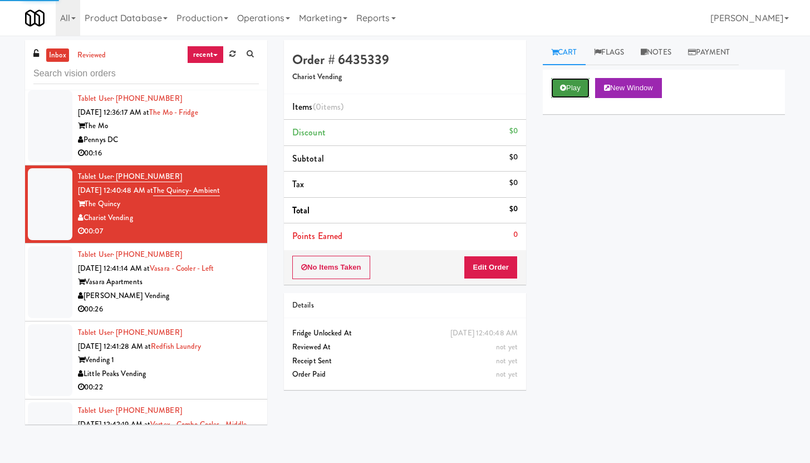
click at [564, 83] on button "Play" at bounding box center [570, 88] width 38 height 20
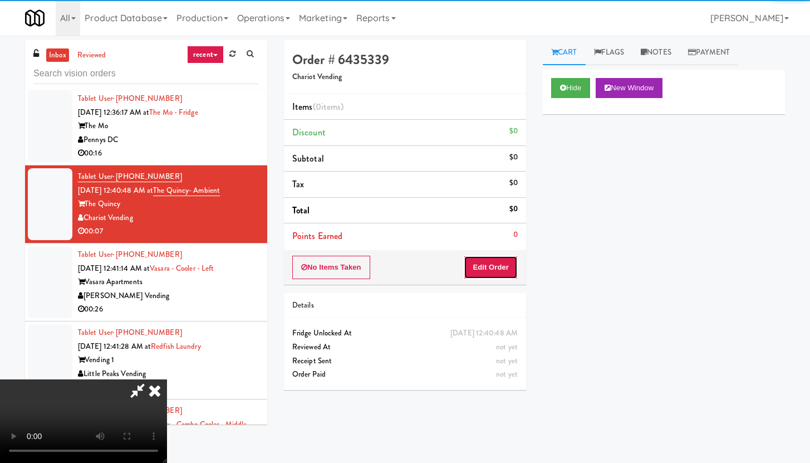
click at [498, 267] on button "Edit Order" at bounding box center [491, 267] width 54 height 23
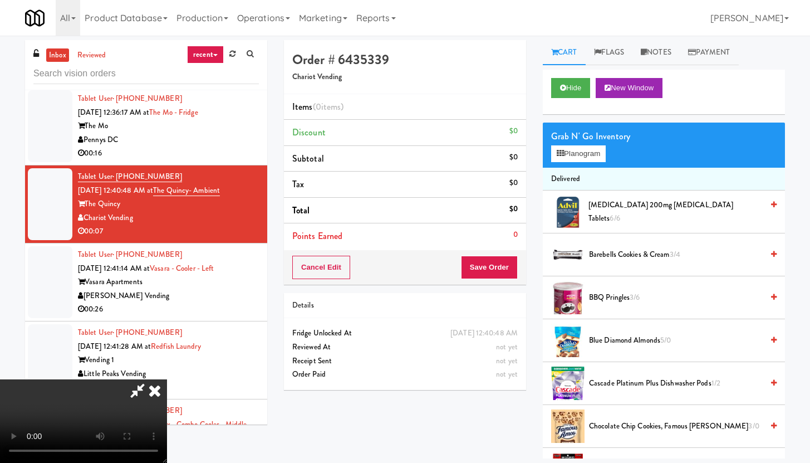
click at [167, 379] on video at bounding box center [83, 421] width 167 height 84
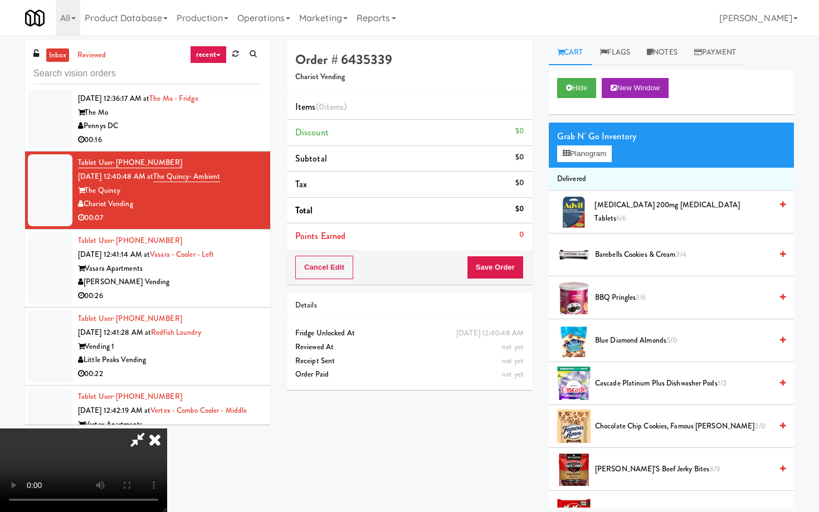
click at [167, 428] on video at bounding box center [83, 470] width 167 height 84
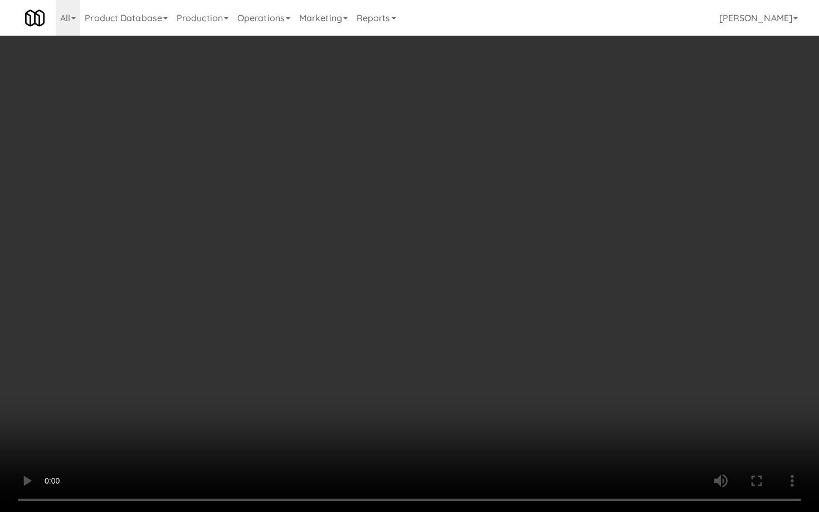
click at [523, 350] on video at bounding box center [409, 256] width 819 height 512
click at [546, 330] on video at bounding box center [409, 256] width 819 height 512
click at [547, 328] on video at bounding box center [409, 256] width 819 height 512
click at [552, 320] on video at bounding box center [409, 256] width 819 height 512
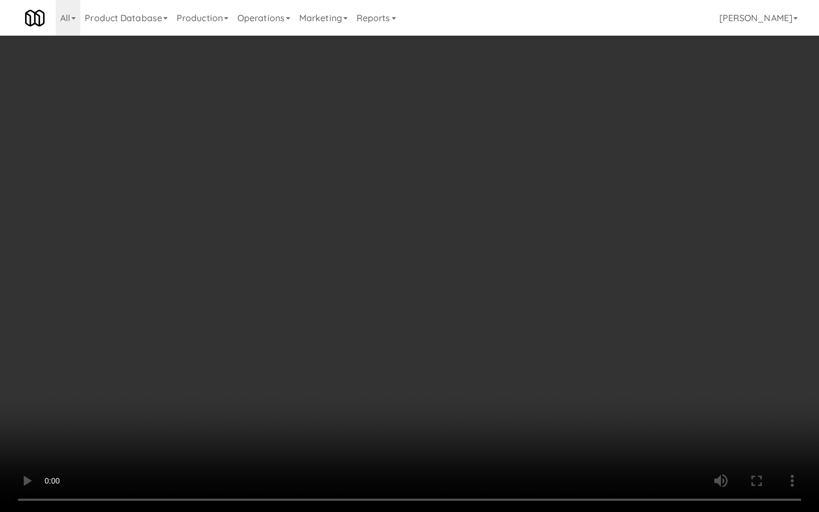
click at [552, 320] on video at bounding box center [409, 256] width 819 height 512
click at [570, 300] on video at bounding box center [409, 256] width 819 height 512
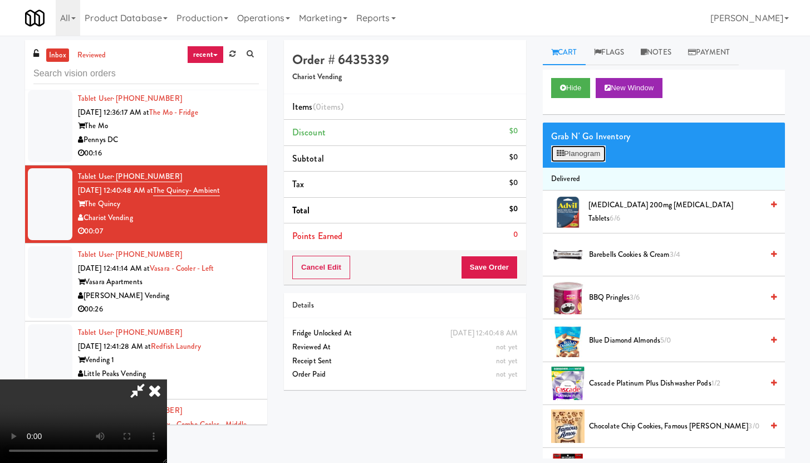
click at [601, 158] on button "Planogram" at bounding box center [578, 153] width 55 height 17
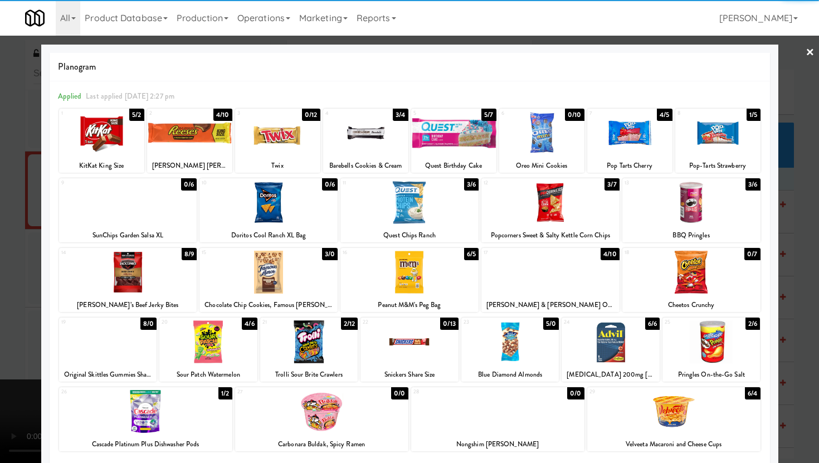
click at [712, 144] on div at bounding box center [717, 132] width 85 height 43
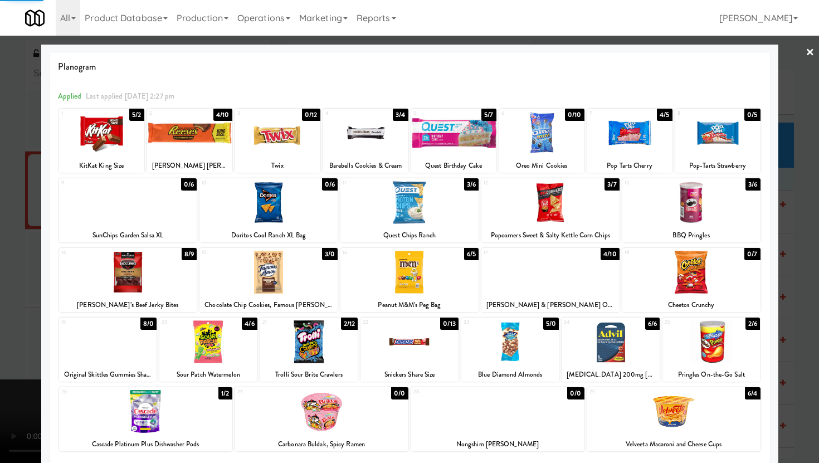
click at [784, 183] on div at bounding box center [409, 231] width 819 height 463
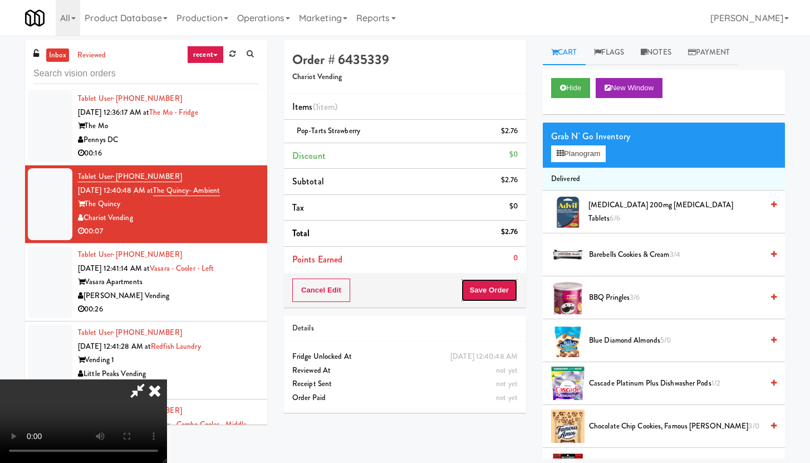
click at [508, 282] on button "Save Order" at bounding box center [489, 289] width 57 height 23
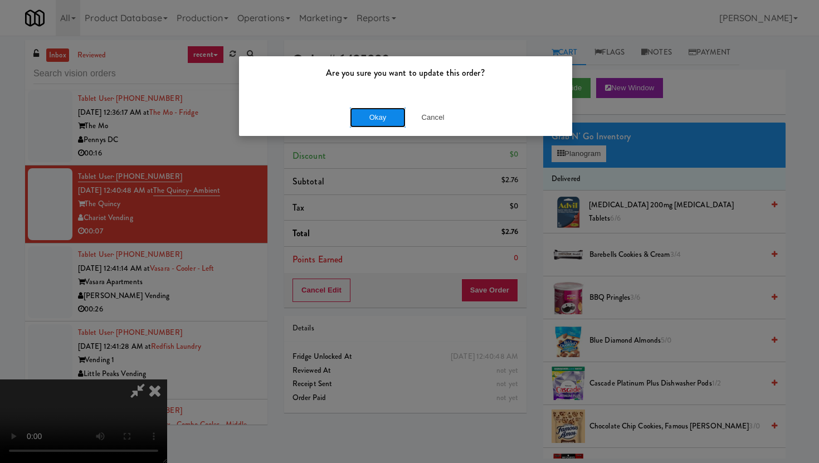
click at [383, 114] on button "Okay" at bounding box center [378, 117] width 56 height 20
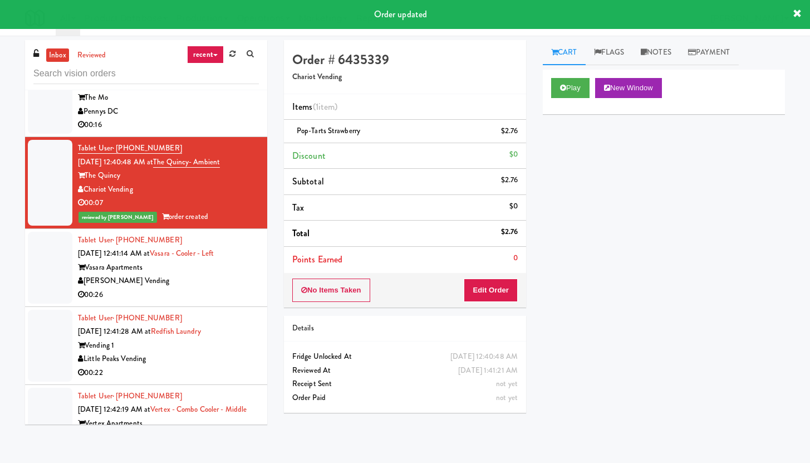
click at [234, 288] on div "00:26" at bounding box center [168, 295] width 181 height 14
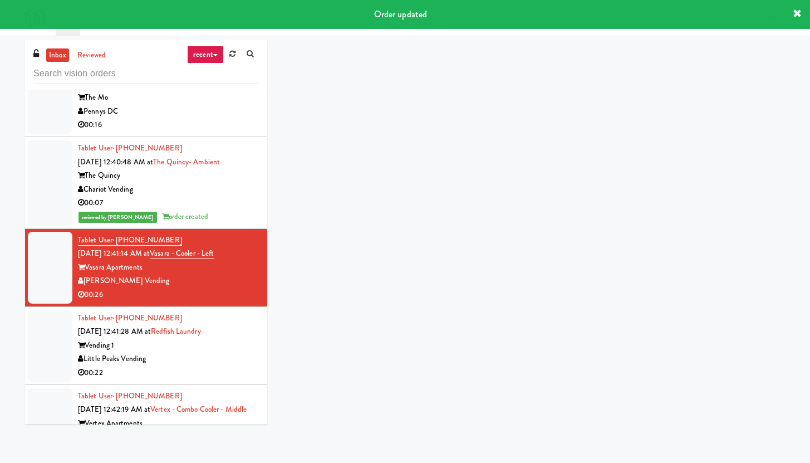
scroll to position [4803, 0]
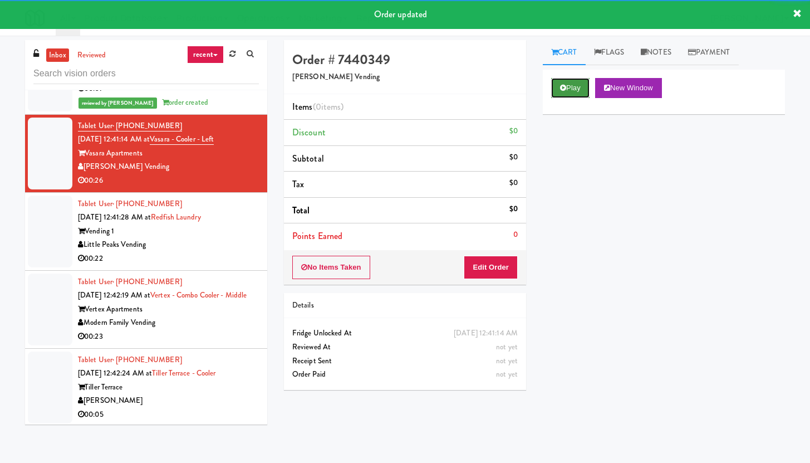
click at [572, 90] on button "Play" at bounding box center [570, 88] width 38 height 20
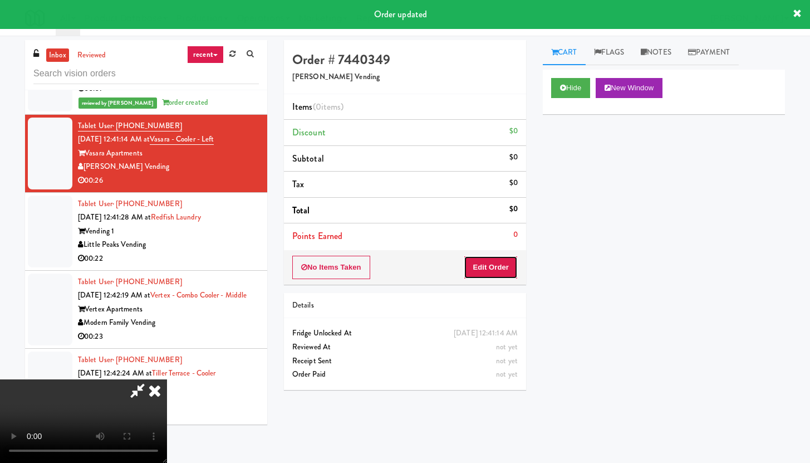
click at [494, 263] on button "Edit Order" at bounding box center [491, 267] width 54 height 23
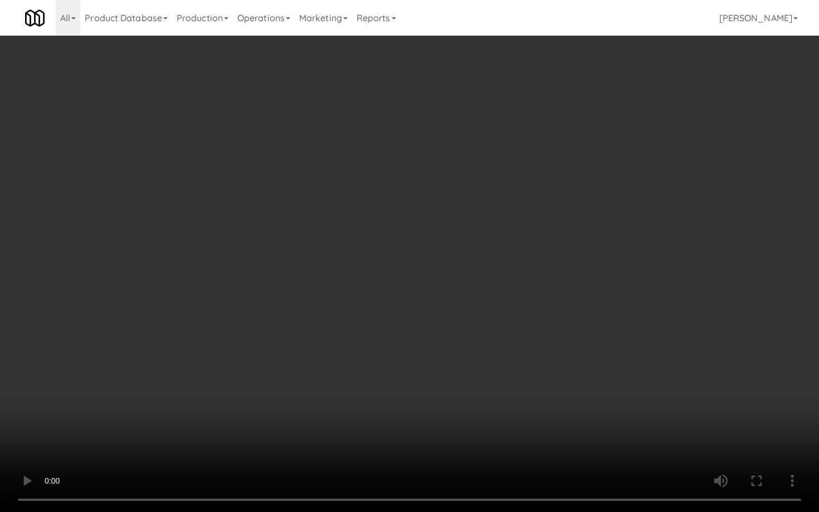
click at [413, 300] on video at bounding box center [409, 256] width 819 height 512
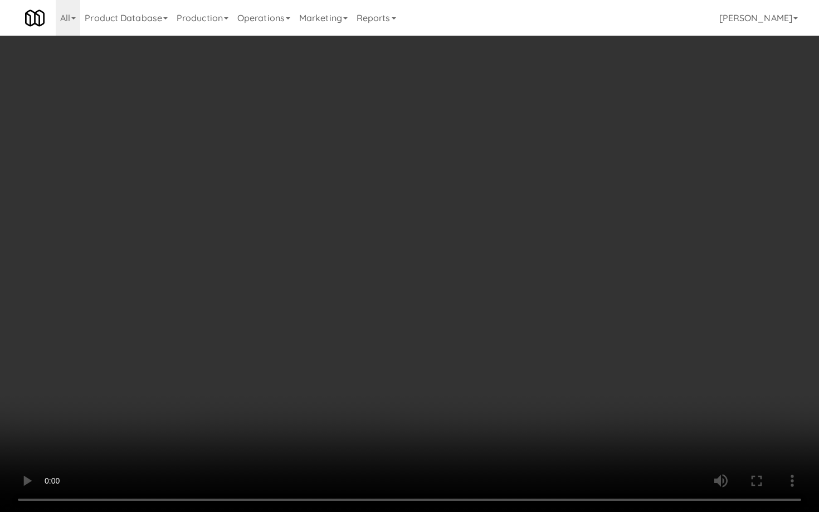
click at [413, 300] on video at bounding box center [409, 256] width 819 height 512
click at [413, 301] on video at bounding box center [409, 256] width 819 height 512
click at [406, 396] on video at bounding box center [409, 256] width 819 height 512
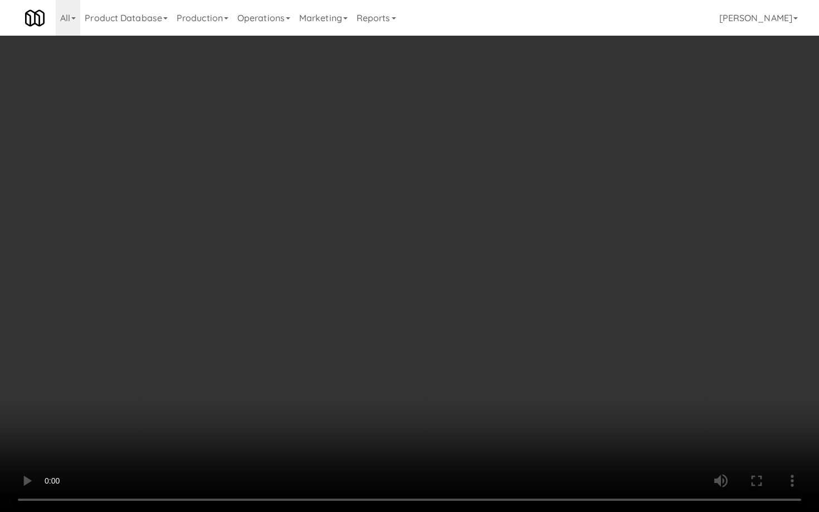
click at [457, 293] on video at bounding box center [409, 256] width 819 height 512
click at [459, 290] on video at bounding box center [409, 256] width 819 height 512
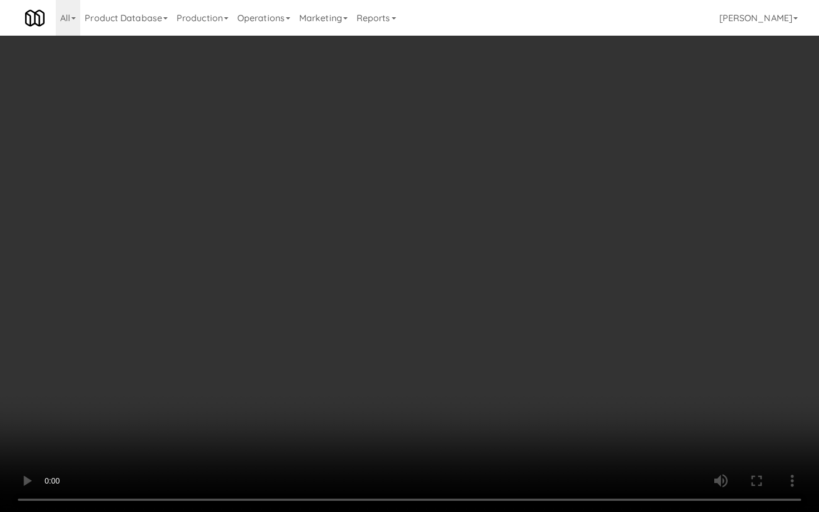
click at [459, 290] on video at bounding box center [409, 256] width 819 height 512
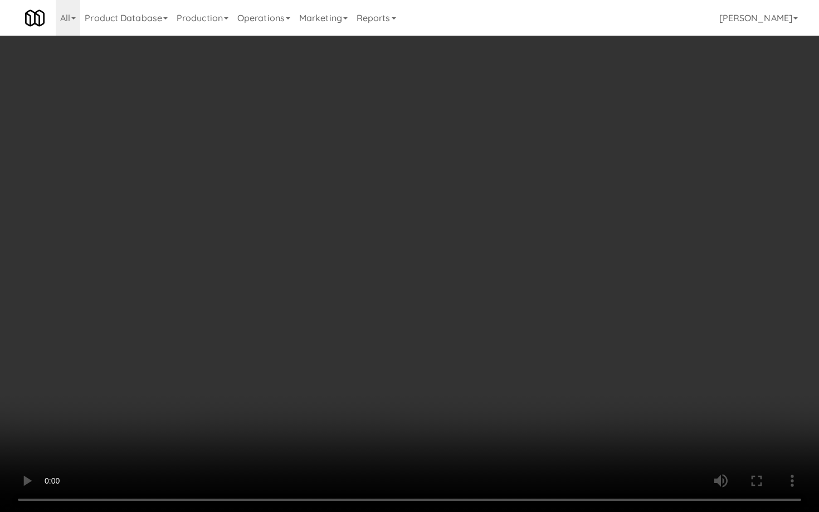
click at [459, 290] on video at bounding box center [409, 256] width 819 height 512
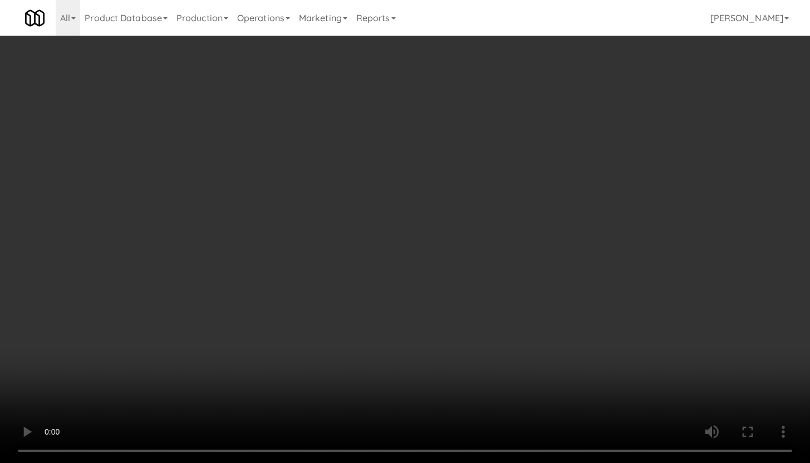
click at [574, 163] on div "Grab N' Go Inventory Planogram" at bounding box center [664, 145] width 242 height 45
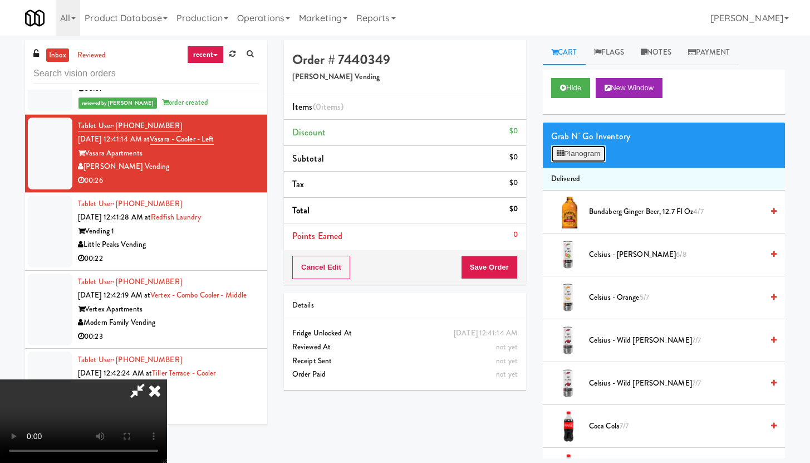
click at [576, 156] on button "Planogram" at bounding box center [578, 153] width 55 height 17
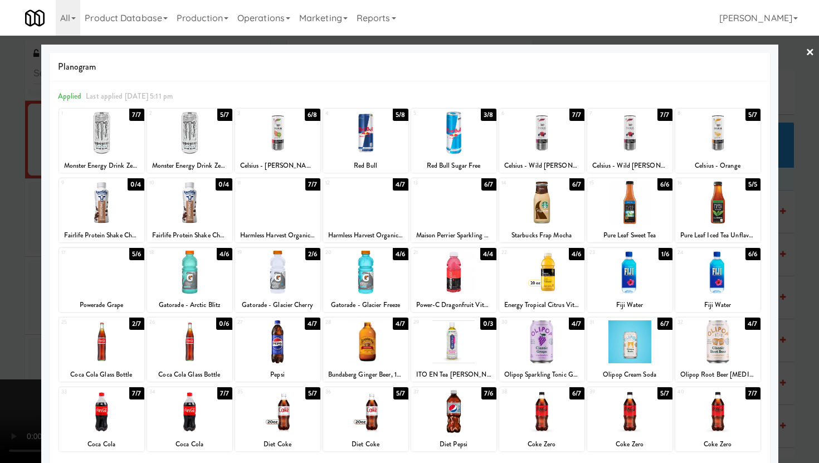
click at [353, 342] on div at bounding box center [365, 341] width 85 height 43
click at [538, 275] on div at bounding box center [541, 272] width 85 height 43
click at [0, 299] on div at bounding box center [409, 231] width 819 height 463
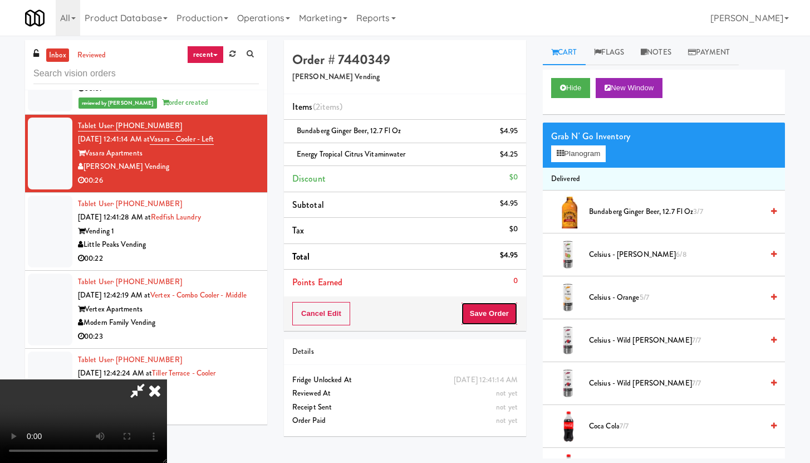
click at [512, 313] on button "Save Order" at bounding box center [489, 313] width 57 height 23
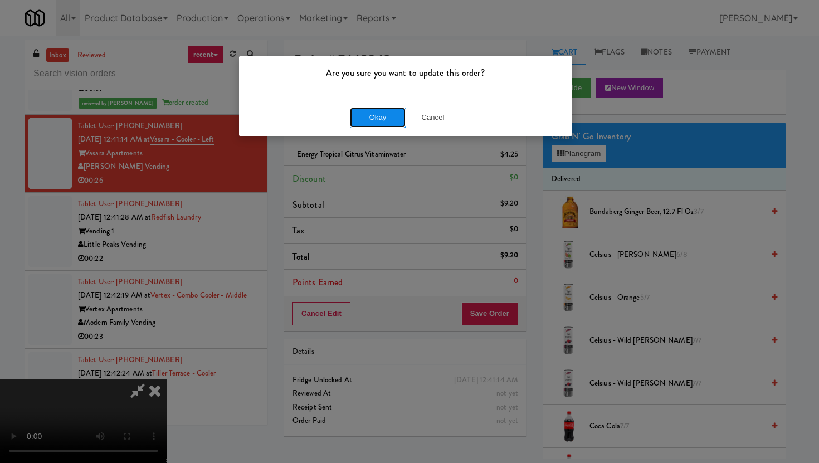
click at [397, 109] on button "Okay" at bounding box center [378, 117] width 56 height 20
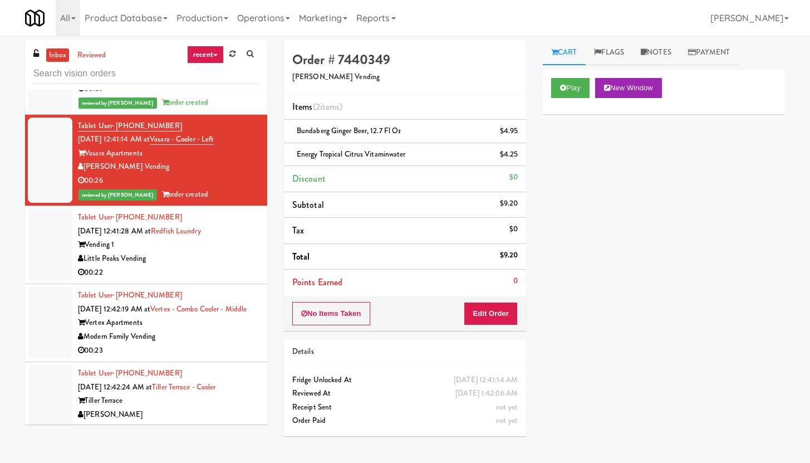
click at [247, 252] on div "Little Peaks Vending" at bounding box center [168, 259] width 181 height 14
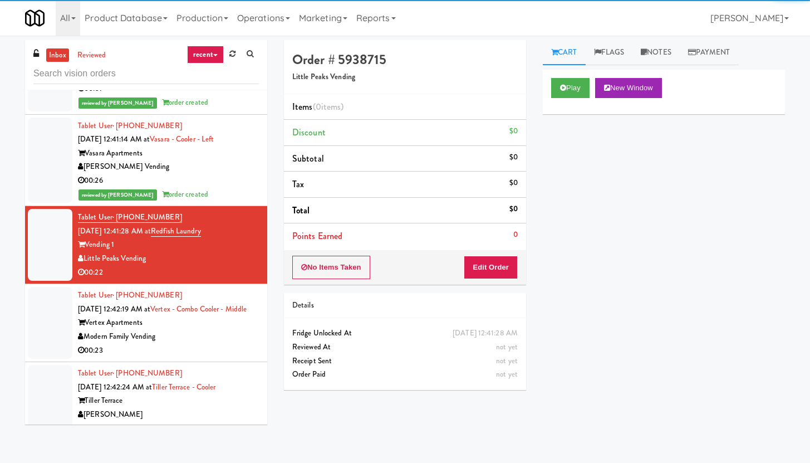
click at [575, 75] on div "Play New Window" at bounding box center [664, 92] width 242 height 45
click at [571, 85] on button "Play" at bounding box center [570, 88] width 38 height 20
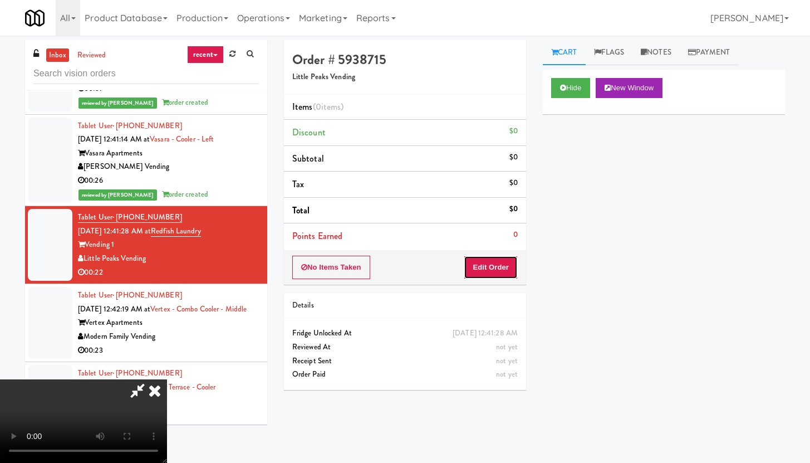
click at [481, 275] on button "Edit Order" at bounding box center [491, 267] width 54 height 23
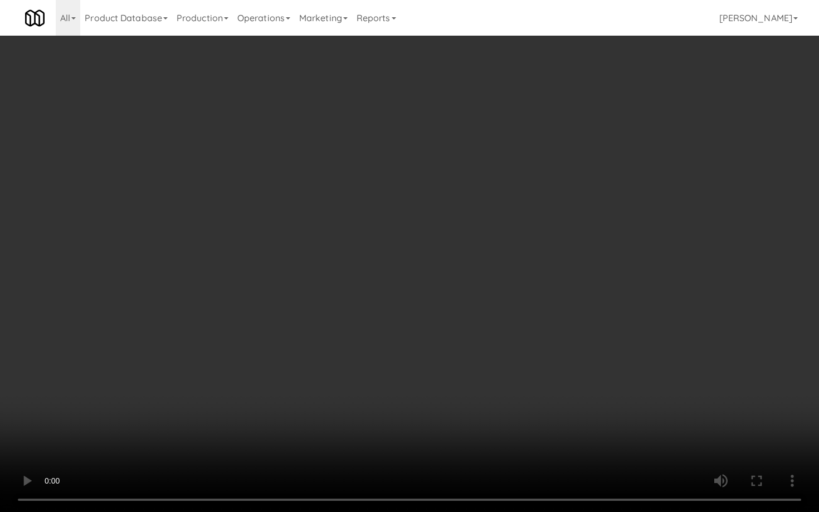
click at [395, 378] on video at bounding box center [409, 256] width 819 height 512
click at [396, 374] on video at bounding box center [409, 256] width 819 height 512
click at [407, 368] on video at bounding box center [409, 256] width 819 height 512
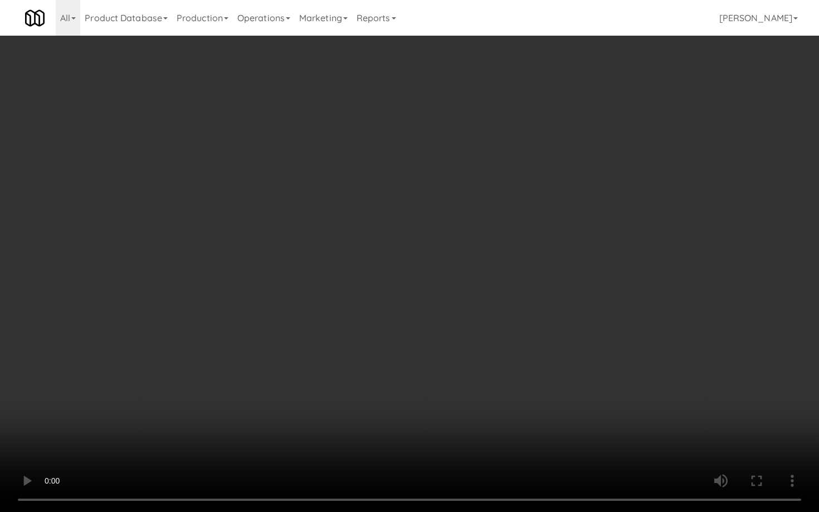
click at [407, 368] on video at bounding box center [409, 256] width 819 height 512
click at [432, 351] on video at bounding box center [409, 256] width 819 height 512
click at [432, 350] on video at bounding box center [409, 256] width 819 height 512
click at [459, 334] on video at bounding box center [409, 256] width 819 height 512
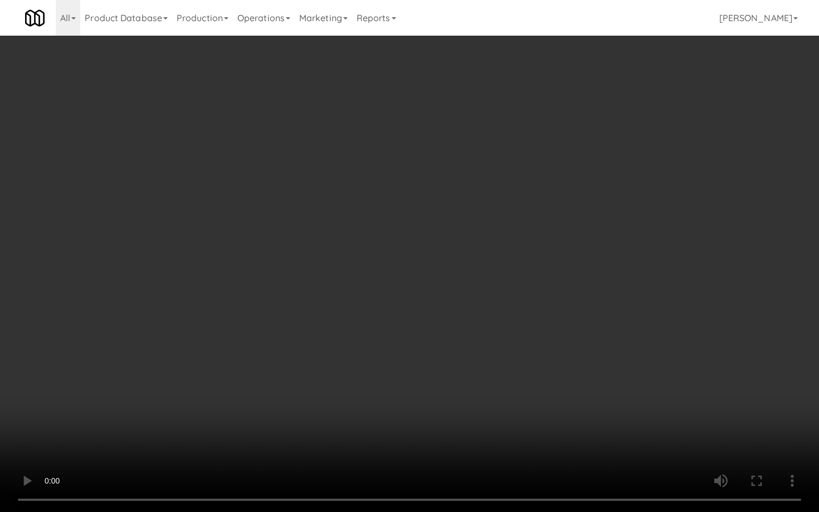
click at [459, 334] on video at bounding box center [409, 256] width 819 height 512
click at [460, 331] on video at bounding box center [409, 256] width 819 height 512
click at [460, 332] on video at bounding box center [409, 256] width 819 height 512
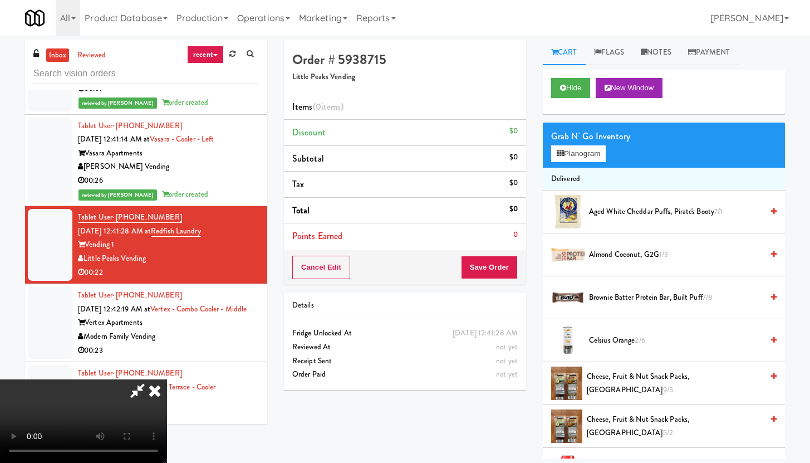
click at [150, 379] on icon at bounding box center [138, 390] width 26 height 22
click at [167, 379] on icon at bounding box center [155, 390] width 25 height 22
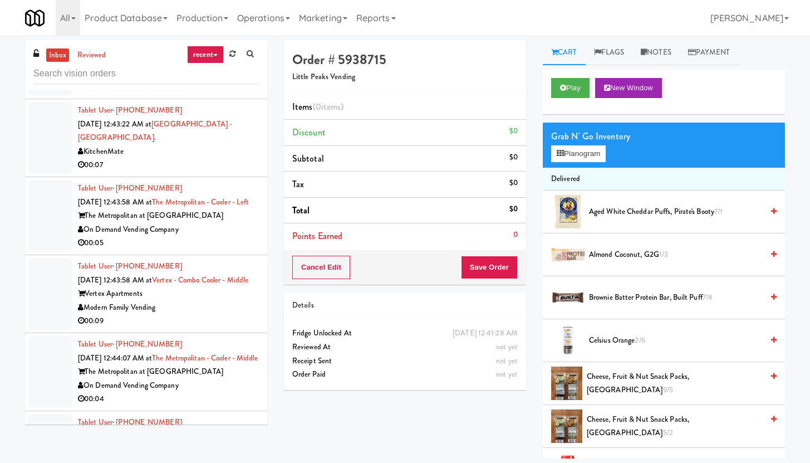
scroll to position [5511, 0]
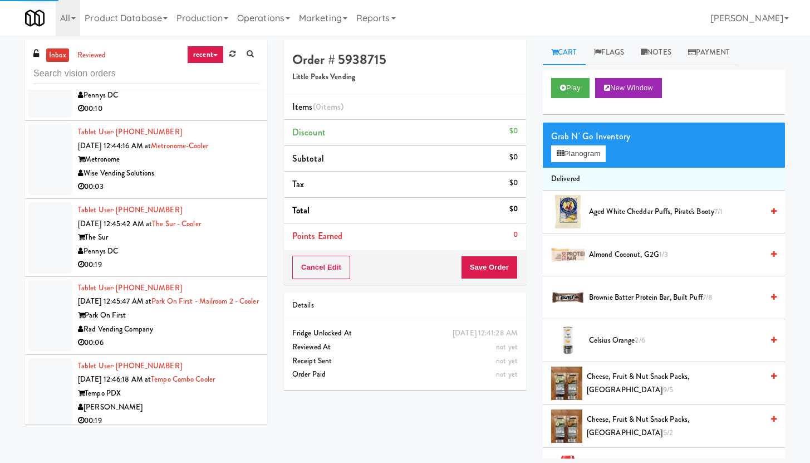
click at [195, 194] on div "00:03" at bounding box center [168, 187] width 181 height 14
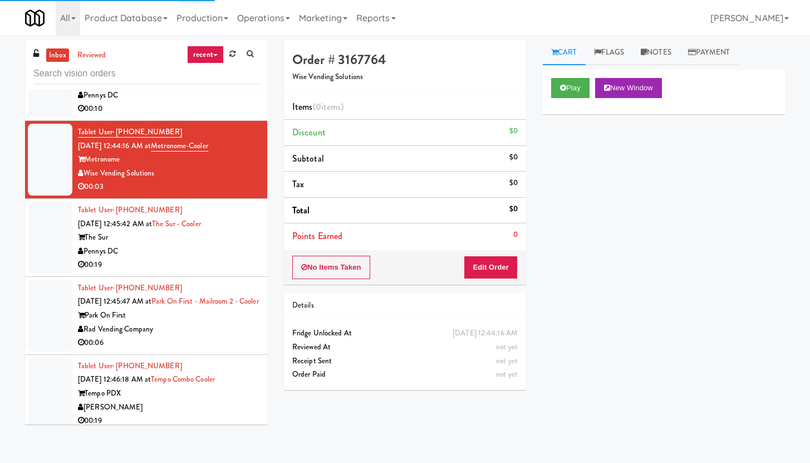
click at [576, 77] on div "Play New Window" at bounding box center [664, 92] width 242 height 45
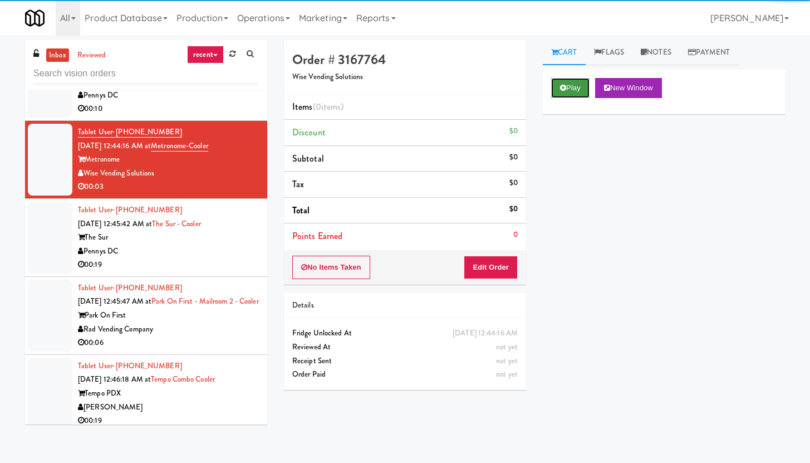
click at [570, 92] on button "Play" at bounding box center [570, 88] width 38 height 20
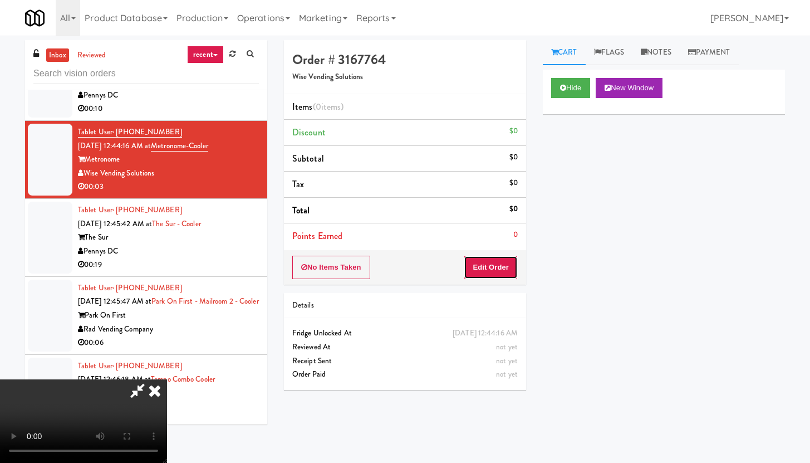
click at [499, 265] on button "Edit Order" at bounding box center [491, 267] width 54 height 23
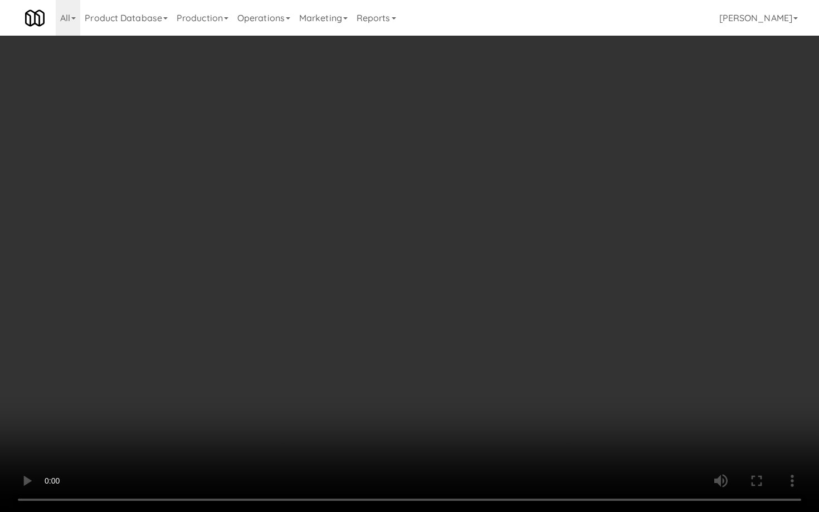
click at [387, 359] on video at bounding box center [409, 256] width 819 height 512
click at [438, 391] on video at bounding box center [409, 256] width 819 height 512
click at [448, 305] on video at bounding box center [409, 256] width 819 height 512
click at [499, 295] on video at bounding box center [409, 256] width 819 height 512
click at [497, 296] on video at bounding box center [409, 256] width 819 height 512
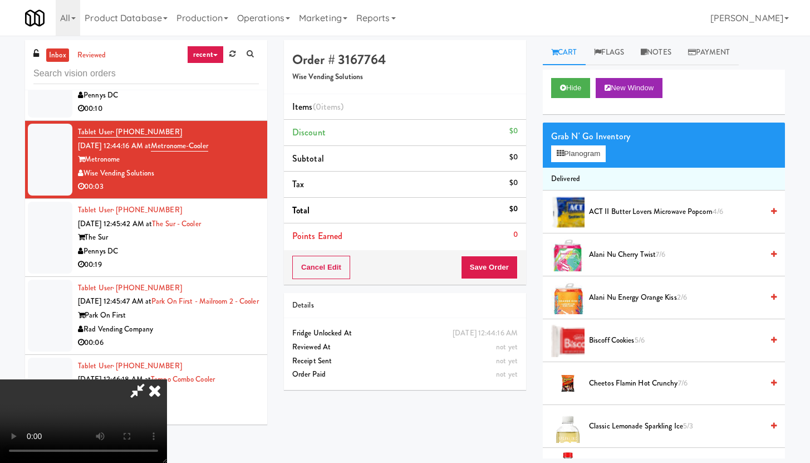
click at [167, 379] on video at bounding box center [83, 421] width 167 height 84
click at [582, 155] on button "Planogram" at bounding box center [578, 153] width 55 height 17
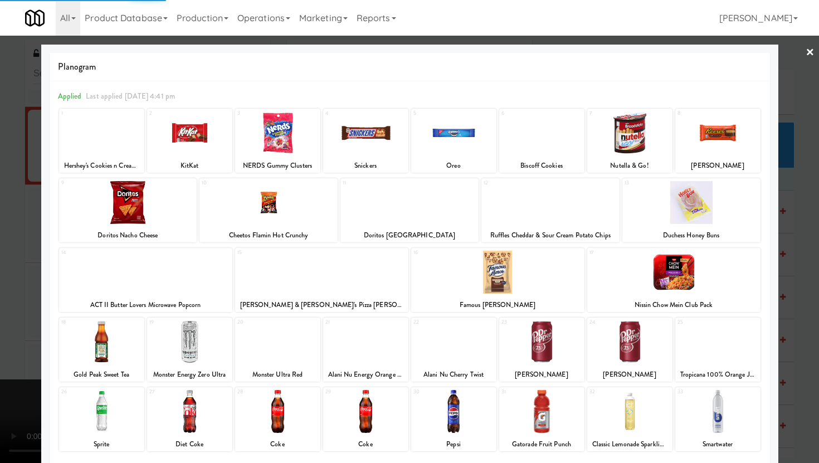
click at [496, 274] on div at bounding box center [497, 272] width 173 height 43
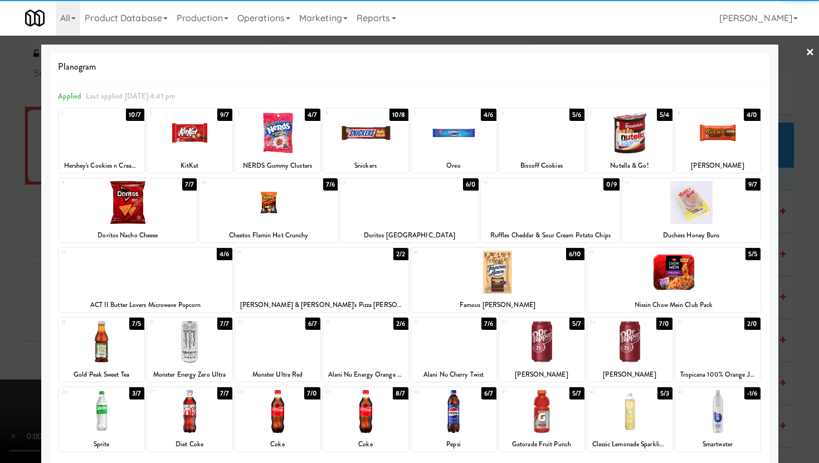
click at [509, 275] on div at bounding box center [497, 272] width 173 height 43
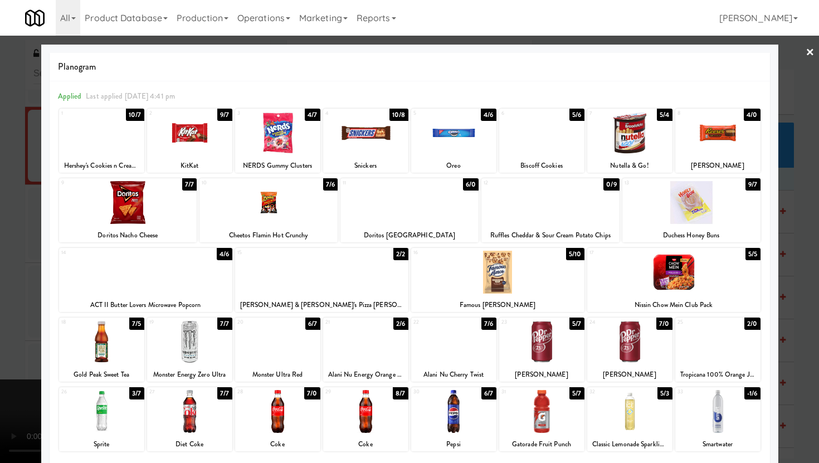
click at [0, 228] on div at bounding box center [409, 231] width 819 height 463
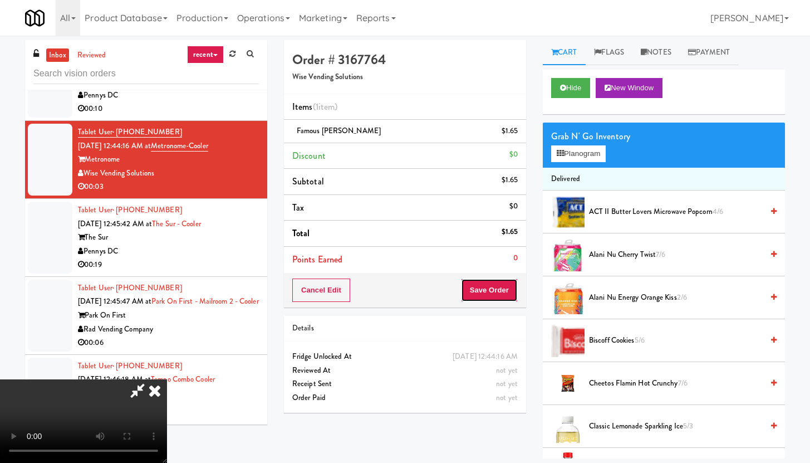
click at [498, 292] on button "Save Order" at bounding box center [489, 289] width 57 height 23
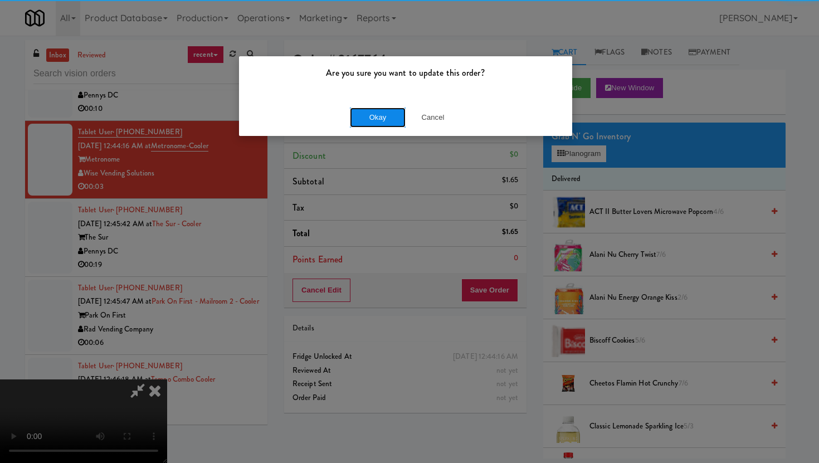
click at [371, 118] on button "Okay" at bounding box center [378, 117] width 56 height 20
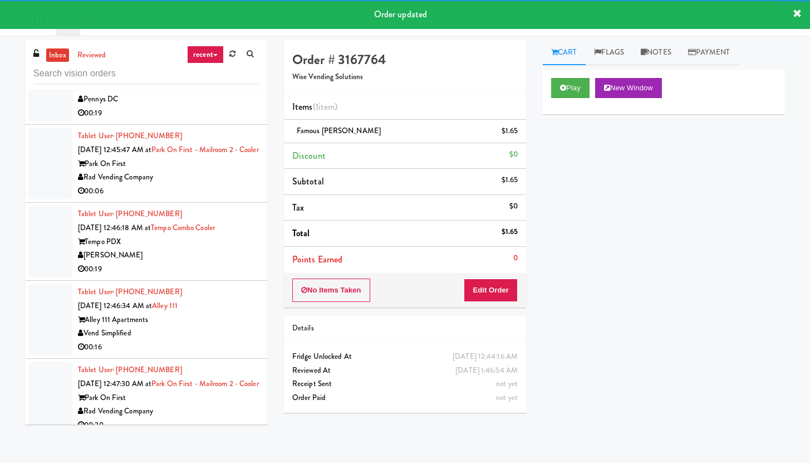
click at [218, 120] on div "00:19" at bounding box center [168, 113] width 181 height 14
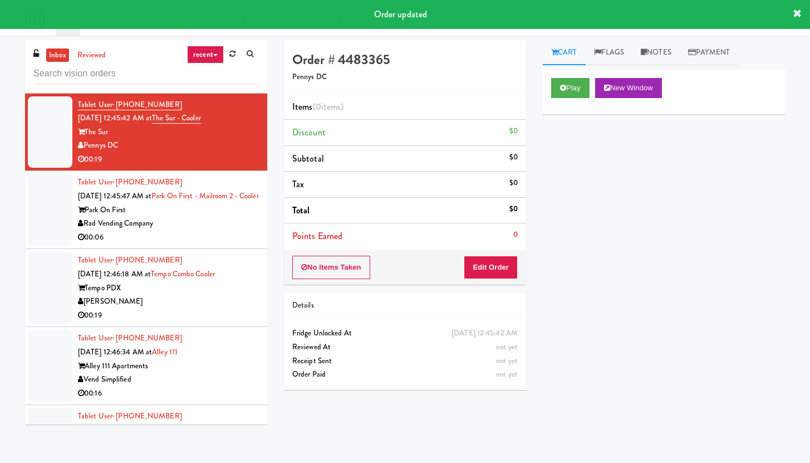
scroll to position [5538, 0]
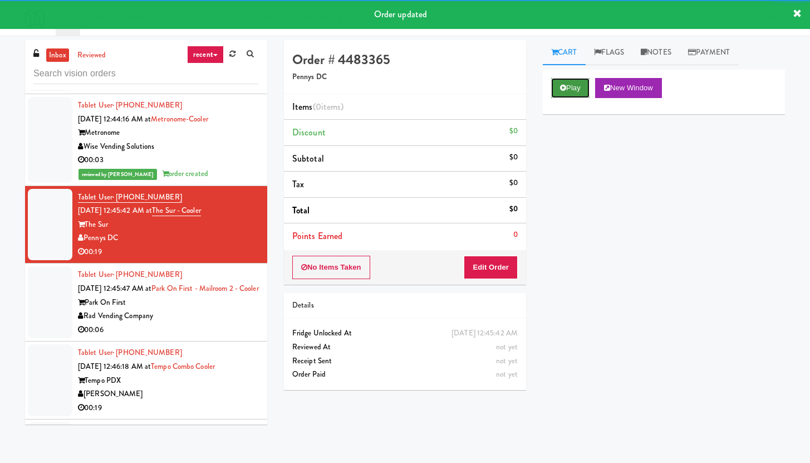
click at [563, 83] on button "Play" at bounding box center [570, 88] width 38 height 20
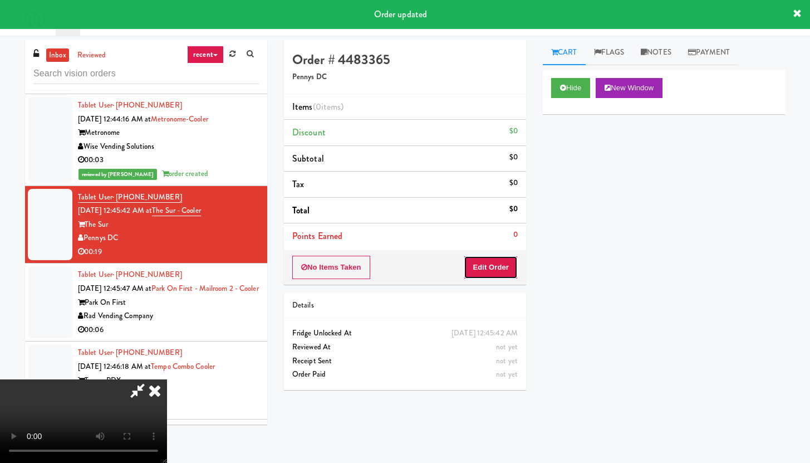
click at [506, 263] on button "Edit Order" at bounding box center [491, 267] width 54 height 23
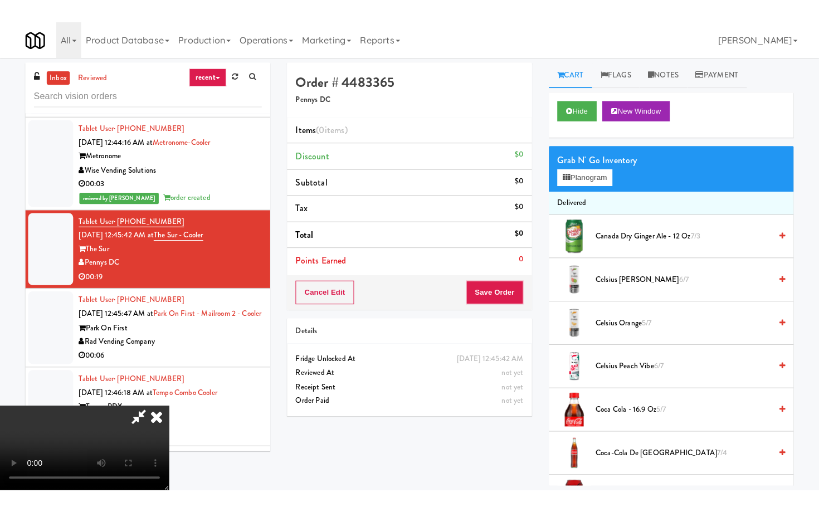
scroll to position [77, 0]
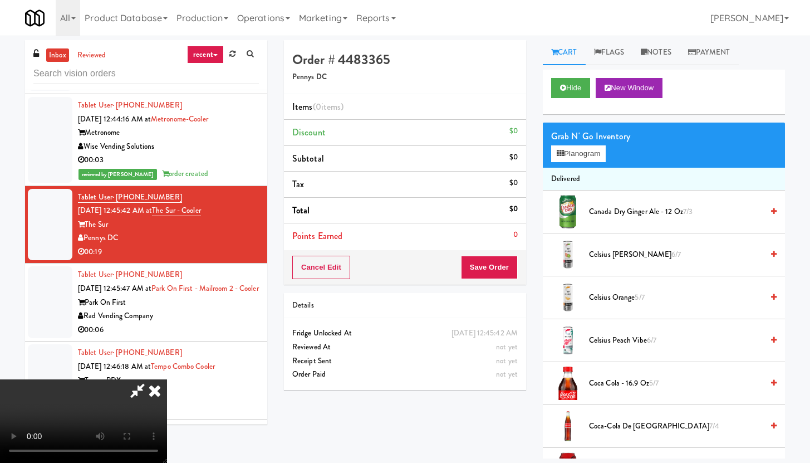
click at [167, 379] on video at bounding box center [83, 421] width 167 height 84
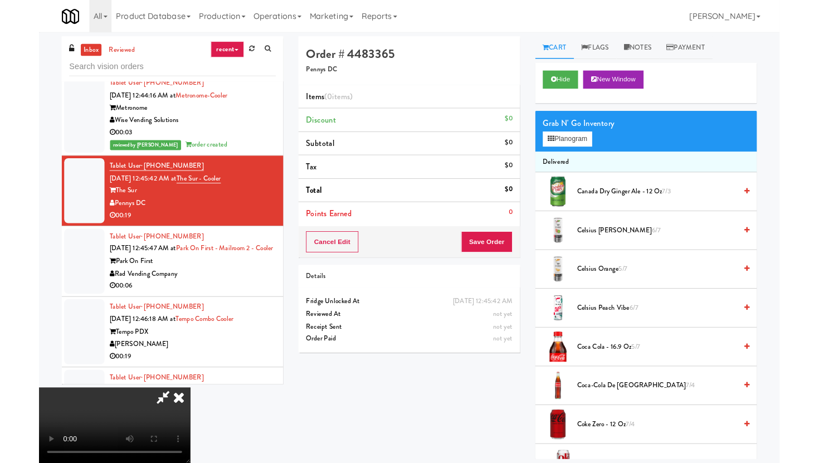
scroll to position [0, 0]
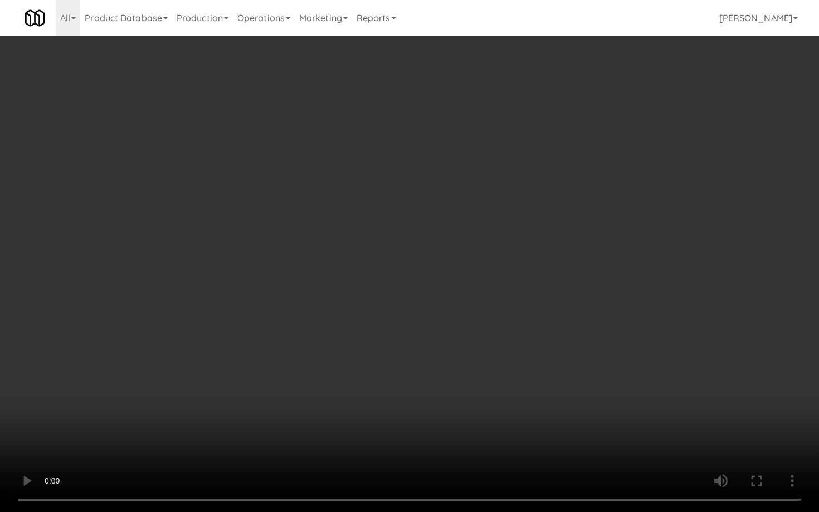
click at [370, 374] on video at bounding box center [409, 256] width 819 height 512
click at [373, 374] on video at bounding box center [409, 256] width 819 height 512
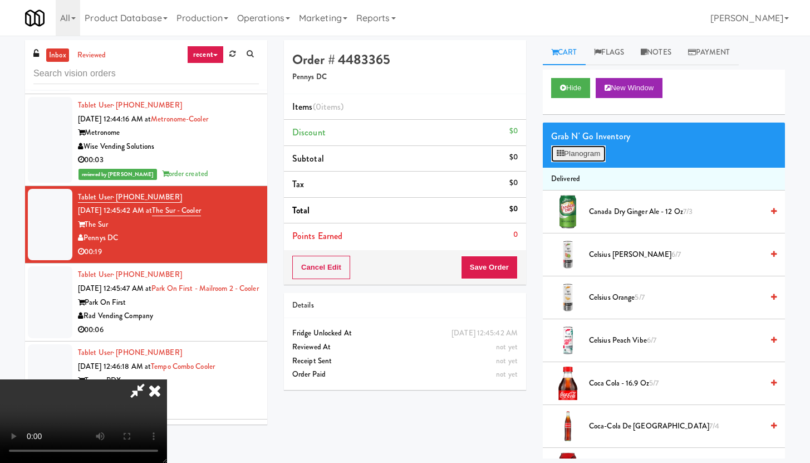
click at [583, 161] on button "Planogram" at bounding box center [578, 153] width 55 height 17
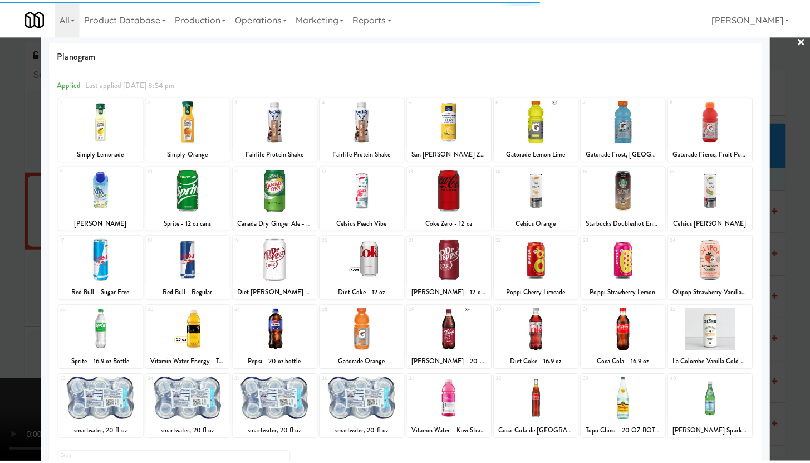
scroll to position [17, 0]
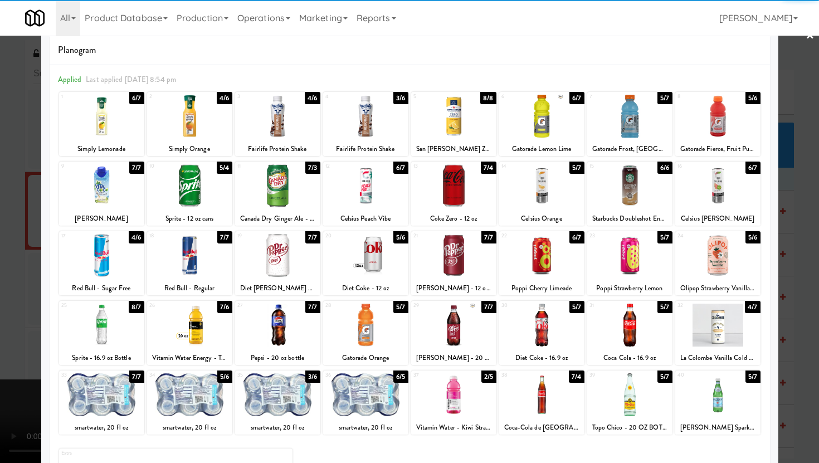
click at [177, 398] on div at bounding box center [189, 394] width 85 height 43
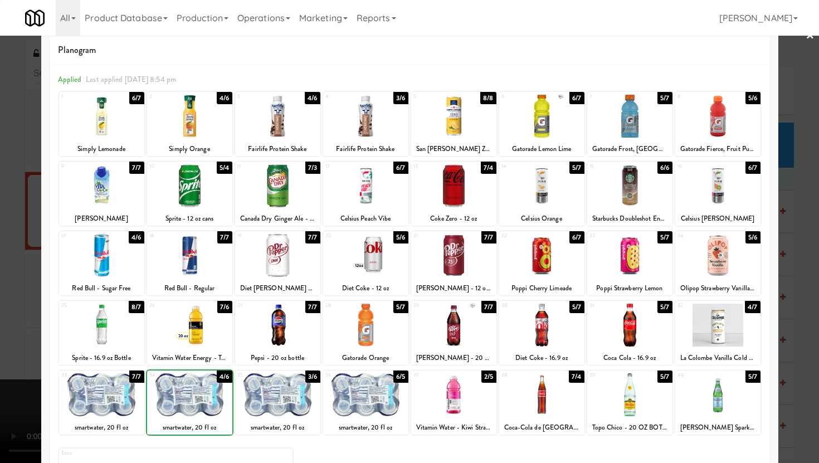
click at [177, 399] on div at bounding box center [189, 394] width 85 height 43
click at [0, 347] on div at bounding box center [409, 231] width 819 height 463
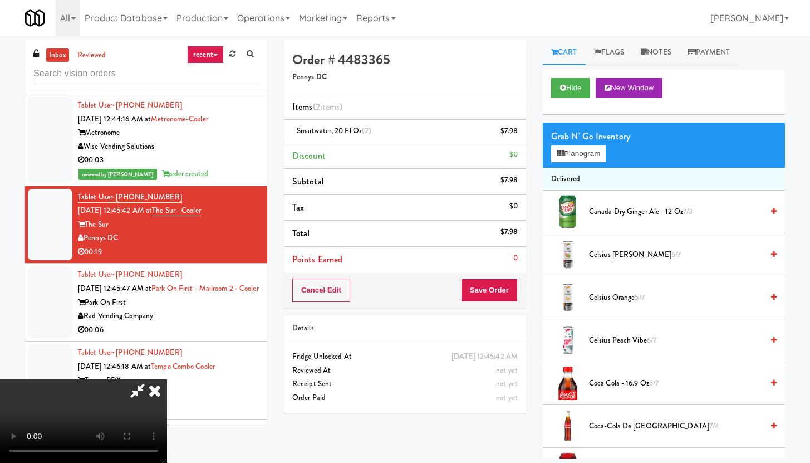
click at [518, 289] on div "Cancel Edit Save Order" at bounding box center [405, 290] width 242 height 35
click at [498, 291] on button "Save Order" at bounding box center [489, 289] width 57 height 23
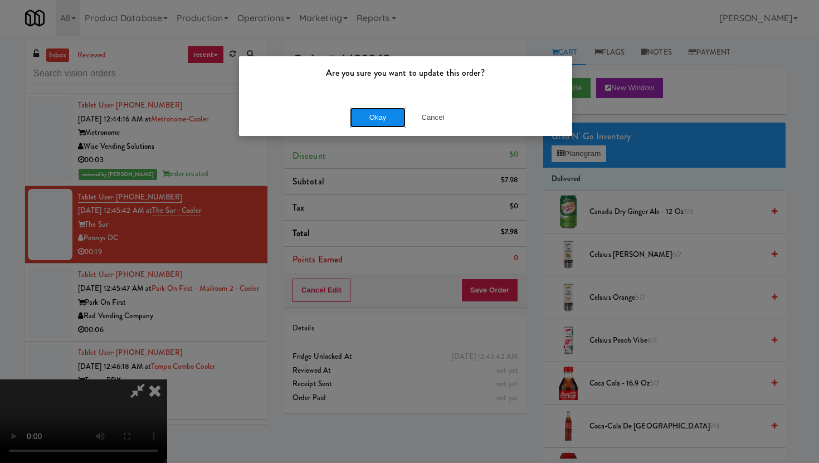
click at [368, 122] on button "Okay" at bounding box center [378, 117] width 56 height 20
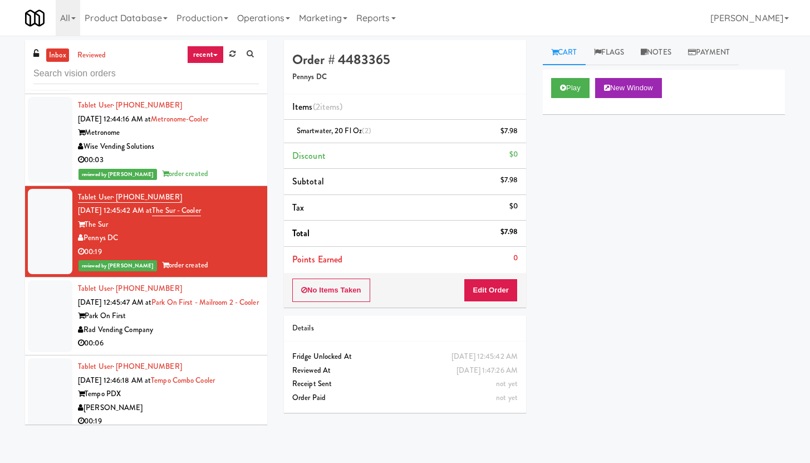
scroll to position [7038, 0]
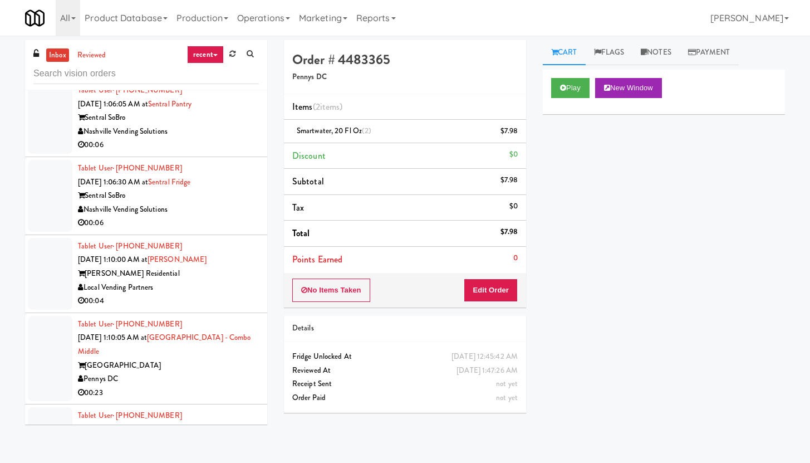
click at [217, 217] on div "Nashville Vending Solutions" at bounding box center [168, 210] width 181 height 14
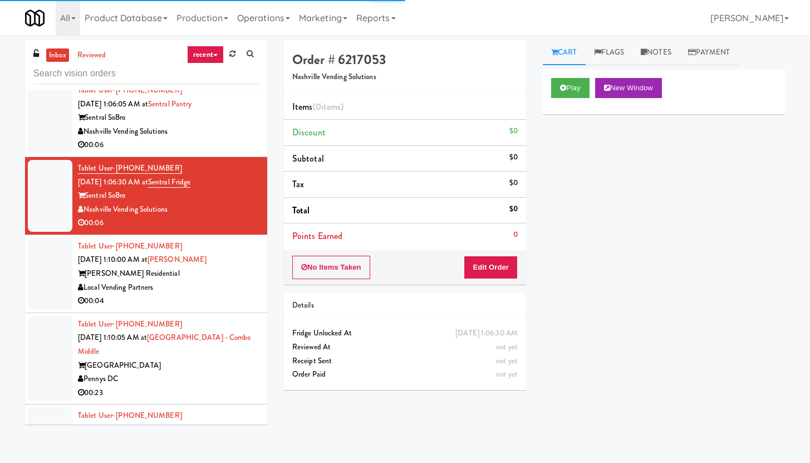
click at [582, 77] on div "Play New Window" at bounding box center [664, 92] width 242 height 45
click at [569, 89] on button "Play" at bounding box center [570, 88] width 38 height 20
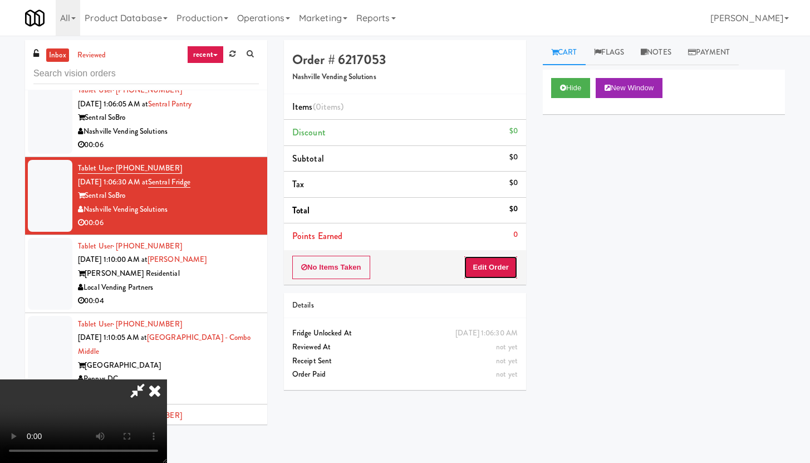
click at [472, 262] on button "Edit Order" at bounding box center [491, 267] width 54 height 23
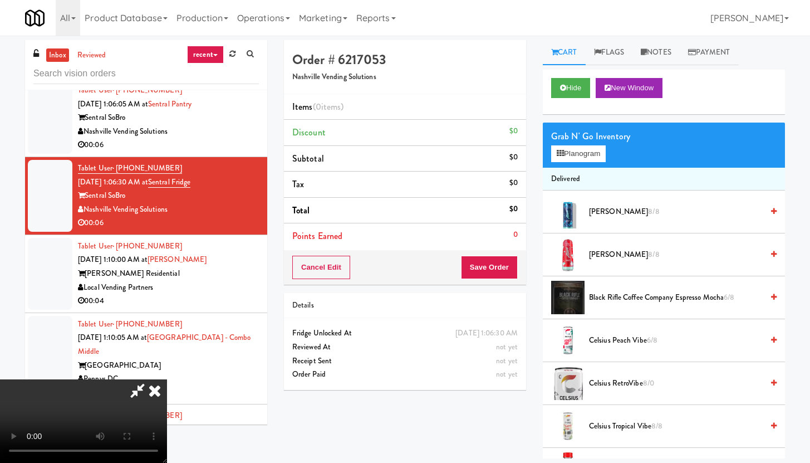
scroll to position [77, 0]
click at [167, 379] on video at bounding box center [83, 421] width 167 height 84
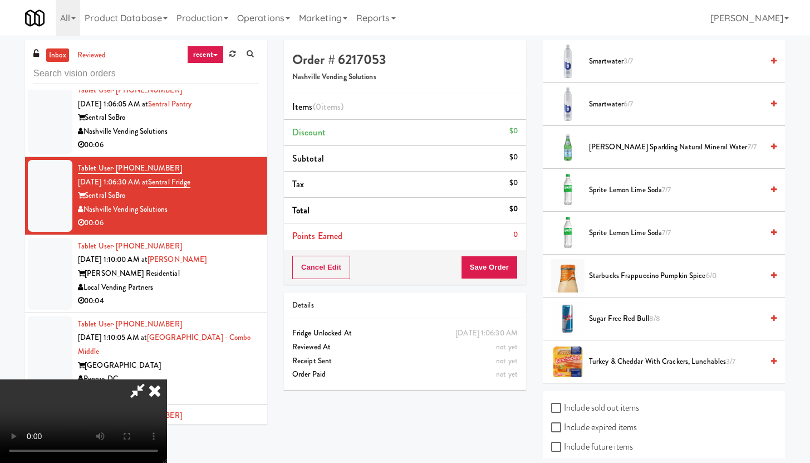
click at [167, 379] on video at bounding box center [83, 421] width 167 height 84
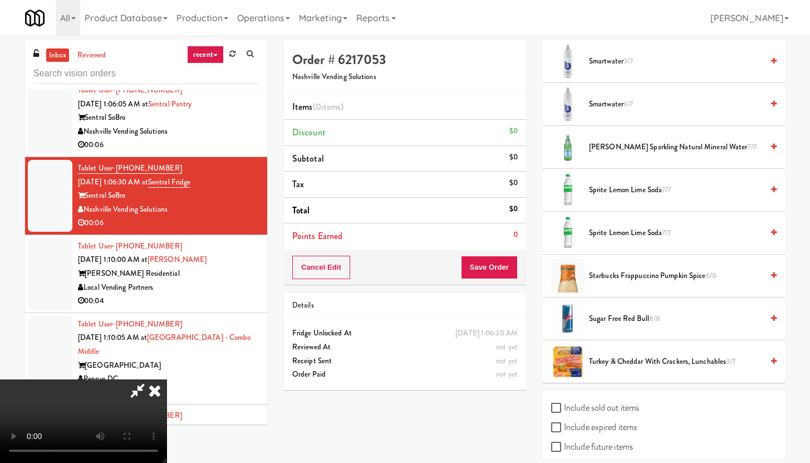
click at [167, 379] on video at bounding box center [83, 421] width 167 height 84
click at [606, 100] on span "Smartwater 6/7" at bounding box center [676, 104] width 174 height 14
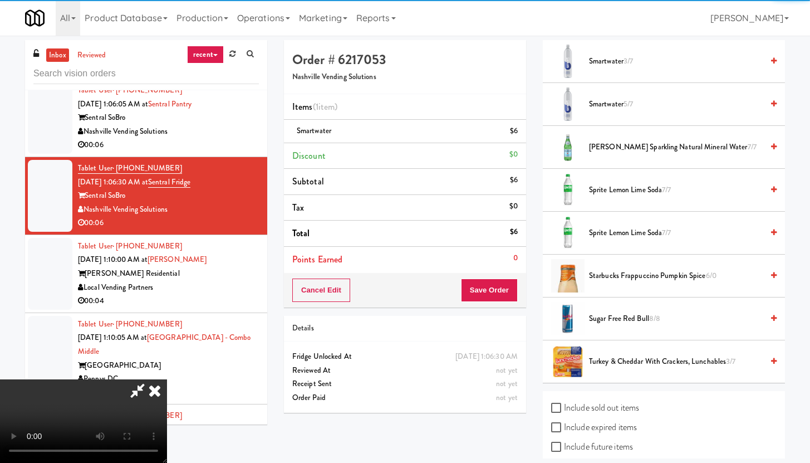
click at [609, 197] on li "Sprite Lemon Lime Soda 7/7" at bounding box center [664, 190] width 242 height 43
click at [610, 192] on span "Sprite Lemon Lime Soda 7/7" at bounding box center [676, 190] width 174 height 14
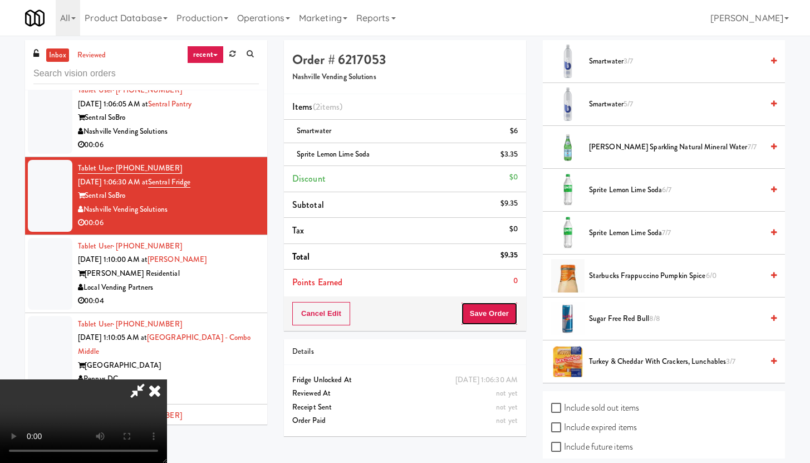
click at [496, 313] on button "Save Order" at bounding box center [489, 313] width 57 height 23
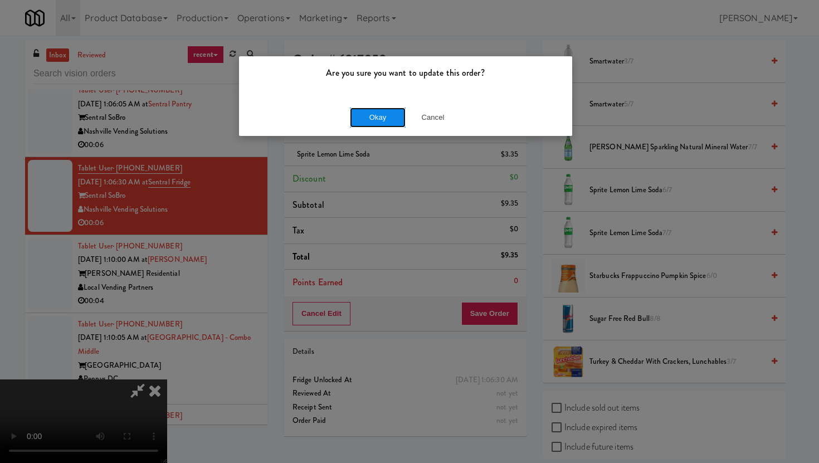
click at [375, 111] on button "Okay" at bounding box center [378, 117] width 56 height 20
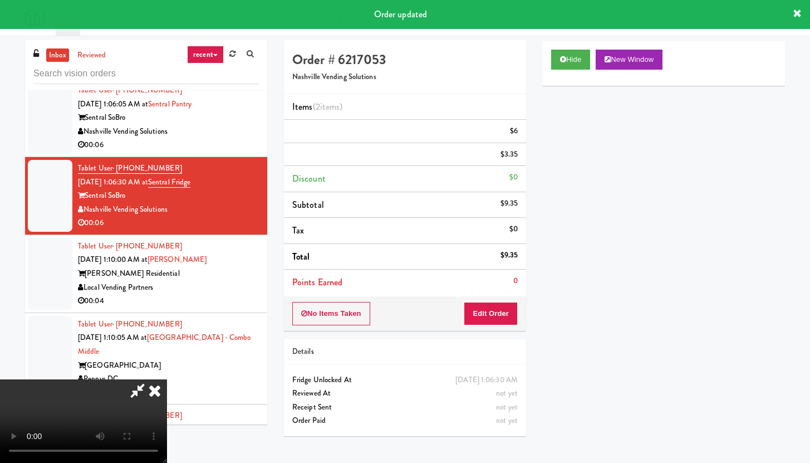
scroll to position [0, 0]
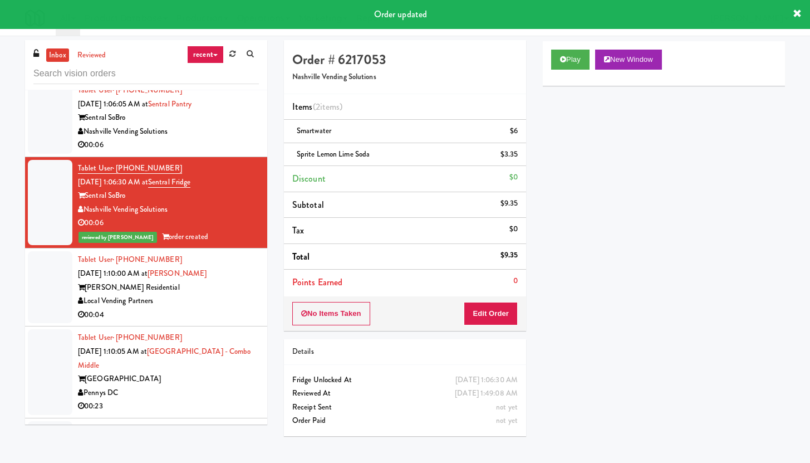
click at [202, 322] on div "00:04" at bounding box center [168, 315] width 181 height 14
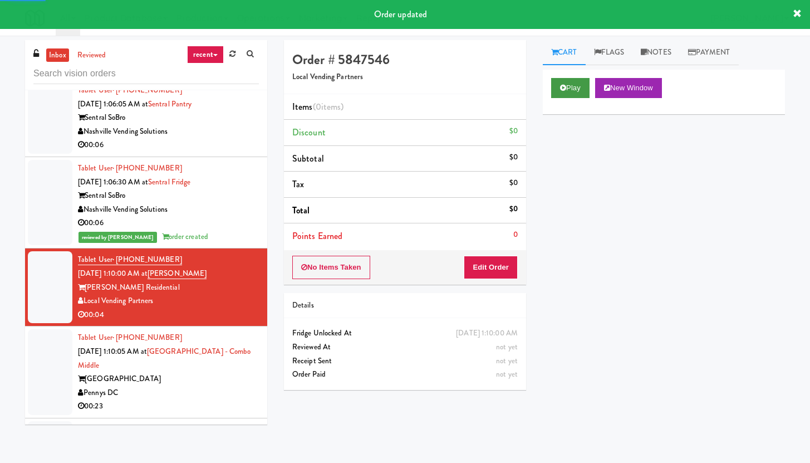
click at [553, 98] on div "Play New Window" at bounding box center [664, 92] width 242 height 45
click at [574, 82] on button "Play" at bounding box center [570, 88] width 38 height 20
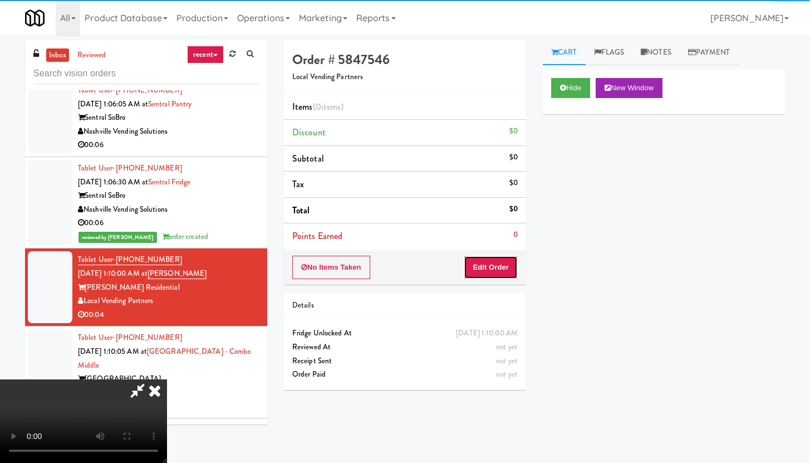
click at [482, 270] on button "Edit Order" at bounding box center [491, 267] width 54 height 23
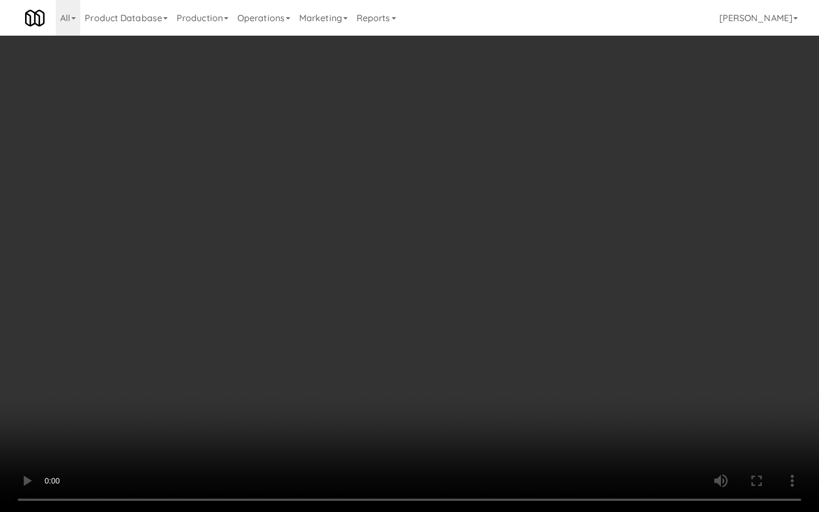
click at [520, 386] on video at bounding box center [409, 256] width 819 height 512
click at [590, 361] on video at bounding box center [409, 256] width 819 height 512
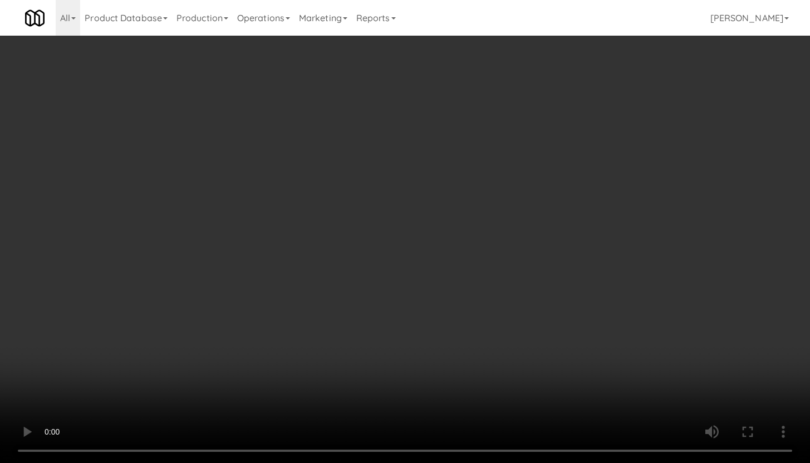
scroll to position [766, 0]
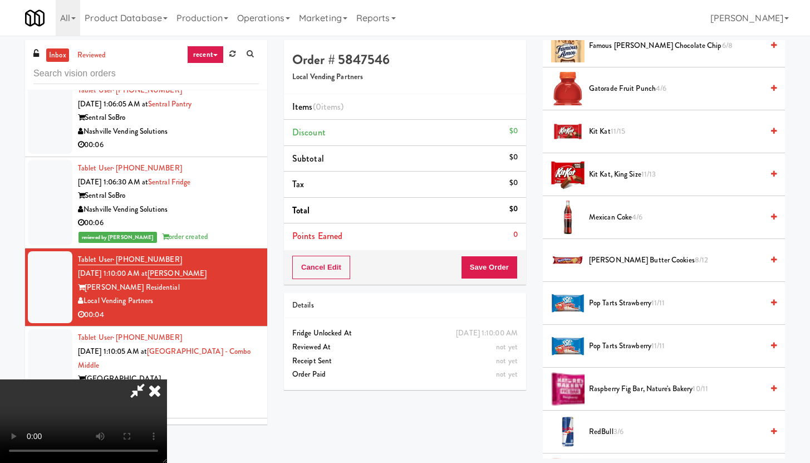
click at [618, 50] on span "Famous [PERSON_NAME] Chocolate Chip 6/8" at bounding box center [676, 46] width 174 height 14
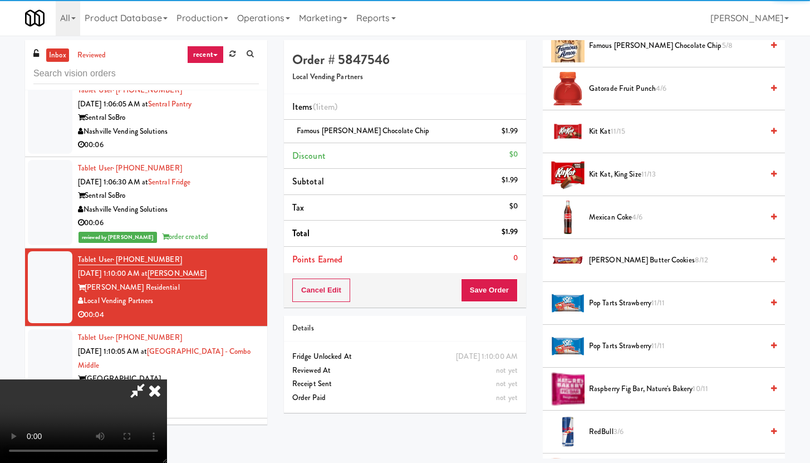
click at [502, 276] on div "Cancel Edit Save Order" at bounding box center [405, 290] width 242 height 35
click at [502, 285] on button "Save Order" at bounding box center [489, 289] width 57 height 23
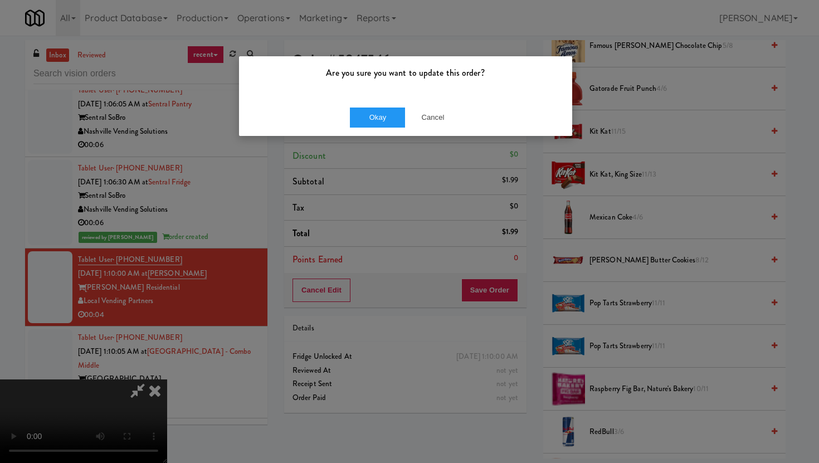
click at [365, 106] on div "Okay Cancel" at bounding box center [405, 117] width 333 height 37
click at [368, 111] on button "Okay" at bounding box center [378, 117] width 56 height 20
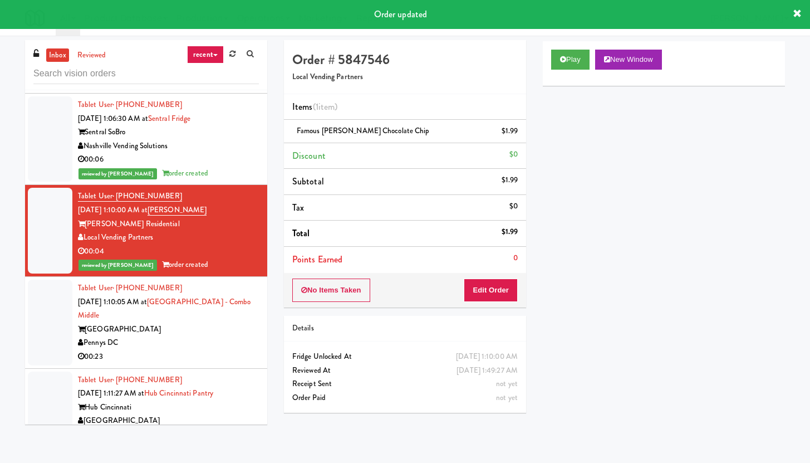
scroll to position [7255, 0]
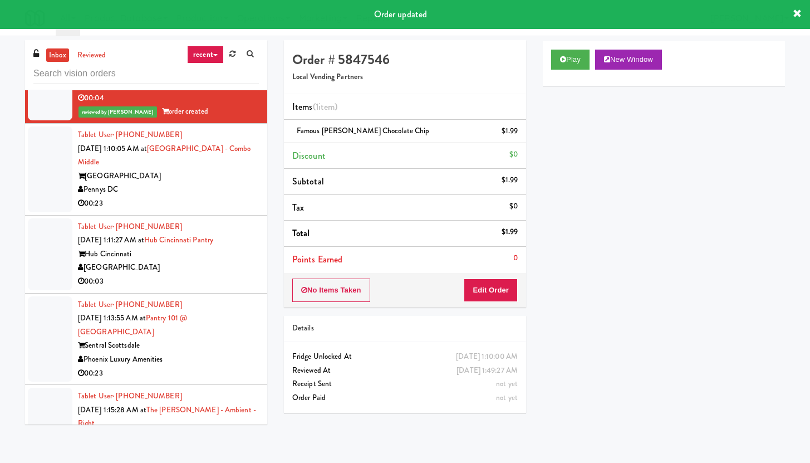
click at [223, 197] on div "Pennys DC" at bounding box center [168, 190] width 181 height 14
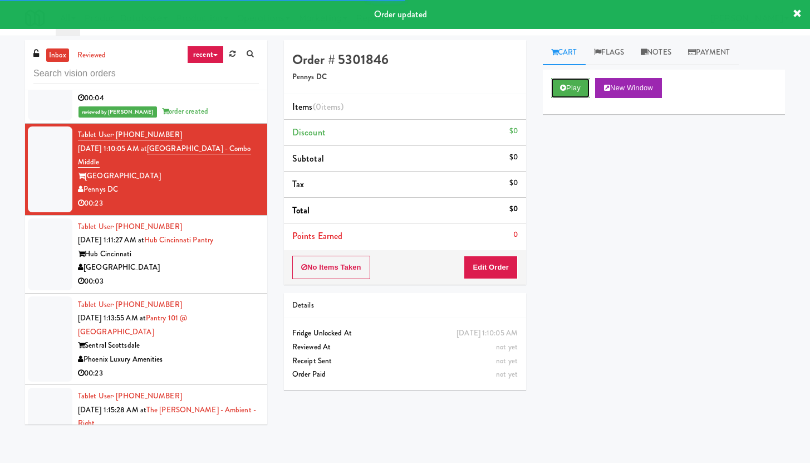
drag, startPoint x: 584, startPoint y: 94, endPoint x: 576, endPoint y: 146, distance: 52.9
click at [584, 94] on button "Play" at bounding box center [570, 88] width 38 height 20
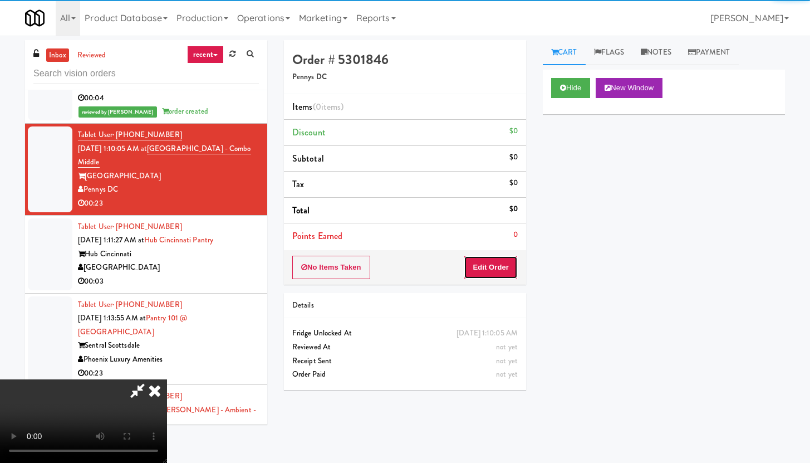
click at [483, 257] on button "Edit Order" at bounding box center [491, 267] width 54 height 23
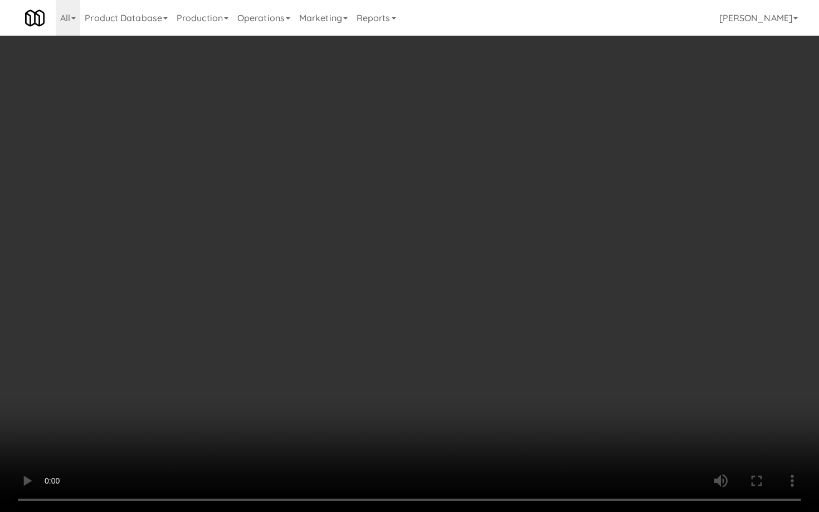
click at [443, 336] on video at bounding box center [409, 256] width 819 height 512
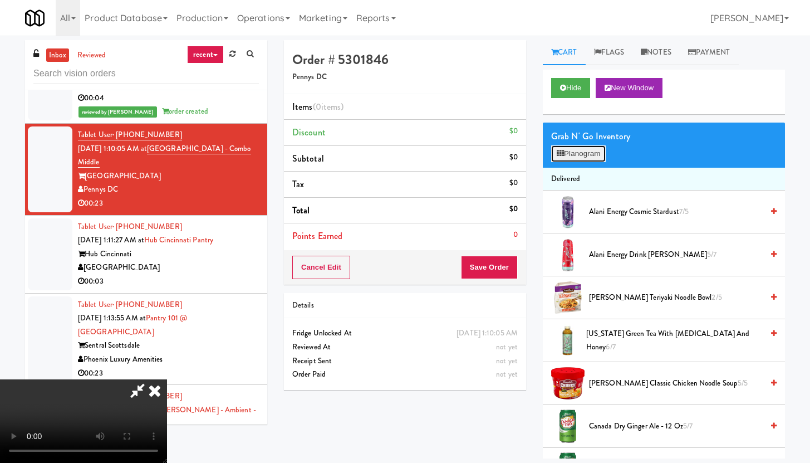
click at [564, 150] on icon at bounding box center [560, 153] width 7 height 7
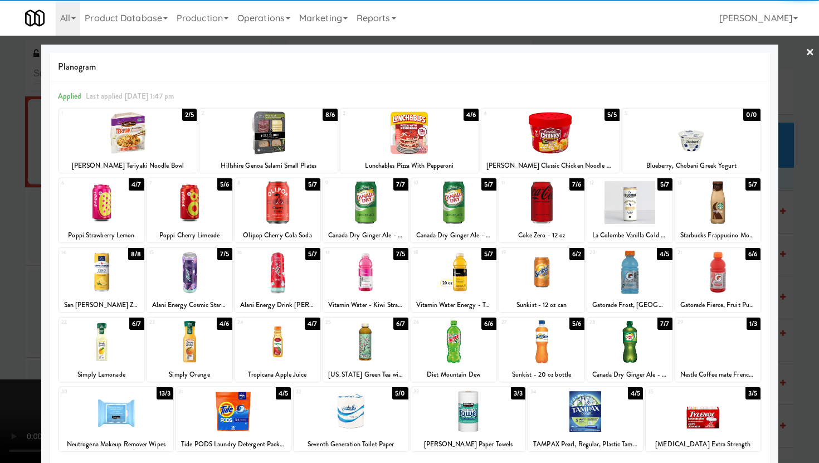
click at [267, 146] on div at bounding box center [268, 132] width 138 height 43
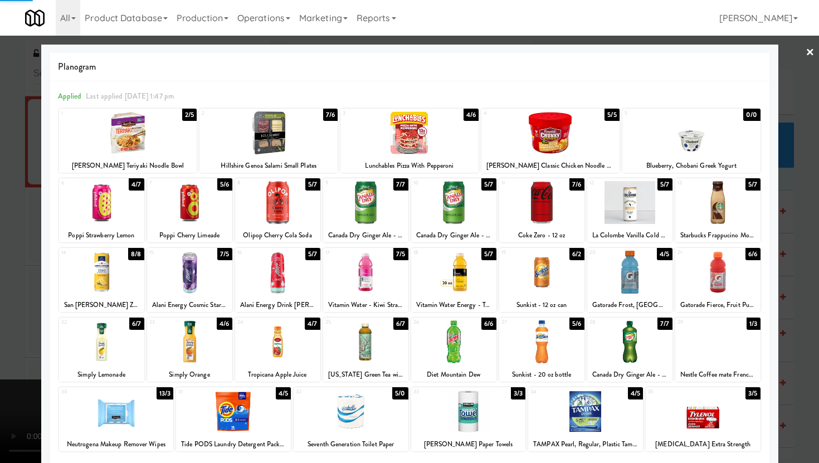
click at [388, 131] on div at bounding box center [409, 132] width 138 height 43
drag, startPoint x: 103, startPoint y: 135, endPoint x: 150, endPoint y: 138, distance: 47.4
click at [103, 135] on div at bounding box center [128, 132] width 138 height 43
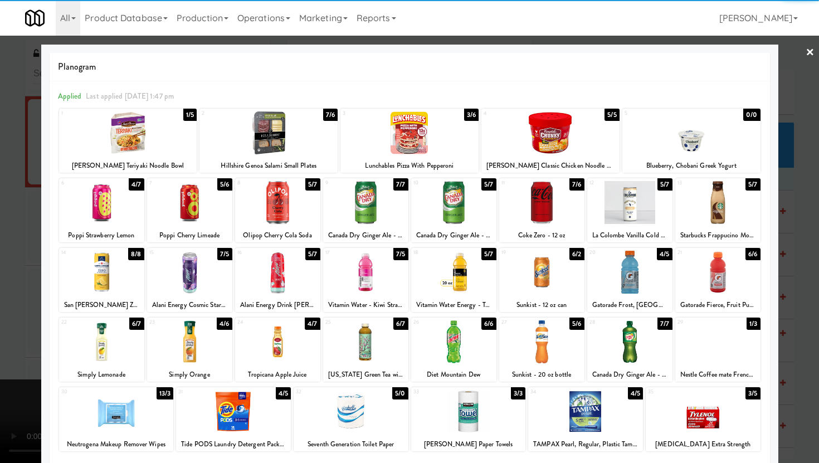
click at [546, 215] on div at bounding box center [541, 202] width 85 height 43
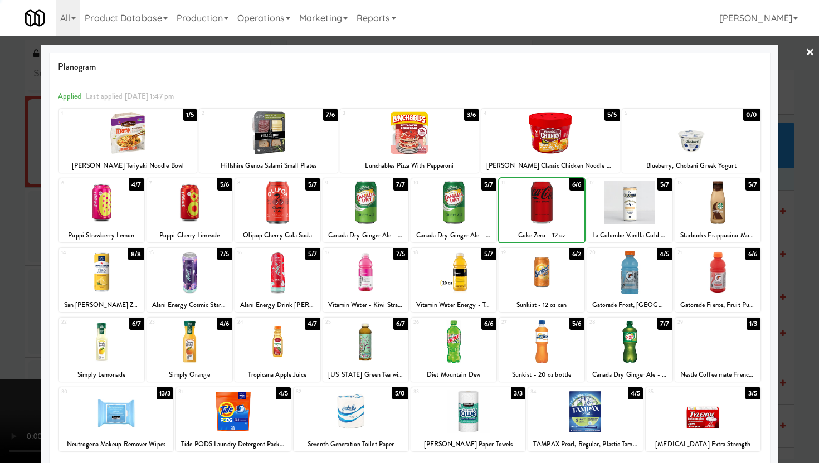
click at [0, 215] on div at bounding box center [409, 231] width 819 height 463
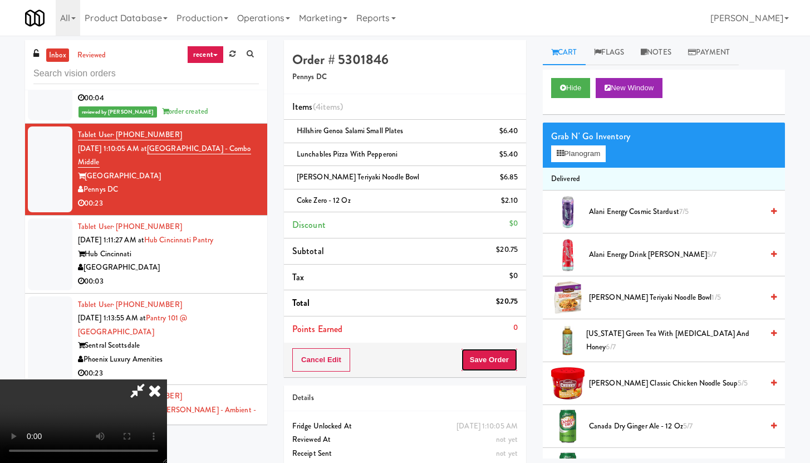
click at [511, 353] on button "Save Order" at bounding box center [489, 359] width 57 height 23
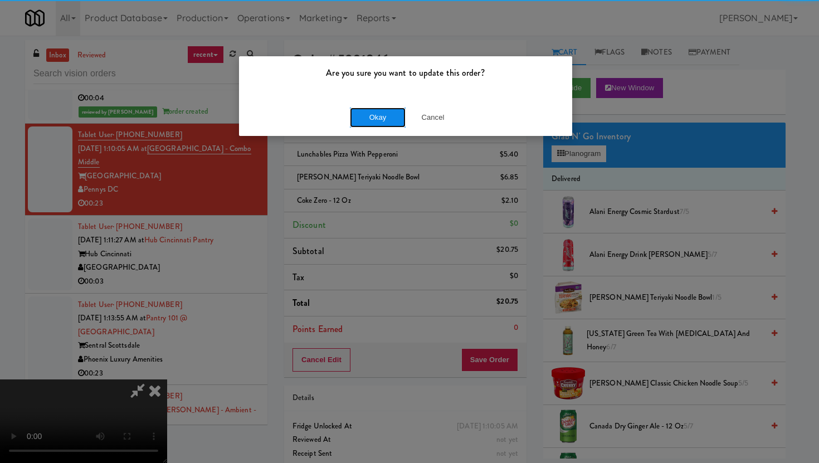
click at [378, 112] on button "Okay" at bounding box center [378, 117] width 56 height 20
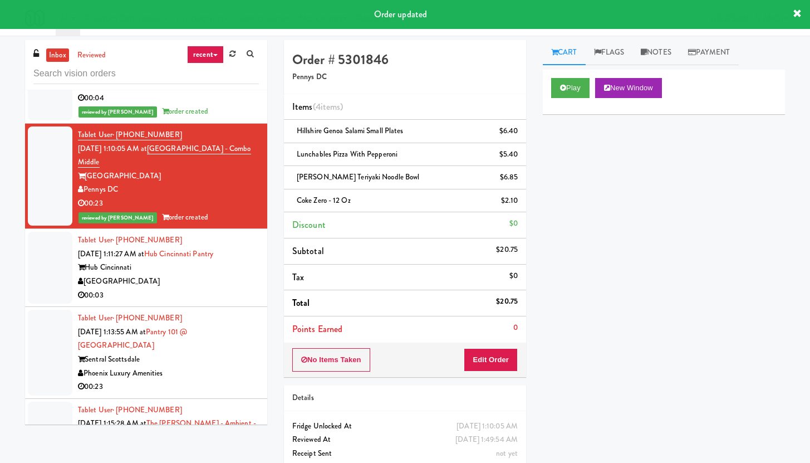
click at [220, 302] on div "00:03" at bounding box center [168, 295] width 181 height 14
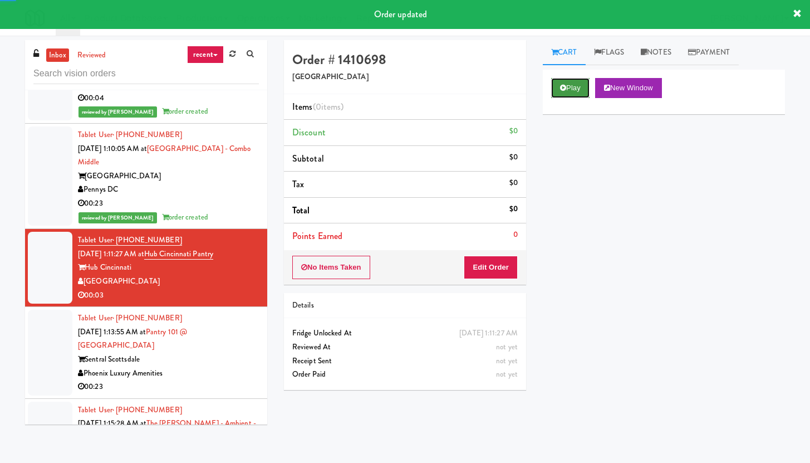
click at [576, 89] on button "Play" at bounding box center [570, 88] width 38 height 20
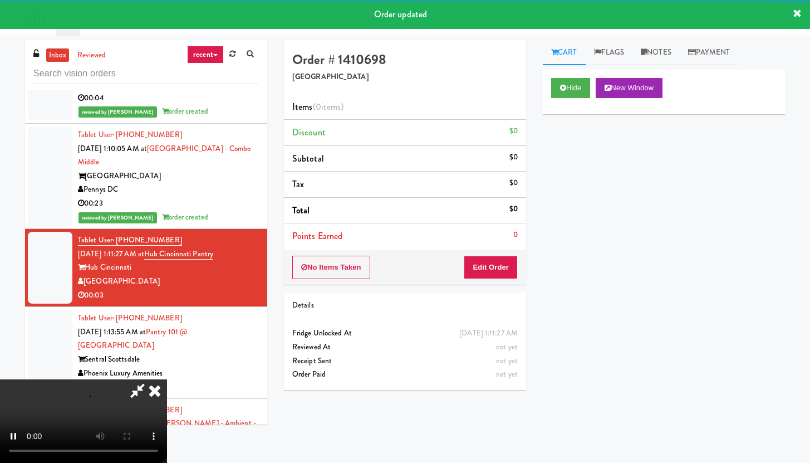
click at [498, 254] on div "No Items Taken Edit Order" at bounding box center [405, 267] width 242 height 35
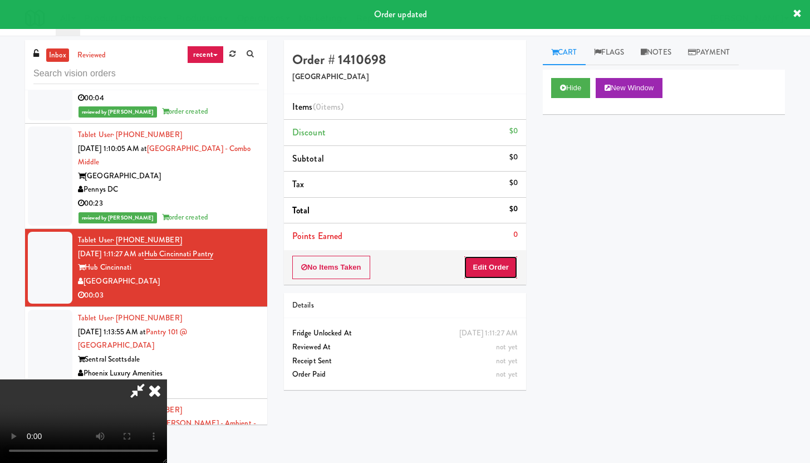
click at [492, 267] on button "Edit Order" at bounding box center [491, 267] width 54 height 23
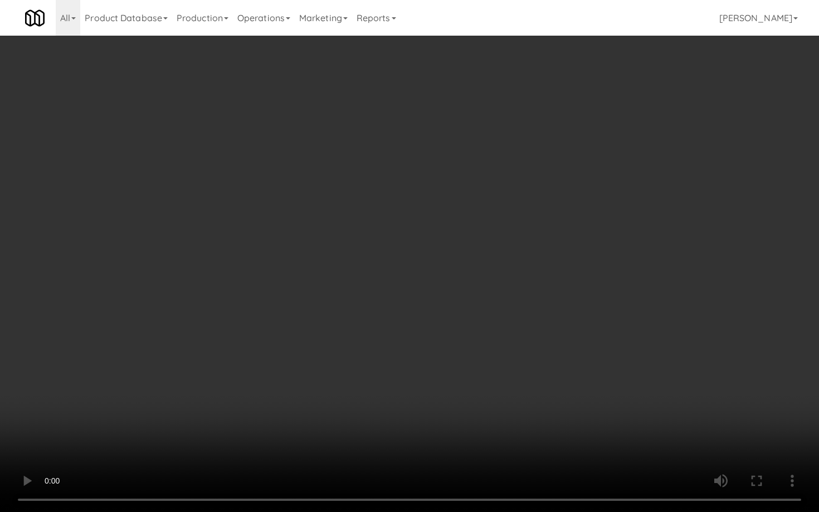
click at [396, 356] on video at bounding box center [409, 256] width 819 height 512
click at [413, 335] on video at bounding box center [409, 256] width 819 height 512
click at [425, 317] on video at bounding box center [409, 256] width 819 height 512
click at [455, 298] on video at bounding box center [409, 256] width 819 height 512
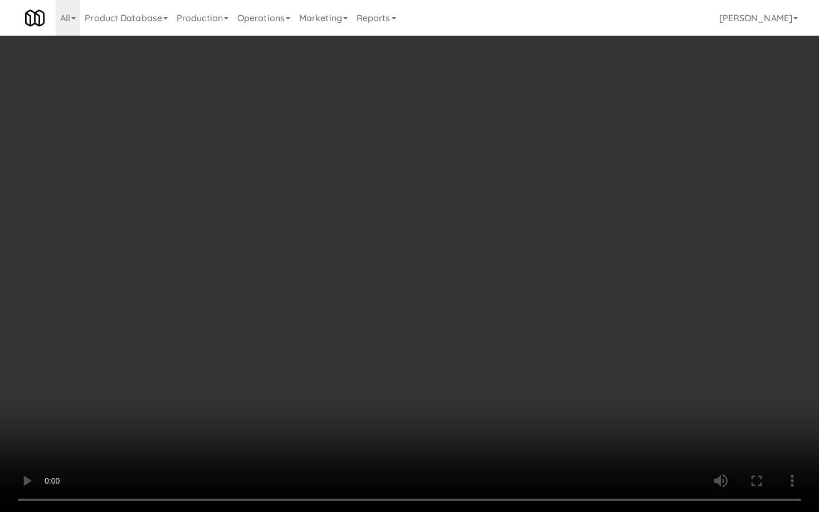
click at [455, 298] on video at bounding box center [409, 256] width 819 height 512
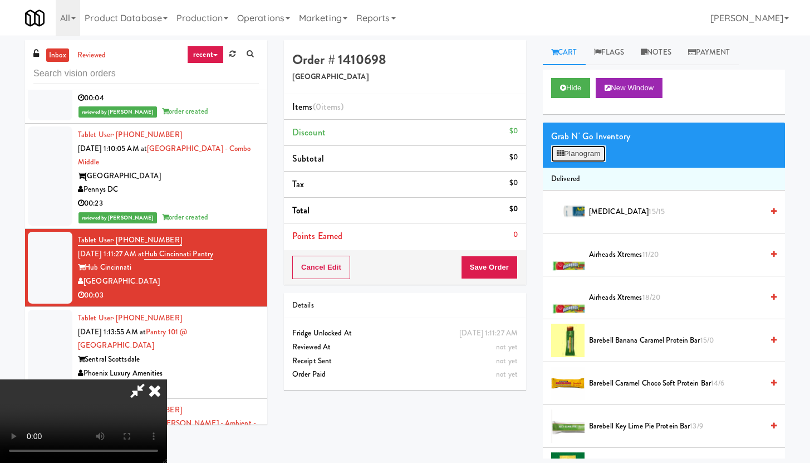
click at [585, 158] on button "Planogram" at bounding box center [578, 153] width 55 height 17
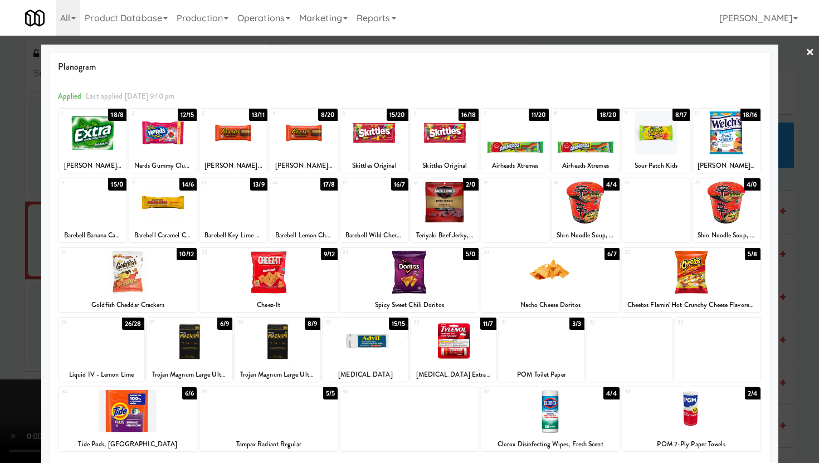
drag, startPoint x: 200, startPoint y: 339, endPoint x: 101, endPoint y: 345, distance: 99.3
click at [200, 340] on div at bounding box center [189, 341] width 85 height 43
click at [0, 303] on div at bounding box center [409, 231] width 819 height 463
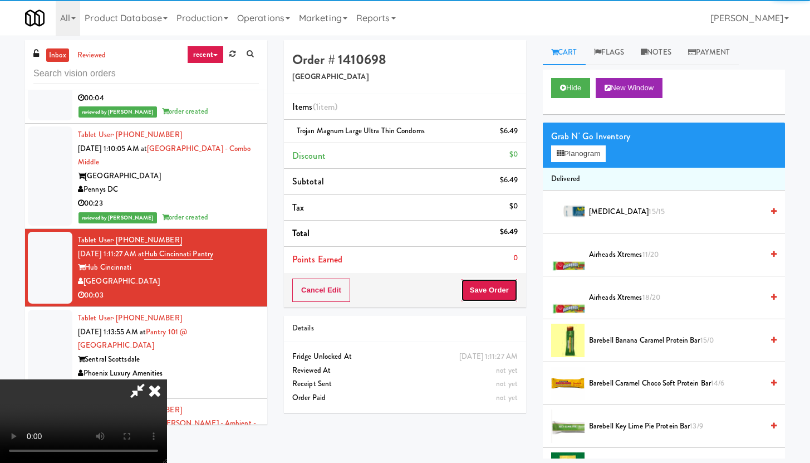
click at [508, 283] on button "Save Order" at bounding box center [489, 289] width 57 height 23
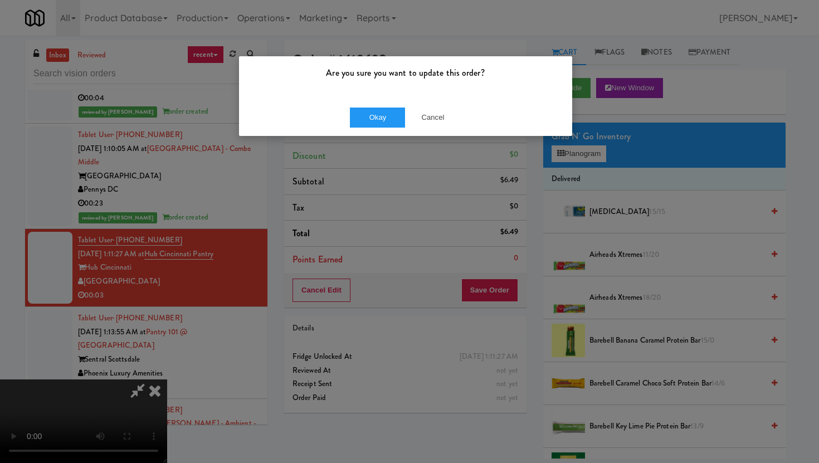
click at [377, 105] on div "Okay Cancel" at bounding box center [405, 117] width 333 height 37
click at [376, 115] on button "Okay" at bounding box center [378, 117] width 56 height 20
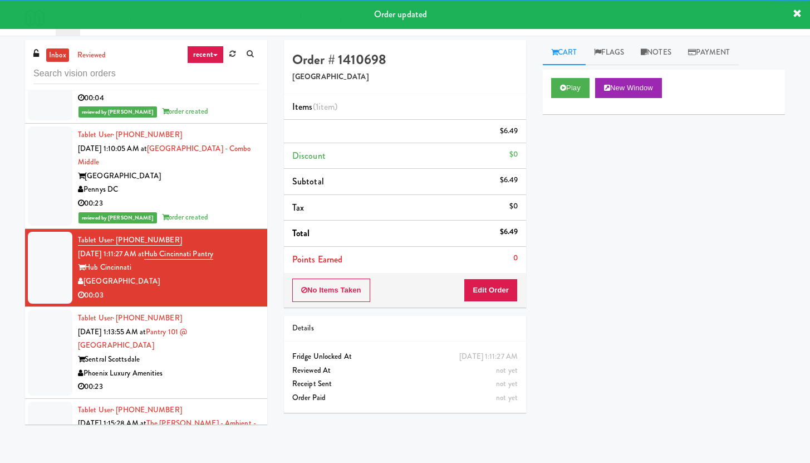
scroll to position [7438, 0]
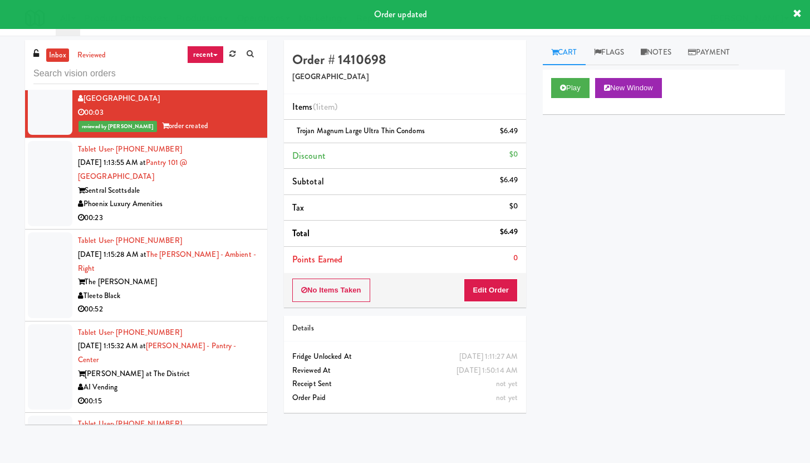
click at [188, 211] on div "Phoenix Luxury Amenities" at bounding box center [168, 204] width 181 height 14
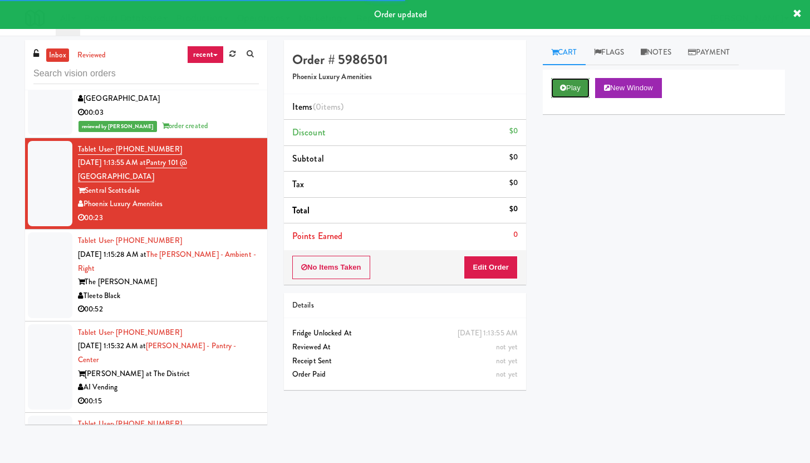
click at [580, 80] on button "Play" at bounding box center [570, 88] width 38 height 20
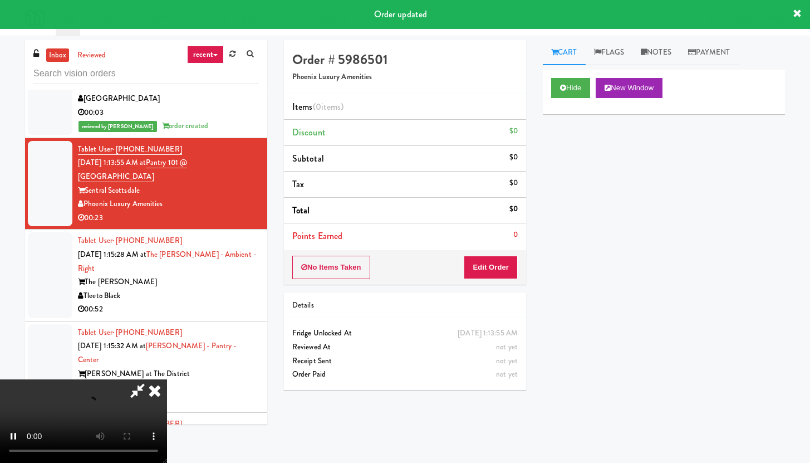
click at [493, 254] on div "No Items Taken Edit Order" at bounding box center [405, 267] width 242 height 35
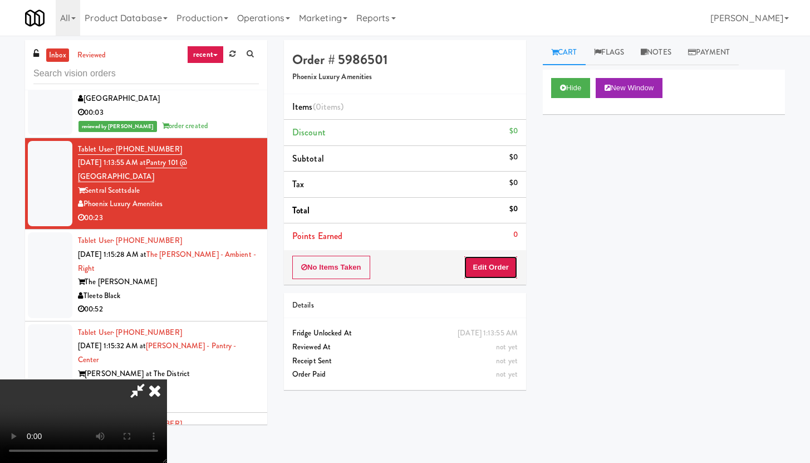
click at [491, 258] on button "Edit Order" at bounding box center [491, 267] width 54 height 23
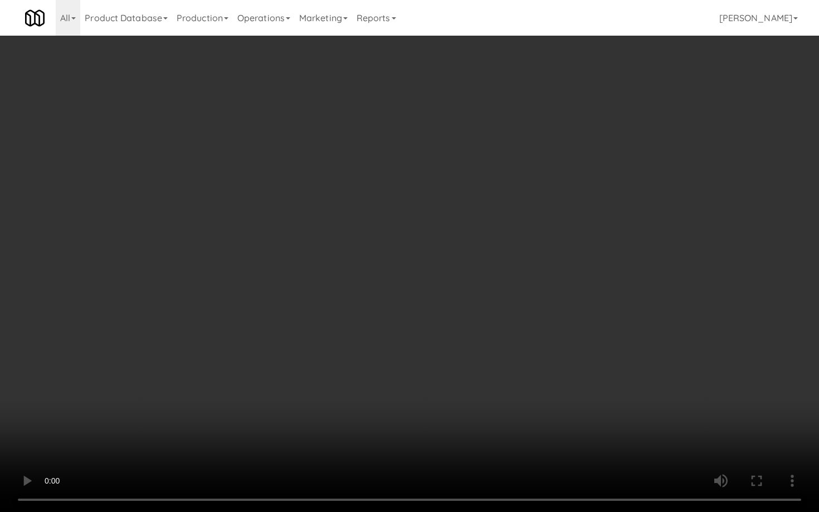
click at [390, 352] on video at bounding box center [409, 256] width 819 height 512
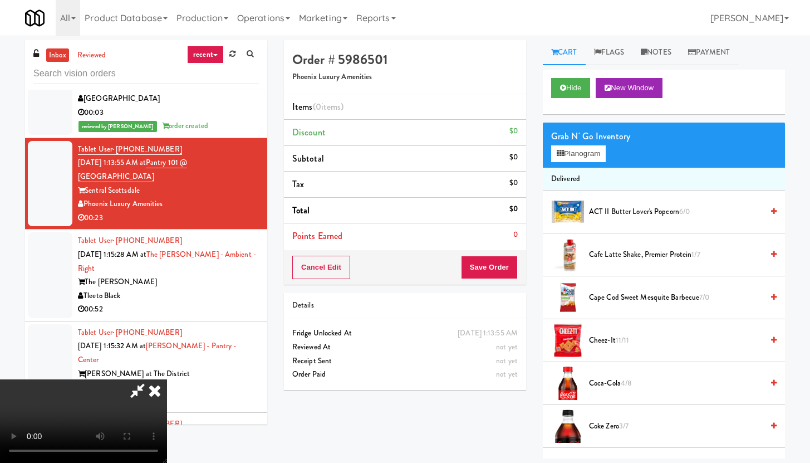
click at [167, 379] on icon at bounding box center [155, 390] width 25 height 22
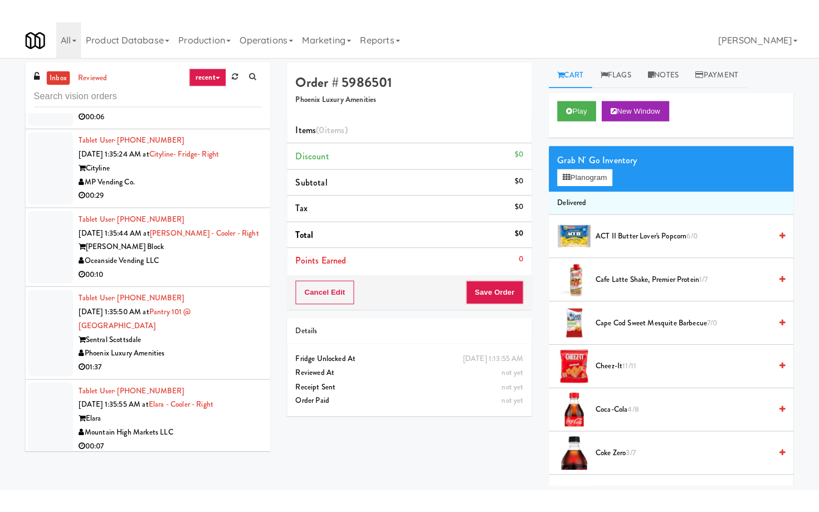
scroll to position [9283, 0]
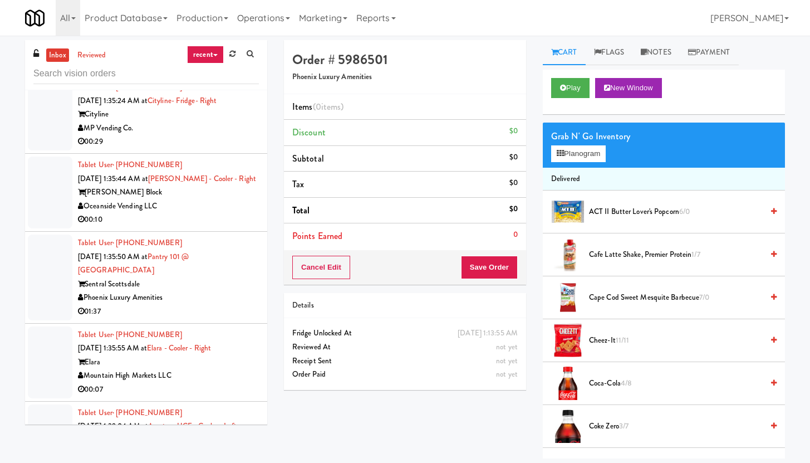
click at [203, 149] on div "00:29" at bounding box center [168, 142] width 181 height 14
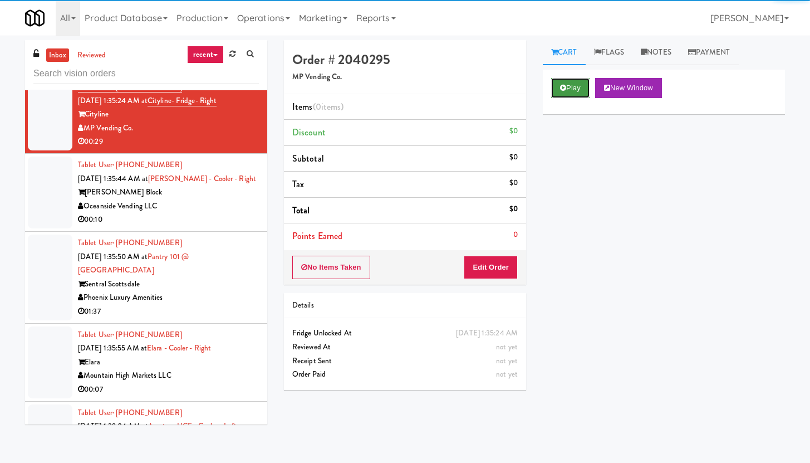
click at [568, 87] on button "Play" at bounding box center [570, 88] width 38 height 20
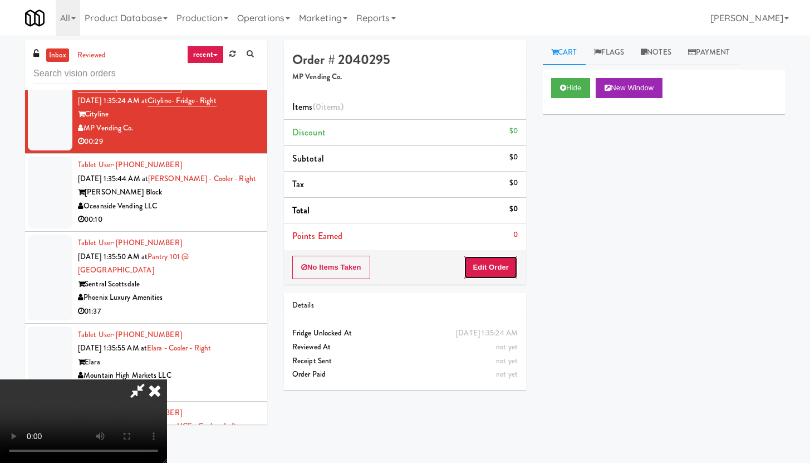
click at [499, 263] on button "Edit Order" at bounding box center [491, 267] width 54 height 23
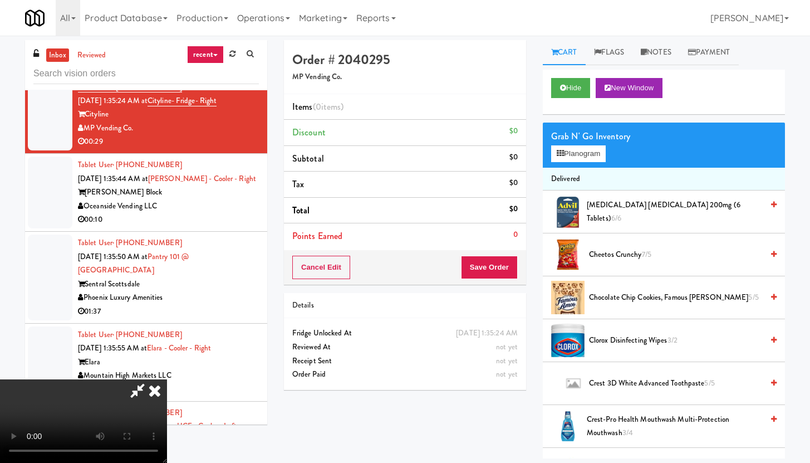
scroll to position [9269, 0]
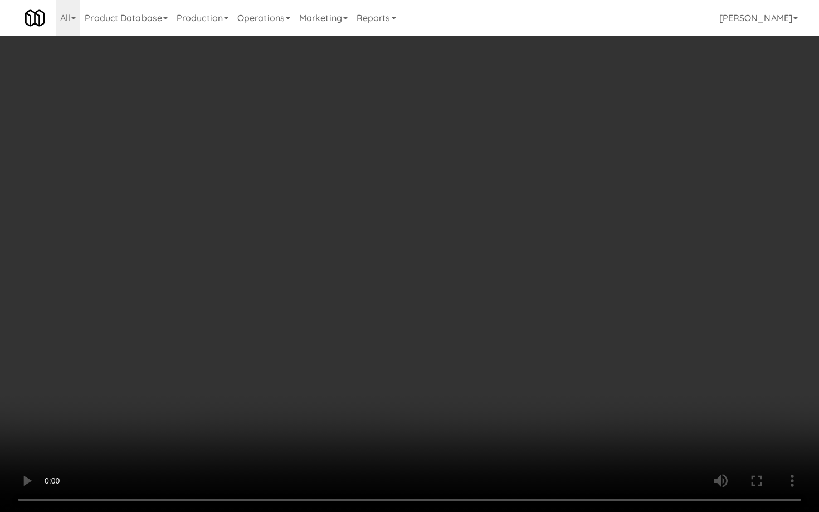
click at [470, 351] on video at bounding box center [409, 256] width 819 height 512
click at [469, 351] on video at bounding box center [409, 256] width 819 height 512
click at [484, 334] on video at bounding box center [409, 256] width 819 height 512
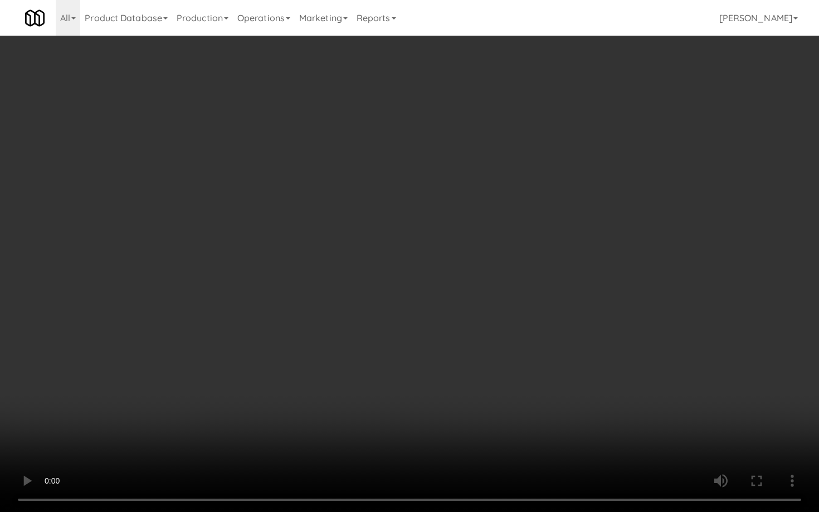
click at [491, 331] on video at bounding box center [409, 256] width 819 height 512
click at [515, 315] on video at bounding box center [409, 256] width 819 height 512
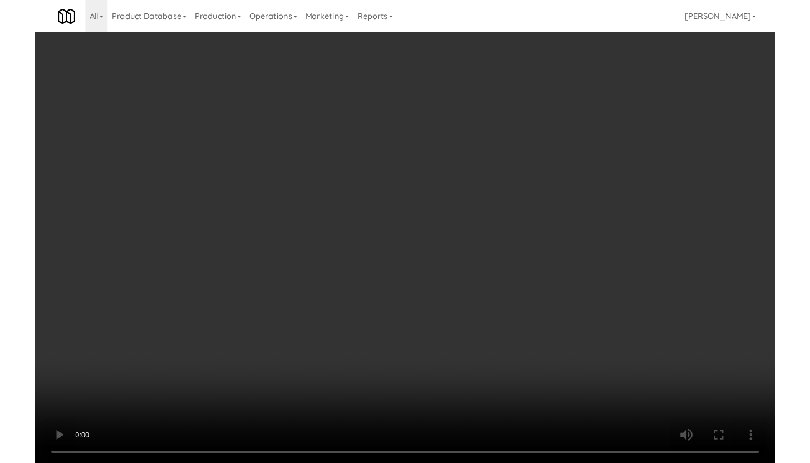
scroll to position [9283, 0]
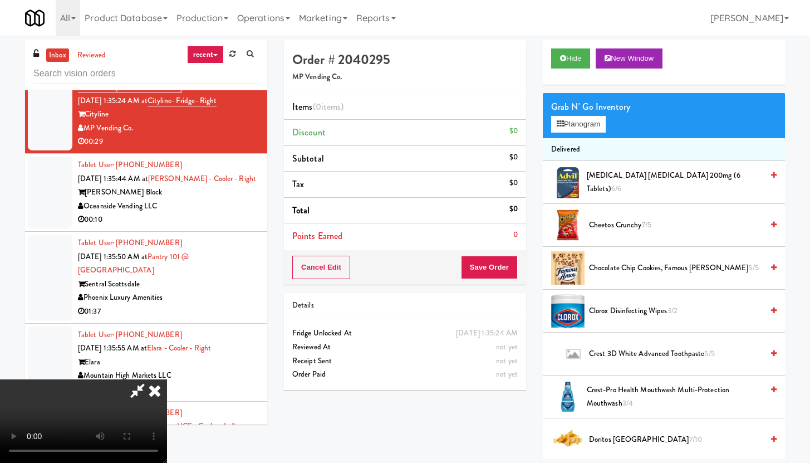
click at [605, 229] on span "Cheetos Crunchy 7/5" at bounding box center [676, 225] width 174 height 14
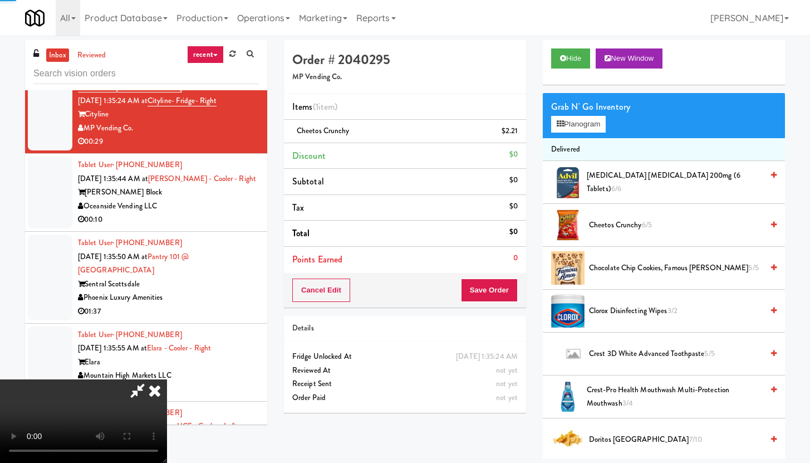
scroll to position [457, 0]
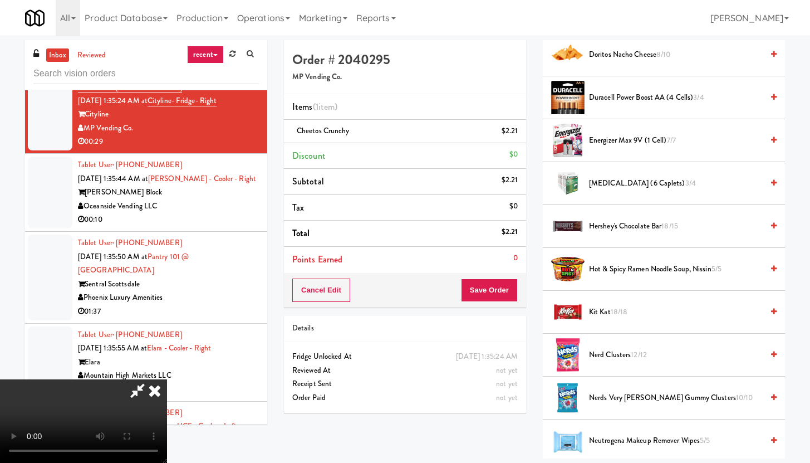
click at [622, 268] on span "Hot & Spicy Ramen Noodle Soup, Nissin 5/5" at bounding box center [676, 269] width 174 height 14
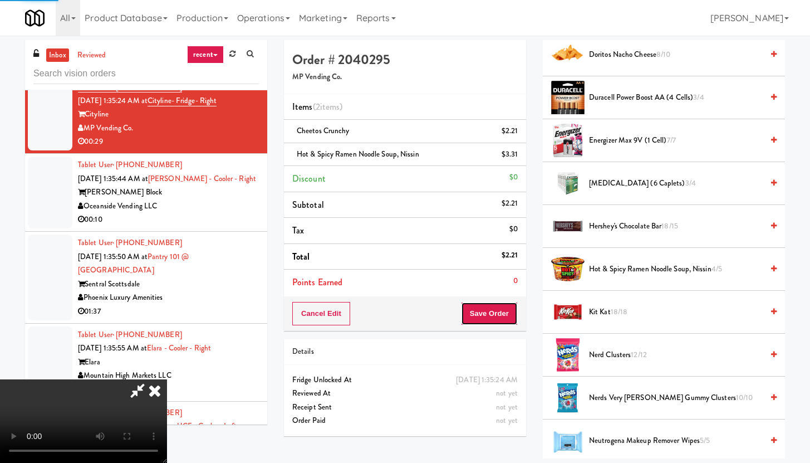
click at [511, 314] on button "Save Order" at bounding box center [489, 313] width 57 height 23
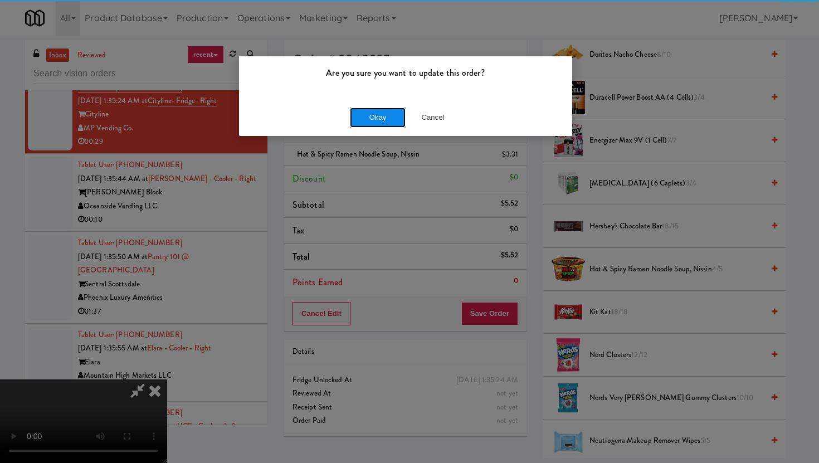
click at [376, 116] on button "Okay" at bounding box center [378, 117] width 56 height 20
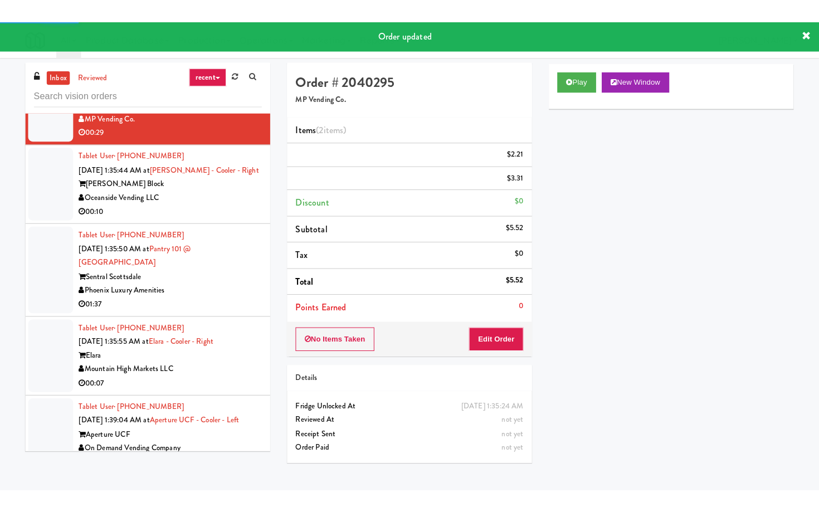
scroll to position [9316, 0]
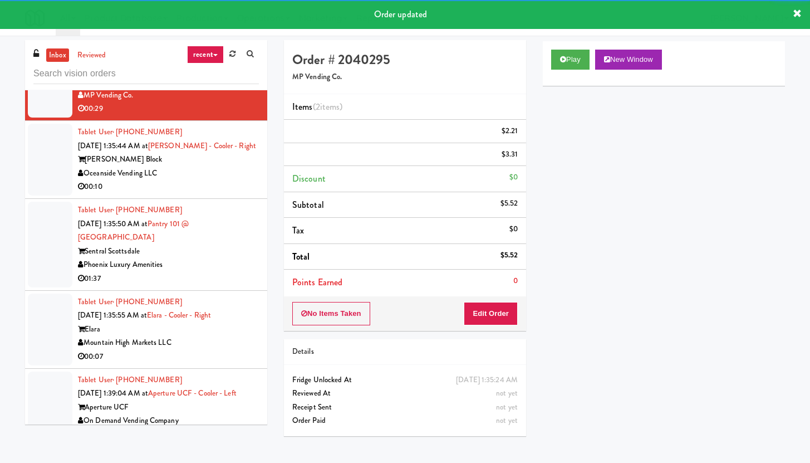
click at [214, 199] on li "Tablet User · (310) 386-1343 [DATE] 1:35:44 AM at [PERSON_NAME] - Cooler - Righ…" at bounding box center [146, 160] width 242 height 78
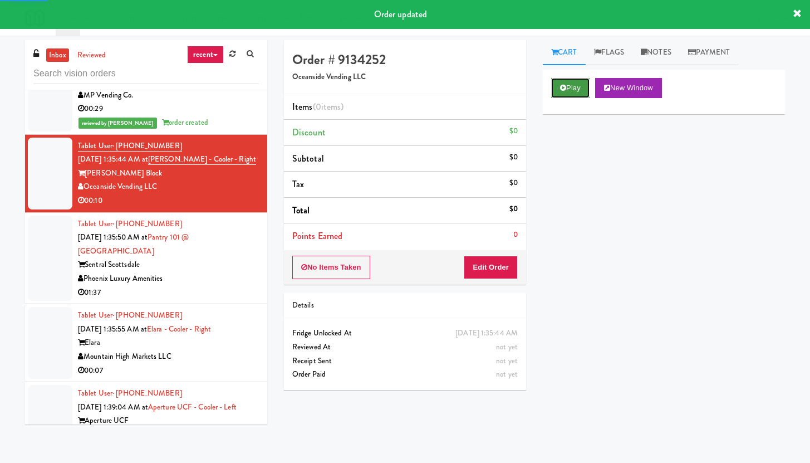
click at [582, 89] on button "Play" at bounding box center [570, 88] width 38 height 20
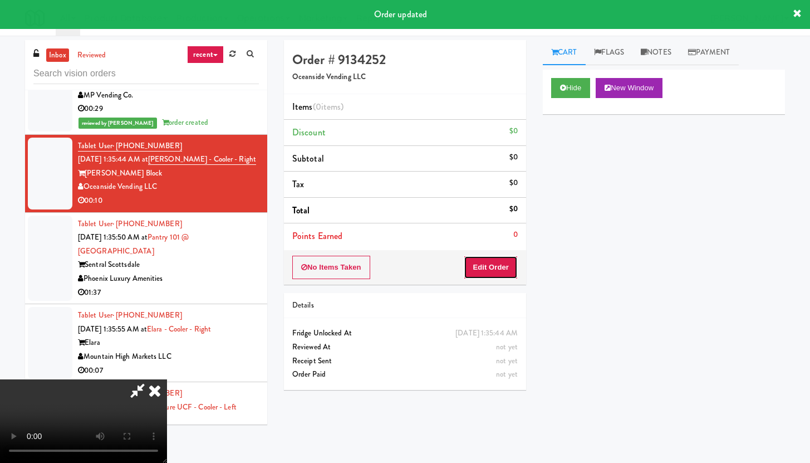
click at [512, 273] on button "Edit Order" at bounding box center [491, 267] width 54 height 23
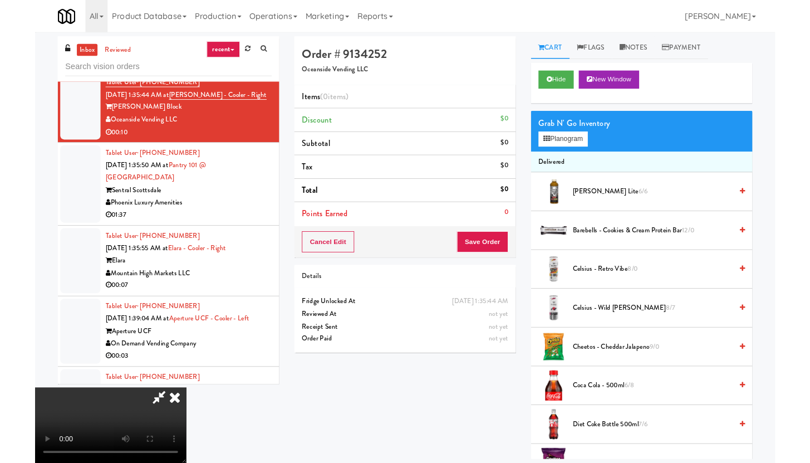
scroll to position [9302, 0]
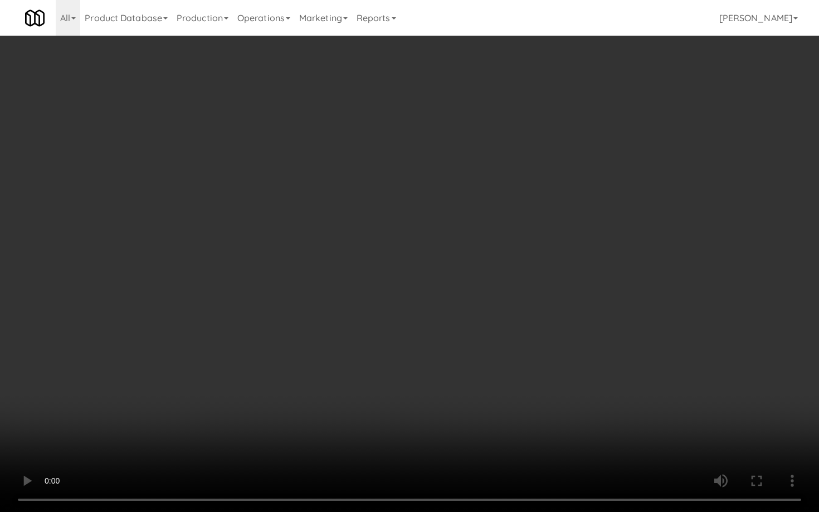
click at [538, 331] on video at bounding box center [409, 256] width 819 height 512
click at [540, 325] on video at bounding box center [409, 256] width 819 height 512
click at [543, 317] on video at bounding box center [409, 256] width 819 height 512
click at [549, 314] on video at bounding box center [409, 256] width 819 height 512
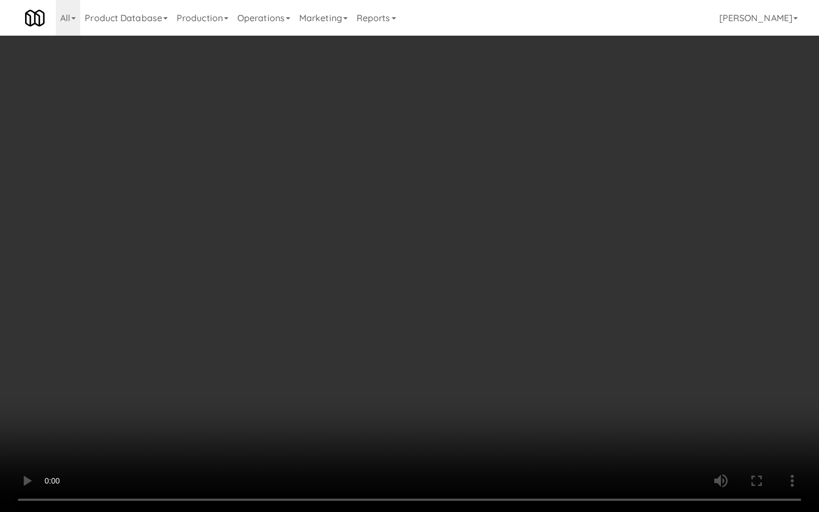
click at [549, 314] on video at bounding box center [409, 256] width 819 height 512
click at [566, 303] on video at bounding box center [409, 256] width 819 height 512
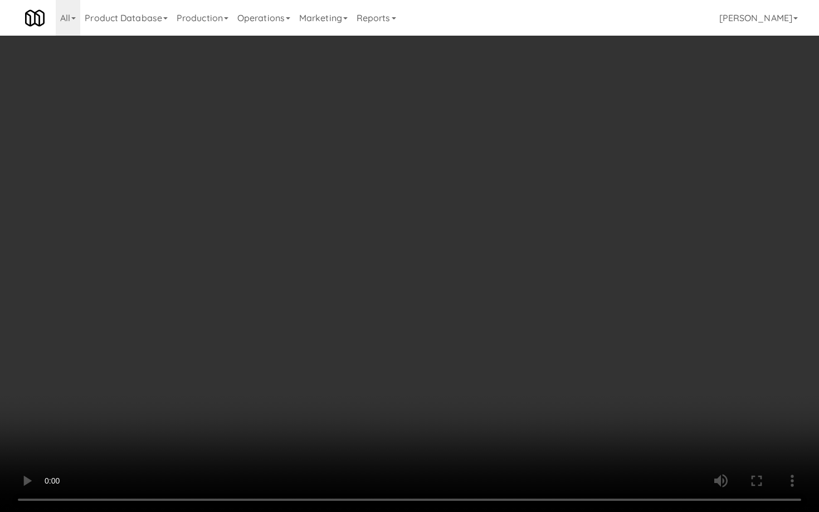
click at [566, 303] on video at bounding box center [409, 256] width 819 height 512
click at [619, 391] on video at bounding box center [409, 256] width 819 height 512
click at [620, 379] on video at bounding box center [409, 256] width 819 height 512
click at [623, 361] on video at bounding box center [409, 256] width 819 height 512
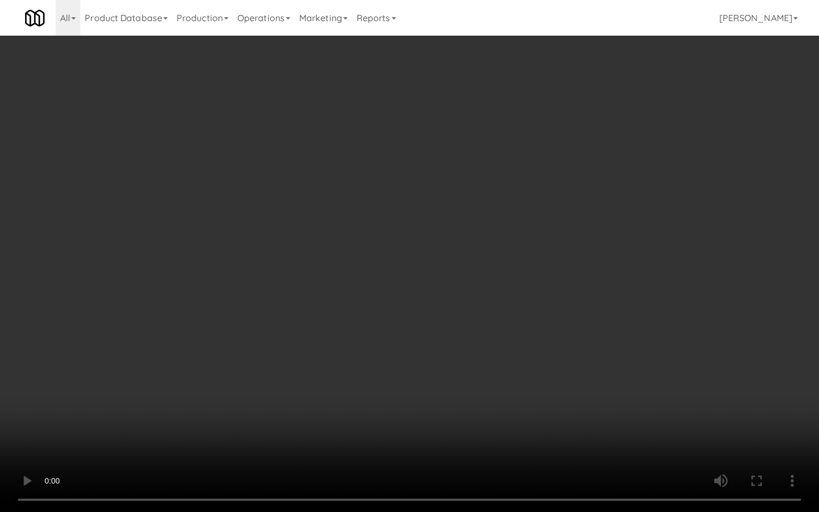
click at [623, 361] on video at bounding box center [409, 256] width 819 height 512
click at [649, 344] on video at bounding box center [409, 256] width 819 height 512
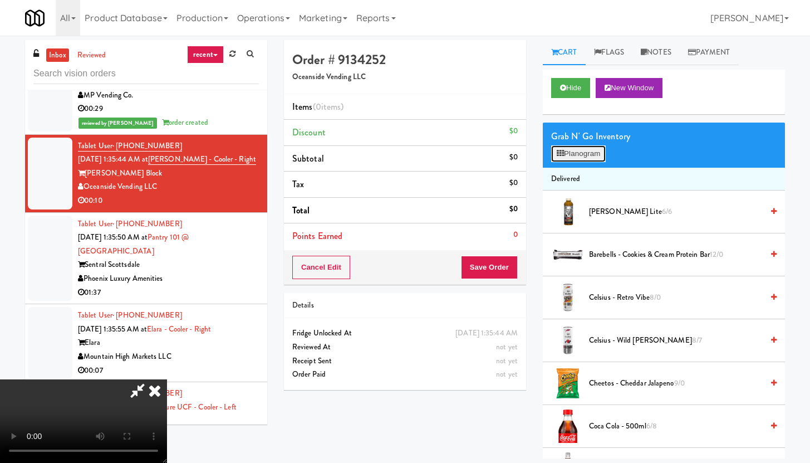
click at [565, 157] on button "Planogram" at bounding box center [578, 153] width 55 height 17
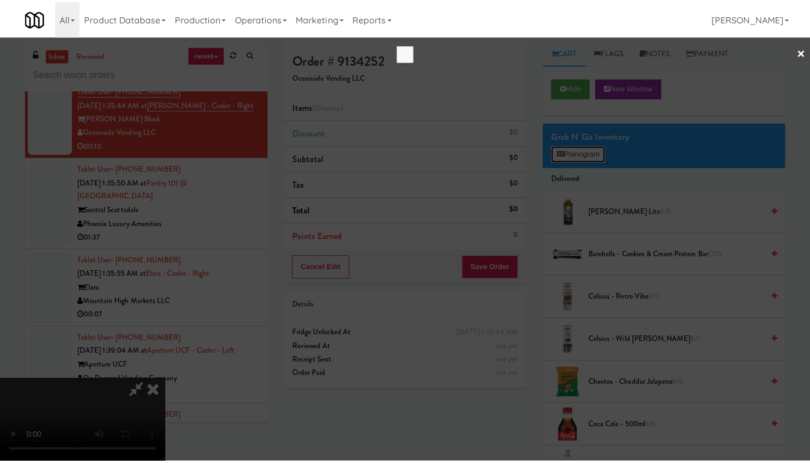
scroll to position [9302, 0]
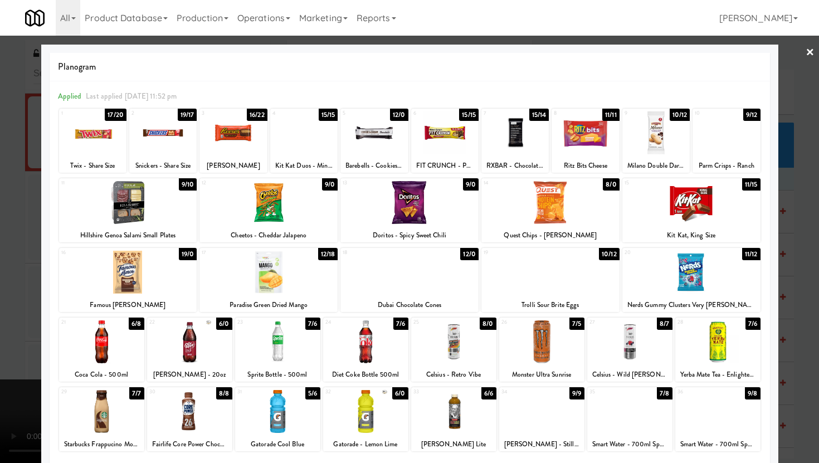
click at [103, 133] on div at bounding box center [92, 132] width 67 height 43
click at [689, 212] on div at bounding box center [691, 202] width 138 height 43
click at [694, 275] on div at bounding box center [691, 272] width 138 height 43
click at [781, 258] on div at bounding box center [409, 231] width 819 height 463
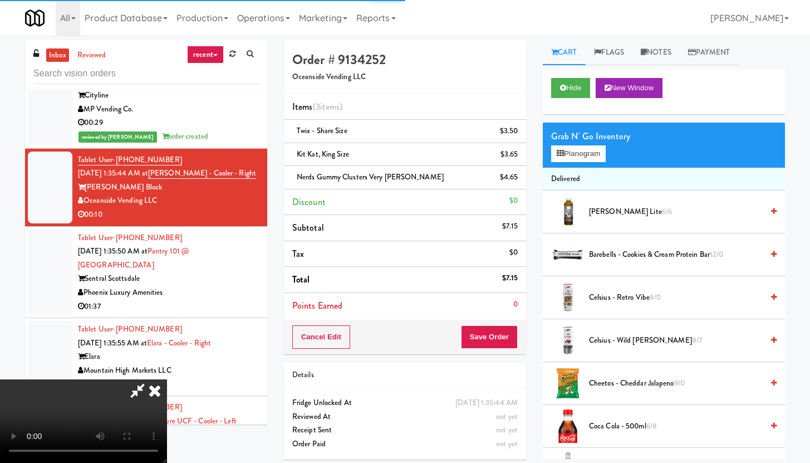
scroll to position [9316, 0]
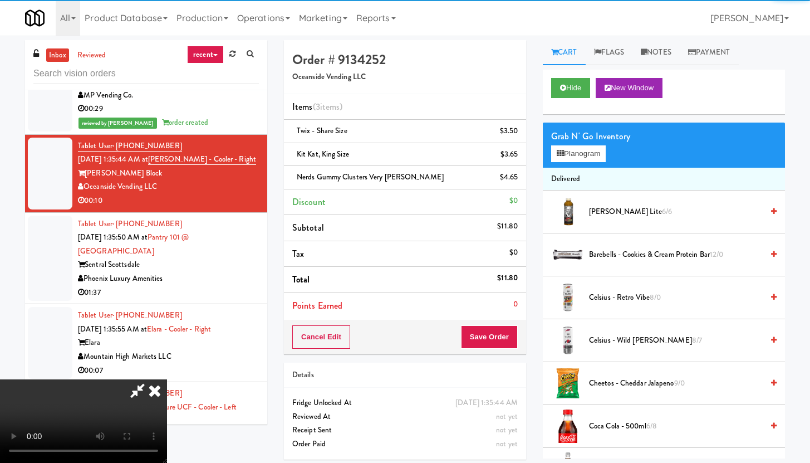
click at [167, 379] on video at bounding box center [83, 421] width 167 height 84
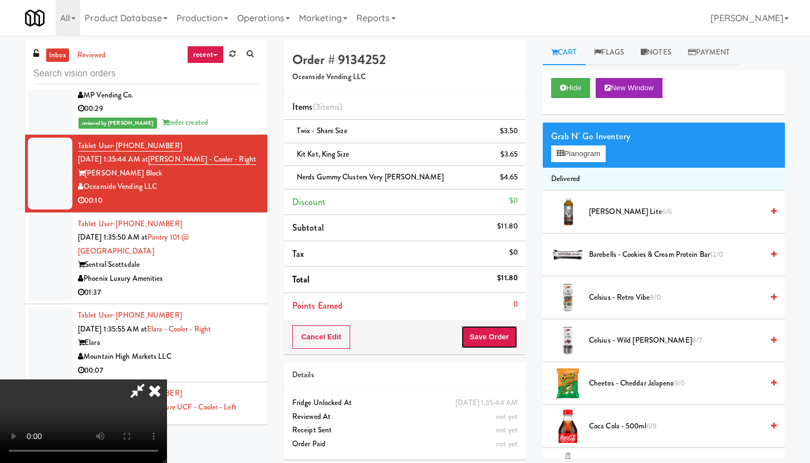
click at [501, 335] on button "Save Order" at bounding box center [489, 336] width 57 height 23
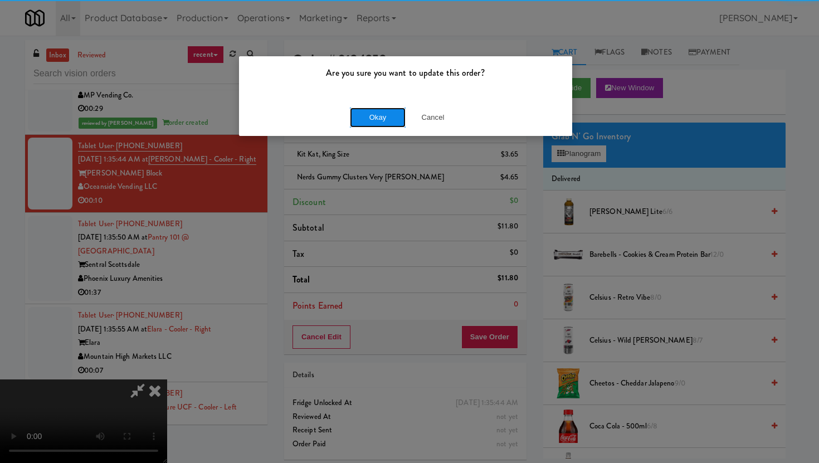
click at [368, 126] on button "Okay" at bounding box center [378, 117] width 56 height 20
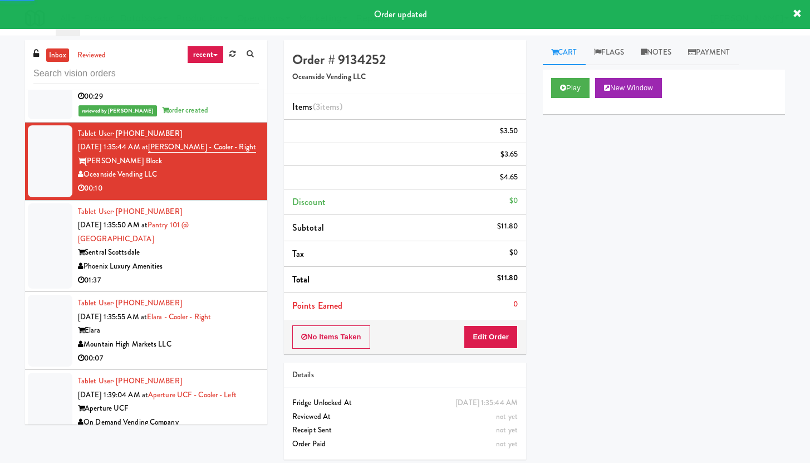
scroll to position [9346, 0]
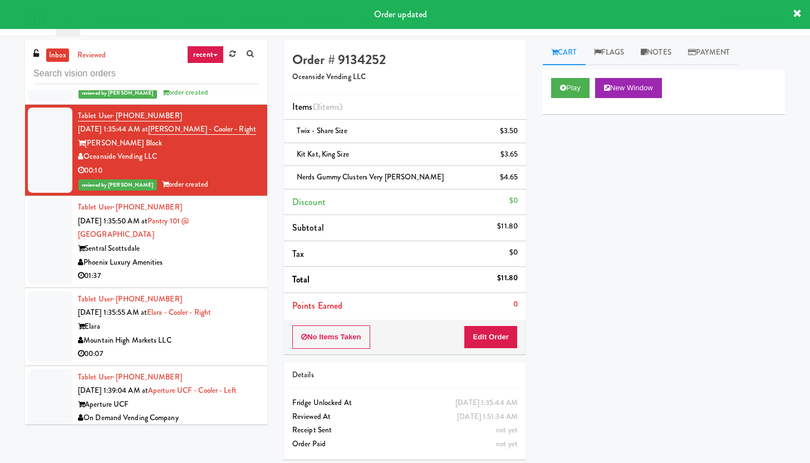
click at [212, 283] on div "01:37" at bounding box center [168, 276] width 181 height 14
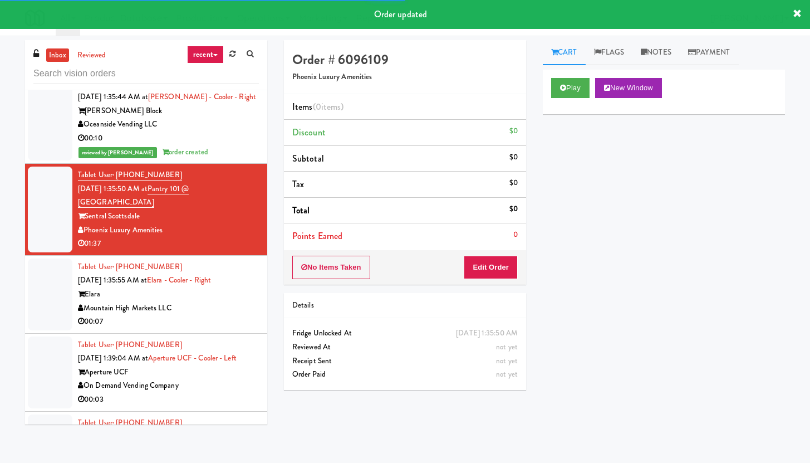
scroll to position [10299, 0]
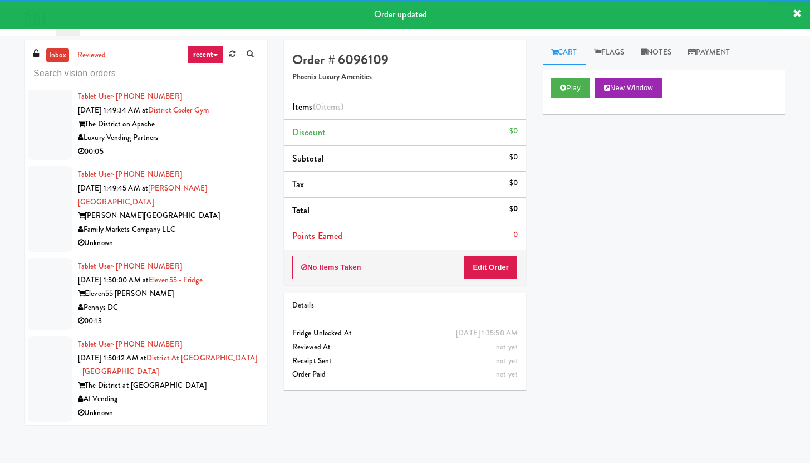
click at [207, 321] on div "00:13" at bounding box center [168, 321] width 181 height 14
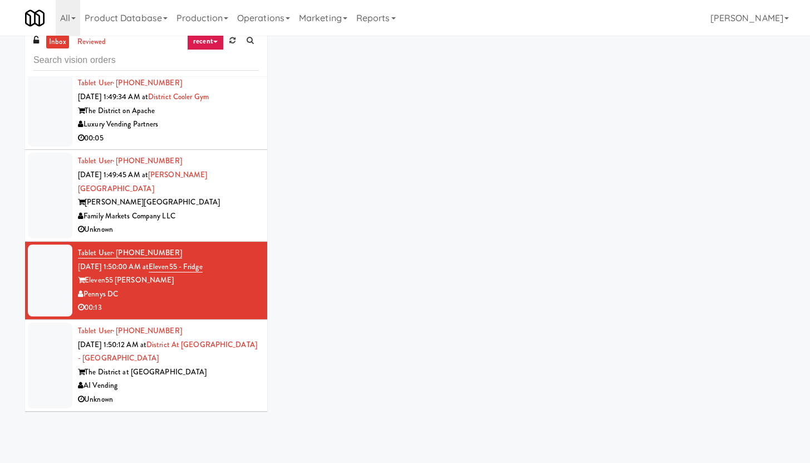
scroll to position [35, 0]
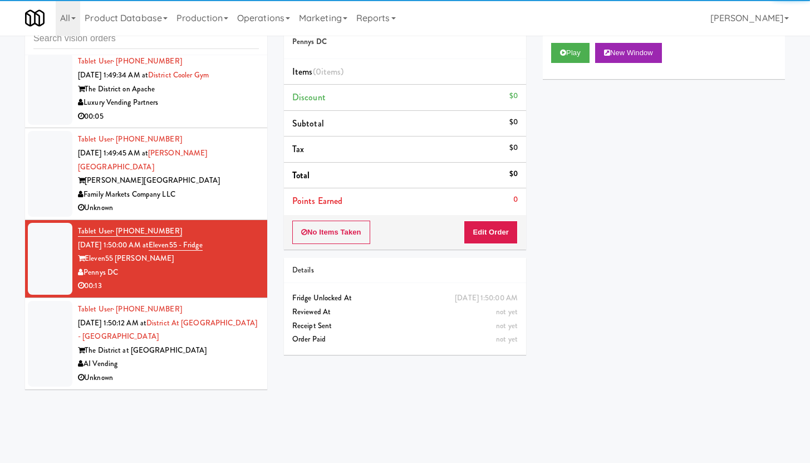
click at [575, 63] on div "Play New Window" at bounding box center [664, 57] width 242 height 45
click at [574, 58] on button "Play" at bounding box center [570, 53] width 38 height 20
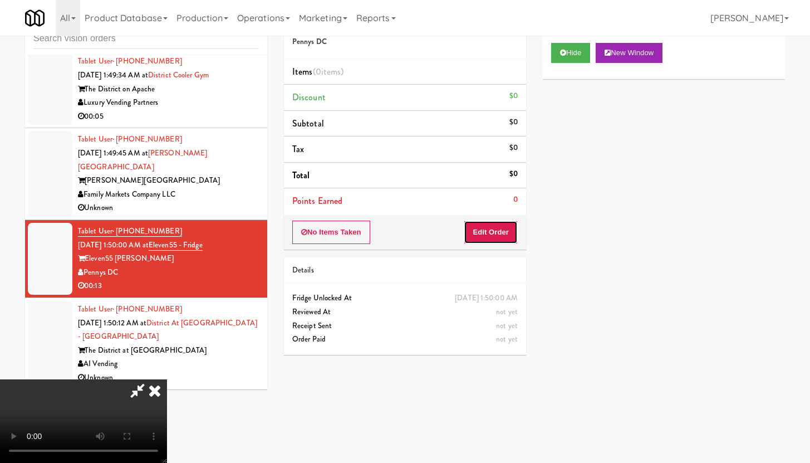
click at [483, 234] on button "Edit Order" at bounding box center [491, 232] width 54 height 23
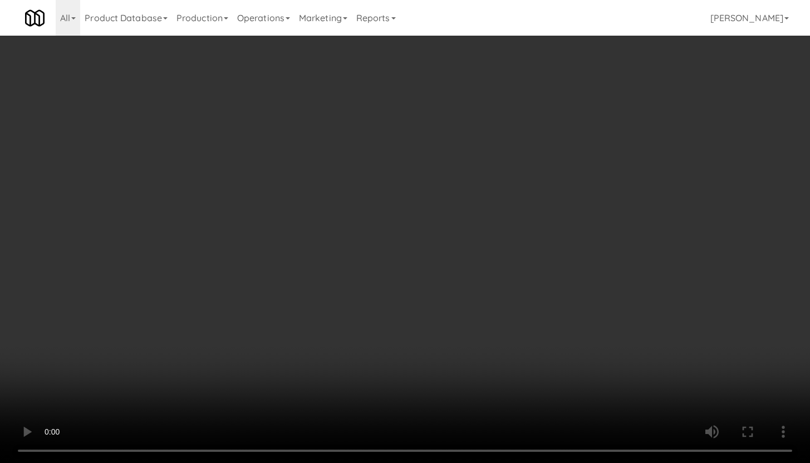
scroll to position [10258, 0]
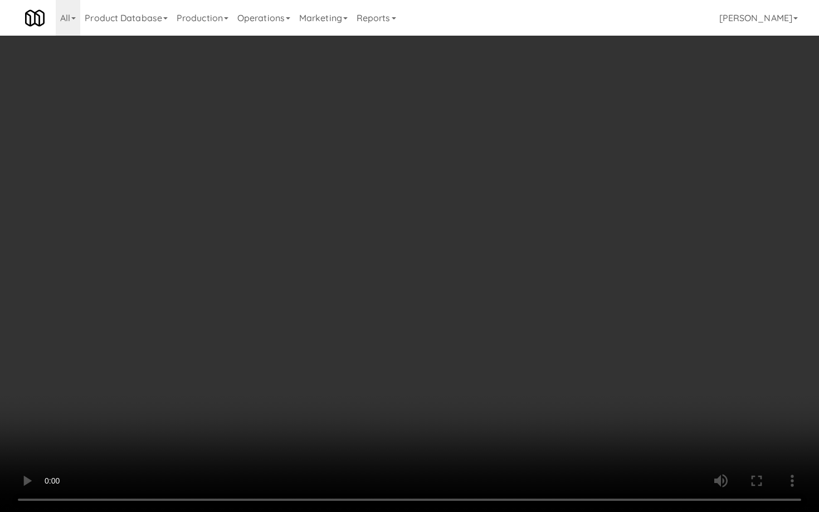
click at [411, 353] on video at bounding box center [409, 256] width 819 height 512
click at [439, 336] on video at bounding box center [409, 256] width 819 height 512
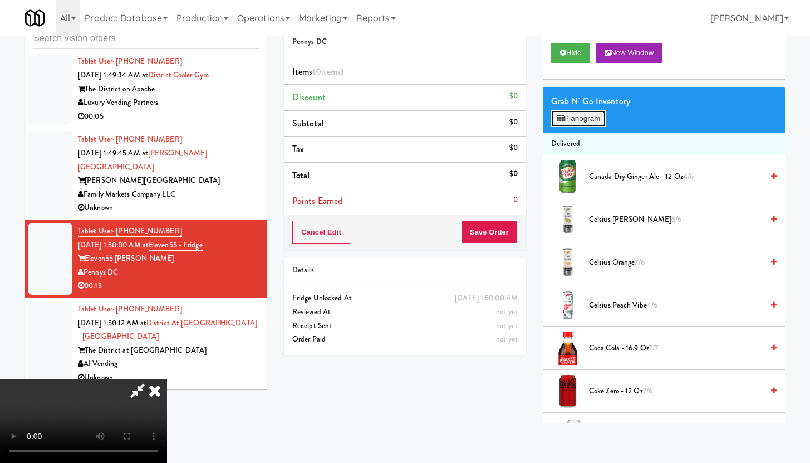
click at [580, 124] on button "Planogram" at bounding box center [578, 118] width 55 height 17
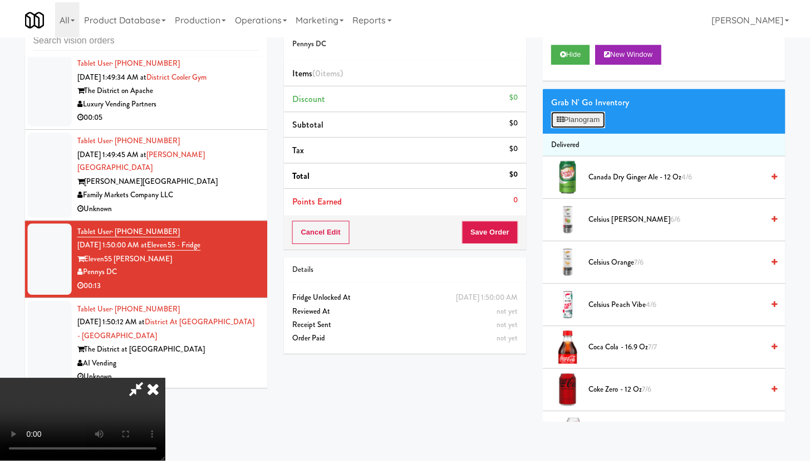
scroll to position [10258, 0]
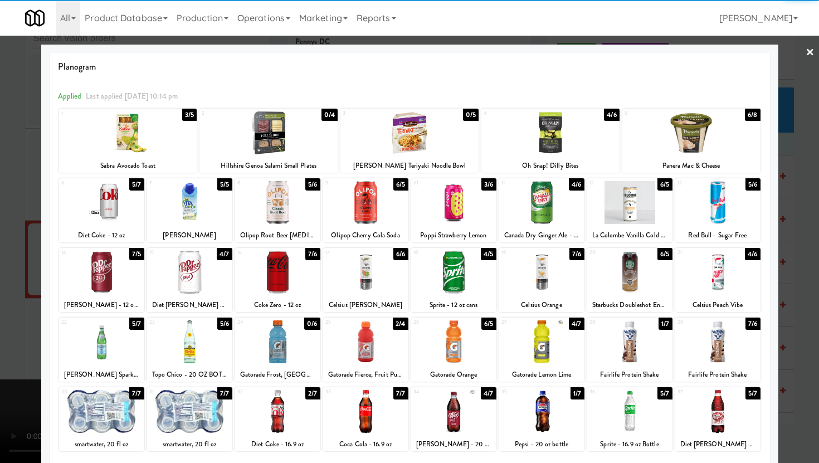
click at [621, 409] on div at bounding box center [629, 411] width 85 height 43
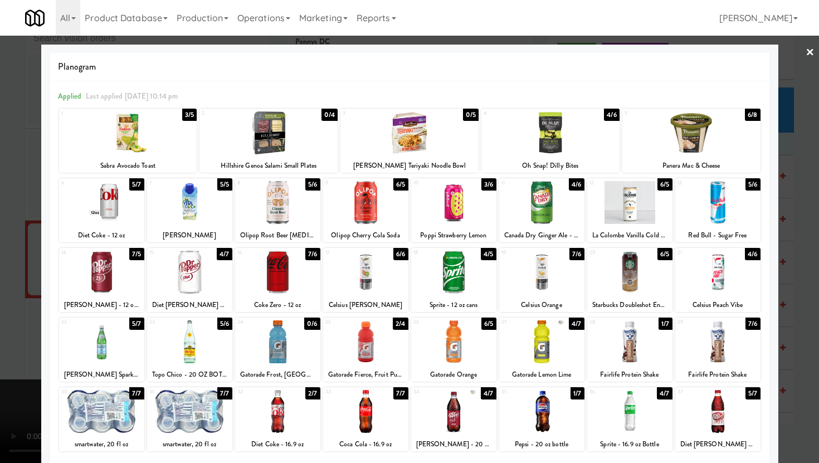
click at [455, 358] on div at bounding box center [453, 341] width 85 height 43
click at [106, 353] on div at bounding box center [101, 341] width 85 height 43
click at [0, 329] on div at bounding box center [409, 231] width 819 height 463
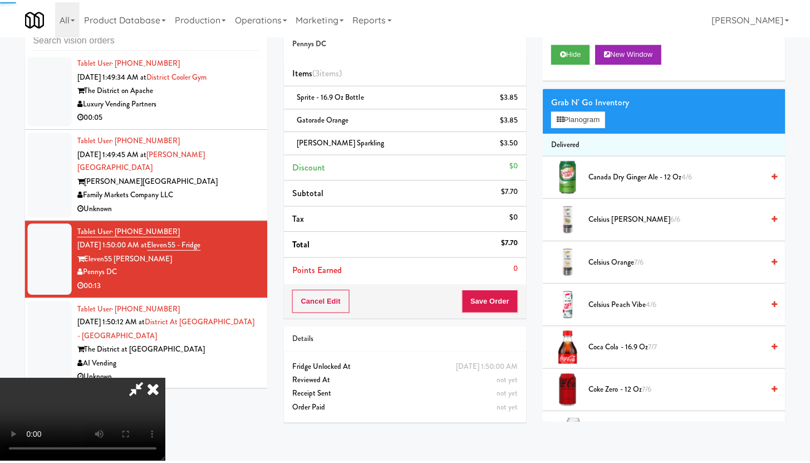
scroll to position [10299, 0]
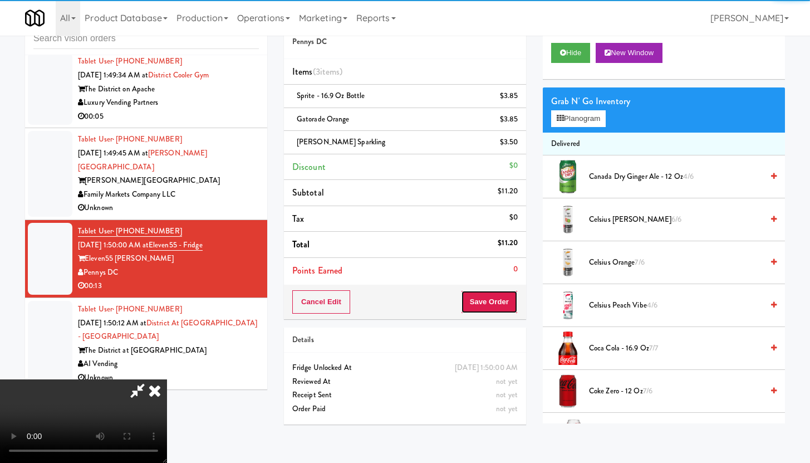
click at [507, 301] on button "Save Order" at bounding box center [489, 301] width 57 height 23
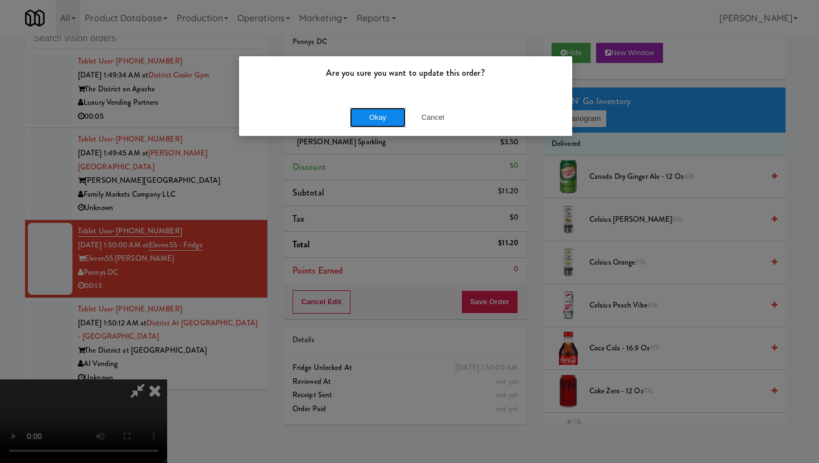
click at [376, 115] on button "Okay" at bounding box center [378, 117] width 56 height 20
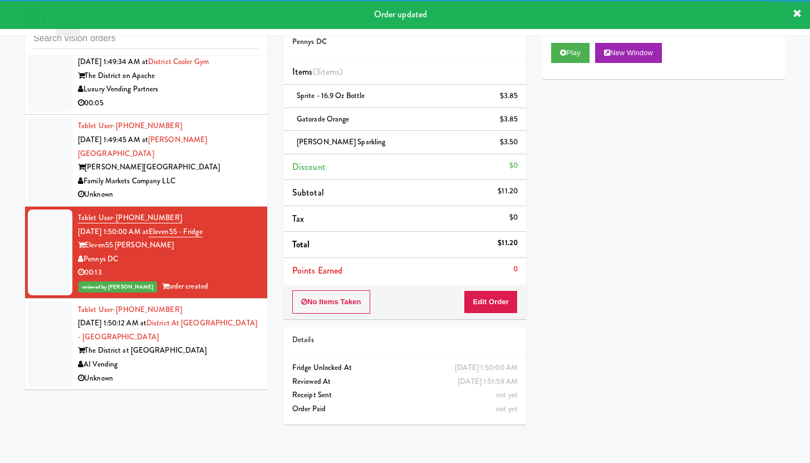
scroll to position [10313, 0]
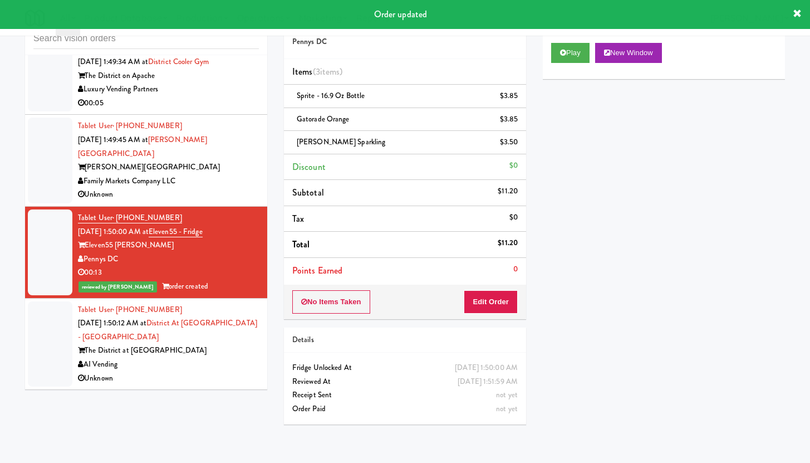
click at [227, 363] on div "AI Vending" at bounding box center [168, 364] width 181 height 14
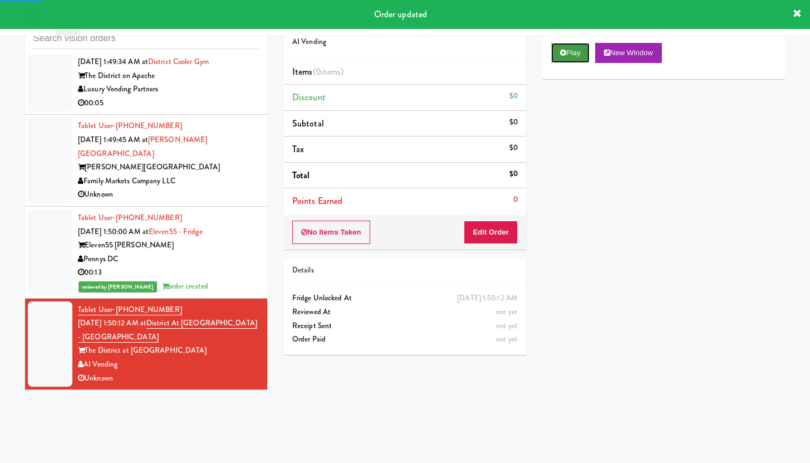
click at [570, 58] on button "Play" at bounding box center [570, 53] width 38 height 20
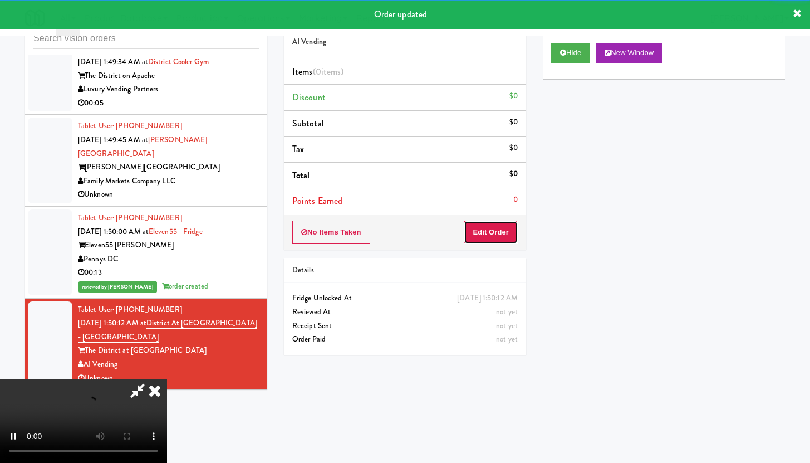
click at [492, 232] on button "Edit Order" at bounding box center [491, 232] width 54 height 23
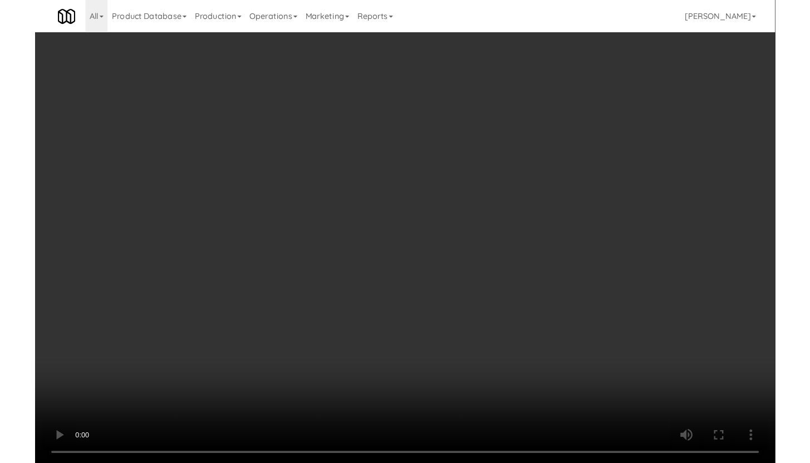
scroll to position [10272, 0]
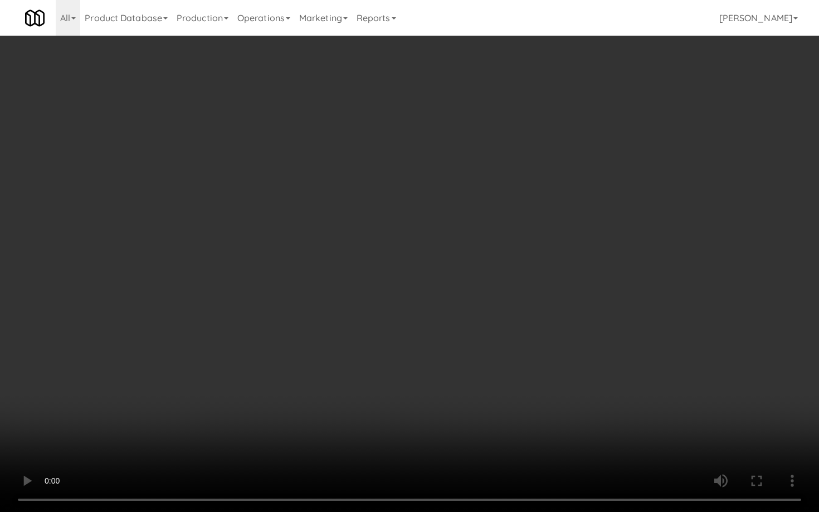
click at [427, 339] on video at bounding box center [409, 256] width 819 height 512
click at [449, 322] on video at bounding box center [409, 256] width 819 height 512
click at [470, 307] on video at bounding box center [409, 256] width 819 height 512
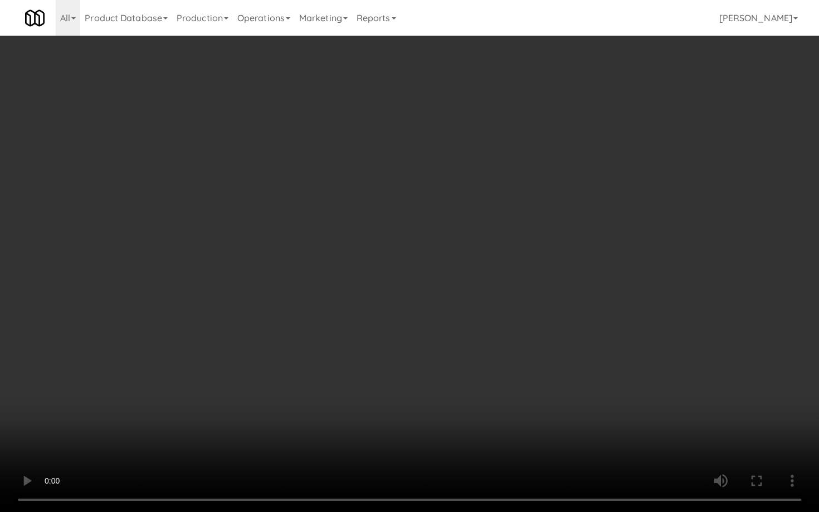
click at [470, 307] on video at bounding box center [409, 256] width 819 height 512
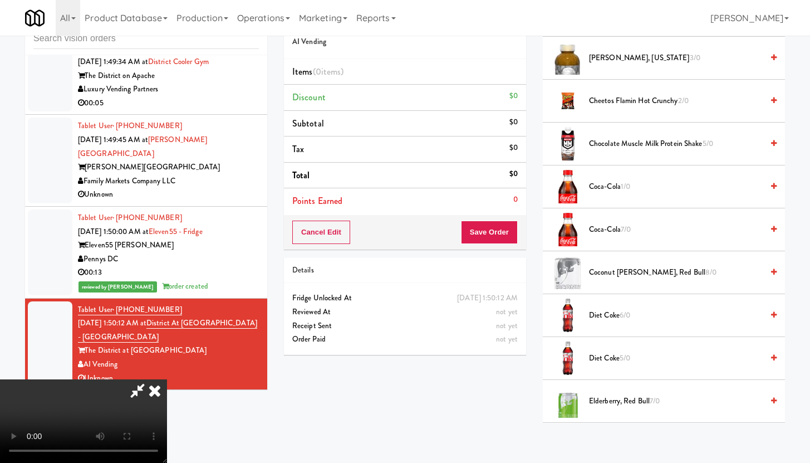
scroll to position [245, 0]
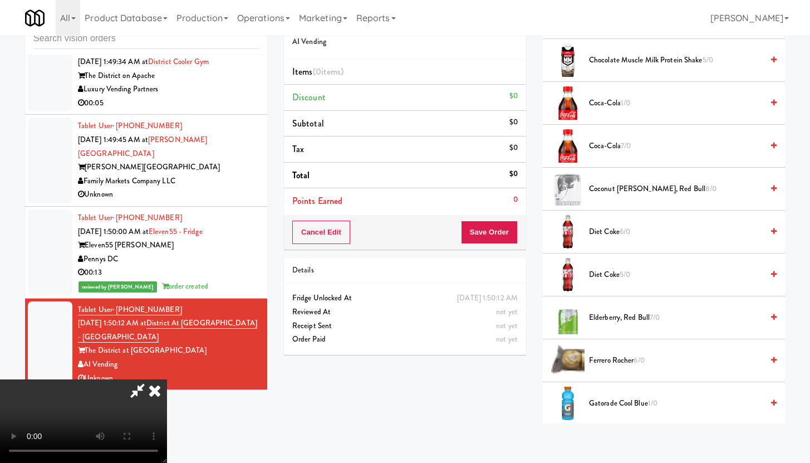
click at [609, 280] on span "Diet Coke 5/0" at bounding box center [676, 275] width 174 height 14
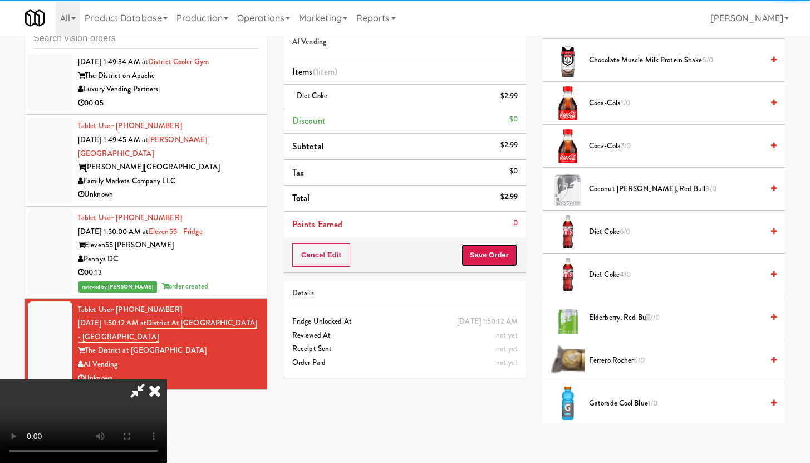
click at [504, 255] on button "Save Order" at bounding box center [489, 254] width 57 height 23
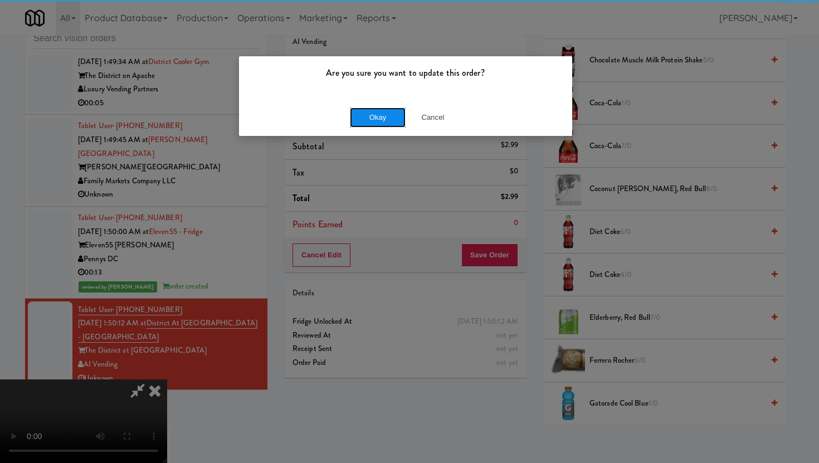
click at [383, 110] on button "Okay" at bounding box center [378, 117] width 56 height 20
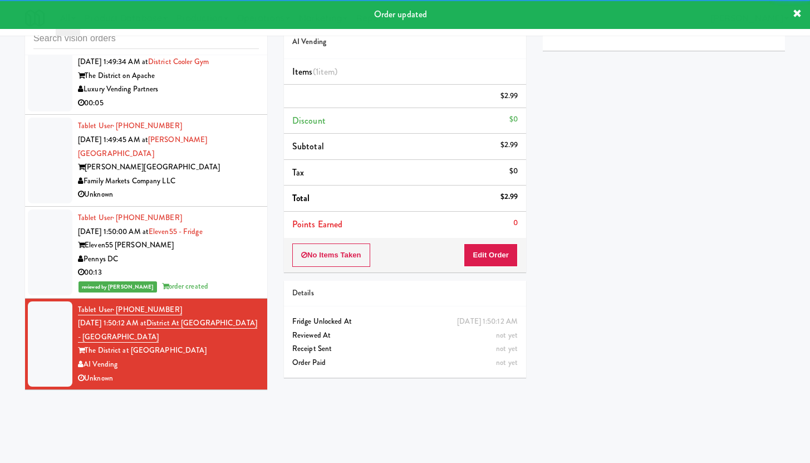
scroll to position [36, 0]
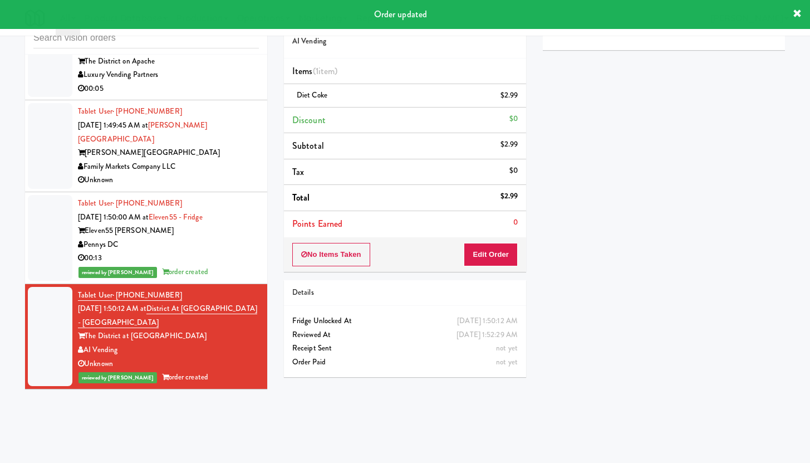
click at [221, 187] on div "Unknown" at bounding box center [168, 180] width 181 height 14
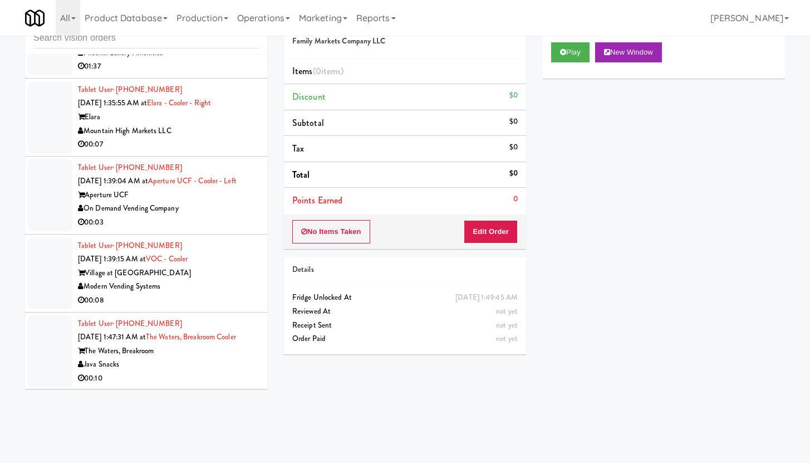
scroll to position [9423, 0]
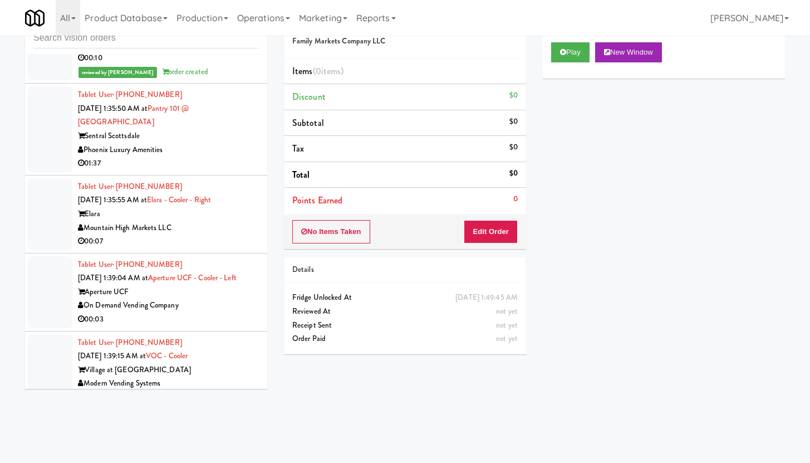
click at [244, 235] on div "Mountain High Markets LLC" at bounding box center [168, 228] width 181 height 14
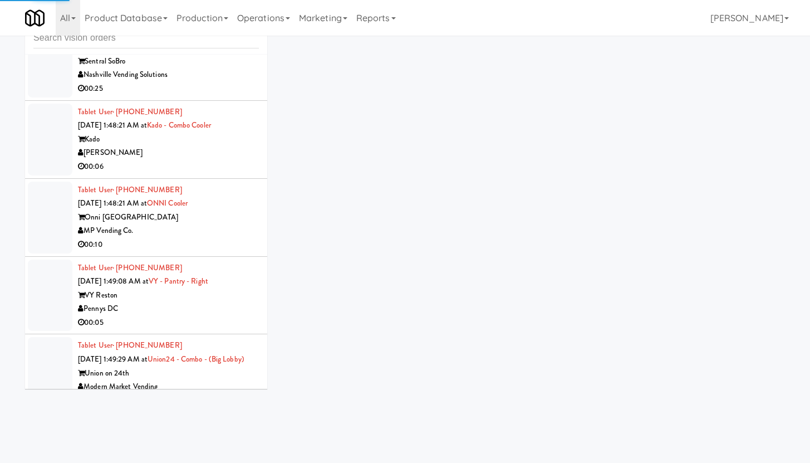
scroll to position [9900, 0]
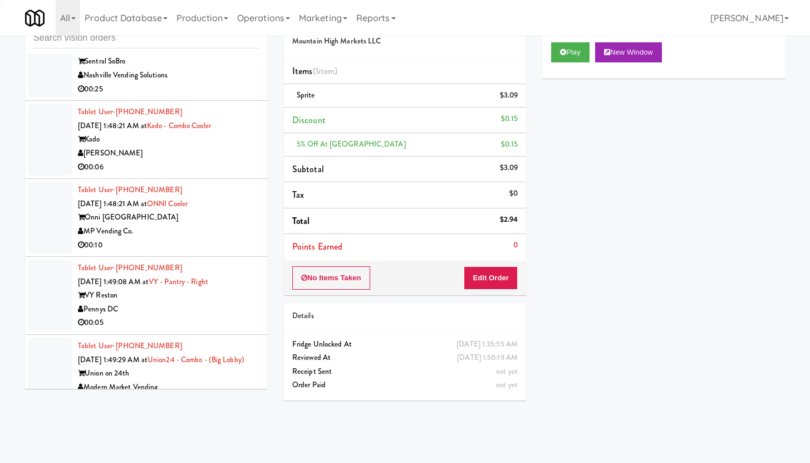
click at [237, 82] on div "Nashville Vending Solutions" at bounding box center [168, 75] width 181 height 14
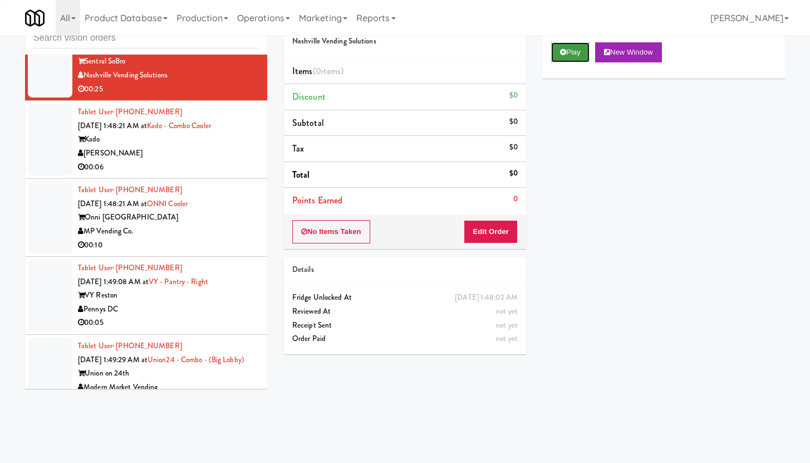
click at [568, 60] on button "Play" at bounding box center [570, 52] width 38 height 20
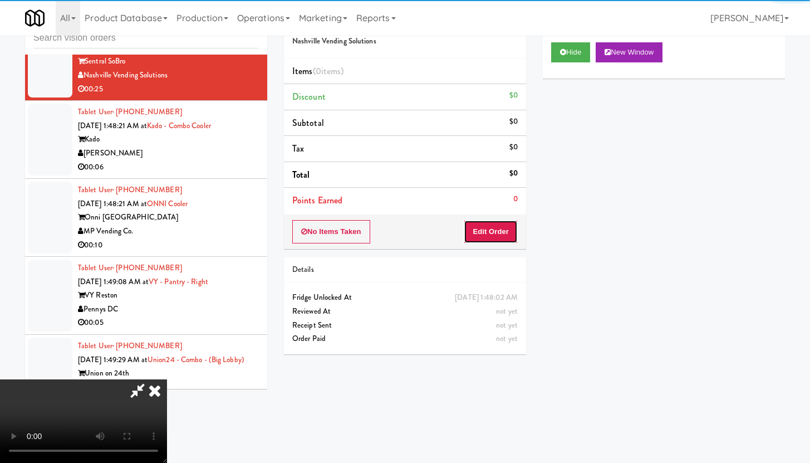
click at [489, 234] on button "Edit Order" at bounding box center [491, 231] width 54 height 23
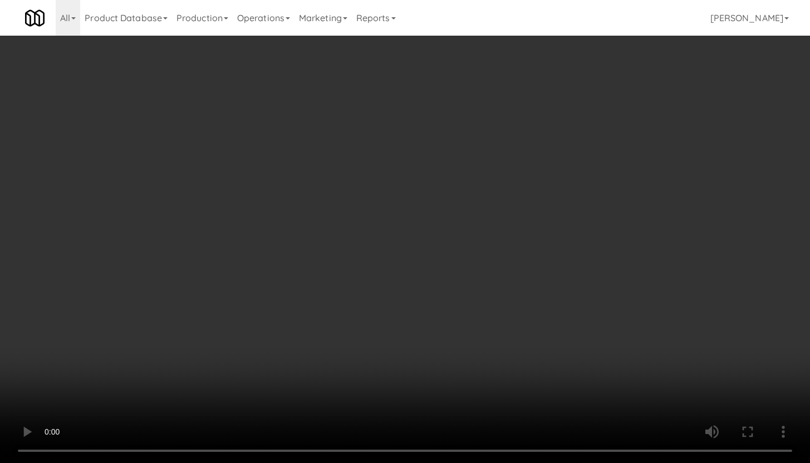
scroll to position [9859, 0]
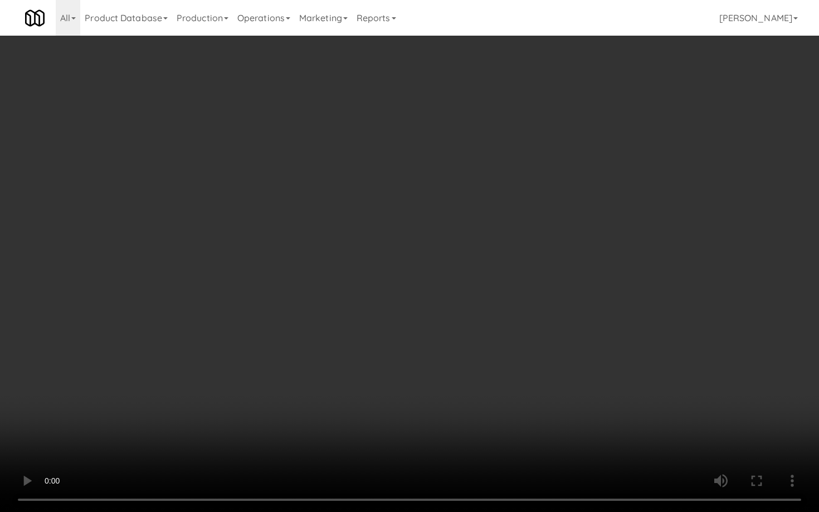
click at [431, 367] on video at bounding box center [409, 256] width 819 height 512
click at [435, 332] on video at bounding box center [409, 256] width 819 height 512
click at [459, 307] on video at bounding box center [409, 256] width 819 height 512
click at [458, 307] on video at bounding box center [409, 256] width 819 height 512
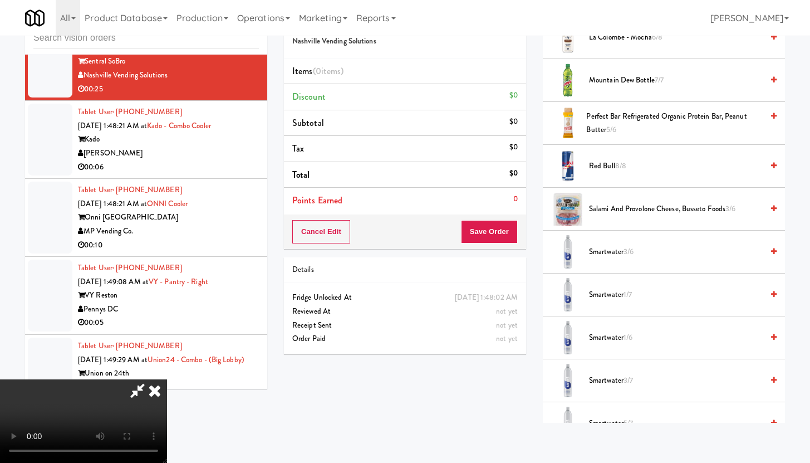
scroll to position [1138, 0]
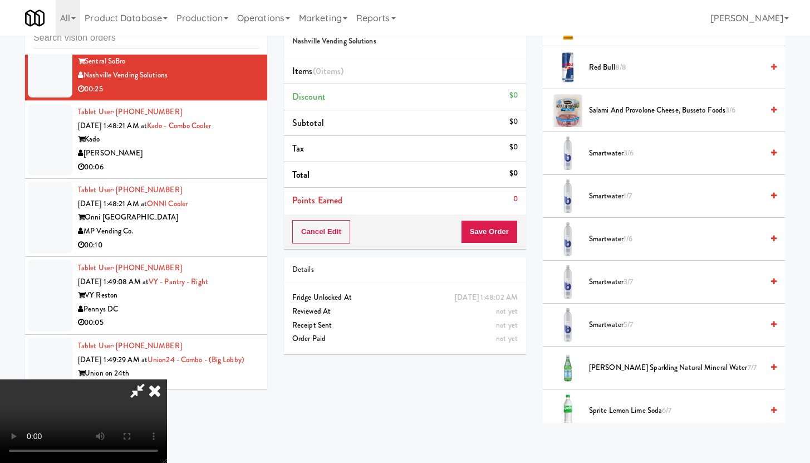
click at [604, 153] on span "Smartwater 3/6" at bounding box center [676, 153] width 174 height 14
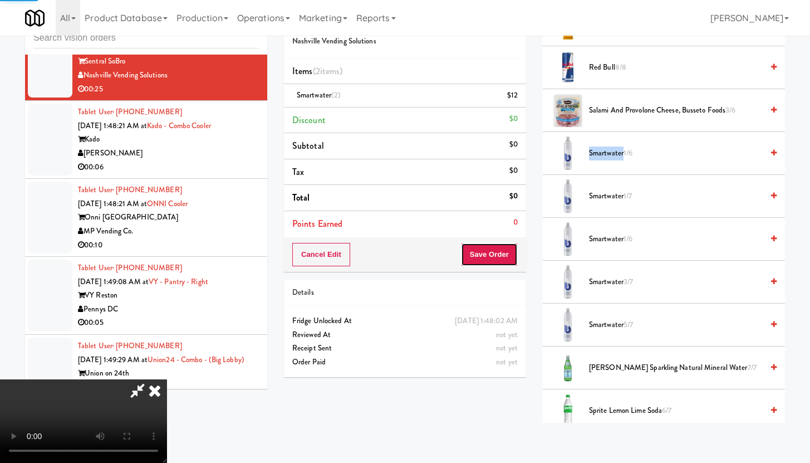
click at [492, 259] on button "Save Order" at bounding box center [489, 254] width 57 height 23
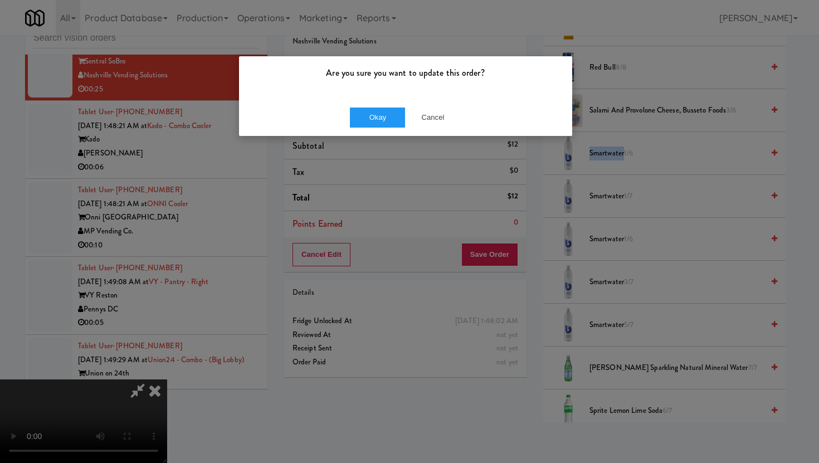
click at [382, 105] on div "Okay Cancel" at bounding box center [405, 117] width 333 height 37
click at [381, 117] on button "Okay" at bounding box center [378, 117] width 56 height 20
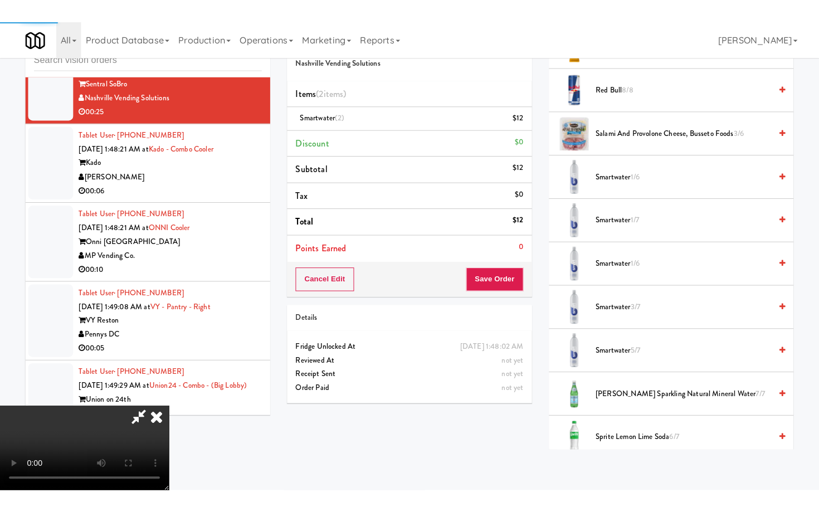
scroll to position [28, 0]
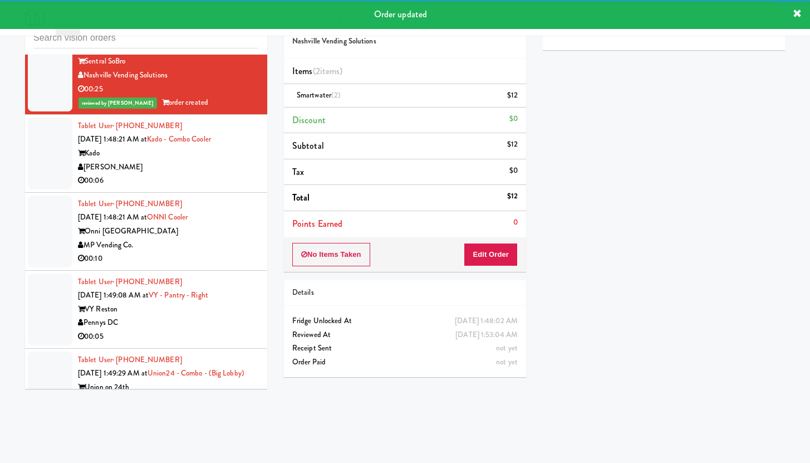
click at [200, 188] on div "00:06" at bounding box center [168, 181] width 181 height 14
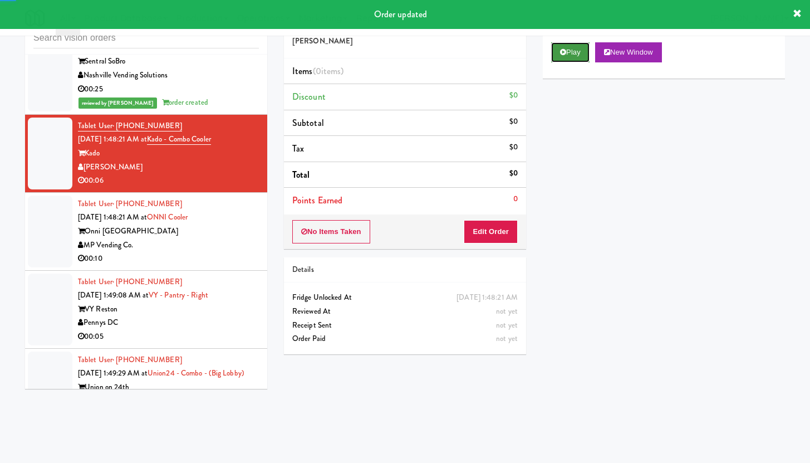
click at [579, 55] on button "Play" at bounding box center [570, 52] width 38 height 20
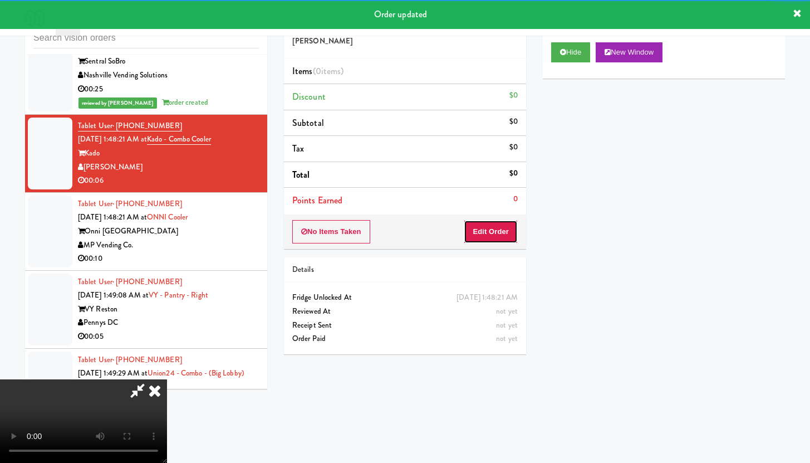
click at [494, 235] on button "Edit Order" at bounding box center [491, 231] width 54 height 23
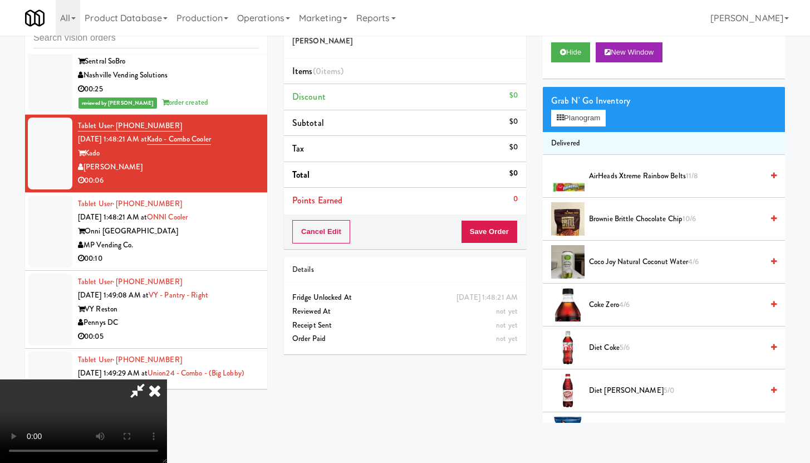
scroll to position [9859, 0]
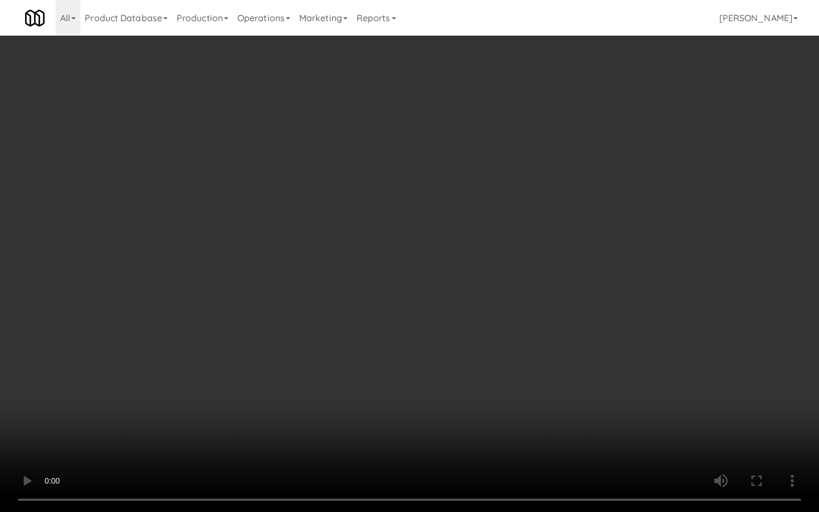
click at [483, 408] on video at bounding box center [409, 256] width 819 height 512
click at [410, 286] on video at bounding box center [409, 256] width 819 height 512
click at [499, 260] on video at bounding box center [409, 256] width 819 height 512
click at [528, 248] on video at bounding box center [409, 256] width 819 height 512
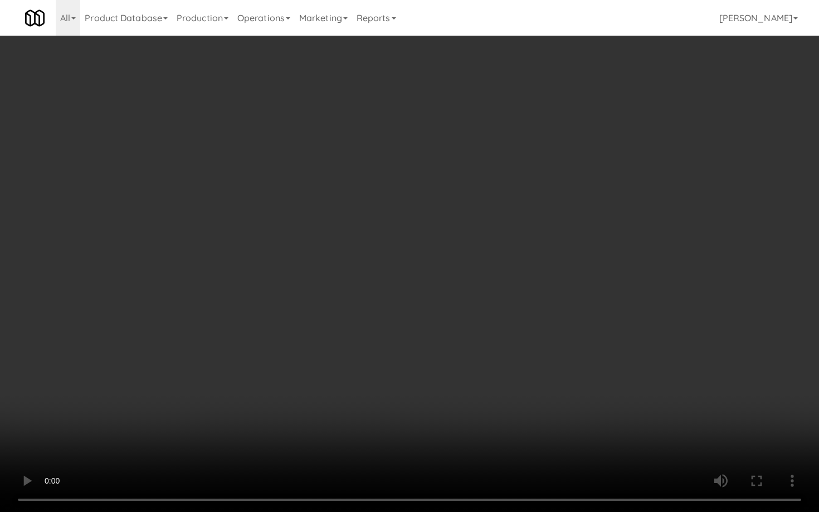
click at [530, 248] on video at bounding box center [409, 256] width 819 height 512
click at [545, 240] on video at bounding box center [409, 256] width 819 height 512
click at [546, 240] on video at bounding box center [409, 256] width 819 height 512
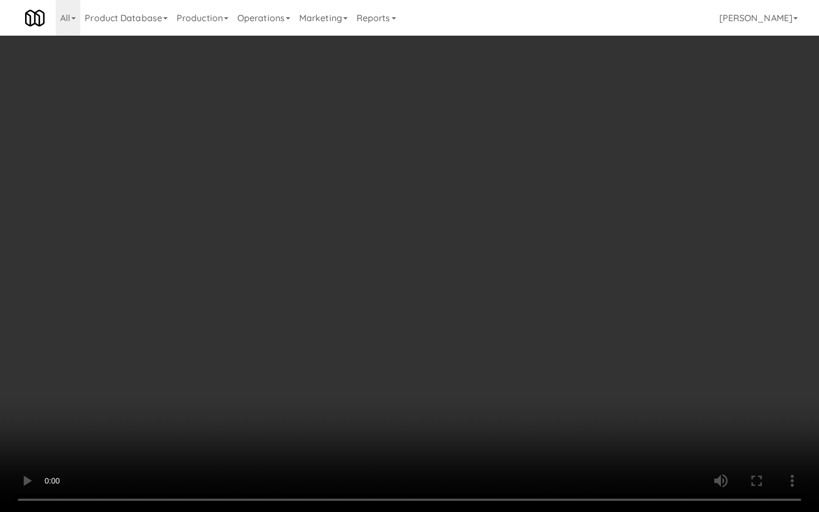
click at [546, 241] on video at bounding box center [409, 256] width 819 height 512
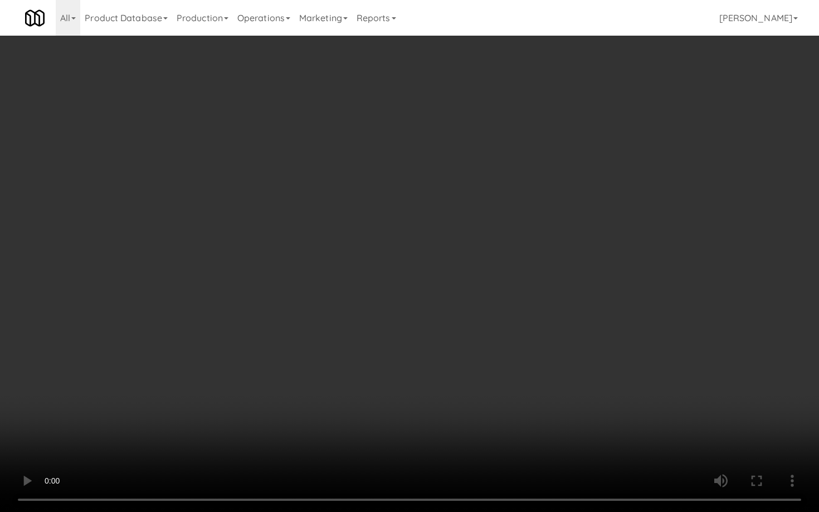
click at [546, 241] on video at bounding box center [409, 256] width 819 height 512
click at [556, 226] on video at bounding box center [409, 256] width 819 height 512
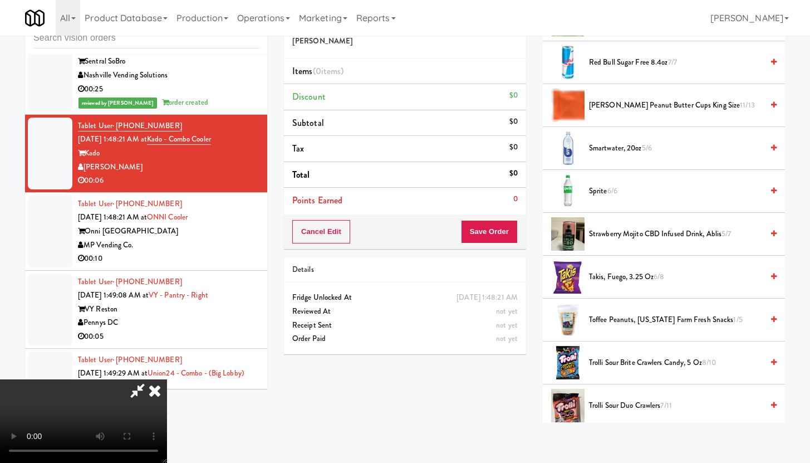
scroll to position [1276, 0]
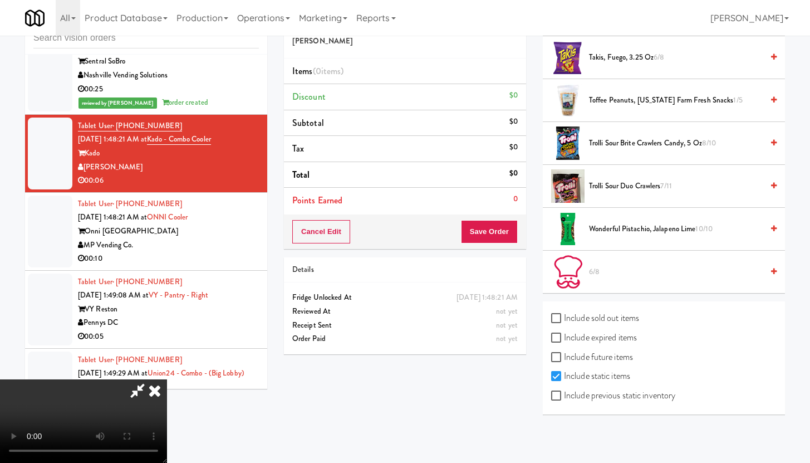
click at [626, 183] on span "Trolli Sour Duo Crawlers 7/11" at bounding box center [676, 186] width 174 height 14
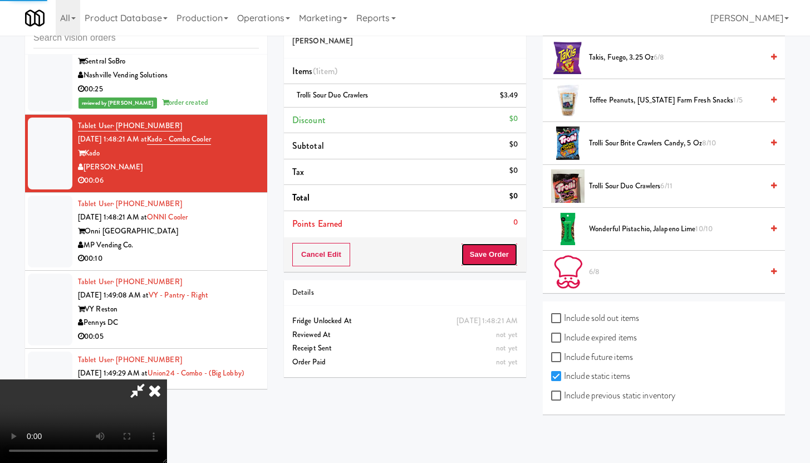
click at [493, 256] on button "Save Order" at bounding box center [489, 254] width 57 height 23
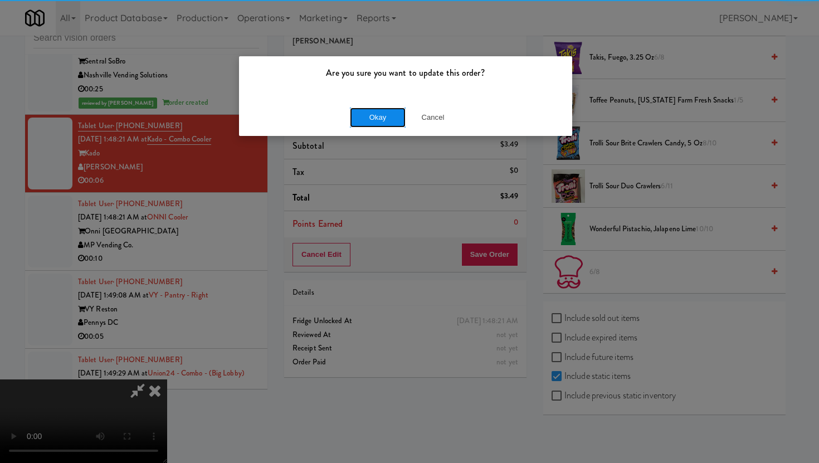
click at [381, 119] on button "Okay" at bounding box center [378, 117] width 56 height 20
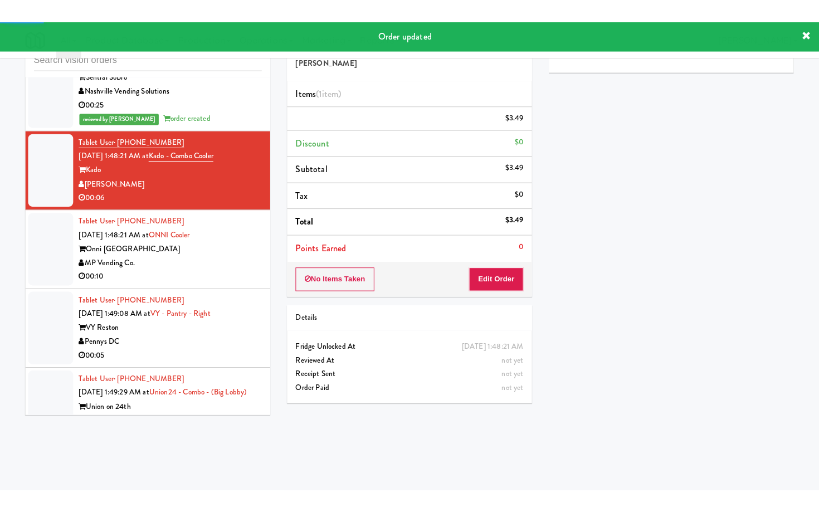
scroll to position [10008, 0]
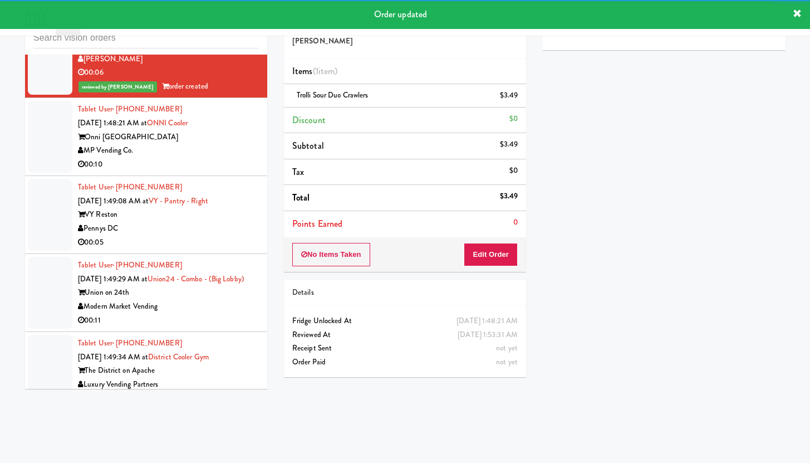
click at [211, 172] on div "00:10" at bounding box center [168, 165] width 181 height 14
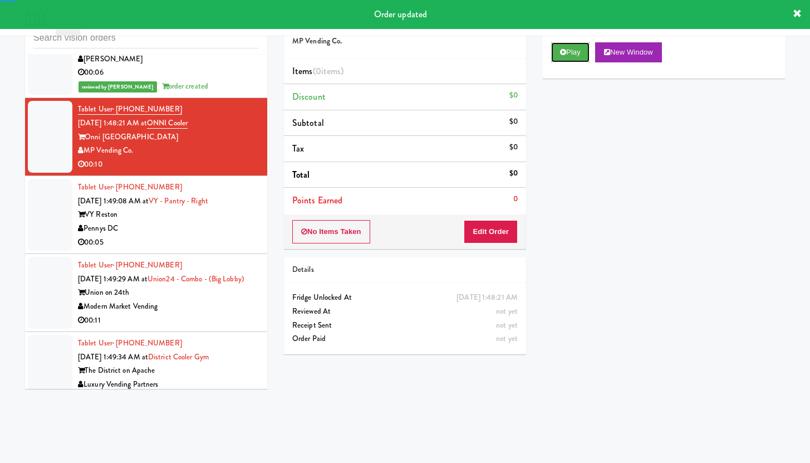
drag, startPoint x: 577, startPoint y: 48, endPoint x: 533, endPoint y: 136, distance: 99.1
click at [577, 48] on button "Play" at bounding box center [570, 52] width 38 height 20
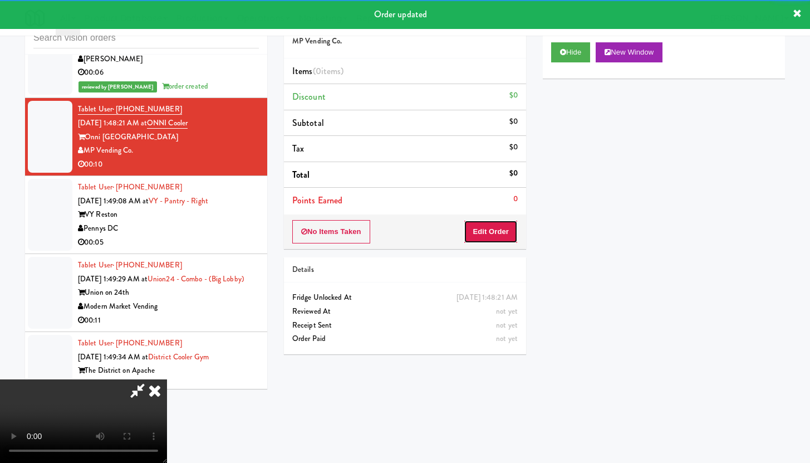
click at [496, 241] on button "Edit Order" at bounding box center [491, 231] width 54 height 23
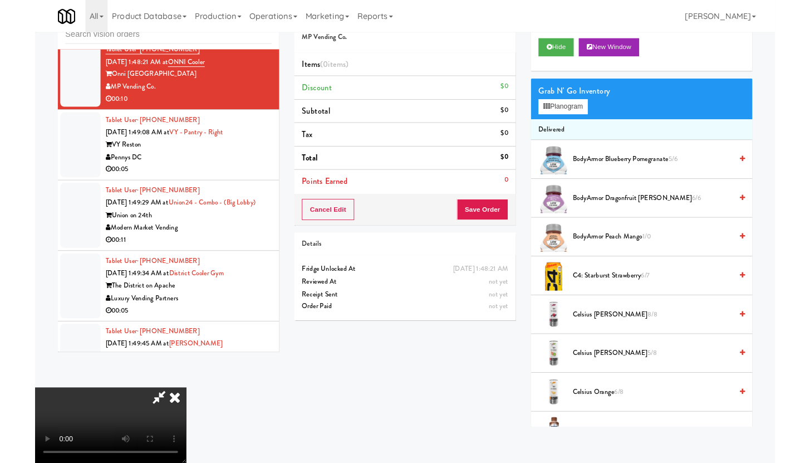
scroll to position [9967, 0]
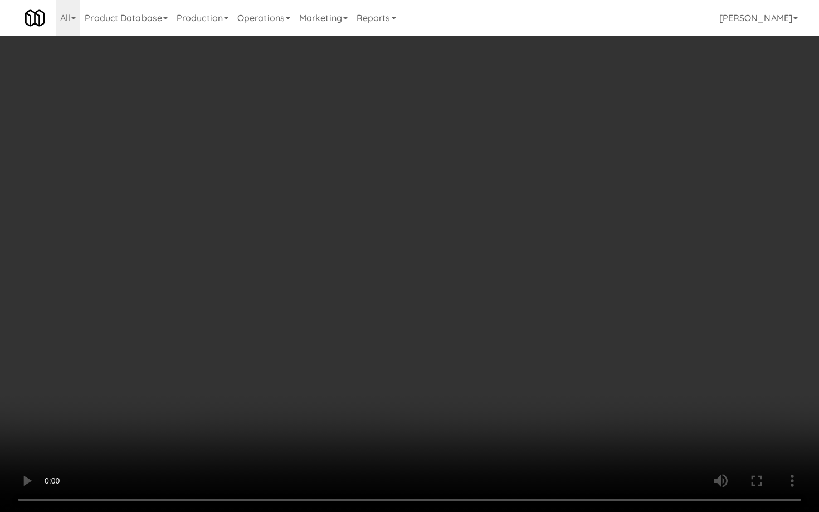
click at [488, 336] on video at bounding box center [409, 256] width 819 height 512
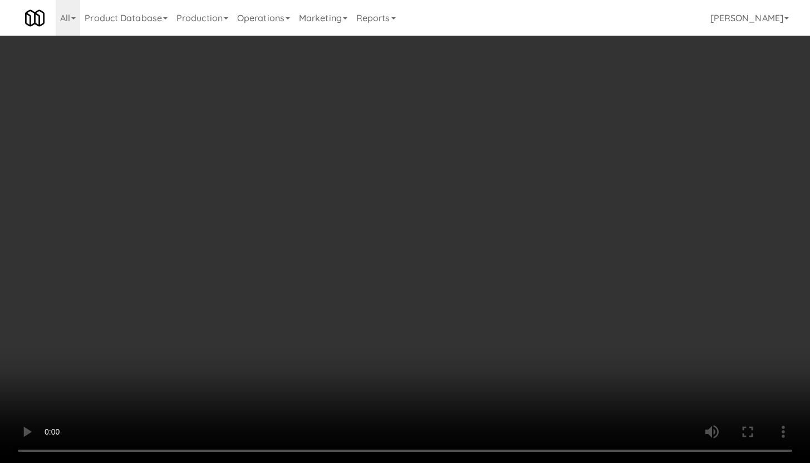
scroll to position [10008, 0]
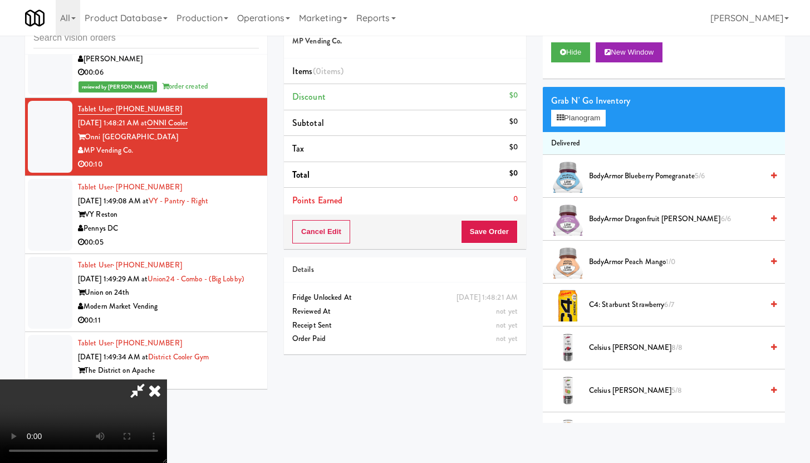
click at [616, 227] on li "BodyArmor Dragonfruit [PERSON_NAME] 6/6" at bounding box center [664, 219] width 242 height 43
click at [615, 222] on span "BodyArmor Dragonfruit [PERSON_NAME] 6/6" at bounding box center [676, 219] width 174 height 14
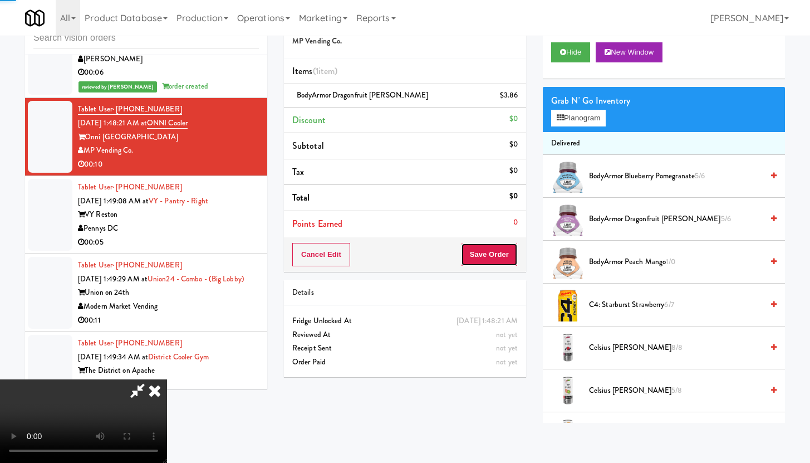
click at [511, 257] on button "Save Order" at bounding box center [489, 254] width 57 height 23
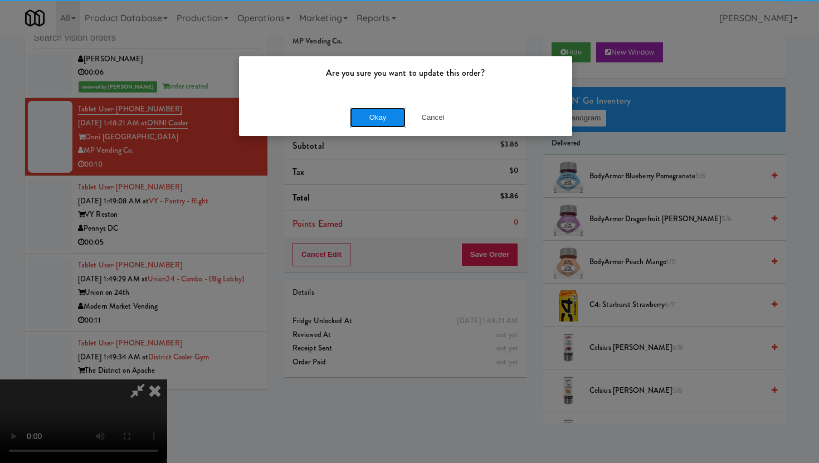
click at [394, 119] on button "Okay" at bounding box center [378, 117] width 56 height 20
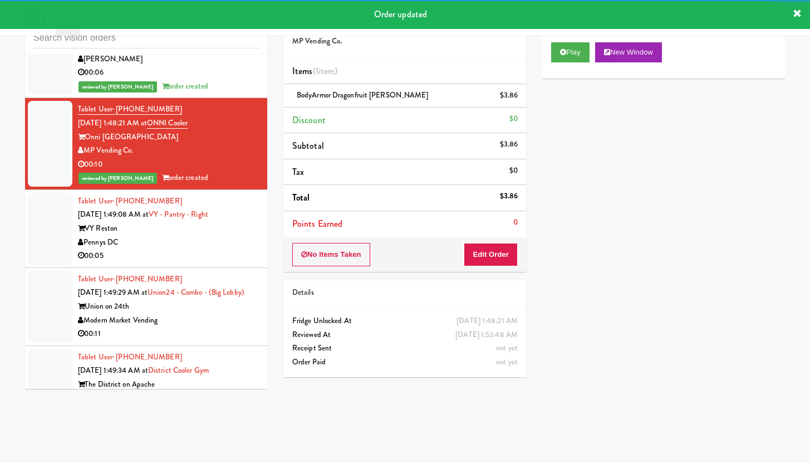
click at [217, 249] on div "Pennys DC" at bounding box center [168, 243] width 181 height 14
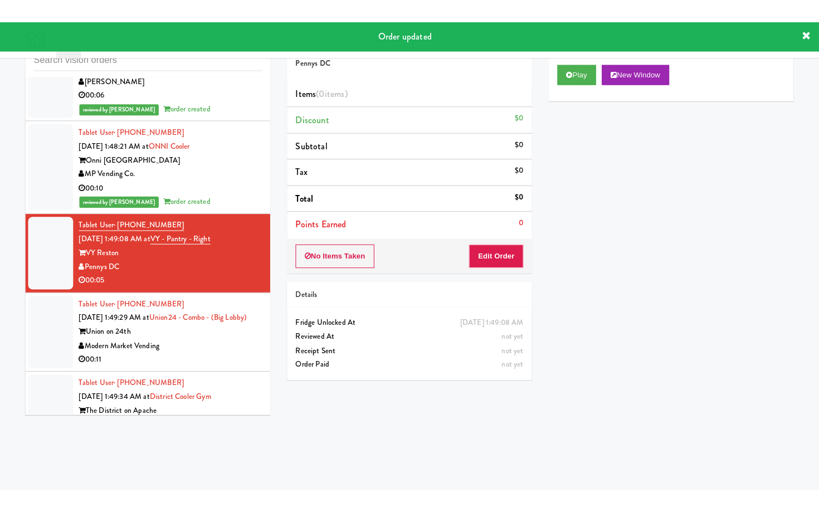
scroll to position [10135, 0]
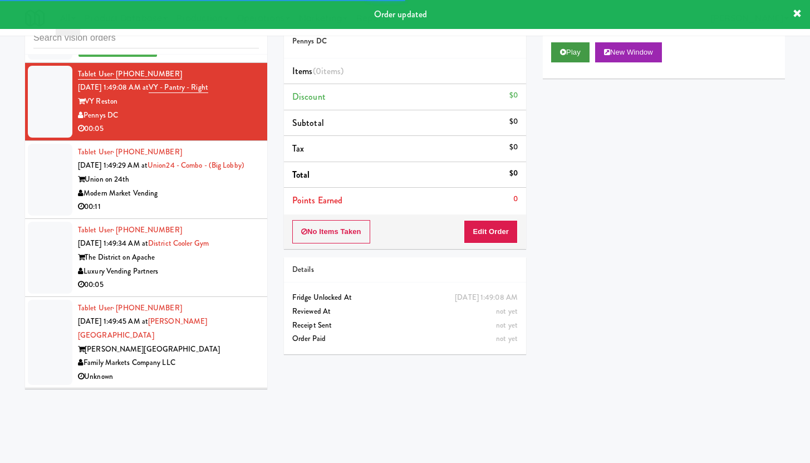
click at [585, 40] on div "Play New Window" at bounding box center [664, 56] width 242 height 45
click at [581, 46] on button "Play" at bounding box center [570, 52] width 38 height 20
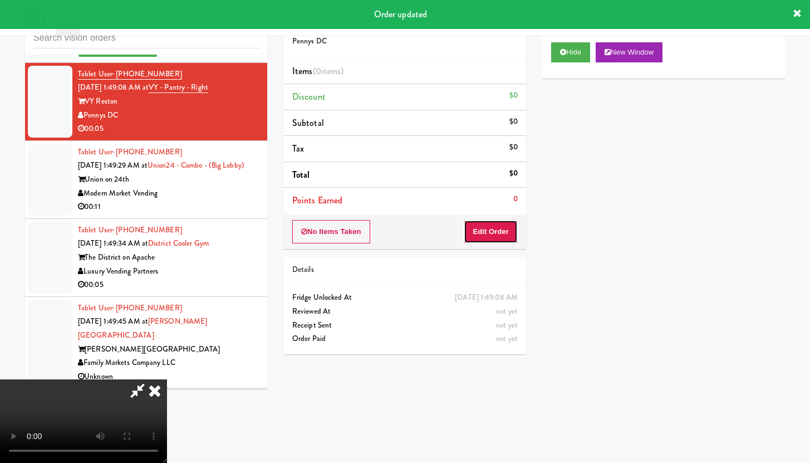
click at [491, 242] on button "Edit Order" at bounding box center [491, 231] width 54 height 23
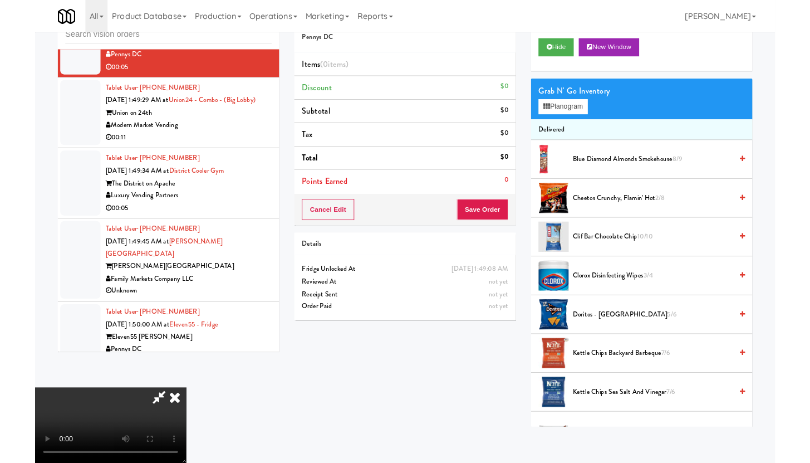
scroll to position [10094, 0]
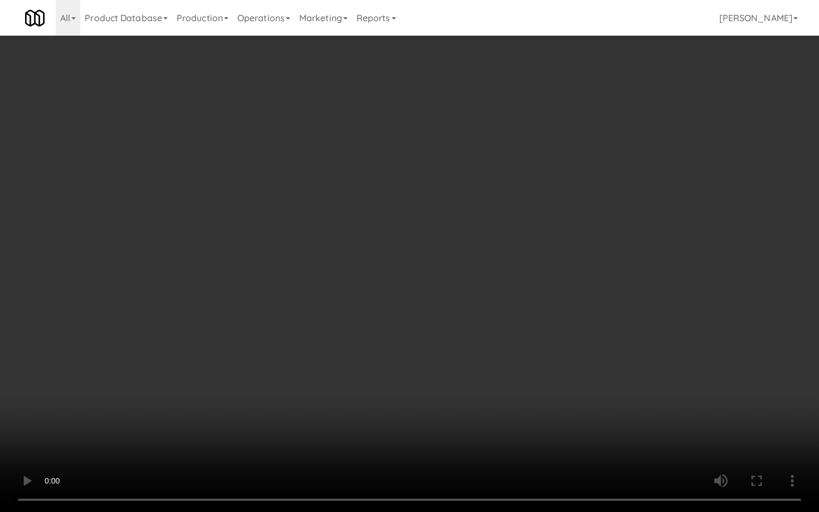
click at [468, 368] on video at bounding box center [409, 256] width 819 height 512
click at [499, 348] on video at bounding box center [409, 256] width 819 height 512
click at [501, 345] on video at bounding box center [409, 256] width 819 height 512
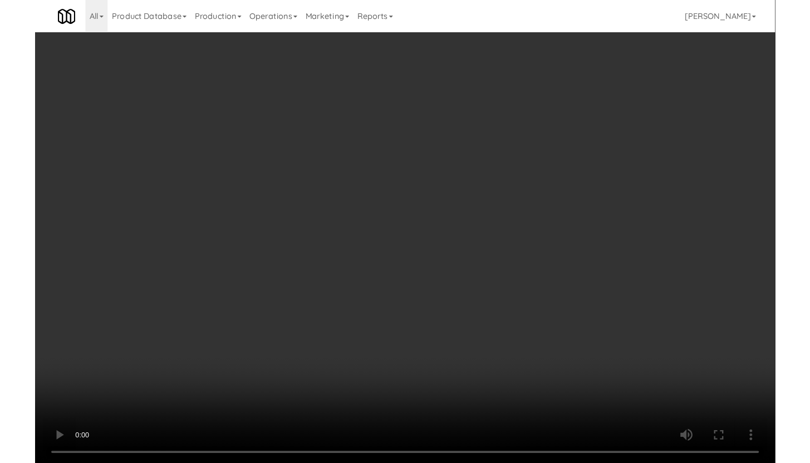
scroll to position [10135, 0]
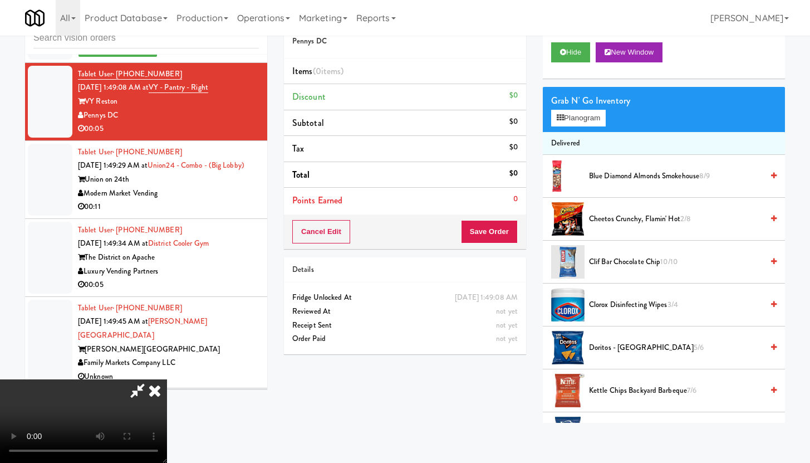
click at [625, 385] on span "Kettle Chips Backyard Barbeque 7/6" at bounding box center [676, 391] width 174 height 14
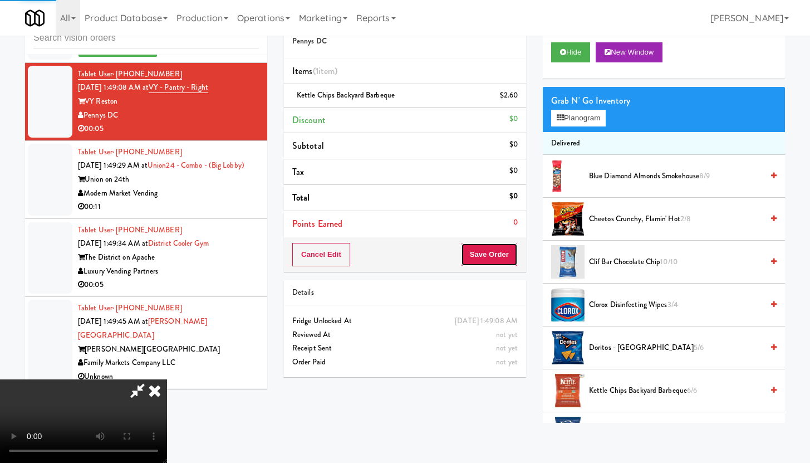
click at [500, 253] on button "Save Order" at bounding box center [489, 254] width 57 height 23
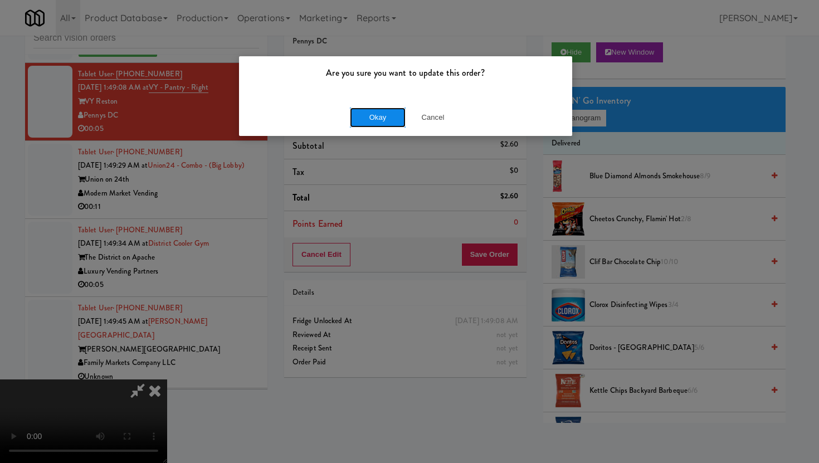
click at [374, 123] on button "Okay" at bounding box center [378, 117] width 56 height 20
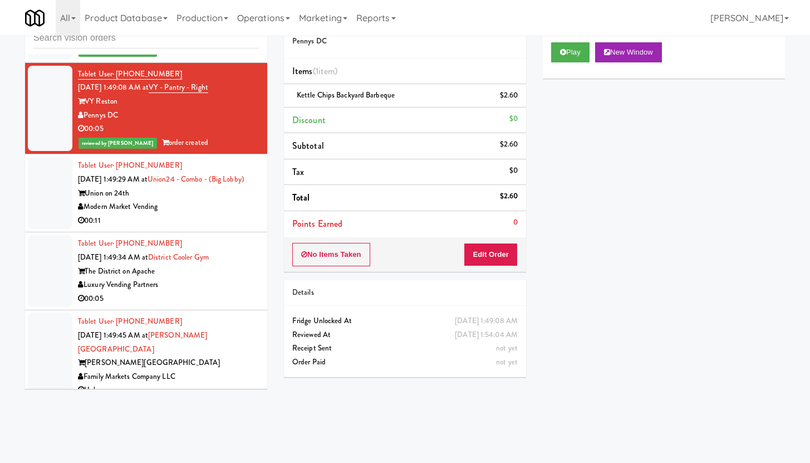
click at [228, 214] on div "Modern Market Vending" at bounding box center [168, 207] width 181 height 14
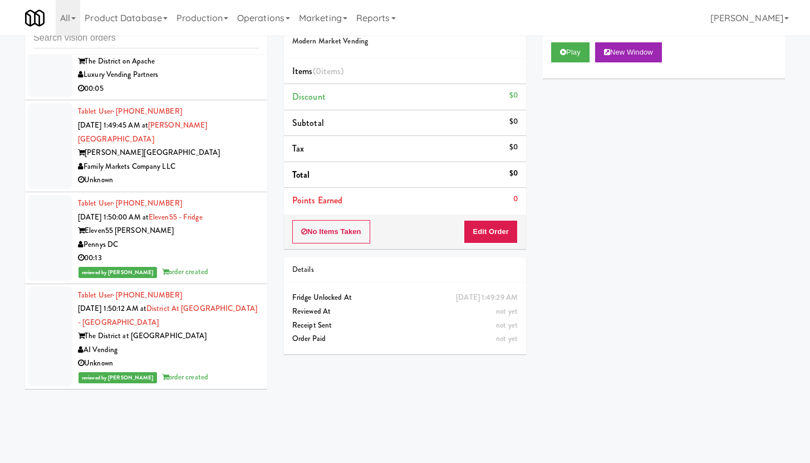
scroll to position [9944, 0]
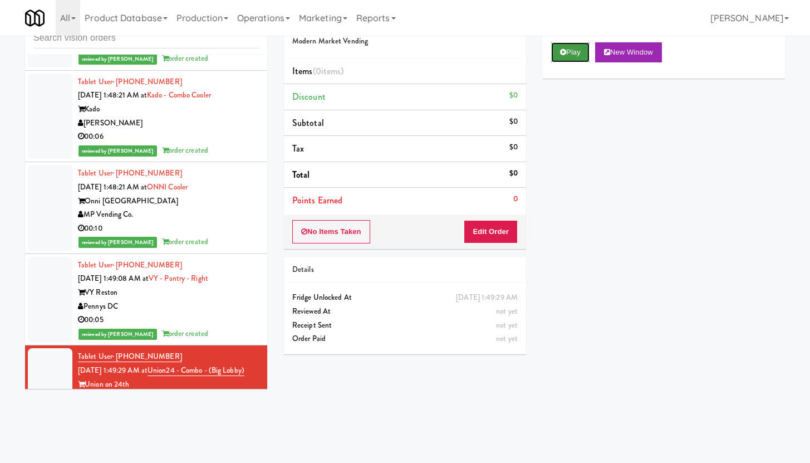
click at [587, 46] on button "Play" at bounding box center [570, 52] width 38 height 20
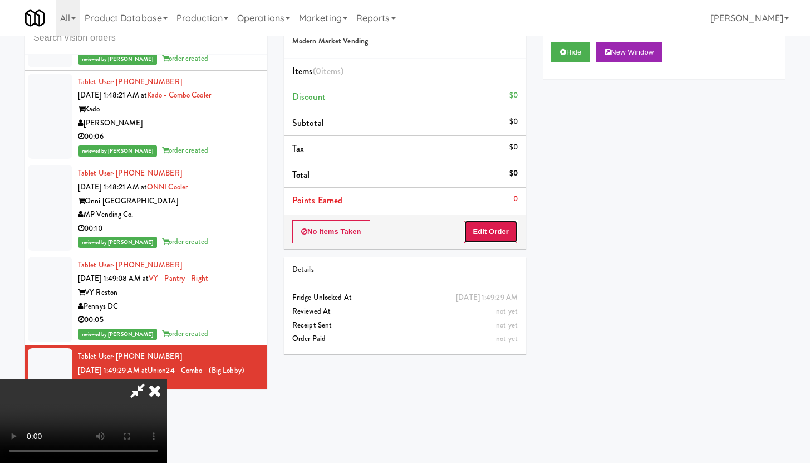
click at [506, 234] on button "Edit Order" at bounding box center [491, 231] width 54 height 23
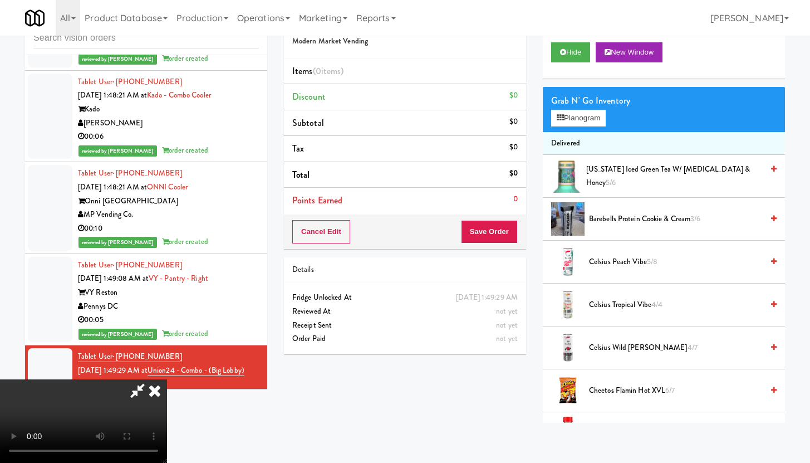
scroll to position [77, 0]
click at [167, 383] on video at bounding box center [83, 421] width 167 height 84
click at [167, 379] on video at bounding box center [83, 421] width 167 height 84
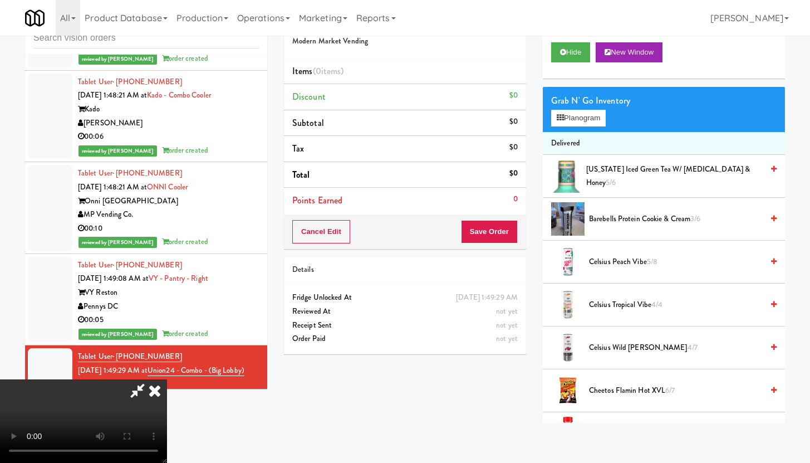
click at [167, 379] on video at bounding box center [83, 421] width 167 height 84
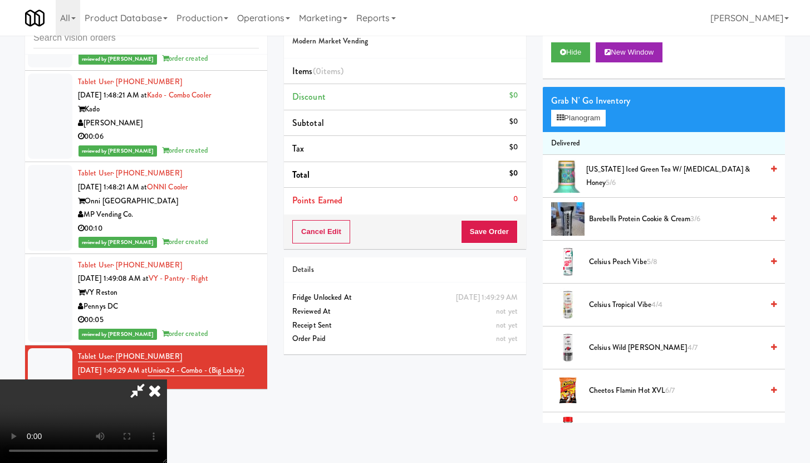
click at [167, 379] on video at bounding box center [83, 421] width 167 height 84
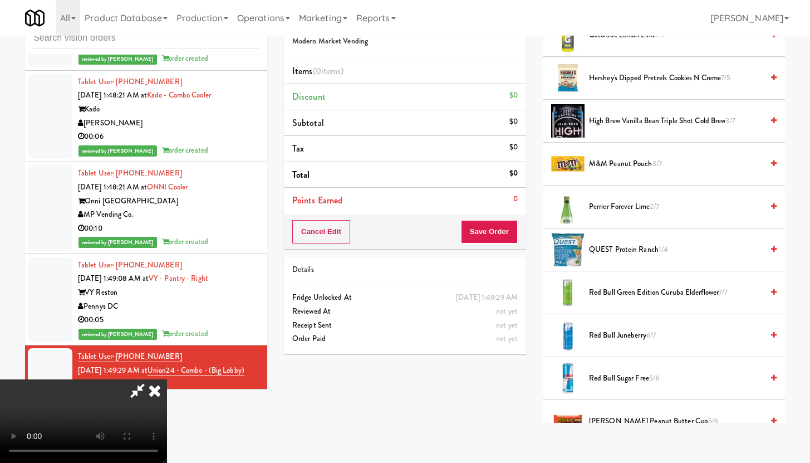
scroll to position [1105, 0]
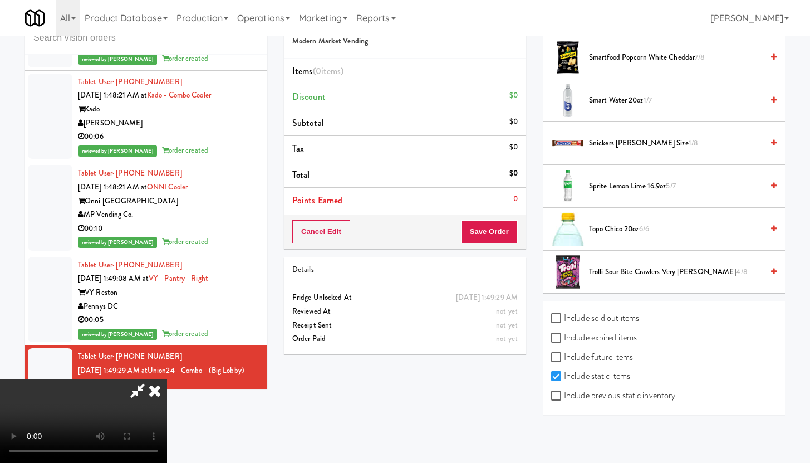
click at [624, 229] on span "Topo Chico 20oz 6/6" at bounding box center [676, 229] width 174 height 14
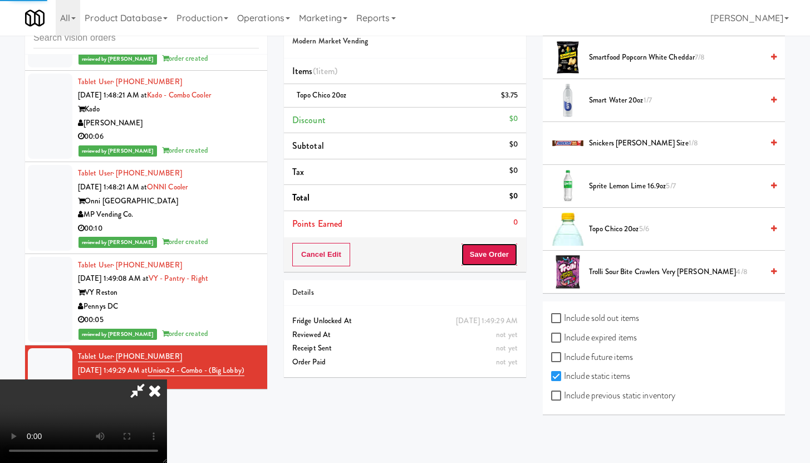
click at [502, 259] on button "Save Order" at bounding box center [489, 254] width 57 height 23
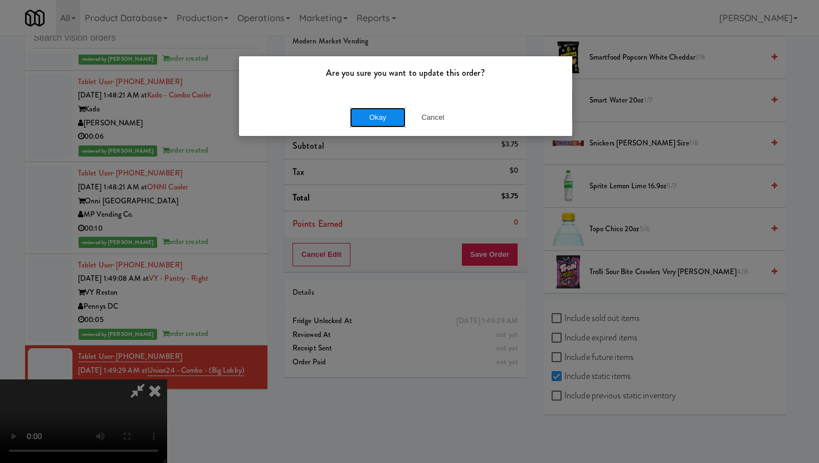
click at [374, 116] on button "Okay" at bounding box center [378, 117] width 56 height 20
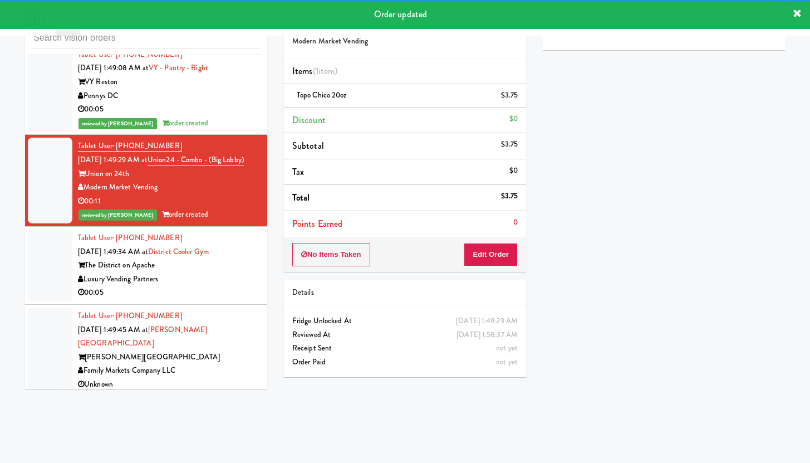
scroll to position [10347, 0]
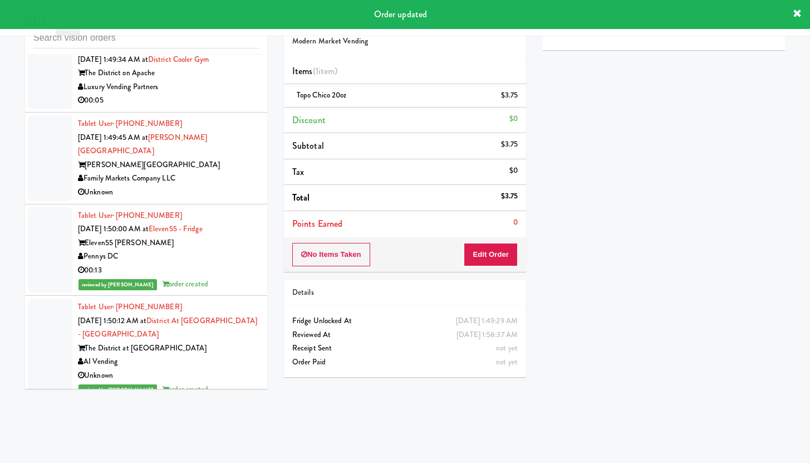
click at [228, 107] on div "00:05" at bounding box center [168, 101] width 181 height 14
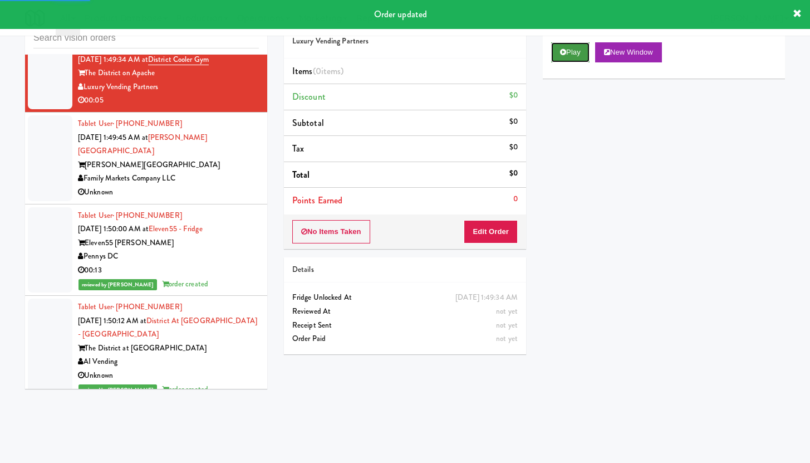
click at [576, 45] on button "Play" at bounding box center [570, 52] width 38 height 20
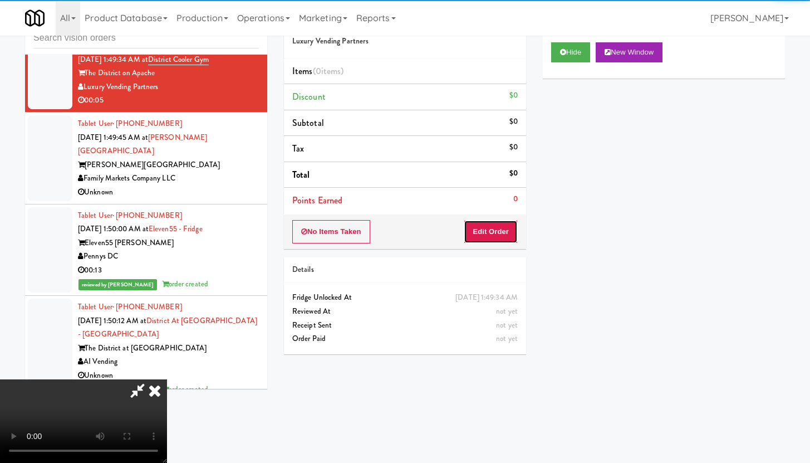
click at [485, 231] on button "Edit Order" at bounding box center [491, 231] width 54 height 23
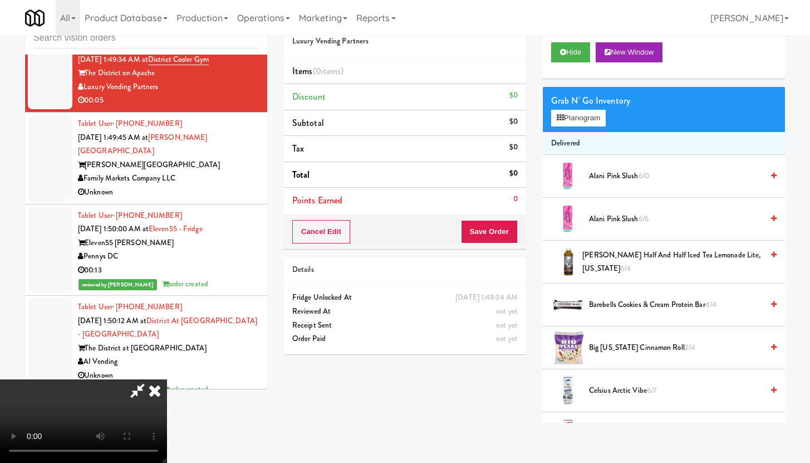
scroll to position [77, 0]
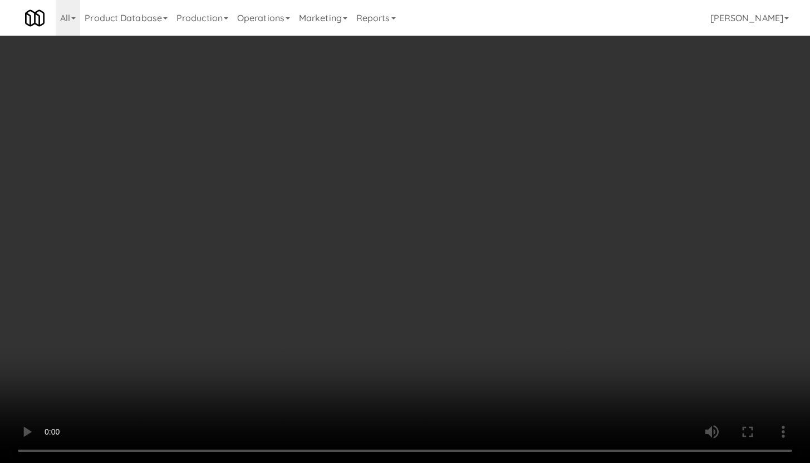
scroll to position [10306, 0]
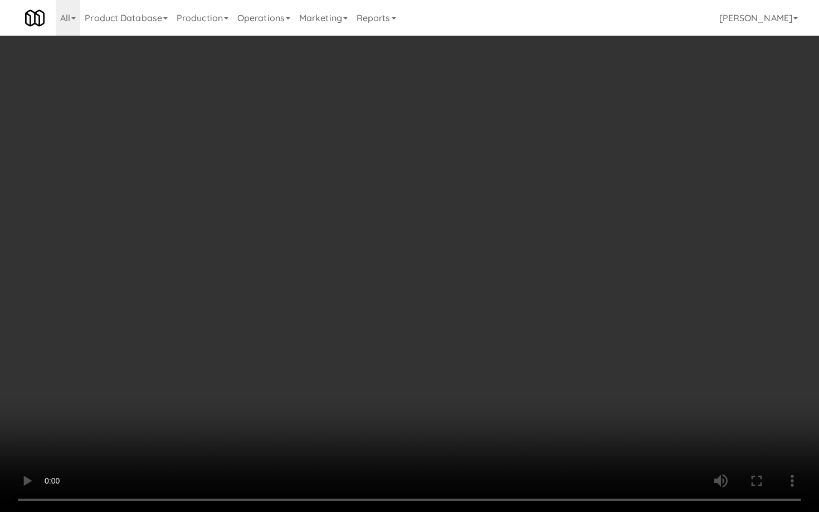
click at [379, 391] on video at bounding box center [409, 256] width 819 height 512
click at [430, 361] on video at bounding box center [409, 256] width 819 height 512
click at [507, 337] on video at bounding box center [409, 256] width 819 height 512
click at [507, 336] on video at bounding box center [409, 256] width 819 height 512
click at [539, 313] on video at bounding box center [409, 256] width 819 height 512
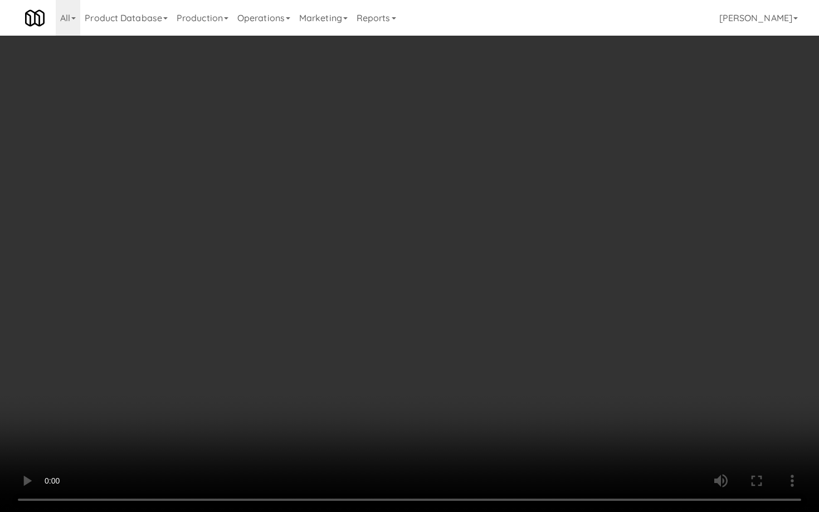
click at [539, 313] on video at bounding box center [409, 256] width 819 height 512
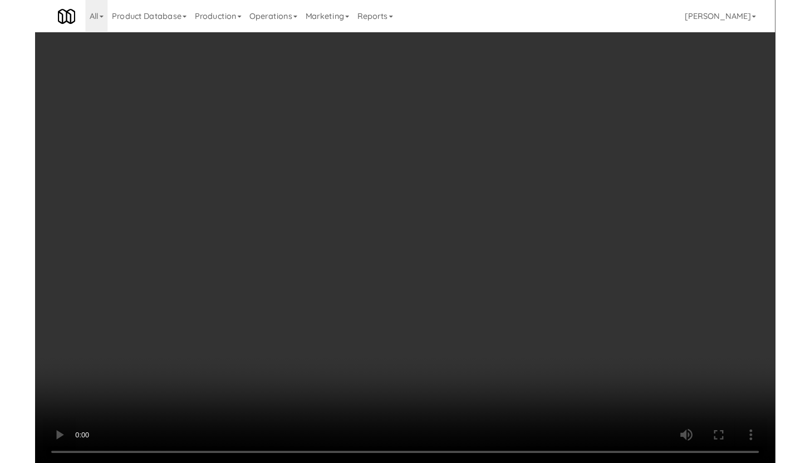
scroll to position [10347, 0]
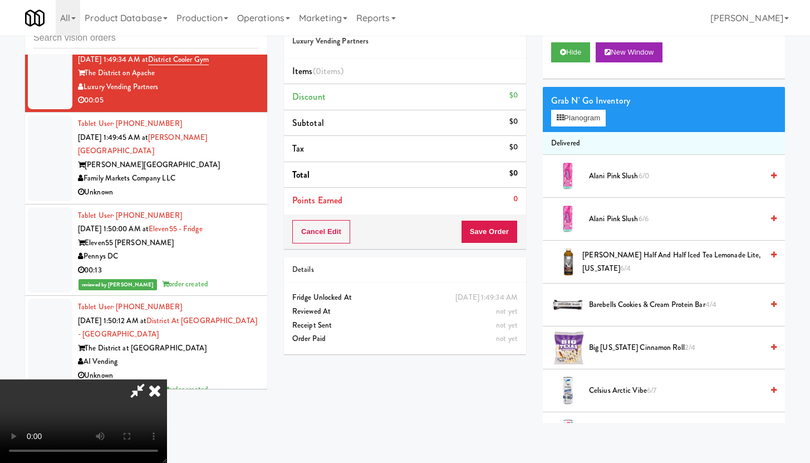
click at [604, 271] on span "Arnold Palmer Half and Half Iced Tea Lemonade Lite, Arizona 6/4" at bounding box center [672, 261] width 180 height 27
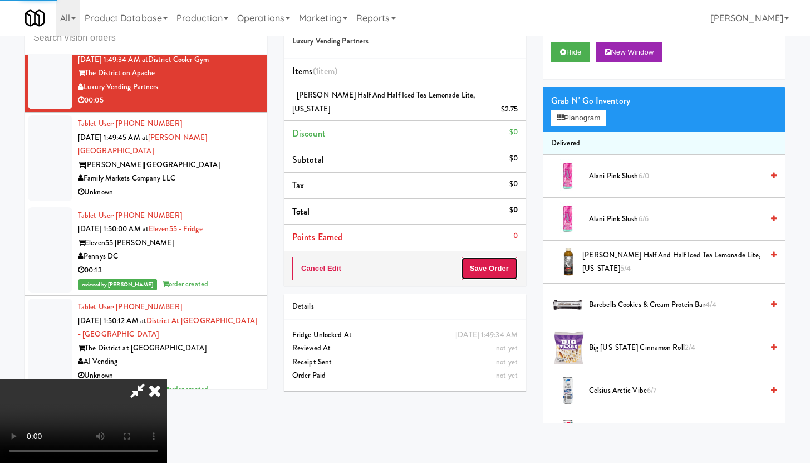
click at [503, 257] on button "Save Order" at bounding box center [489, 268] width 57 height 23
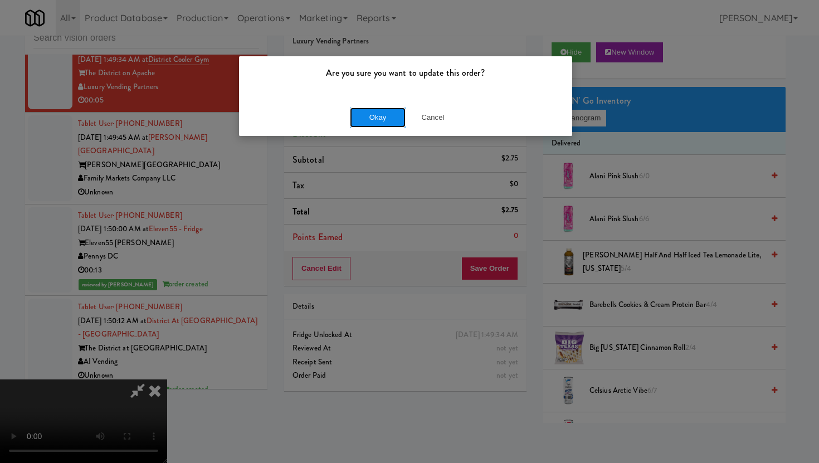
click at [368, 111] on button "Okay" at bounding box center [378, 117] width 56 height 20
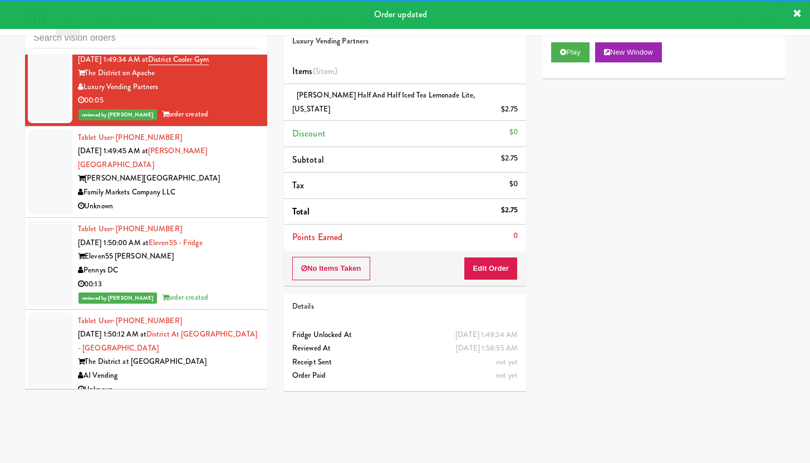
click at [275, 247] on div "inbox reviewed recent all unclear take inventory issue suspicious failed recent…" at bounding box center [405, 213] width 777 height 418
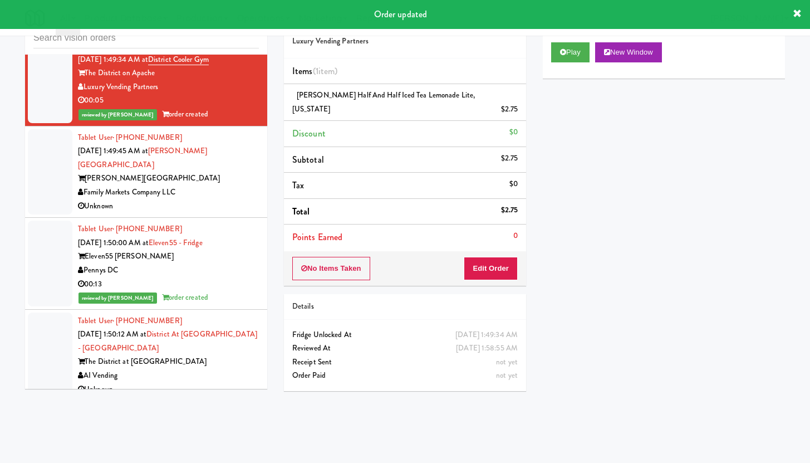
click at [214, 199] on div "Family Markets Company LLC" at bounding box center [168, 192] width 181 height 14
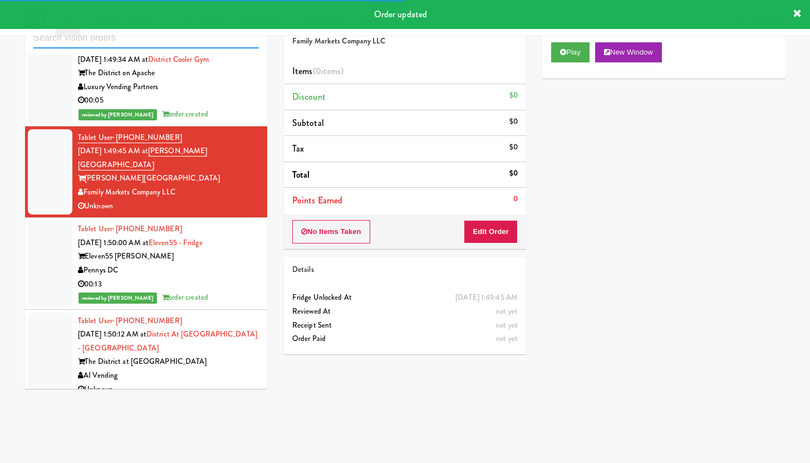
click at [180, 43] on input "text" at bounding box center [146, 38] width 226 height 21
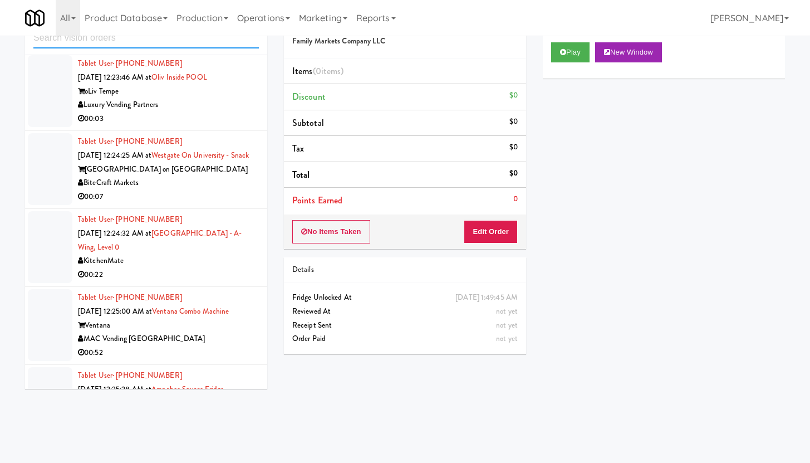
scroll to position [2126, 0]
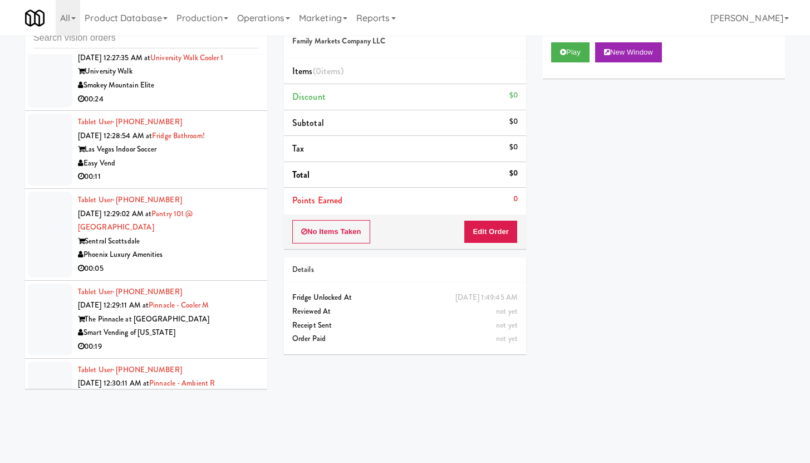
click at [192, 170] on div "00:11" at bounding box center [168, 177] width 181 height 14
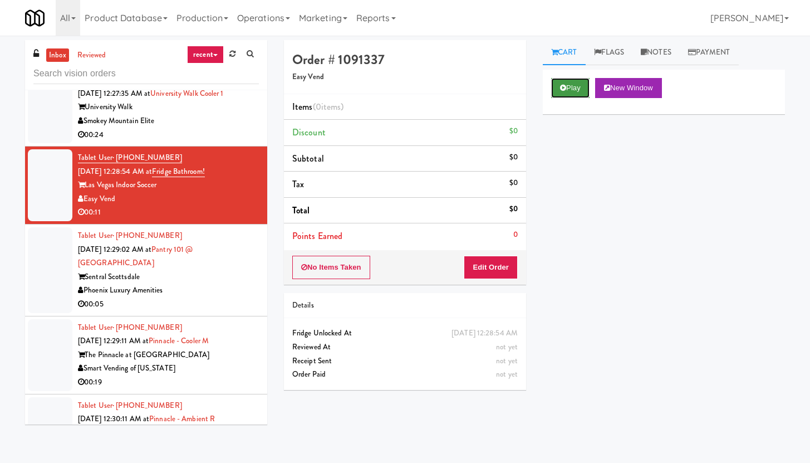
click at [560, 97] on button "Play" at bounding box center [570, 88] width 38 height 20
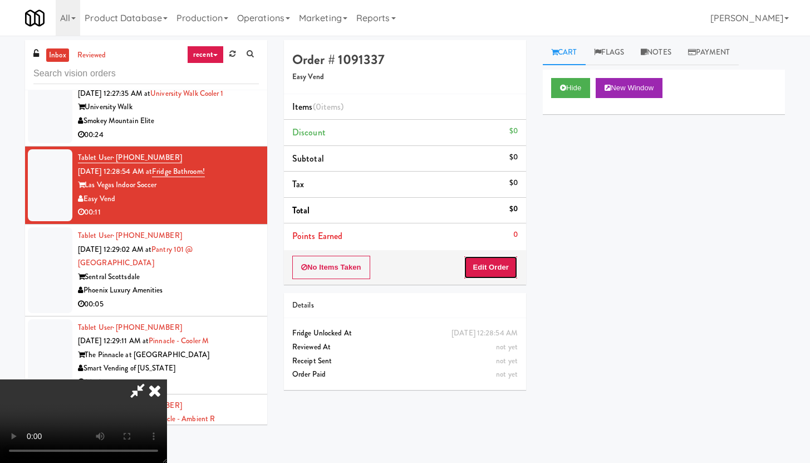
click at [502, 271] on button "Edit Order" at bounding box center [491, 267] width 54 height 23
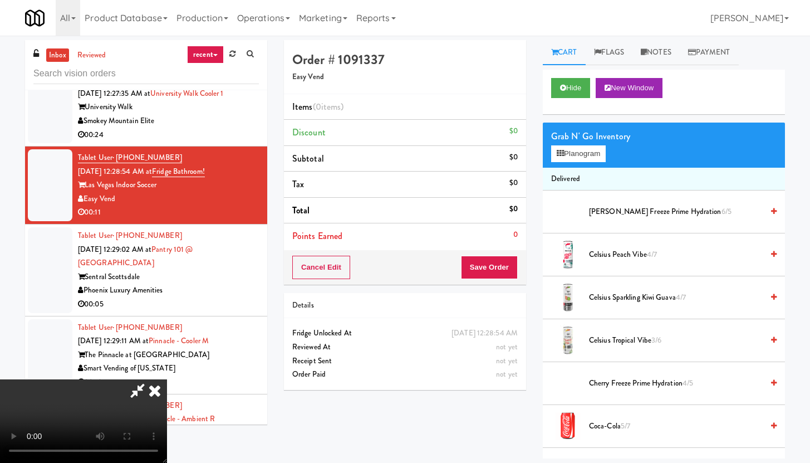
scroll to position [77, 0]
click at [167, 379] on video at bounding box center [83, 421] width 167 height 84
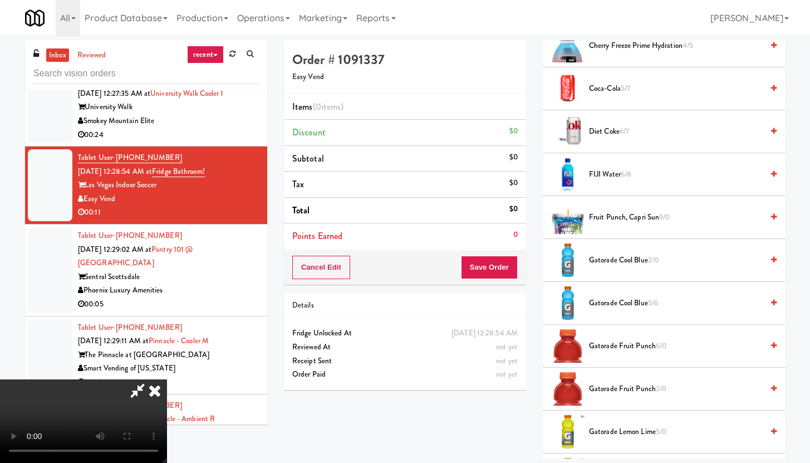
scroll to position [380, 0]
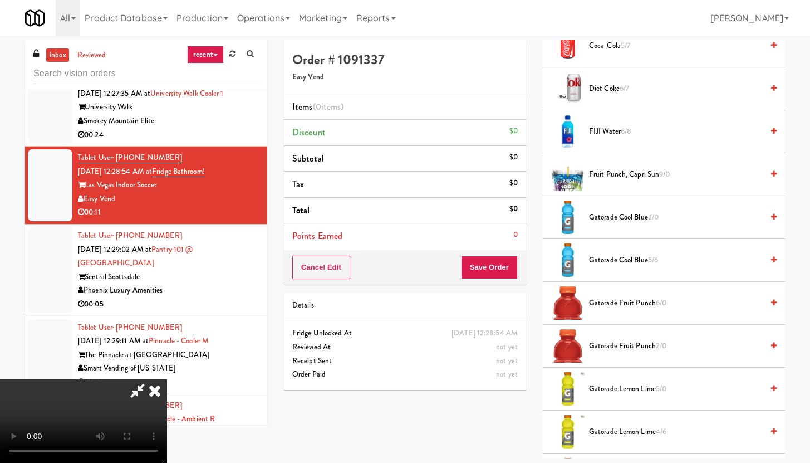
click at [595, 298] on span "Gatorade Fruit Punch 6/0" at bounding box center [676, 303] width 174 height 14
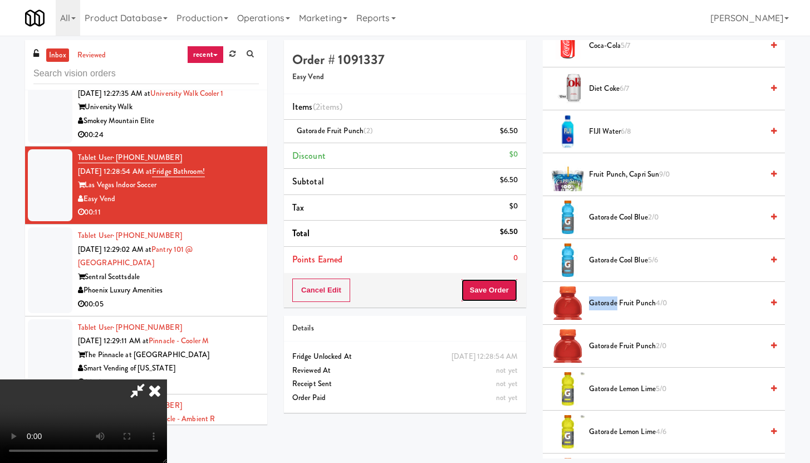
click at [489, 293] on button "Save Order" at bounding box center [489, 289] width 57 height 23
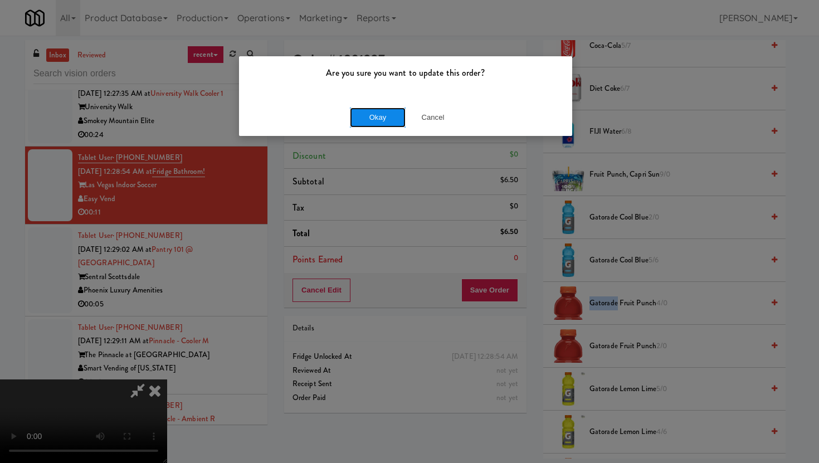
click at [388, 119] on button "Okay" at bounding box center [378, 117] width 56 height 20
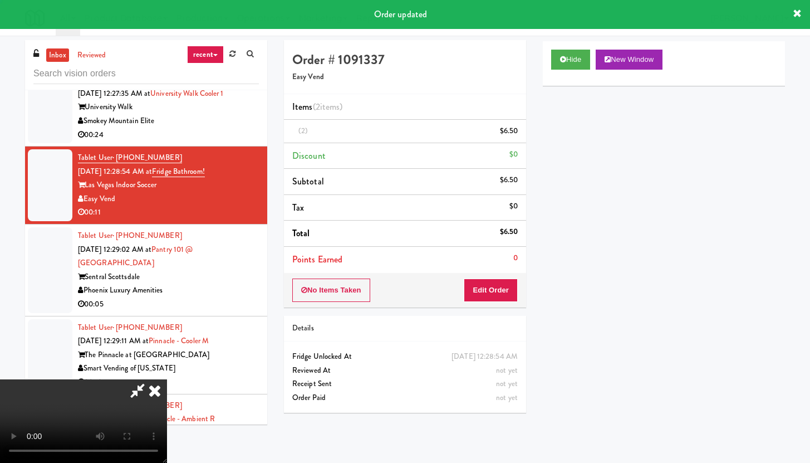
scroll to position [0, 0]
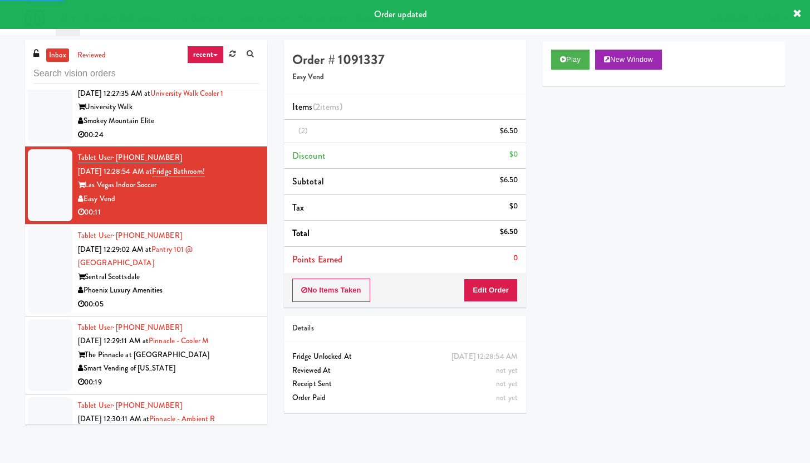
click at [205, 316] on li "Tablet User · (703) 439-0757 Oct 9, 2025 12:29:11 AM at Pinnacle - Cooler M The…" at bounding box center [146, 355] width 242 height 78
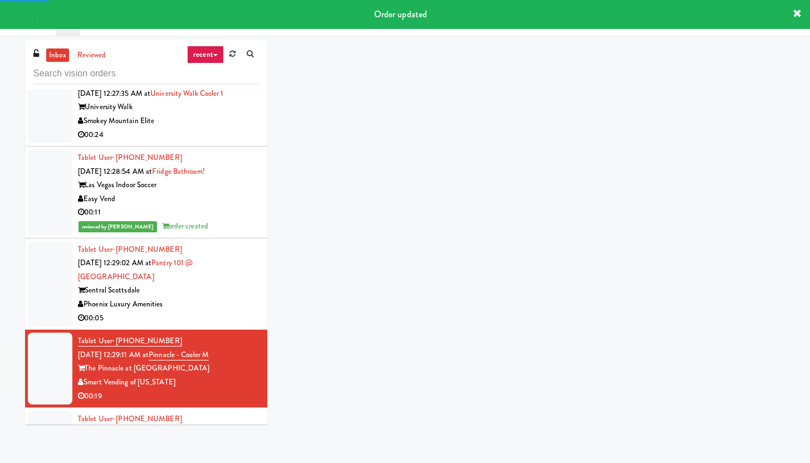
click at [215, 297] on div "Phoenix Luxury Amenities" at bounding box center [168, 304] width 181 height 14
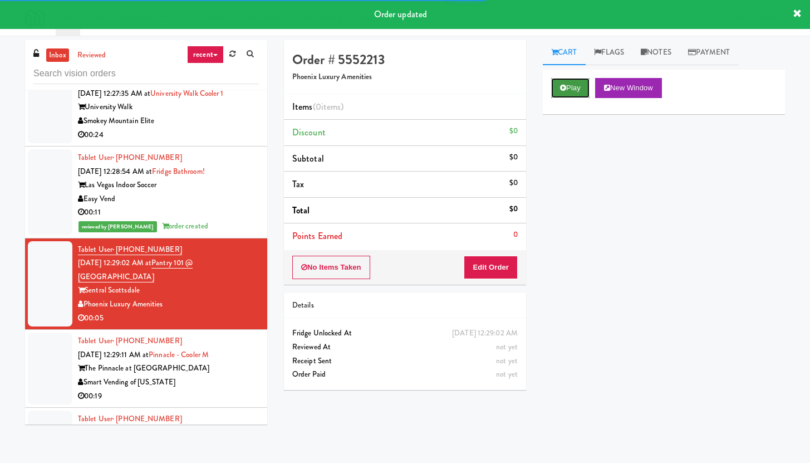
click at [566, 88] on button "Play" at bounding box center [570, 88] width 38 height 20
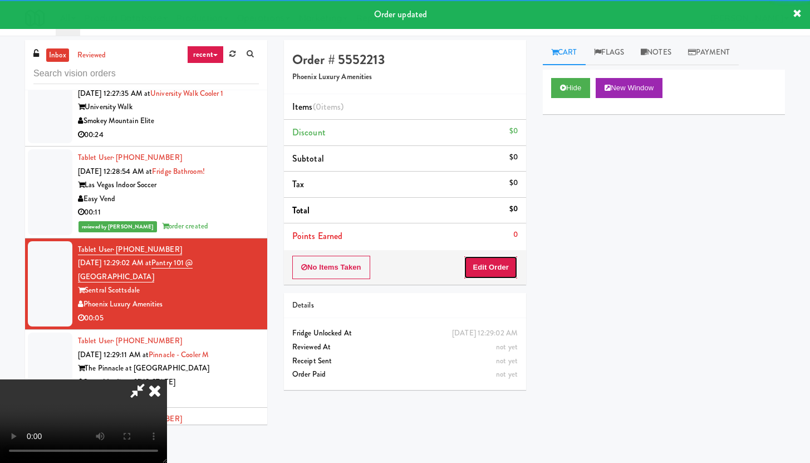
click at [497, 268] on button "Edit Order" at bounding box center [491, 267] width 54 height 23
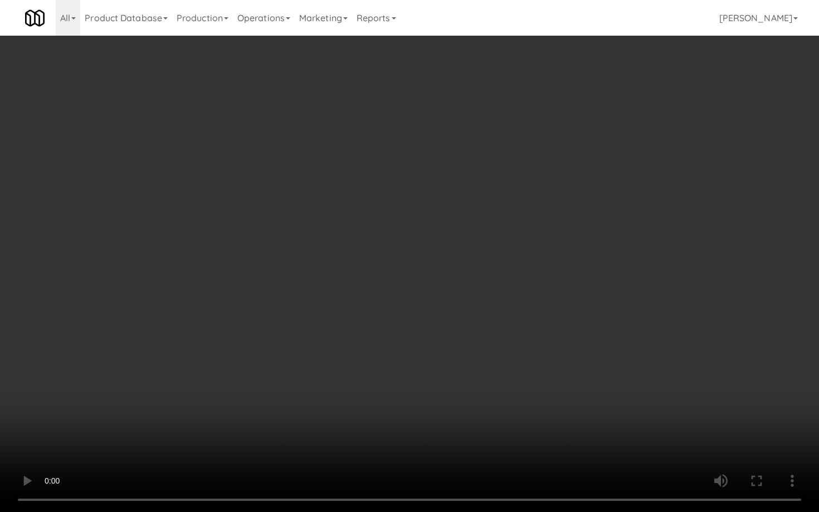
click at [429, 374] on video at bounding box center [409, 256] width 819 height 512
click at [428, 374] on video at bounding box center [409, 256] width 819 height 512
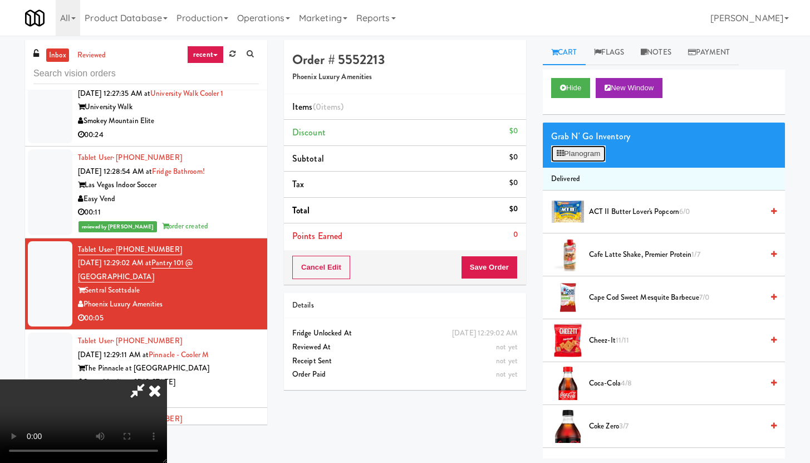
click at [599, 149] on button "Planogram" at bounding box center [578, 153] width 55 height 17
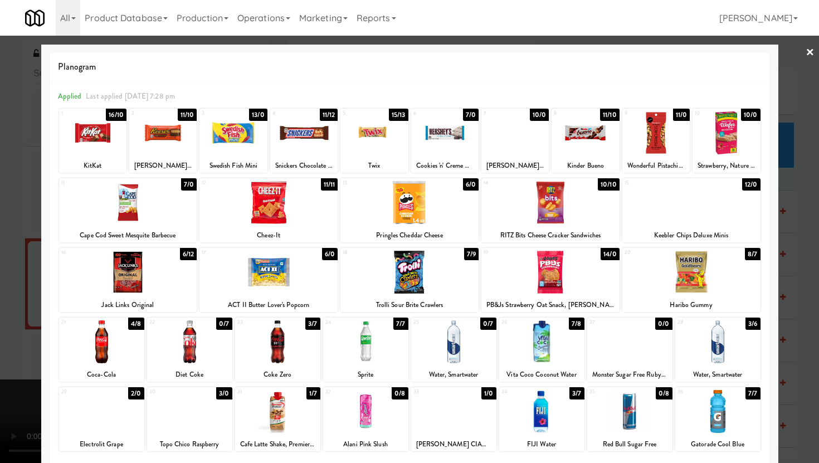
click at [0, 280] on div at bounding box center [409, 231] width 819 height 463
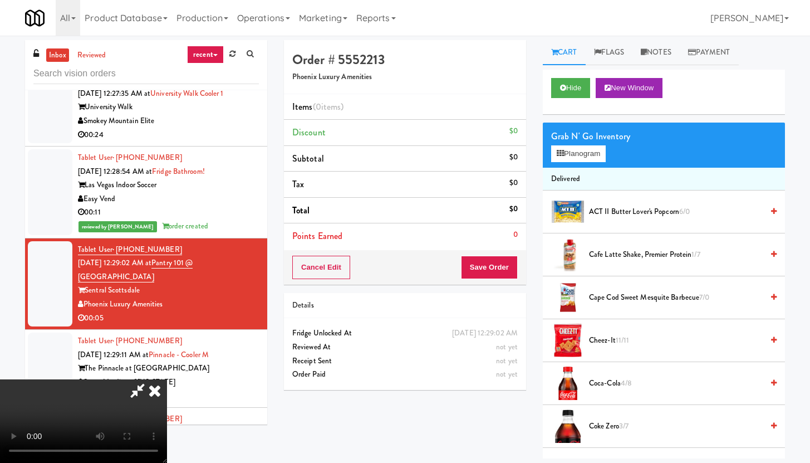
click at [167, 379] on icon at bounding box center [155, 390] width 25 height 22
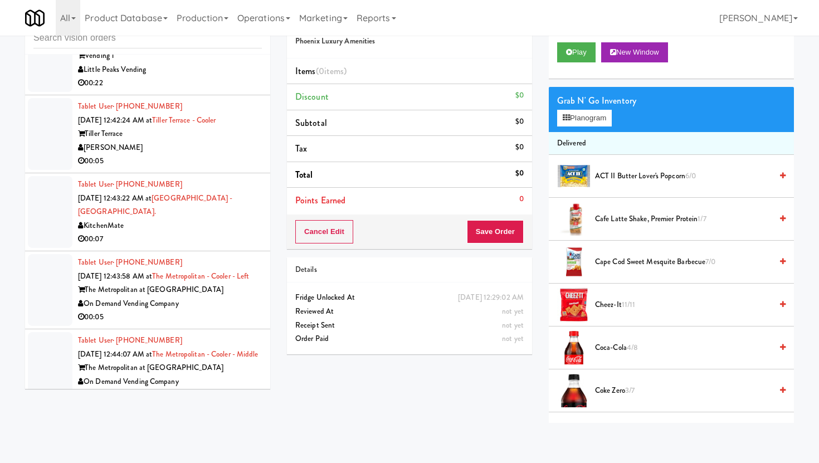
scroll to position [2799, 0]
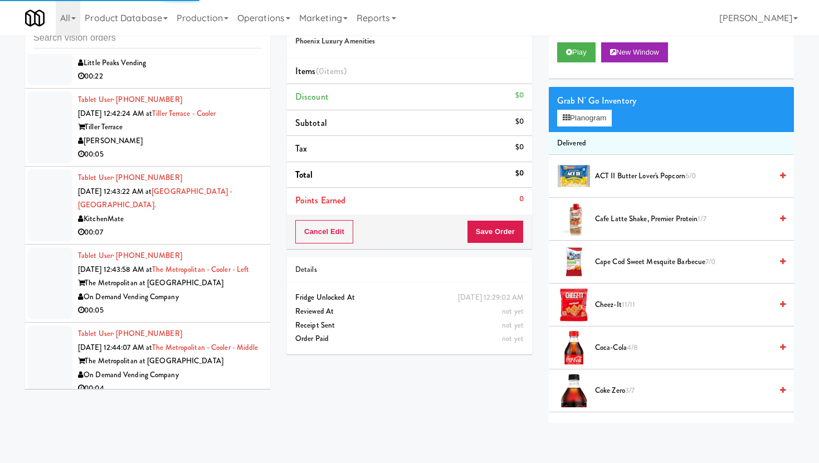
click at [238, 303] on div "00:05" at bounding box center [170, 310] width 184 height 14
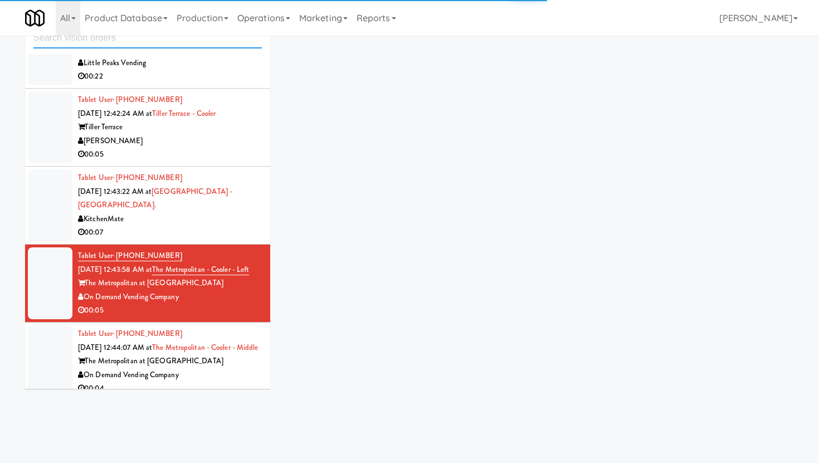
click at [177, 44] on input "text" at bounding box center [147, 38] width 228 height 21
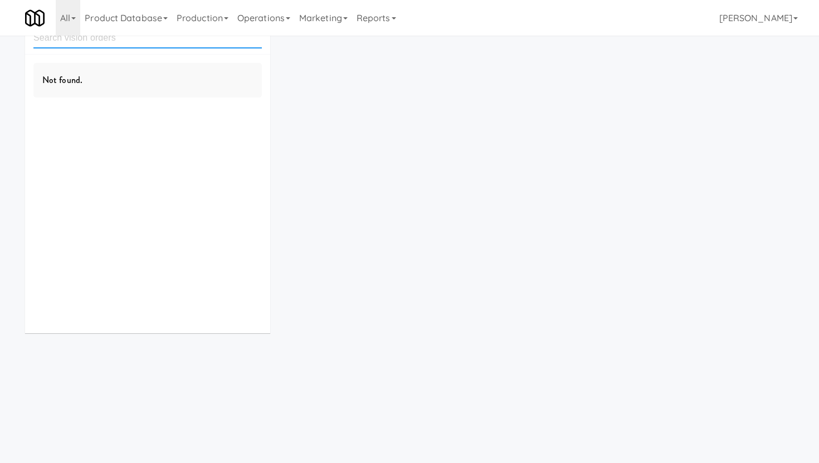
click at [241, 42] on input "text" at bounding box center [147, 38] width 228 height 21
click at [102, 45] on input "text" at bounding box center [147, 38] width 228 height 21
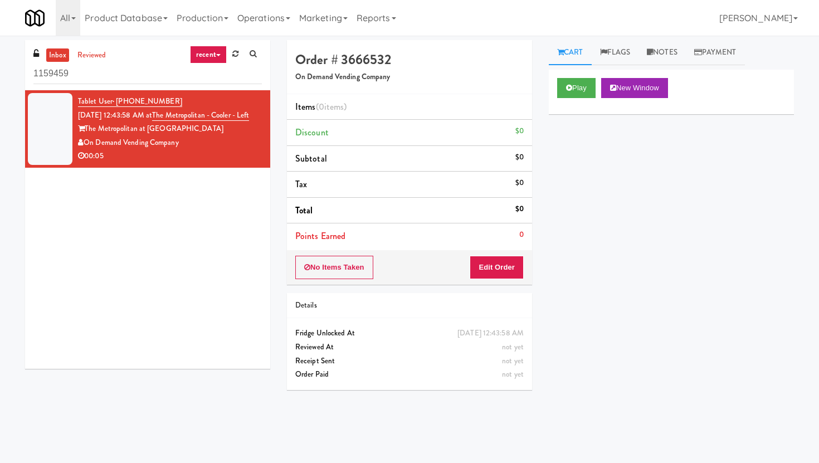
click at [130, 70] on input "1159459" at bounding box center [147, 73] width 228 height 21
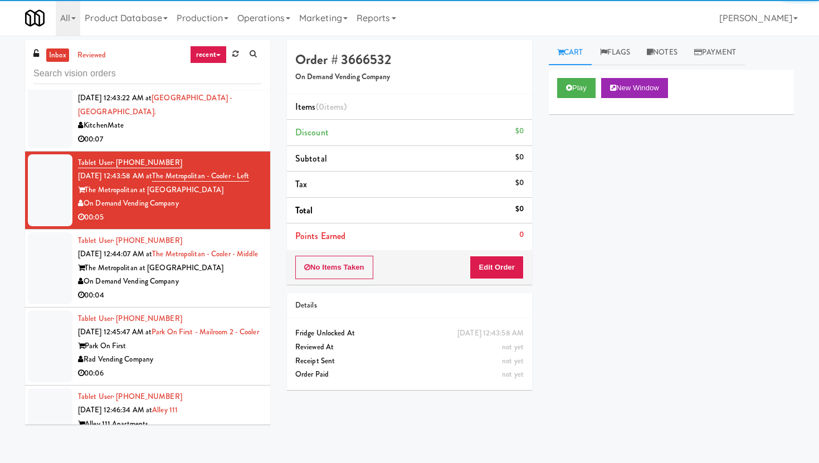
scroll to position [1876, 0]
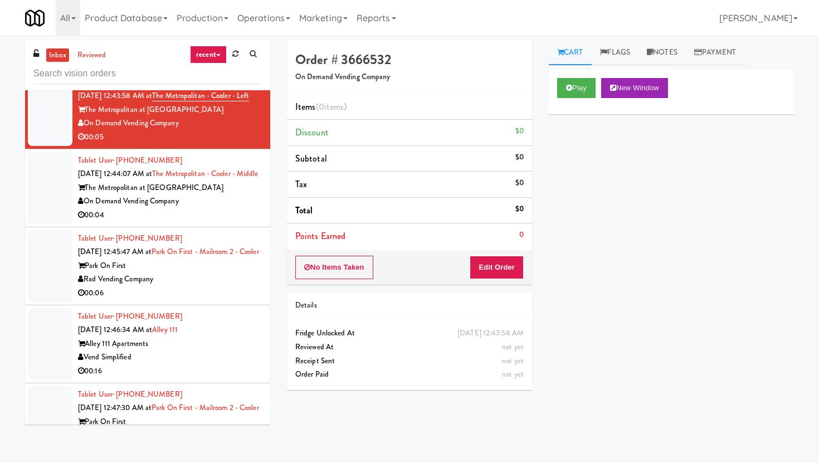
click at [211, 222] on div "00:04" at bounding box center [170, 215] width 184 height 14
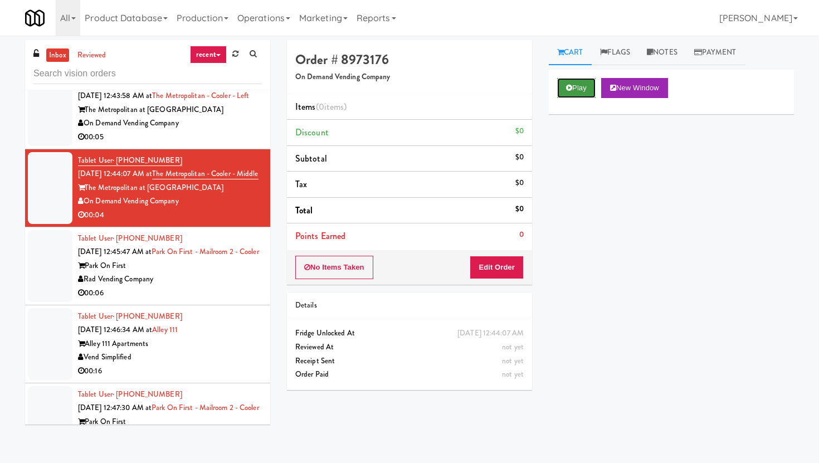
click at [580, 82] on button "Play" at bounding box center [576, 88] width 38 height 20
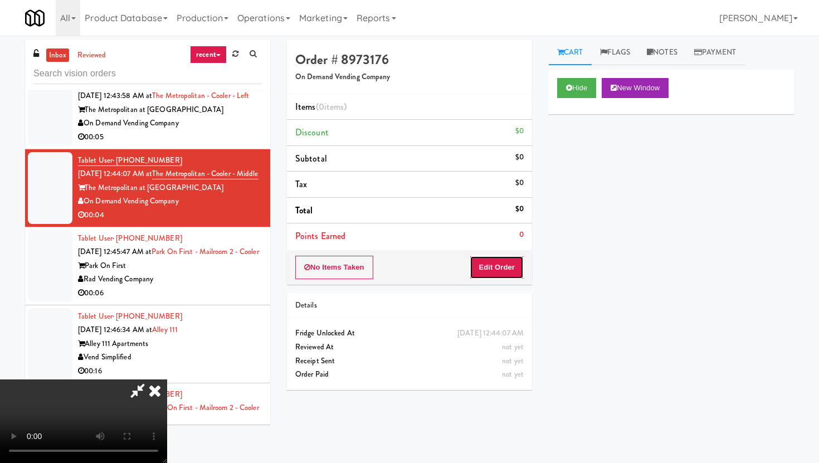
click at [489, 272] on button "Edit Order" at bounding box center [496, 267] width 54 height 23
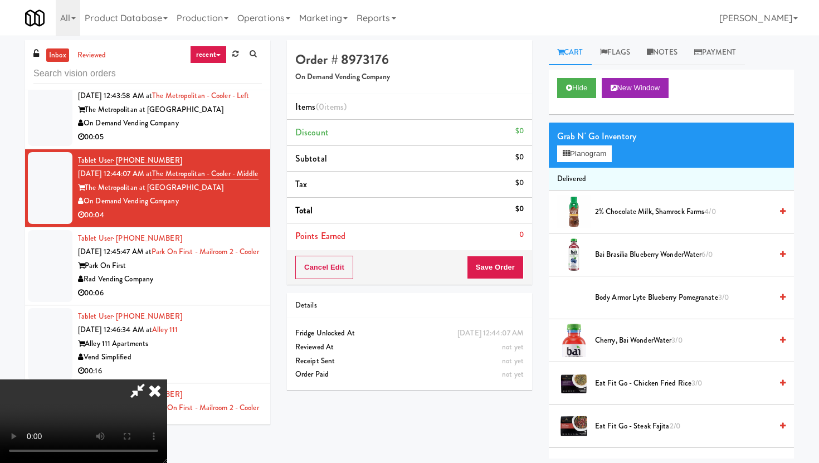
scroll to position [91, 0]
click at [167, 379] on video at bounding box center [83, 421] width 167 height 84
click at [167, 384] on video at bounding box center [83, 421] width 167 height 84
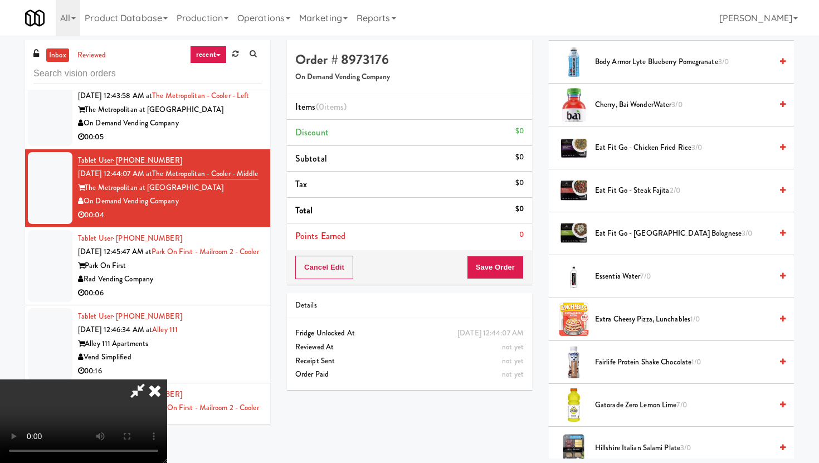
scroll to position [0, 0]
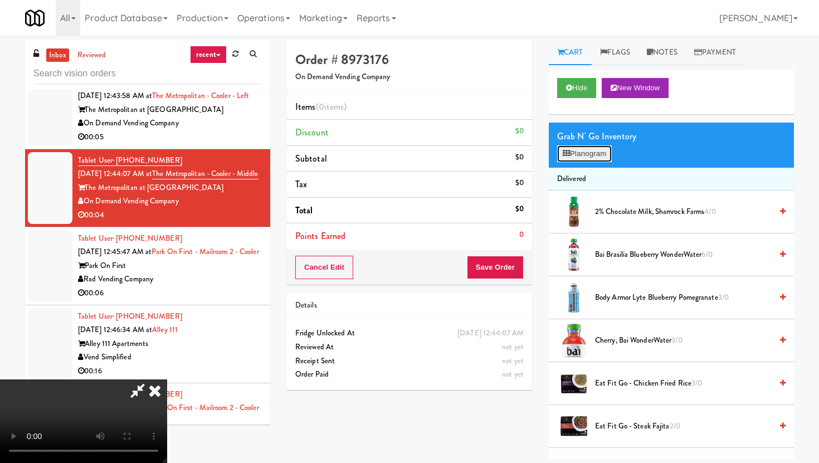
click at [596, 156] on button "Planogram" at bounding box center [584, 153] width 55 height 17
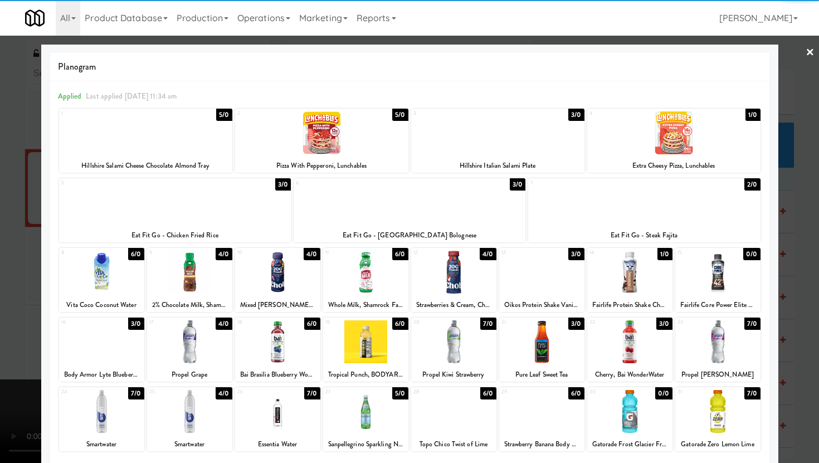
click at [690, 130] on div at bounding box center [673, 132] width 173 height 43
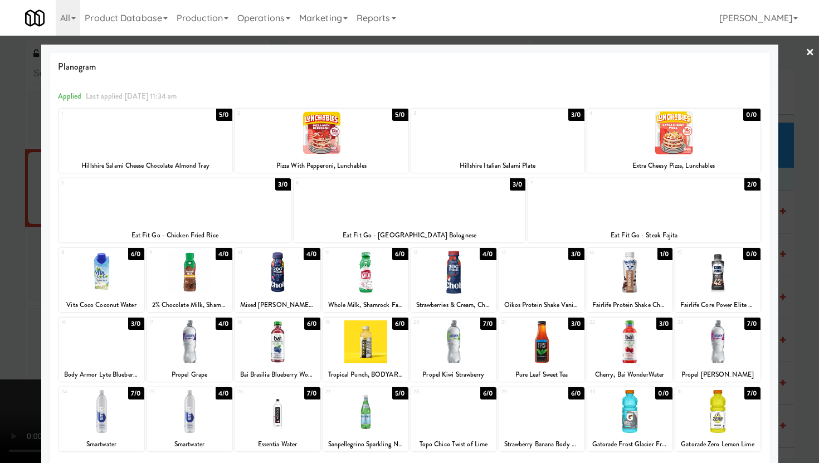
click at [0, 366] on div at bounding box center [409, 231] width 819 height 463
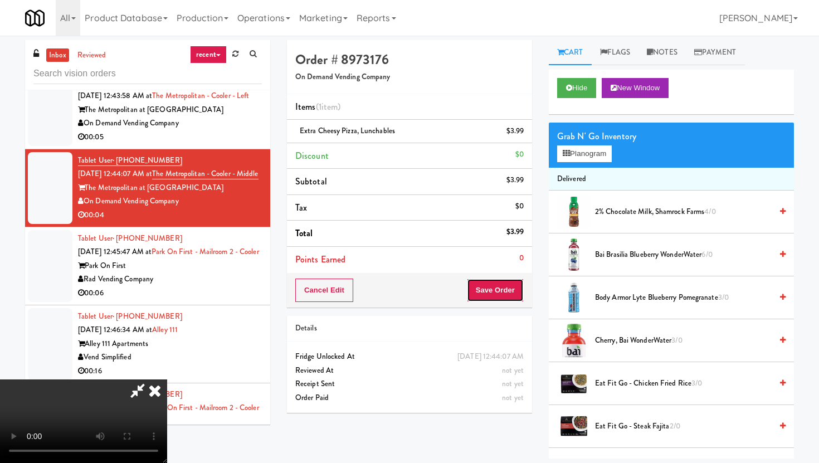
click at [512, 291] on button "Save Order" at bounding box center [495, 289] width 57 height 23
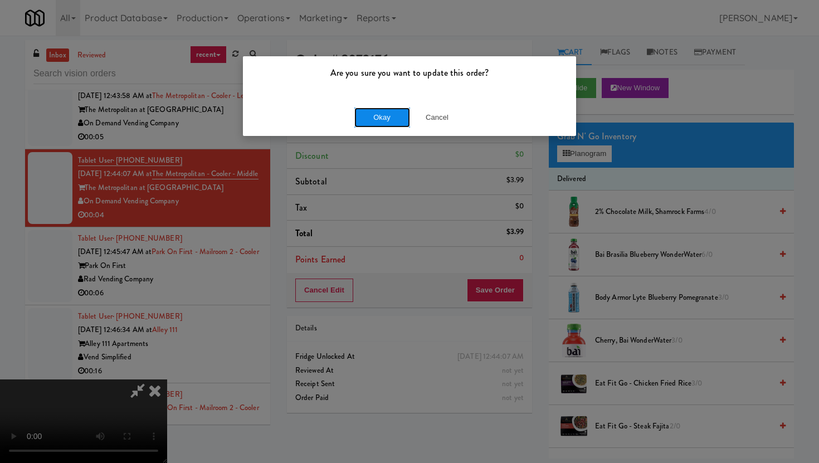
click at [396, 117] on button "Okay" at bounding box center [382, 117] width 56 height 20
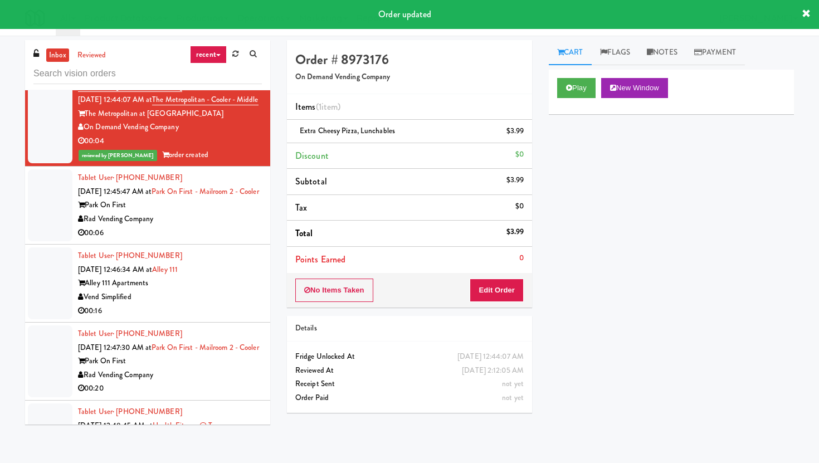
click at [226, 226] on div "Rad Vending Company" at bounding box center [170, 219] width 184 height 14
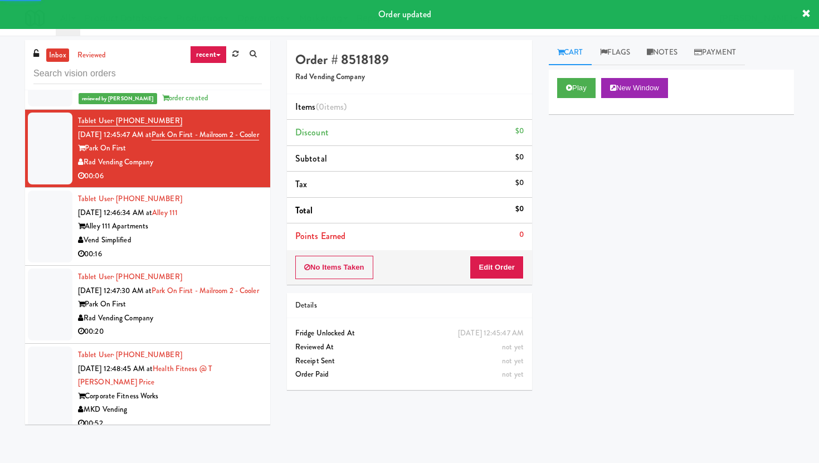
scroll to position [2034, 0]
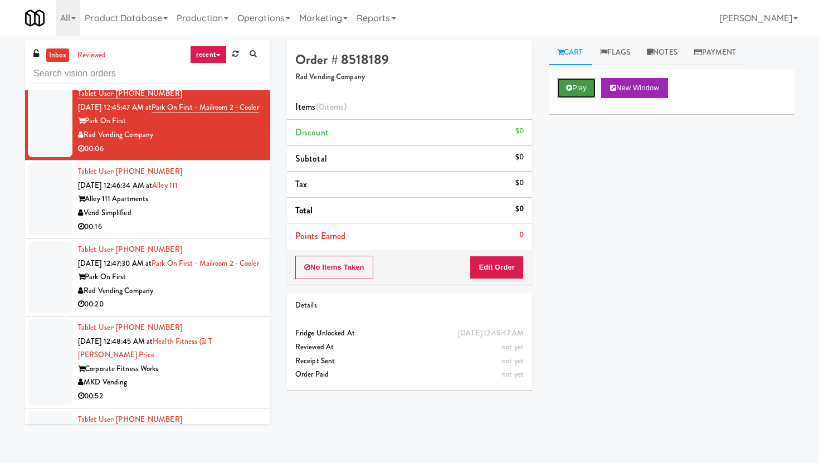
click at [581, 91] on button "Play" at bounding box center [576, 88] width 38 height 20
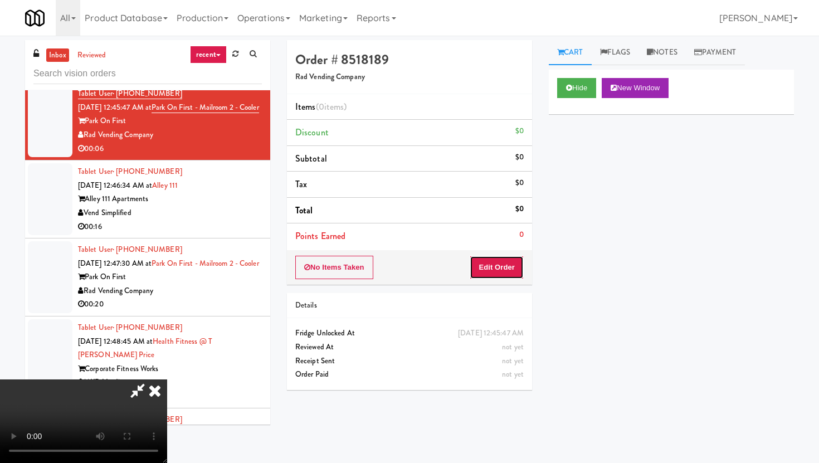
click at [496, 273] on button "Edit Order" at bounding box center [496, 267] width 54 height 23
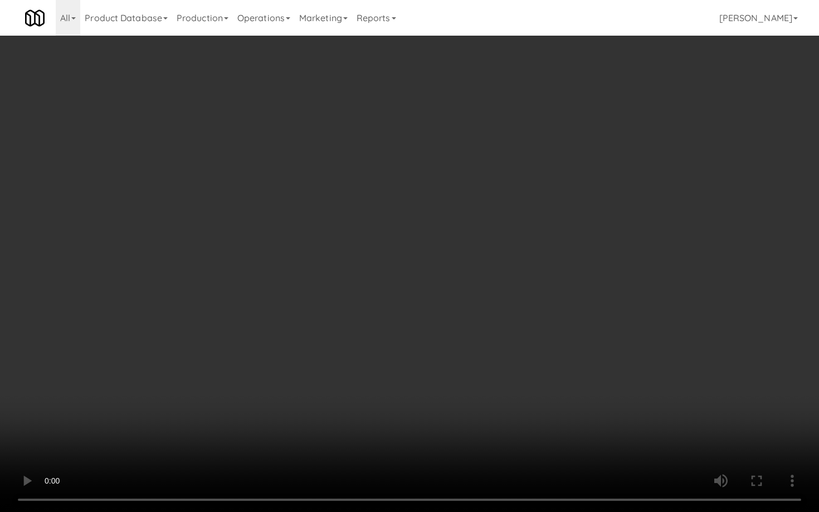
click at [517, 344] on video at bounding box center [409, 256] width 819 height 512
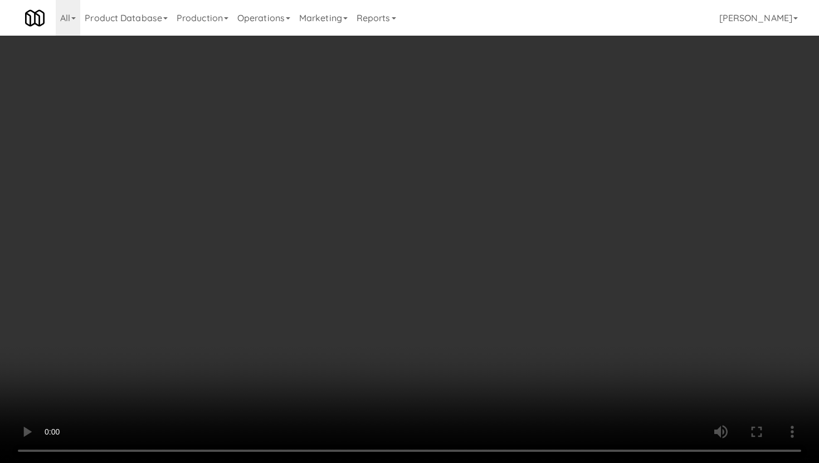
scroll to position [462, 0]
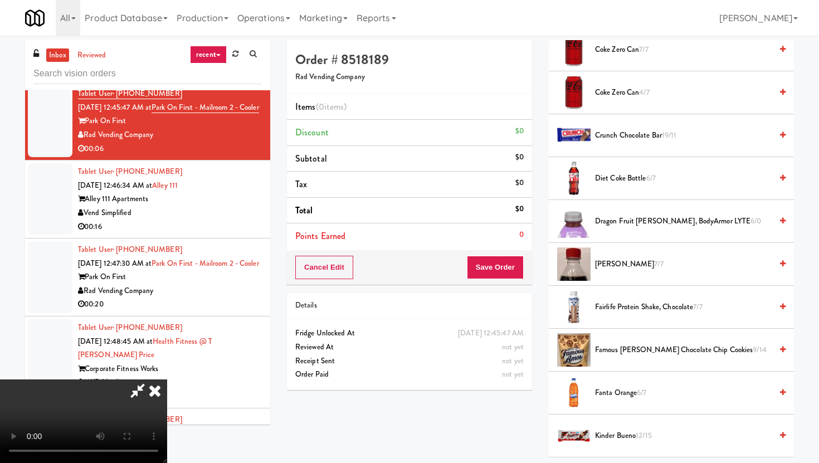
click at [610, 262] on span "[PERSON_NAME] 7/7" at bounding box center [683, 264] width 177 height 14
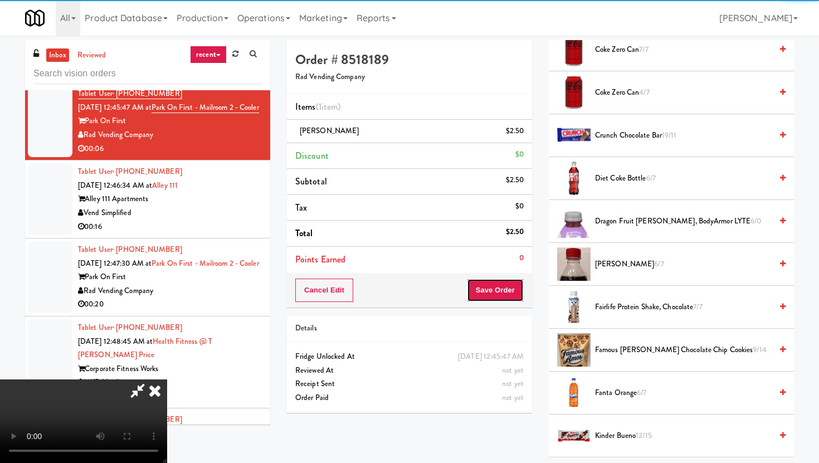
click at [512, 286] on button "Save Order" at bounding box center [495, 289] width 57 height 23
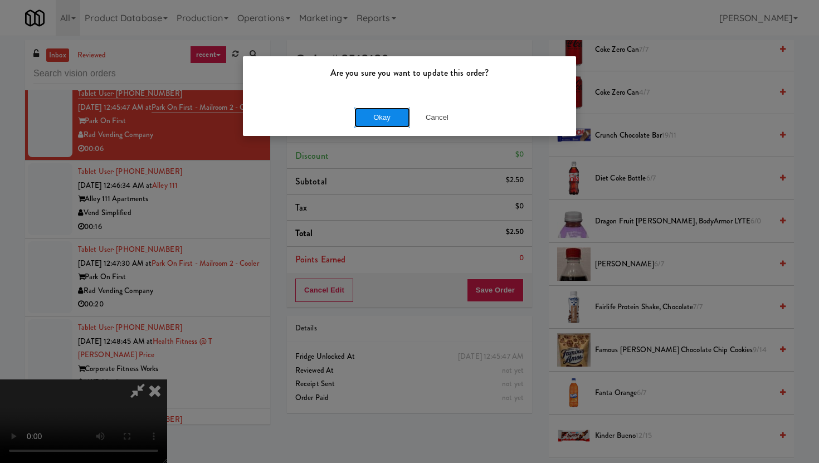
click at [368, 107] on button "Okay" at bounding box center [382, 117] width 56 height 20
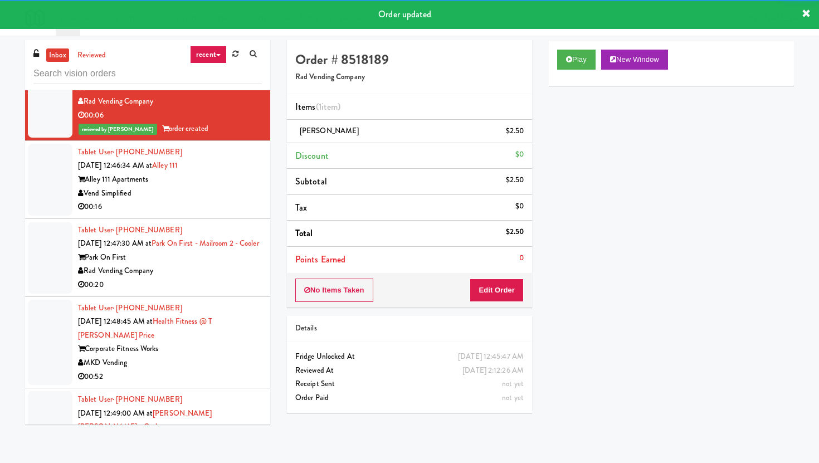
scroll to position [2083, 0]
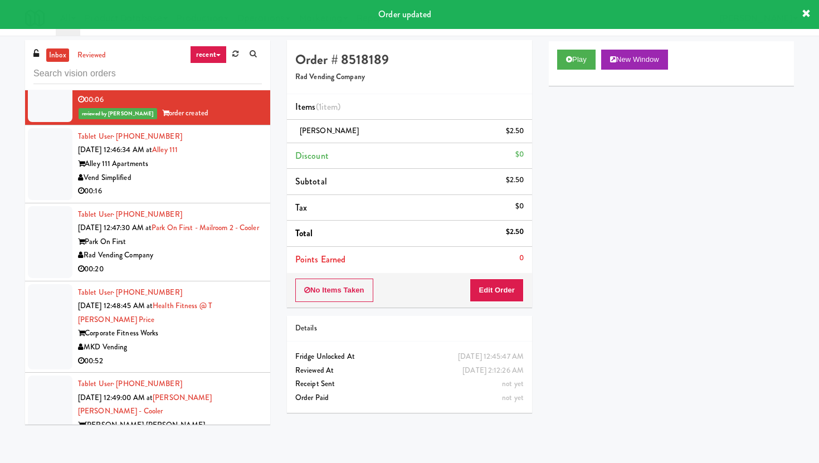
click at [232, 185] on div "Vend Simplified" at bounding box center [170, 178] width 184 height 14
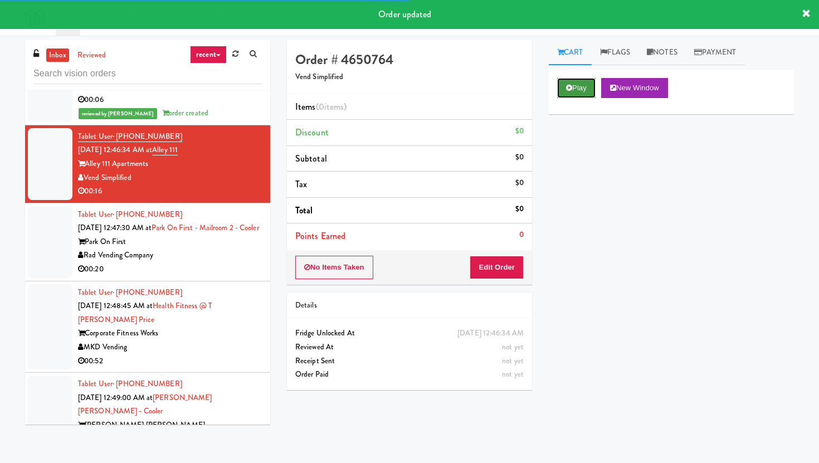
click at [572, 81] on button "Play" at bounding box center [576, 88] width 38 height 20
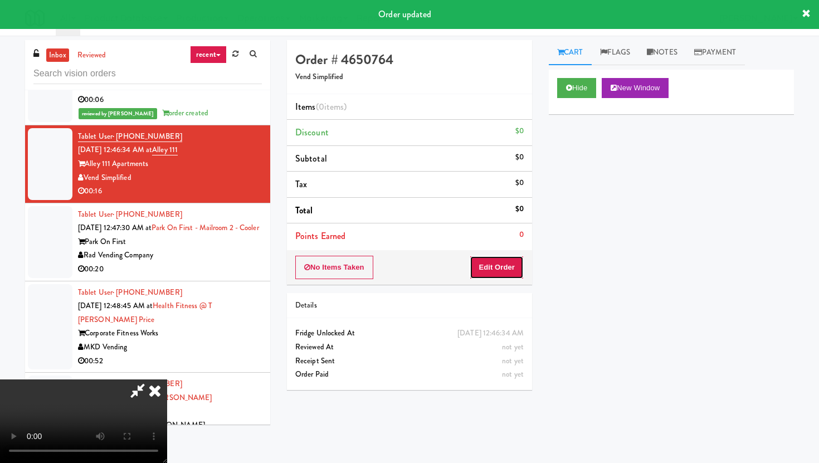
click at [494, 275] on button "Edit Order" at bounding box center [496, 267] width 54 height 23
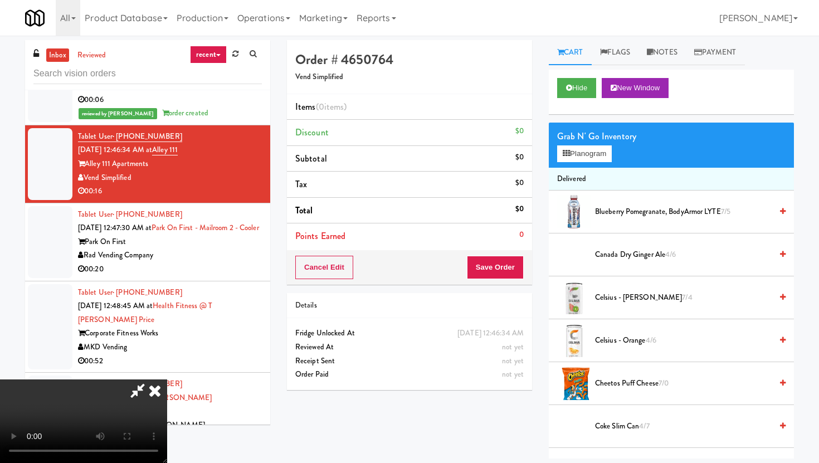
scroll to position [91, 0]
click at [167, 379] on video at bounding box center [83, 421] width 167 height 84
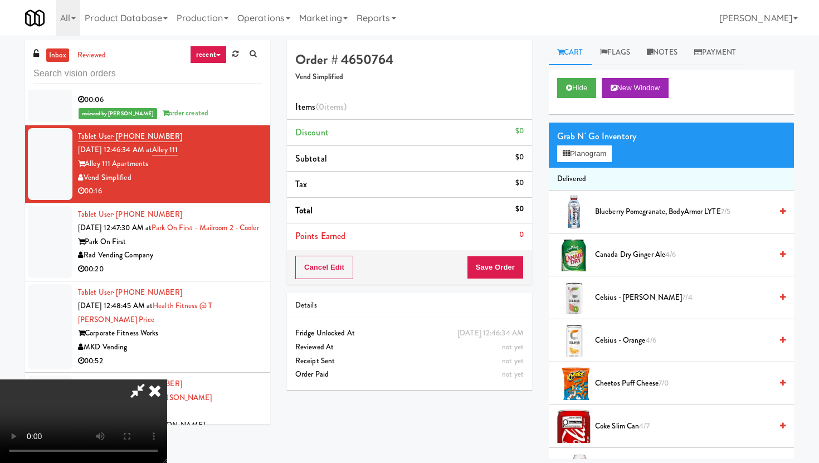
click at [167, 379] on video at bounding box center [83, 421] width 167 height 84
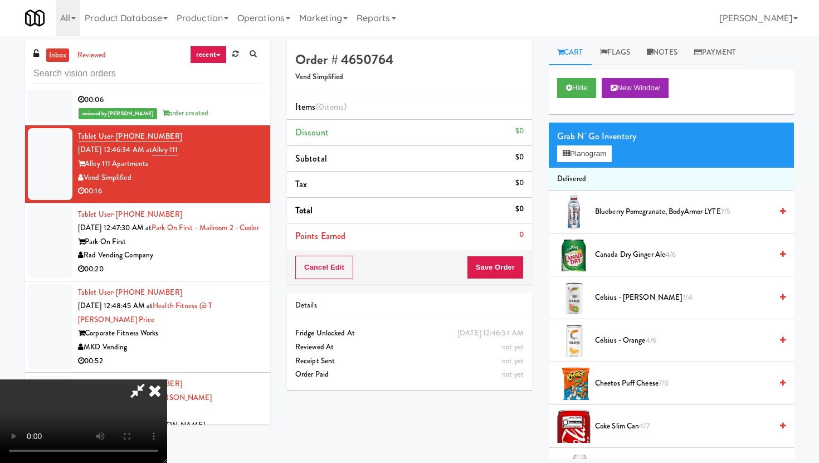
click at [167, 379] on video at bounding box center [83, 421] width 167 height 84
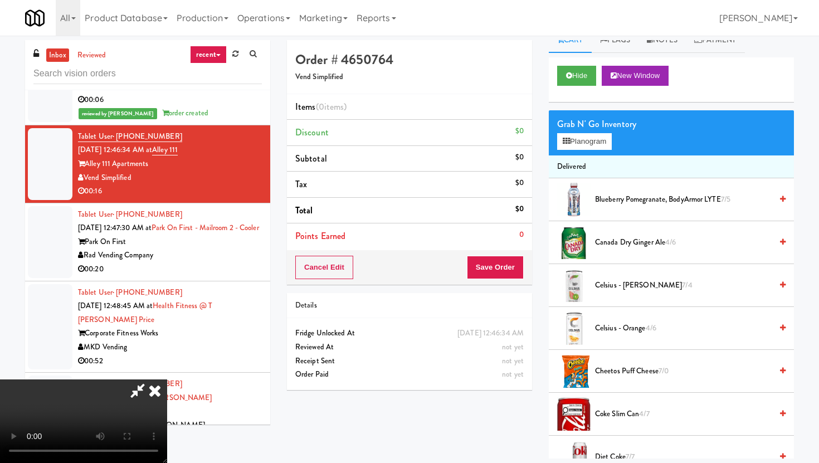
scroll to position [0, 0]
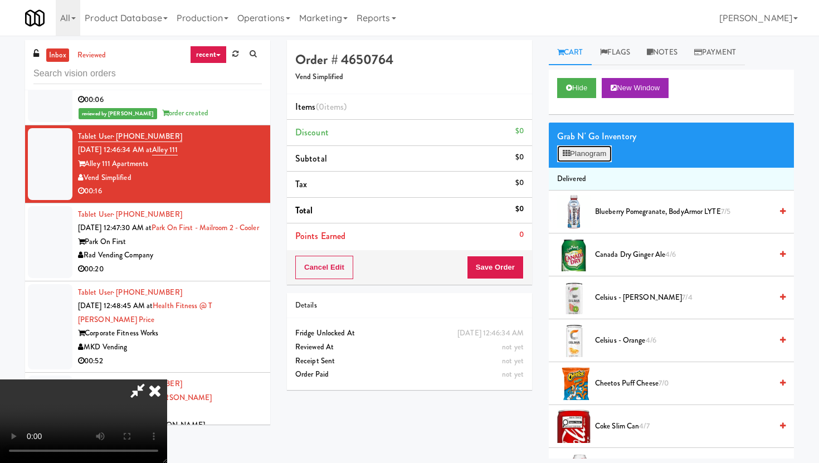
click at [576, 158] on button "Planogram" at bounding box center [584, 153] width 55 height 17
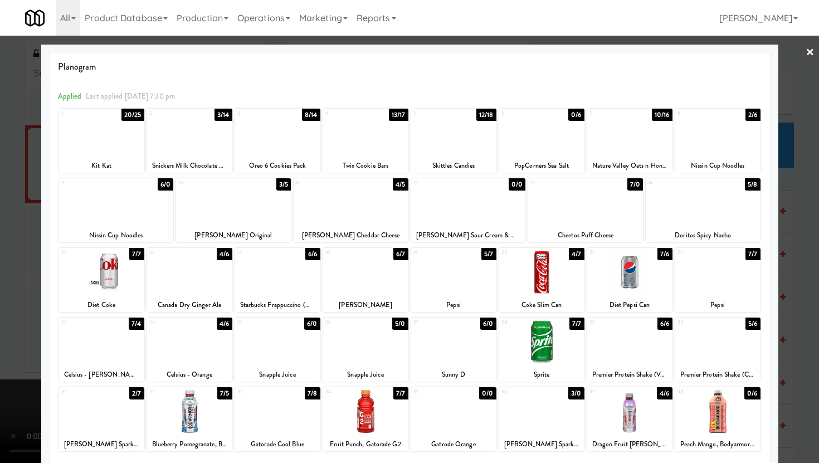
click at [0, 325] on div at bounding box center [409, 231] width 819 height 463
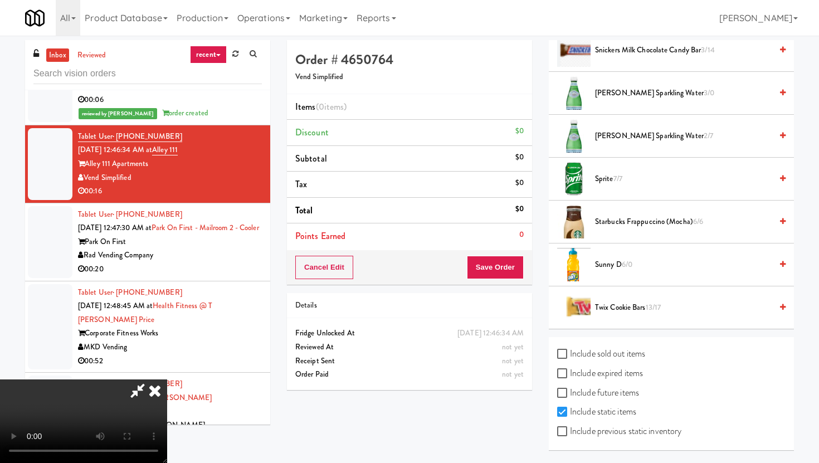
scroll to position [36, 0]
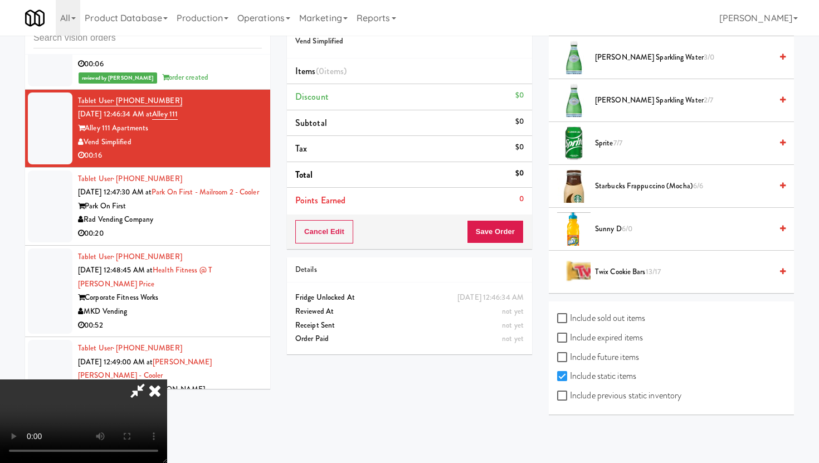
click at [561, 400] on label "Include previous static inventory" at bounding box center [619, 395] width 124 height 17
click at [561, 400] on input "Include previous static inventory" at bounding box center [563, 395] width 13 height 9
checkbox input "true"
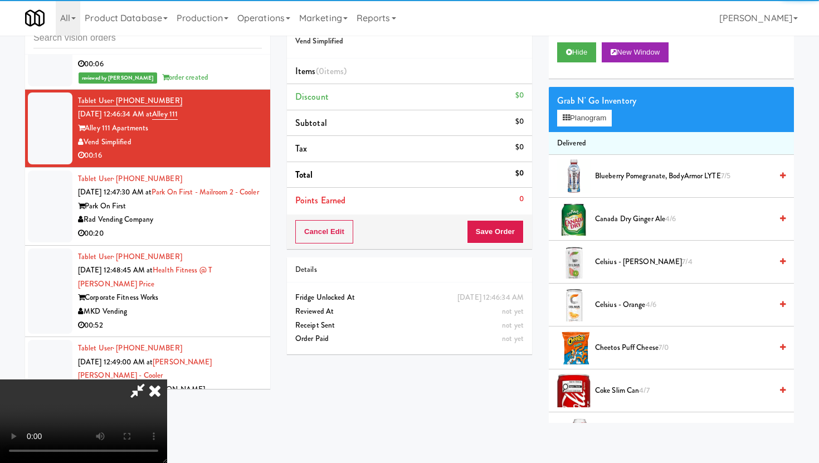
scroll to position [0, 0]
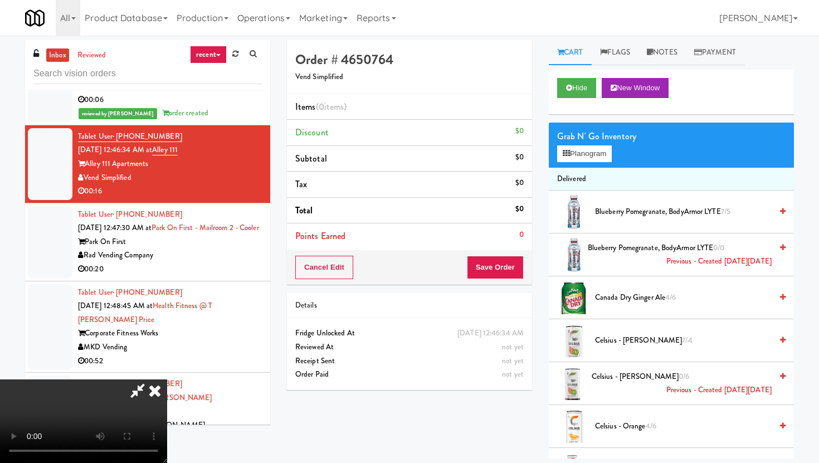
click at [581, 162] on div "Grab N' Go Inventory Planogram" at bounding box center [670, 145] width 245 height 45
click at [585, 152] on button "Planogram" at bounding box center [584, 153] width 55 height 17
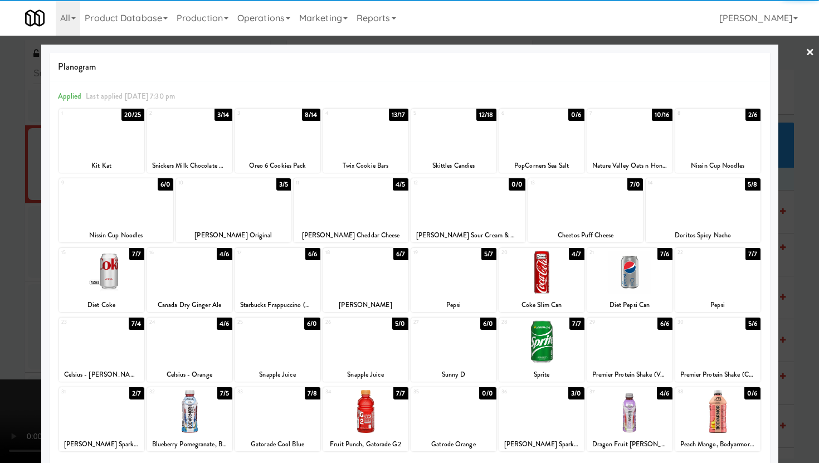
click at [533, 153] on div at bounding box center [541, 132] width 85 height 43
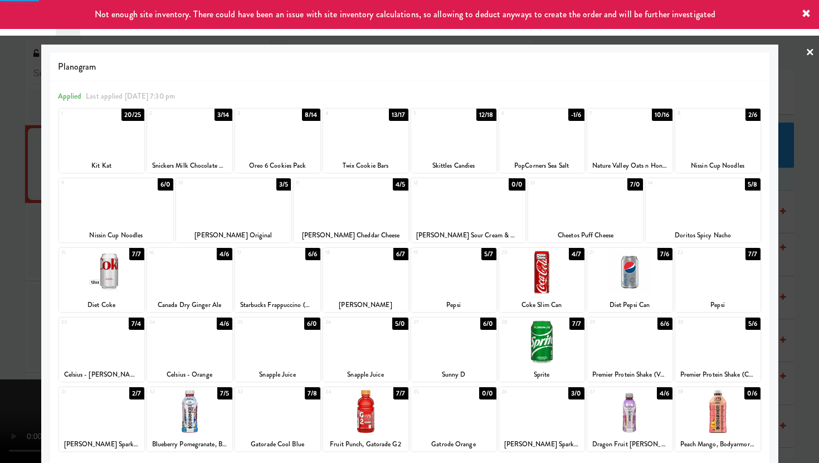
click at [0, 251] on div at bounding box center [409, 231] width 819 height 463
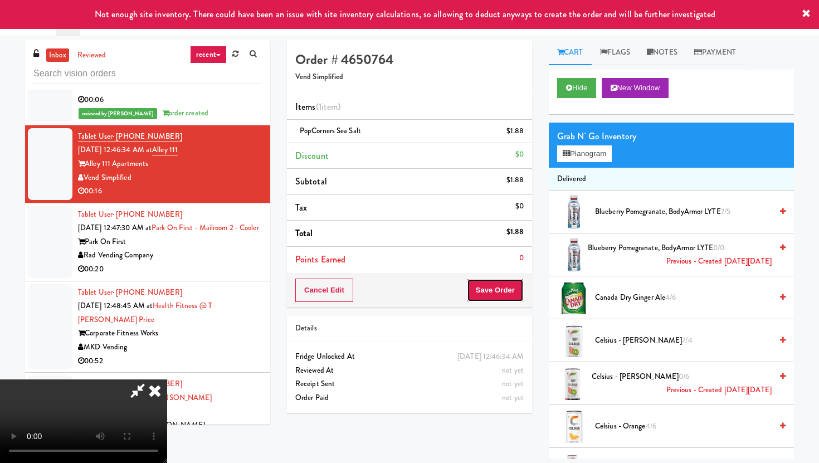
click at [509, 288] on button "Save Order" at bounding box center [495, 289] width 57 height 23
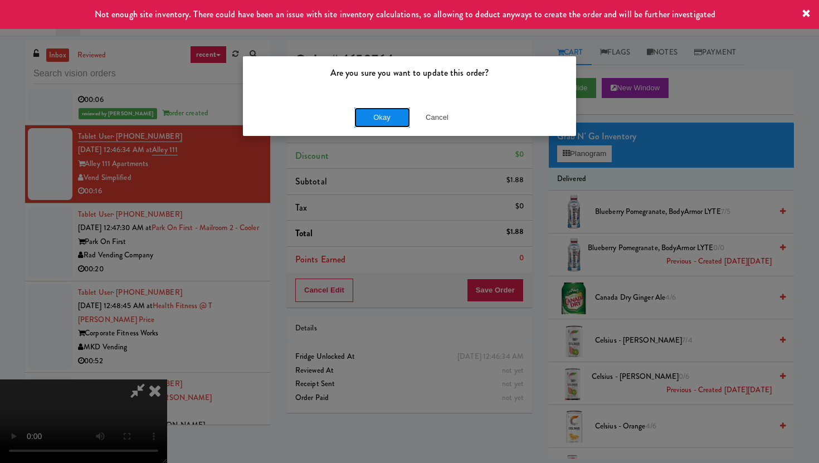
click at [383, 122] on button "Okay" at bounding box center [382, 117] width 56 height 20
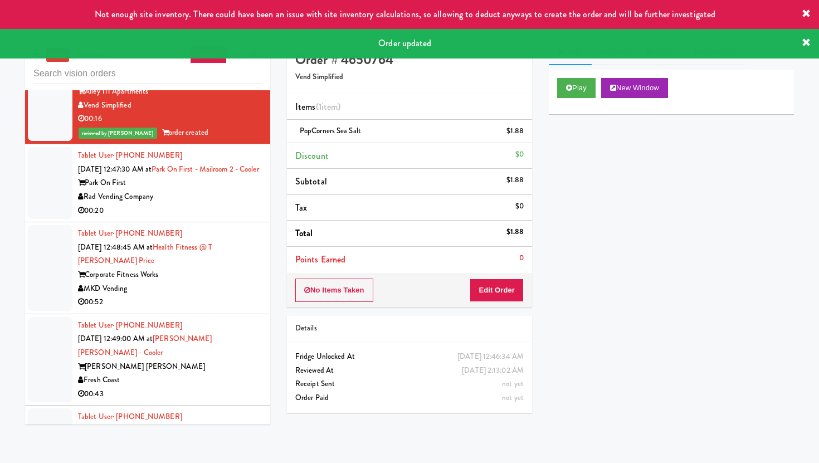
scroll to position [2176, 0]
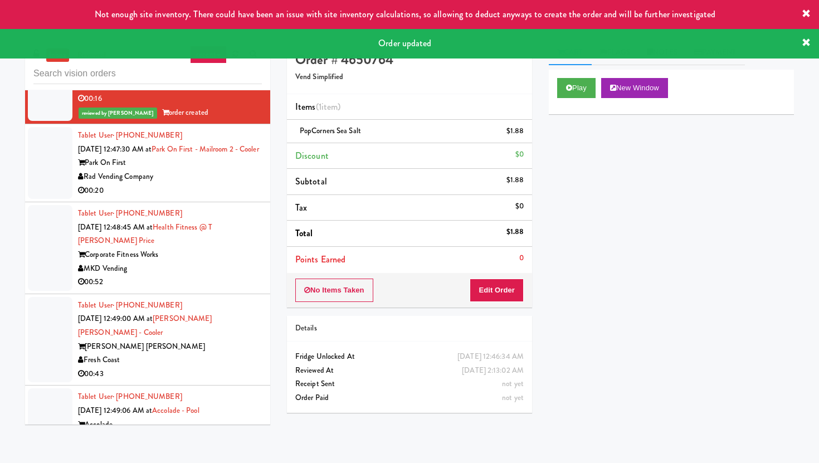
click at [219, 184] on div "Rad Vending Company" at bounding box center [170, 177] width 184 height 14
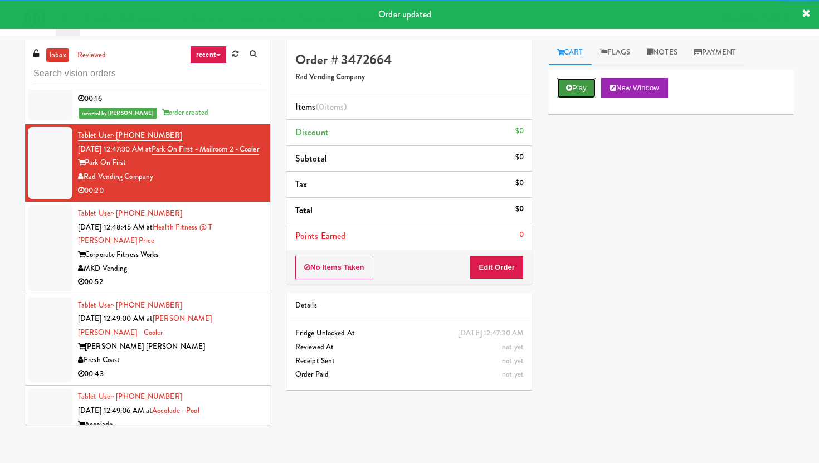
click at [580, 94] on button "Play" at bounding box center [576, 88] width 38 height 20
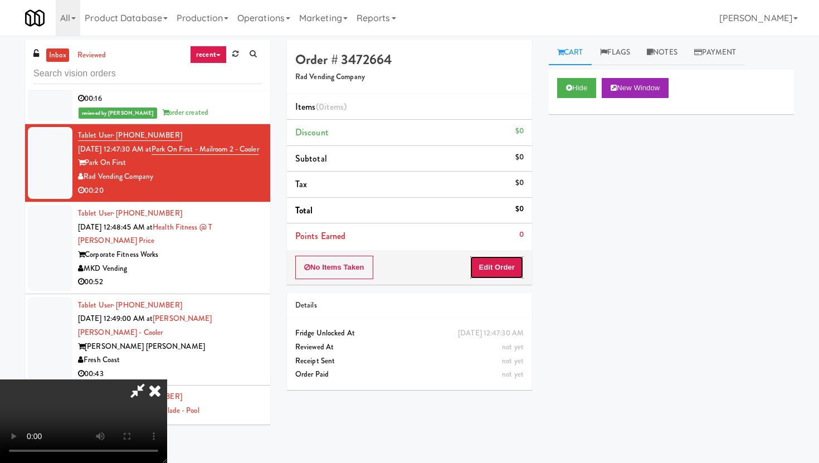
click at [503, 265] on button "Edit Order" at bounding box center [496, 267] width 54 height 23
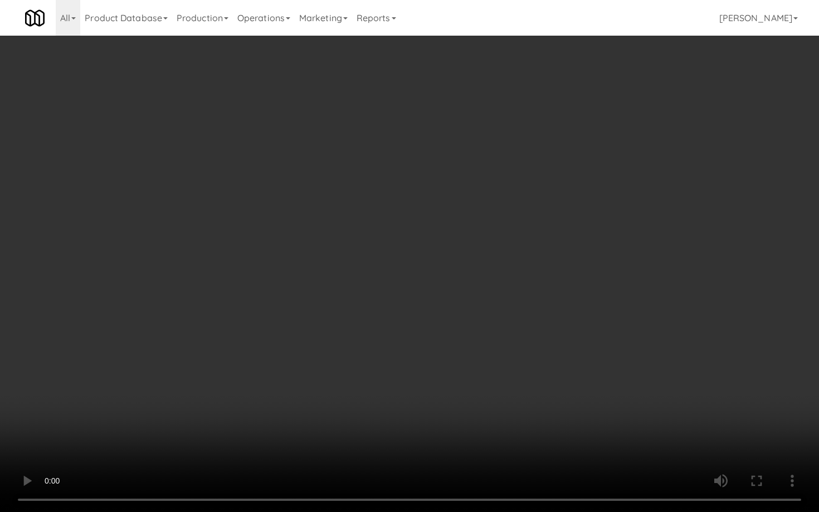
click at [264, 296] on video at bounding box center [409, 256] width 819 height 512
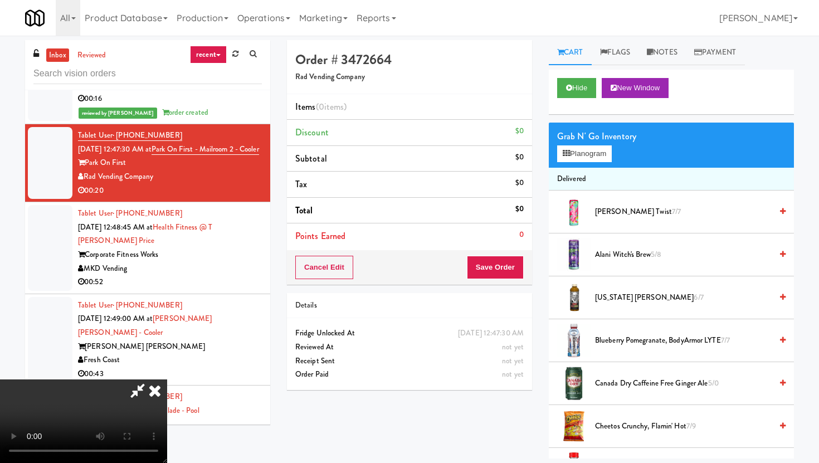
click at [623, 295] on span "Arizona Arnold Palmer 6/7" at bounding box center [683, 298] width 177 height 14
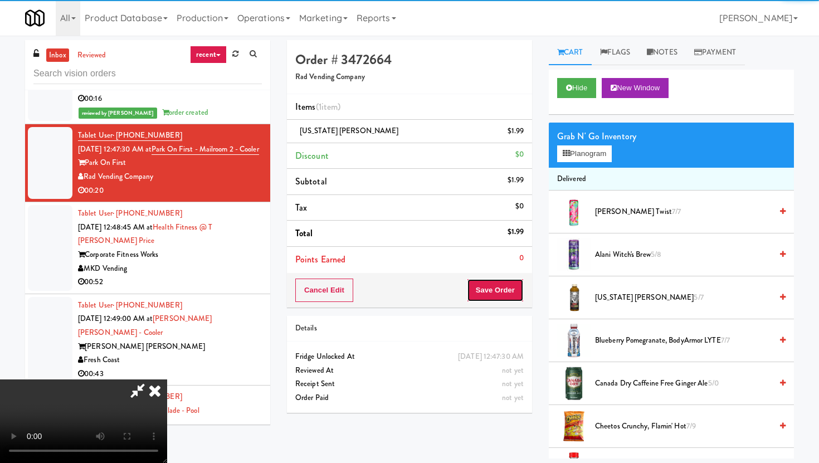
click at [509, 286] on button "Save Order" at bounding box center [495, 289] width 57 height 23
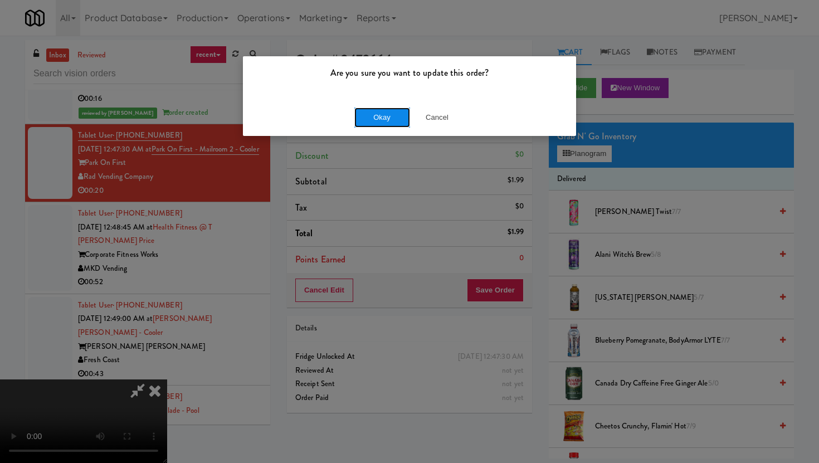
click at [371, 121] on button "Okay" at bounding box center [382, 117] width 56 height 20
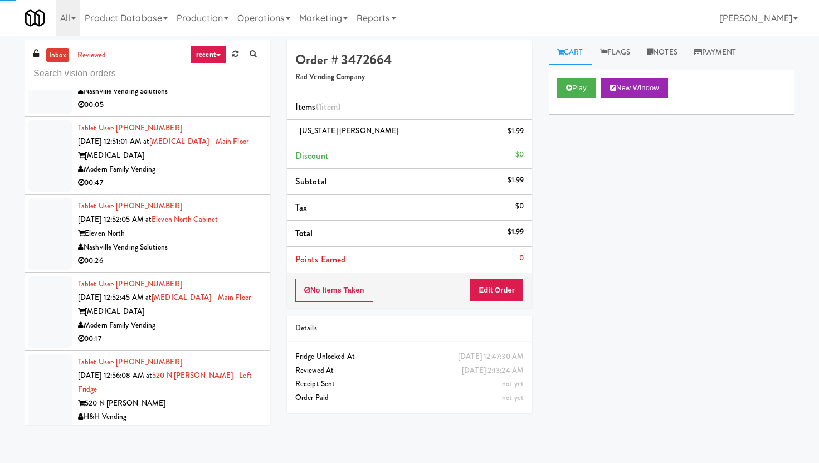
scroll to position [2850, 0]
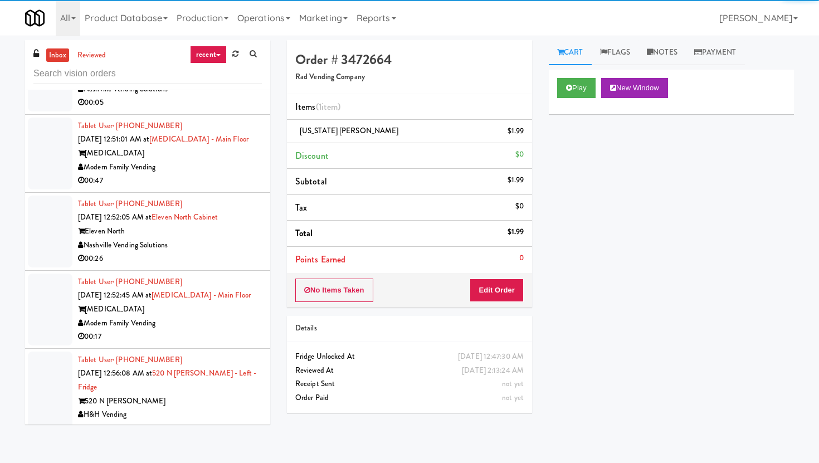
click at [247, 266] on div "00:26" at bounding box center [170, 259] width 184 height 14
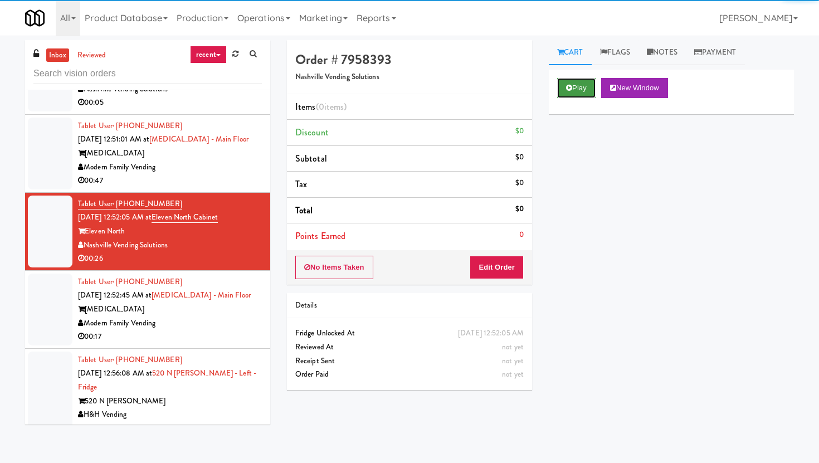
click at [562, 93] on button "Play" at bounding box center [576, 88] width 38 height 20
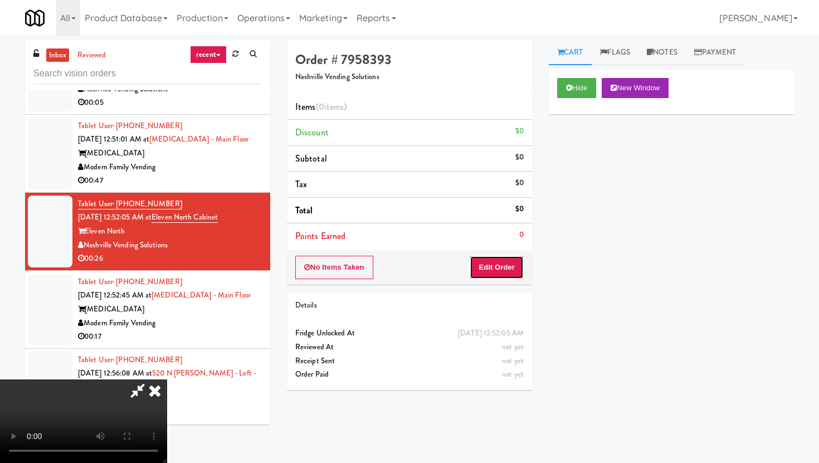
click at [483, 275] on button "Edit Order" at bounding box center [496, 267] width 54 height 23
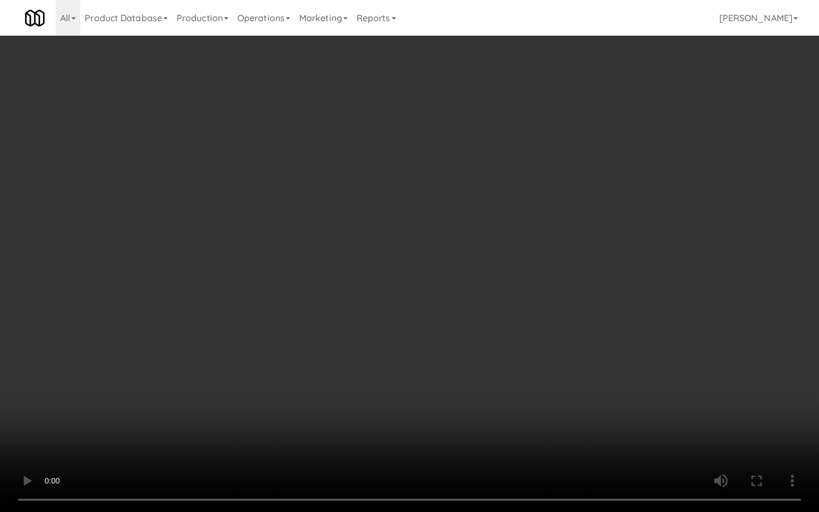
click at [541, 313] on video at bounding box center [409, 256] width 819 height 512
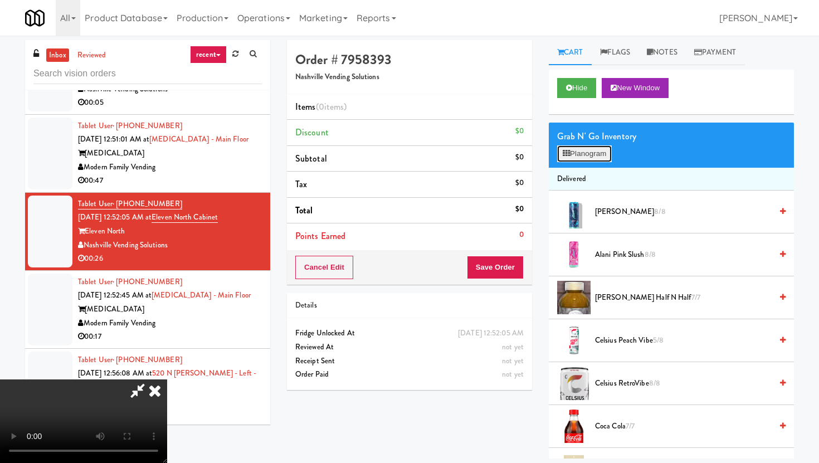
click at [609, 146] on button "Planogram" at bounding box center [584, 153] width 55 height 17
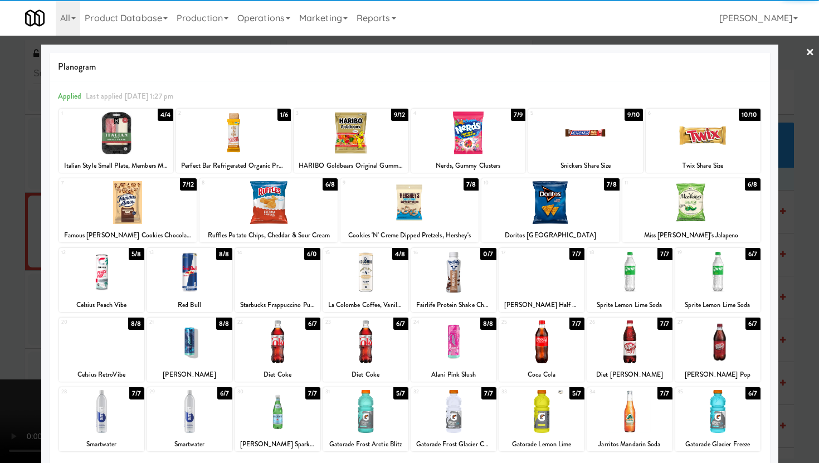
click at [116, 205] on div at bounding box center [128, 202] width 138 height 43
click at [680, 198] on div at bounding box center [691, 202] width 138 height 43
click at [0, 253] on div at bounding box center [409, 231] width 819 height 463
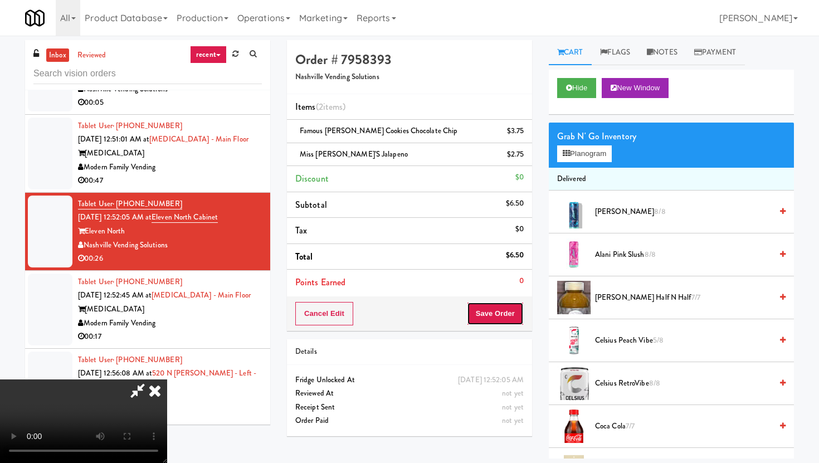
click at [496, 316] on button "Save Order" at bounding box center [495, 313] width 57 height 23
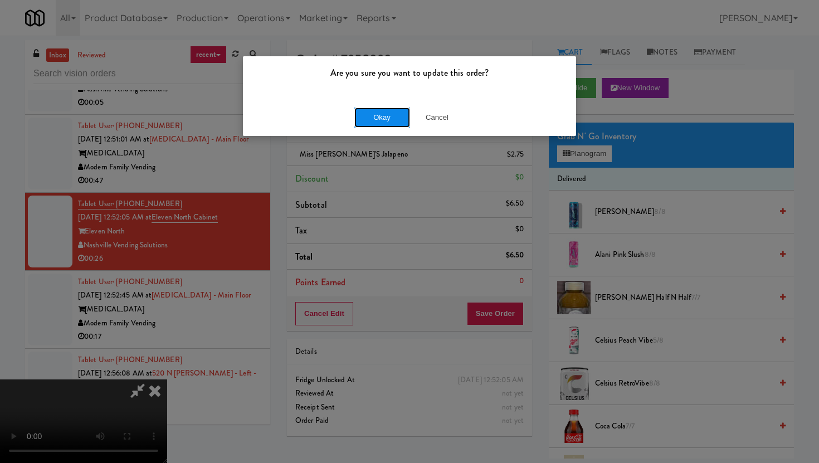
click at [396, 122] on button "Okay" at bounding box center [382, 117] width 56 height 20
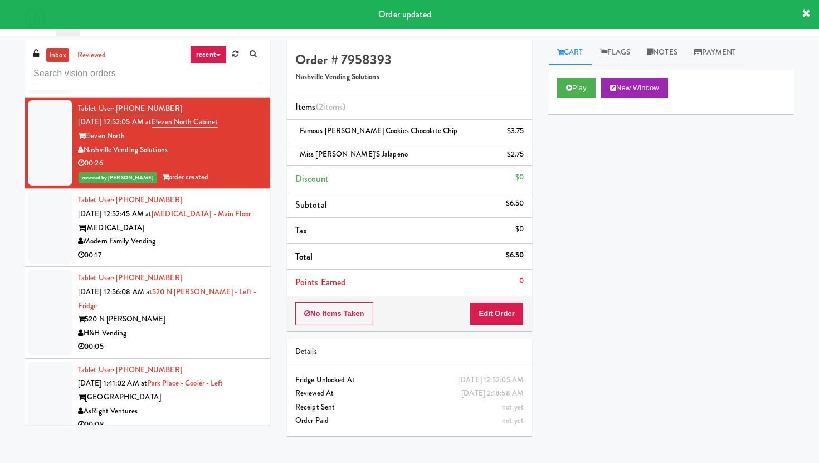
scroll to position [2987, 0]
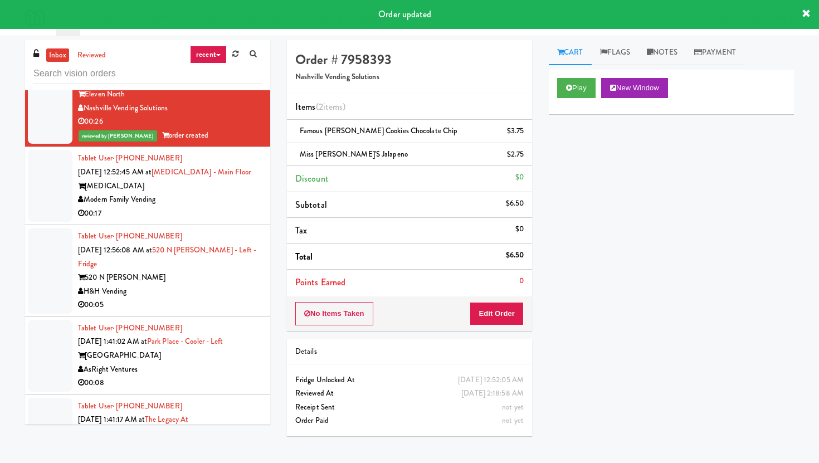
click at [179, 221] on div "00:17" at bounding box center [170, 214] width 184 height 14
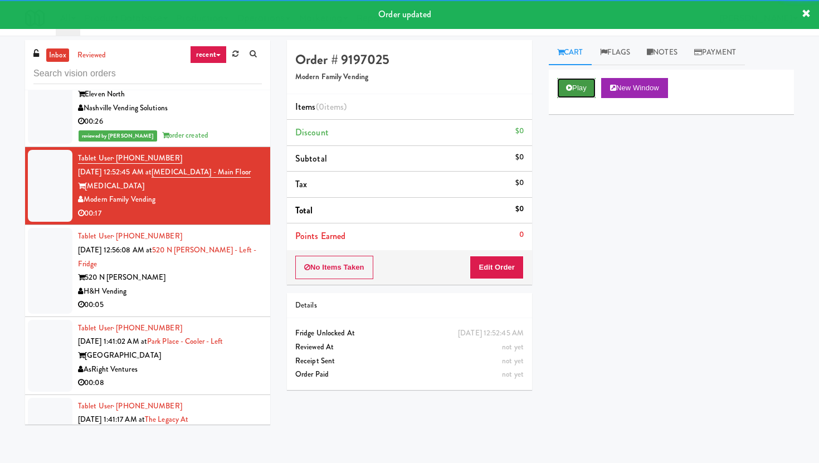
click at [576, 82] on button "Play" at bounding box center [576, 88] width 38 height 20
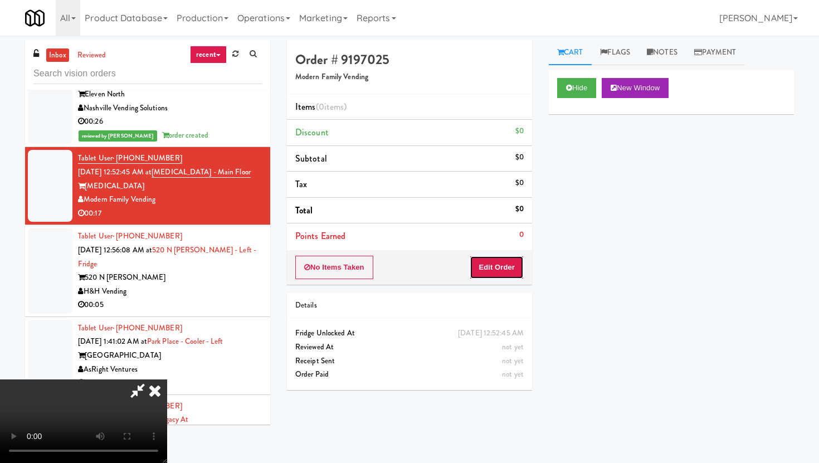
click at [508, 273] on button "Edit Order" at bounding box center [496, 267] width 54 height 23
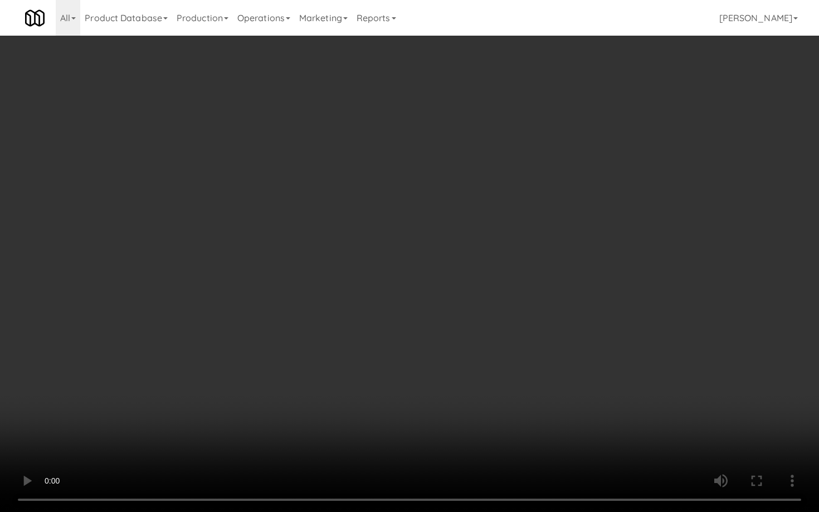
click at [271, 359] on video at bounding box center [409, 256] width 819 height 512
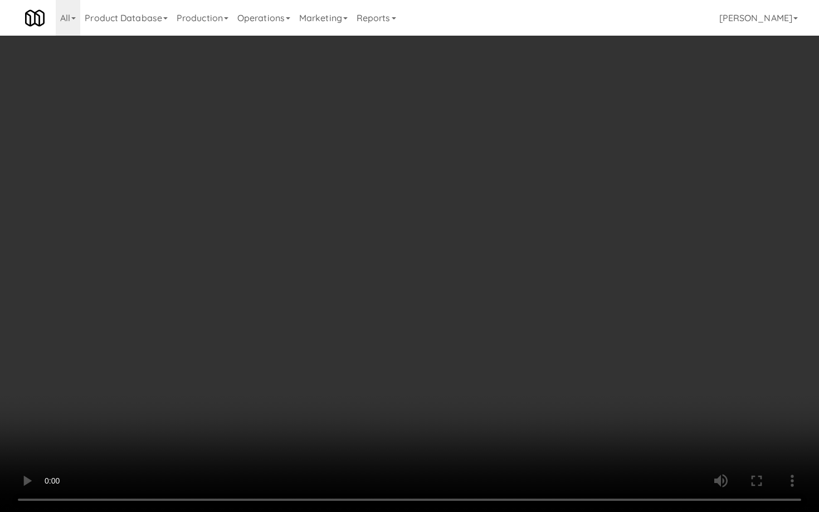
click at [271, 359] on video at bounding box center [409, 256] width 819 height 512
click at [562, 330] on video at bounding box center [409, 256] width 819 height 512
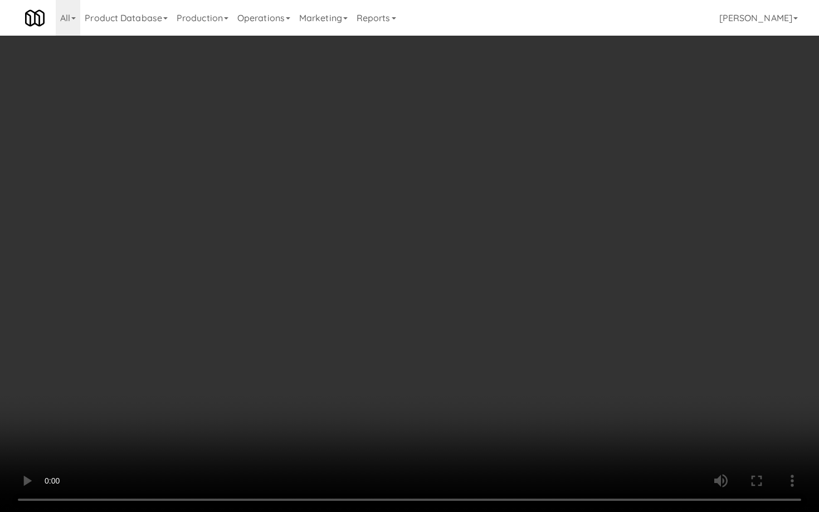
click at [562, 330] on video at bounding box center [409, 256] width 819 height 512
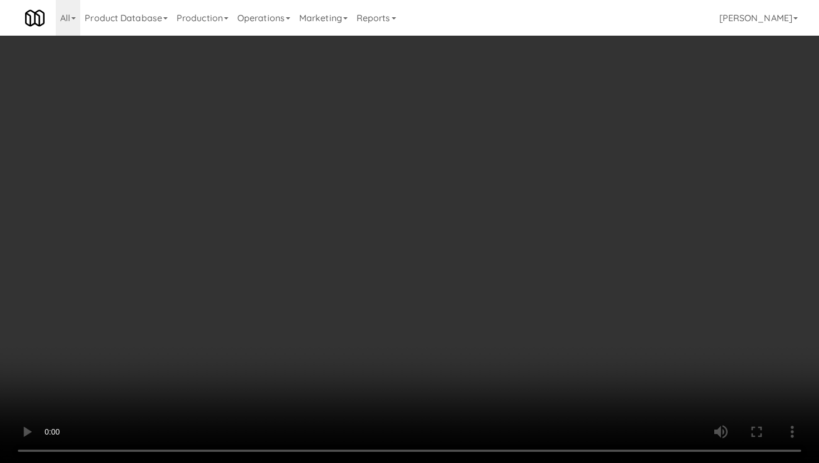
scroll to position [672, 0]
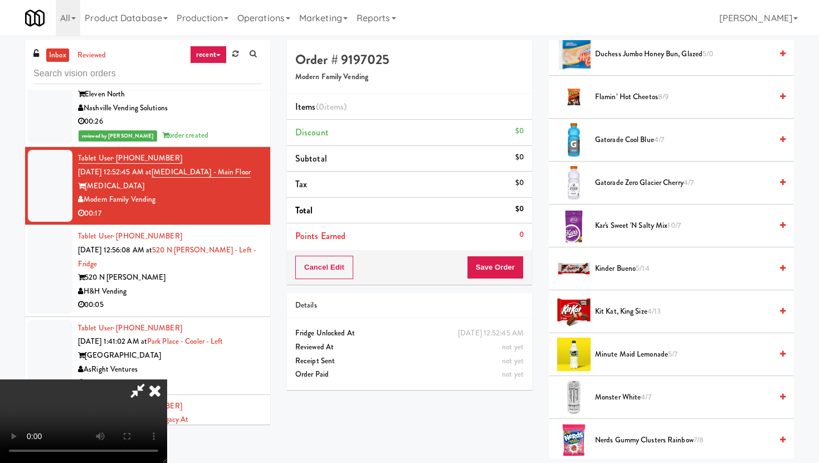
click at [614, 266] on span "Kinder Bueno 5/14" at bounding box center [683, 269] width 177 height 14
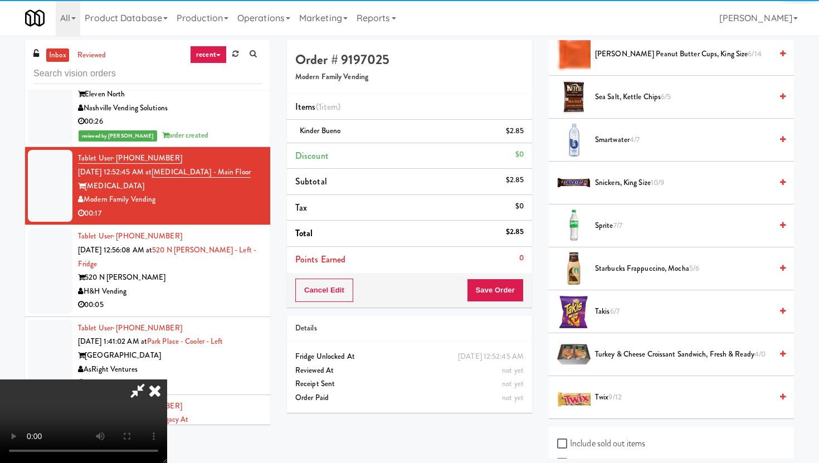
scroll to position [1274, 0]
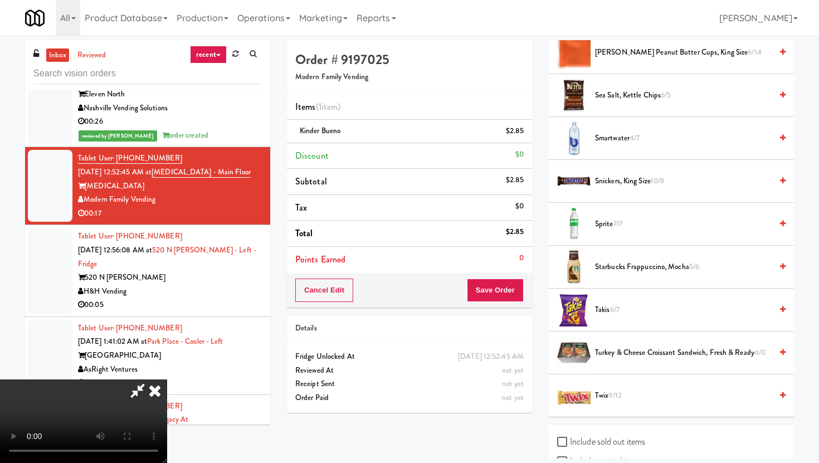
click at [604, 138] on span "Smartwater 4/7" at bounding box center [683, 138] width 177 height 14
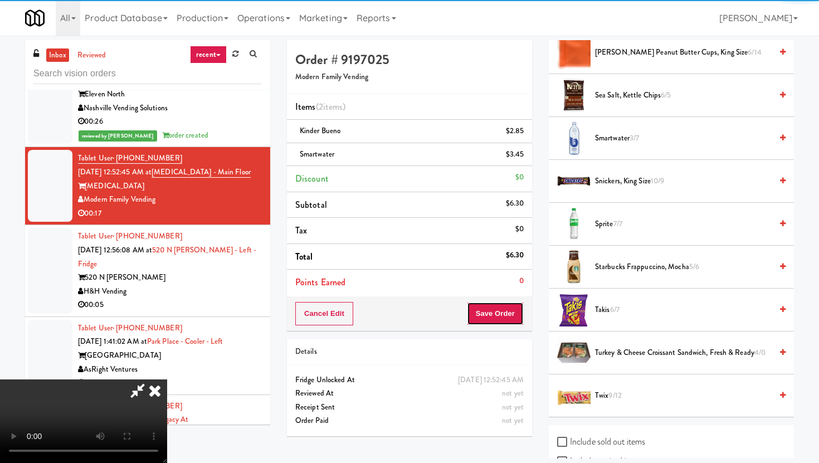
click at [508, 320] on button "Save Order" at bounding box center [495, 313] width 57 height 23
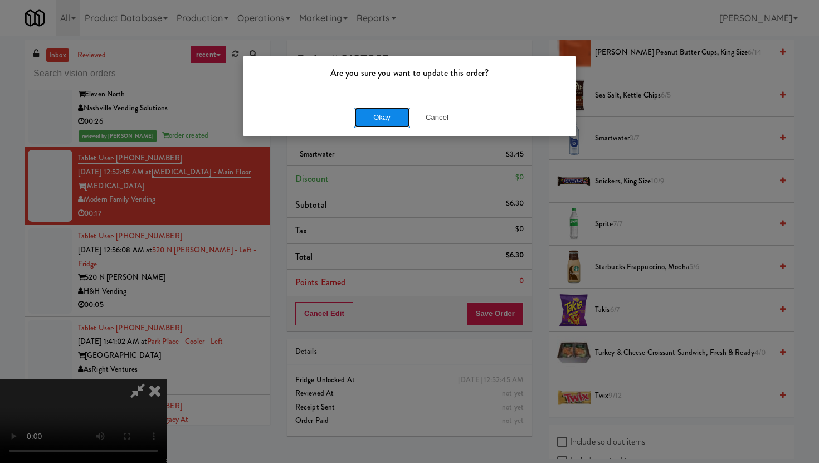
click at [380, 108] on button "Okay" at bounding box center [382, 117] width 56 height 20
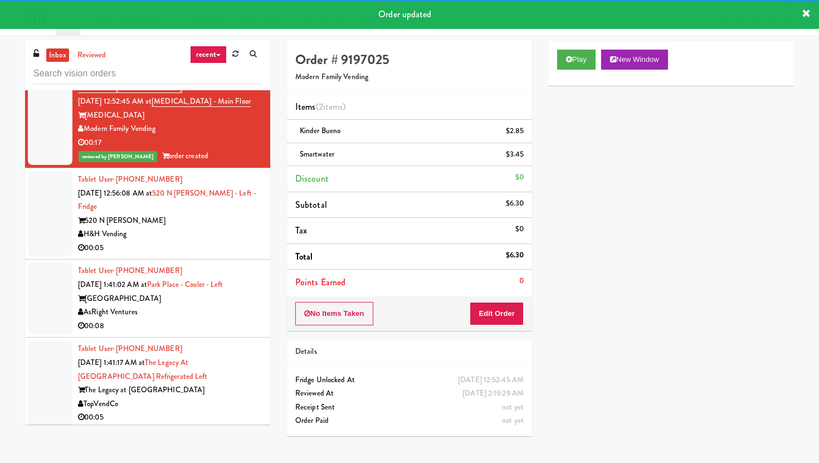
scroll to position [3074, 0]
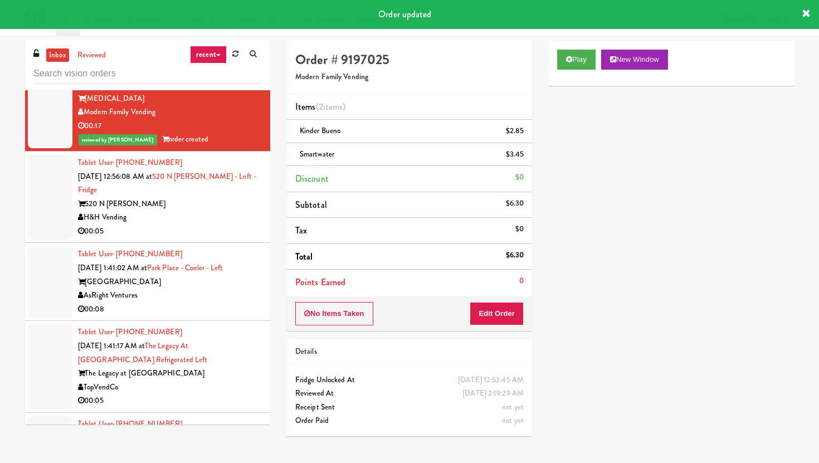
click at [215, 224] on div "H&H Vending" at bounding box center [170, 217] width 184 height 14
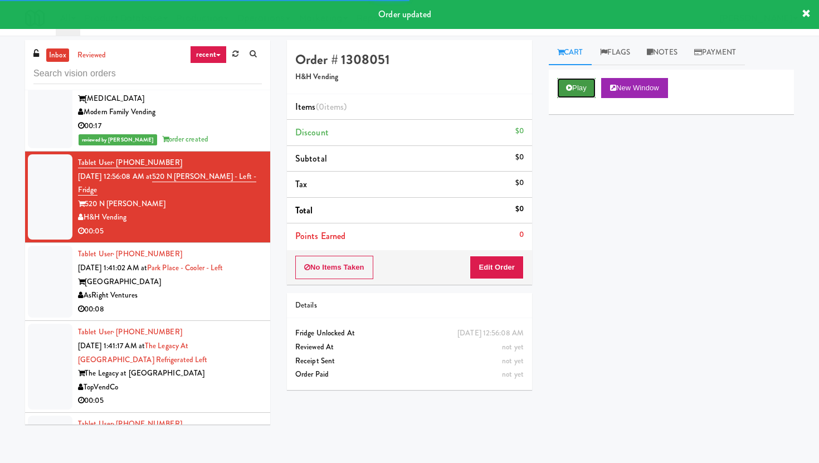
click at [582, 86] on button "Play" at bounding box center [576, 88] width 38 height 20
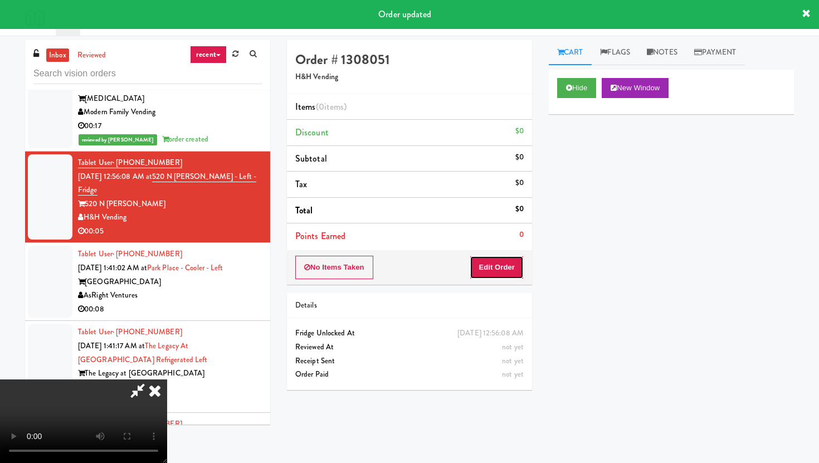
click at [499, 265] on button "Edit Order" at bounding box center [496, 267] width 54 height 23
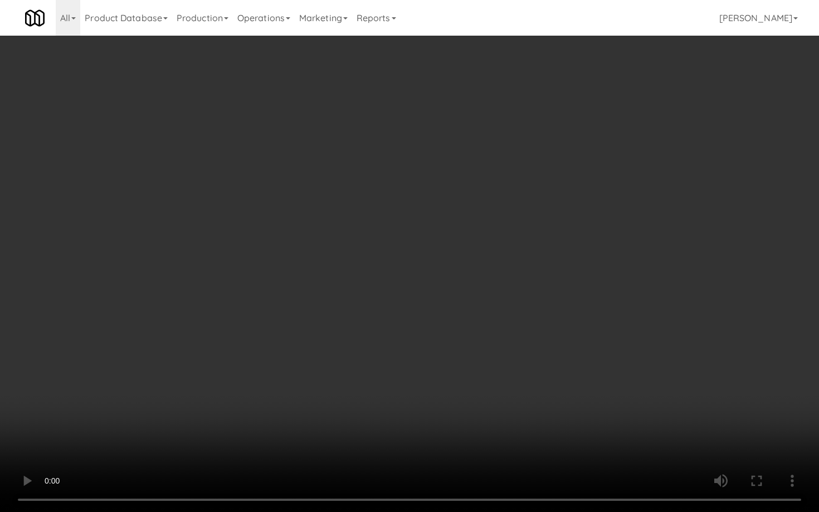
click at [566, 404] on video at bounding box center [409, 256] width 819 height 512
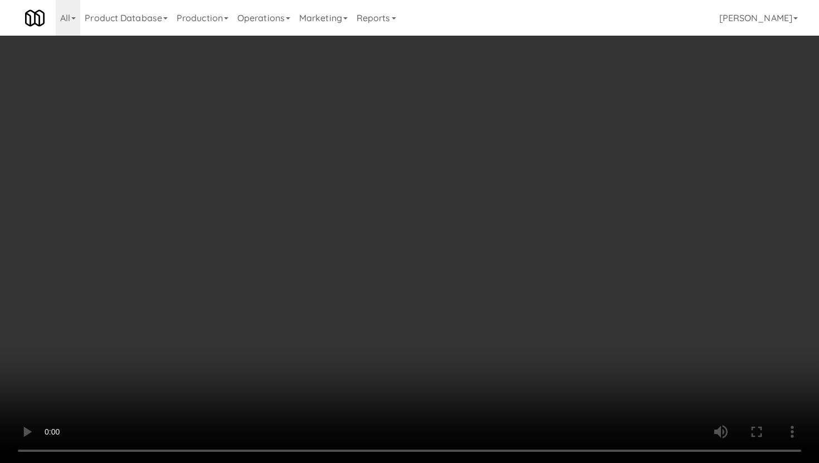
scroll to position [1233, 0]
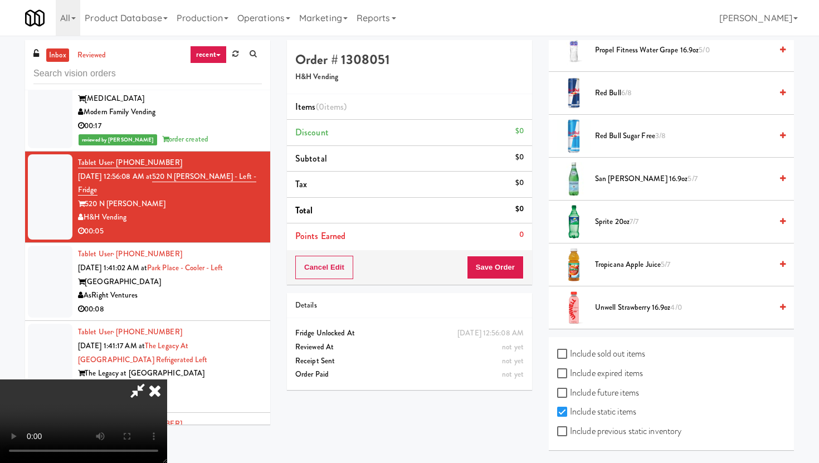
click at [561, 424] on label "Include previous static inventory" at bounding box center [619, 431] width 124 height 17
click at [561, 427] on input "Include previous static inventory" at bounding box center [563, 431] width 13 height 9
checkbox input "true"
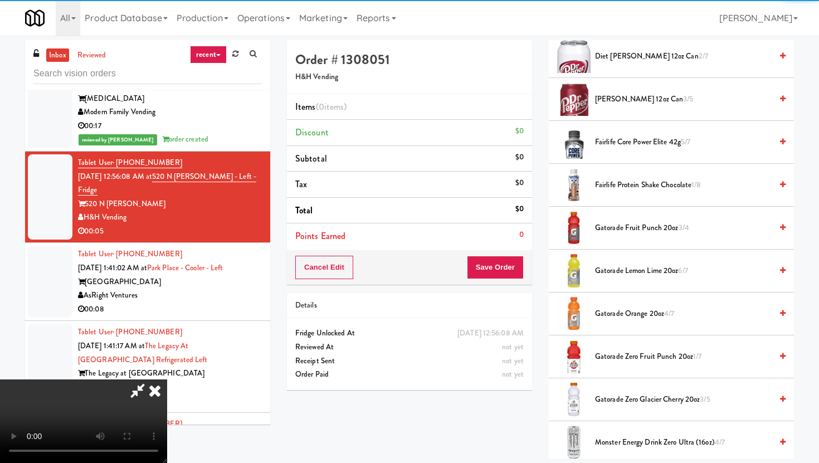
scroll to position [625, 0]
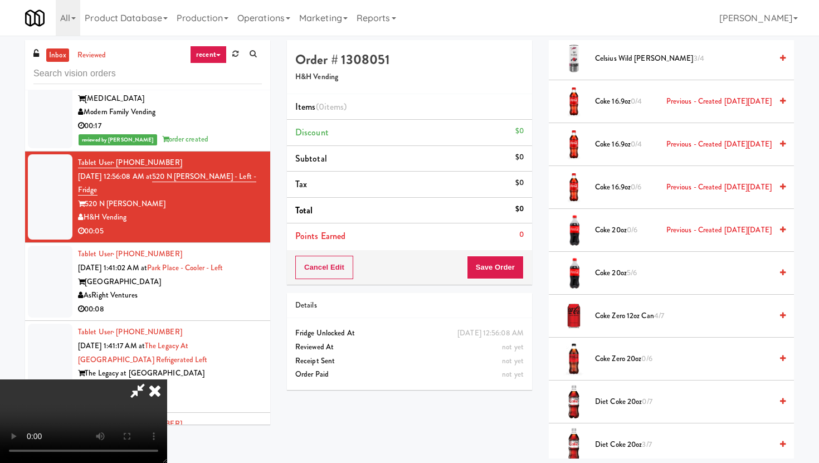
click at [614, 364] on span "Coke Zero 20oz 0/6" at bounding box center [683, 359] width 177 height 14
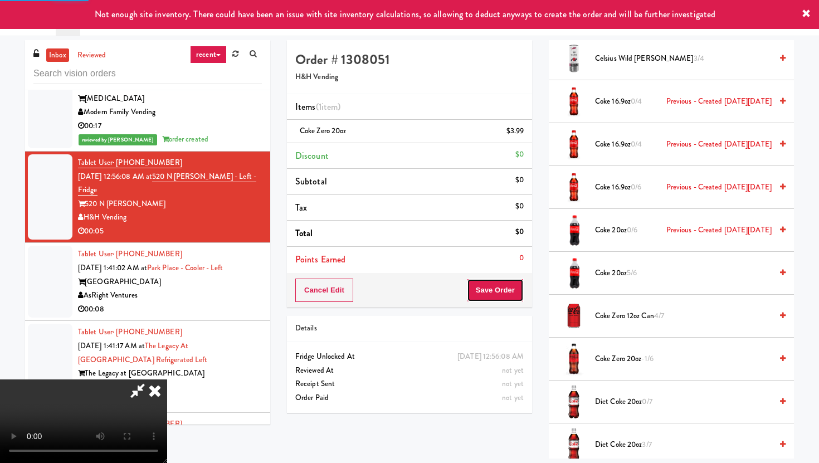
click at [504, 302] on button "Save Order" at bounding box center [495, 289] width 57 height 23
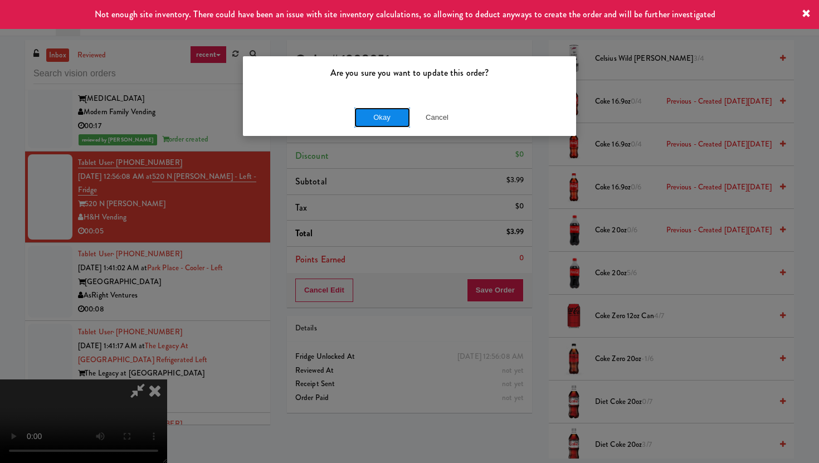
click at [394, 126] on button "Okay" at bounding box center [382, 117] width 56 height 20
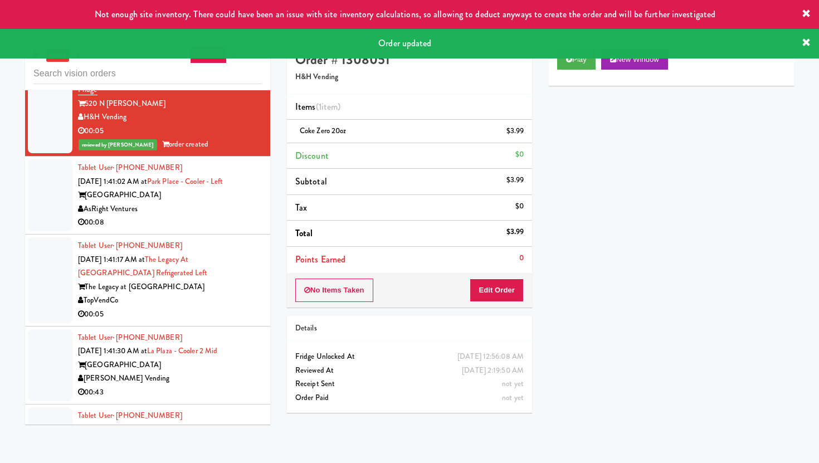
scroll to position [3198, 0]
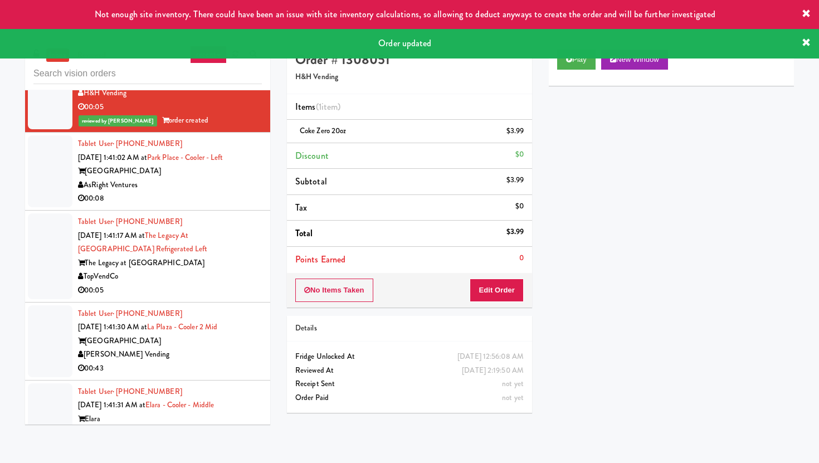
click at [227, 205] on div "00:08" at bounding box center [170, 199] width 184 height 14
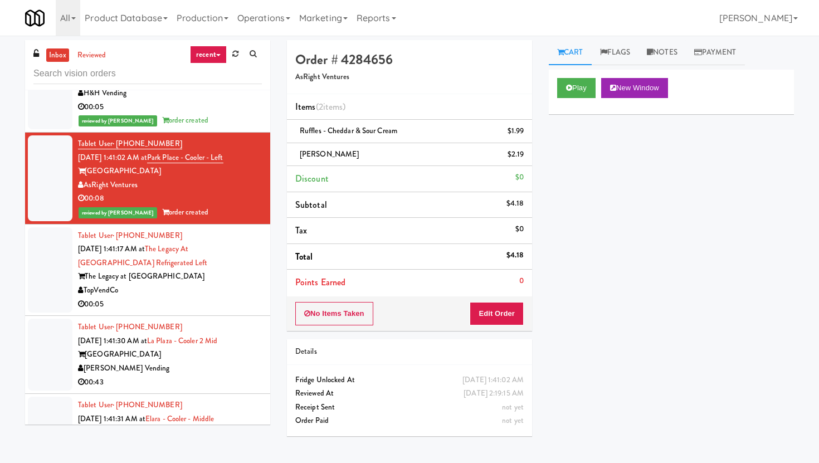
click at [207, 316] on li "Tablet User · (218) 298-2818 Oct 9, 2025 1:41:17 AM at The Legacy at Centennial…" at bounding box center [147, 270] width 245 height 92
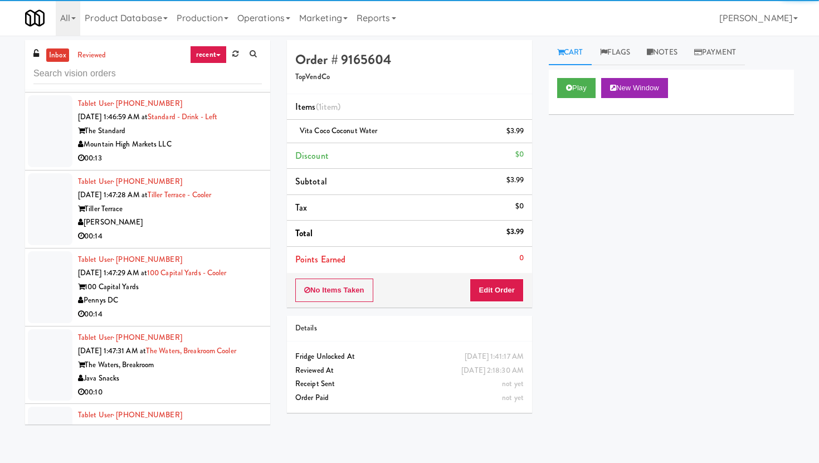
scroll to position [4576, 0]
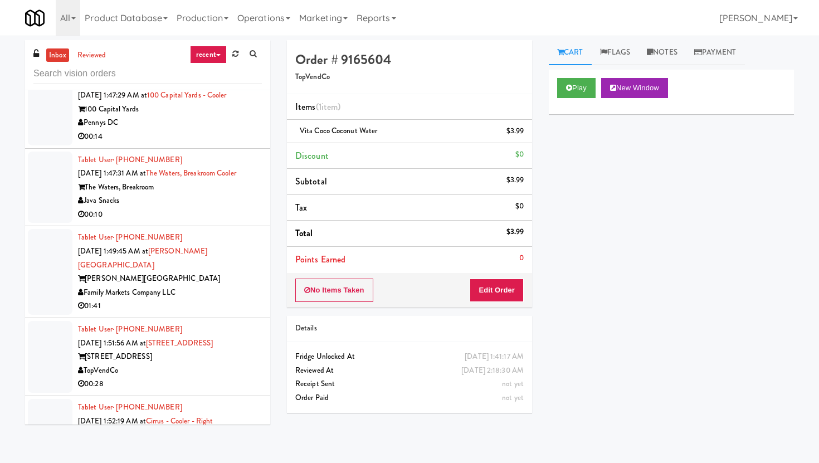
click at [215, 222] on div "00:10" at bounding box center [170, 215] width 184 height 14
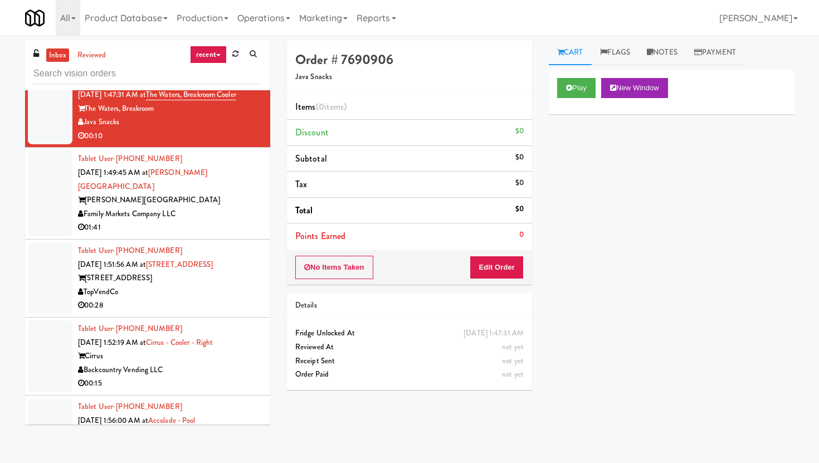
click at [214, 312] on div "00:28" at bounding box center [170, 305] width 184 height 14
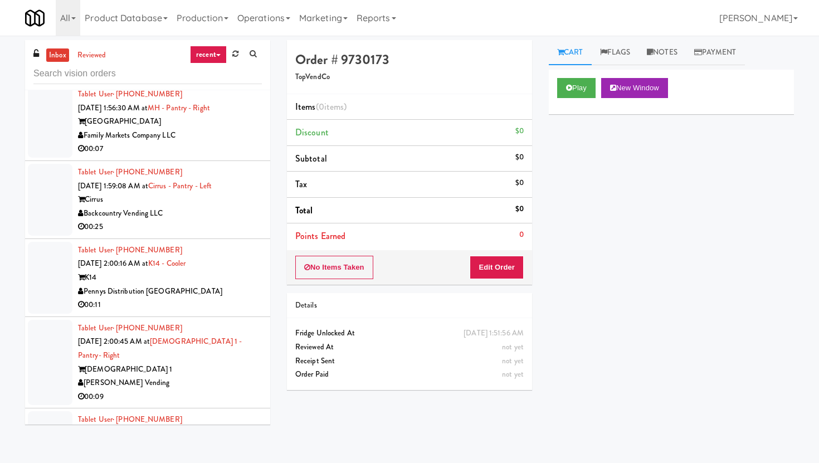
scroll to position [5050, 0]
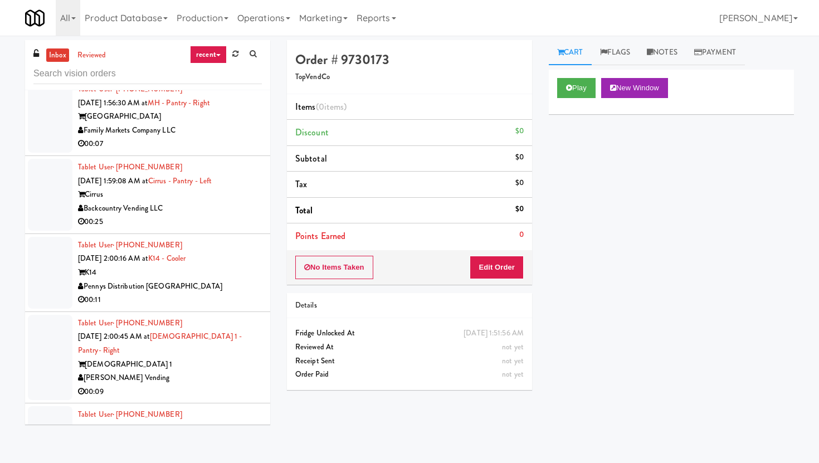
click at [222, 307] on div "00:11" at bounding box center [170, 300] width 184 height 14
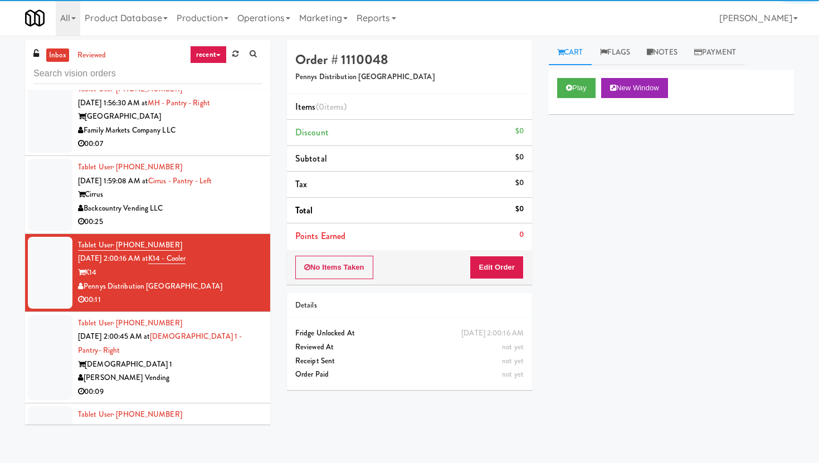
click at [598, 89] on div "Play New Window" at bounding box center [671, 88] width 228 height 20
click at [576, 84] on button "Play" at bounding box center [576, 88] width 38 height 20
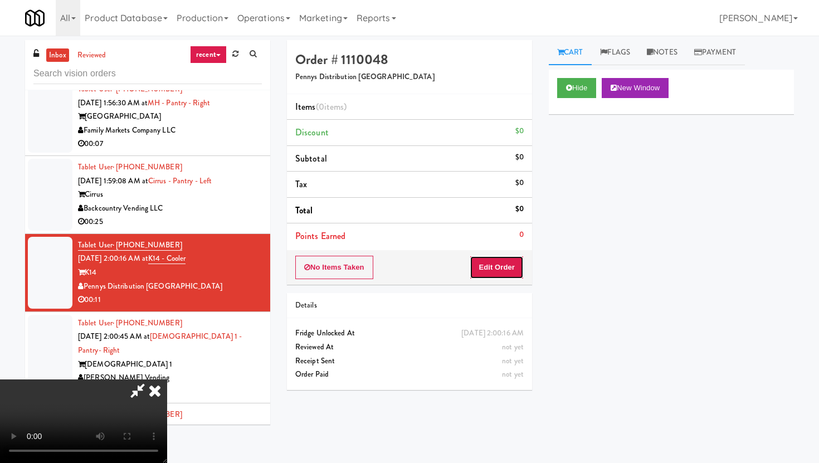
click at [497, 271] on button "Edit Order" at bounding box center [496, 267] width 54 height 23
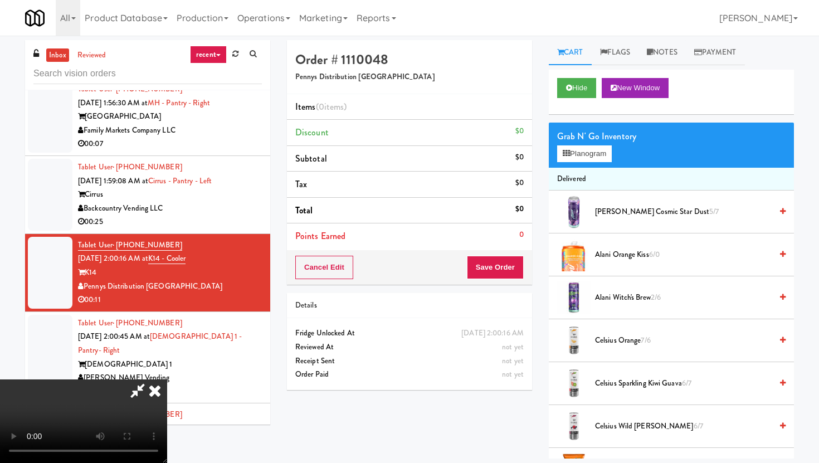
scroll to position [91, 0]
click at [167, 379] on video at bounding box center [83, 421] width 167 height 84
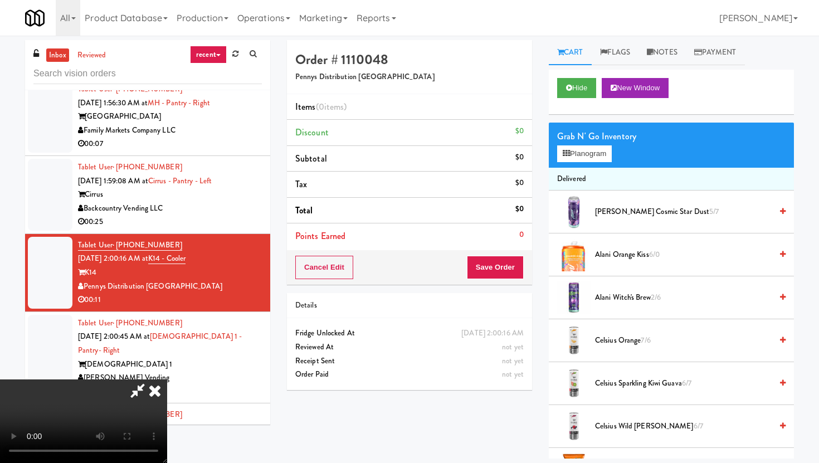
click at [167, 379] on video at bounding box center [83, 421] width 167 height 84
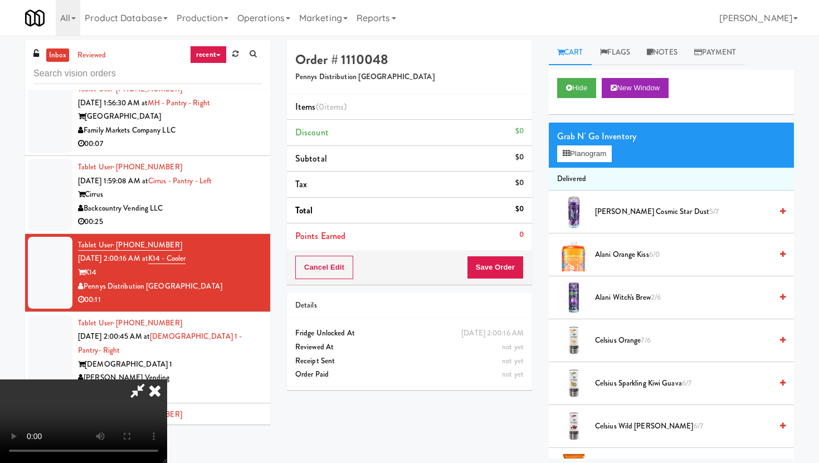
click at [167, 379] on video at bounding box center [83, 421] width 167 height 84
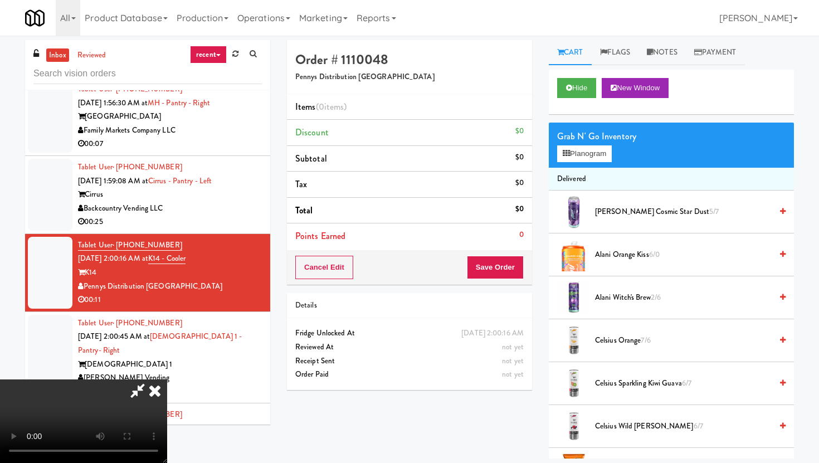
click at [167, 379] on video at bounding box center [83, 421] width 167 height 84
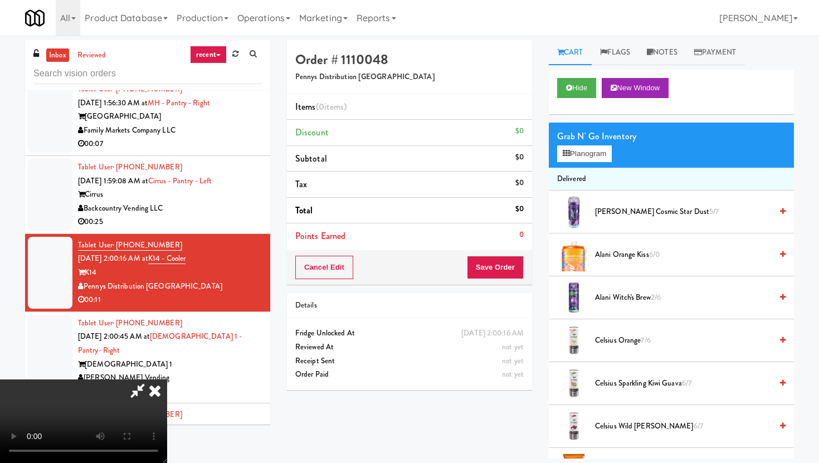
click at [167, 379] on video at bounding box center [83, 421] width 167 height 84
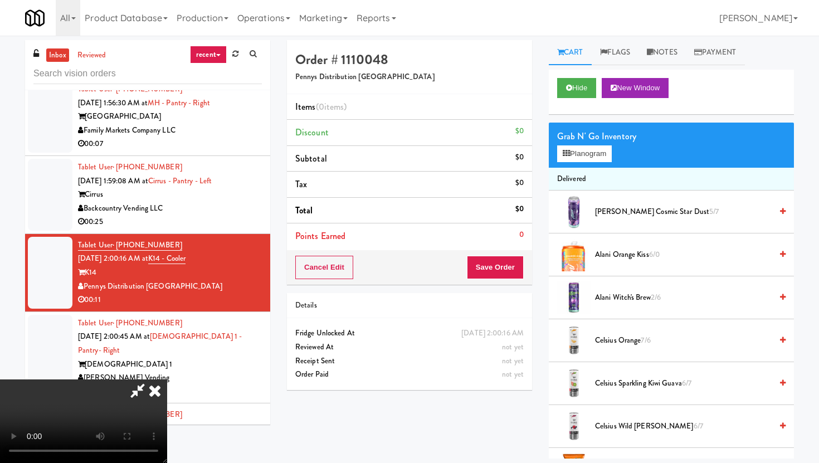
click at [167, 379] on video at bounding box center [83, 421] width 167 height 84
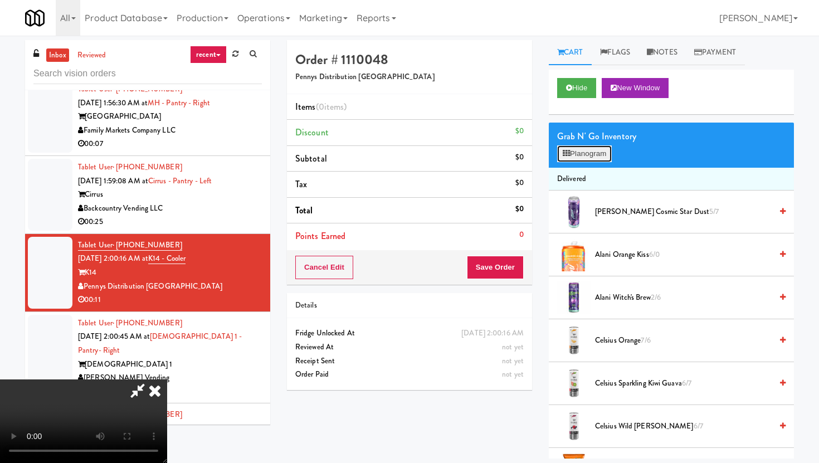
click at [582, 148] on button "Planogram" at bounding box center [584, 153] width 55 height 17
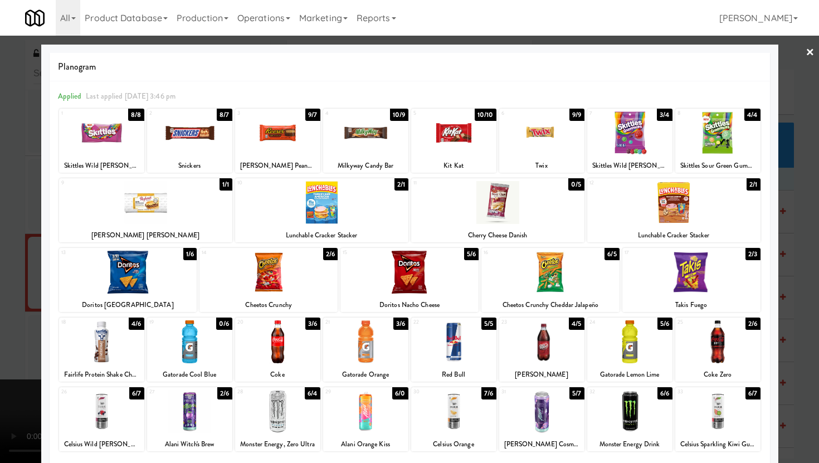
click at [18, 177] on div at bounding box center [409, 231] width 819 height 463
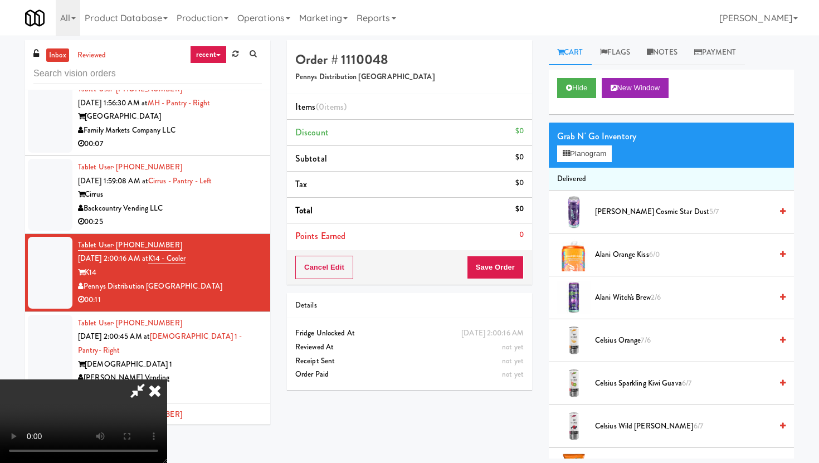
click at [167, 379] on video at bounding box center [83, 421] width 167 height 84
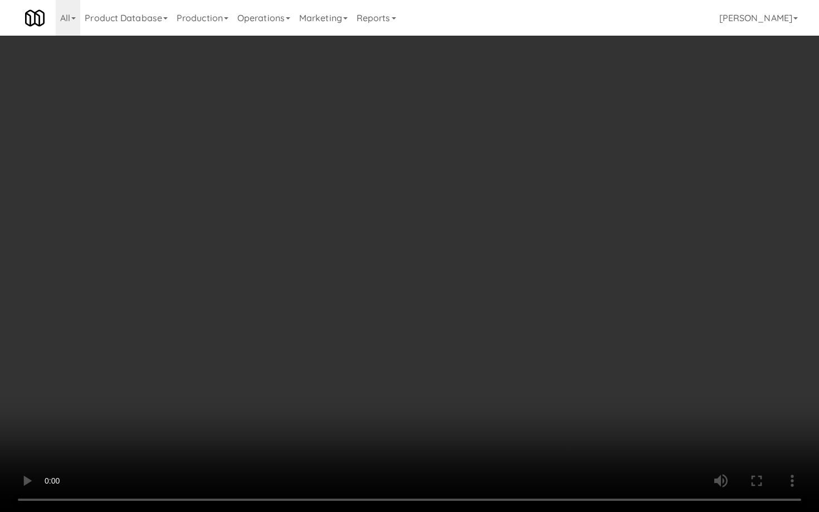
click at [414, 403] on video at bounding box center [409, 256] width 819 height 512
click at [254, 357] on video at bounding box center [409, 256] width 819 height 512
click at [297, 280] on video at bounding box center [409, 256] width 819 height 512
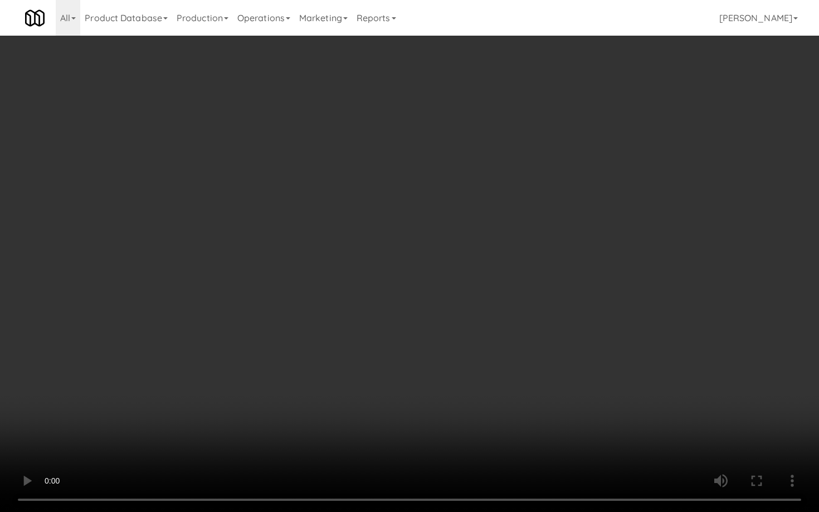
click at [297, 280] on video at bounding box center [409, 256] width 819 height 512
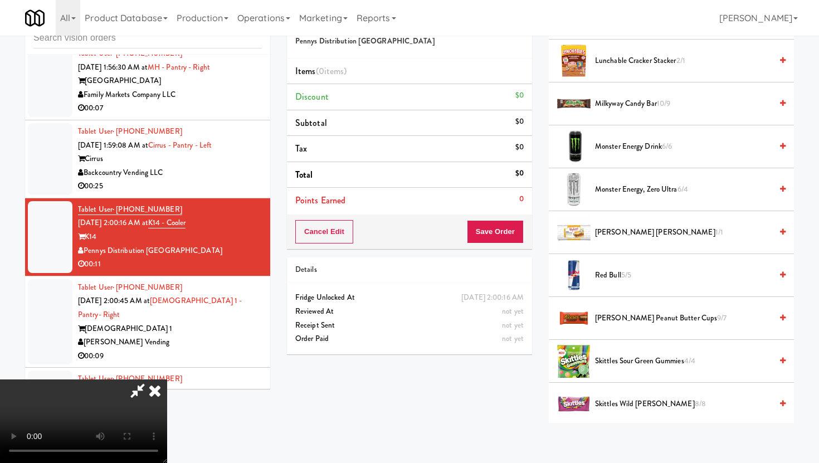
scroll to position [829, 0]
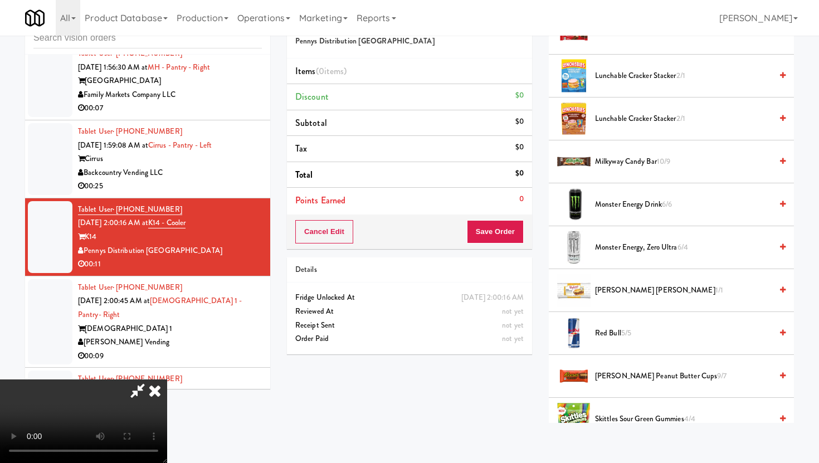
click at [624, 156] on span "Milkyway Candy Bar 10/9" at bounding box center [683, 162] width 177 height 14
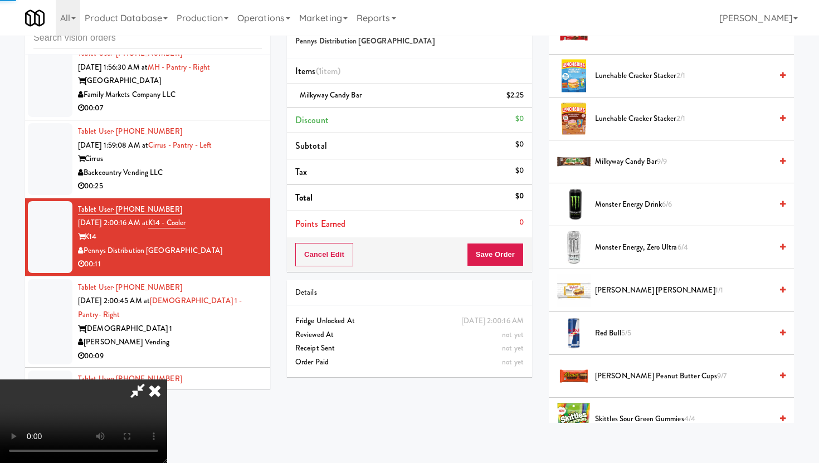
scroll to position [1190, 0]
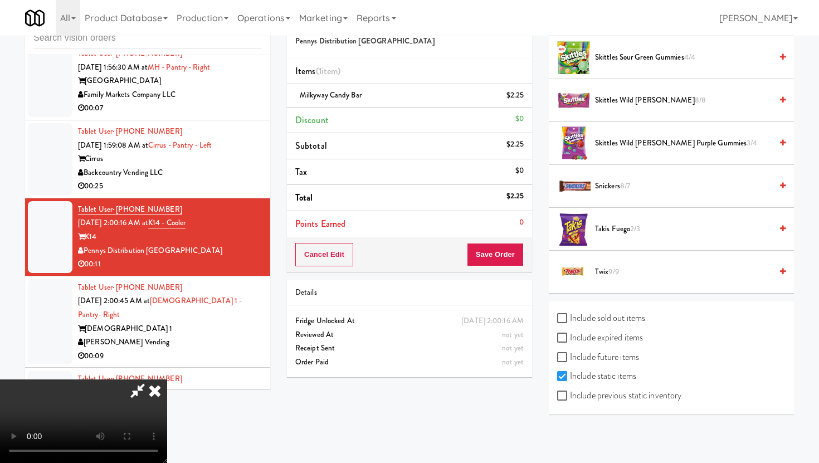
click at [613, 275] on span "9/9" at bounding box center [613, 271] width 10 height 11
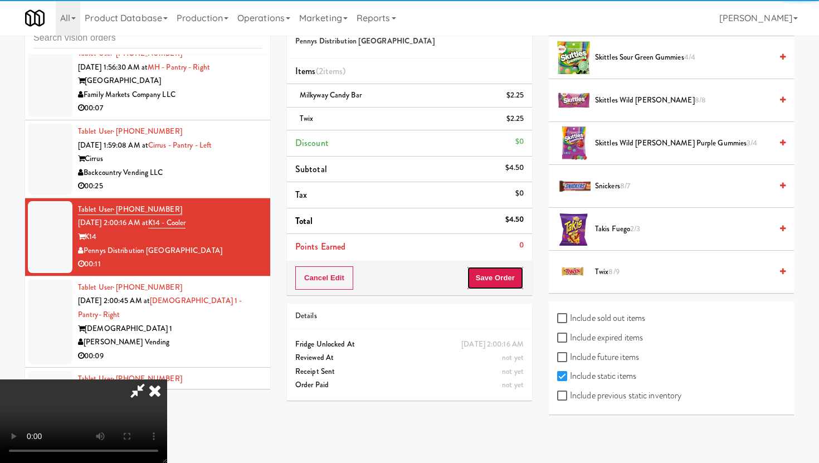
click at [518, 275] on button "Save Order" at bounding box center [495, 277] width 57 height 23
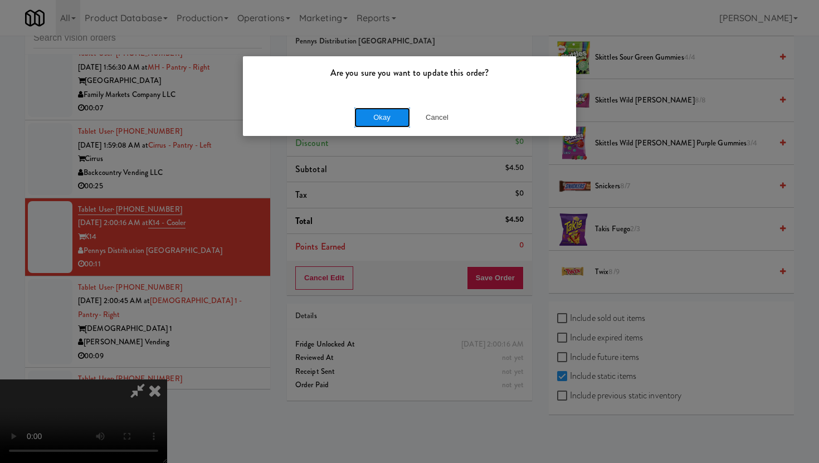
click at [398, 125] on button "Okay" at bounding box center [382, 117] width 56 height 20
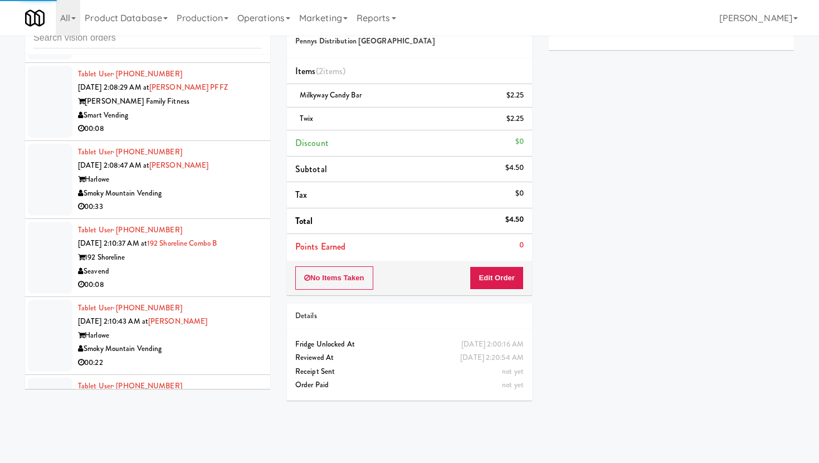
scroll to position [5917, 0]
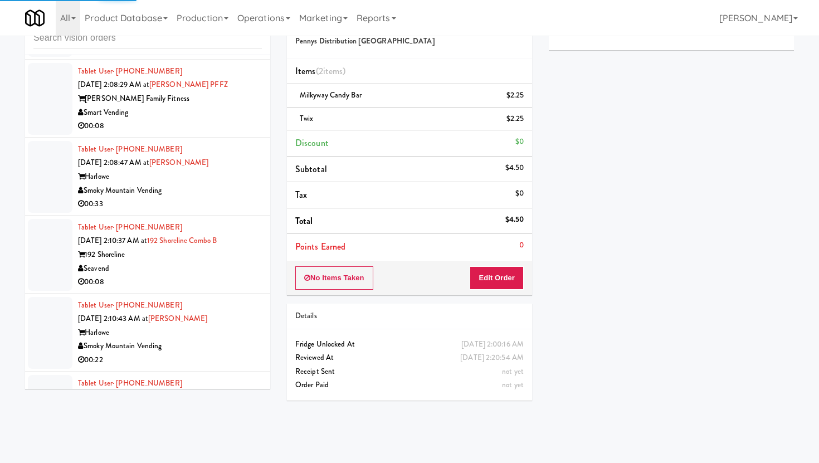
click at [223, 144] on li "Tablet User · (724) 762-4479 Oct 9, 2025 2:08:47 AM at Harlowe - Fridge Harlowe…" at bounding box center [147, 177] width 245 height 78
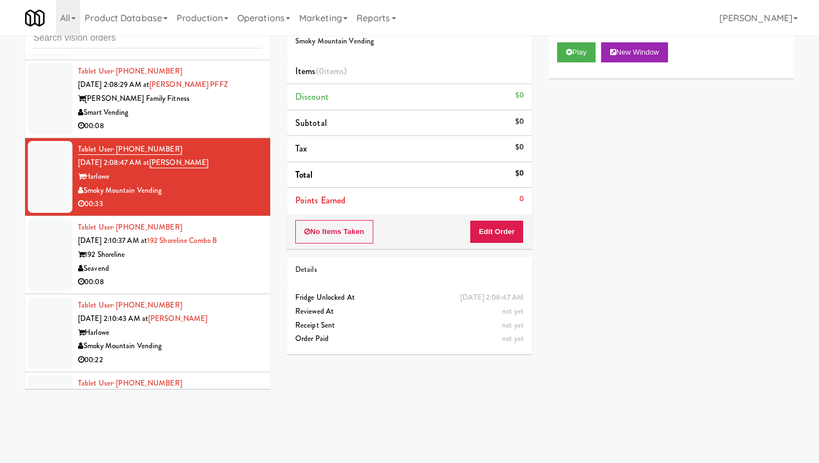
click at [228, 114] on div "Smart Vending" at bounding box center [170, 113] width 184 height 14
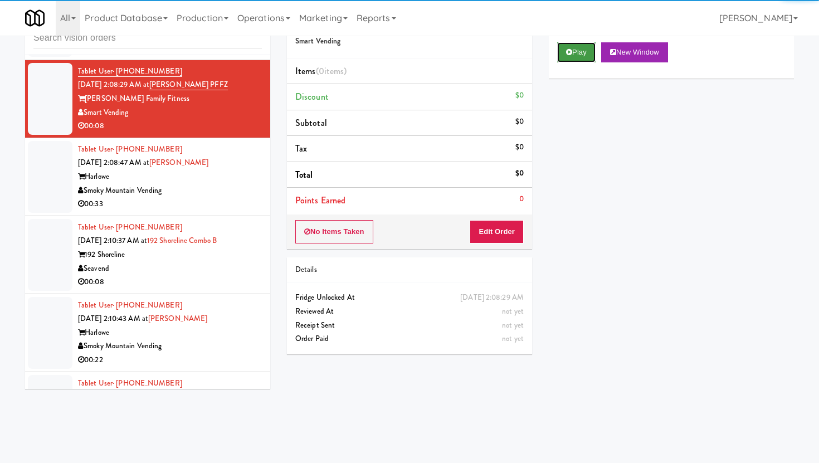
click at [561, 58] on button "Play" at bounding box center [576, 52] width 38 height 20
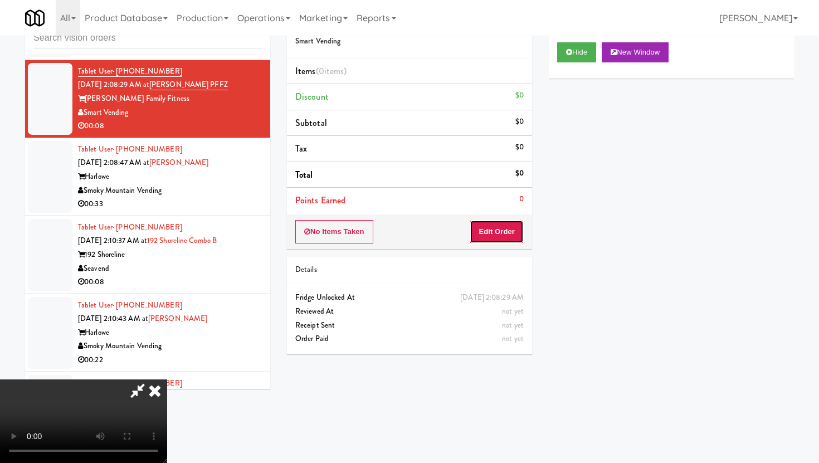
click at [508, 225] on button "Edit Order" at bounding box center [496, 231] width 54 height 23
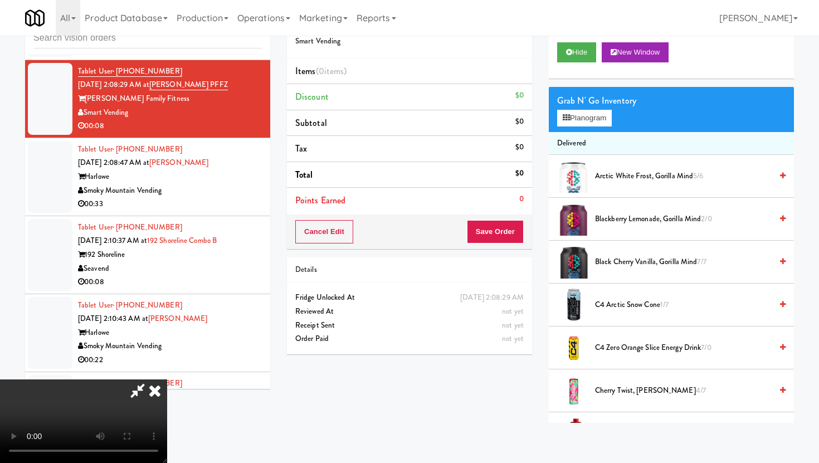
scroll to position [91, 0]
click at [167, 379] on video at bounding box center [83, 421] width 167 height 84
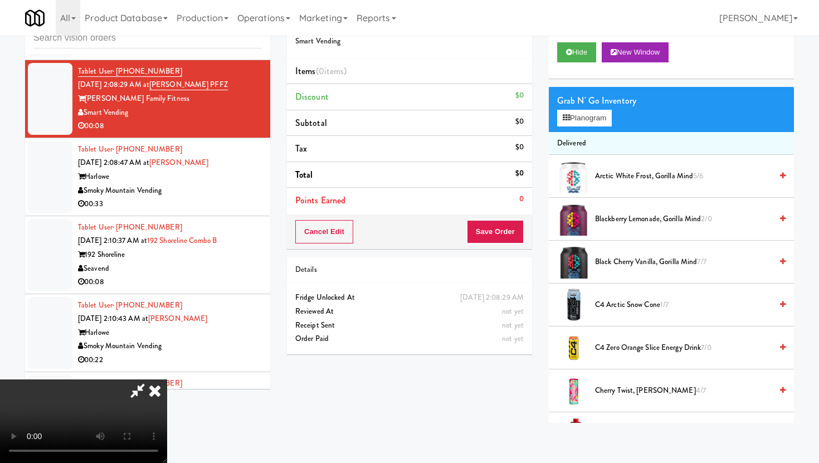
click at [167, 379] on video at bounding box center [83, 421] width 167 height 84
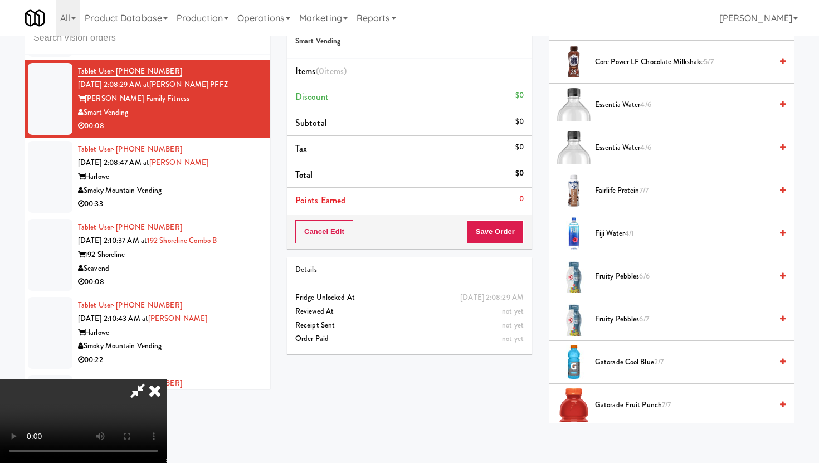
scroll to position [469, 0]
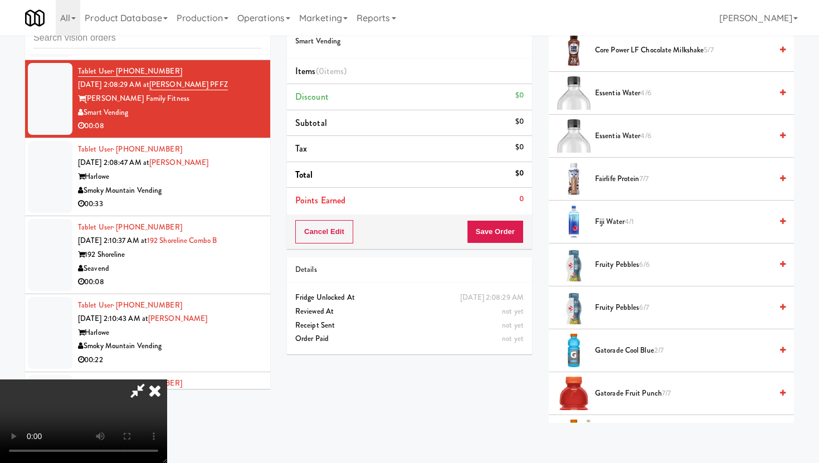
click at [615, 217] on span "Fiji Water 4/1" at bounding box center [683, 222] width 177 height 14
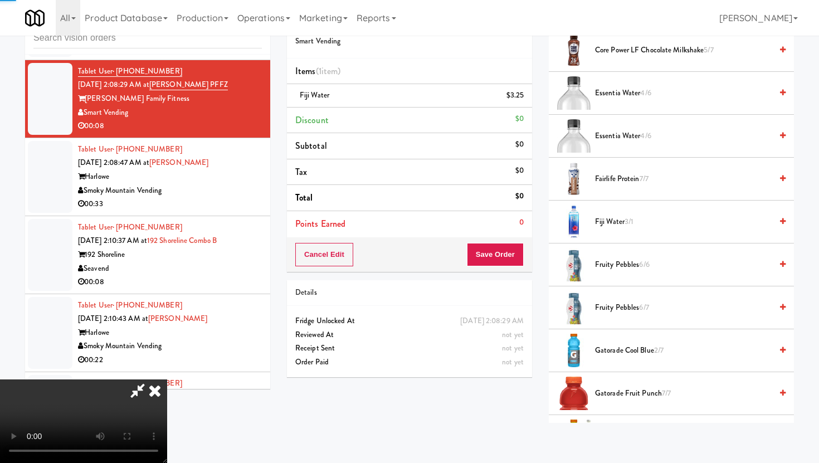
click at [615, 217] on span "Fiji Water 3/1" at bounding box center [683, 222] width 177 height 14
click at [517, 251] on button "Save Order" at bounding box center [495, 254] width 57 height 23
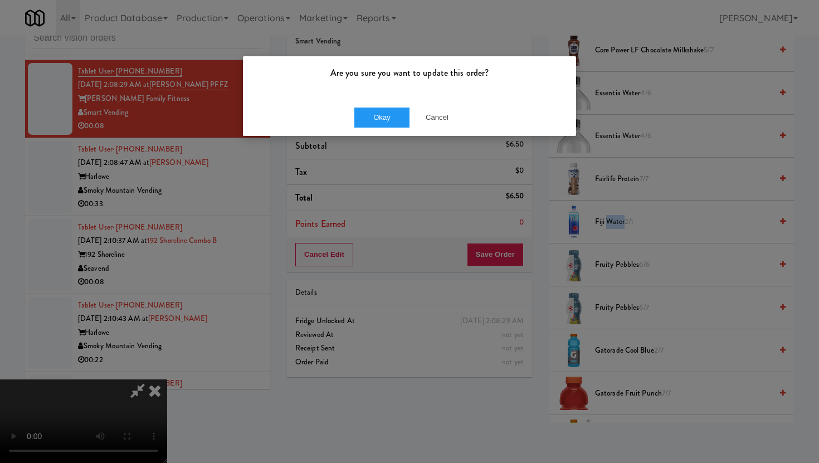
click at [379, 106] on div "Okay Cancel" at bounding box center [409, 117] width 333 height 37
click at [376, 119] on button "Okay" at bounding box center [382, 117] width 56 height 20
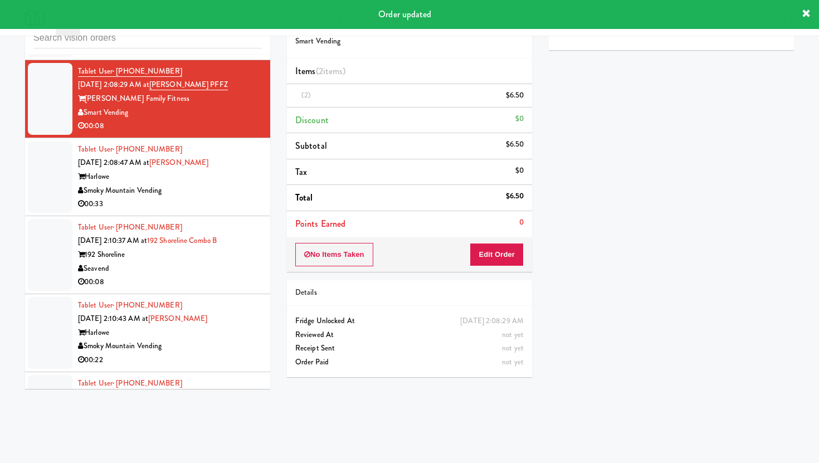
scroll to position [0, 0]
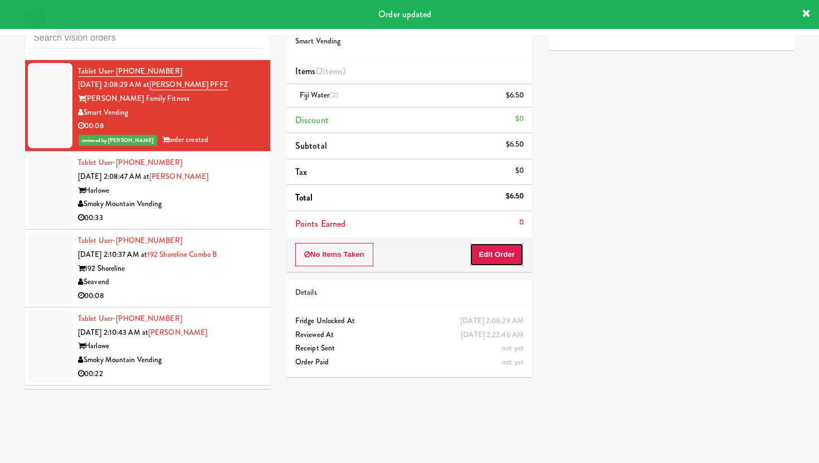
click at [499, 265] on button "Edit Order" at bounding box center [496, 254] width 54 height 23
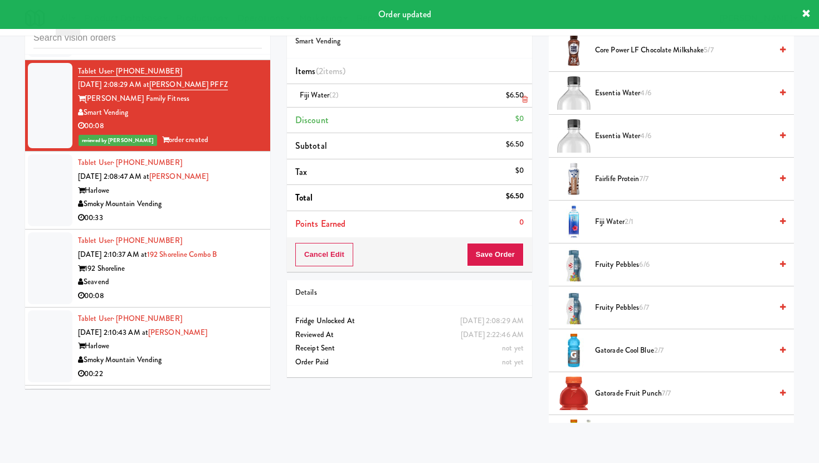
click at [524, 97] on icon at bounding box center [525, 99] width 6 height 7
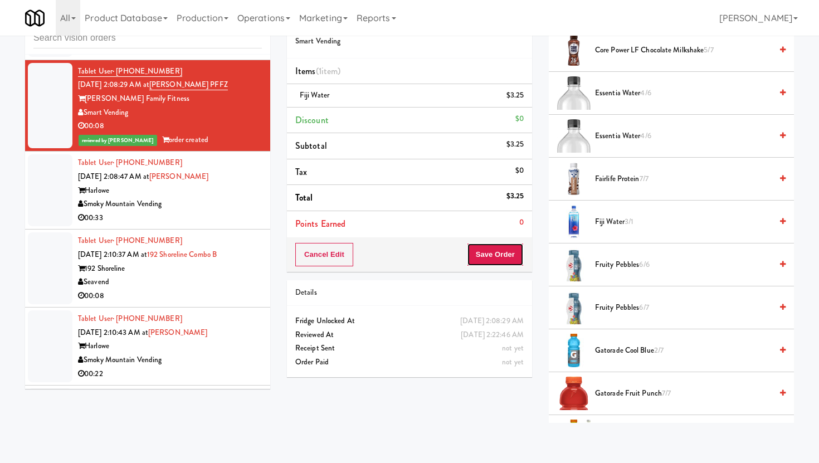
click at [496, 244] on button "Save Order" at bounding box center [495, 254] width 57 height 23
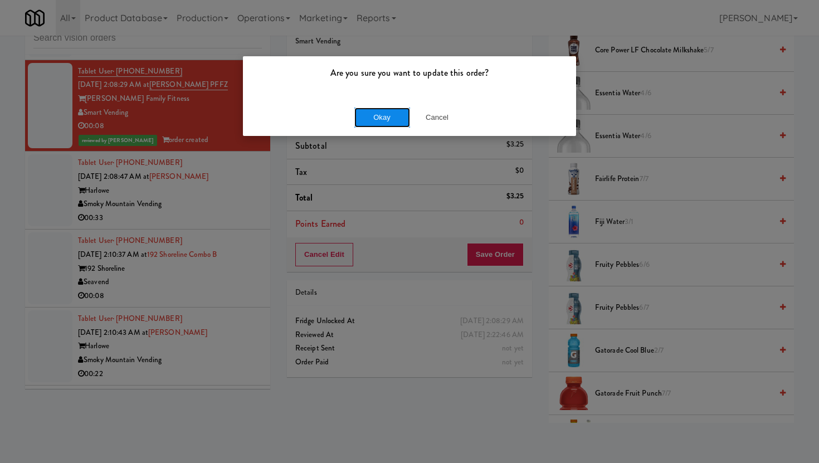
click at [389, 120] on button "Okay" at bounding box center [382, 117] width 56 height 20
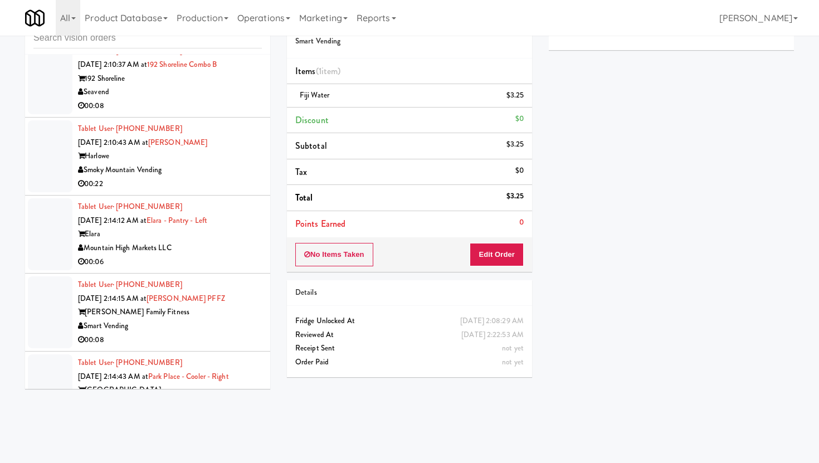
scroll to position [6152, 0]
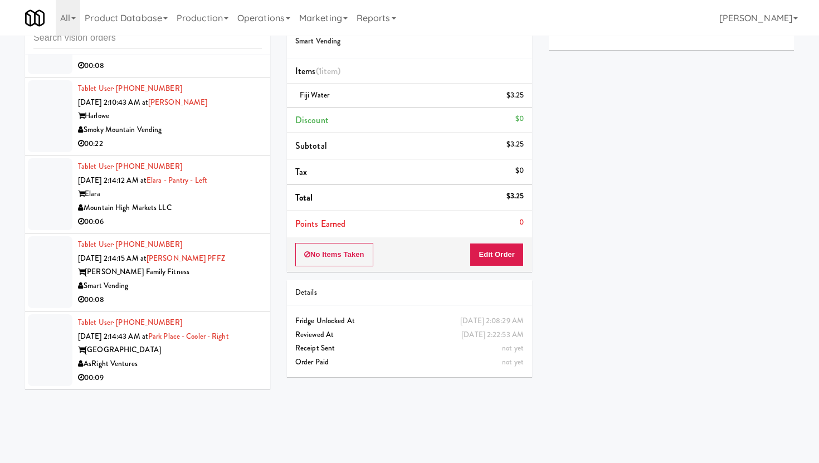
click at [248, 210] on div "Mountain High Markets LLC" at bounding box center [170, 208] width 184 height 14
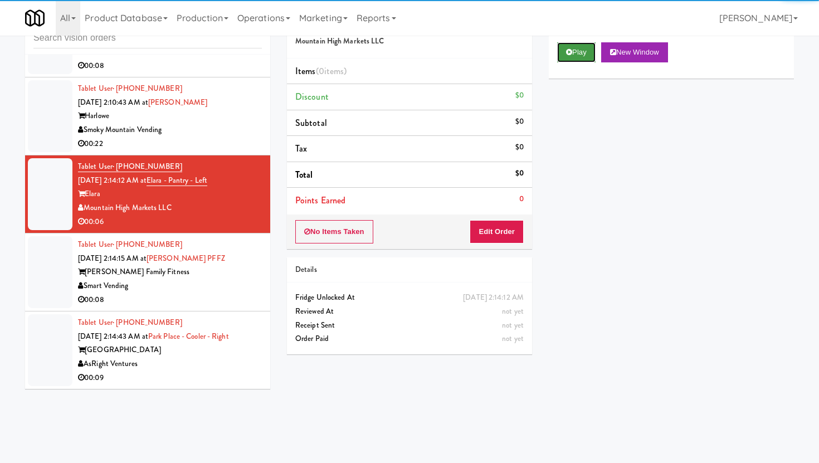
click at [564, 47] on button "Play" at bounding box center [576, 52] width 38 height 20
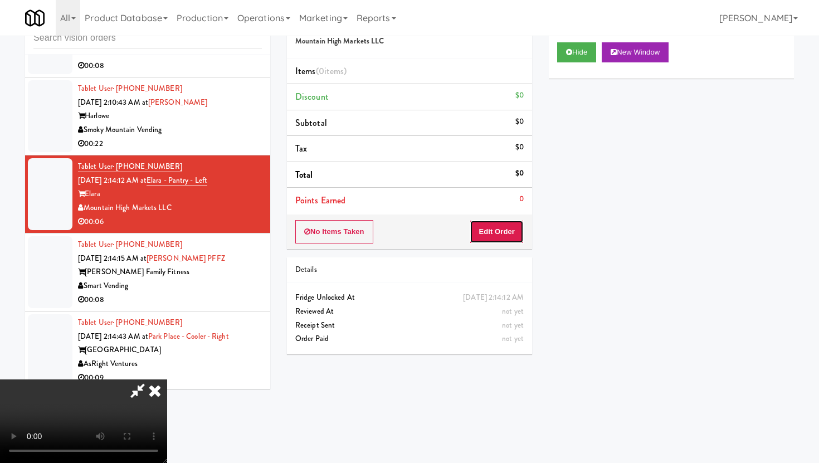
click at [502, 237] on button "Edit Order" at bounding box center [496, 231] width 54 height 23
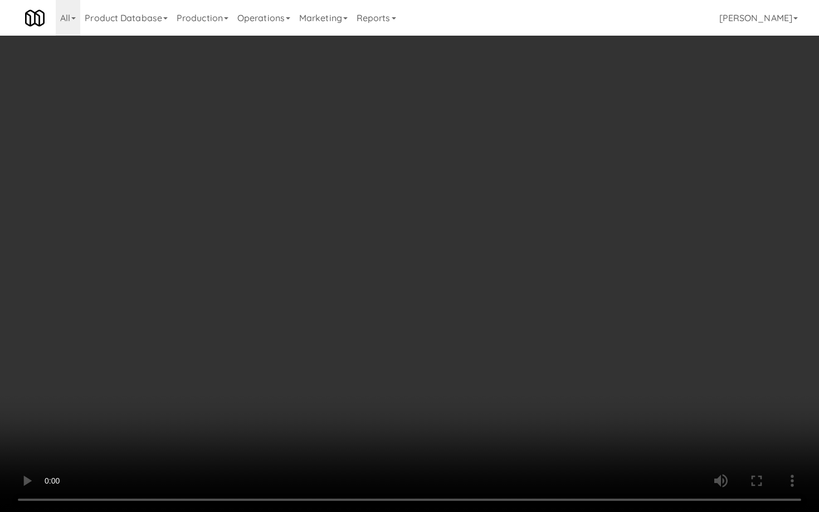
click at [568, 361] on video at bounding box center [409, 256] width 819 height 512
click at [387, 368] on video at bounding box center [409, 256] width 819 height 512
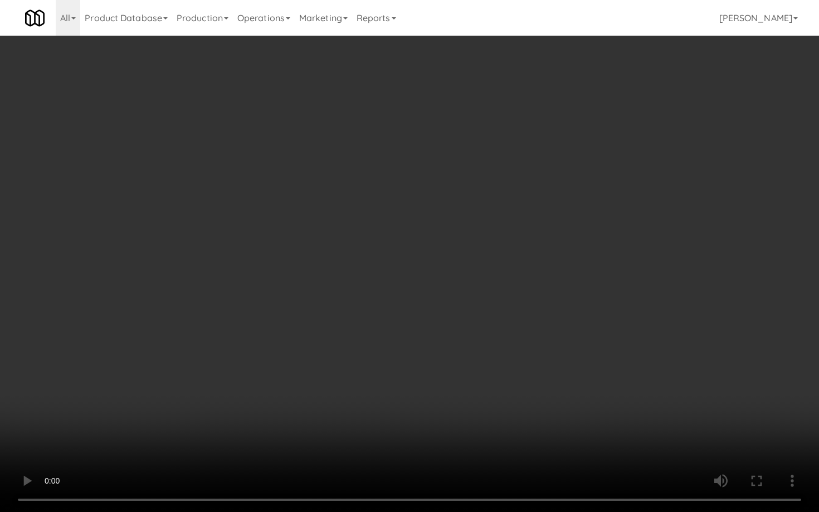
click at [387, 368] on video at bounding box center [409, 256] width 819 height 512
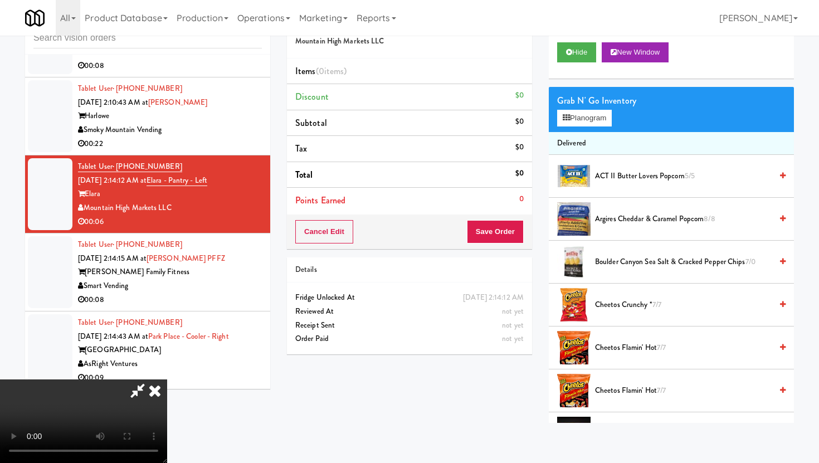
click at [616, 349] on span "Cheetos Flamin' Hot 7/7" at bounding box center [683, 348] width 177 height 14
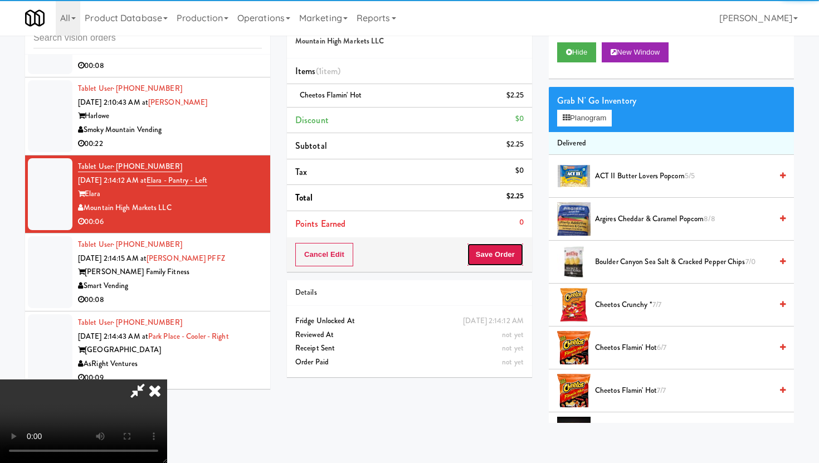
click at [513, 257] on button "Save Order" at bounding box center [495, 254] width 57 height 23
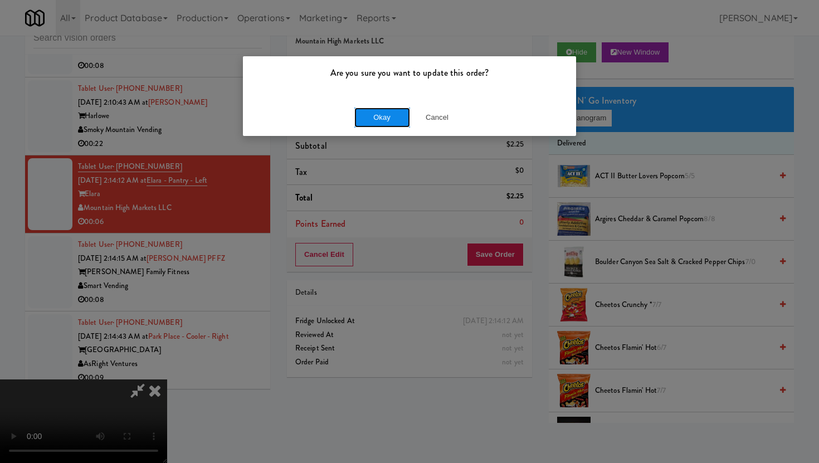
click at [381, 113] on button "Okay" at bounding box center [382, 117] width 56 height 20
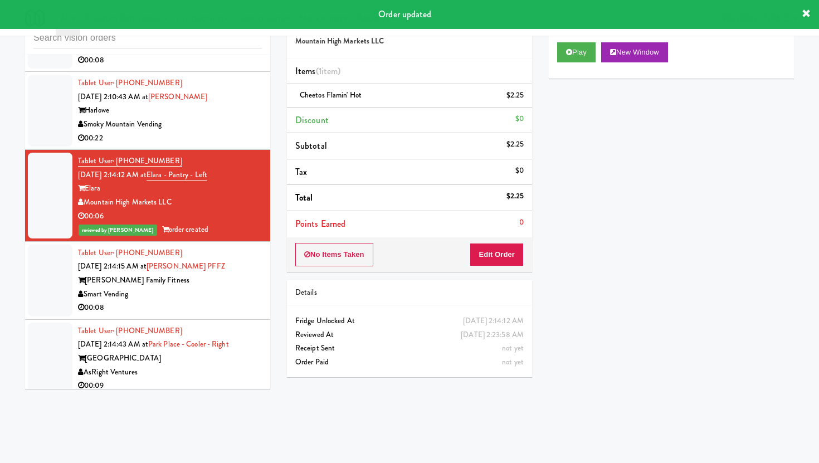
click at [247, 287] on div "[PERSON_NAME] Family Fitness" at bounding box center [170, 280] width 184 height 14
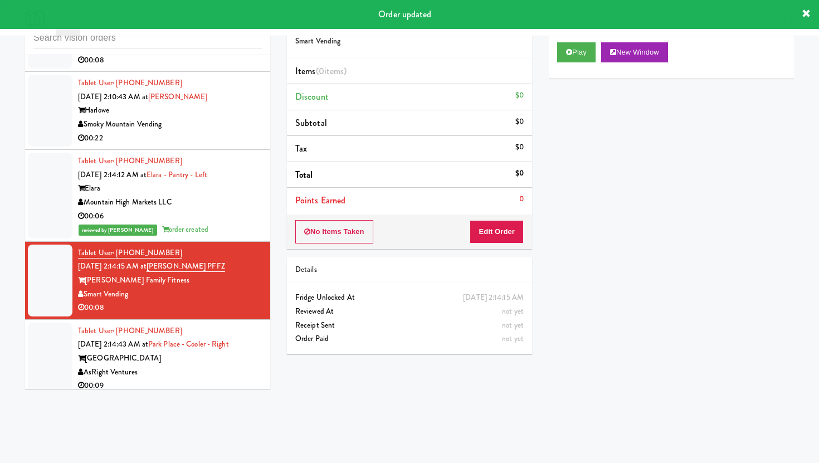
scroll to position [6166, 0]
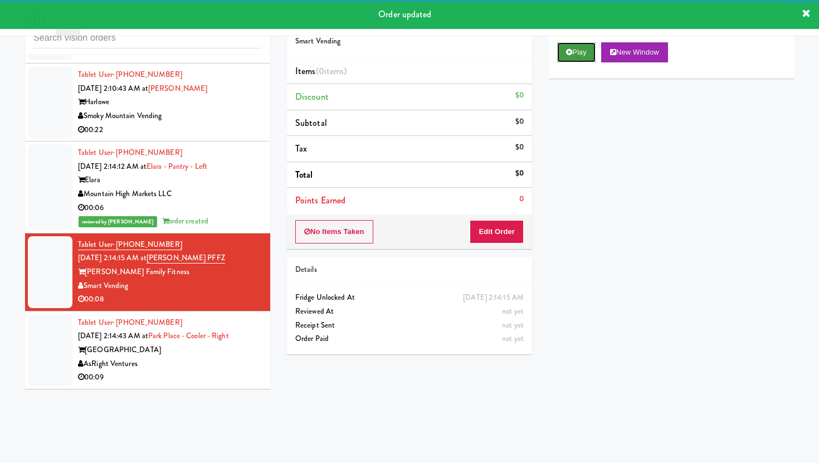
click at [569, 56] on button "Play" at bounding box center [576, 52] width 38 height 20
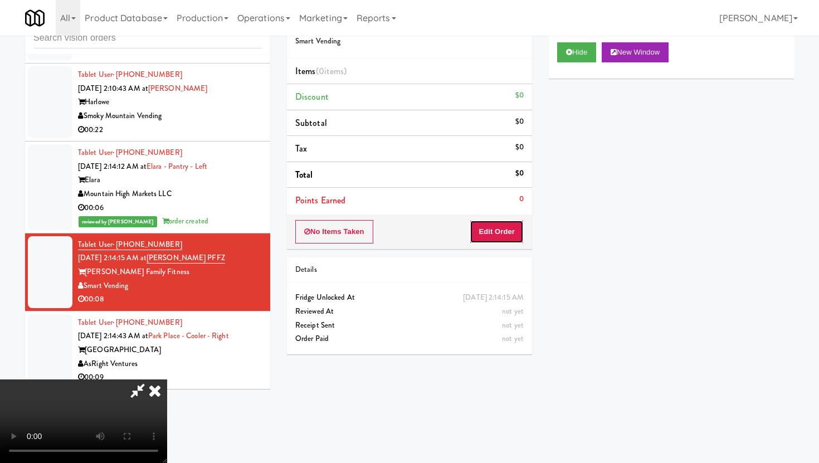
click at [488, 224] on button "Edit Order" at bounding box center [496, 231] width 54 height 23
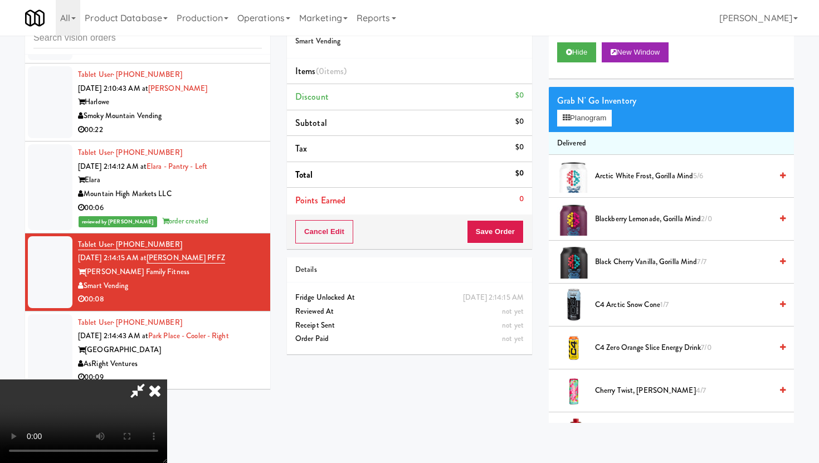
scroll to position [91, 0]
click at [167, 379] on video at bounding box center [83, 421] width 167 height 84
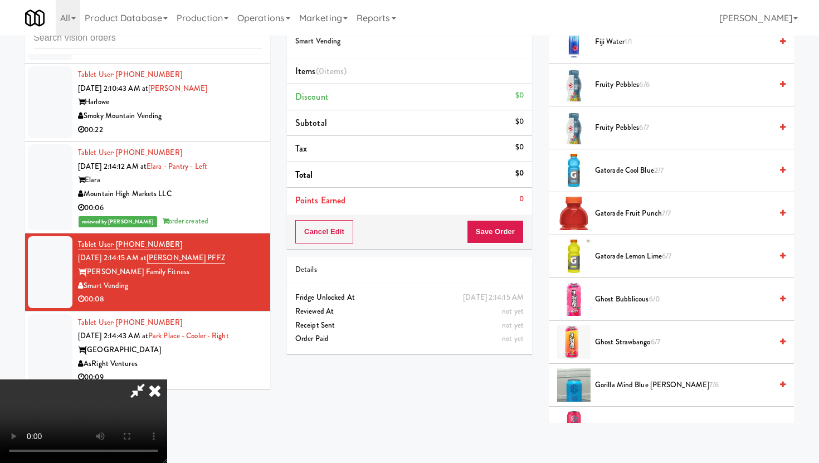
scroll to position [651, 0]
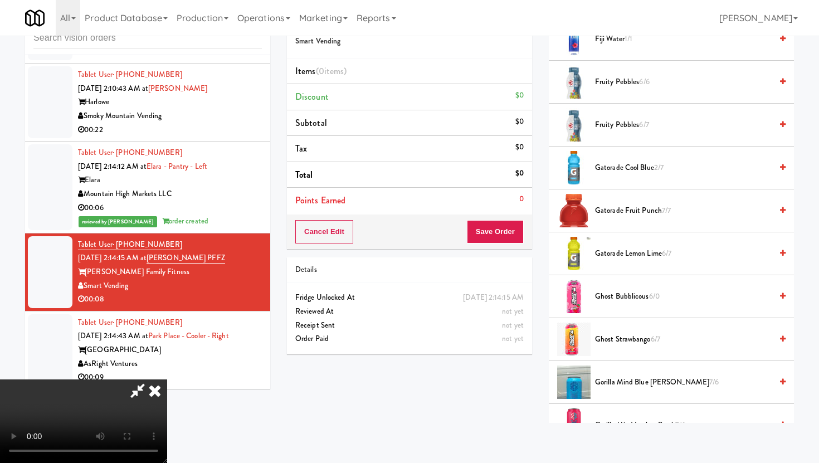
click at [616, 250] on span "Gatorade Lemon Lime 6/7" at bounding box center [683, 254] width 177 height 14
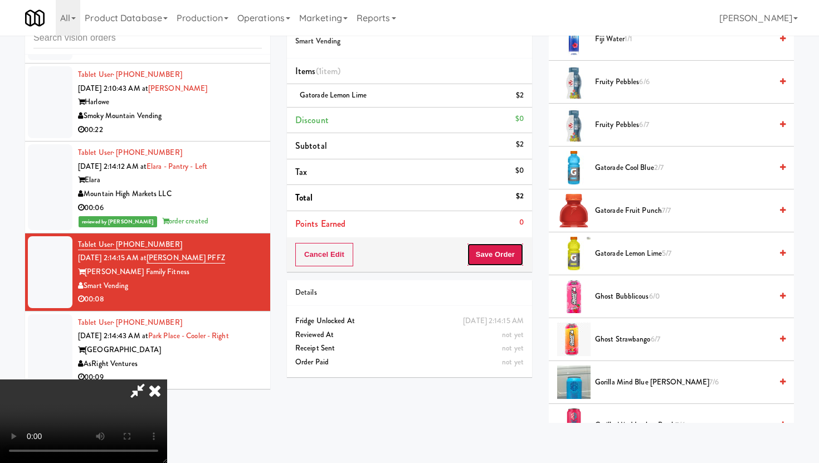
click at [515, 253] on button "Save Order" at bounding box center [495, 254] width 57 height 23
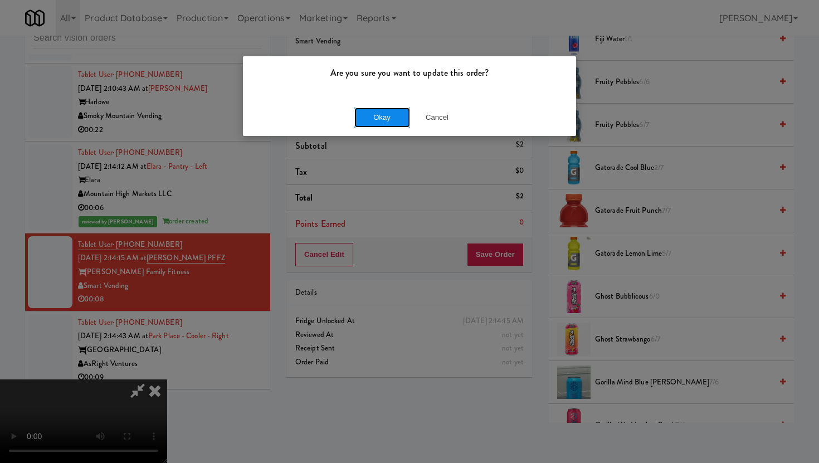
click at [405, 125] on button "Okay" at bounding box center [382, 117] width 56 height 20
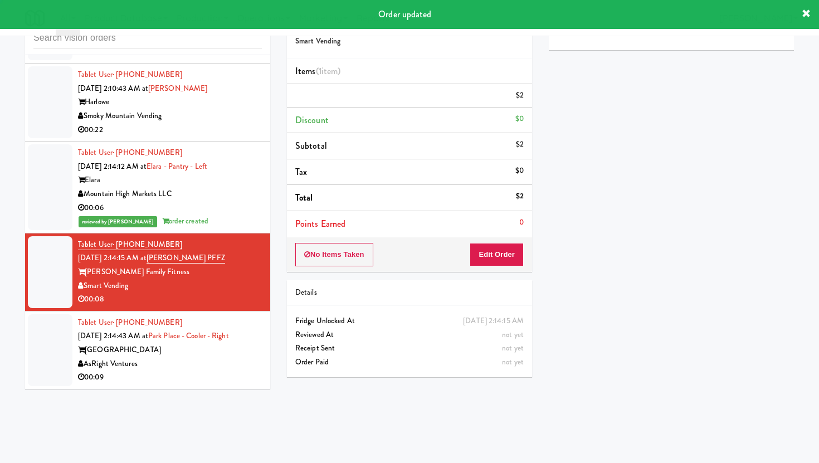
scroll to position [0, 0]
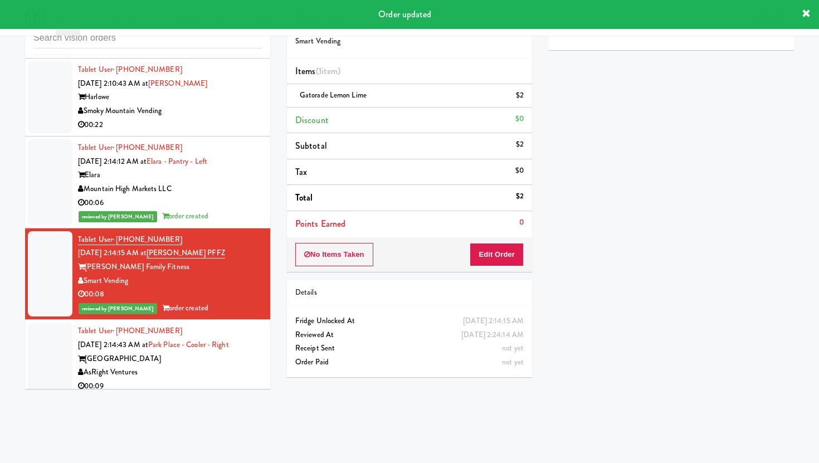
click at [193, 379] on div "AsRight Ventures" at bounding box center [170, 372] width 184 height 14
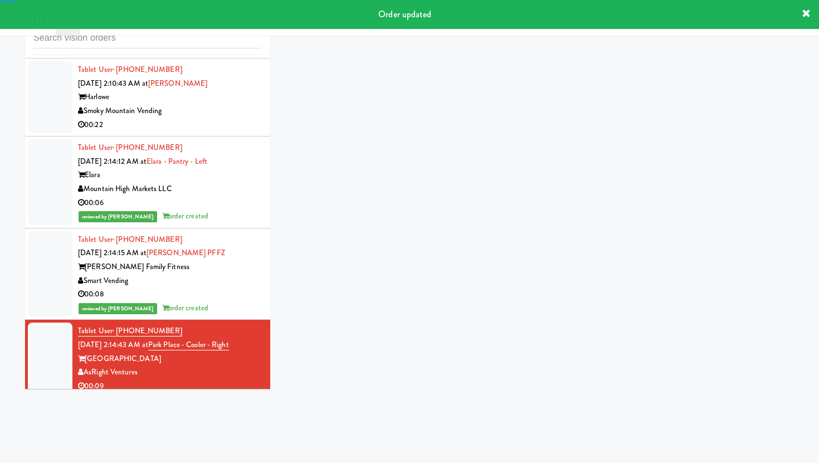
scroll to position [6180, 0]
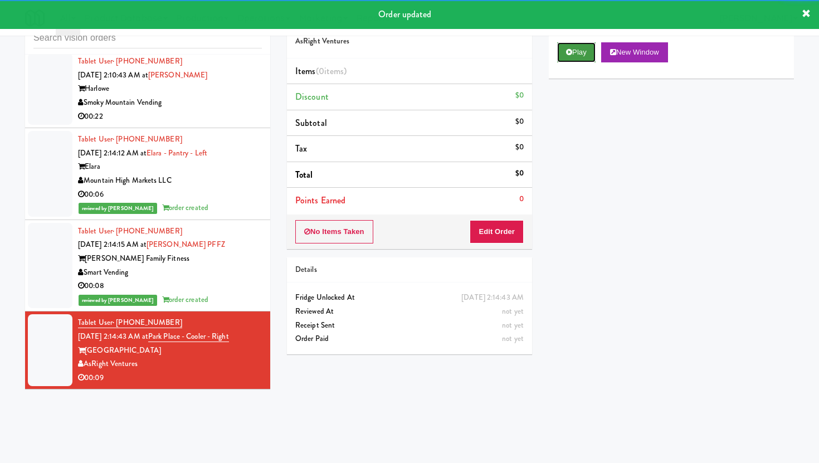
click at [566, 55] on icon at bounding box center [569, 51] width 6 height 7
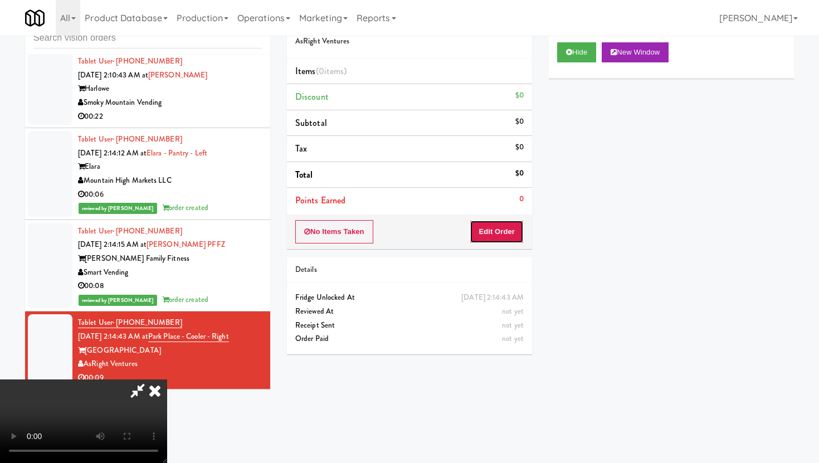
click at [496, 238] on button "Edit Order" at bounding box center [496, 231] width 54 height 23
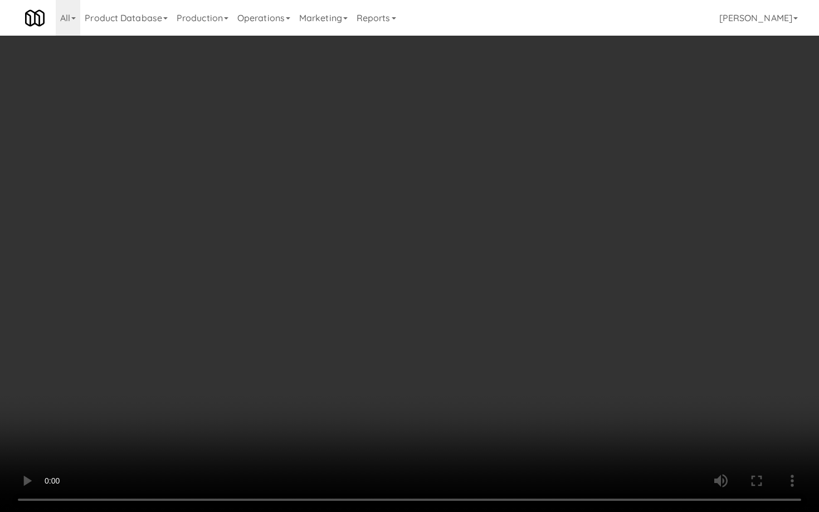
click at [576, 393] on video at bounding box center [409, 256] width 819 height 512
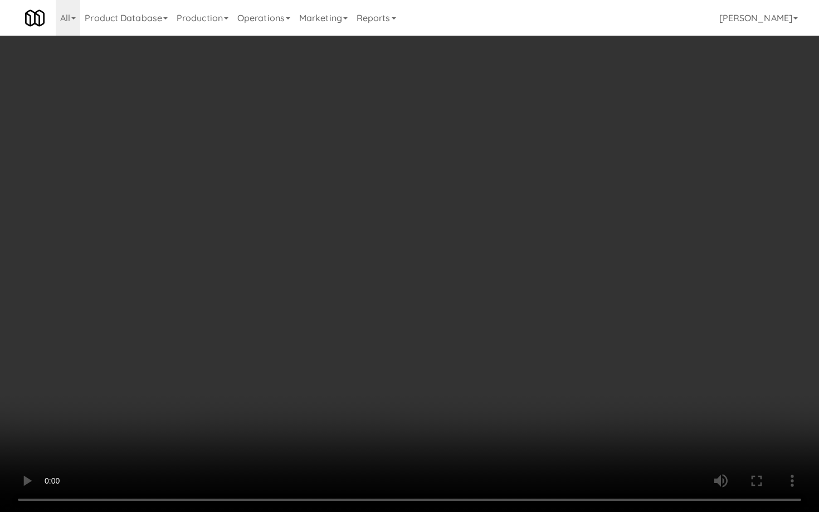
click at [576, 393] on video at bounding box center [409, 256] width 819 height 512
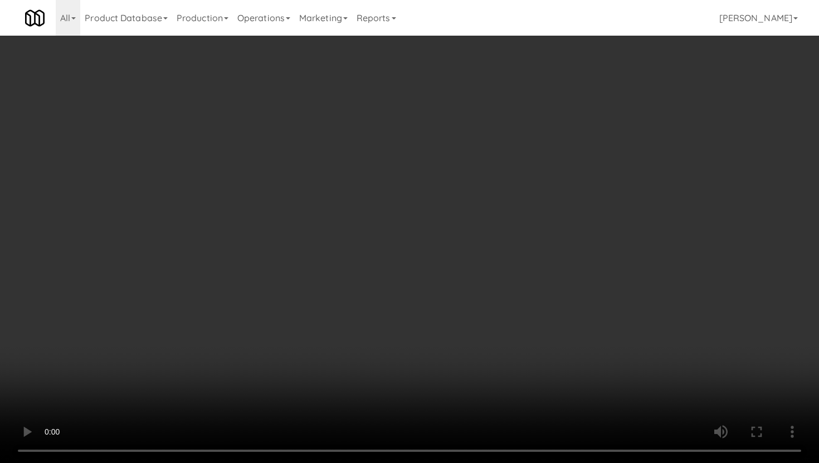
scroll to position [966, 0]
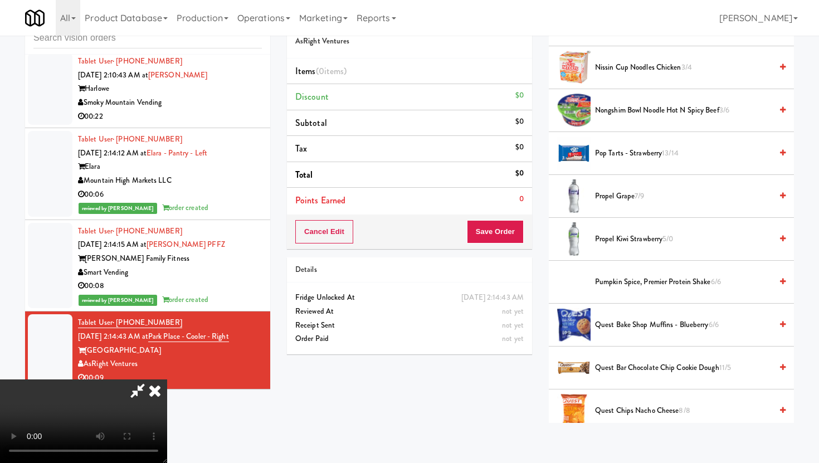
click at [625, 197] on span "Propel Grape 7/9" at bounding box center [683, 196] width 177 height 14
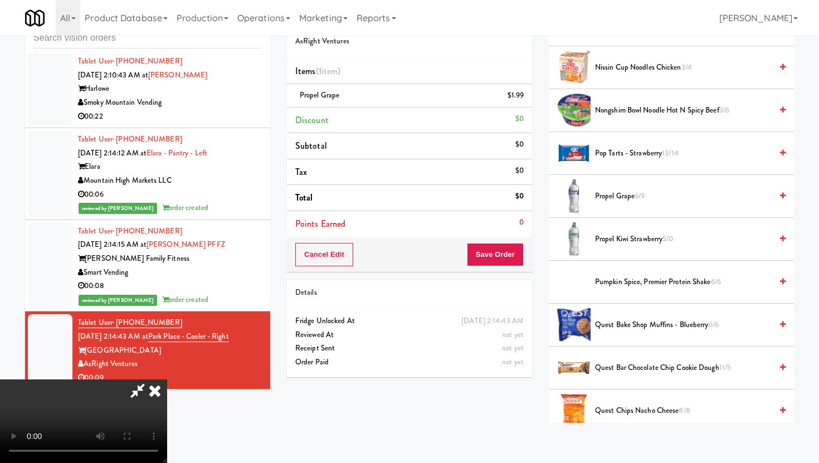
click at [625, 197] on span "Propel Grape 6/9" at bounding box center [683, 196] width 177 height 14
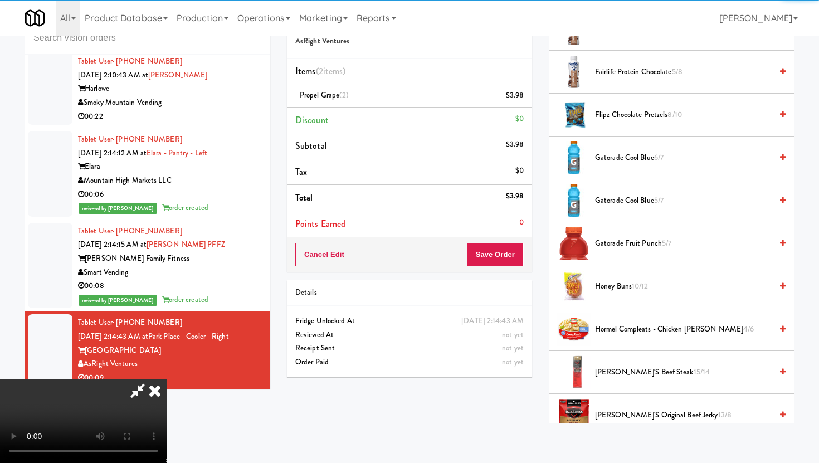
scroll to position [488, 0]
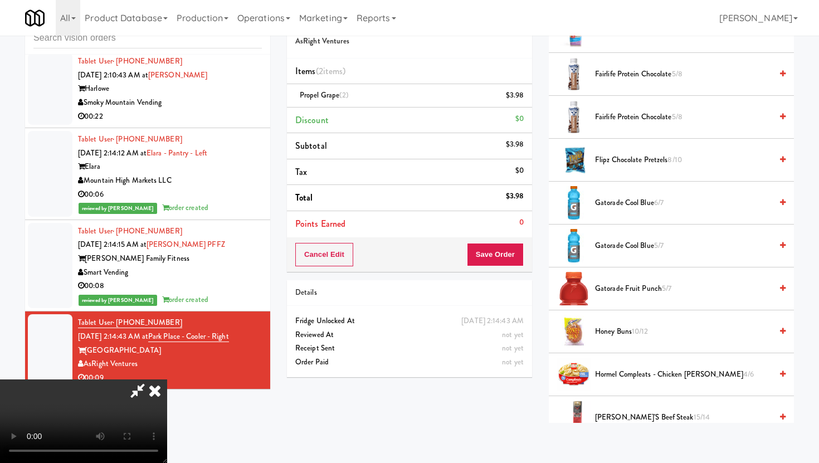
click at [618, 198] on span "Gatorade Cool Blue 6/7" at bounding box center [683, 203] width 177 height 14
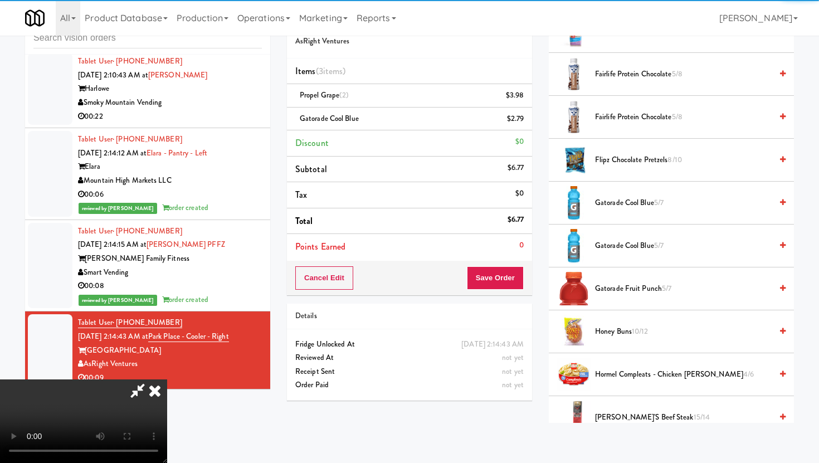
click at [528, 269] on div "Cancel Edit Save Order" at bounding box center [409, 278] width 245 height 35
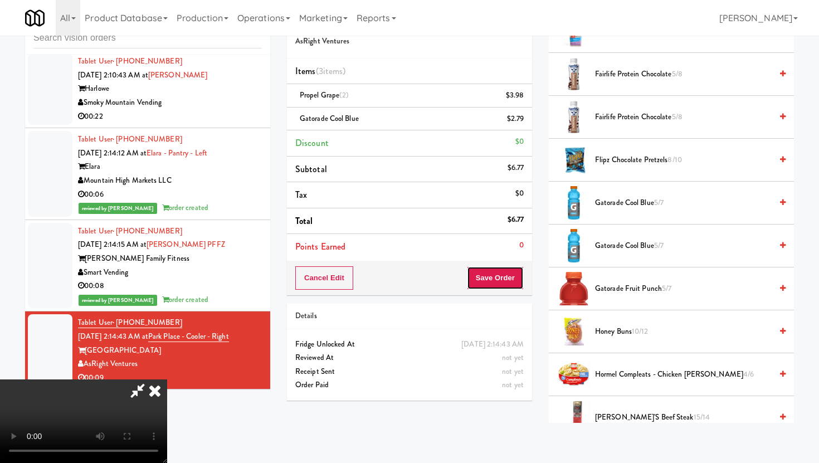
click at [509, 277] on button "Save Order" at bounding box center [495, 277] width 57 height 23
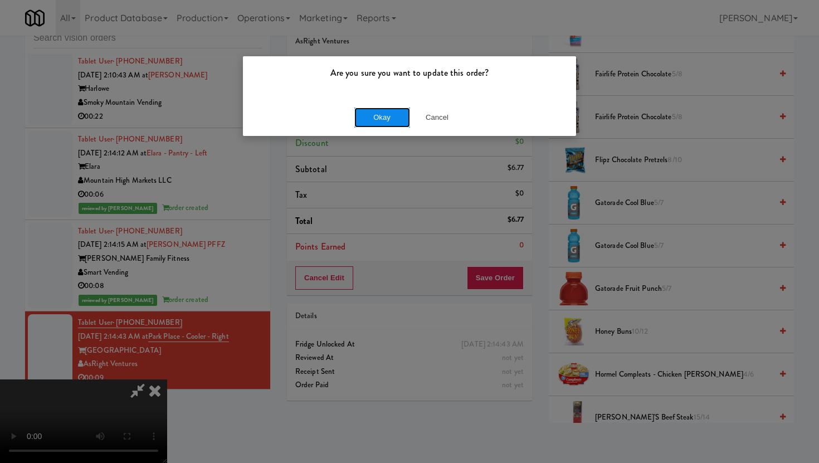
click at [386, 114] on button "Okay" at bounding box center [382, 117] width 56 height 20
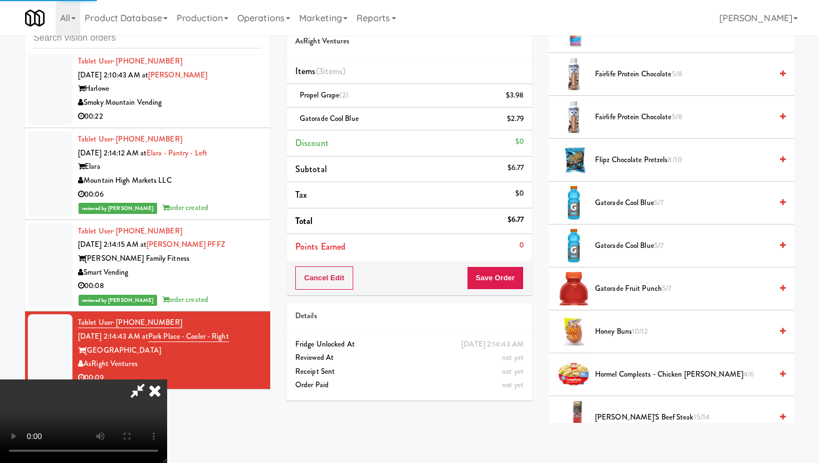
scroll to position [28, 0]
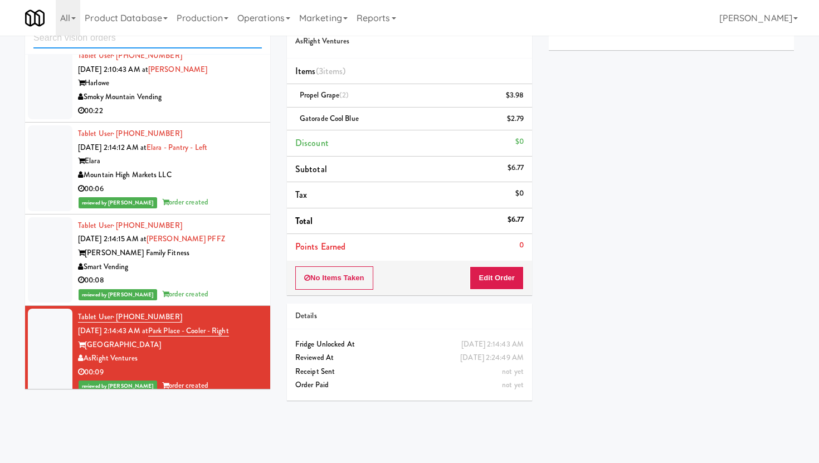
click at [189, 40] on input "text" at bounding box center [147, 38] width 228 height 21
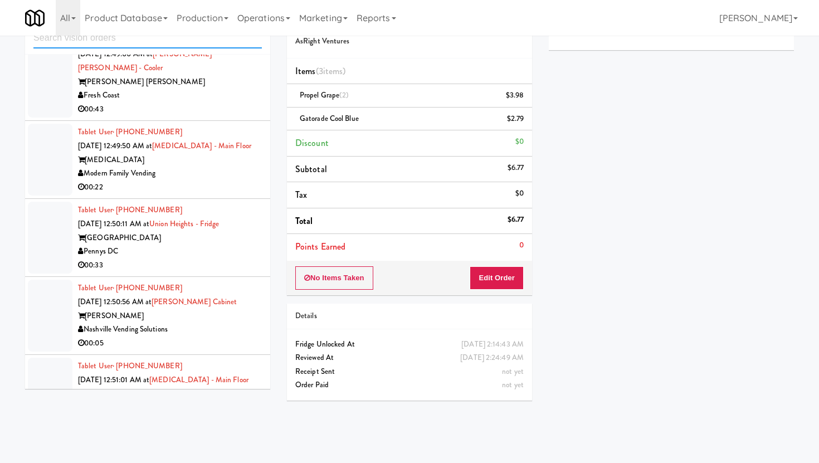
scroll to position [1802, 0]
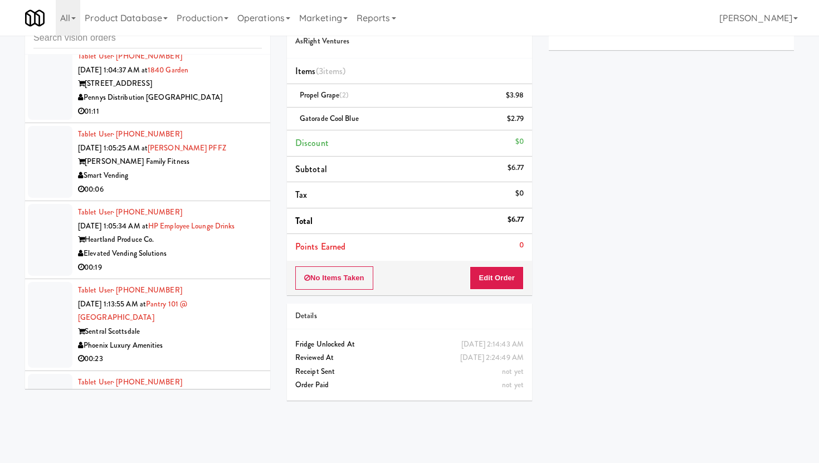
click at [228, 169] on div "Smart Vending" at bounding box center [170, 176] width 184 height 14
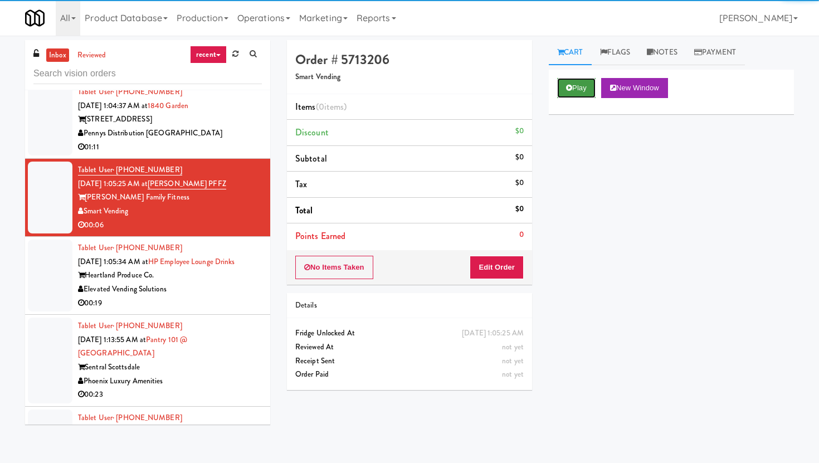
click at [565, 79] on button "Play" at bounding box center [576, 88] width 38 height 20
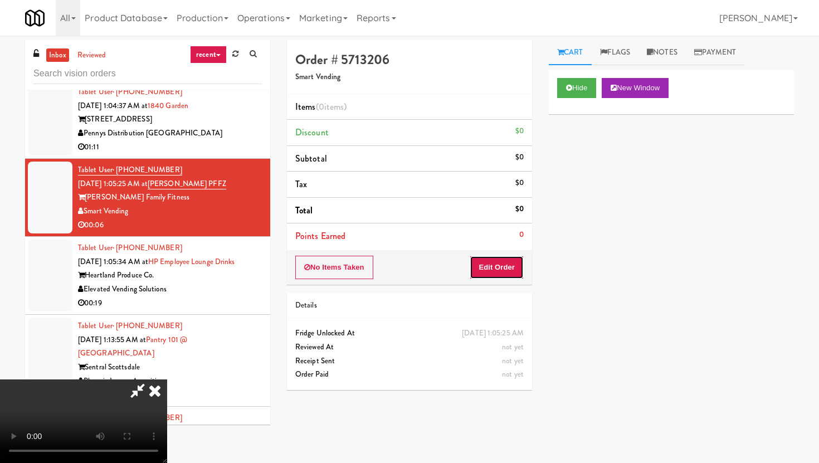
click at [492, 273] on button "Edit Order" at bounding box center [496, 267] width 54 height 23
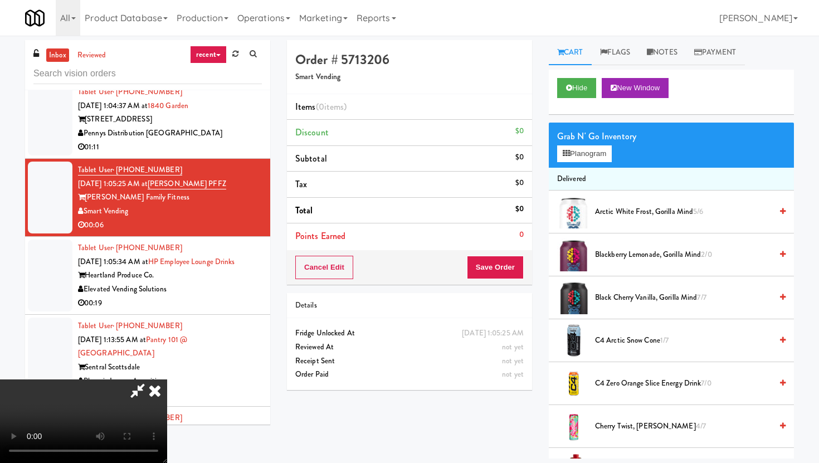
scroll to position [91, 0]
click at [167, 379] on video at bounding box center [83, 421] width 167 height 84
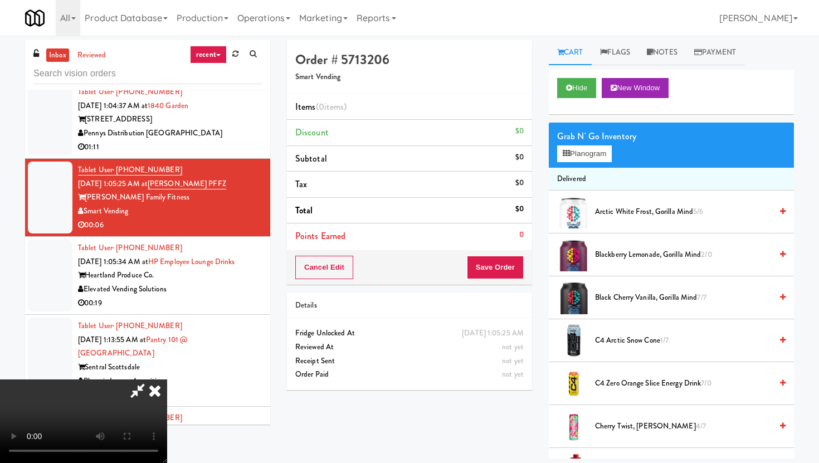
click at [167, 379] on video at bounding box center [83, 421] width 167 height 84
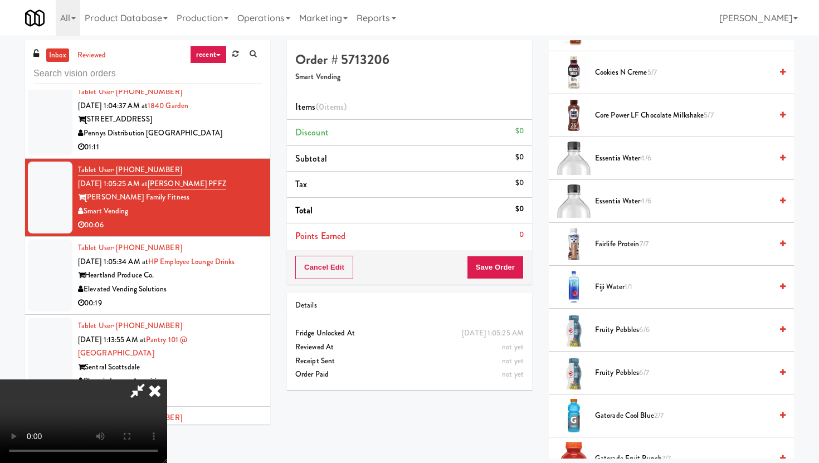
scroll to position [379, 0]
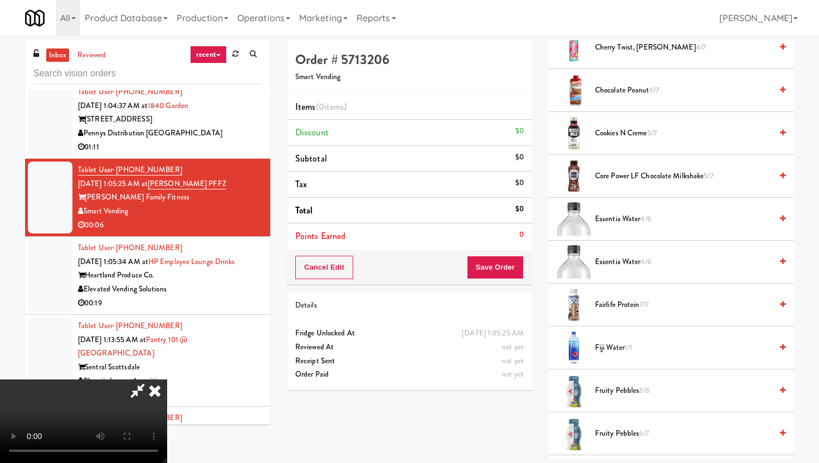
click at [620, 213] on span "Essentia Water 4/6" at bounding box center [683, 219] width 177 height 14
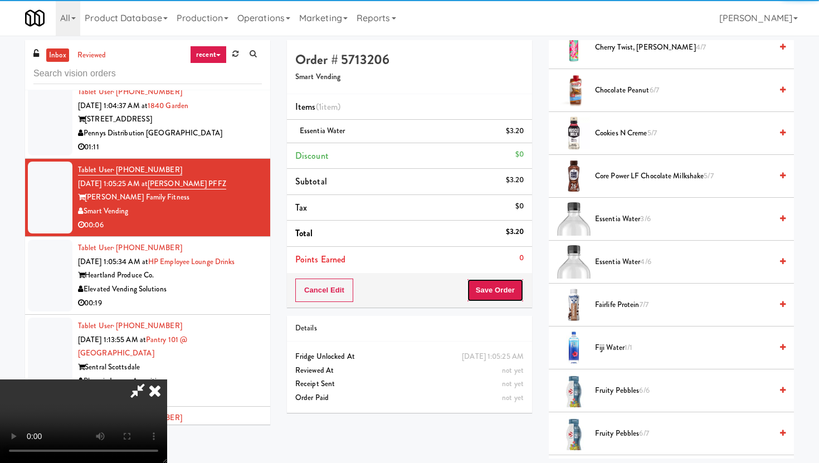
click at [512, 289] on button "Save Order" at bounding box center [495, 289] width 57 height 23
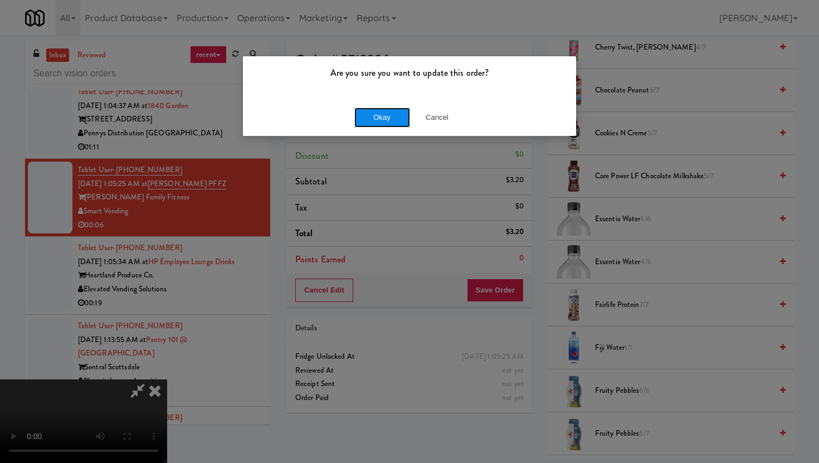
click at [400, 126] on button "Okay" at bounding box center [382, 117] width 56 height 20
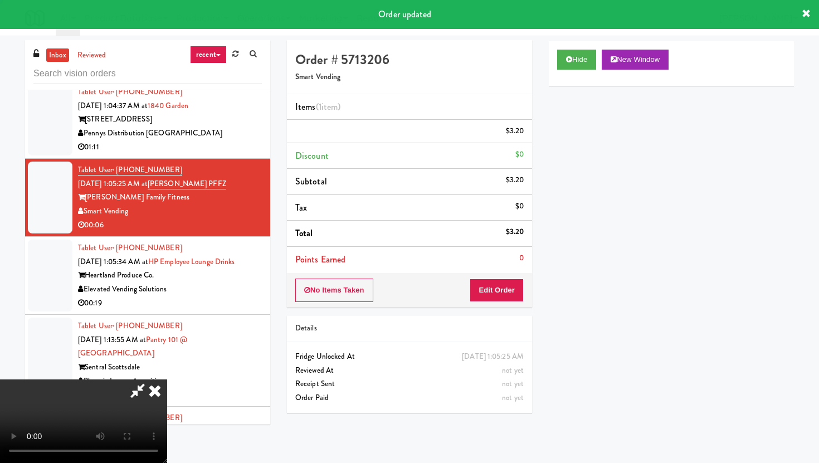
scroll to position [0, 0]
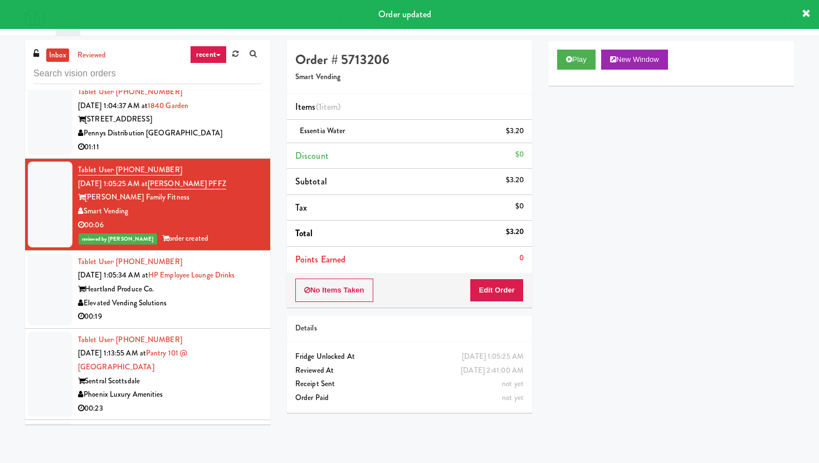
click at [232, 310] on div "00:19" at bounding box center [170, 317] width 184 height 14
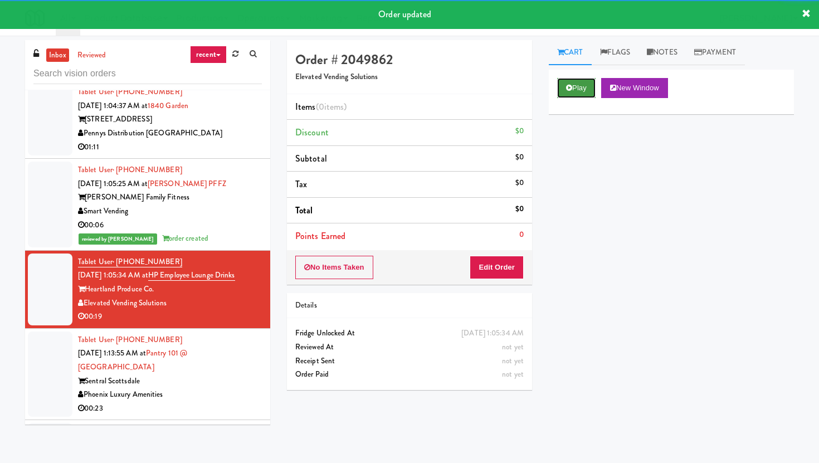
click at [569, 86] on icon at bounding box center [569, 87] width 6 height 7
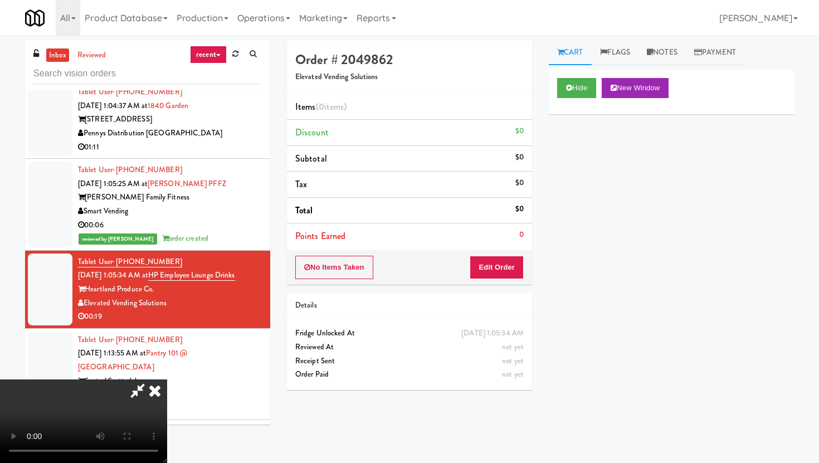
click at [500, 254] on div "No Items Taken Edit Order" at bounding box center [409, 267] width 245 height 35
click at [500, 268] on button "Edit Order" at bounding box center [496, 267] width 54 height 23
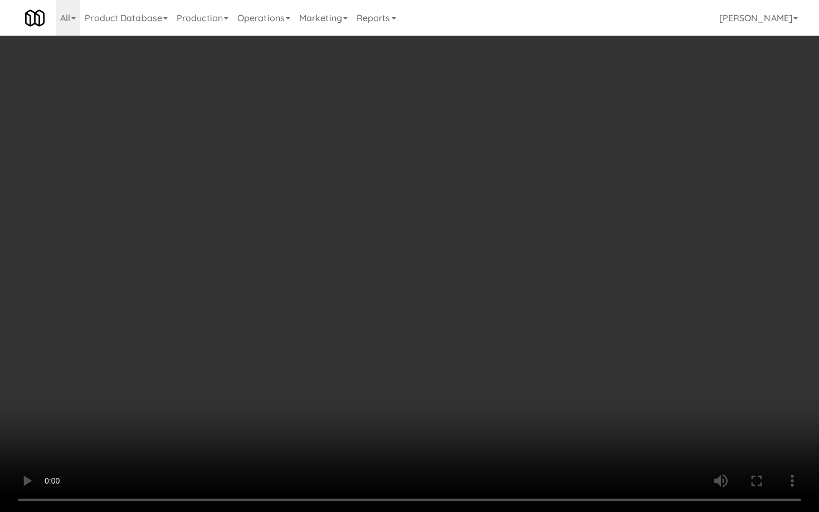
click at [653, 433] on video at bounding box center [409, 256] width 819 height 512
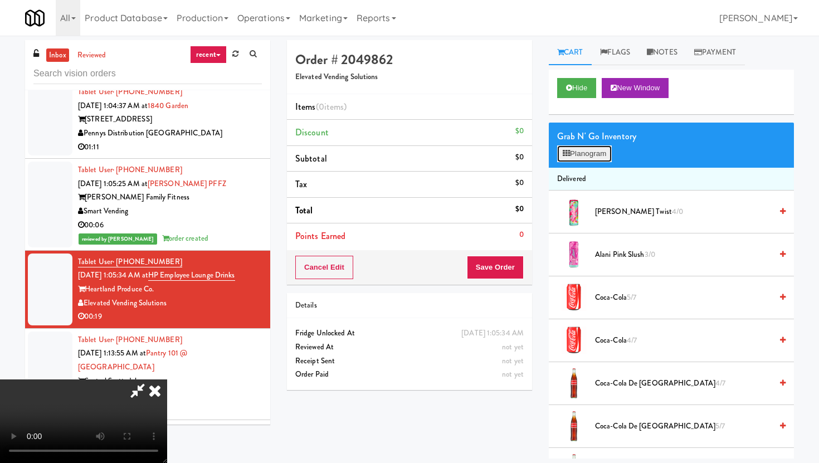
click at [604, 150] on button "Planogram" at bounding box center [584, 153] width 55 height 17
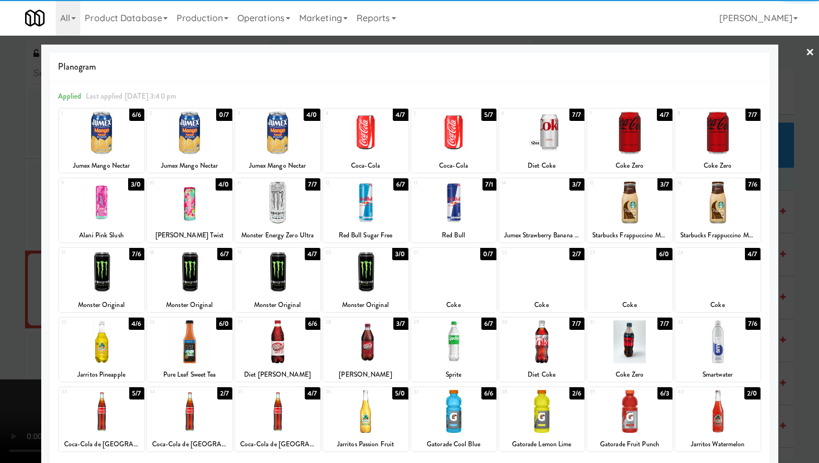
click at [517, 203] on div at bounding box center [541, 202] width 85 height 43
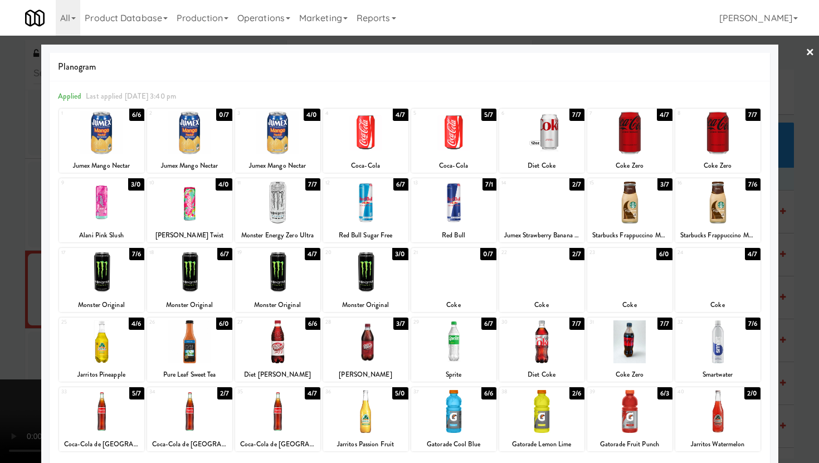
click at [635, 281] on div at bounding box center [629, 272] width 85 height 43
click at [0, 166] on div at bounding box center [409, 231] width 819 height 463
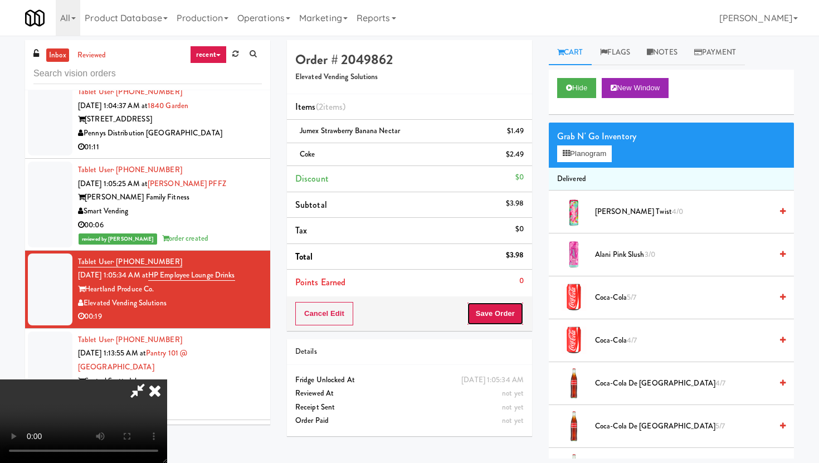
click at [506, 308] on button "Save Order" at bounding box center [495, 313] width 57 height 23
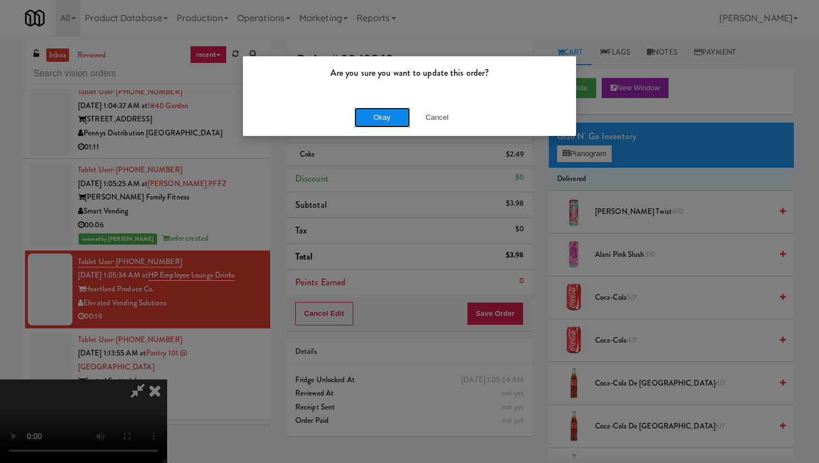
click at [389, 127] on button "Okay" at bounding box center [382, 117] width 56 height 20
click at [389, 127] on div "Are you sure you want to update this order? Okay Cancel" at bounding box center [409, 231] width 819 height 463
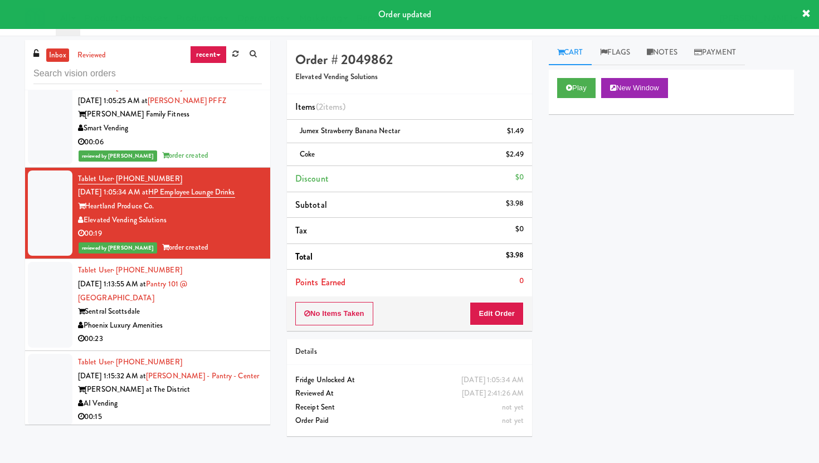
scroll to position [1887, 0]
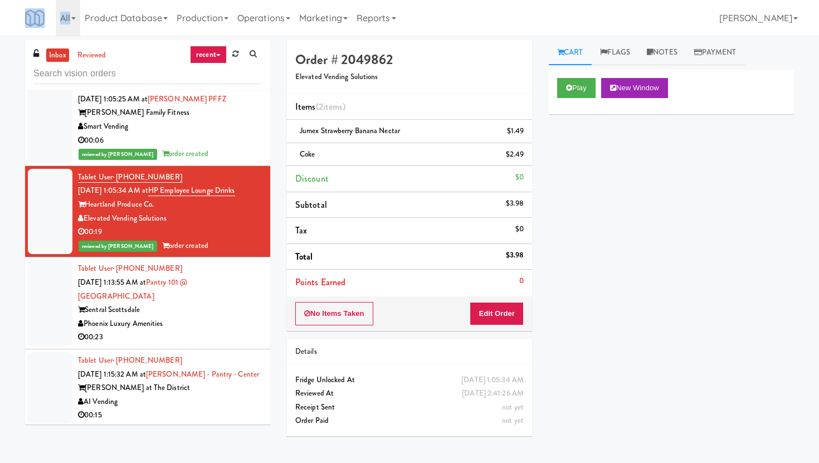
click at [189, 330] on div "00:23" at bounding box center [170, 337] width 184 height 14
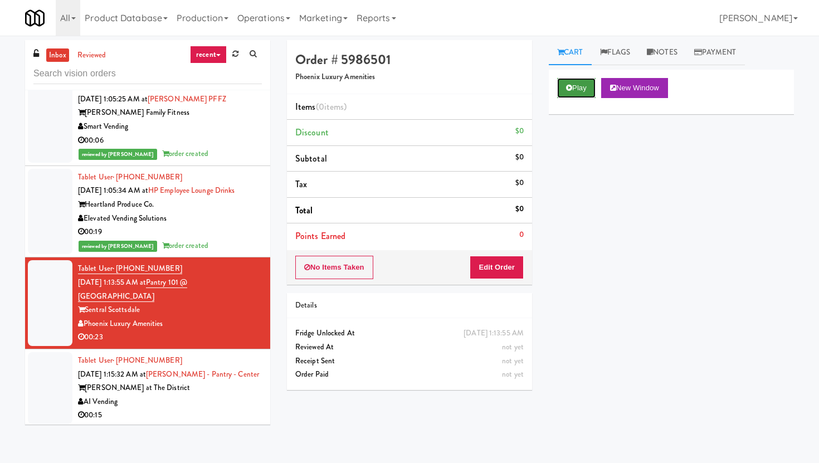
click at [570, 80] on button "Play" at bounding box center [576, 88] width 38 height 20
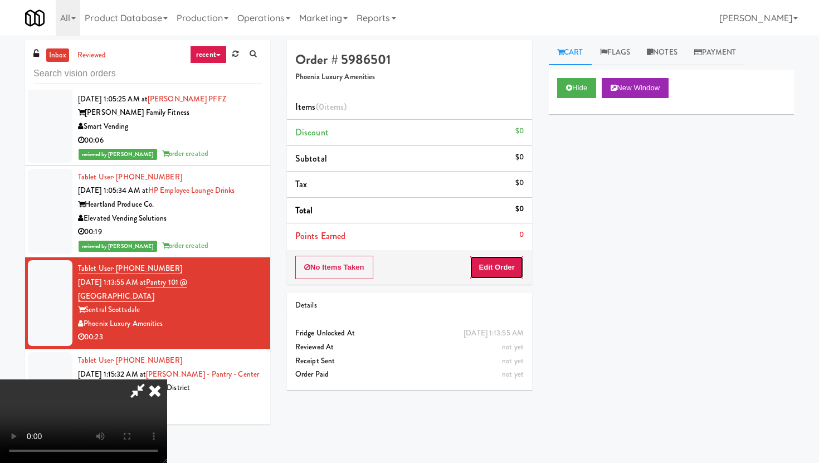
click at [499, 260] on button "Edit Order" at bounding box center [496, 267] width 54 height 23
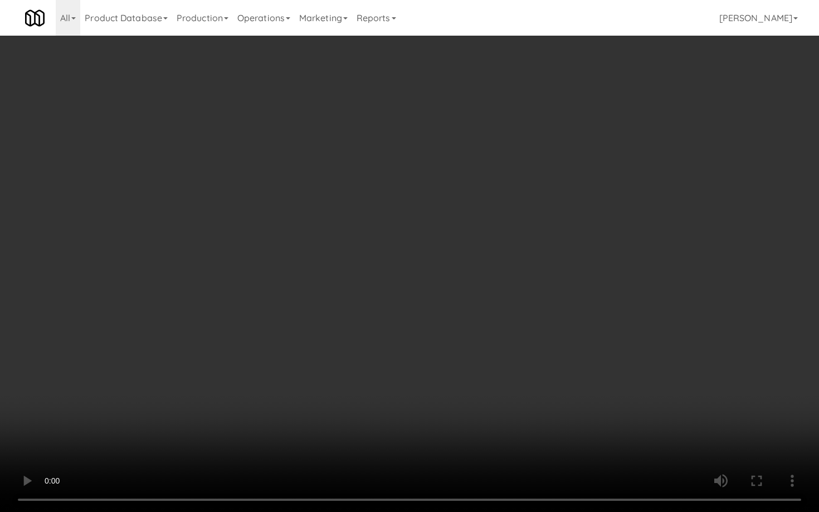
click at [271, 370] on video at bounding box center [409, 256] width 819 height 512
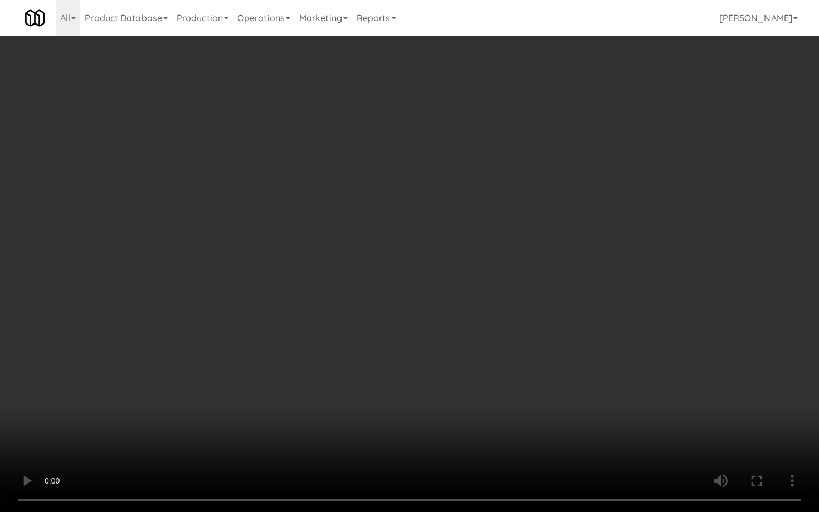
click at [271, 370] on video at bounding box center [409, 256] width 819 height 512
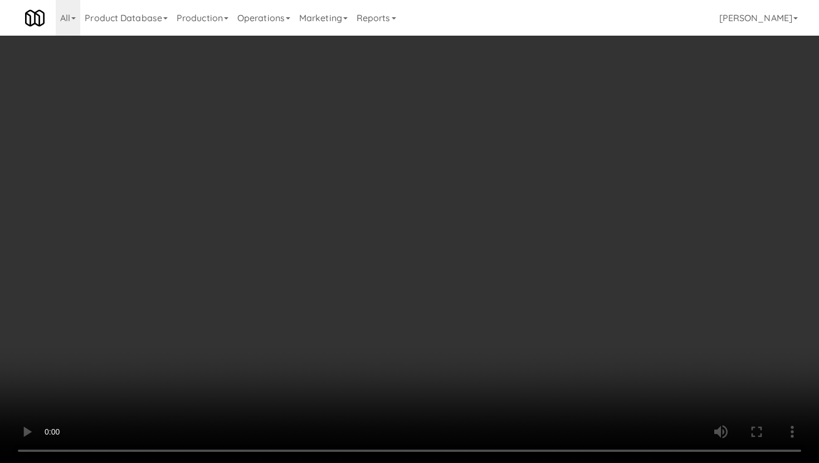
click at [193, 311] on video at bounding box center [409, 231] width 819 height 463
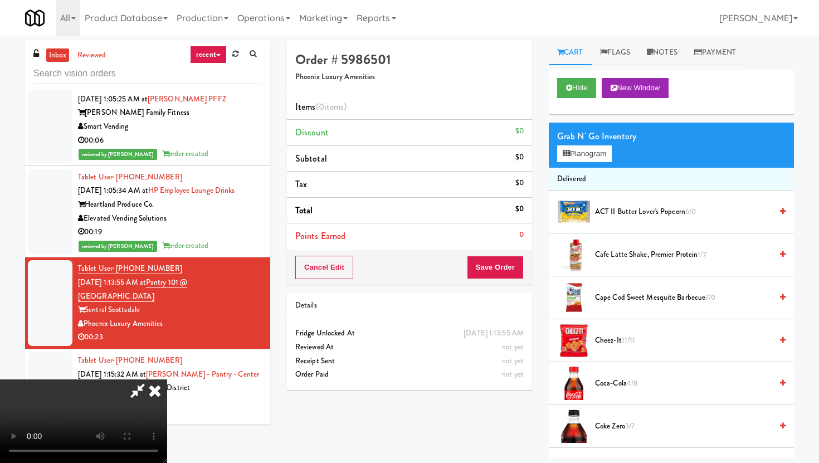
click at [167, 379] on icon at bounding box center [155, 390] width 25 height 22
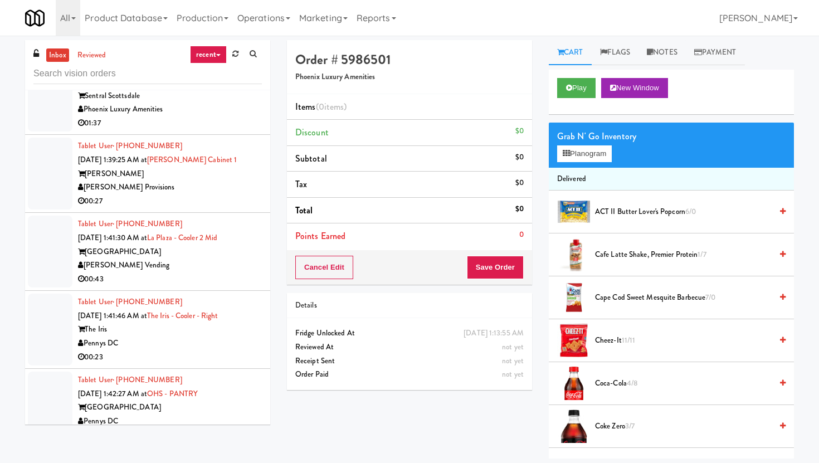
scroll to position [2652, 0]
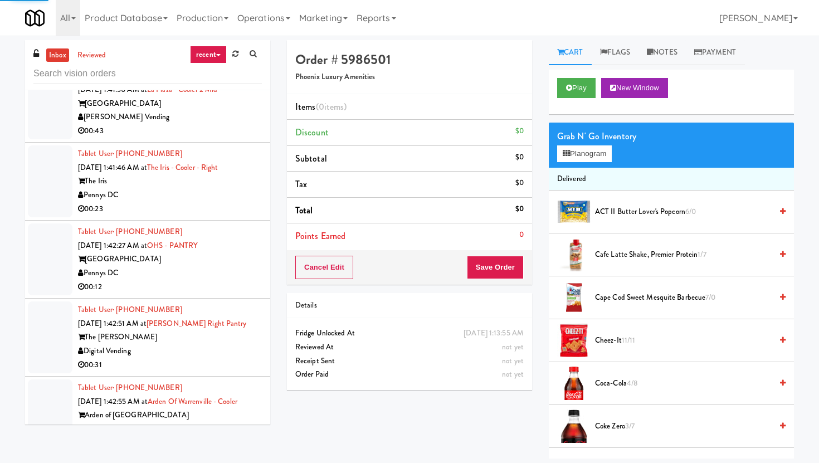
click at [244, 266] on div "Pennys DC" at bounding box center [170, 273] width 184 height 14
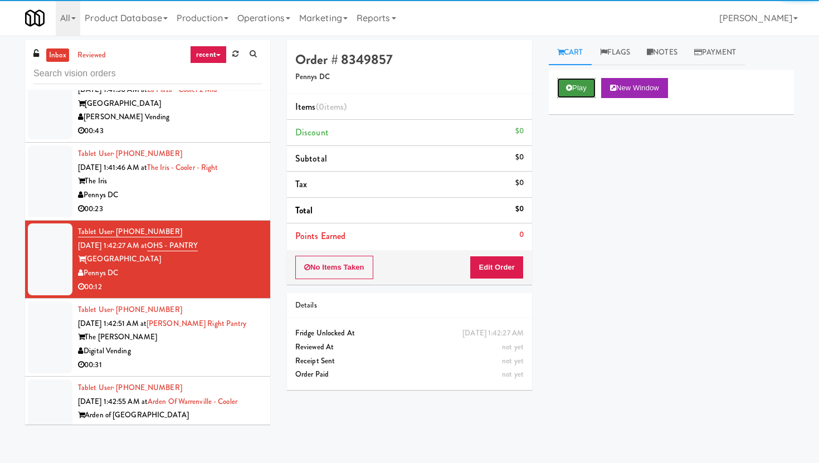
click at [594, 91] on button "Play" at bounding box center [576, 88] width 38 height 20
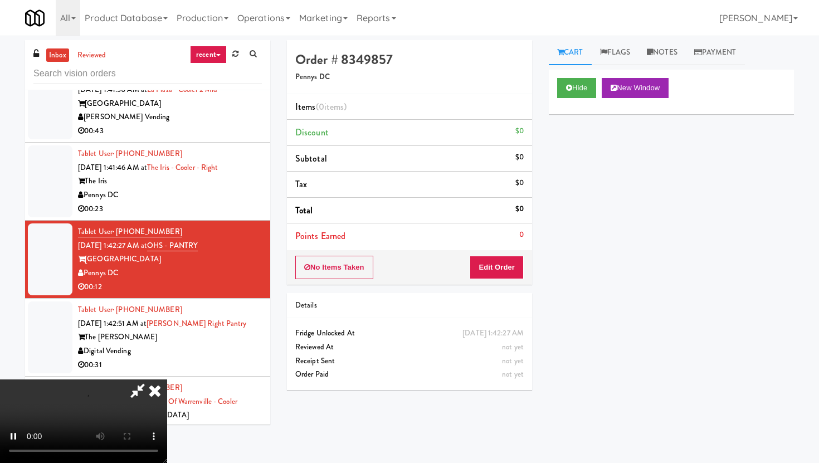
click at [503, 254] on div "No Items Taken Edit Order" at bounding box center [409, 267] width 245 height 35
click at [499, 266] on button "Edit Order" at bounding box center [496, 267] width 54 height 23
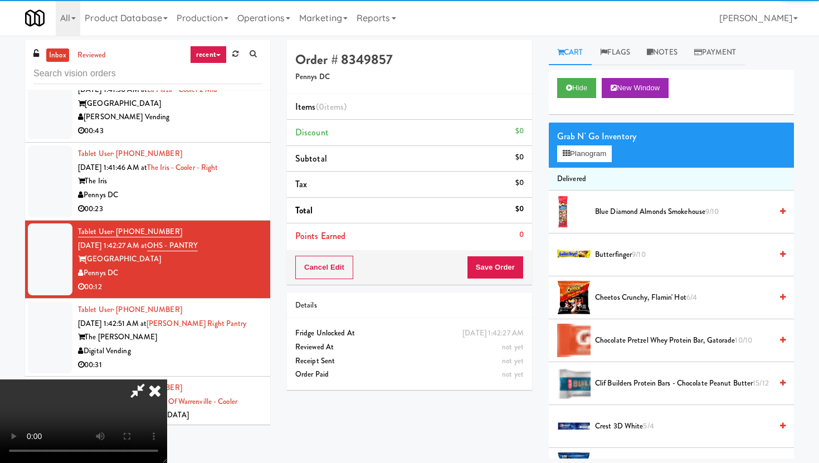
scroll to position [91, 0]
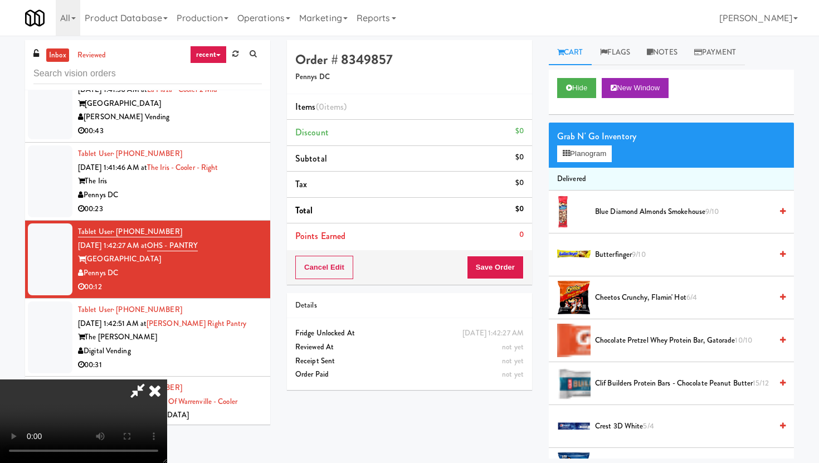
click at [167, 379] on video at bounding box center [83, 421] width 167 height 84
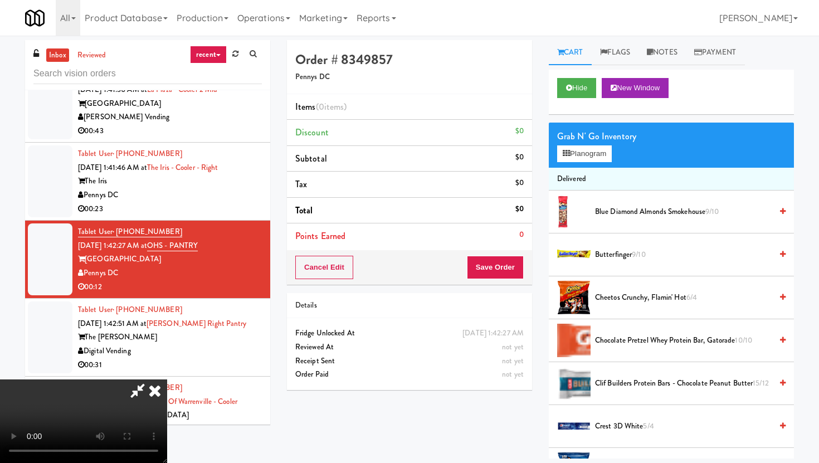
click at [167, 379] on video at bounding box center [83, 421] width 167 height 84
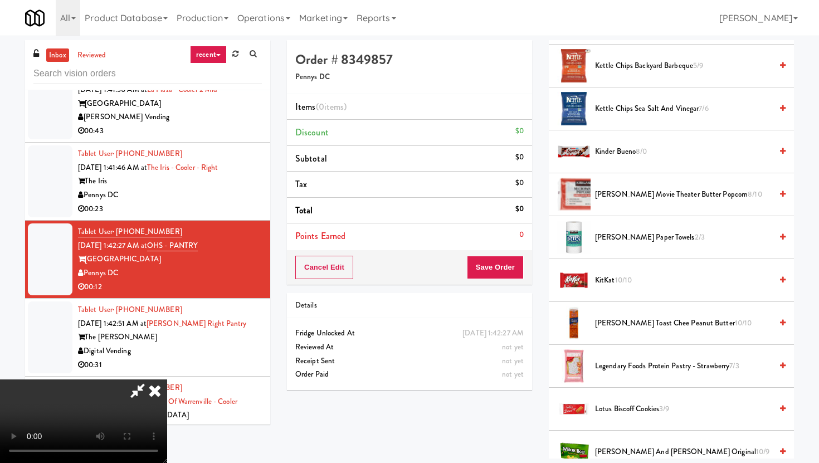
scroll to position [453, 0]
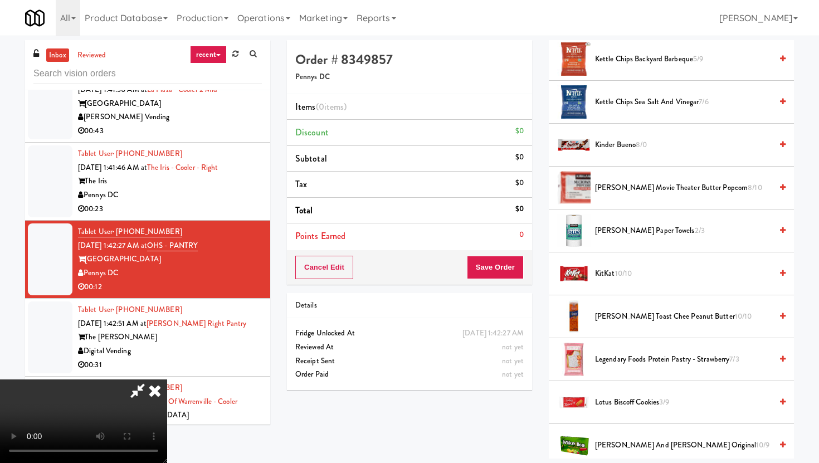
click at [167, 379] on video at bounding box center [83, 421] width 167 height 84
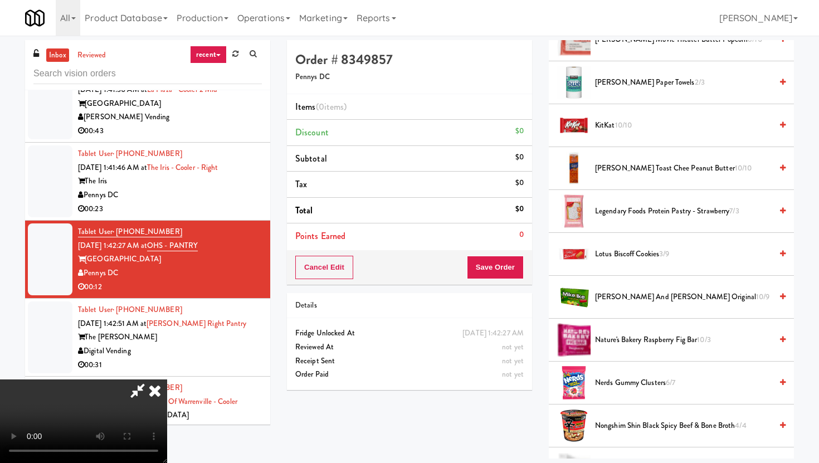
click at [606, 387] on span "Nerds Gummy Clusters 6/7" at bounding box center [683, 383] width 177 height 14
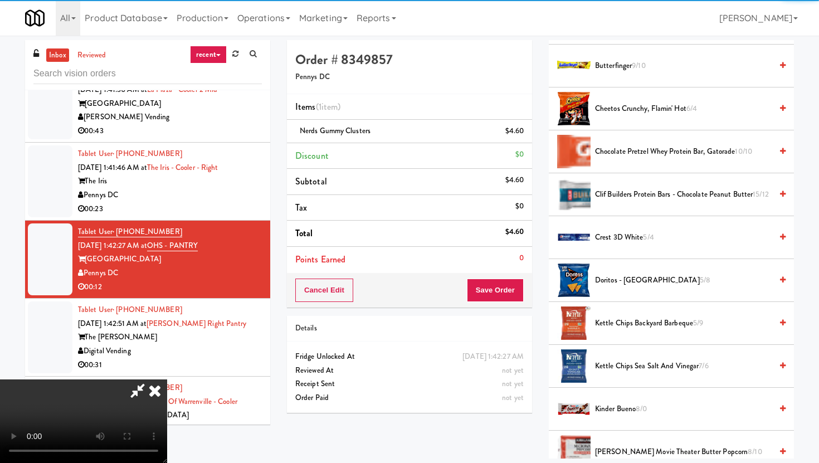
scroll to position [174, 0]
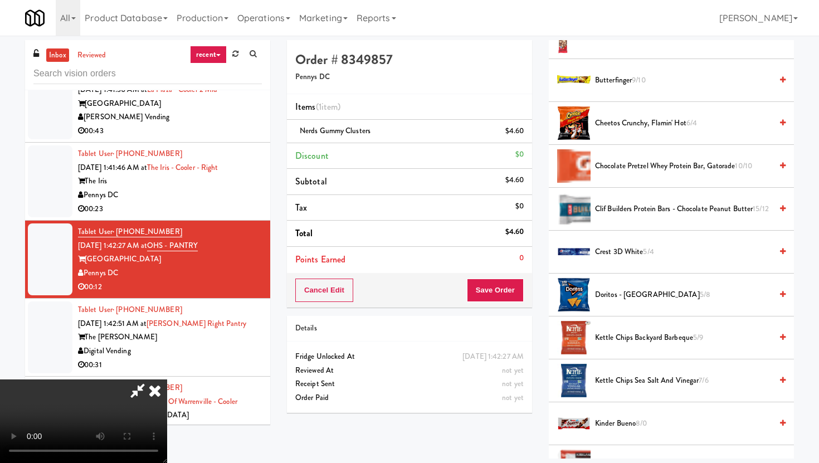
click at [601, 300] on span "Doritos - Cool Ranch 5/8" at bounding box center [683, 295] width 177 height 14
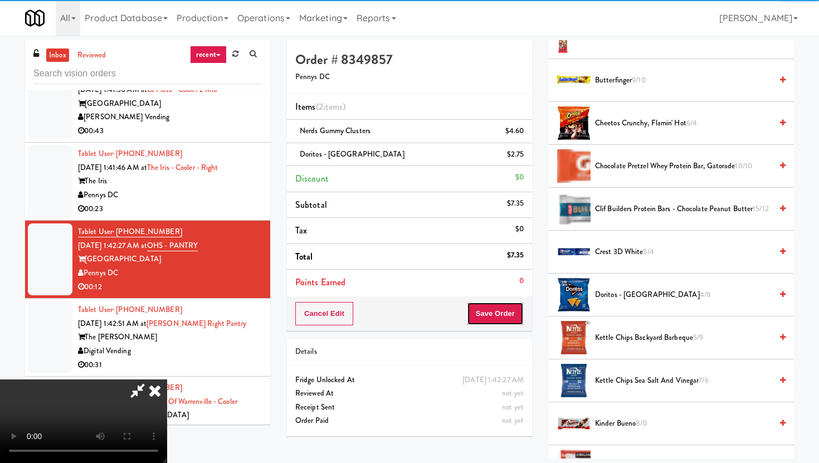
click at [518, 305] on button "Save Order" at bounding box center [495, 313] width 57 height 23
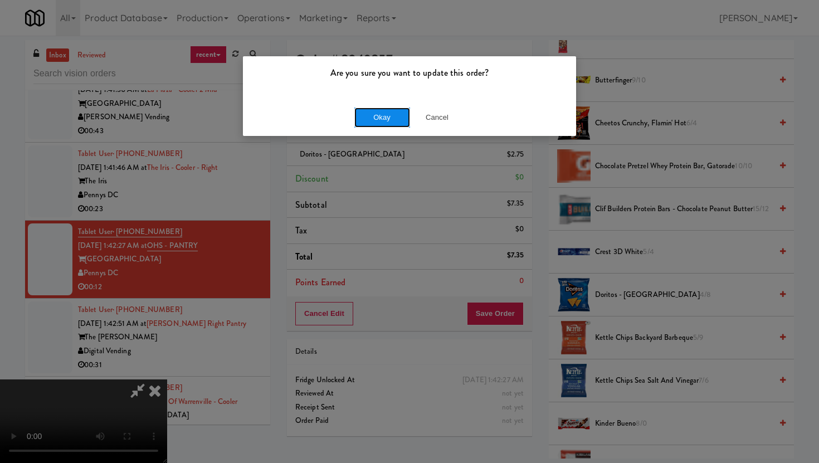
click at [385, 112] on button "Okay" at bounding box center [382, 117] width 56 height 20
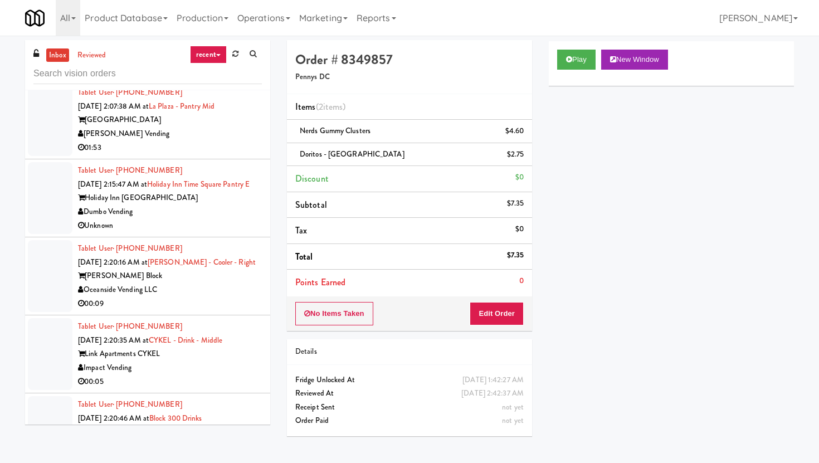
scroll to position [3368, 0]
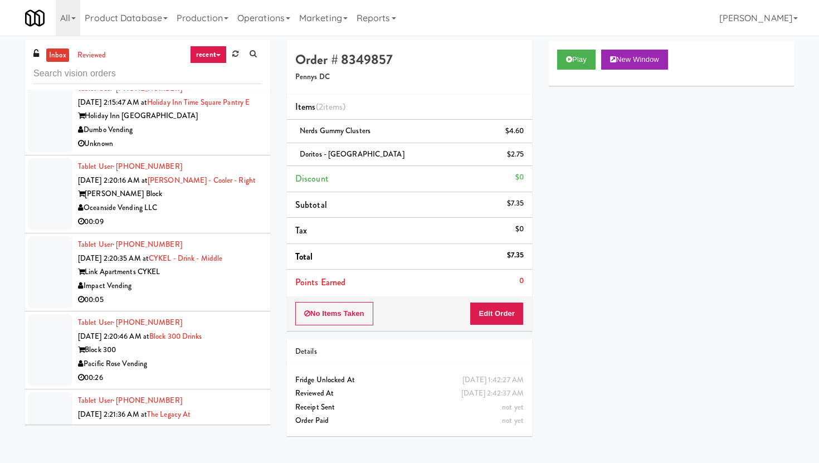
click at [192, 242] on li "Tablet User · (240) 278-3603 Oct 9, 2025 2:20:35 AM at CYKEL - Drink - Middle L…" at bounding box center [147, 272] width 245 height 78
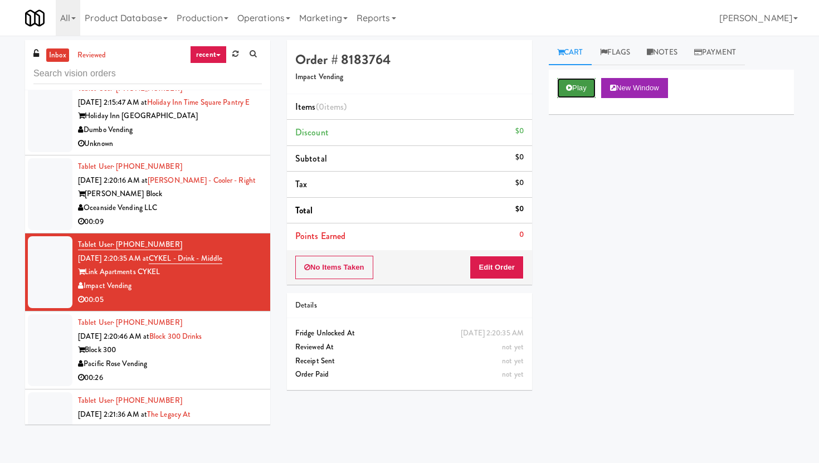
click at [562, 80] on button "Play" at bounding box center [576, 88] width 38 height 20
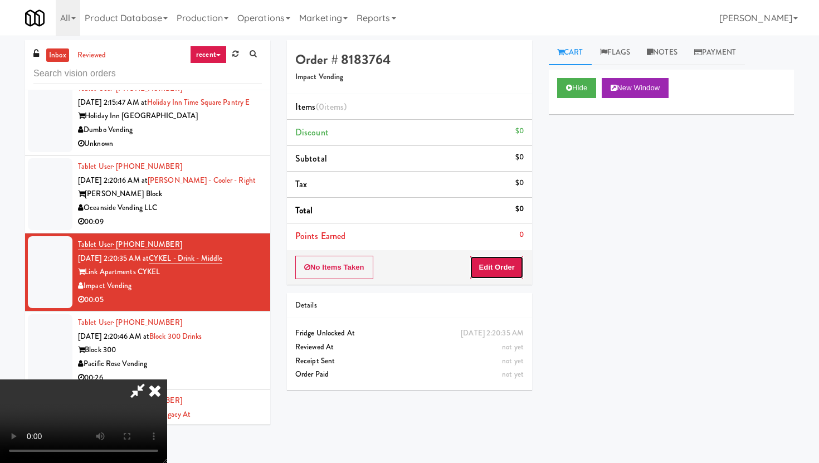
click at [479, 277] on button "Edit Order" at bounding box center [496, 267] width 54 height 23
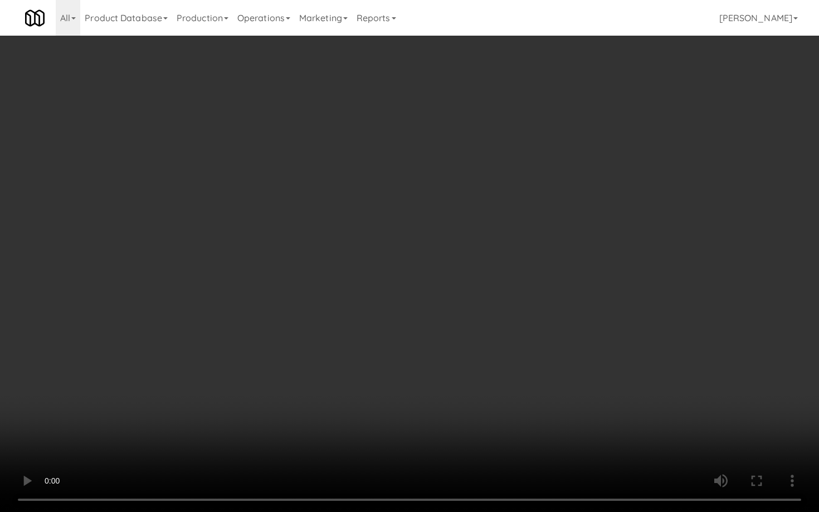
click at [405, 424] on video at bounding box center [409, 256] width 819 height 512
click at [355, 324] on video at bounding box center [409, 256] width 819 height 512
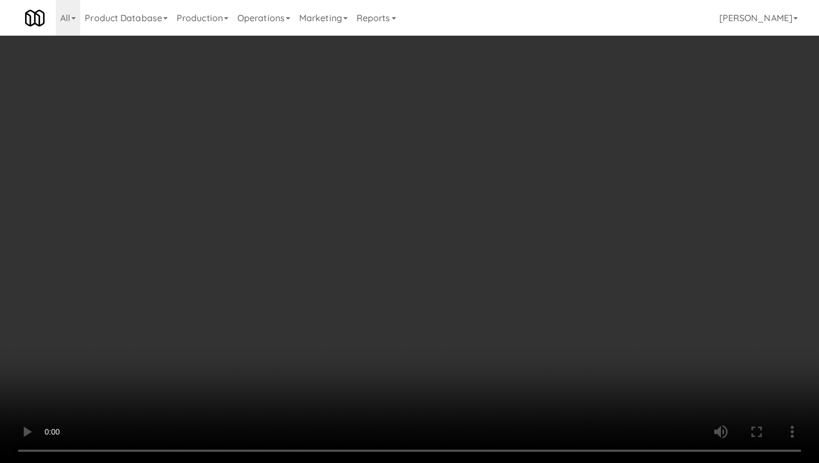
scroll to position [469, 0]
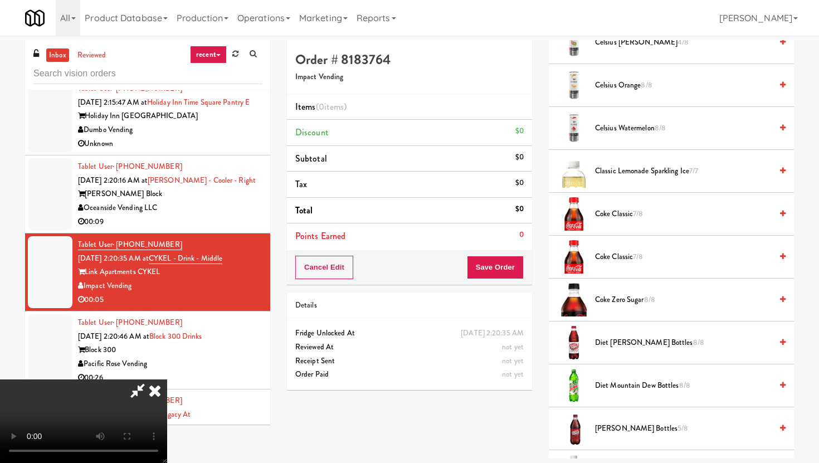
click at [618, 434] on span "Dr. Pepper Bottles 5/8" at bounding box center [683, 429] width 177 height 14
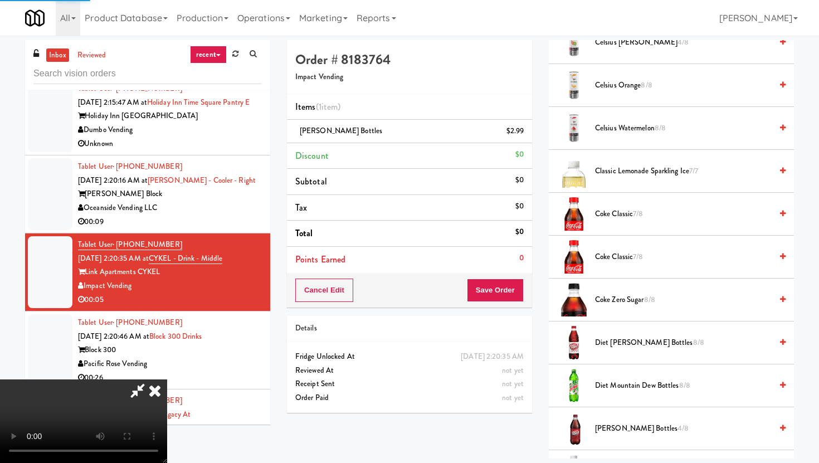
click at [512, 268] on li "Points Earned 0" at bounding box center [409, 260] width 245 height 26
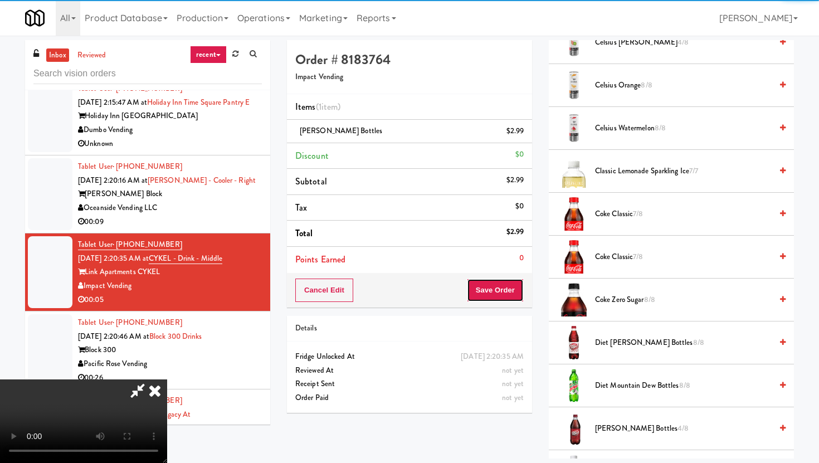
click at [506, 299] on button "Save Order" at bounding box center [495, 289] width 57 height 23
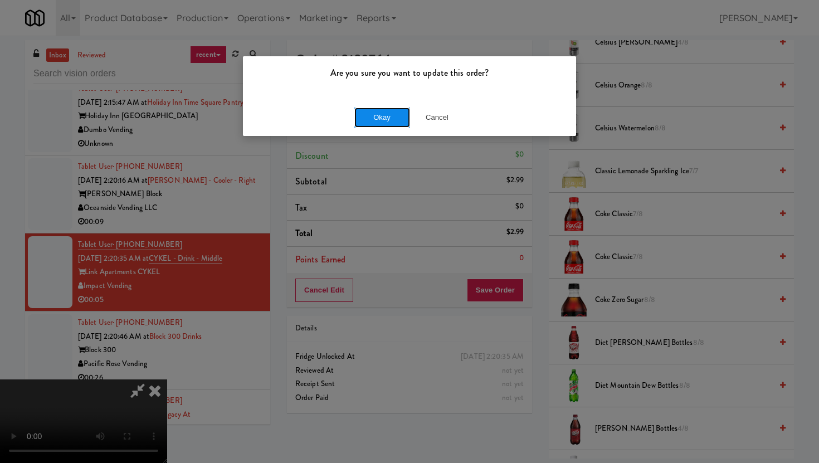
click at [388, 119] on button "Okay" at bounding box center [382, 117] width 56 height 20
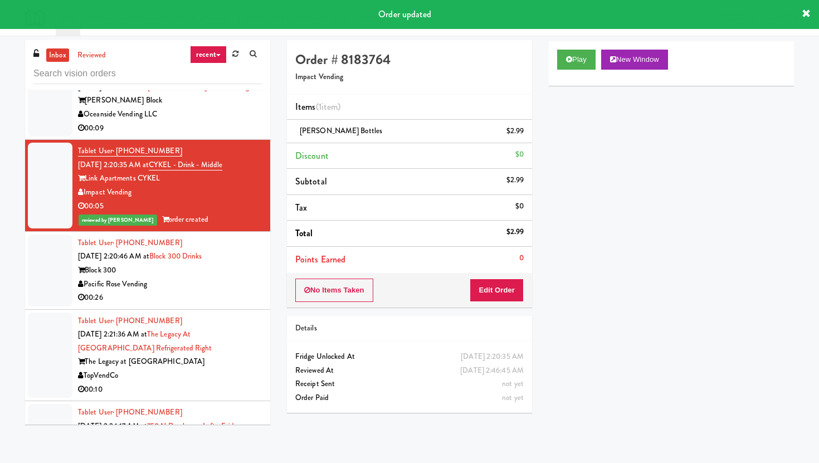
scroll to position [3491, 0]
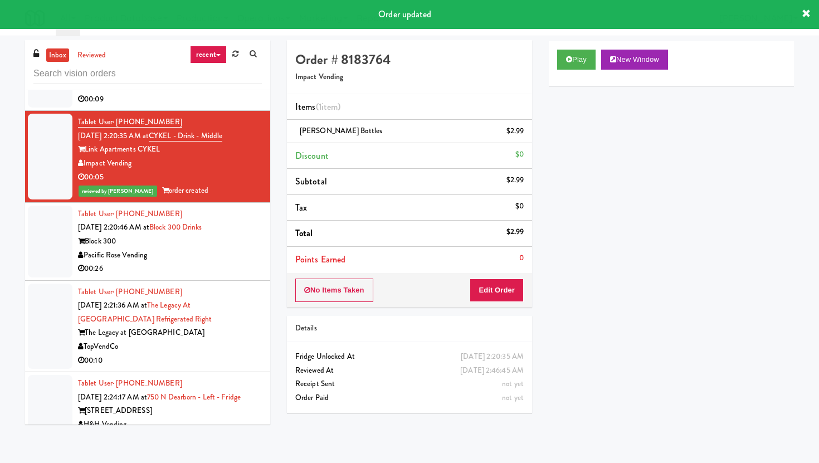
click at [238, 262] on div "00:26" at bounding box center [170, 269] width 184 height 14
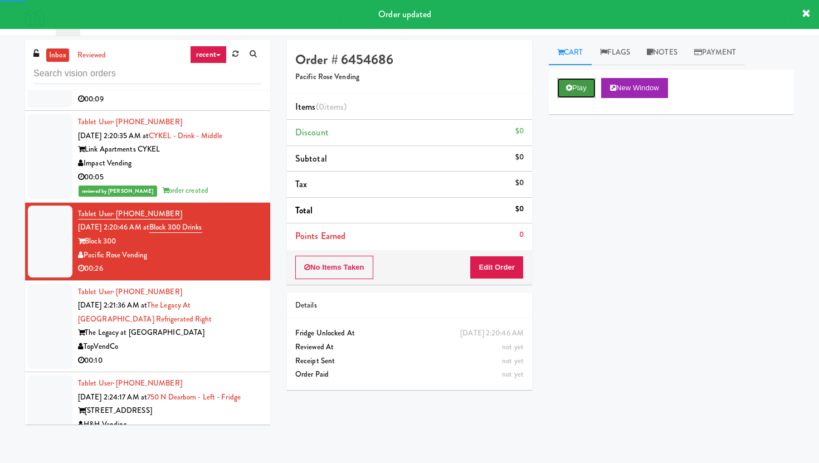
click at [582, 78] on button "Play" at bounding box center [576, 88] width 38 height 20
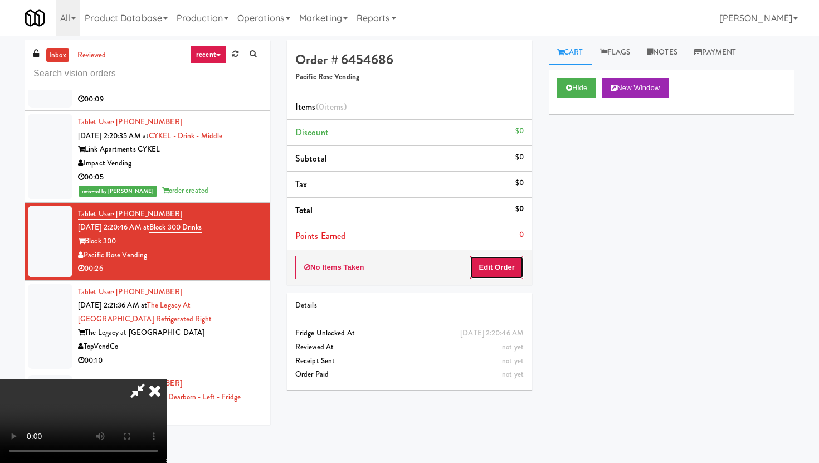
click at [487, 268] on button "Edit Order" at bounding box center [496, 267] width 54 height 23
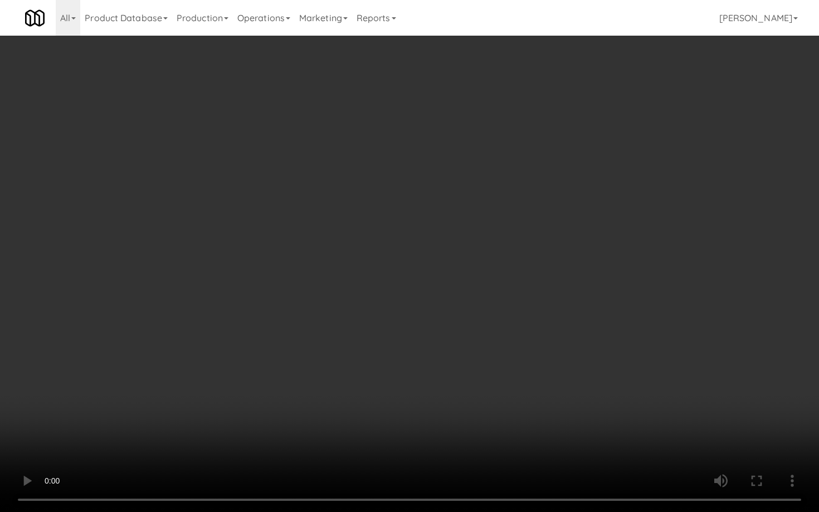
click at [280, 345] on video at bounding box center [409, 256] width 819 height 512
click at [178, 403] on video at bounding box center [409, 256] width 819 height 512
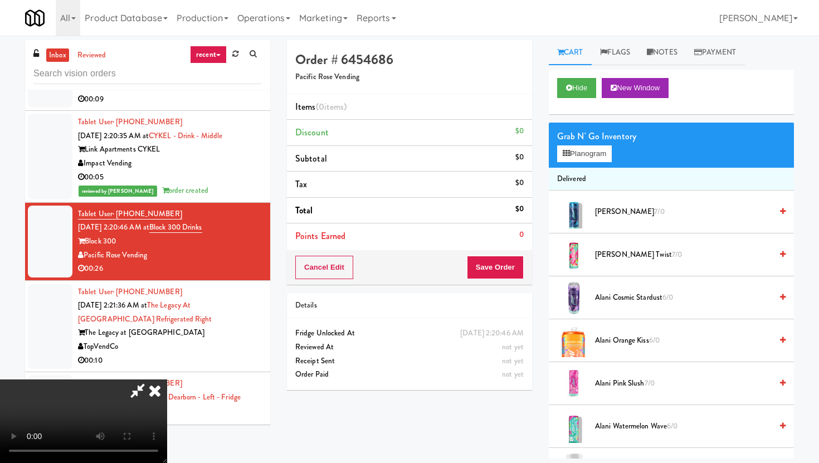
click at [167, 379] on icon at bounding box center [155, 390] width 25 height 22
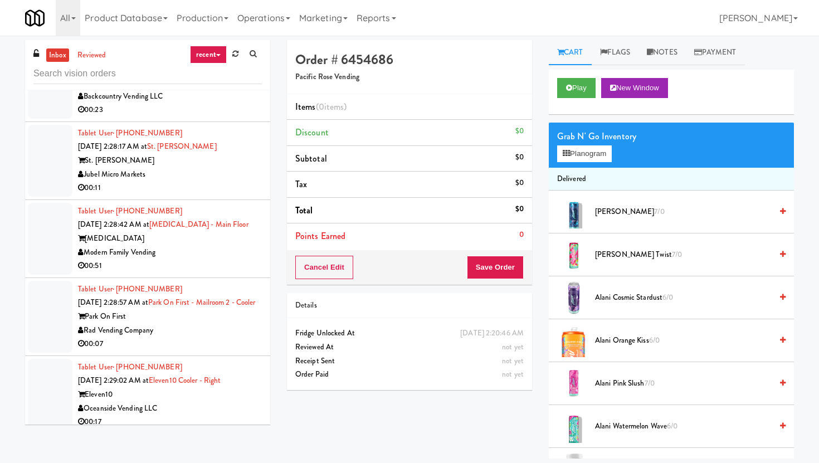
scroll to position [4338, 0]
click at [215, 322] on div "Rad Vending Company" at bounding box center [170, 329] width 184 height 14
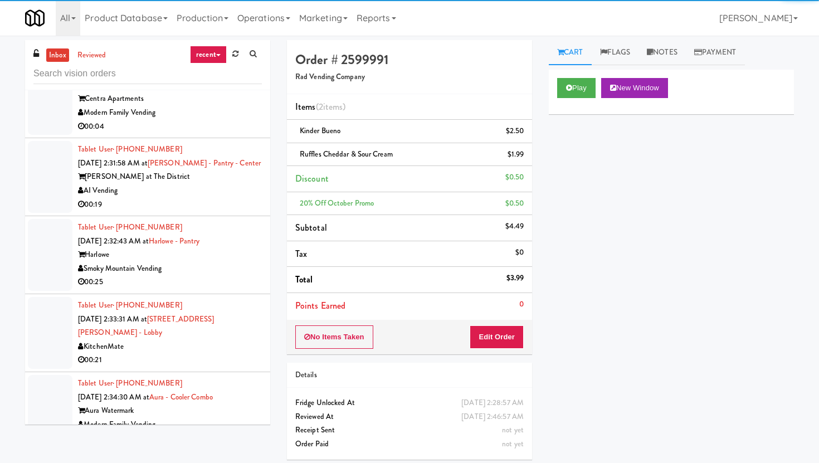
scroll to position [5195, 0]
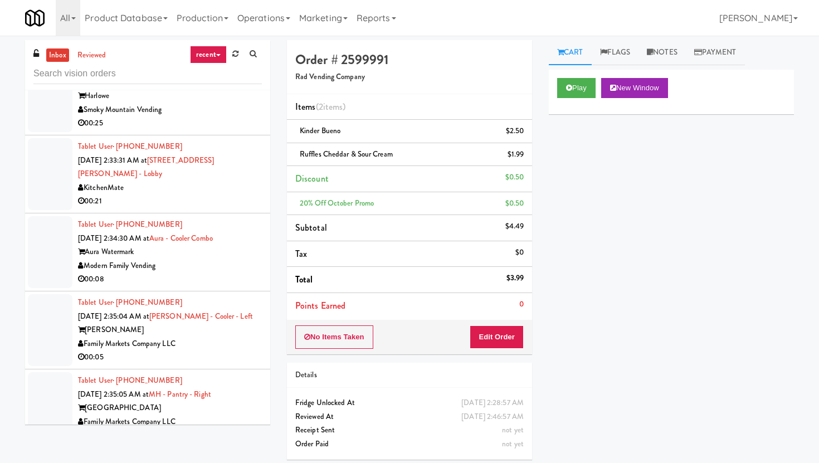
click at [217, 272] on div "00:08" at bounding box center [170, 279] width 184 height 14
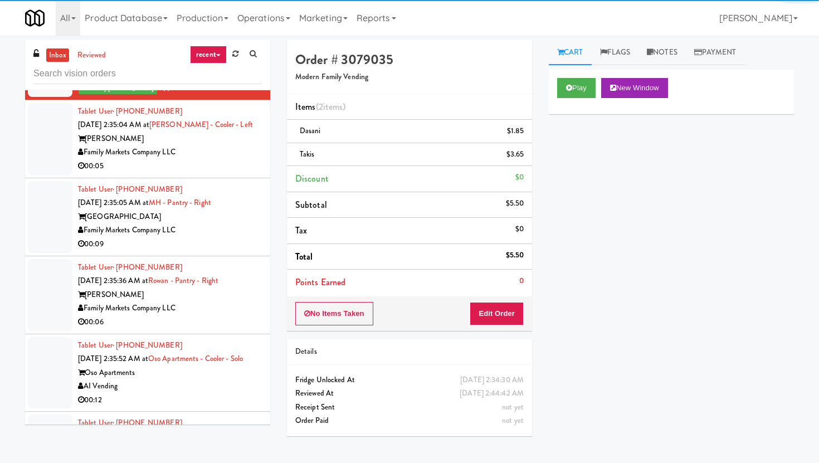
scroll to position [5543, 0]
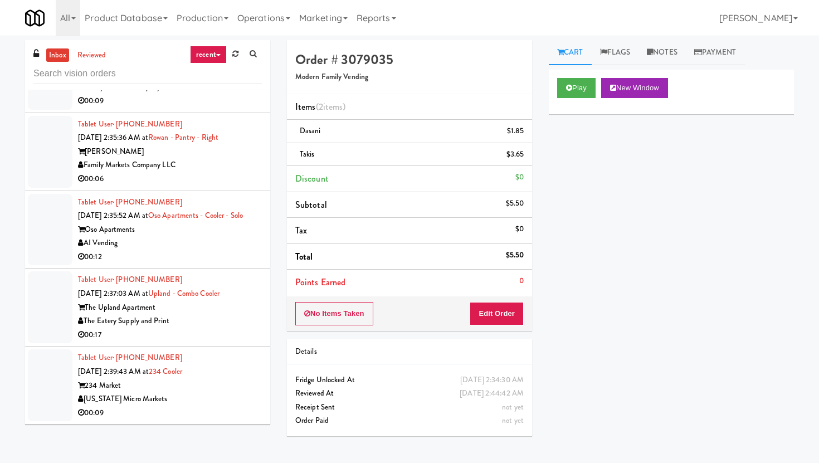
click at [245, 328] on div "00:17" at bounding box center [170, 335] width 184 height 14
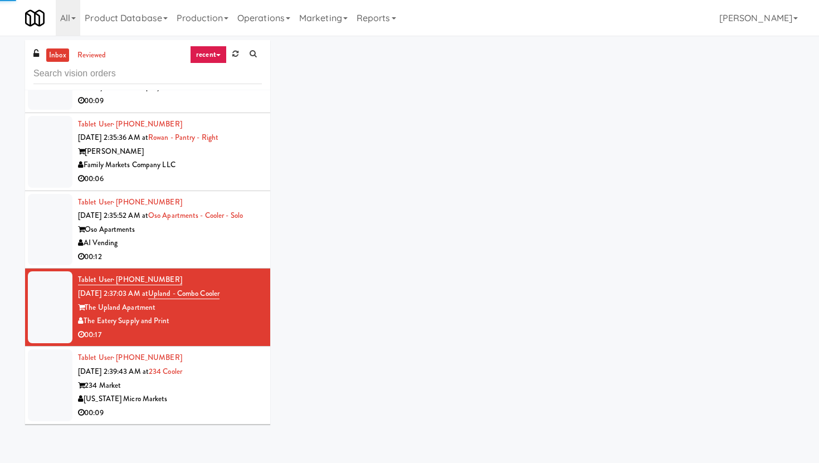
scroll to position [5557, 0]
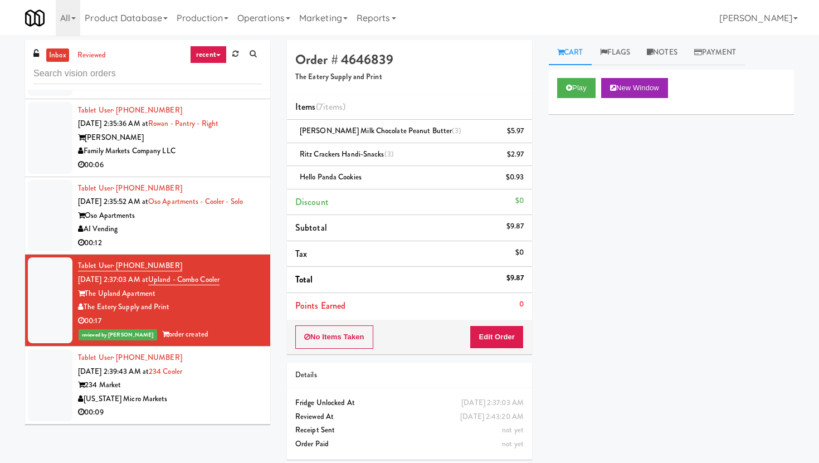
click at [238, 378] on div "234 Market" at bounding box center [170, 385] width 184 height 14
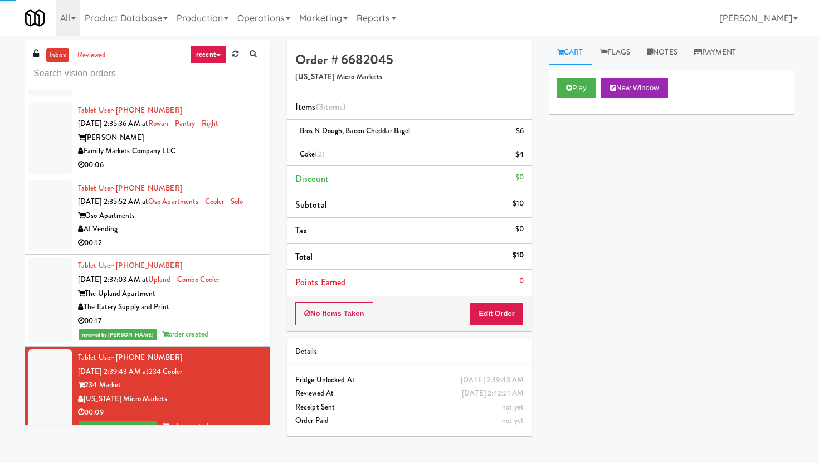
scroll to position [5570, 0]
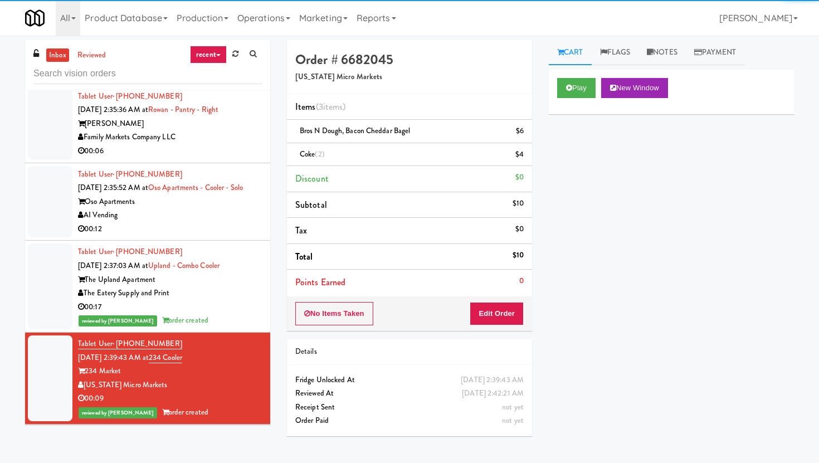
click at [236, 456] on div "Axis Apartments & Lofts" at bounding box center [170, 463] width 184 height 14
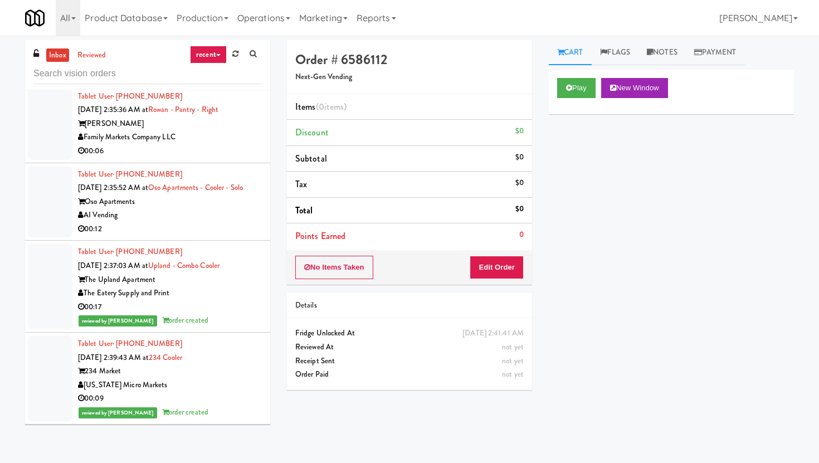
scroll to position [36, 0]
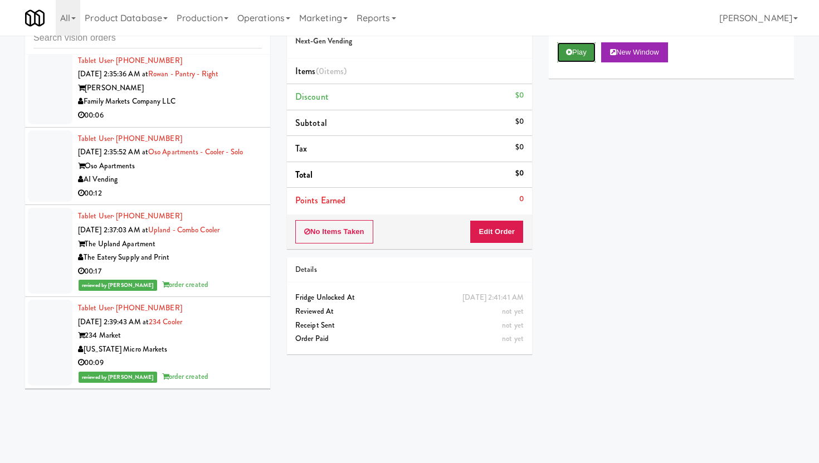
click at [574, 55] on button "Play" at bounding box center [576, 52] width 38 height 20
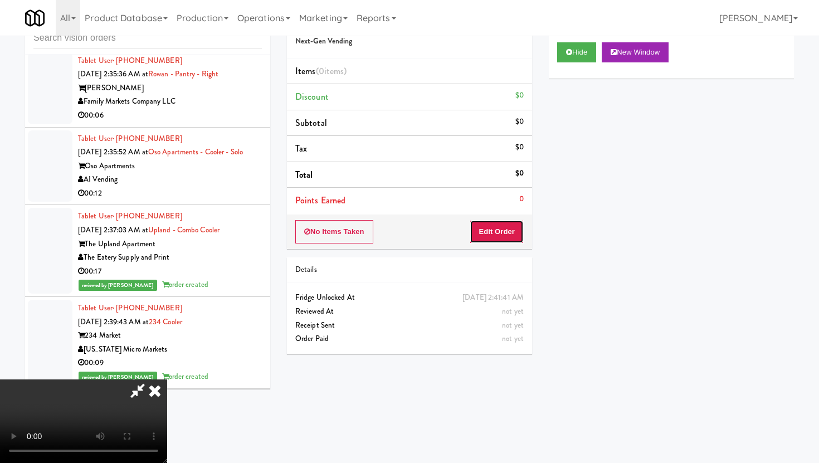
click at [499, 223] on button "Edit Order" at bounding box center [496, 231] width 54 height 23
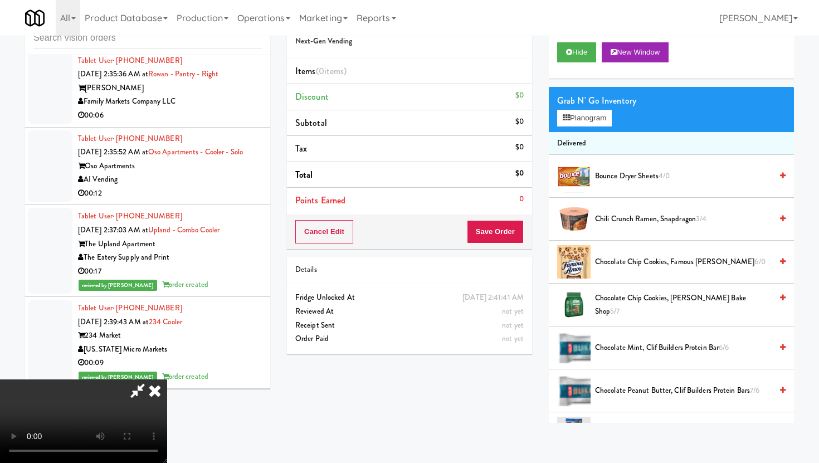
scroll to position [0, 0]
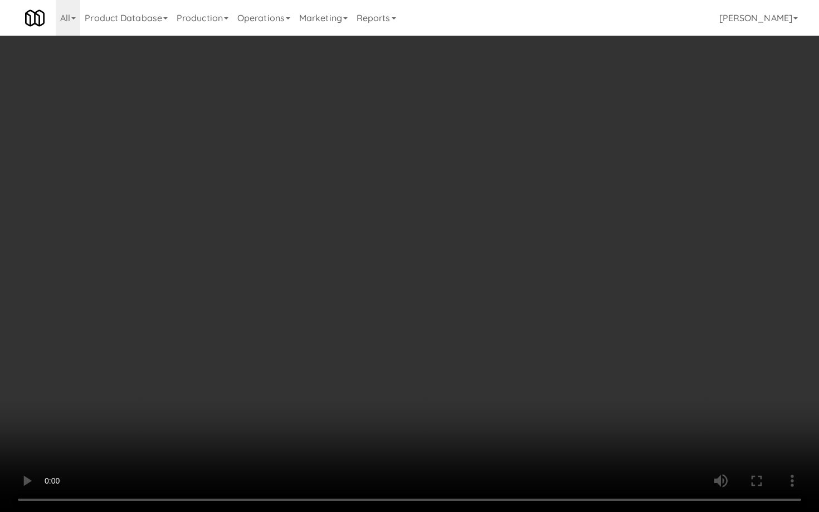
click at [403, 410] on video at bounding box center [409, 256] width 819 height 512
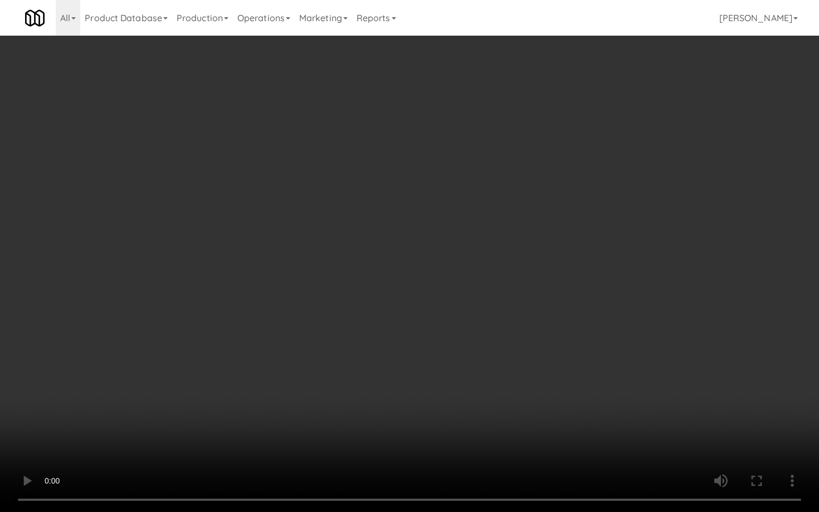
click at [403, 410] on video at bounding box center [409, 256] width 819 height 512
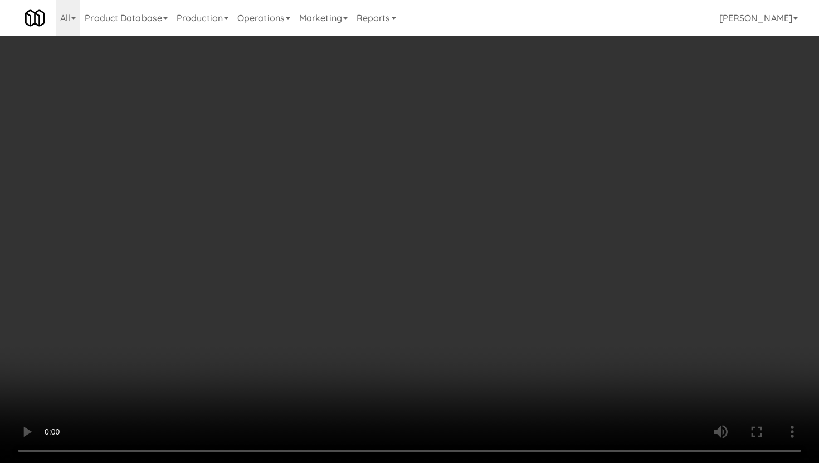
scroll to position [345, 0]
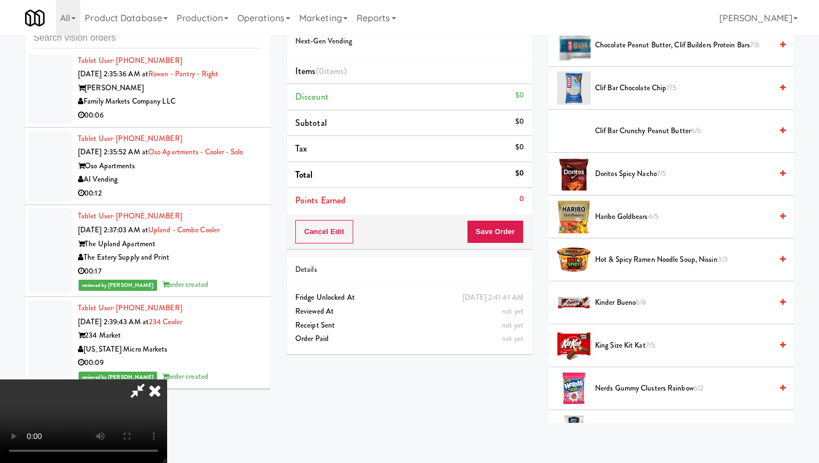
click at [611, 266] on span "Hot & Spicy Ramen Noodle Soup, Nissin 3/3" at bounding box center [683, 260] width 177 height 14
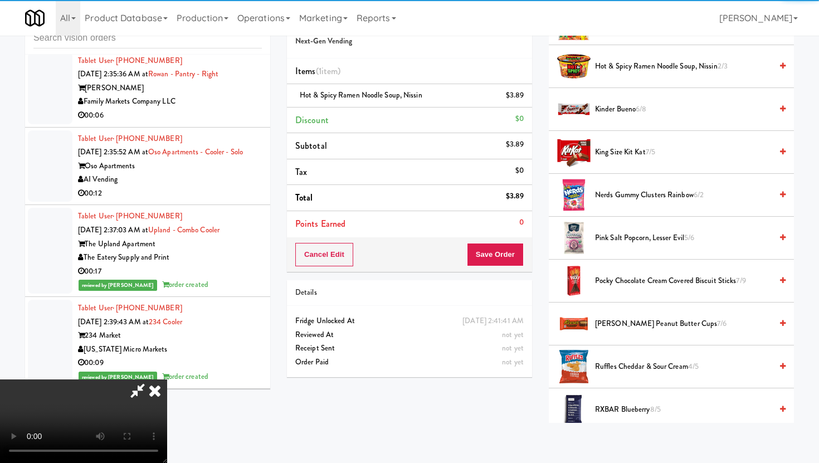
scroll to position [542, 0]
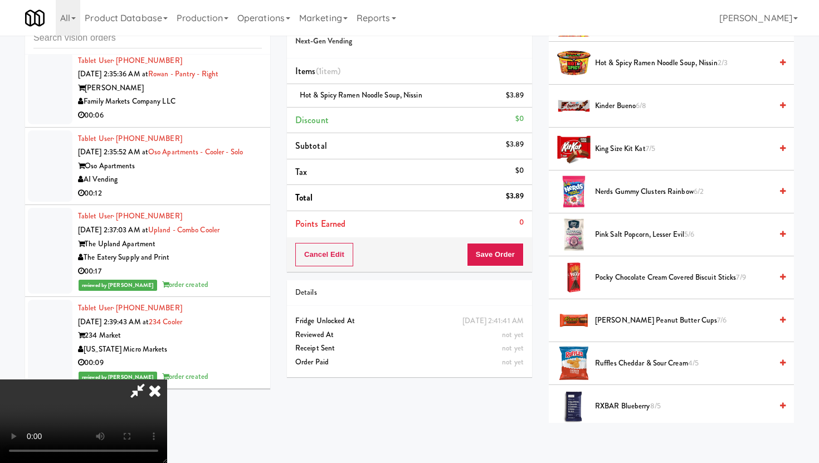
click at [608, 281] on span "Pocky Chocolate Cream Covered Biscuit Sticks 7/9" at bounding box center [683, 278] width 177 height 14
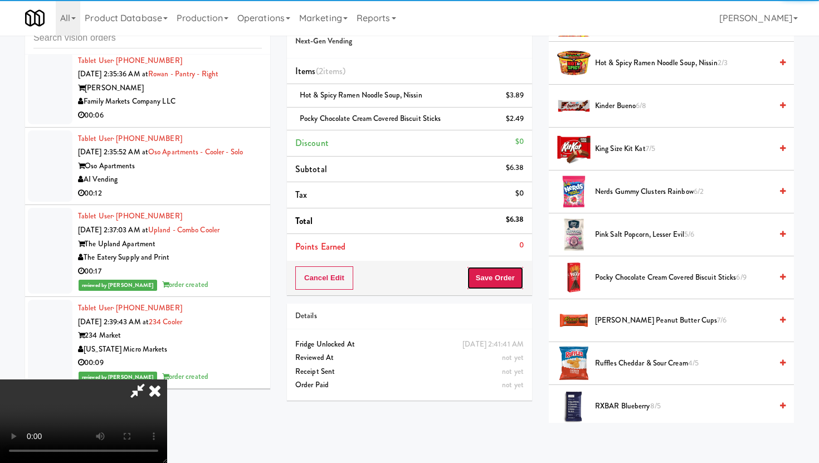
click at [504, 272] on button "Save Order" at bounding box center [495, 277] width 57 height 23
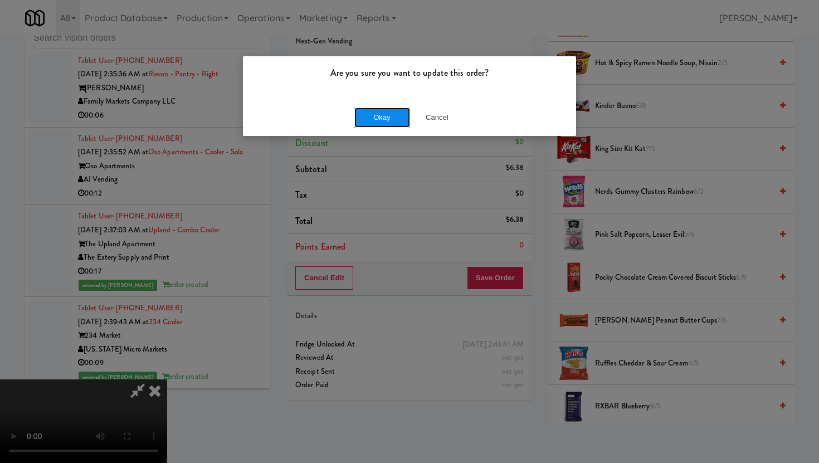
click at [381, 121] on button "Okay" at bounding box center [382, 117] width 56 height 20
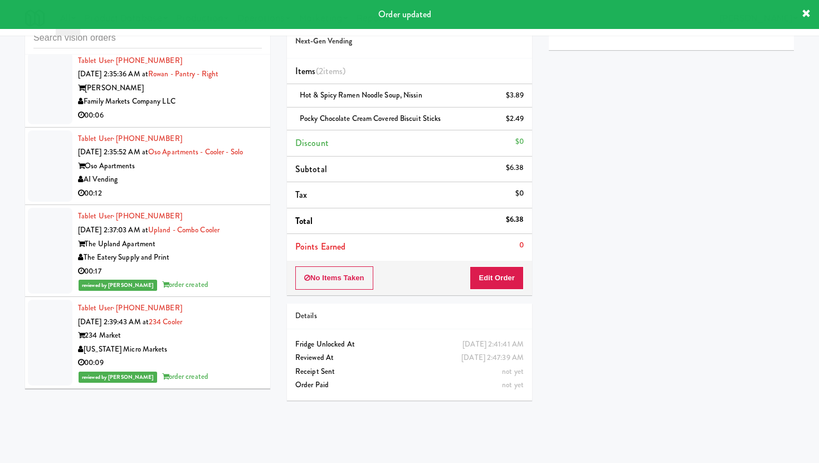
scroll to position [5584, 0]
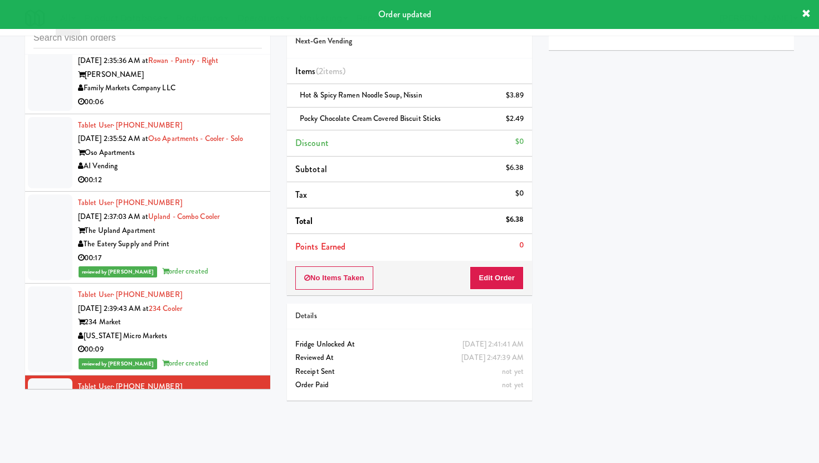
click at [205, 173] on div "00:12" at bounding box center [170, 180] width 184 height 14
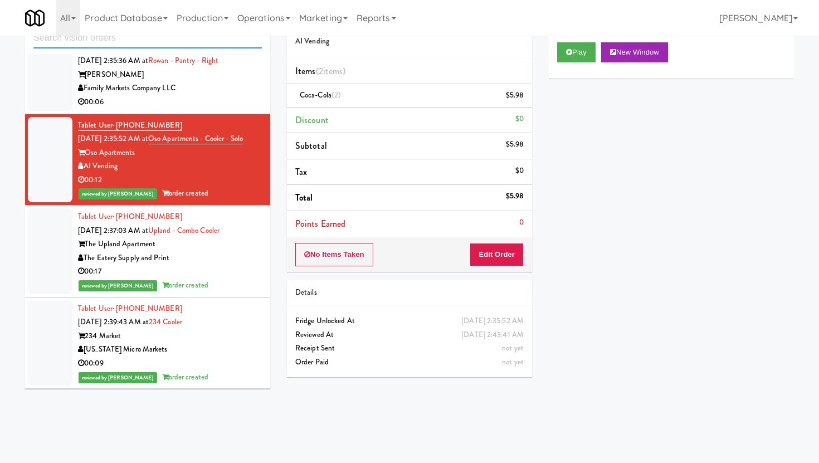
click at [199, 40] on input "text" at bounding box center [147, 38] width 228 height 21
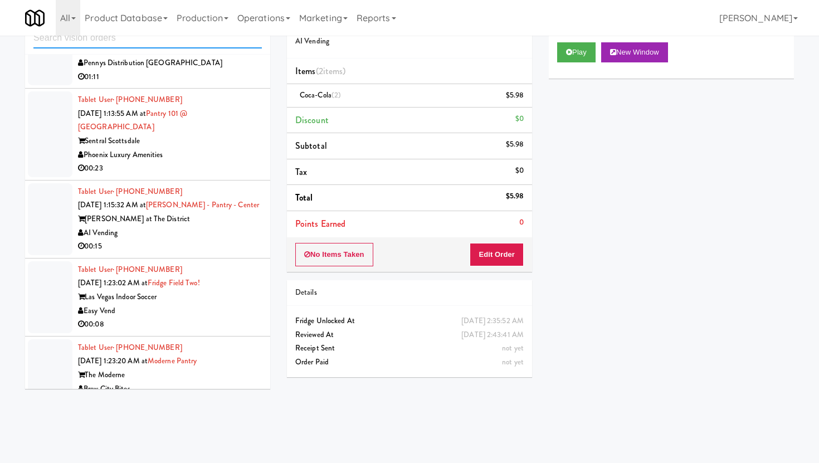
scroll to position [1649, 0]
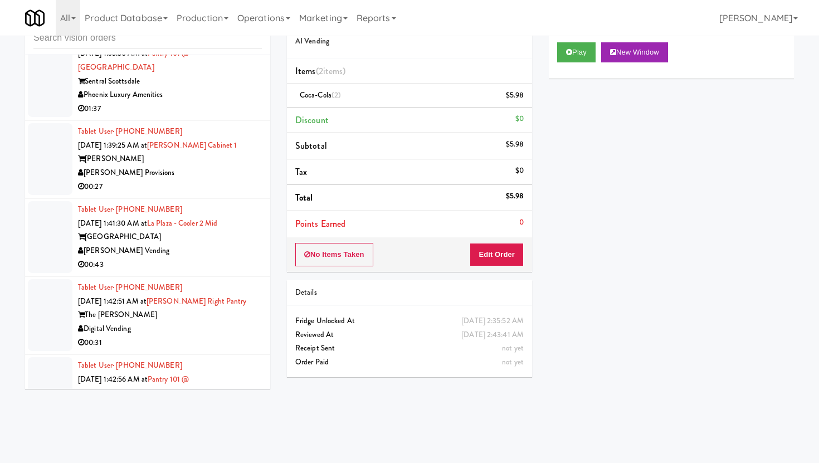
click at [227, 180] on div "00:27" at bounding box center [170, 187] width 184 height 14
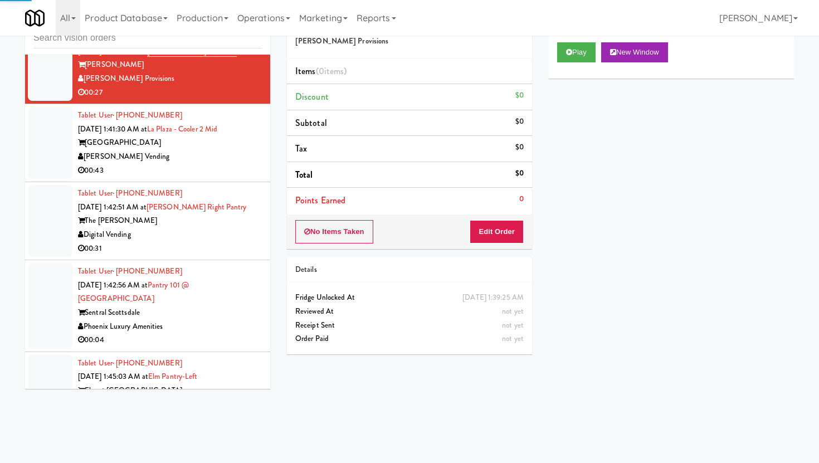
scroll to position [1779, 0]
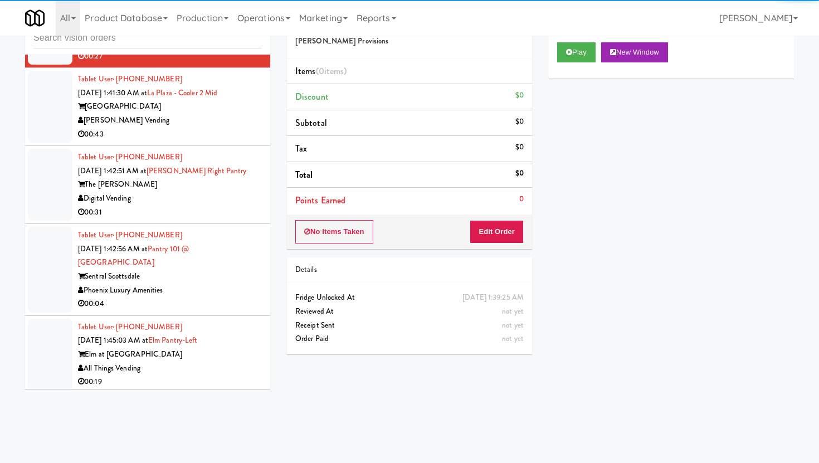
click at [238, 205] on div "00:31" at bounding box center [170, 212] width 184 height 14
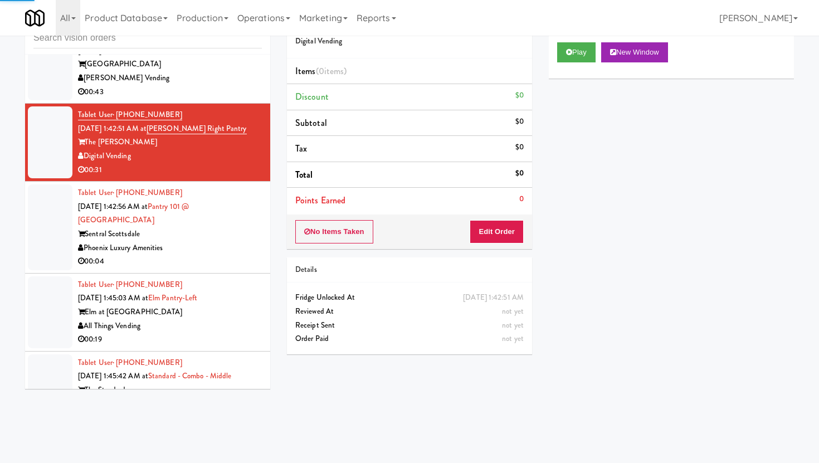
scroll to position [1836, 0]
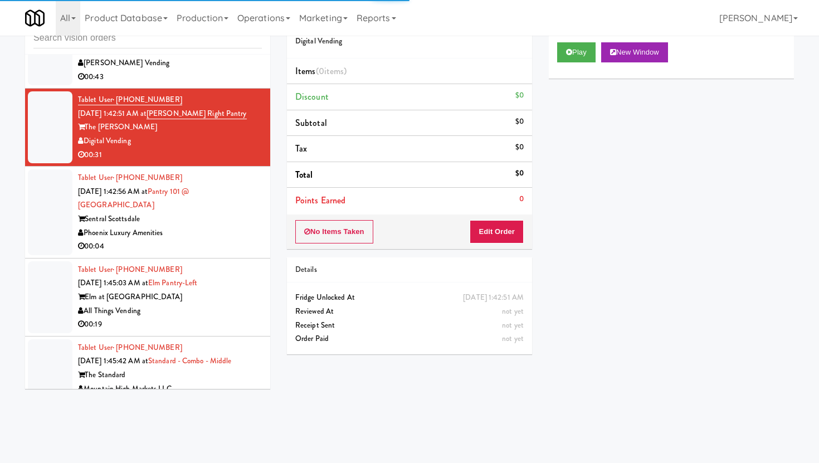
click at [238, 212] on div "Sentral Scottsdale" at bounding box center [170, 219] width 184 height 14
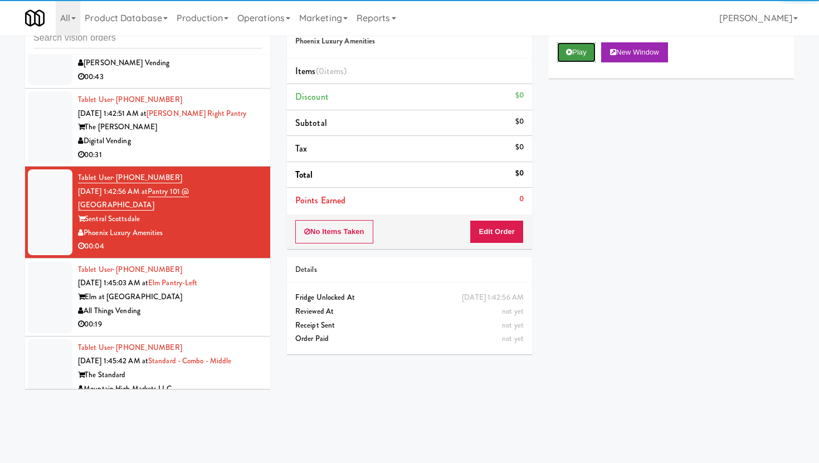
click at [575, 59] on button "Play" at bounding box center [576, 52] width 38 height 20
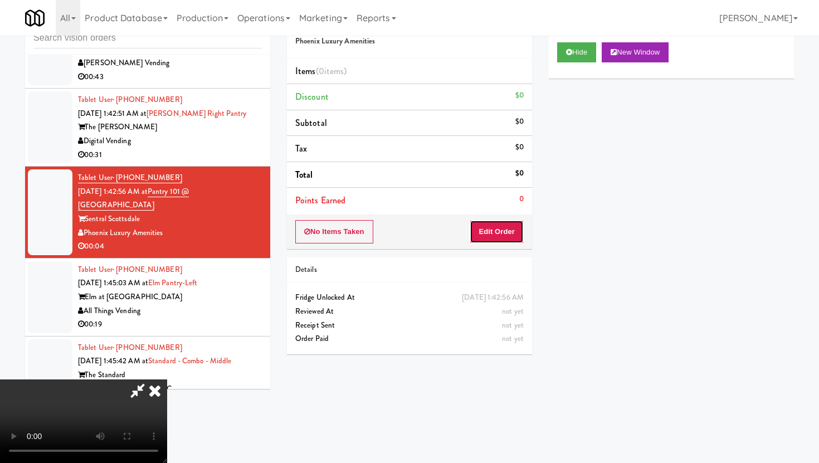
click at [501, 238] on button "Edit Order" at bounding box center [496, 231] width 54 height 23
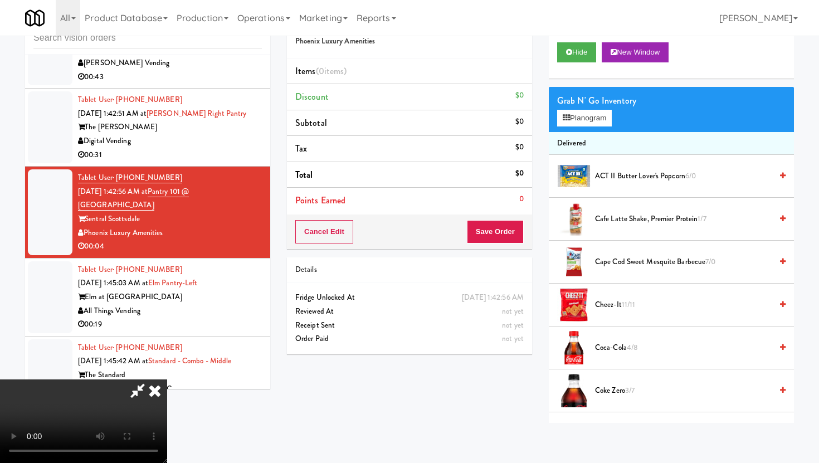
scroll to position [91, 0]
click at [167, 379] on video at bounding box center [83, 421] width 167 height 84
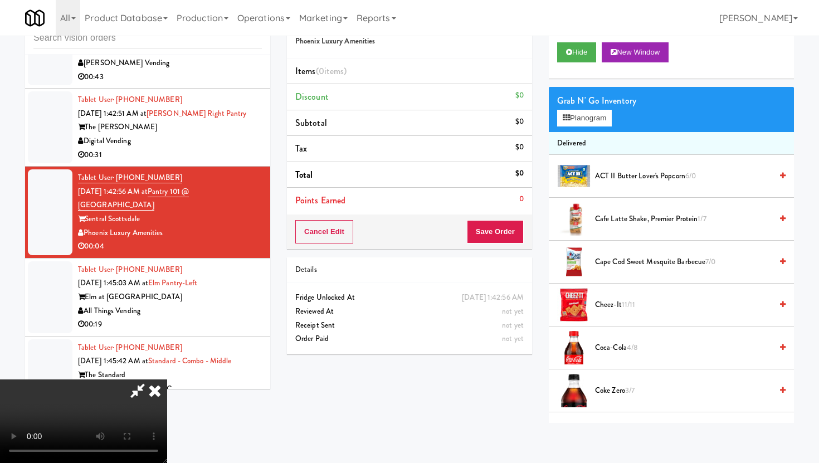
click at [610, 342] on span "Coca-Cola 4/8" at bounding box center [683, 348] width 177 height 14
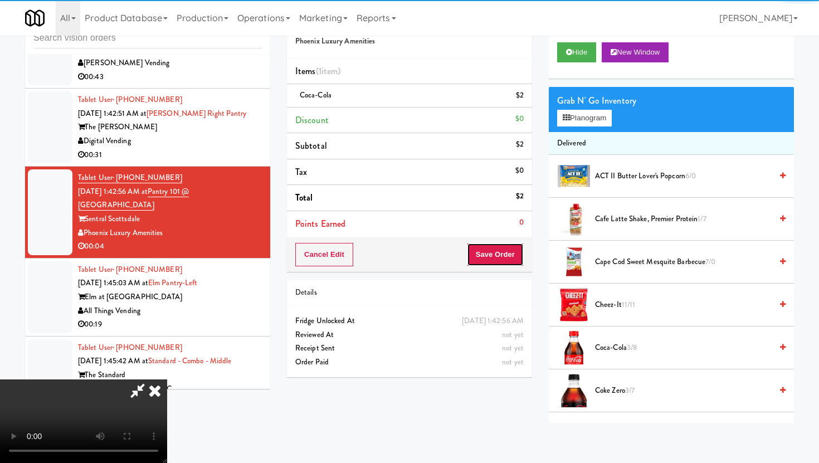
click at [511, 247] on button "Save Order" at bounding box center [495, 254] width 57 height 23
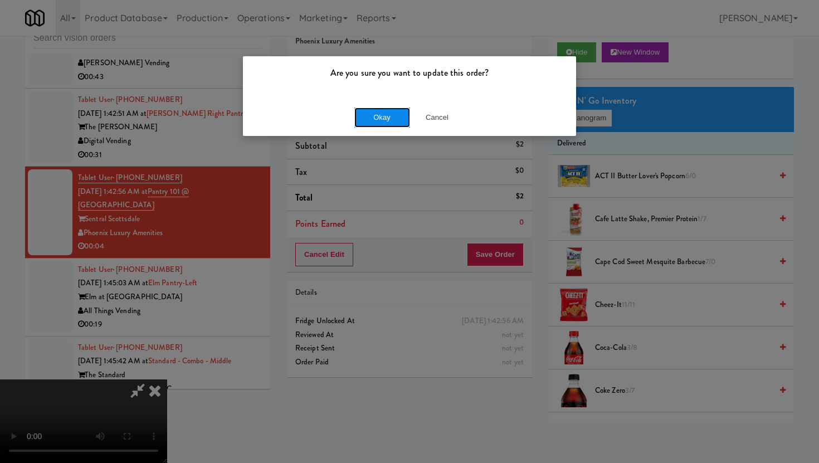
click at [387, 119] on button "Okay" at bounding box center [382, 117] width 56 height 20
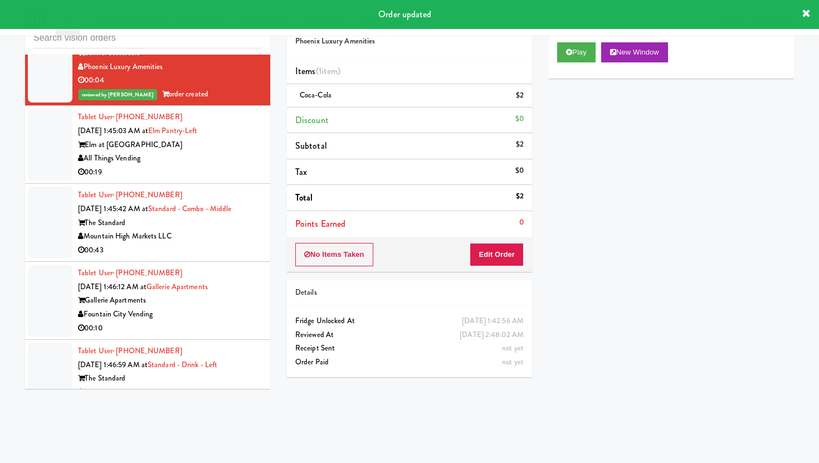
scroll to position [1958, 0]
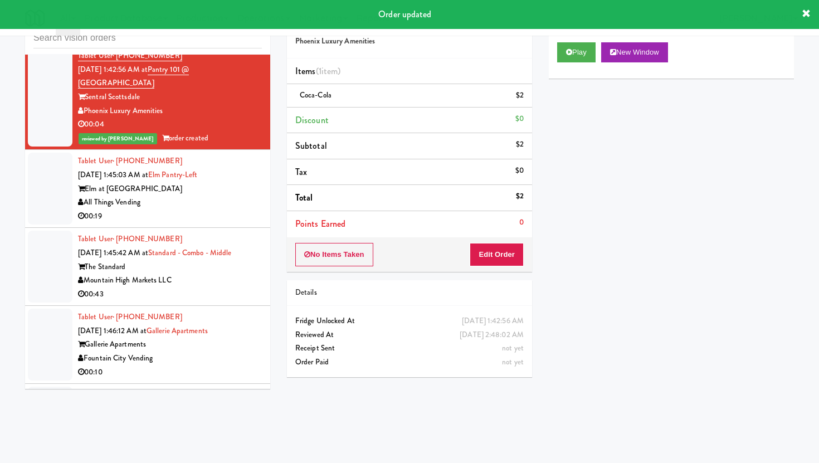
click at [213, 209] on div "00:19" at bounding box center [170, 216] width 184 height 14
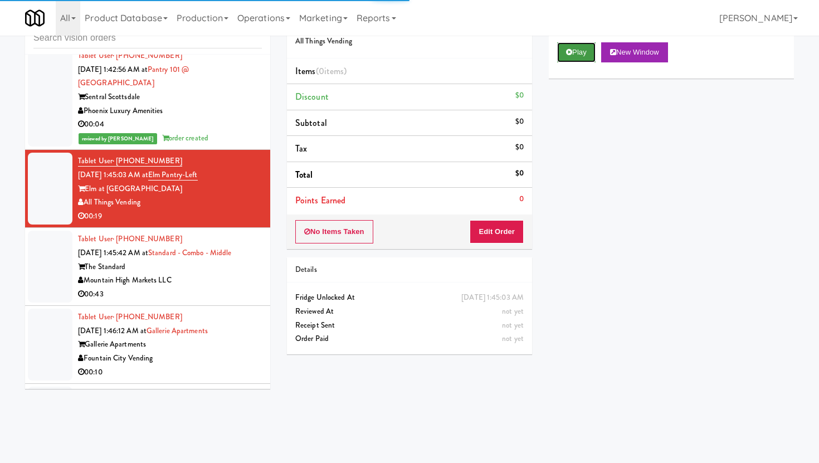
click at [566, 61] on button "Play" at bounding box center [576, 52] width 38 height 20
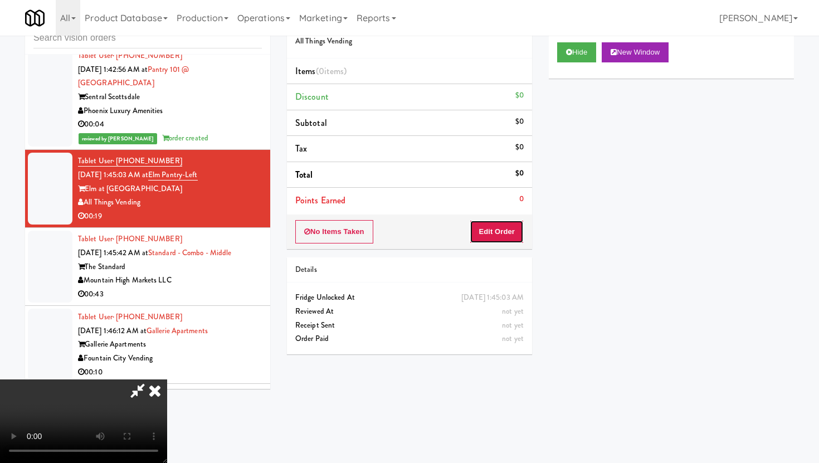
click at [487, 224] on button "Edit Order" at bounding box center [496, 231] width 54 height 23
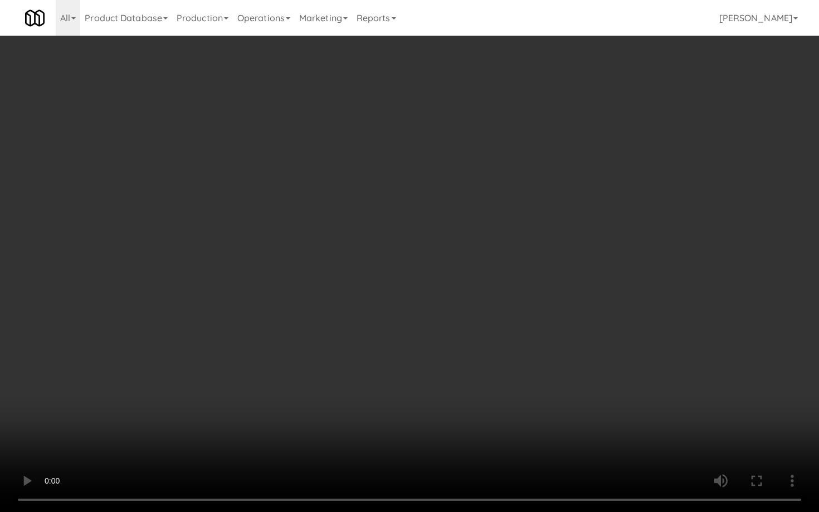
click at [433, 414] on video at bounding box center [409, 256] width 819 height 512
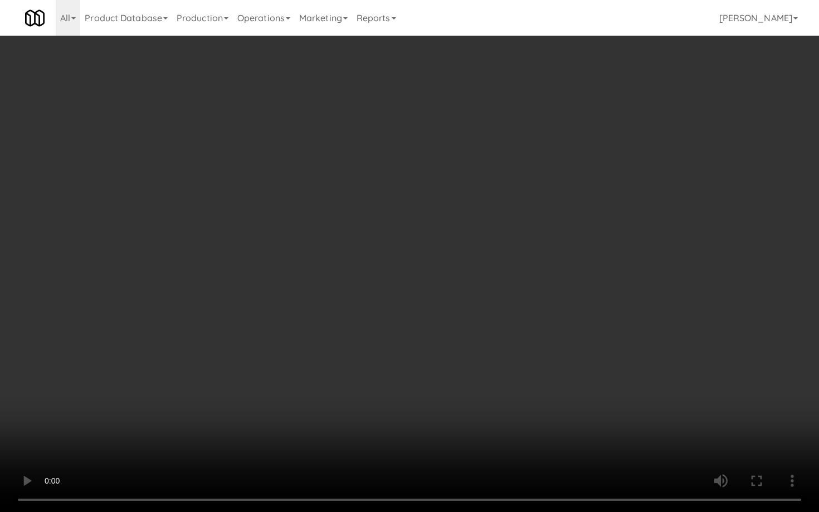
click at [433, 414] on video at bounding box center [409, 256] width 819 height 512
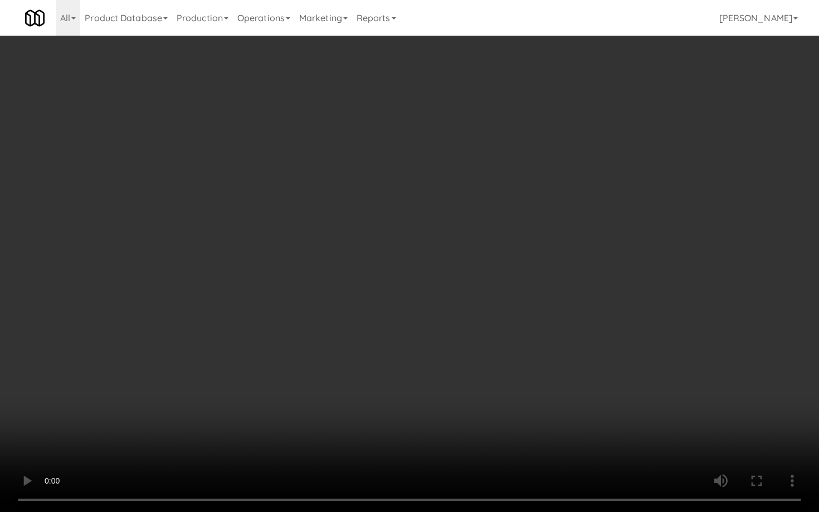
click at [433, 414] on video at bounding box center [409, 256] width 819 height 512
click at [580, 407] on video at bounding box center [409, 256] width 819 height 512
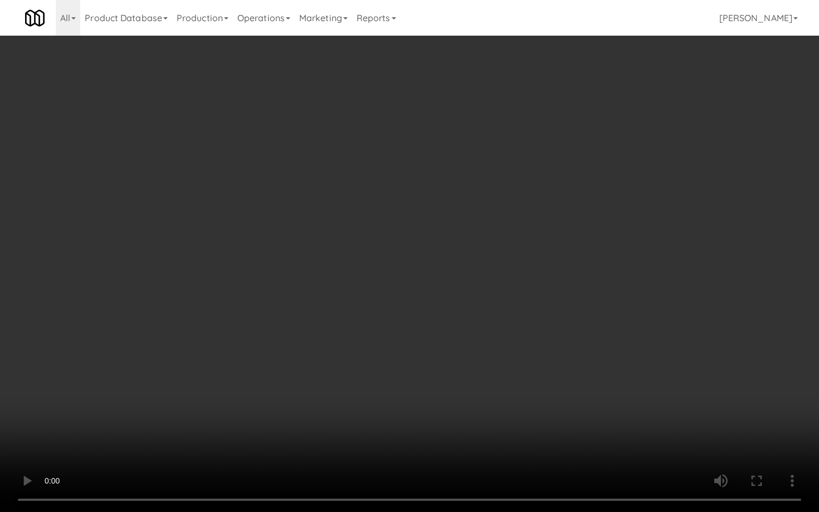
click at [580, 407] on video at bounding box center [409, 256] width 819 height 512
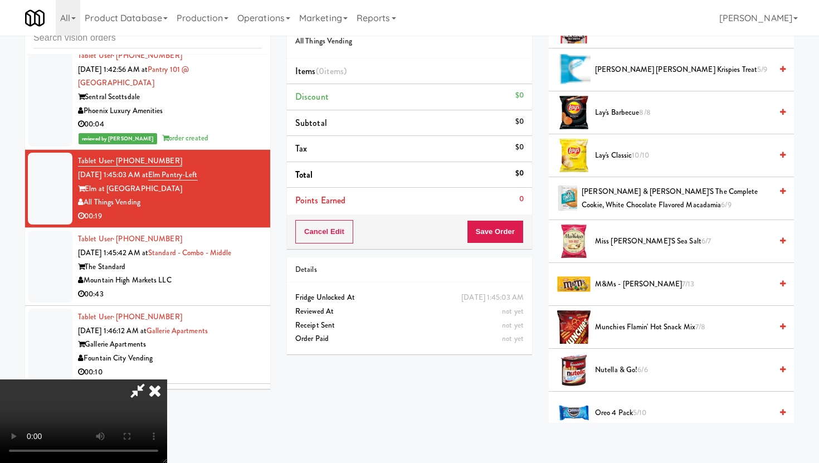
click at [616, 285] on span "M&Ms - Peanut 7/13" at bounding box center [683, 284] width 177 height 14
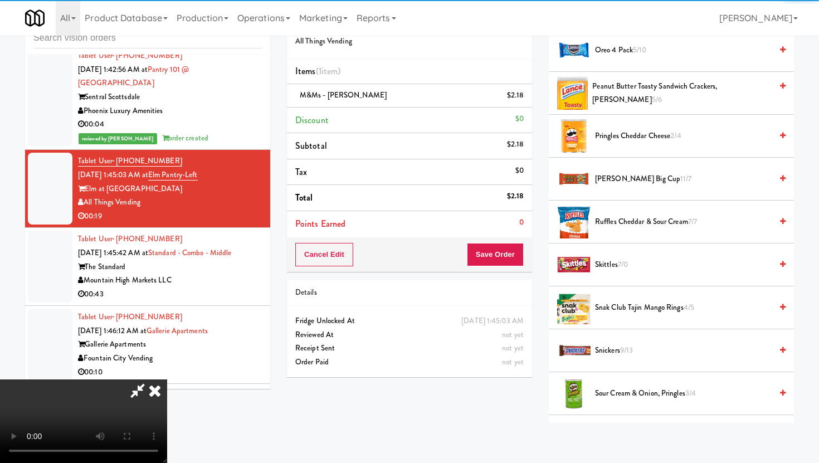
scroll to position [823, 0]
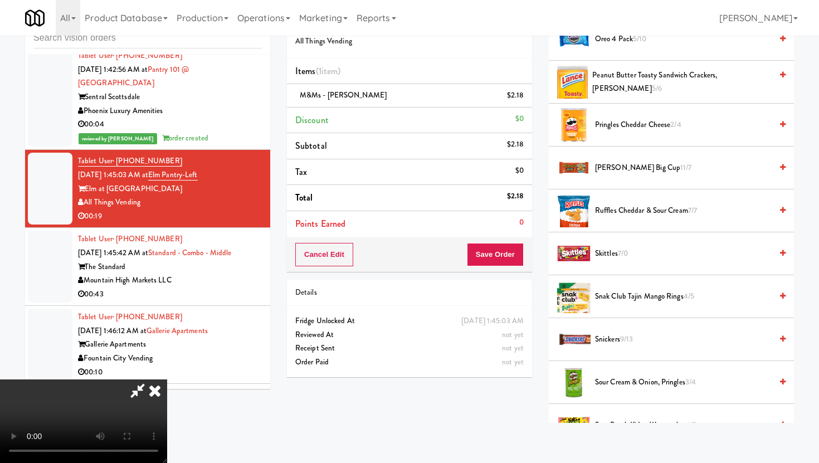
click at [604, 341] on span "Snickers 9/13" at bounding box center [683, 339] width 177 height 14
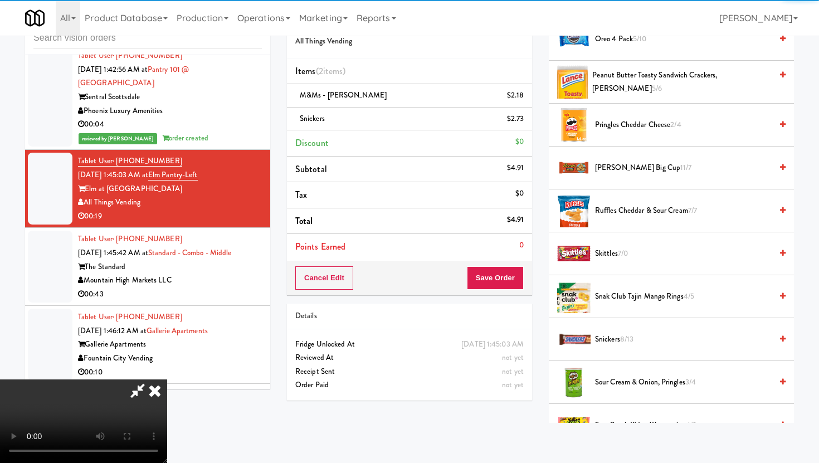
click at [497, 272] on button "Save Order" at bounding box center [495, 277] width 57 height 23
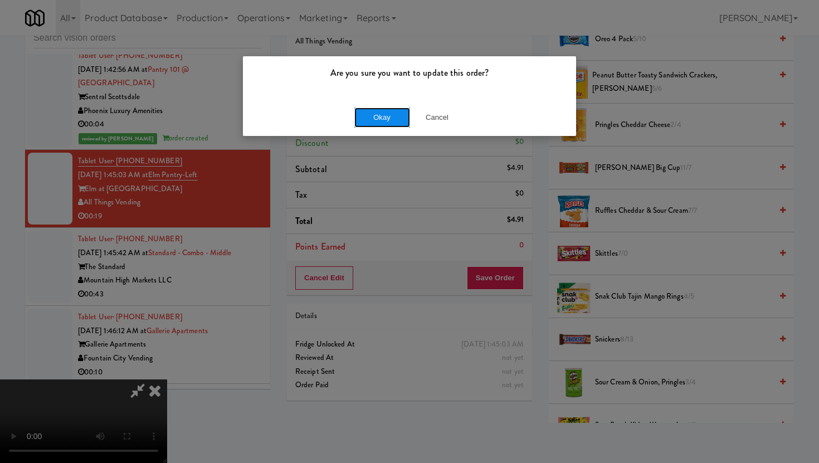
click at [373, 109] on button "Okay" at bounding box center [382, 117] width 56 height 20
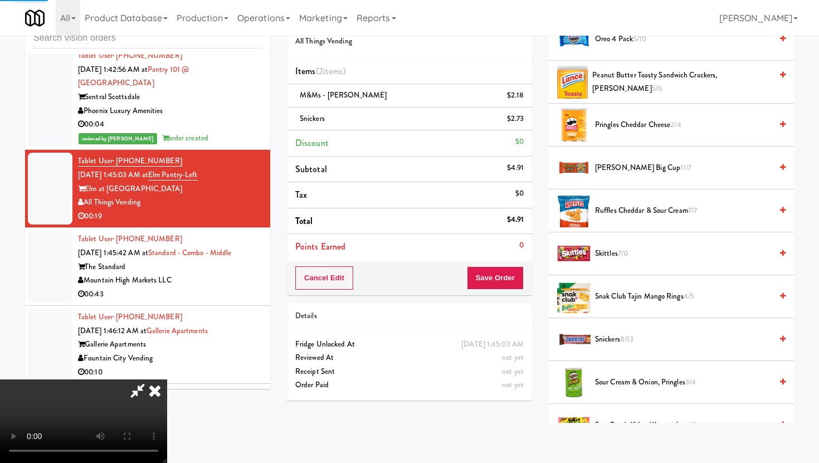
scroll to position [28, 0]
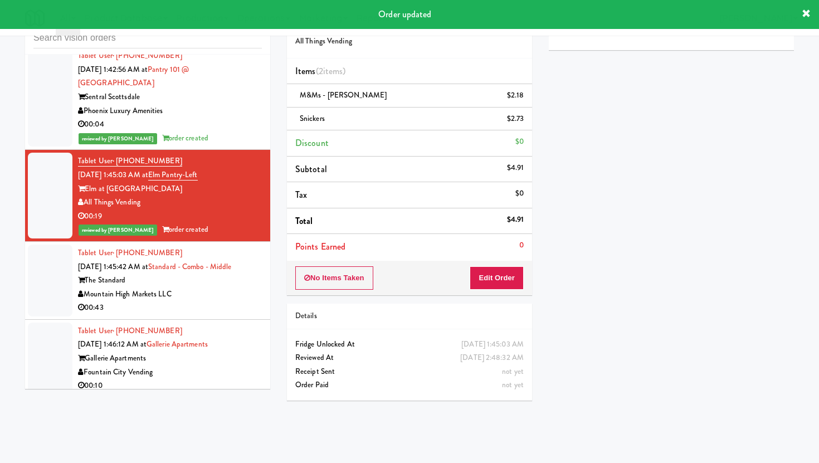
click at [233, 301] on div "00:43" at bounding box center [170, 308] width 184 height 14
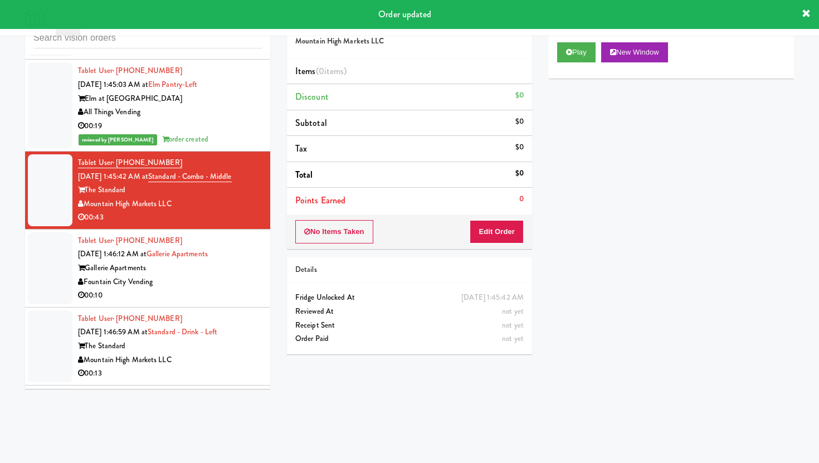
scroll to position [2077, 0]
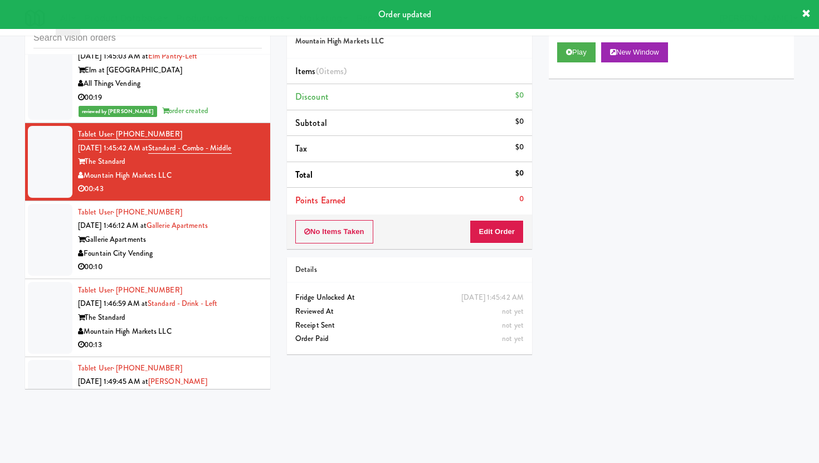
click at [230, 247] on div "Fountain City Vending" at bounding box center [170, 254] width 184 height 14
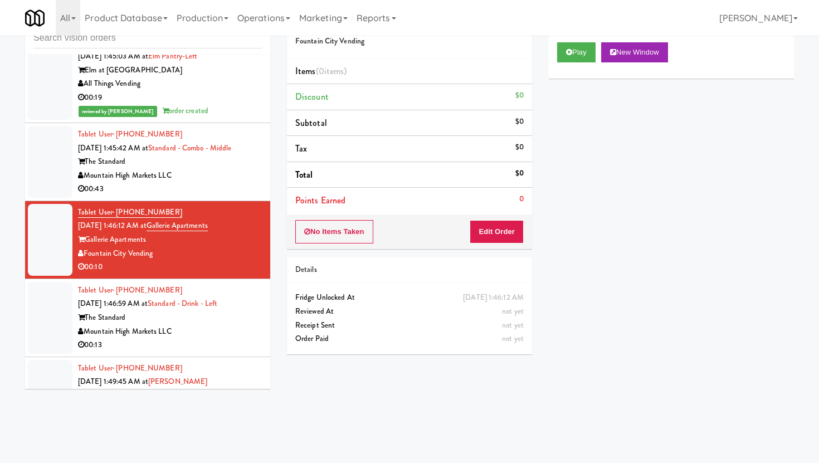
scroll to position [2256, 0]
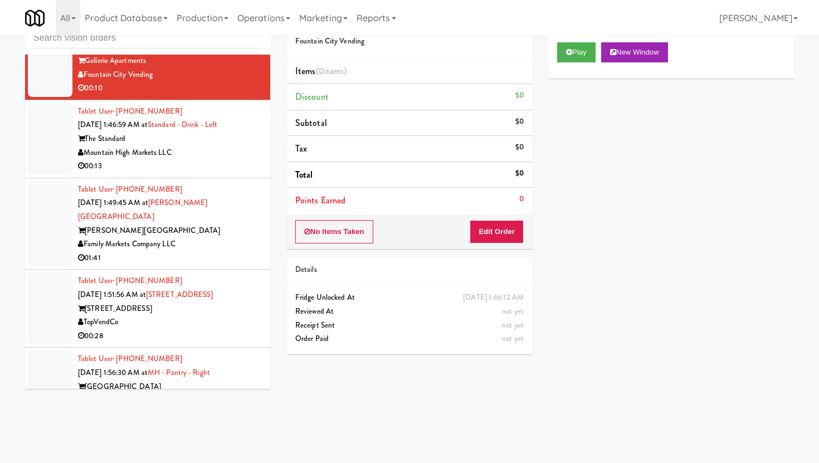
click at [236, 274] on div "Tablet User · (626) 377-0755 Oct 9, 2025 1:51:56 AM at 555 Boulevard 1 555 Boul…" at bounding box center [170, 308] width 184 height 68
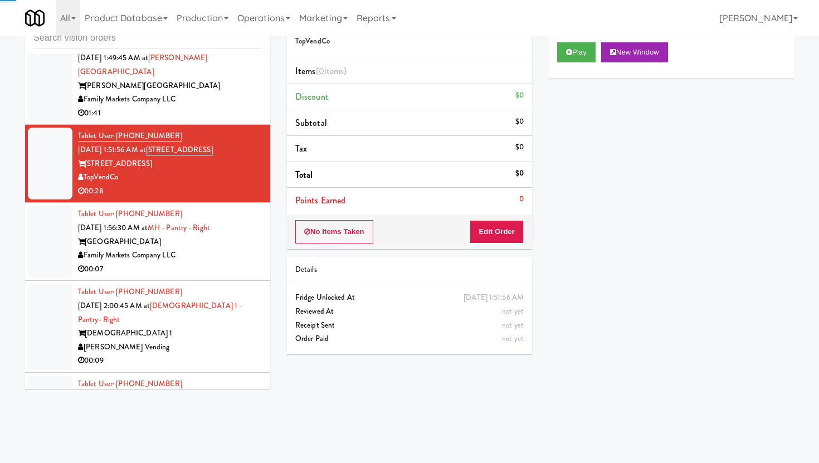
scroll to position [2412, 0]
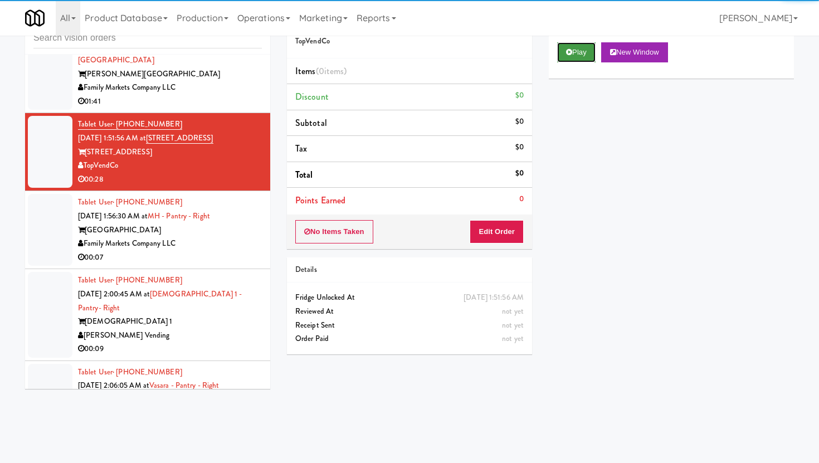
click at [581, 48] on button "Play" at bounding box center [576, 52] width 38 height 20
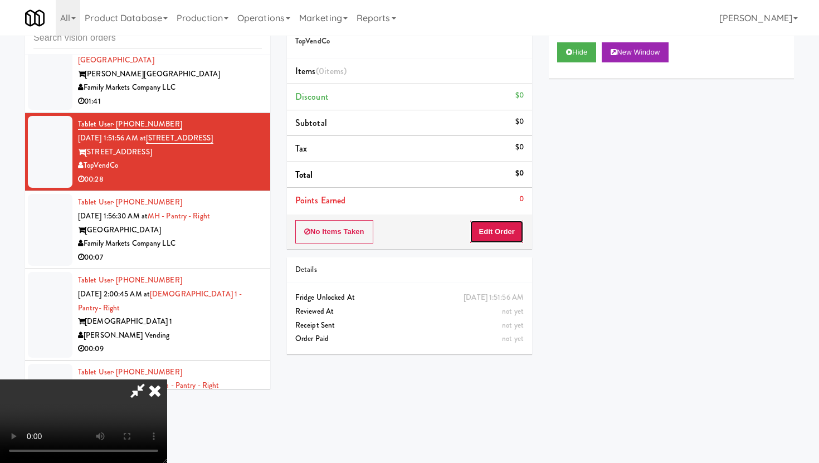
click at [483, 240] on button "Edit Order" at bounding box center [496, 231] width 54 height 23
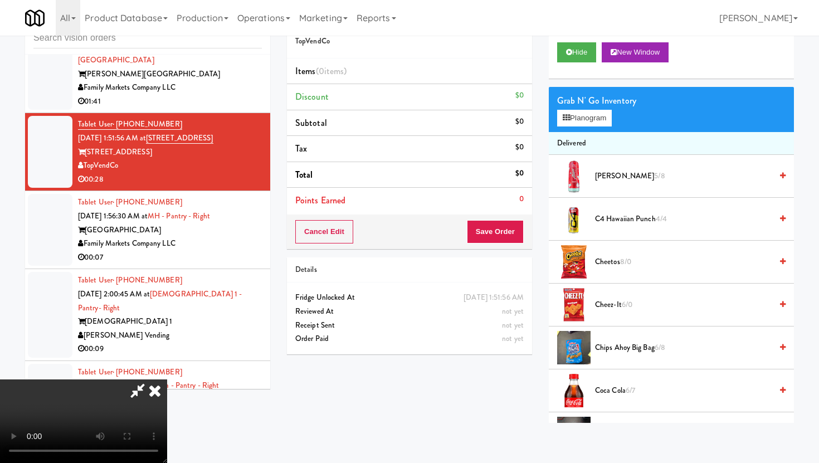
scroll to position [0, 0]
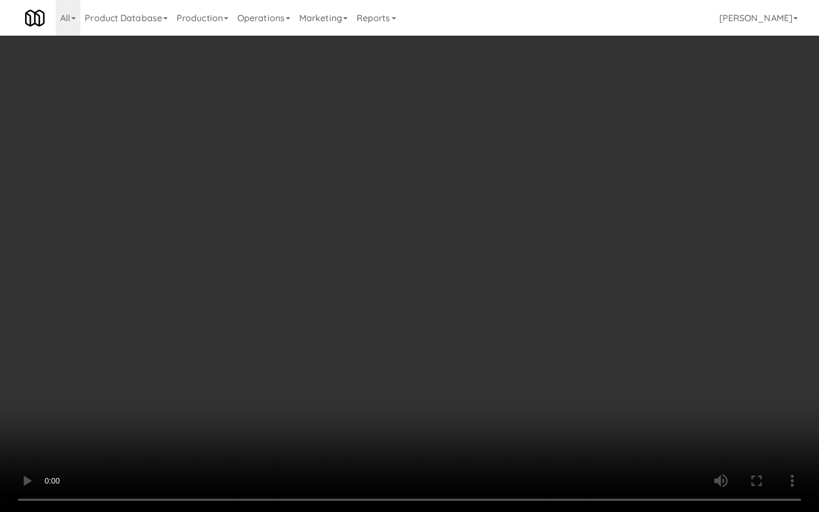
click at [444, 376] on video at bounding box center [409, 256] width 819 height 512
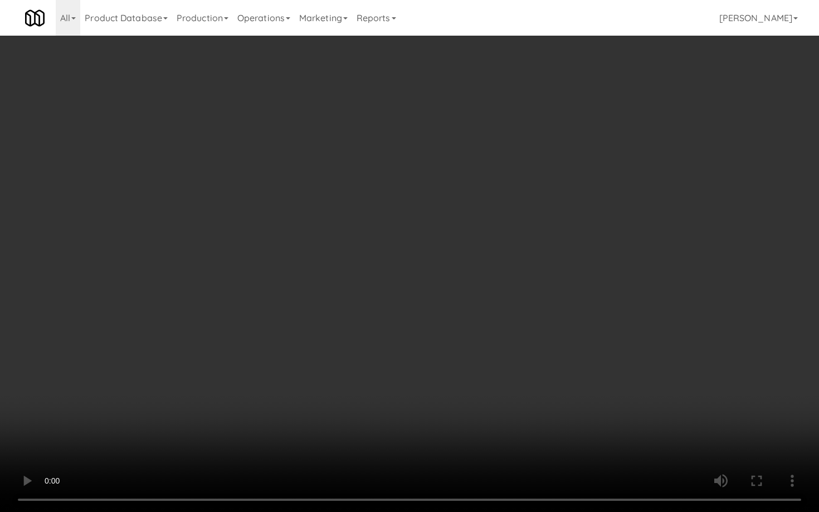
click at [444, 376] on video at bounding box center [409, 256] width 819 height 512
click at [507, 400] on video at bounding box center [409, 256] width 819 height 512
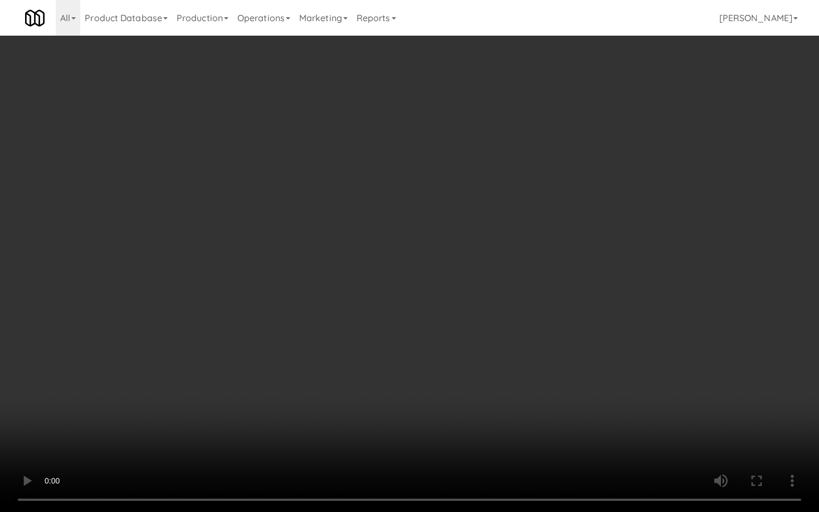
click at [507, 400] on video at bounding box center [409, 256] width 819 height 512
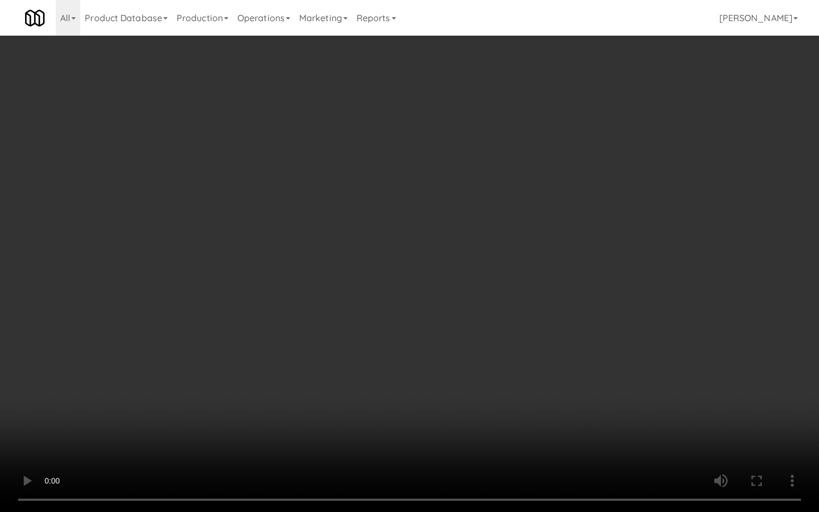
click at [507, 400] on video at bounding box center [409, 256] width 819 height 512
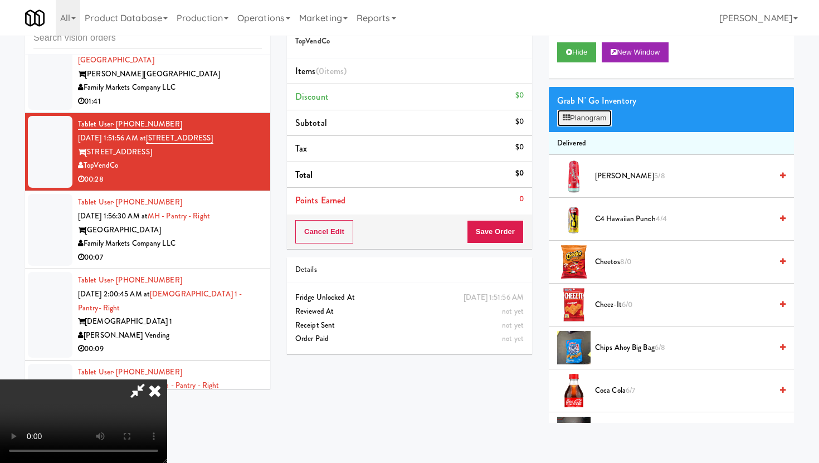
click at [604, 124] on button "Planogram" at bounding box center [584, 118] width 55 height 17
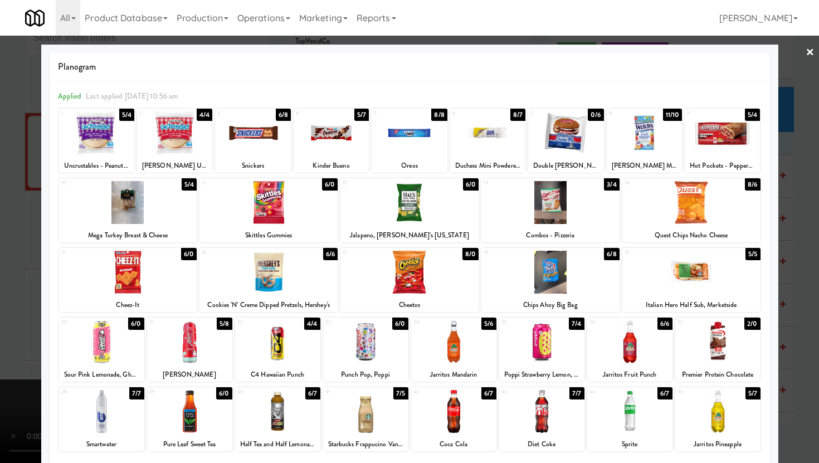
scroll to position [31, 0]
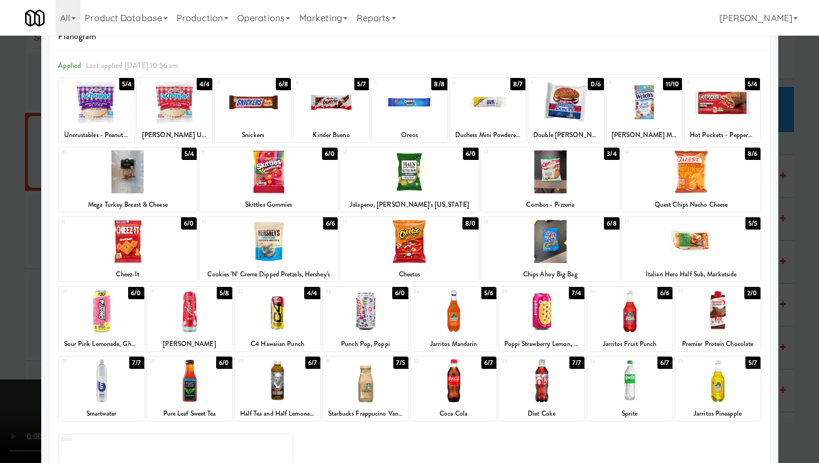
click at [555, 229] on div at bounding box center [550, 241] width 138 height 43
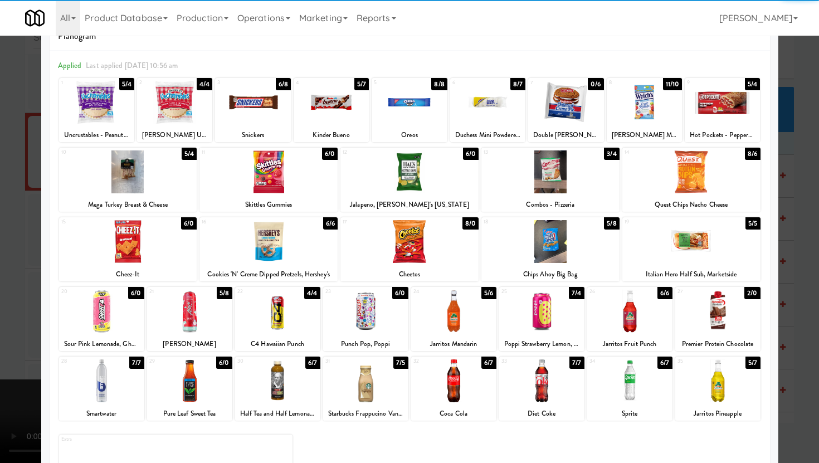
click at [537, 311] on div at bounding box center [541, 311] width 85 height 43
click at [688, 320] on div at bounding box center [717, 311] width 85 height 43
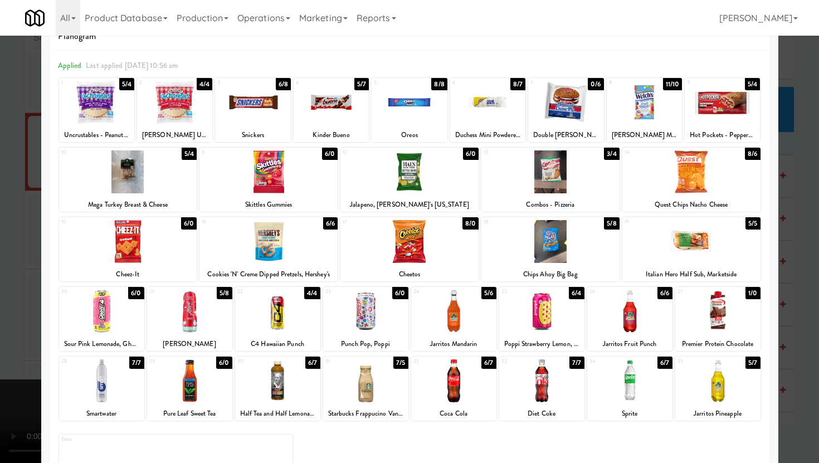
click at [0, 326] on div at bounding box center [409, 231] width 819 height 463
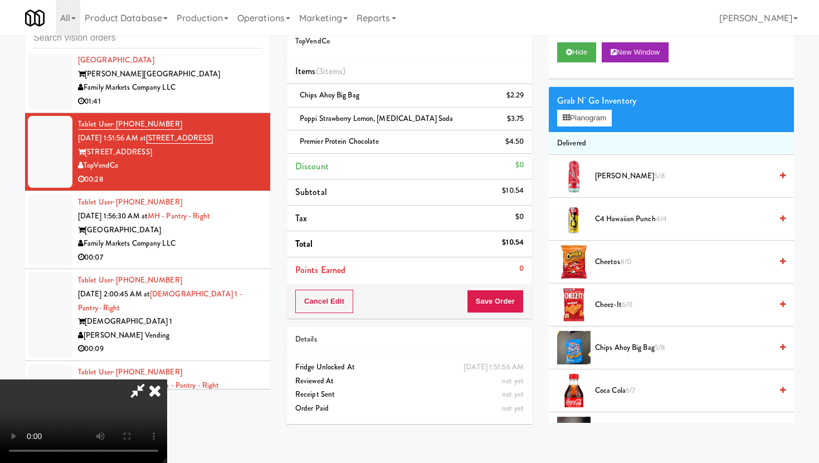
click at [167, 379] on icon at bounding box center [155, 390] width 25 height 22
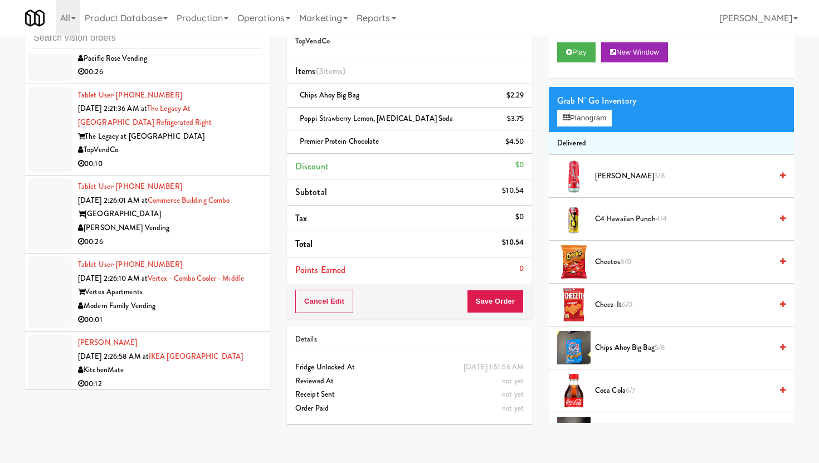
scroll to position [3094, 0]
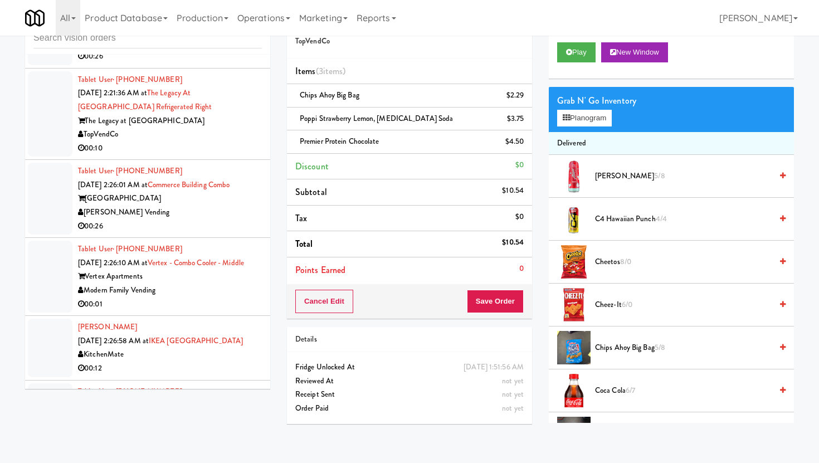
click at [225, 283] on div "Modern Family Vending" at bounding box center [170, 290] width 184 height 14
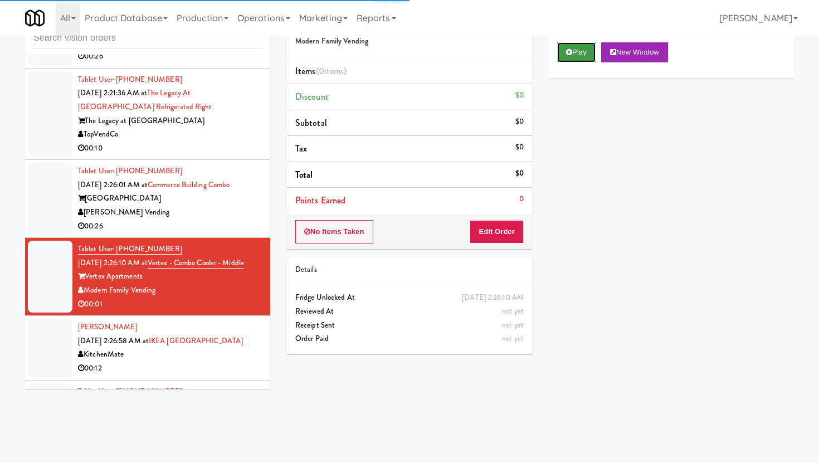
click at [561, 49] on button "Play" at bounding box center [576, 52] width 38 height 20
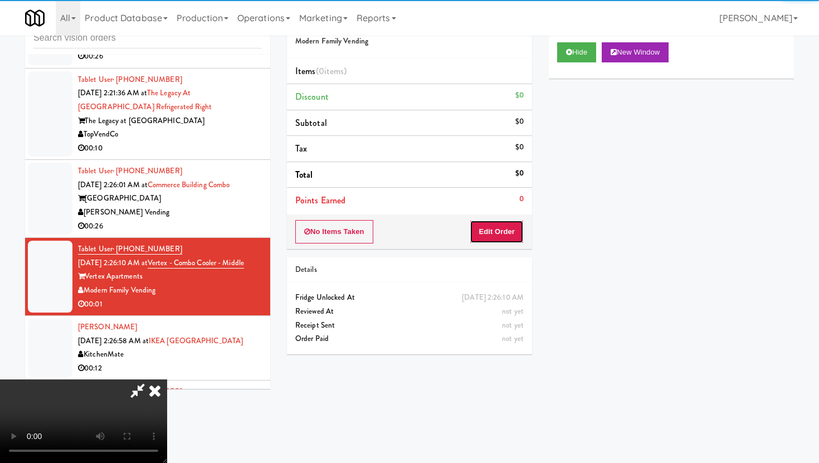
click at [498, 228] on button "Edit Order" at bounding box center [496, 231] width 54 height 23
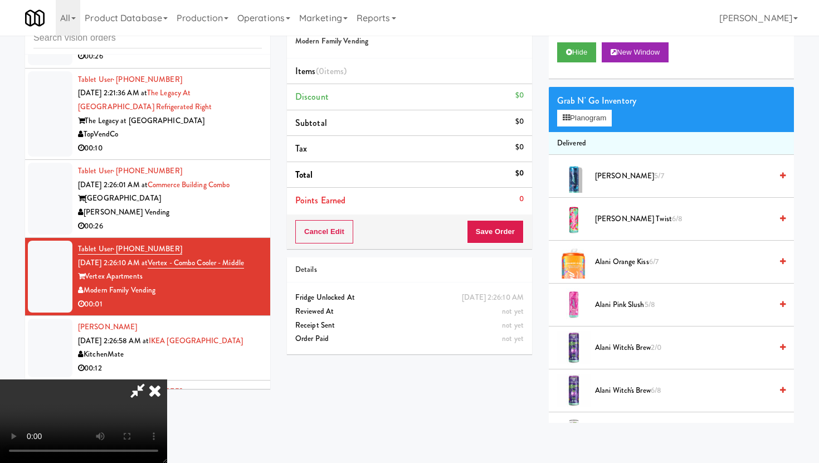
click at [167, 379] on icon at bounding box center [155, 390] width 25 height 22
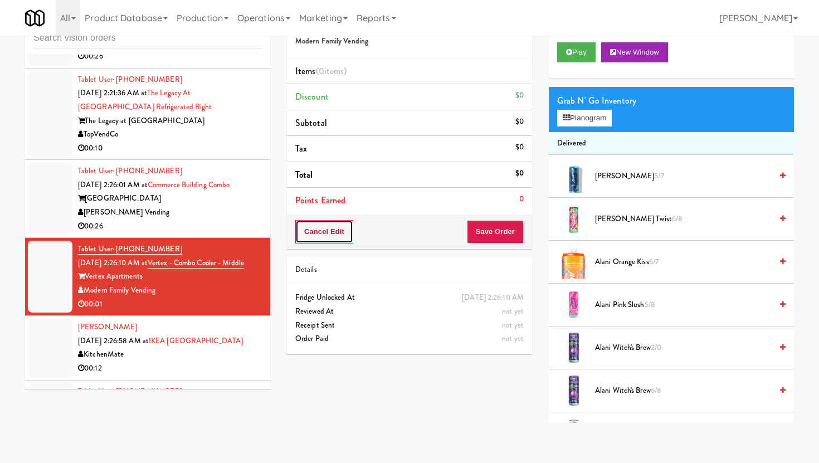
click at [347, 224] on button "Cancel Edit" at bounding box center [324, 231] width 58 height 23
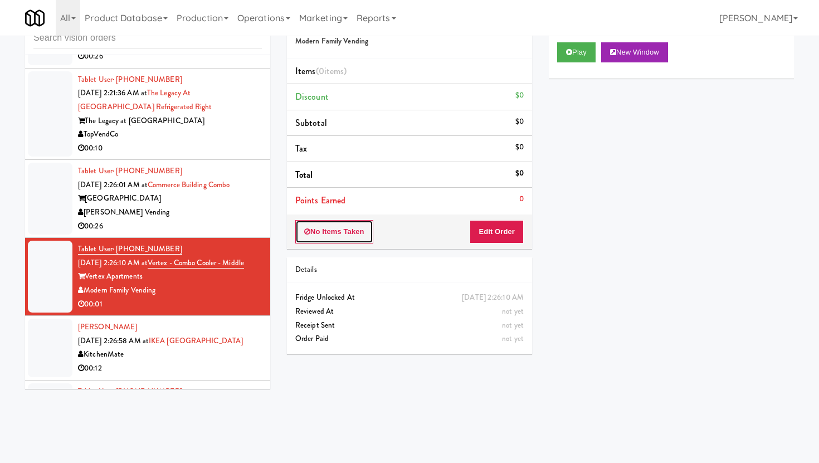
click at [347, 224] on button "No Items Taken" at bounding box center [334, 231] width 78 height 23
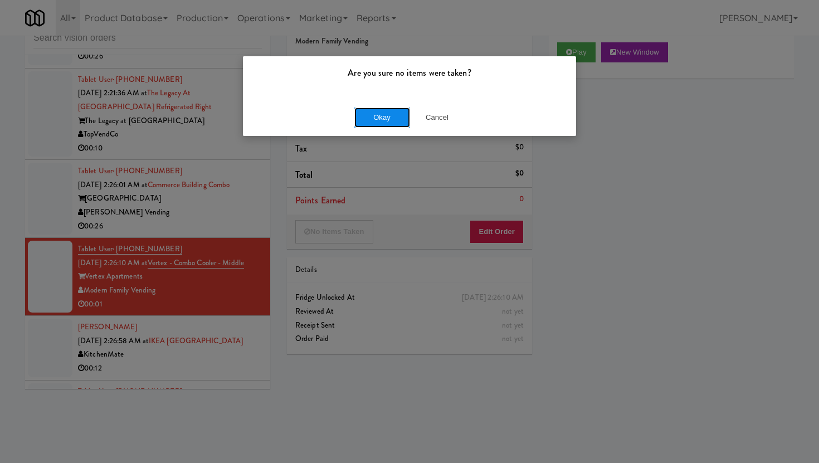
click at [402, 116] on button "Okay" at bounding box center [382, 117] width 56 height 20
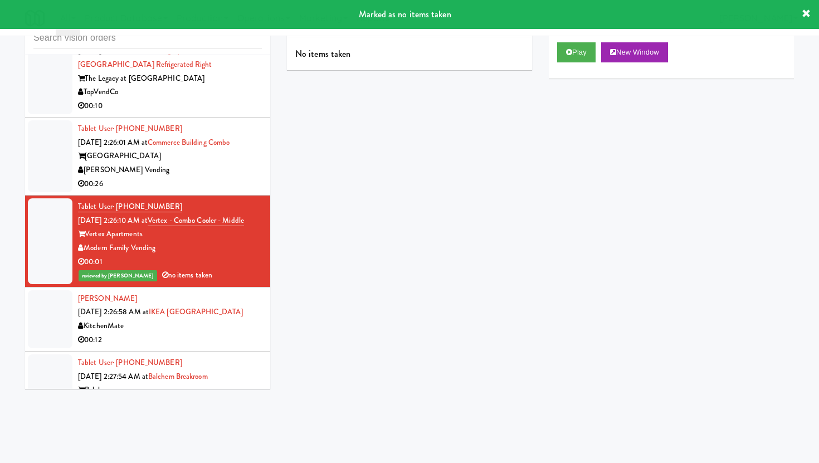
scroll to position [3139, 0]
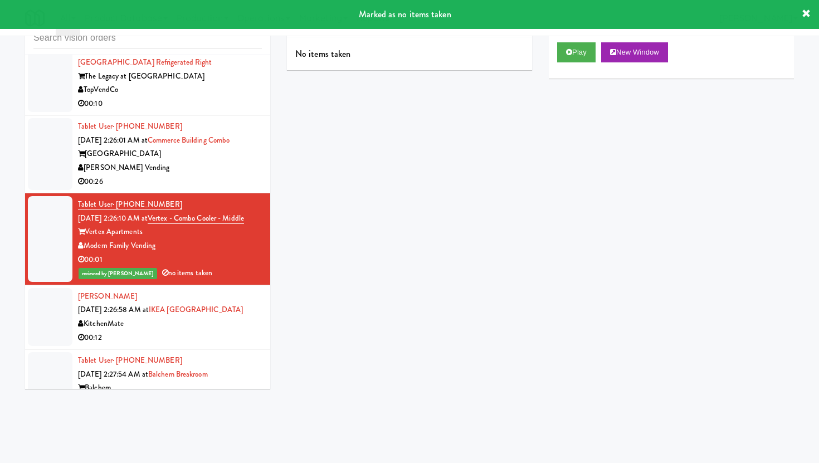
click at [219, 409] on div "00:41" at bounding box center [170, 416] width 184 height 14
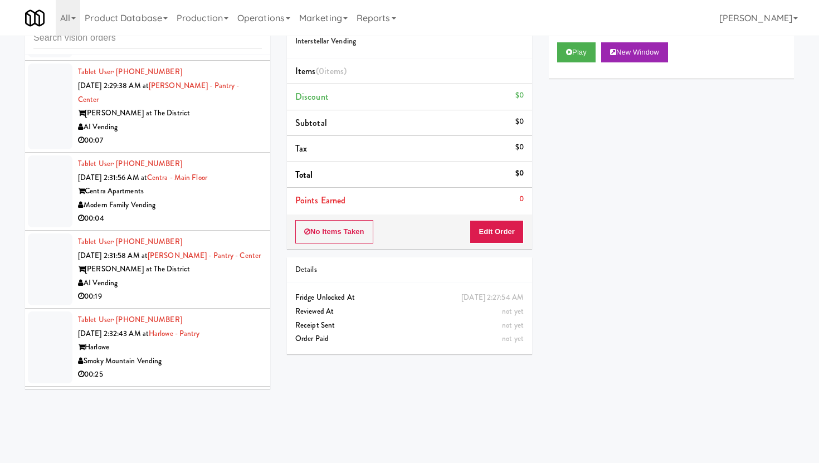
scroll to position [3804, 0]
click at [242, 289] on div "00:19" at bounding box center [170, 296] width 184 height 14
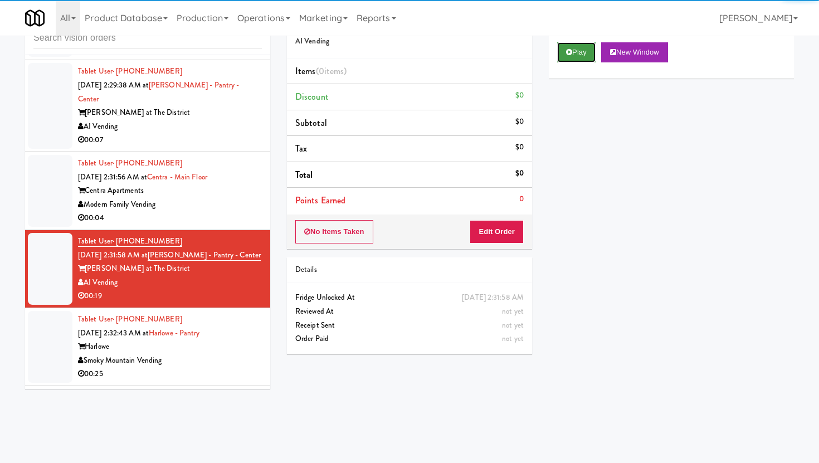
click at [578, 56] on button "Play" at bounding box center [576, 52] width 38 height 20
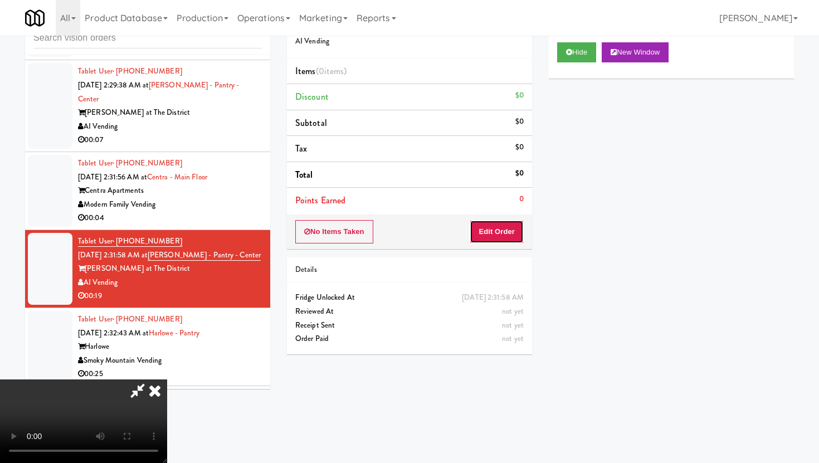
click at [511, 238] on button "Edit Order" at bounding box center [496, 231] width 54 height 23
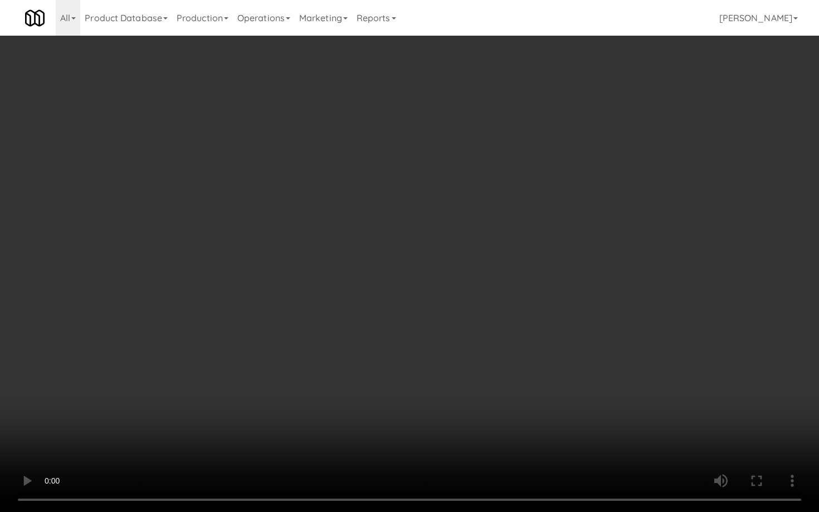
click at [417, 401] on video at bounding box center [409, 256] width 819 height 512
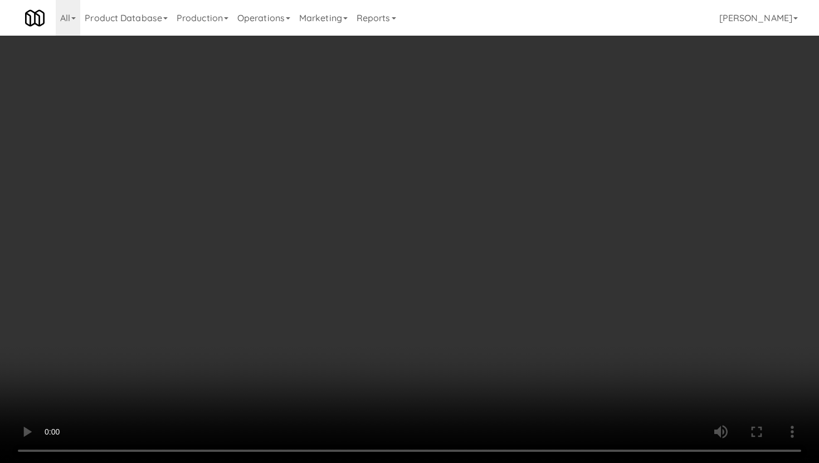
click at [417, 352] on video at bounding box center [409, 231] width 819 height 463
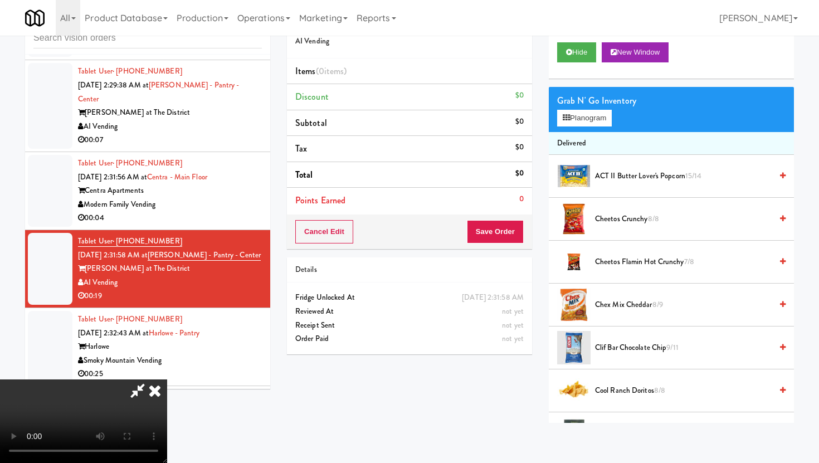
click at [167, 379] on video at bounding box center [83, 421] width 167 height 84
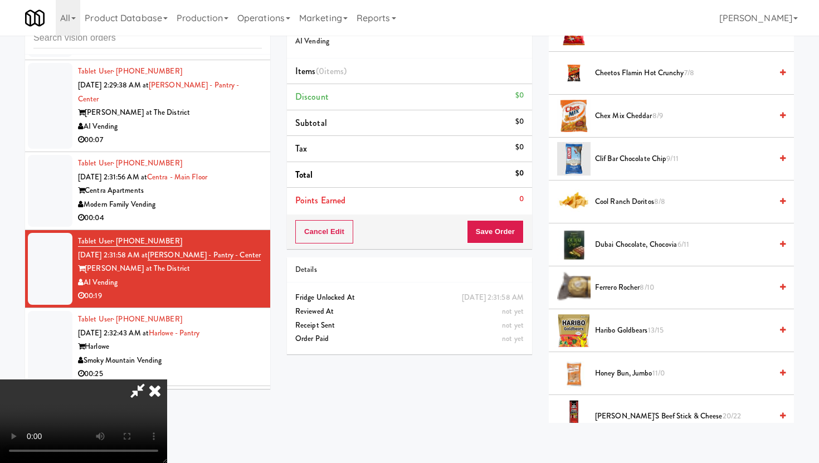
scroll to position [190, 0]
click at [626, 331] on span "Haribo Goldbears 13/15" at bounding box center [683, 329] width 177 height 14
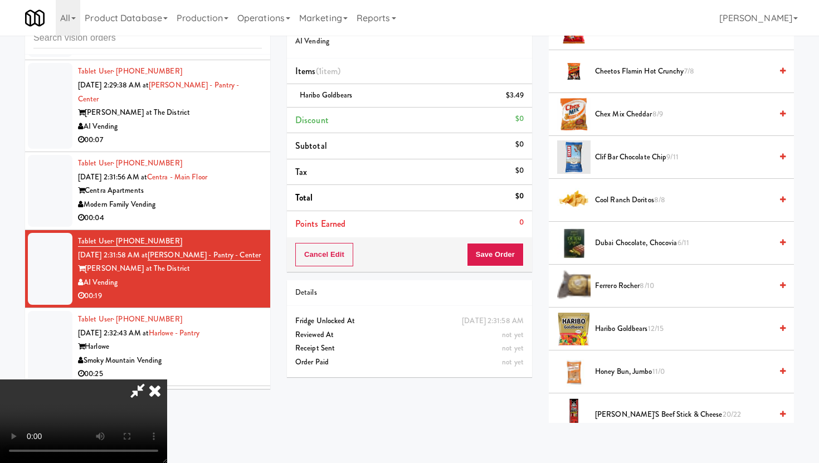
click at [626, 331] on span "Haribo Goldbears 12/15" at bounding box center [683, 329] width 177 height 14
click at [513, 251] on button "Save Order" at bounding box center [495, 254] width 57 height 23
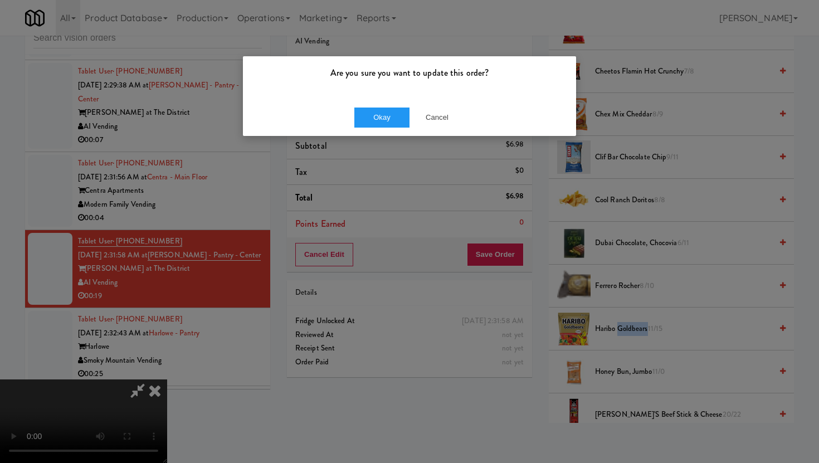
click at [403, 127] on div "Okay Cancel" at bounding box center [409, 117] width 333 height 37
click at [390, 119] on button "Okay" at bounding box center [382, 117] width 56 height 20
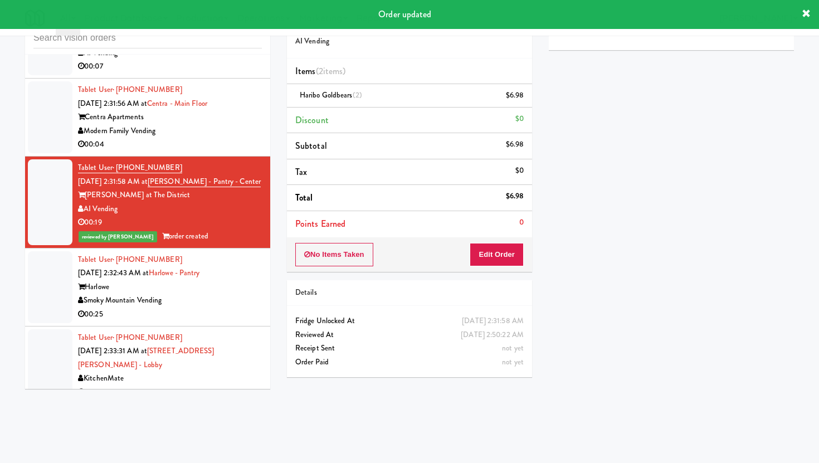
scroll to position [3884, 0]
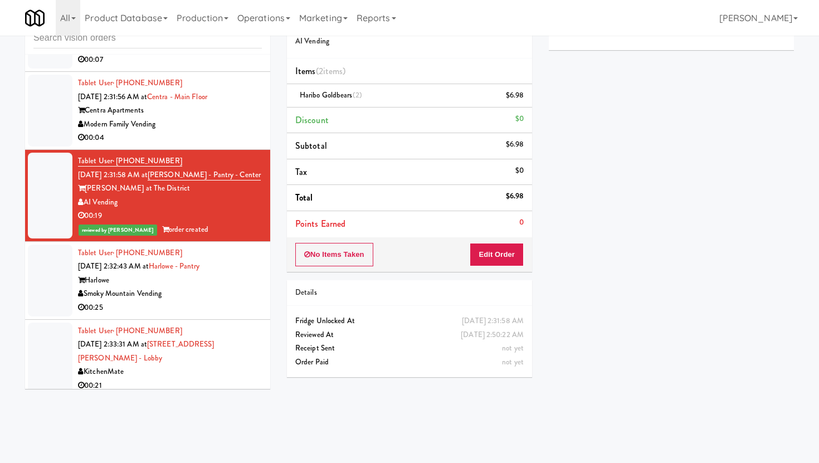
click at [240, 287] on div "Smoky Mountain Vending" at bounding box center [170, 294] width 184 height 14
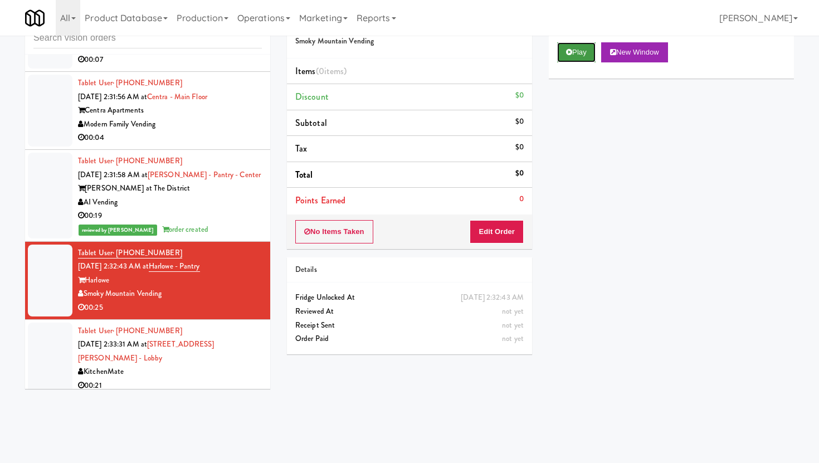
click at [590, 43] on button "Play" at bounding box center [576, 52] width 38 height 20
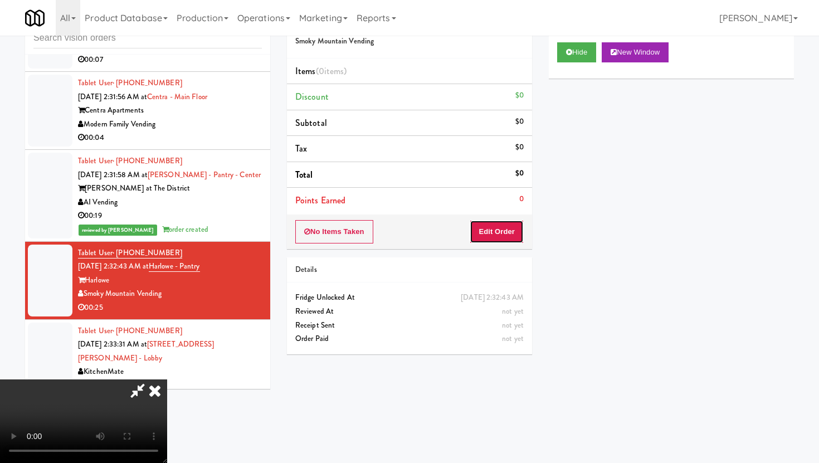
click at [500, 229] on button "Edit Order" at bounding box center [496, 231] width 54 height 23
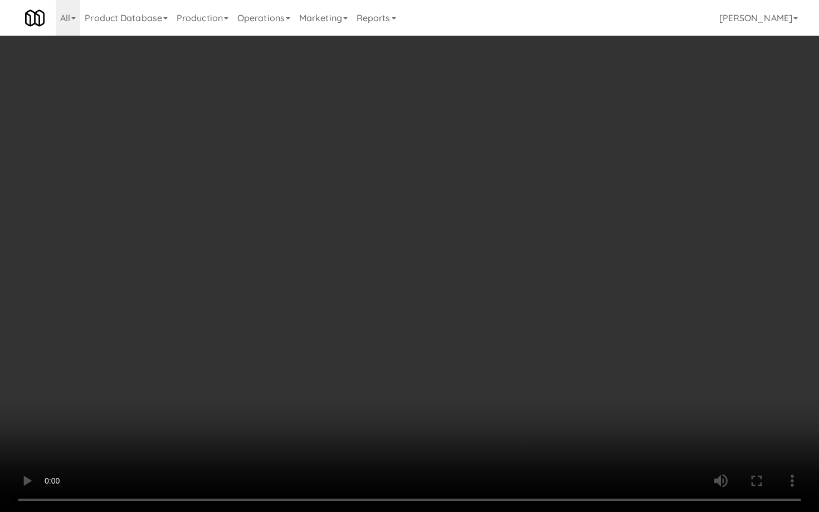
click at [359, 351] on video at bounding box center [409, 256] width 819 height 512
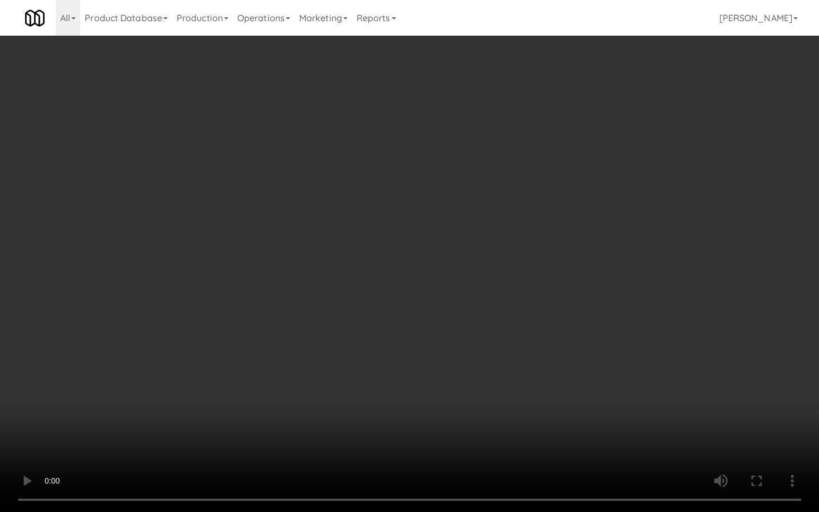
click at [359, 351] on video at bounding box center [409, 256] width 819 height 512
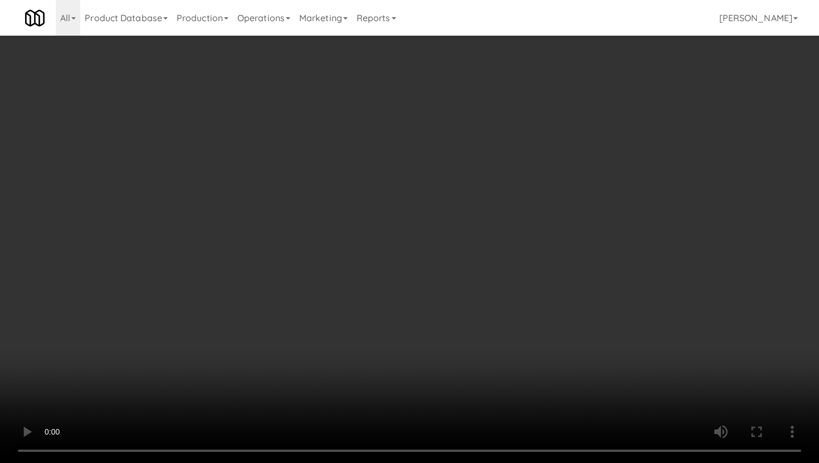
click at [359, 302] on video at bounding box center [409, 231] width 819 height 463
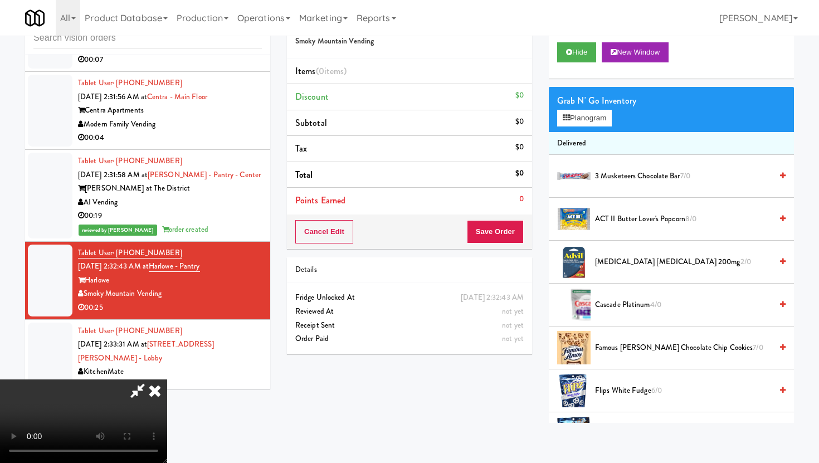
click at [167, 379] on video at bounding box center [83, 421] width 167 height 84
click at [602, 214] on span "ACT II Butter Lover's Popcorn 8/0" at bounding box center [683, 219] width 177 height 14
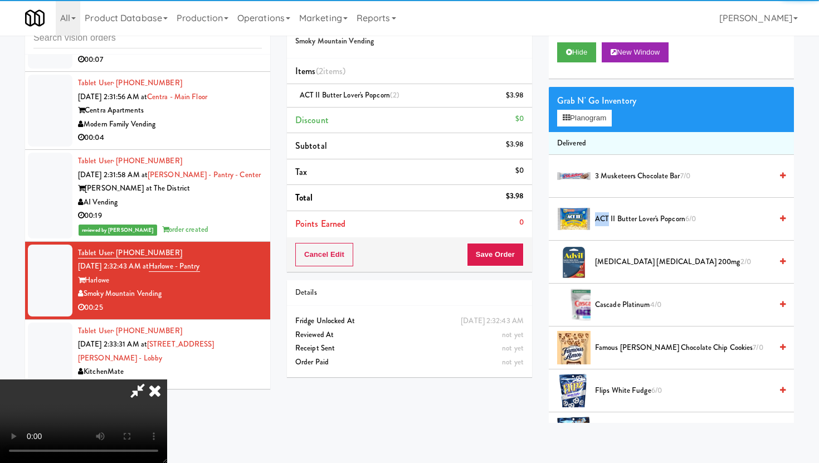
click at [167, 379] on video at bounding box center [83, 421] width 167 height 84
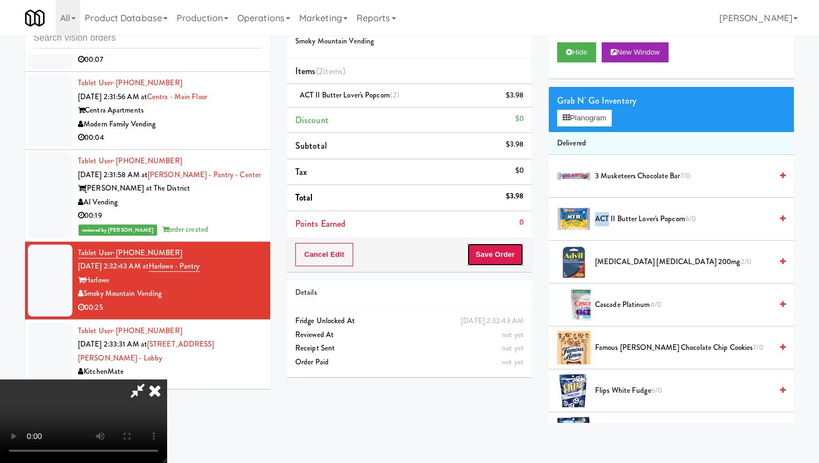
click at [508, 244] on button "Save Order" at bounding box center [495, 254] width 57 height 23
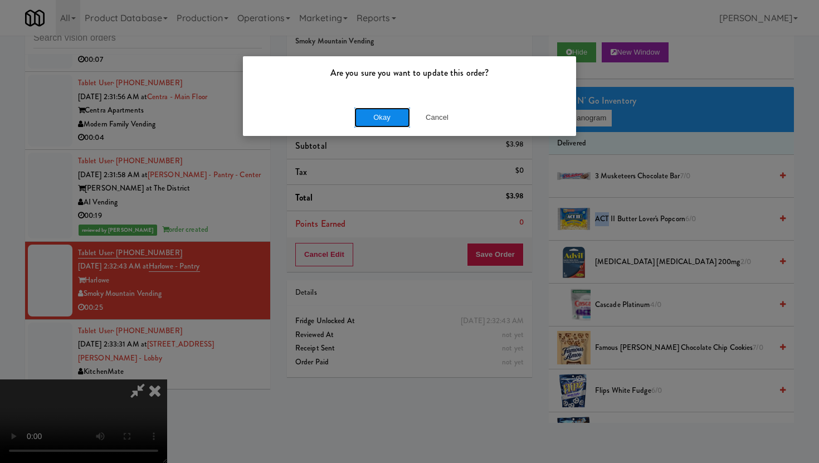
click at [399, 111] on button "Okay" at bounding box center [382, 117] width 56 height 20
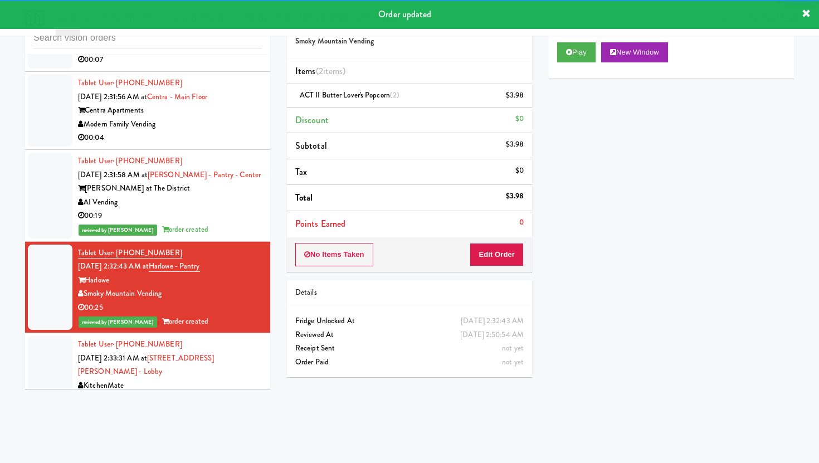
scroll to position [3917, 0]
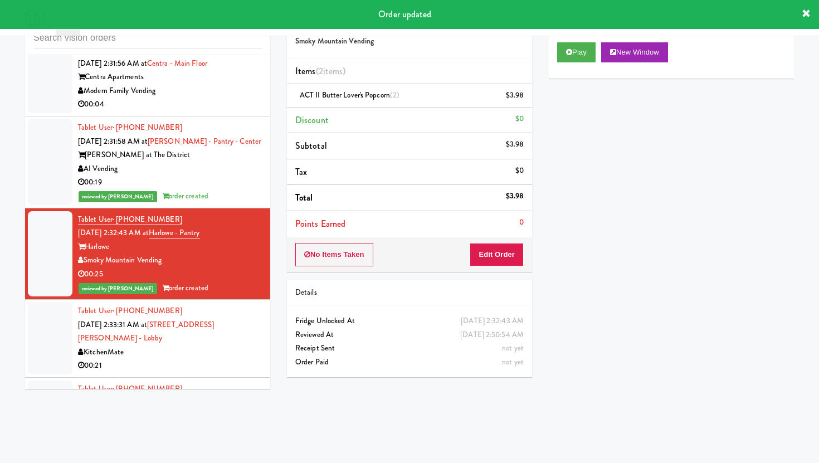
click at [245, 423] on div "Family Markets Company LLC" at bounding box center [170, 430] width 184 height 14
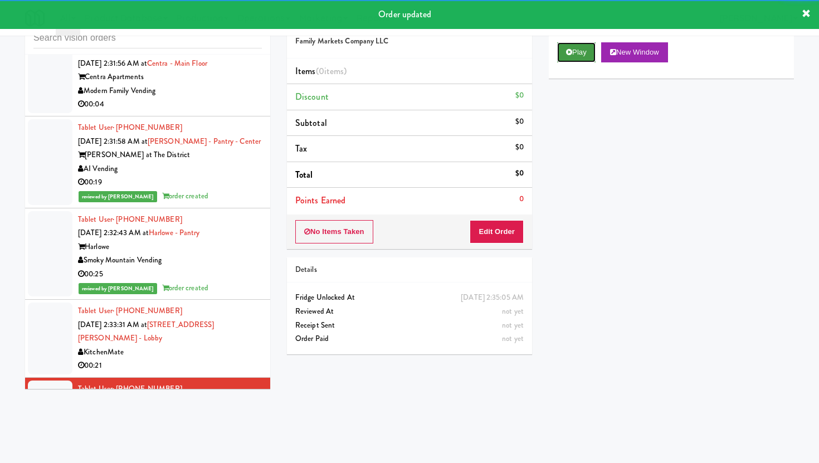
click at [583, 48] on button "Play" at bounding box center [576, 52] width 38 height 20
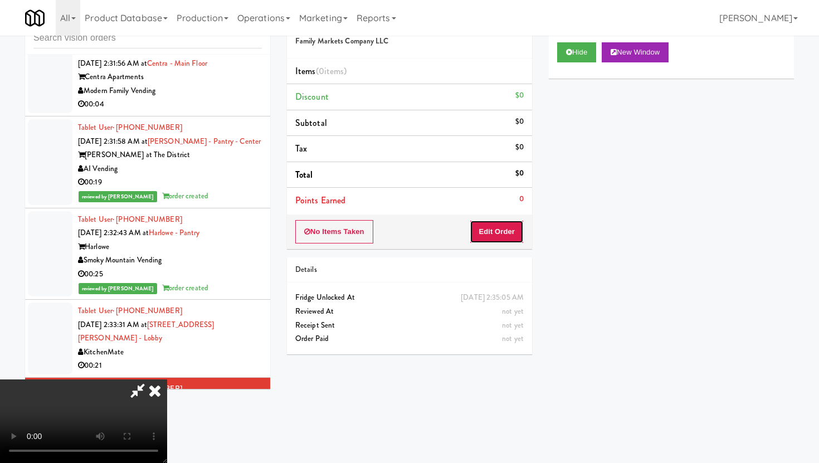
click at [482, 229] on button "Edit Order" at bounding box center [496, 231] width 54 height 23
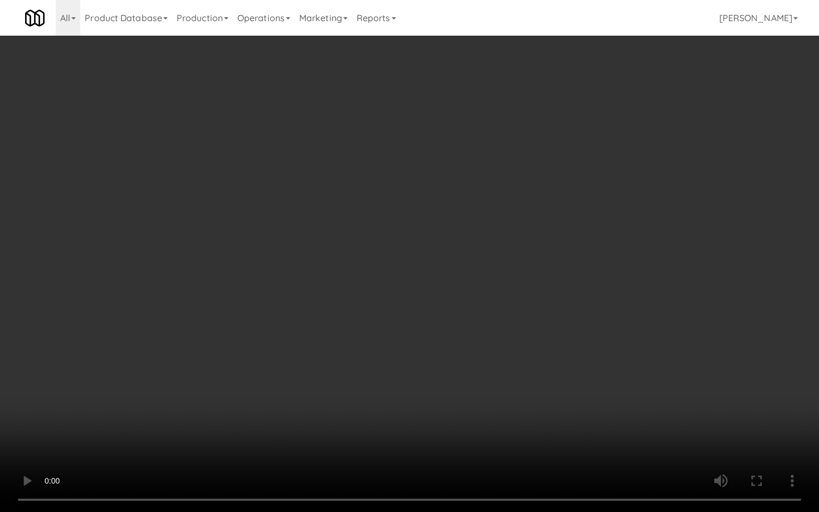
click at [528, 366] on video at bounding box center [409, 256] width 819 height 512
click at [560, 403] on video at bounding box center [409, 256] width 819 height 512
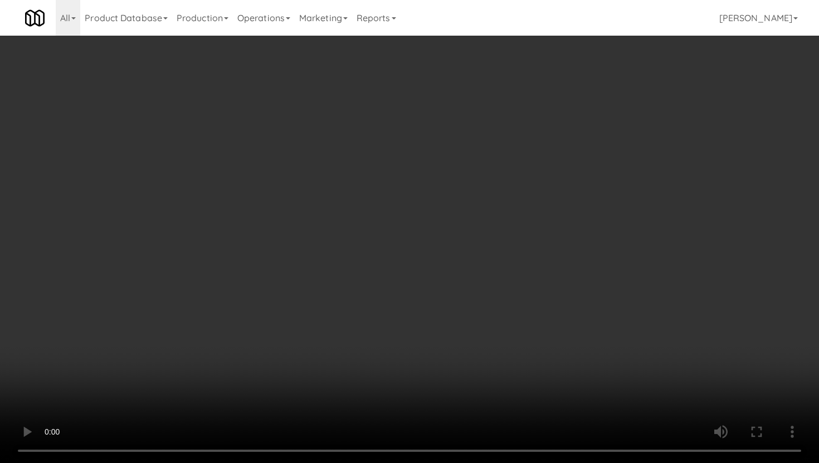
scroll to position [214, 0]
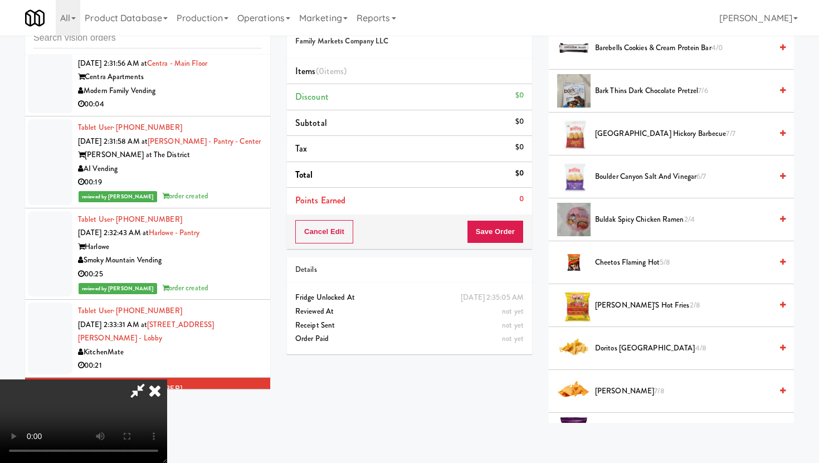
click at [618, 355] on span "Doritos Cool Ranch 4/8" at bounding box center [683, 348] width 177 height 14
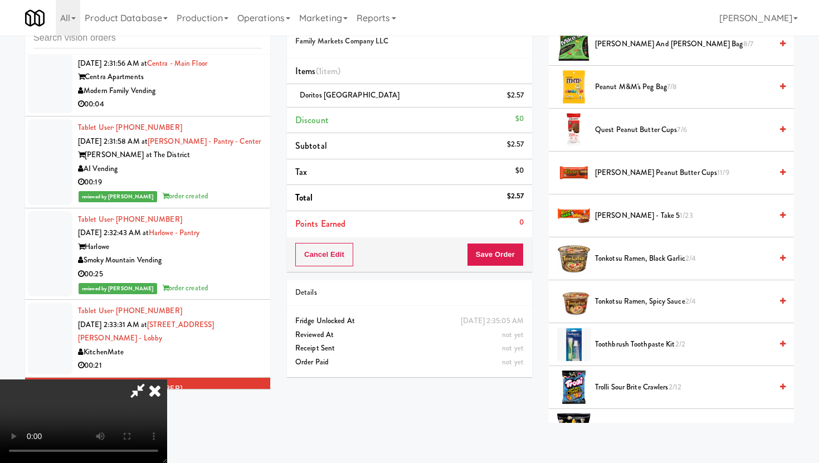
scroll to position [957, 0]
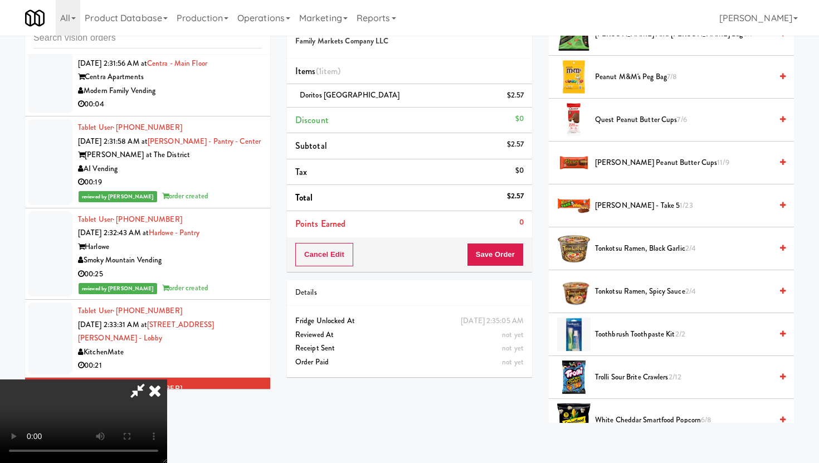
click at [615, 381] on span "Trolli Sour Brite Crawlers 2/12" at bounding box center [683, 377] width 177 height 14
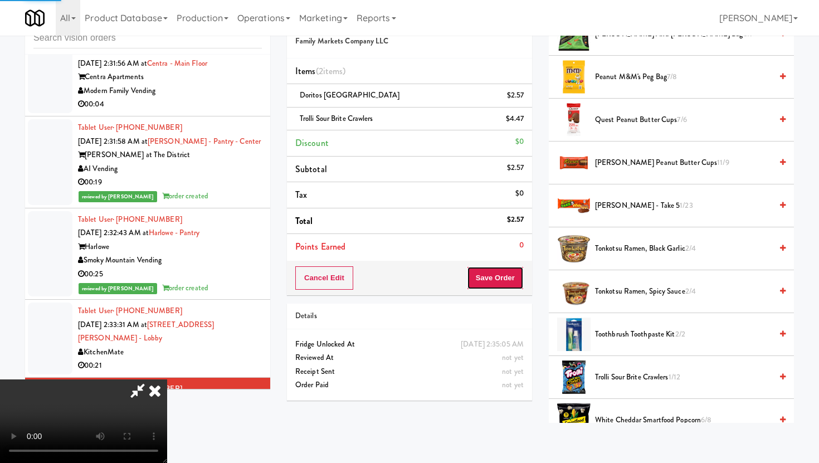
click at [503, 284] on button "Save Order" at bounding box center [495, 277] width 57 height 23
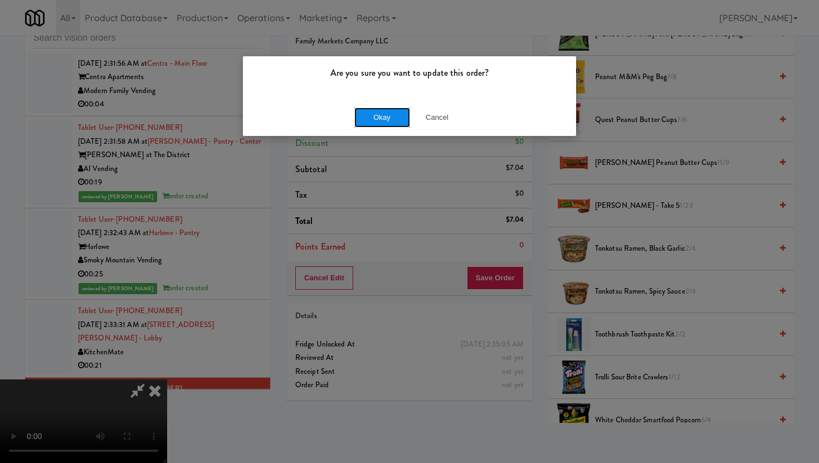
click at [365, 110] on button "Okay" at bounding box center [382, 117] width 56 height 20
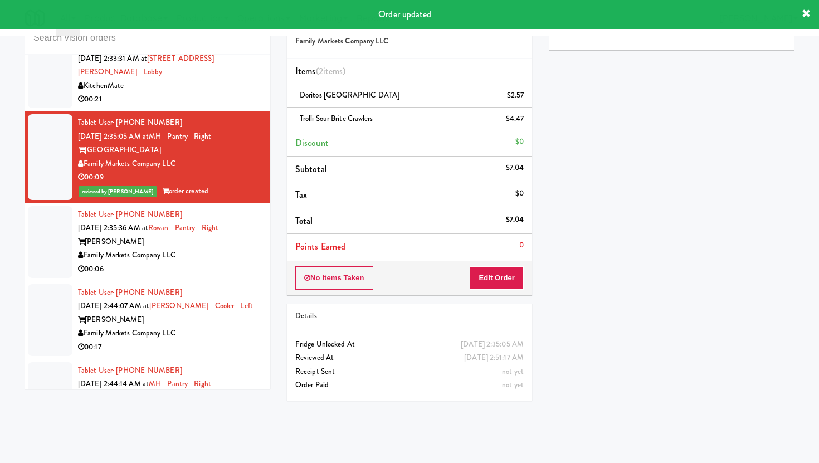
scroll to position [4186, 0]
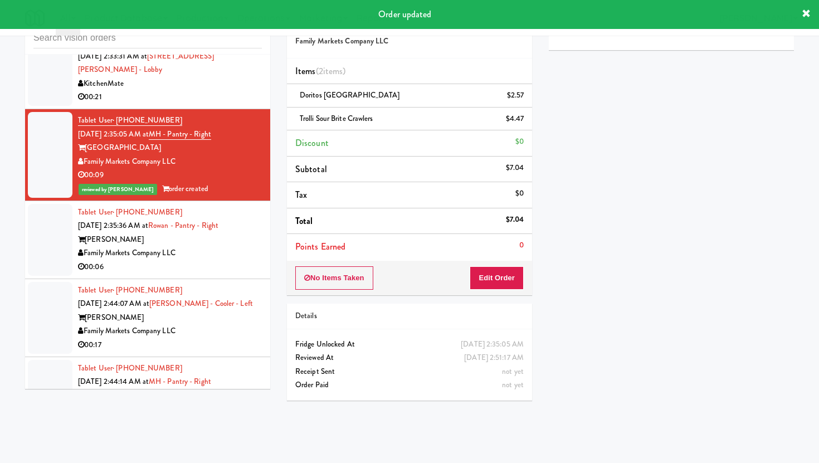
click at [238, 260] on div "00:06" at bounding box center [170, 267] width 184 height 14
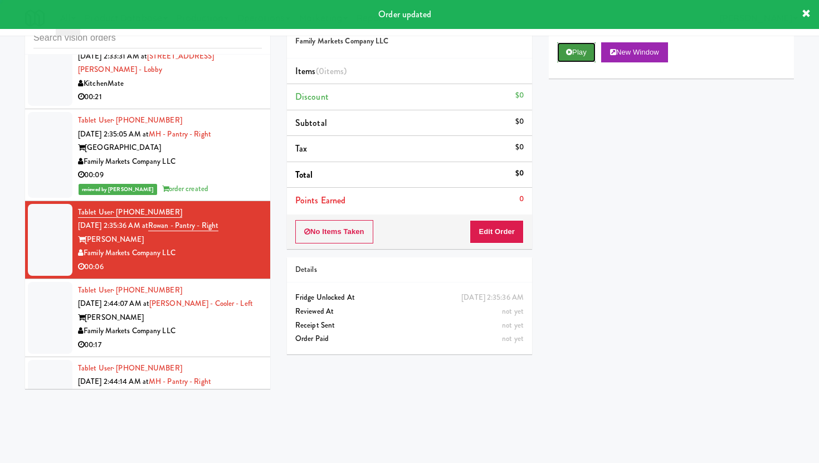
click at [578, 60] on button "Play" at bounding box center [576, 52] width 38 height 20
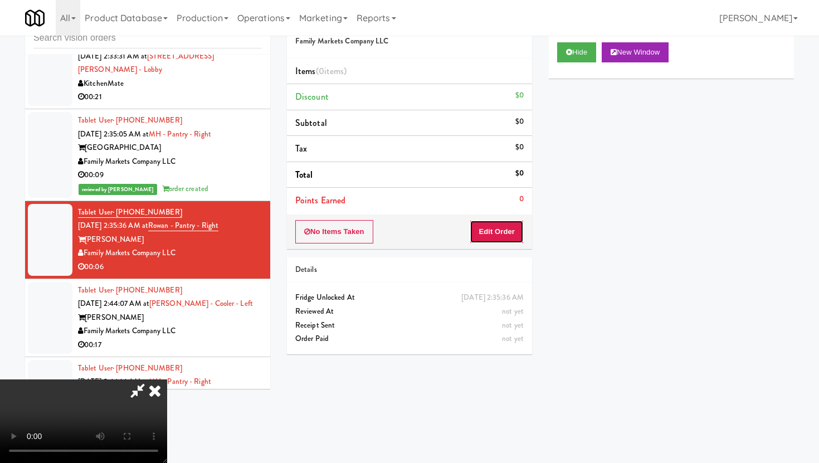
click at [497, 237] on button "Edit Order" at bounding box center [496, 231] width 54 height 23
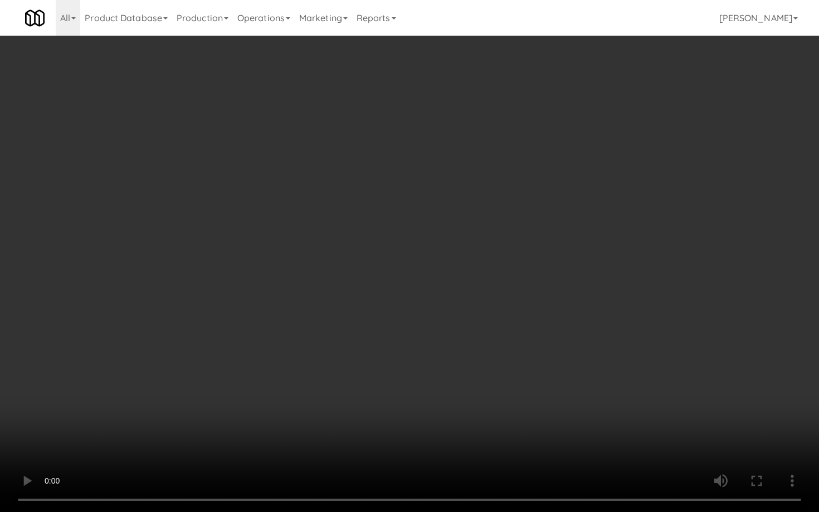
click at [378, 369] on video at bounding box center [409, 256] width 819 height 512
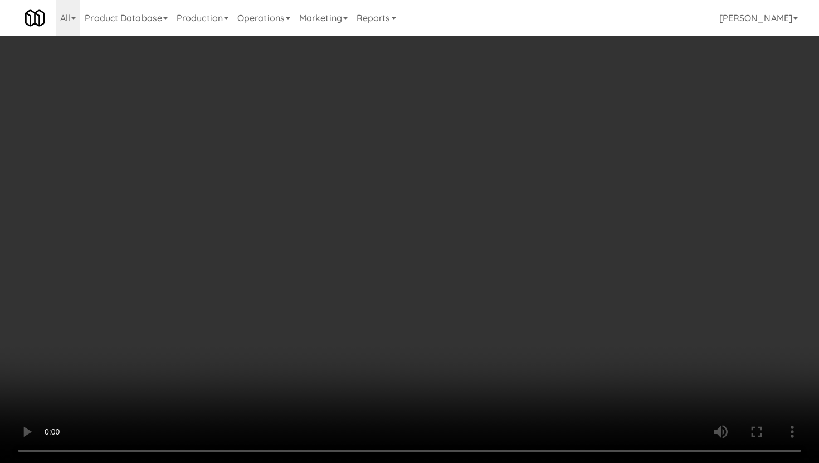
scroll to position [846, 0]
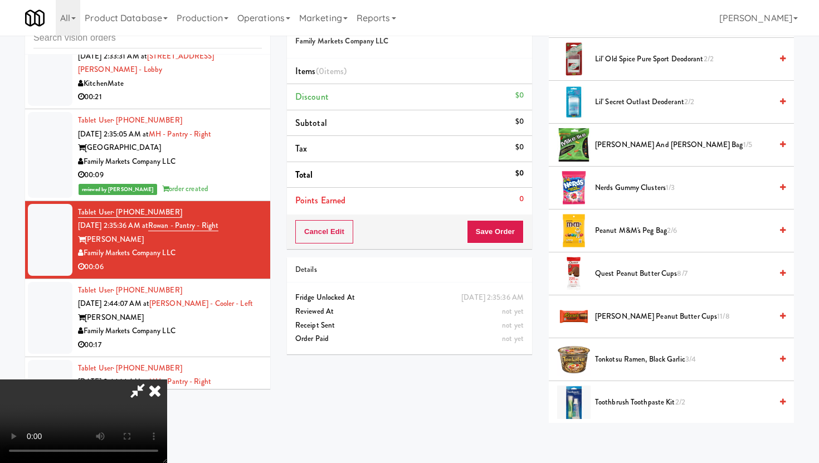
click at [615, 317] on span "Reese's Peanut Butter Cups 11/8" at bounding box center [683, 317] width 177 height 14
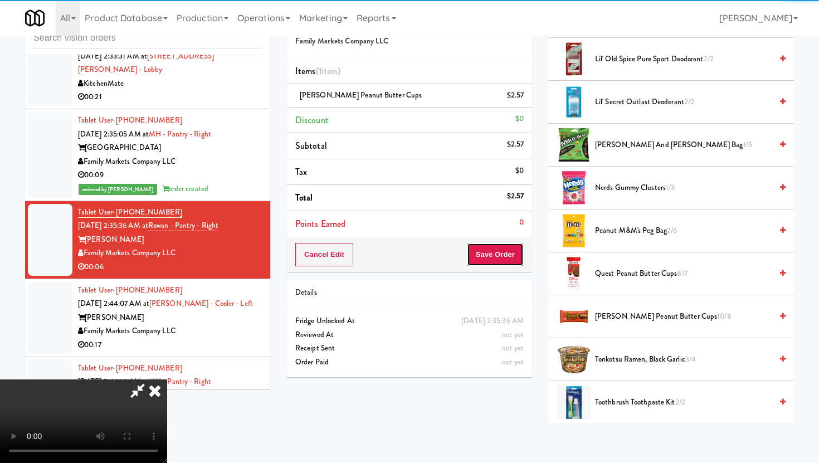
click at [521, 261] on button "Save Order" at bounding box center [495, 254] width 57 height 23
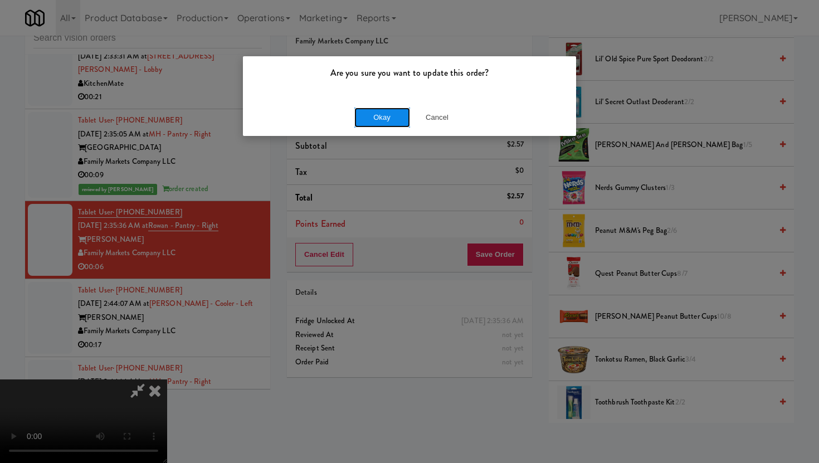
click at [378, 118] on button "Okay" at bounding box center [382, 117] width 56 height 20
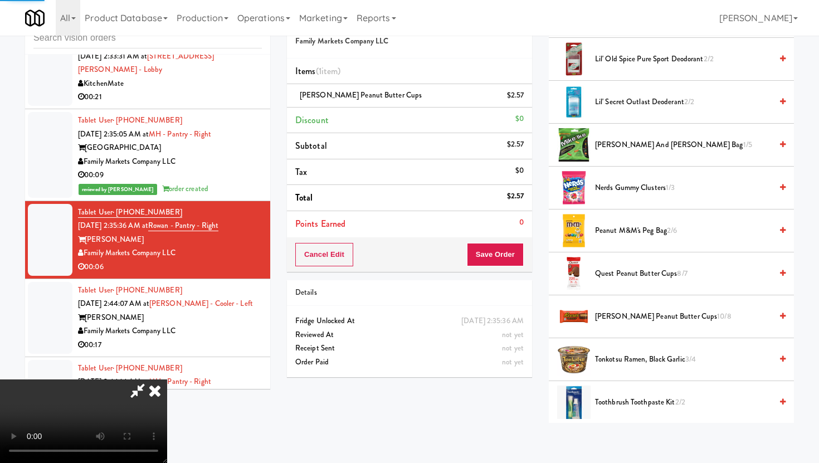
scroll to position [28, 0]
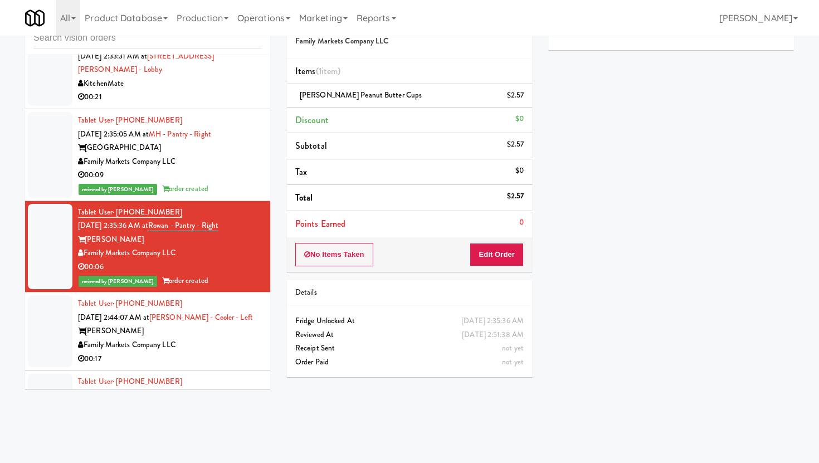
click at [224, 338] on div "Family Markets Company LLC" at bounding box center [170, 345] width 184 height 14
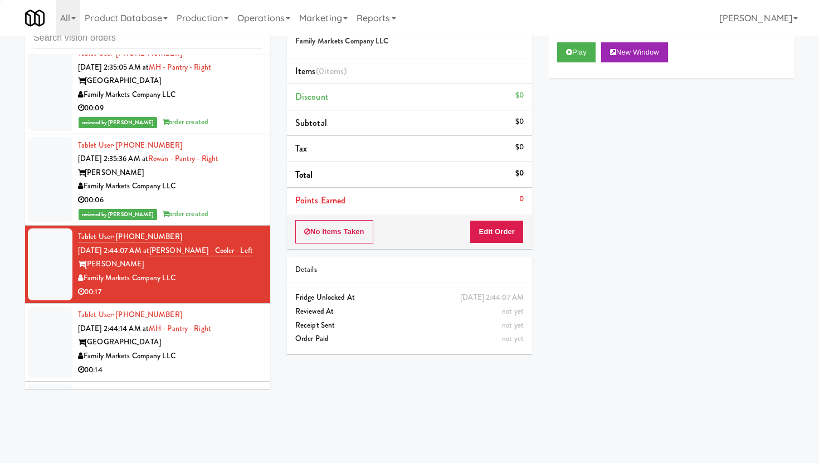
scroll to position [4266, 0]
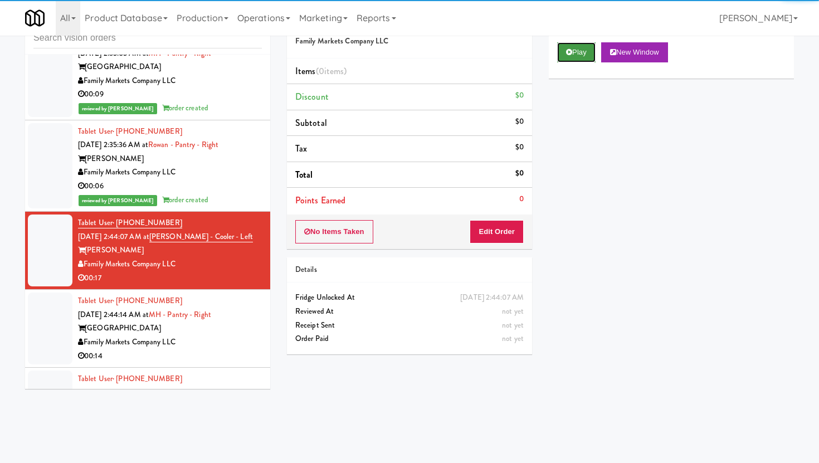
click at [584, 53] on button "Play" at bounding box center [576, 52] width 38 height 20
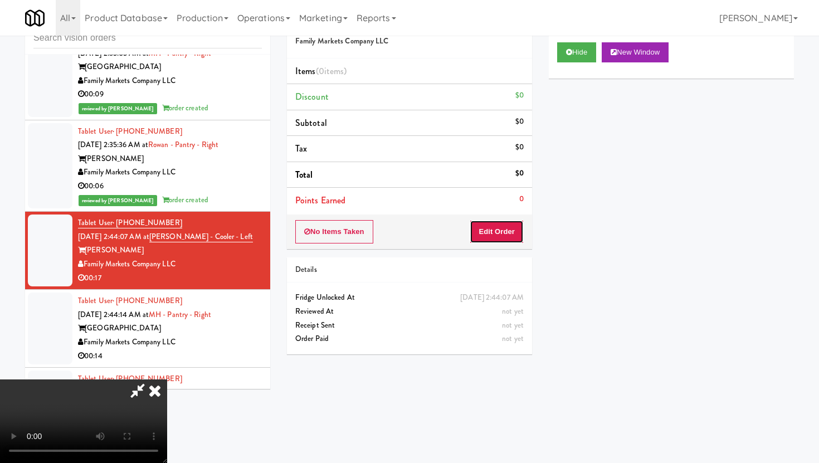
click at [488, 237] on button "Edit Order" at bounding box center [496, 231] width 54 height 23
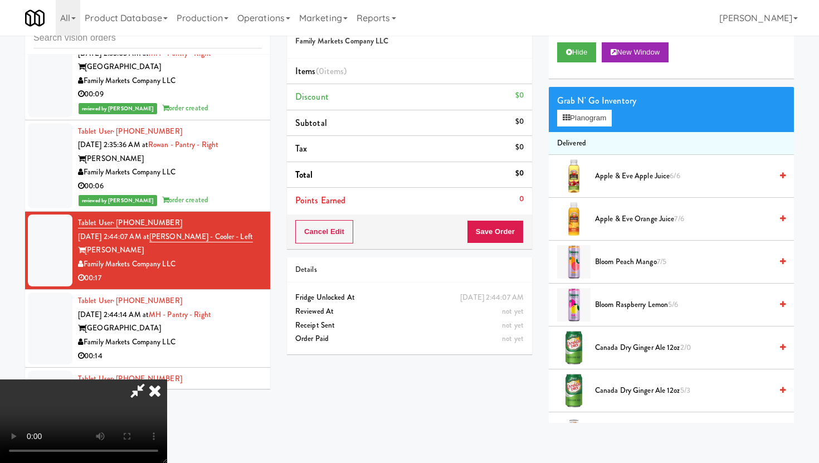
scroll to position [91, 0]
click at [167, 379] on video at bounding box center [83, 421] width 167 height 84
click at [167, 379] on icon at bounding box center [155, 390] width 25 height 22
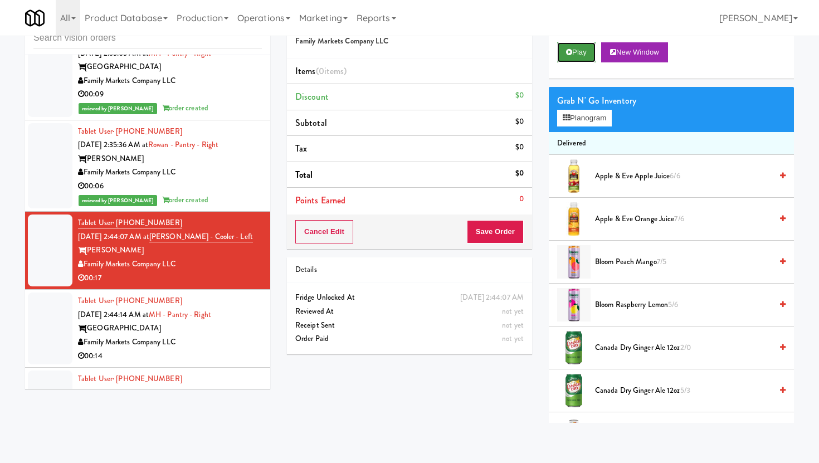
click at [561, 50] on button "Play" at bounding box center [576, 52] width 38 height 20
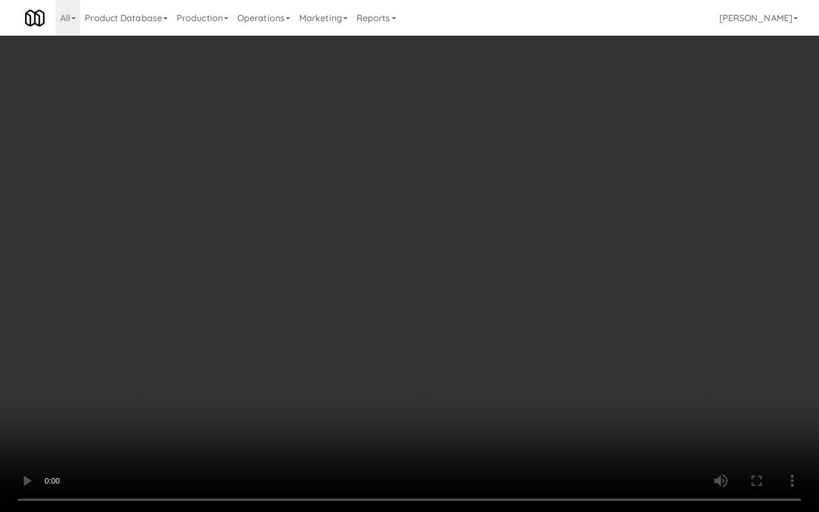
click at [399, 373] on video at bounding box center [409, 256] width 819 height 512
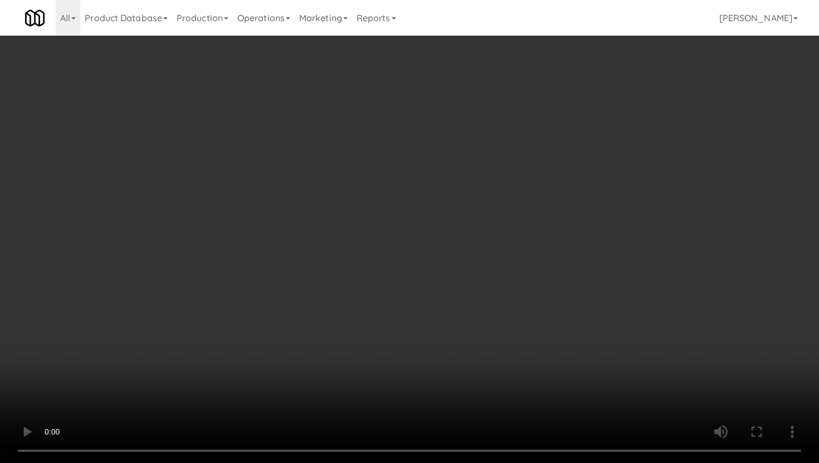
scroll to position [1319, 0]
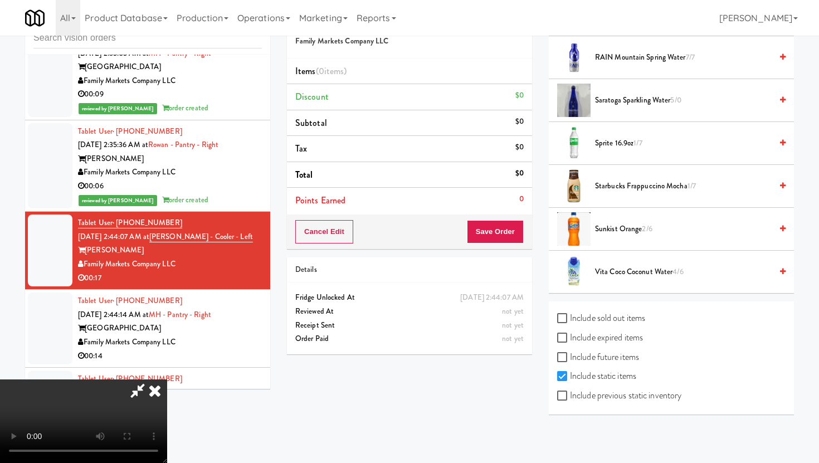
click at [610, 231] on span "Sunkist Orange 2/6" at bounding box center [683, 229] width 177 height 14
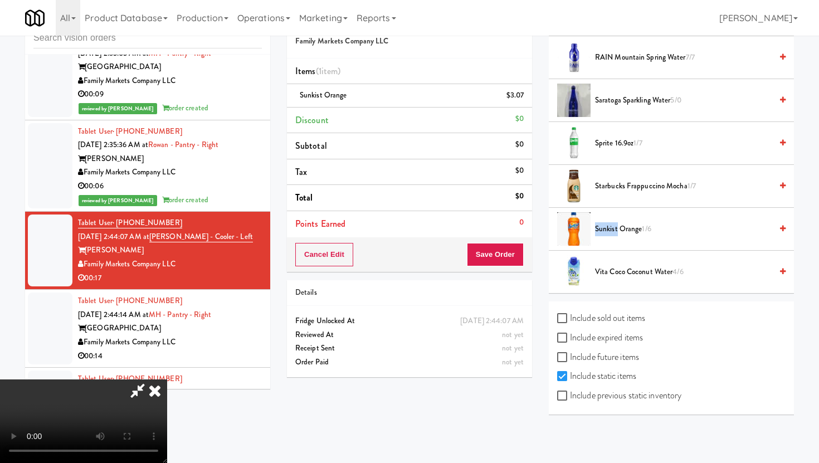
click at [610, 231] on span "Sunkist Orange 1/6" at bounding box center [683, 229] width 177 height 14
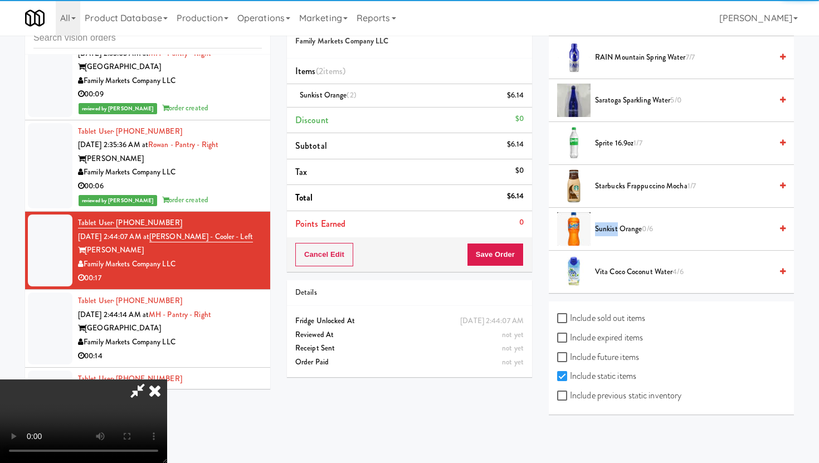
click at [605, 139] on span "Sprite 16.9oz 1/7" at bounding box center [683, 143] width 177 height 14
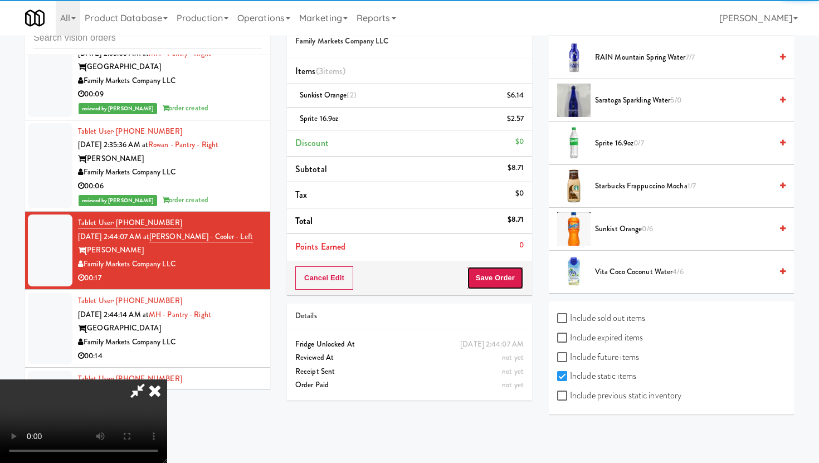
click at [501, 267] on button "Save Order" at bounding box center [495, 277] width 57 height 23
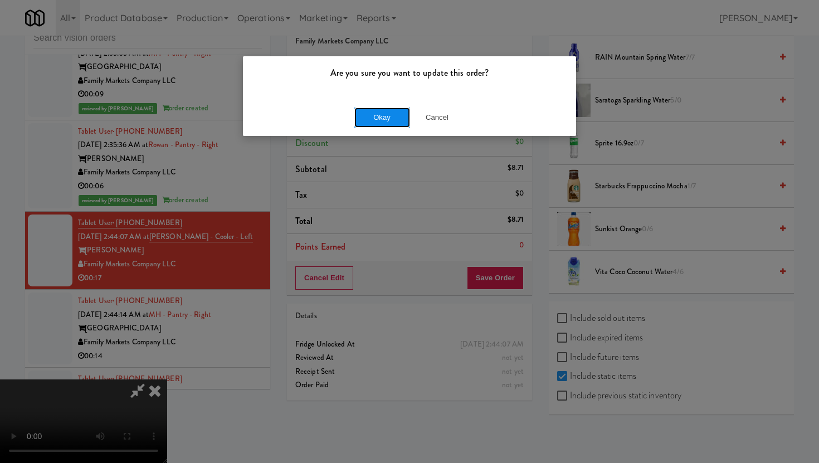
click at [393, 112] on button "Okay" at bounding box center [382, 117] width 56 height 20
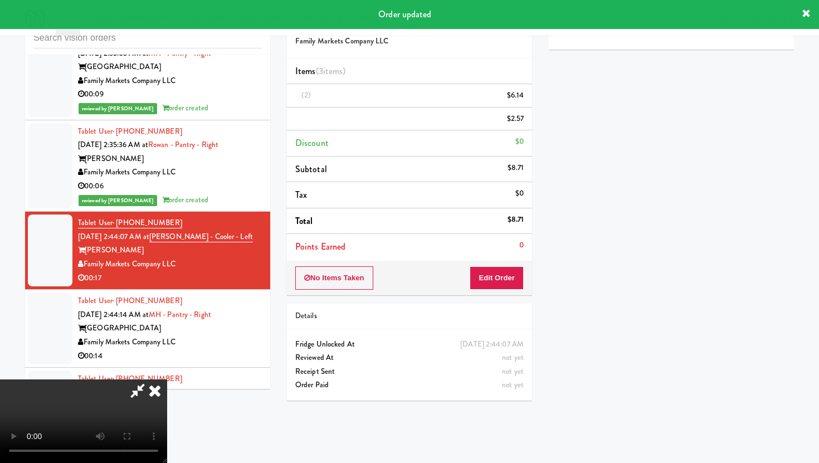
scroll to position [28, 0]
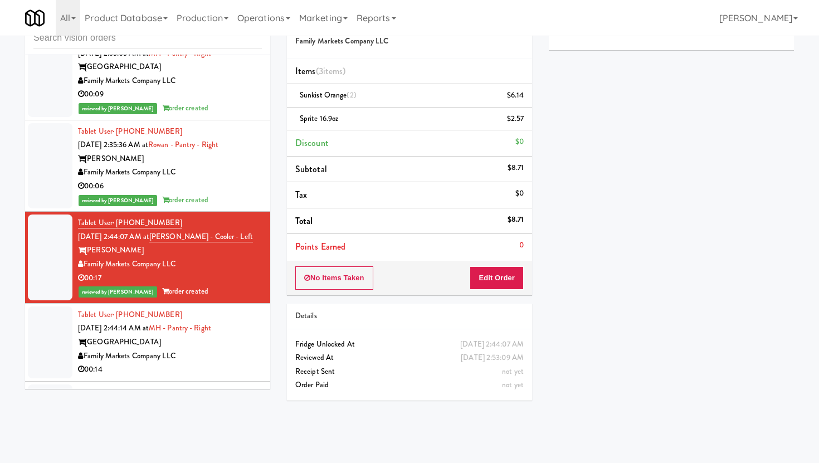
click at [231, 349] on div "Family Markets Company LLC" at bounding box center [170, 356] width 184 height 14
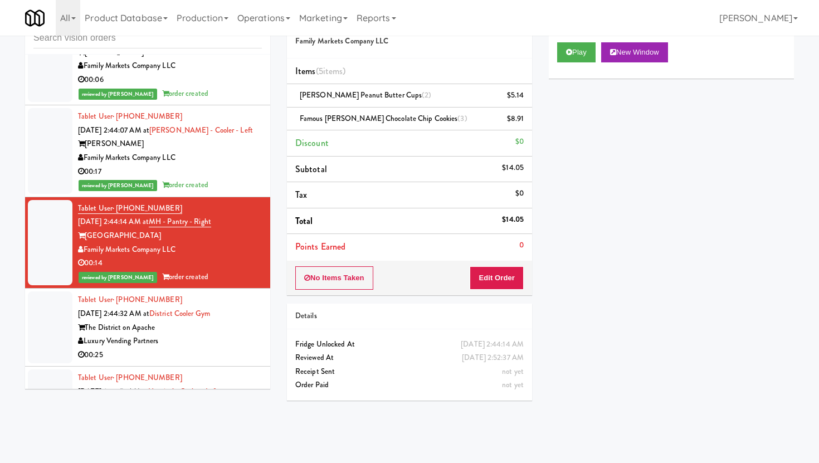
scroll to position [4414, 0]
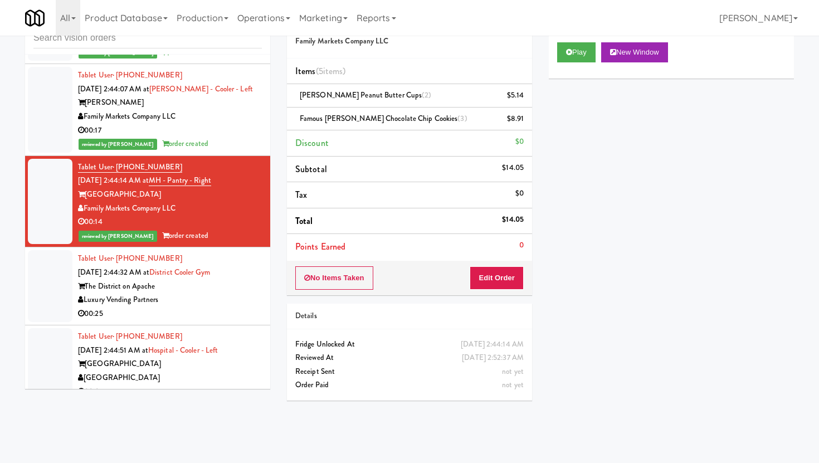
click at [236, 403] on li "Tablet User · (714) 501-1619 Oct 9, 2025 2:45:02 AM at MH - Cooler - Left Marke…" at bounding box center [147, 441] width 245 height 77
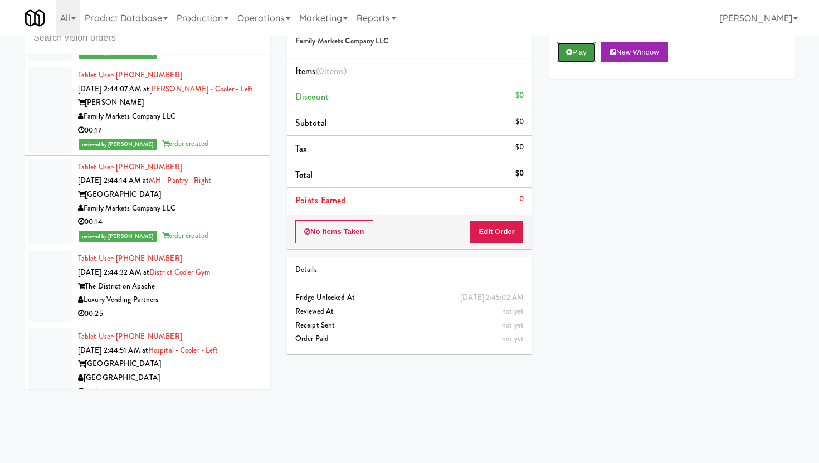
click at [567, 50] on icon at bounding box center [569, 51] width 6 height 7
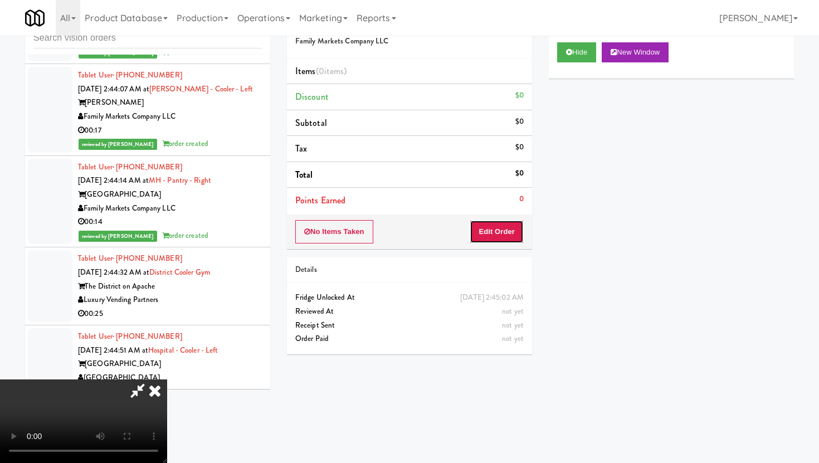
click at [494, 232] on button "Edit Order" at bounding box center [496, 231] width 54 height 23
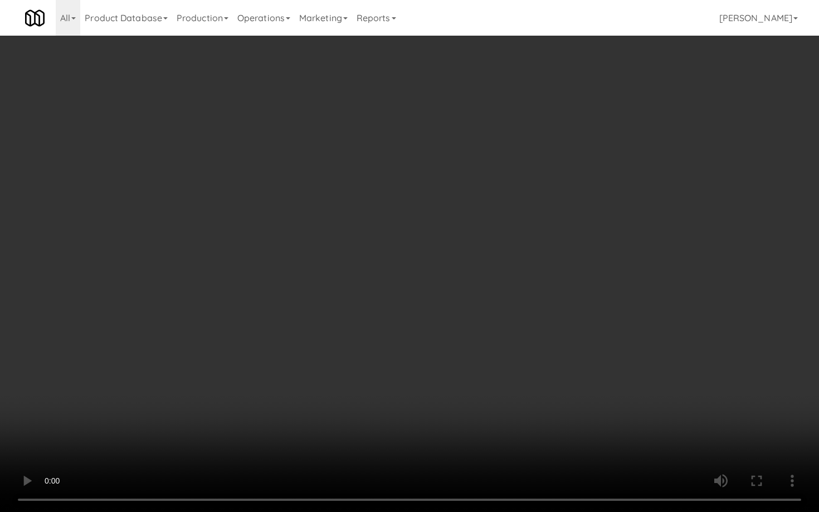
click at [467, 446] on video at bounding box center [409, 256] width 819 height 512
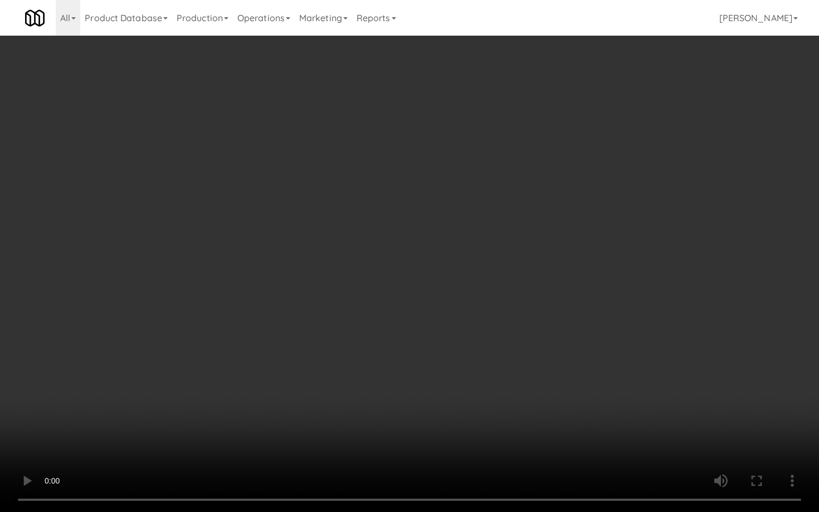
click at [467, 446] on video at bounding box center [409, 256] width 819 height 512
click at [575, 414] on video at bounding box center [409, 256] width 819 height 512
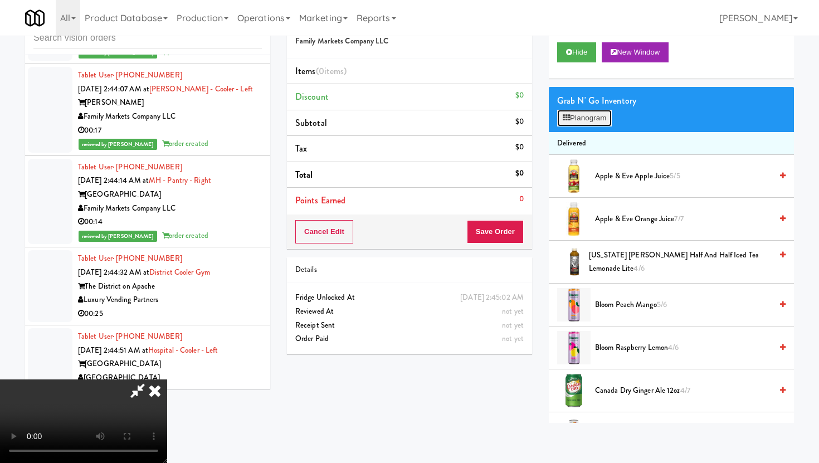
click at [594, 125] on button "Planogram" at bounding box center [584, 118] width 55 height 17
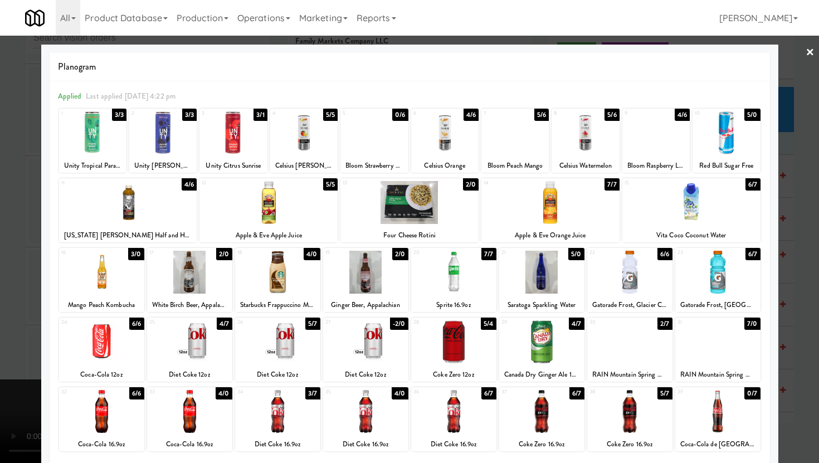
click at [631, 344] on div at bounding box center [629, 341] width 85 height 43
click at [136, 213] on div at bounding box center [128, 202] width 138 height 43
click at [0, 312] on div at bounding box center [409, 231] width 819 height 463
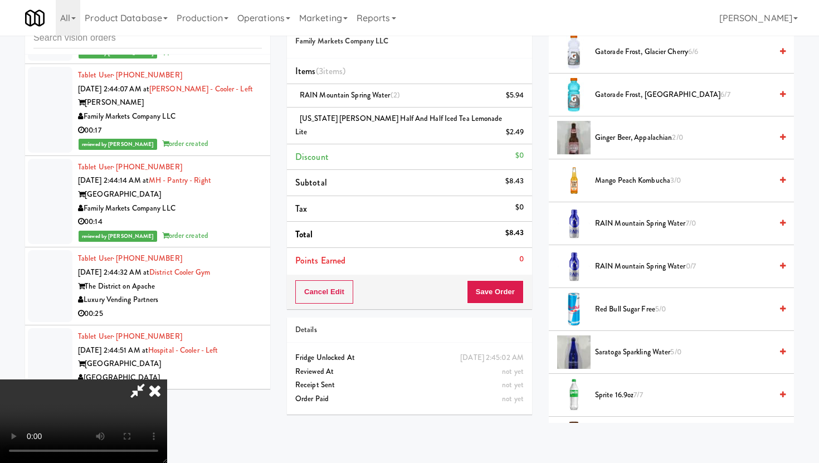
scroll to position [1073, 0]
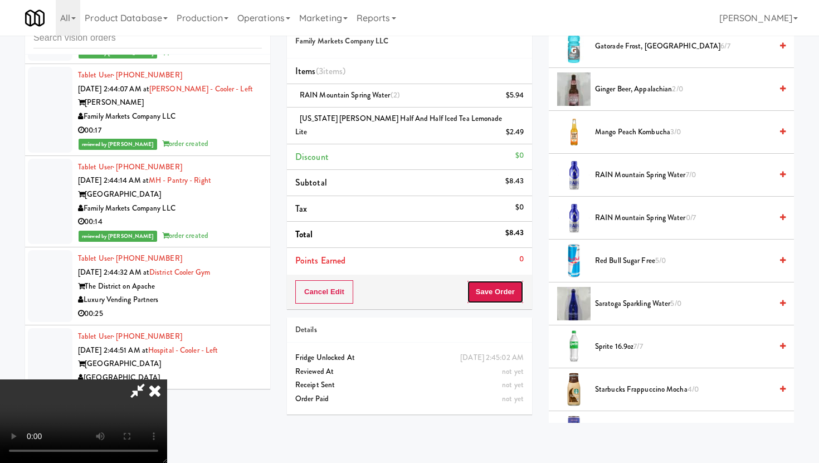
click at [504, 280] on button "Save Order" at bounding box center [495, 291] width 57 height 23
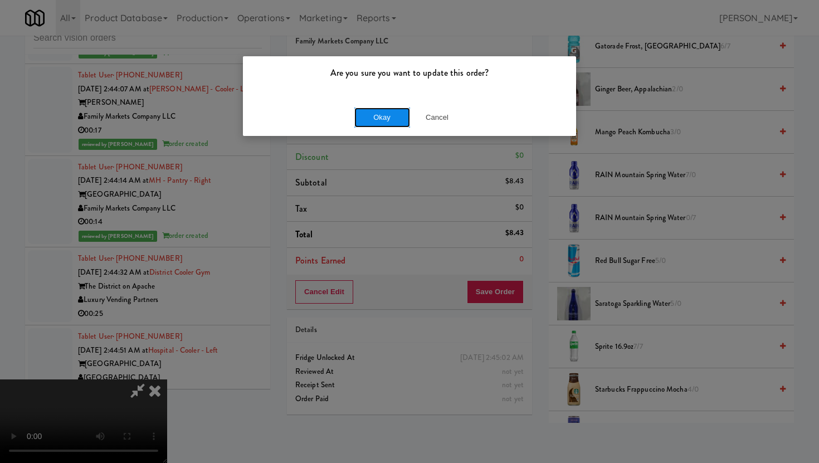
click at [374, 110] on button "Okay" at bounding box center [382, 117] width 56 height 20
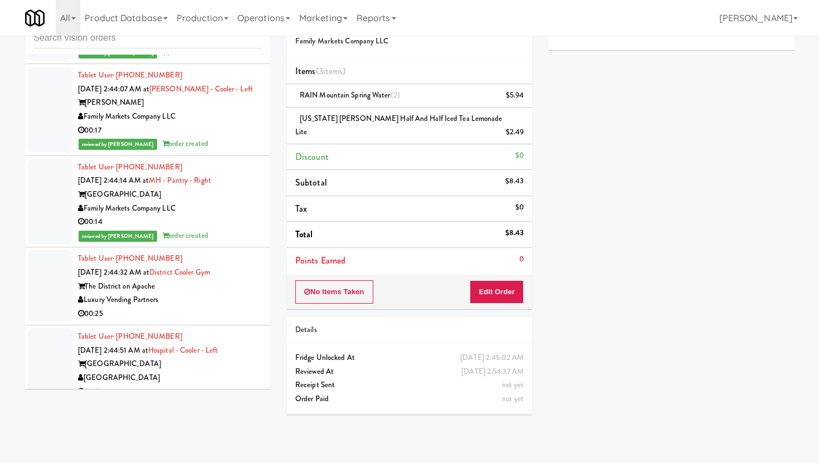
scroll to position [4428, 0]
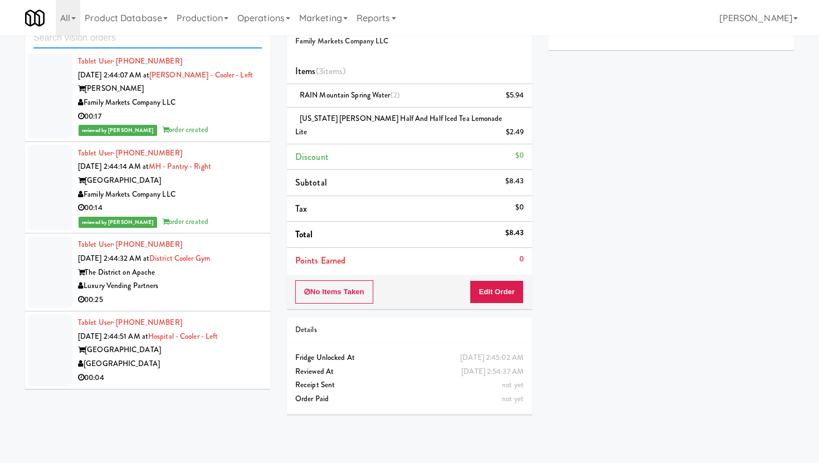
click at [155, 45] on input "text" at bounding box center [147, 38] width 228 height 21
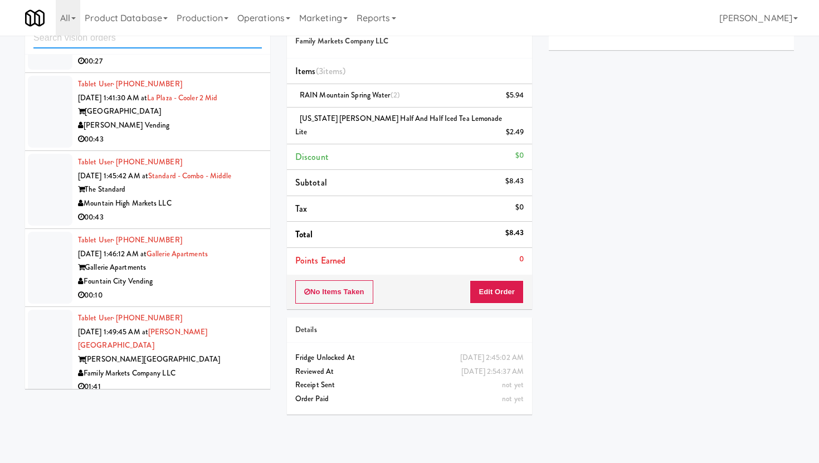
scroll to position [1535, 0]
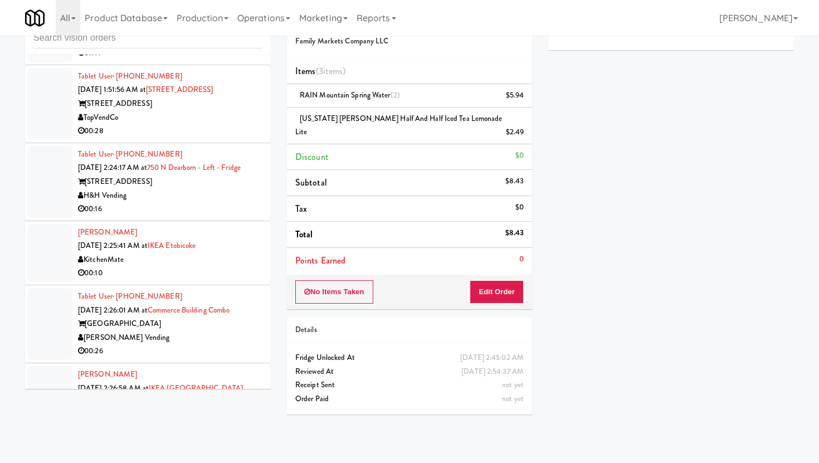
click at [204, 202] on div "00:16" at bounding box center [170, 209] width 184 height 14
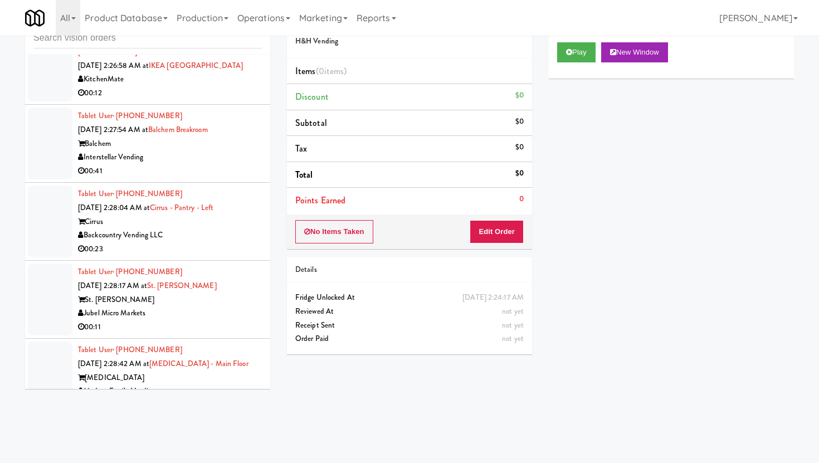
scroll to position [1968, 0]
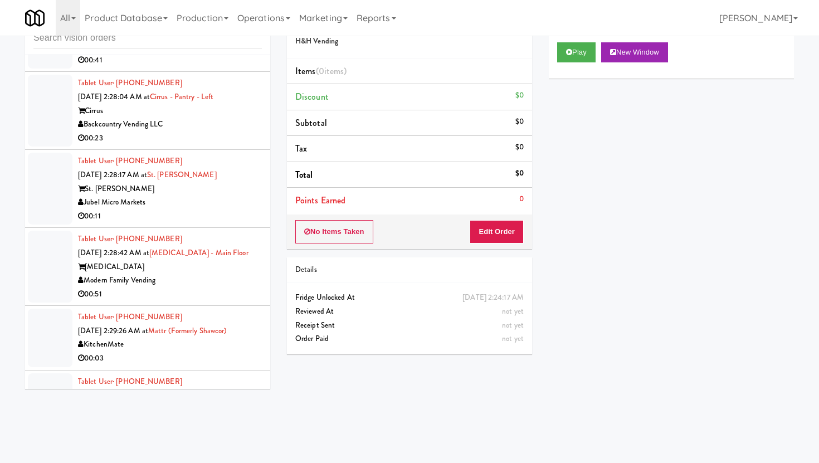
click at [227, 209] on div "00:11" at bounding box center [170, 216] width 184 height 14
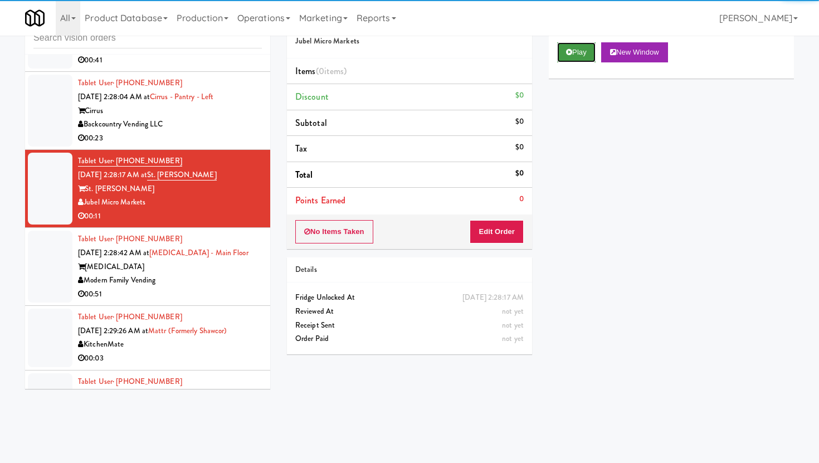
click at [574, 51] on button "Play" at bounding box center [576, 52] width 38 height 20
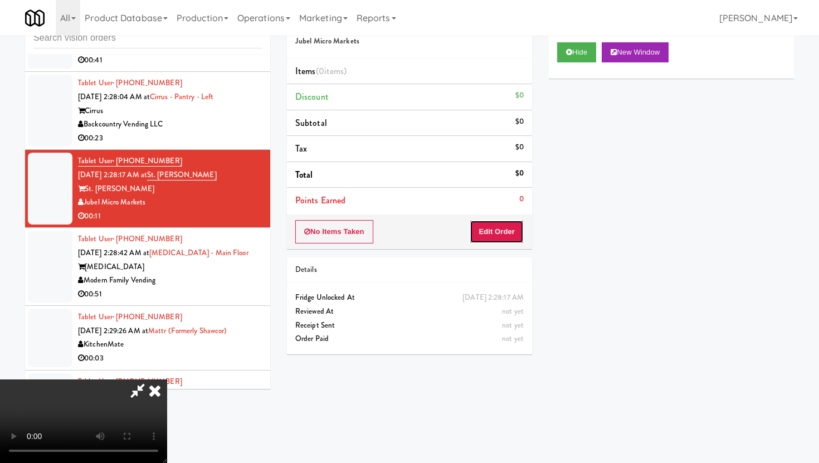
click at [486, 238] on button "Edit Order" at bounding box center [496, 231] width 54 height 23
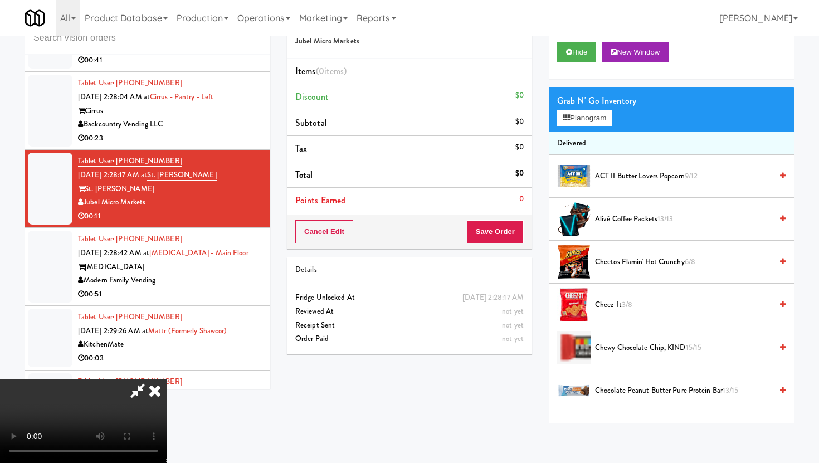
scroll to position [91, 0]
click at [167, 379] on video at bounding box center [83, 421] width 167 height 84
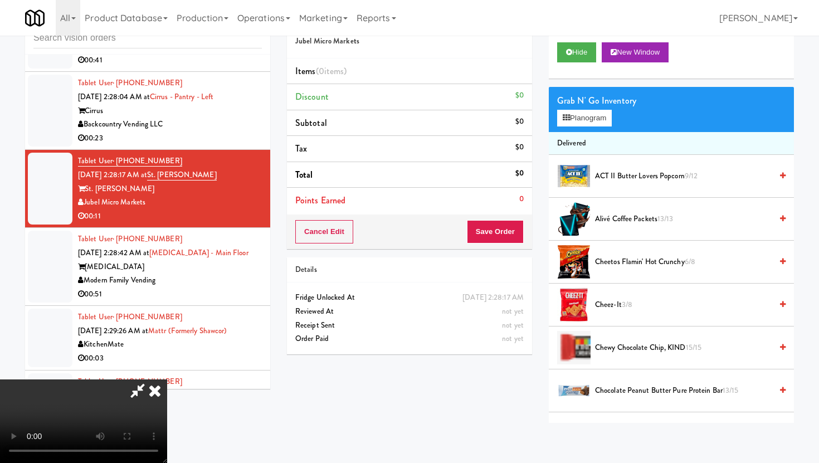
click at [167, 379] on video at bounding box center [83, 421] width 167 height 84
click at [613, 179] on span "ACT II Butter Lovers Popcorn 9/12" at bounding box center [683, 176] width 177 height 14
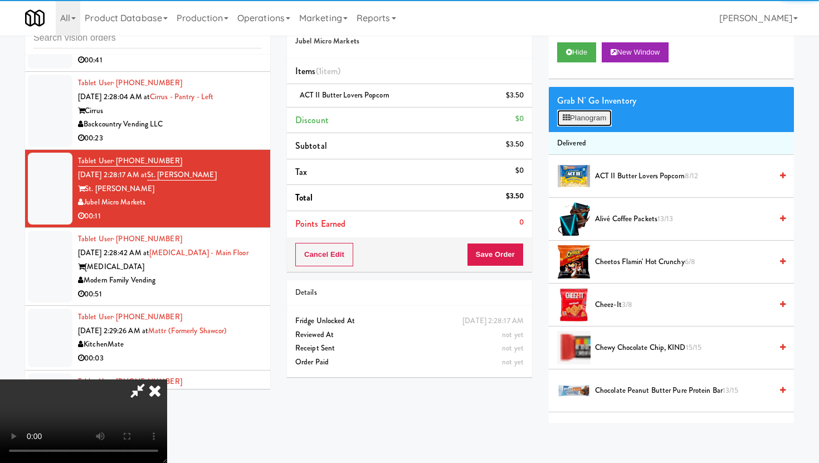
click at [583, 111] on button "Planogram" at bounding box center [584, 118] width 55 height 17
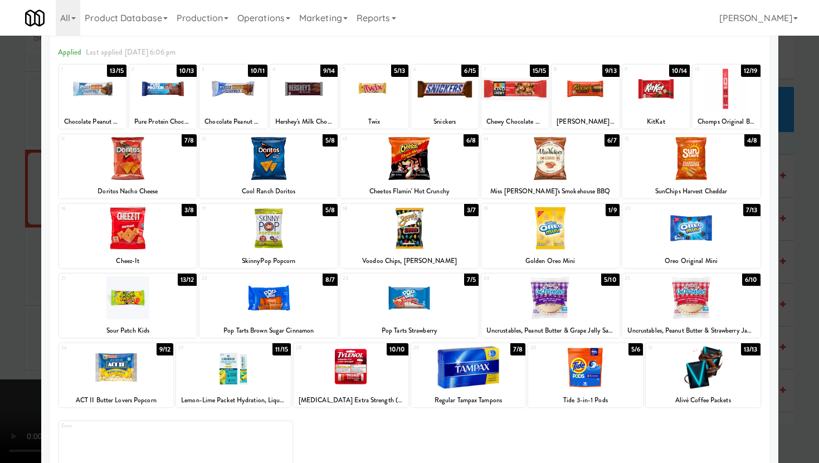
scroll to position [84, 0]
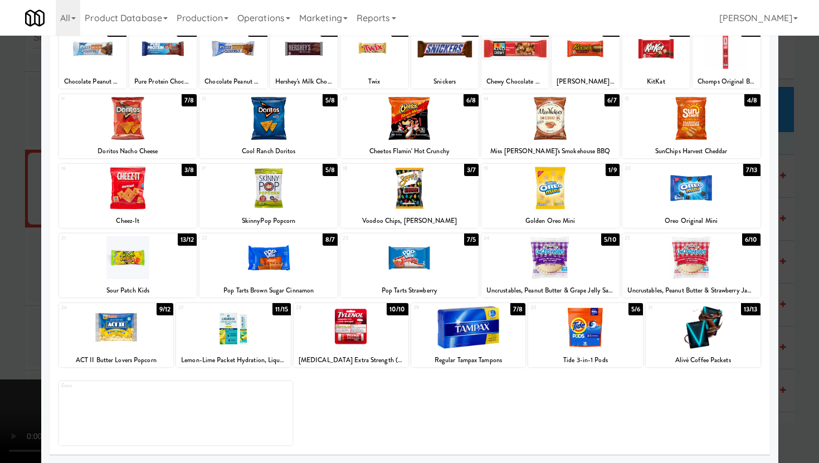
click at [284, 252] on div at bounding box center [268, 257] width 138 height 43
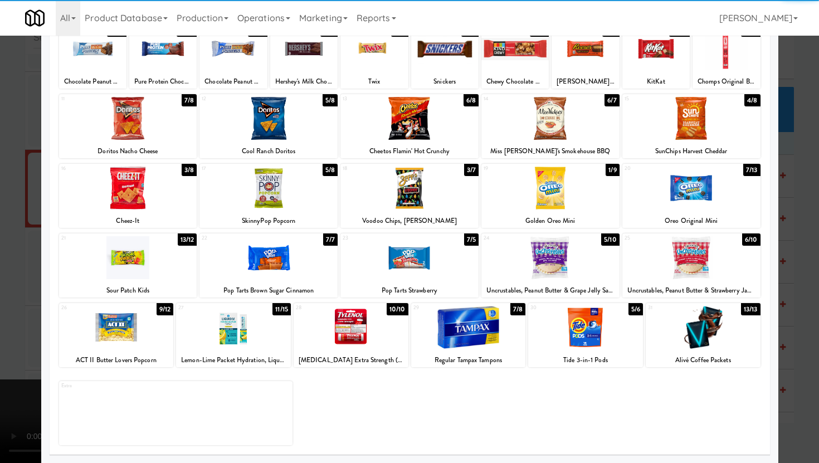
click at [0, 310] on div at bounding box center [409, 231] width 819 height 463
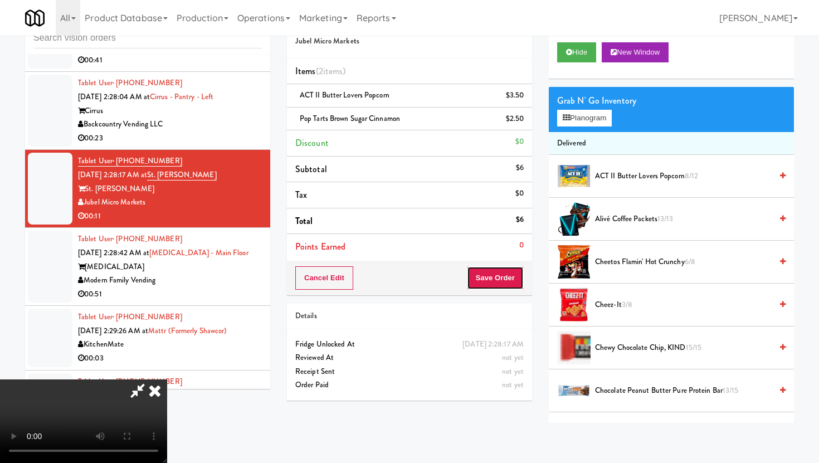
click at [505, 272] on button "Save Order" at bounding box center [495, 277] width 57 height 23
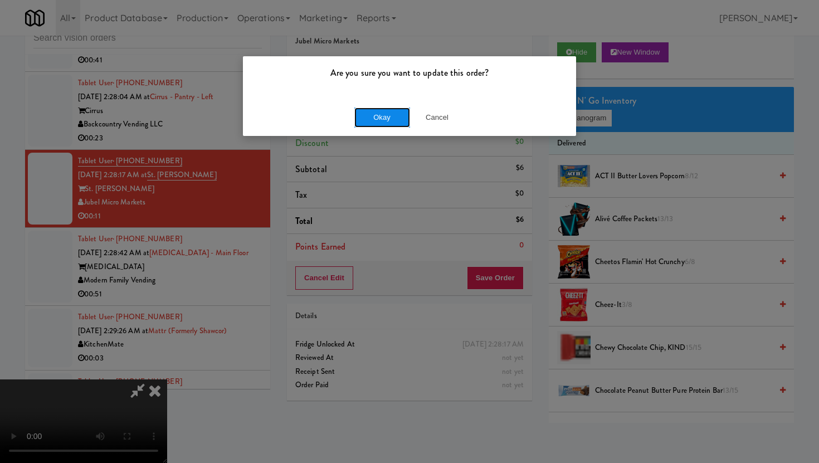
click at [382, 120] on button "Okay" at bounding box center [382, 117] width 56 height 20
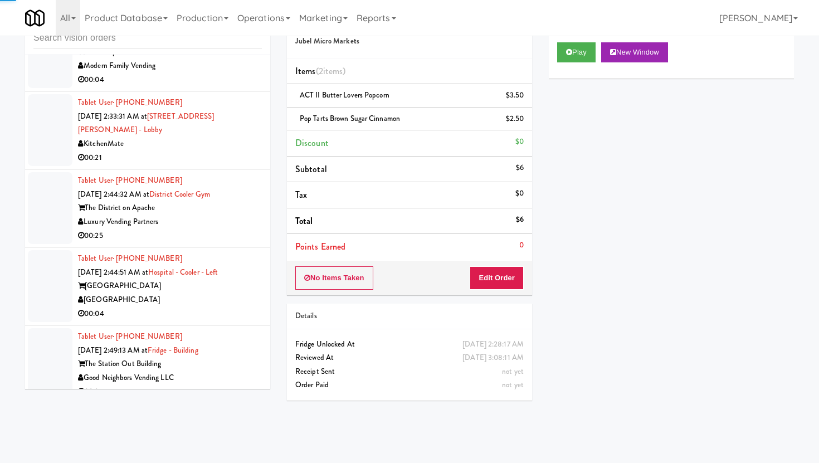
scroll to position [2346, 0]
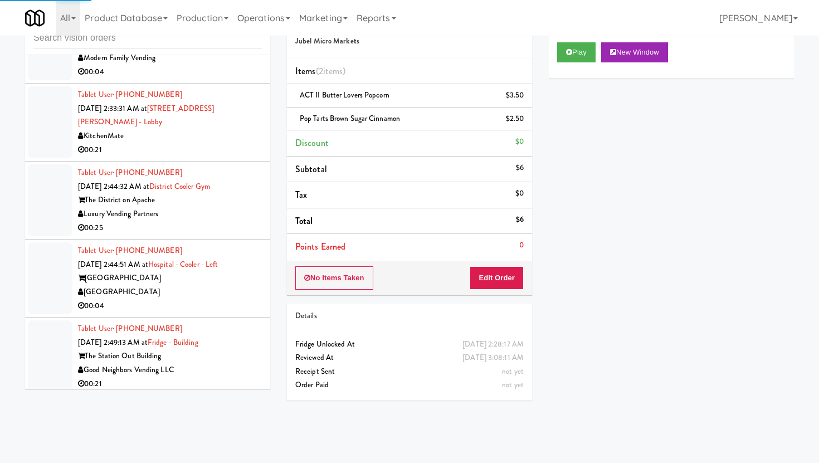
click at [229, 221] on div "00:25" at bounding box center [170, 228] width 184 height 14
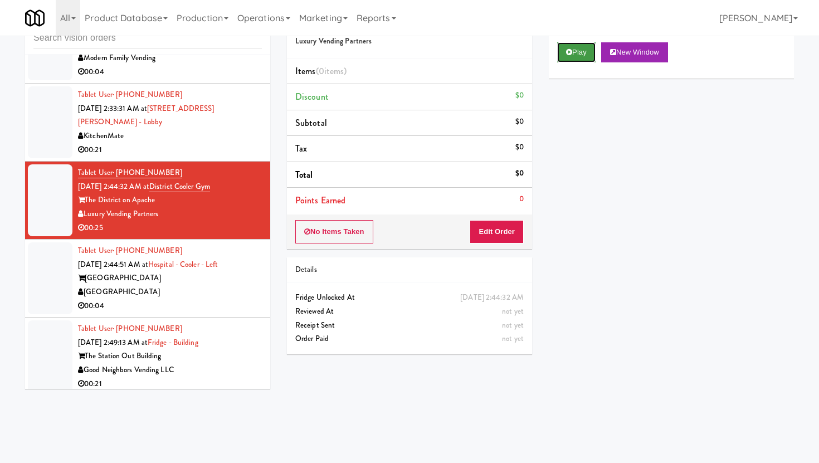
click at [584, 55] on button "Play" at bounding box center [576, 52] width 38 height 20
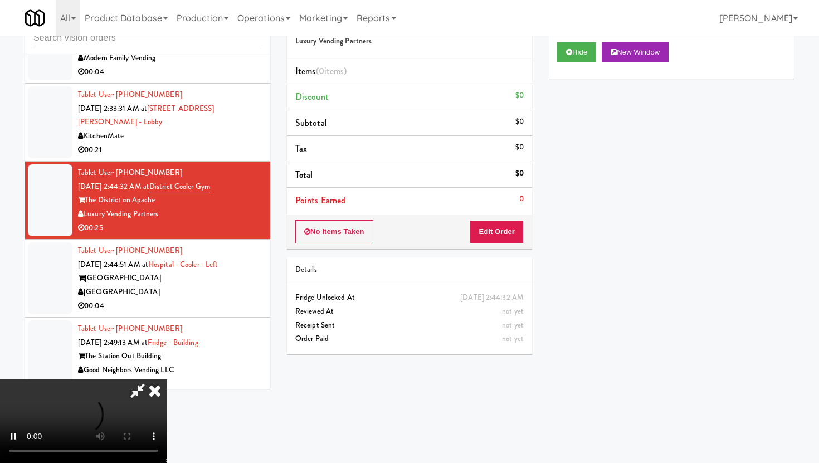
click at [499, 219] on div "No Items Taken Edit Order" at bounding box center [409, 231] width 245 height 35
click at [501, 239] on button "Edit Order" at bounding box center [496, 231] width 54 height 23
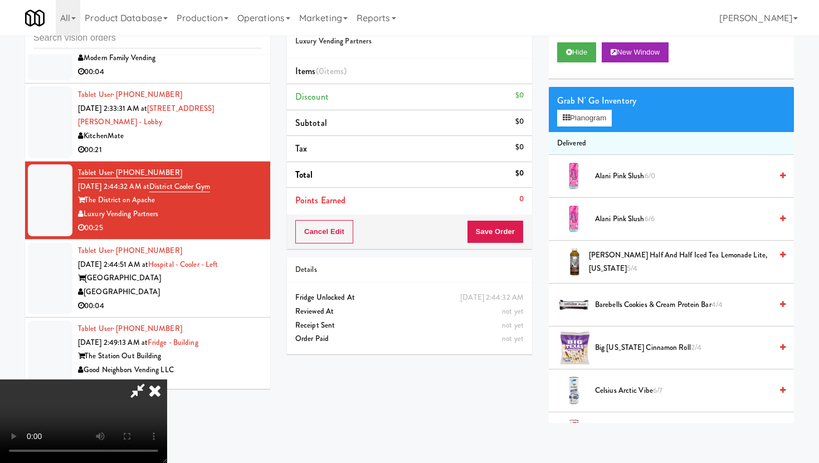
scroll to position [91, 0]
click at [576, 54] on button "Hide" at bounding box center [576, 52] width 39 height 20
click at [167, 379] on icon at bounding box center [155, 390] width 25 height 22
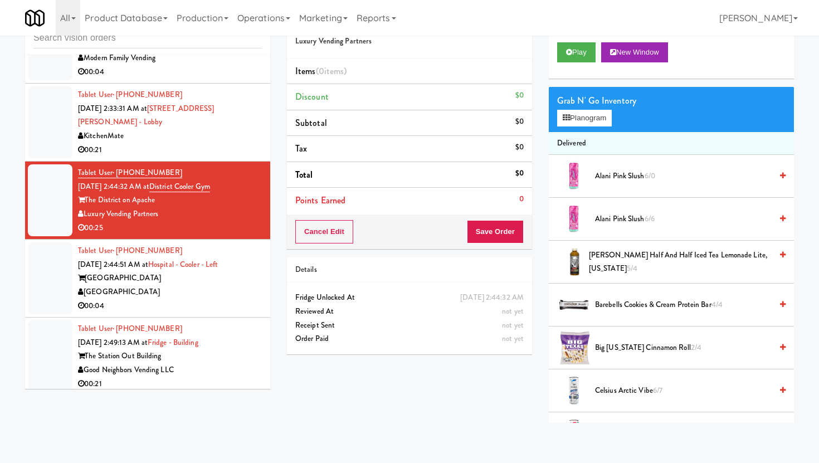
click at [202, 285] on div "[GEOGRAPHIC_DATA]" at bounding box center [170, 292] width 184 height 14
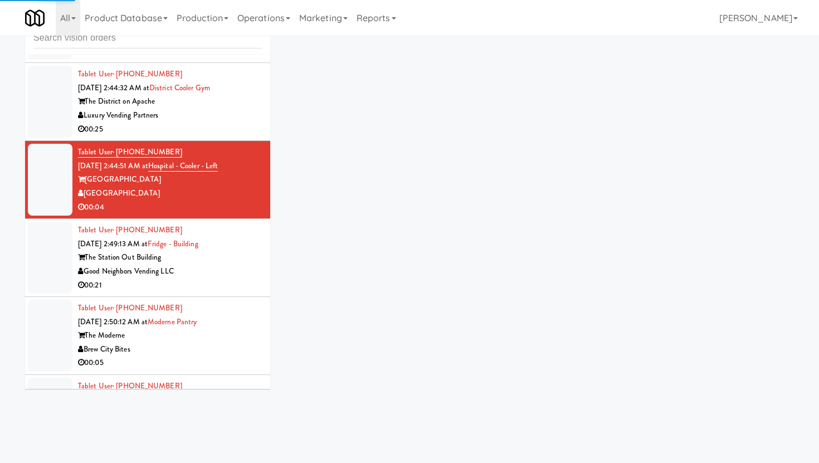
scroll to position [2466, 0]
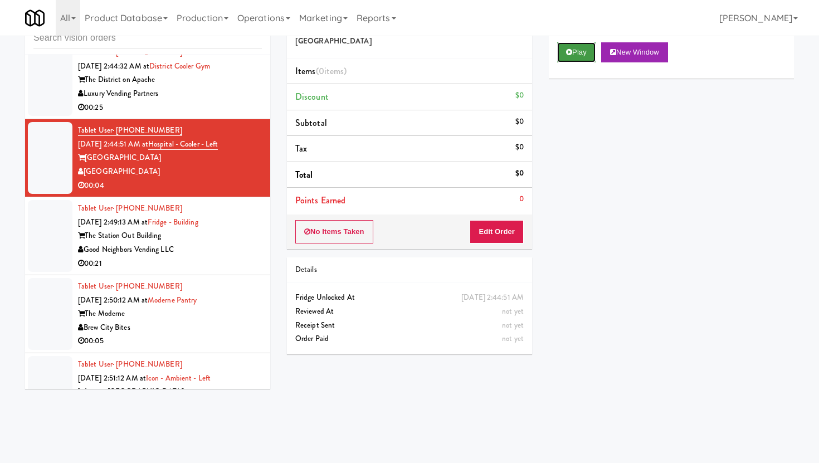
click at [568, 49] on icon at bounding box center [569, 51] width 6 height 7
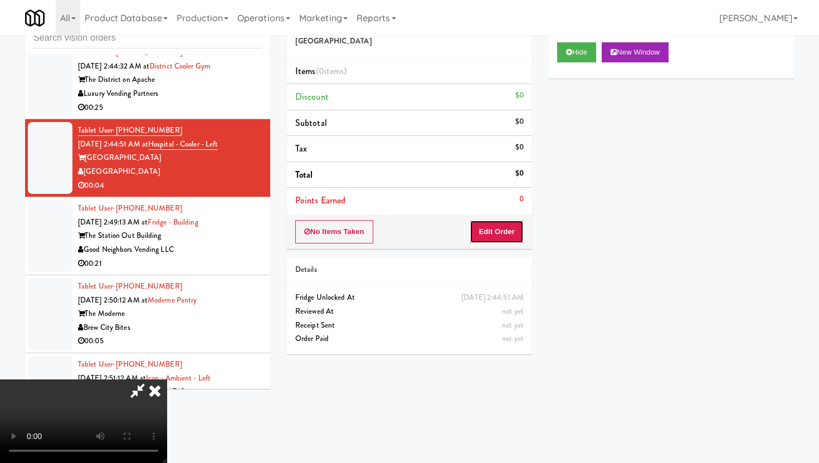
click at [517, 221] on button "Edit Order" at bounding box center [496, 231] width 54 height 23
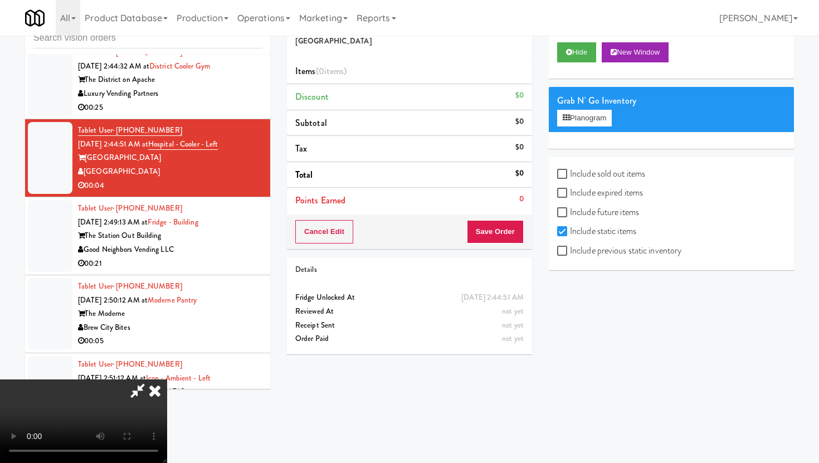
click at [571, 254] on label "Include previous static inventory" at bounding box center [619, 250] width 124 height 17
click at [570, 254] on input "Include previous static inventory" at bounding box center [563, 251] width 13 height 9
checkbox input "true"
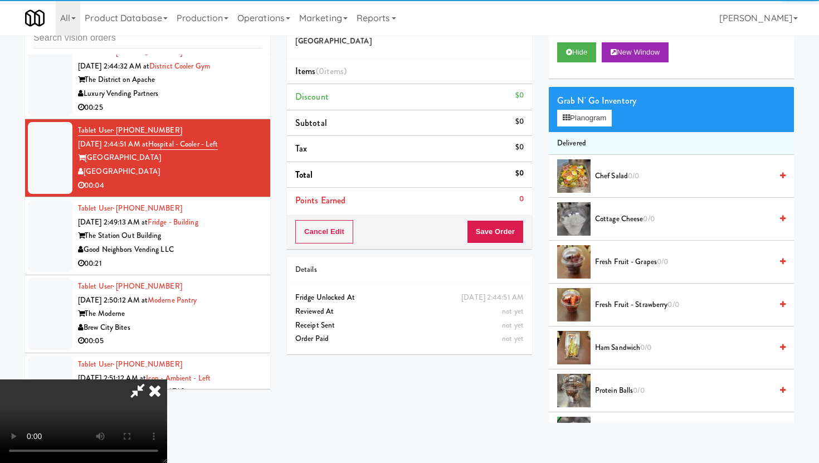
scroll to position [91, 0]
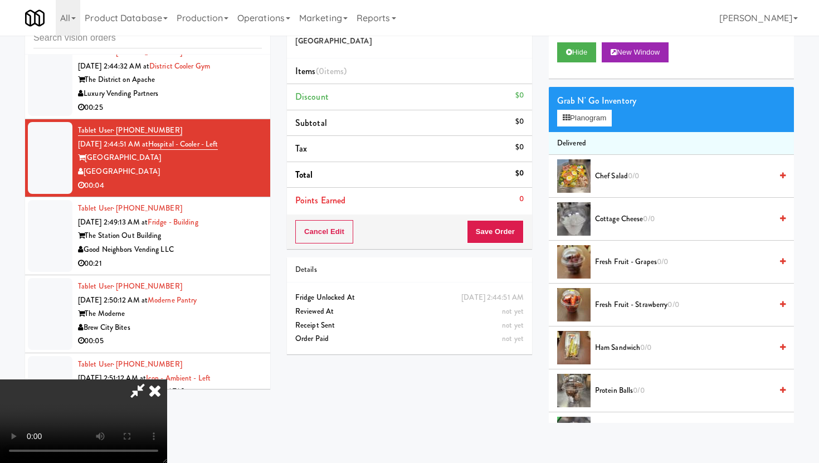
click at [167, 379] on video at bounding box center [83, 421] width 167 height 84
click at [582, 119] on button "Planogram" at bounding box center [584, 118] width 55 height 17
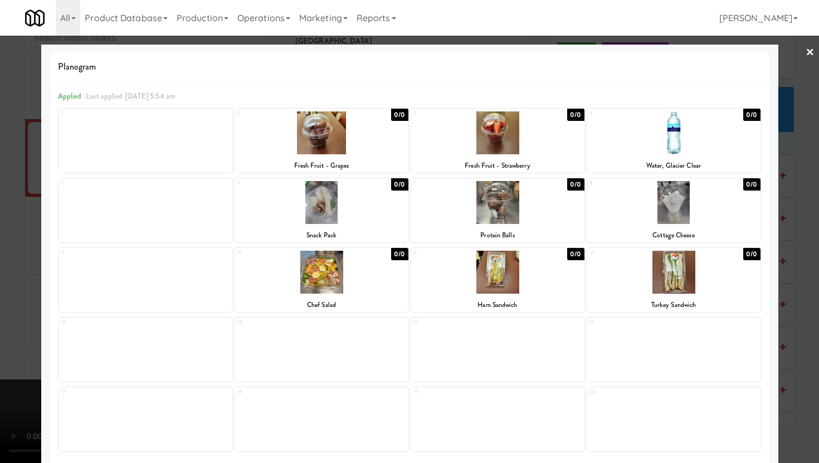
click at [0, 266] on div at bounding box center [409, 231] width 819 height 463
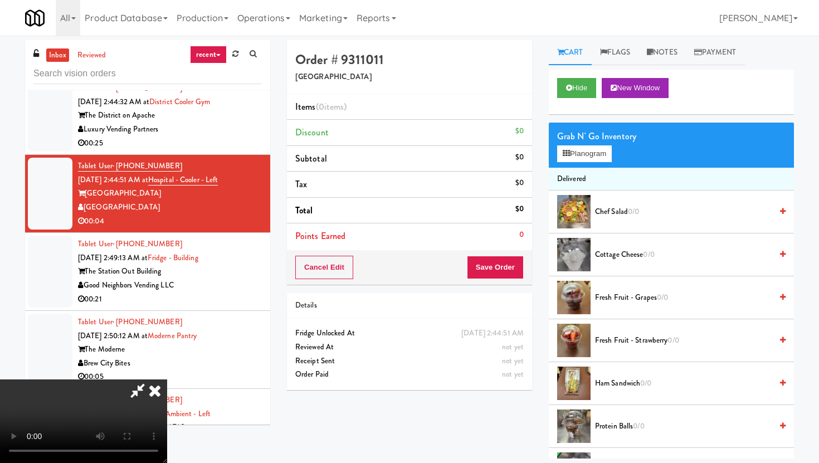
click at [150, 379] on icon at bounding box center [138, 390] width 26 height 22
click at [167, 379] on icon at bounding box center [155, 390] width 25 height 22
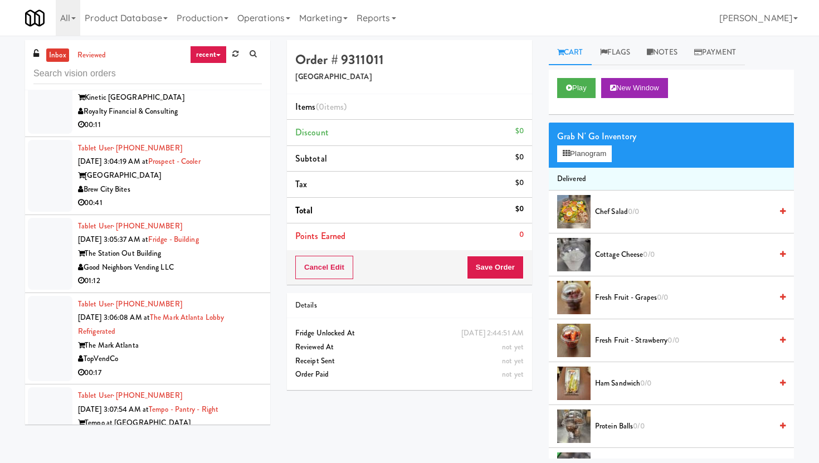
scroll to position [36, 0]
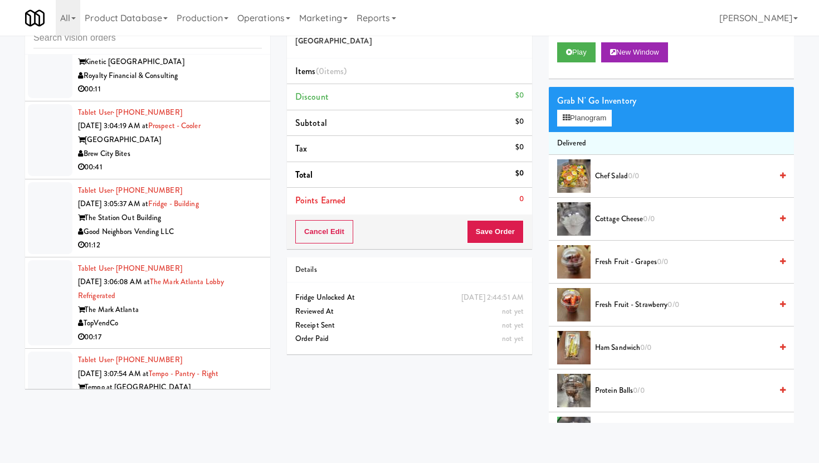
click at [233, 330] on div "00:17" at bounding box center [170, 337] width 184 height 14
